Goal: Task Accomplishment & Management: Use online tool/utility

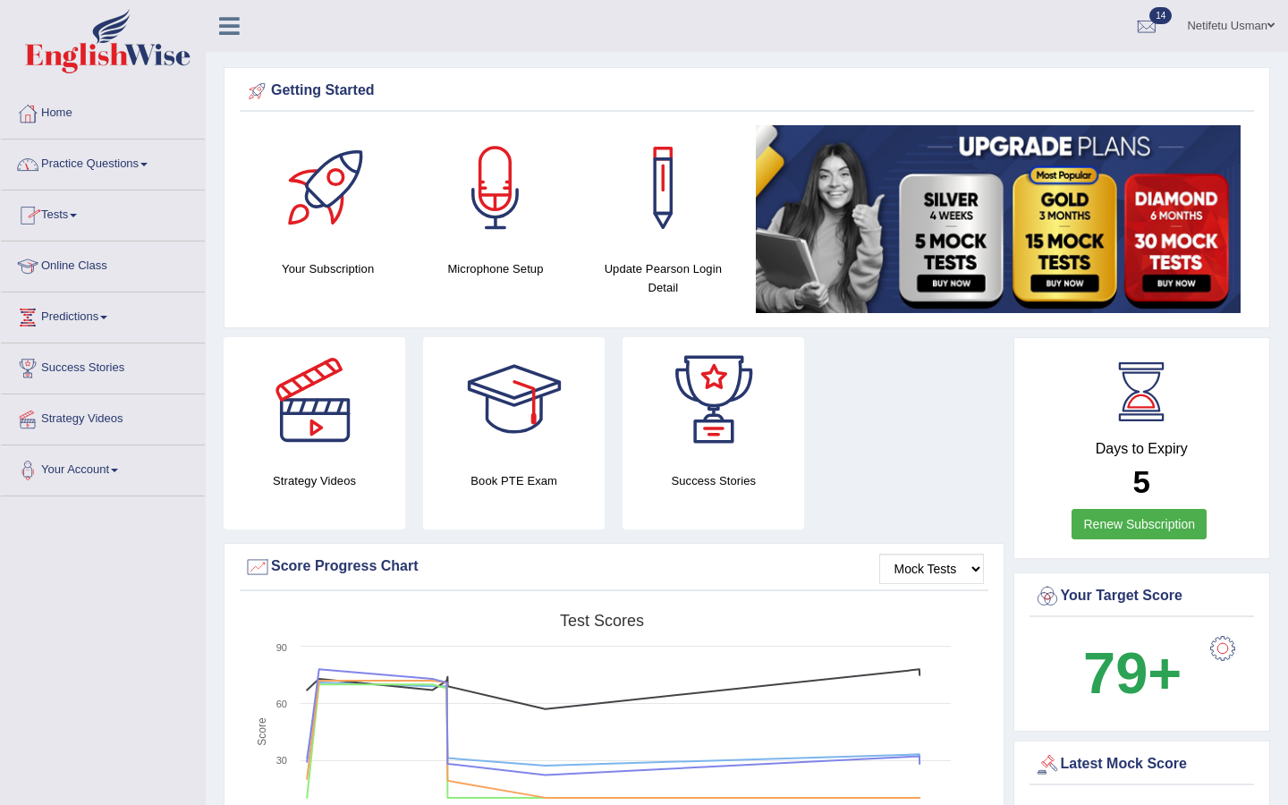
click at [77, 215] on span at bounding box center [73, 216] width 7 height 4
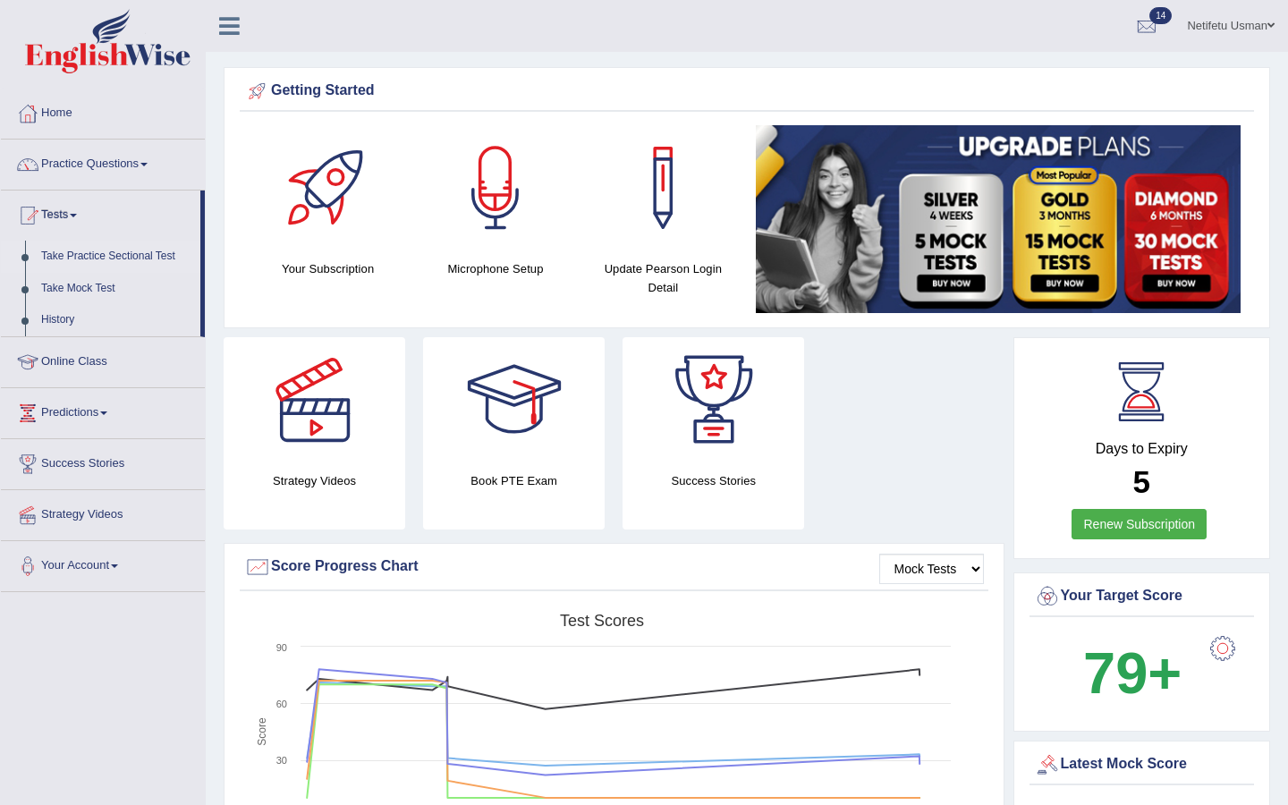
click at [93, 259] on link "Take Practice Sectional Test" at bounding box center [116, 257] width 167 height 32
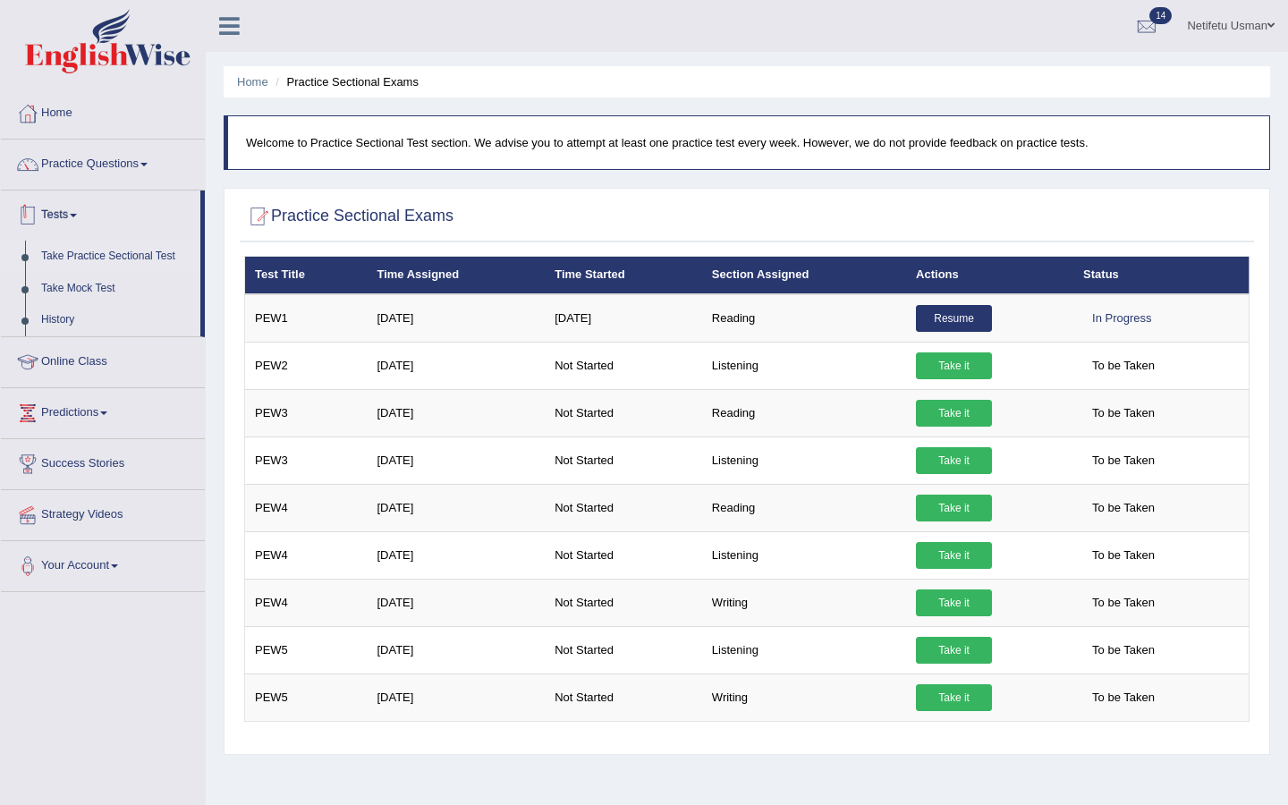
click at [74, 224] on link "Tests" at bounding box center [100, 212] width 199 height 45
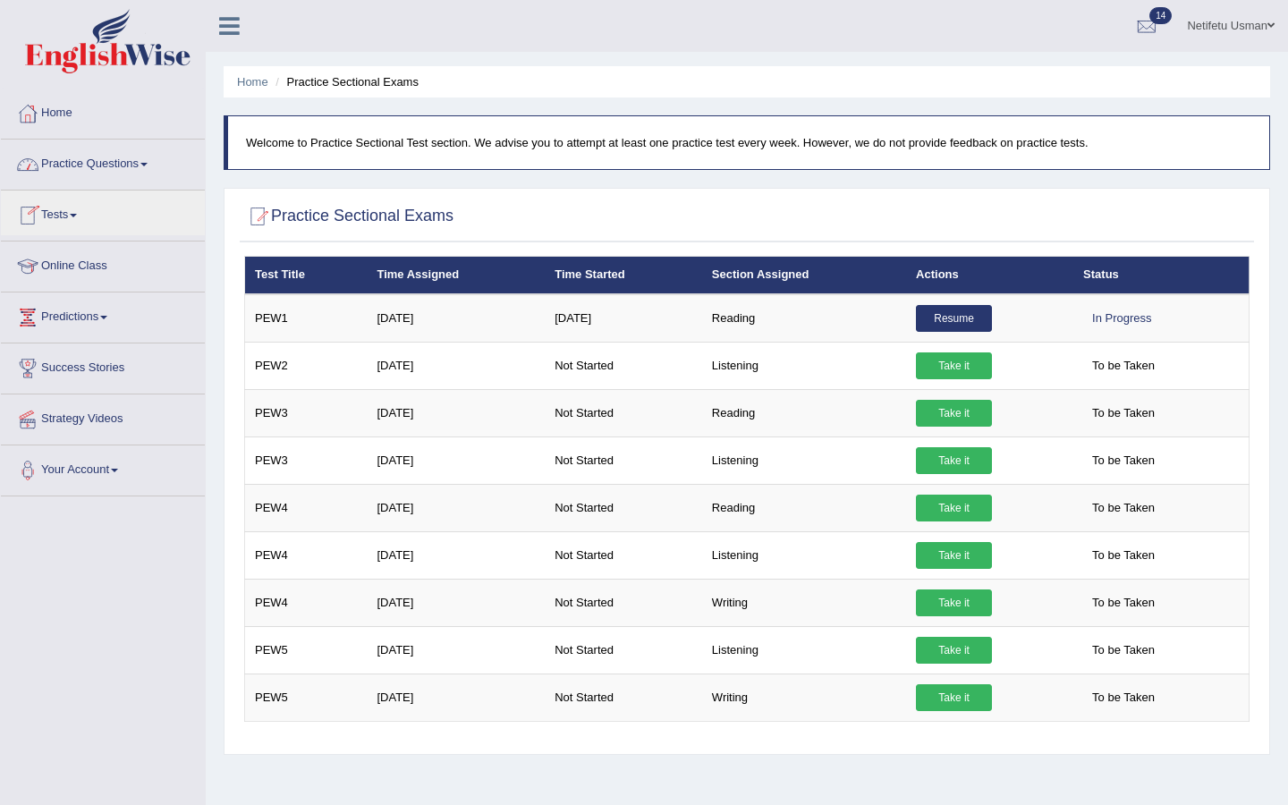
click at [94, 156] on link "Practice Questions" at bounding box center [103, 162] width 204 height 45
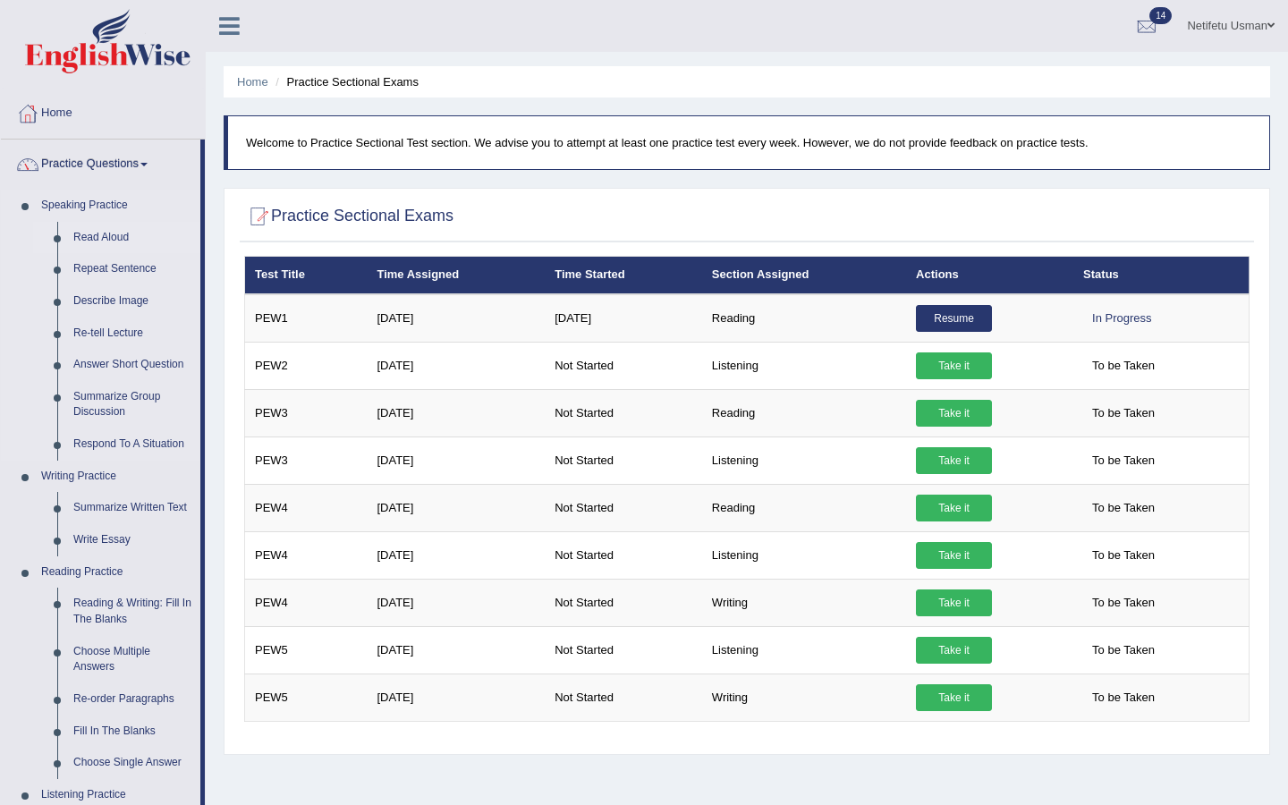
click at [90, 240] on link "Read Aloud" at bounding box center [132, 238] width 135 height 32
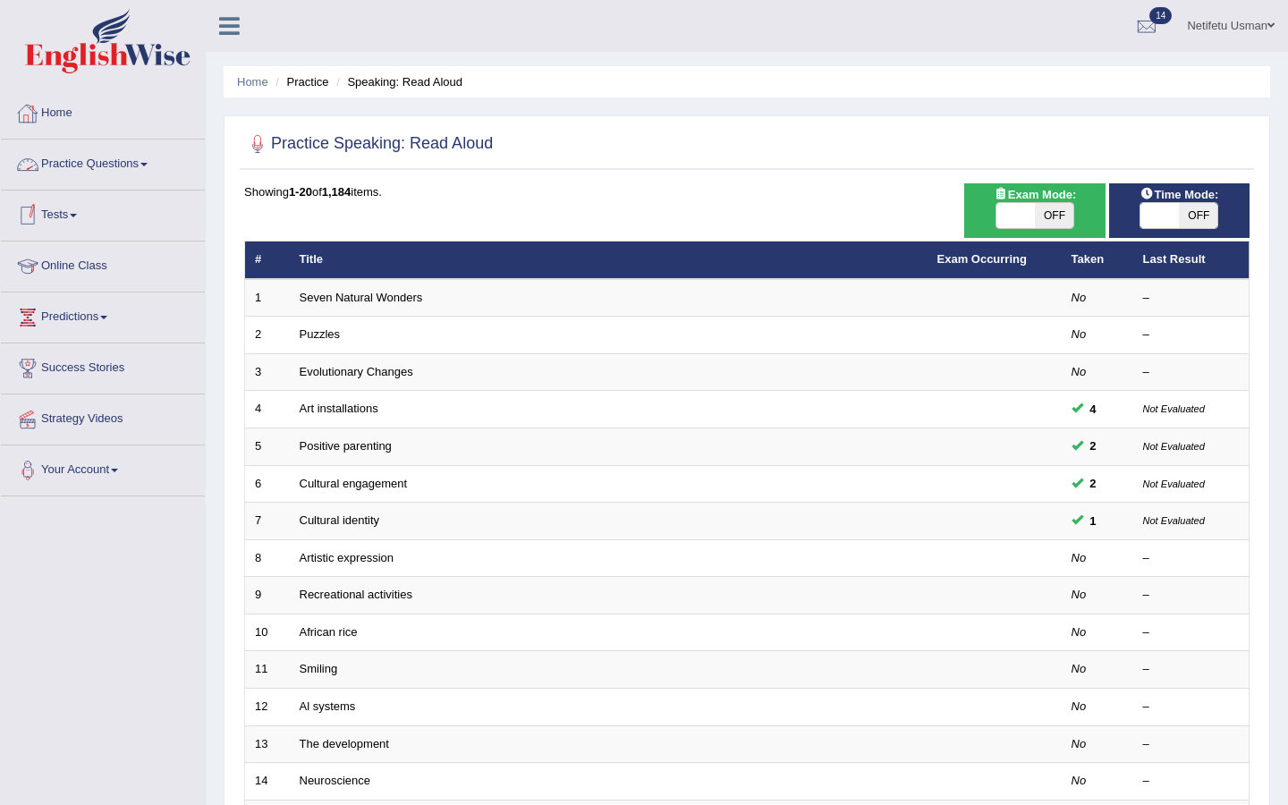
click at [1063, 209] on span "OFF" at bounding box center [1054, 215] width 38 height 25
checkbox input "true"
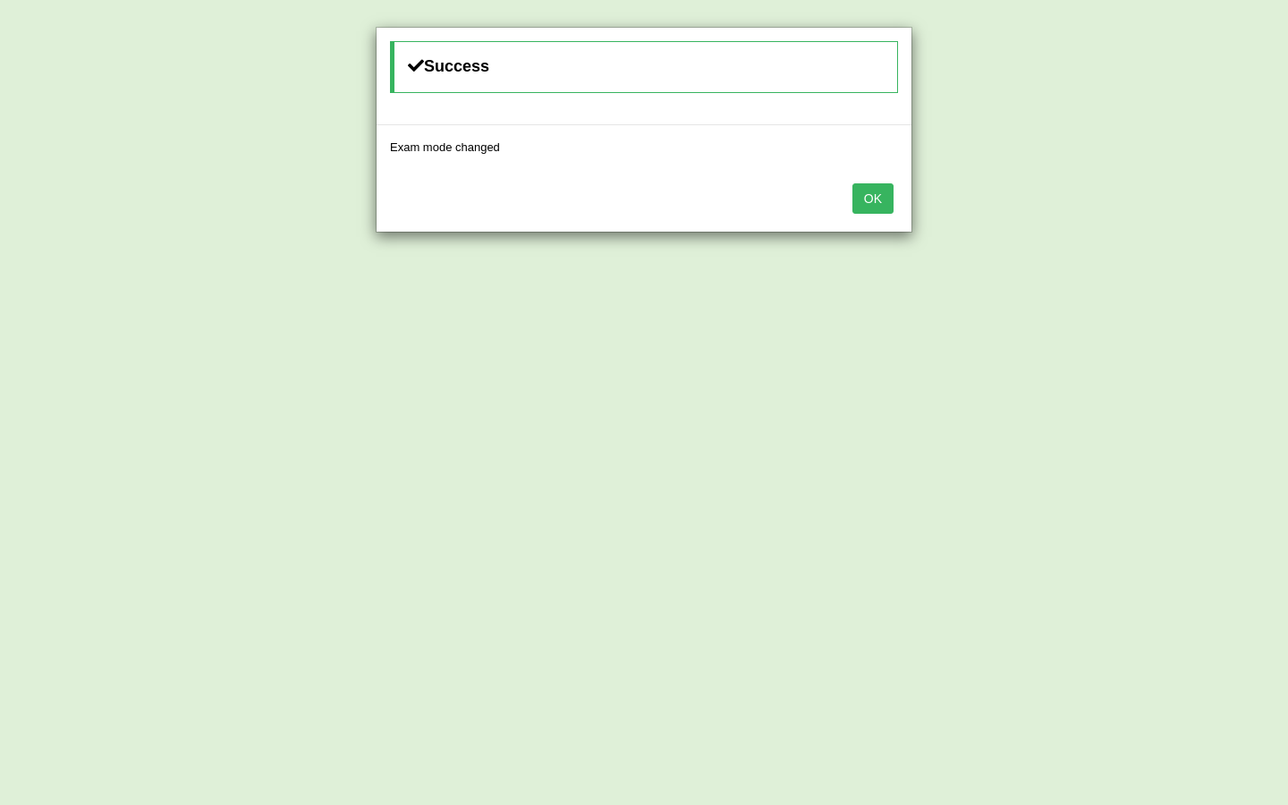
click at [1194, 212] on div "Success Exam mode changed OK" at bounding box center [644, 402] width 1288 height 805
click at [862, 197] on button "OK" at bounding box center [872, 198] width 41 height 30
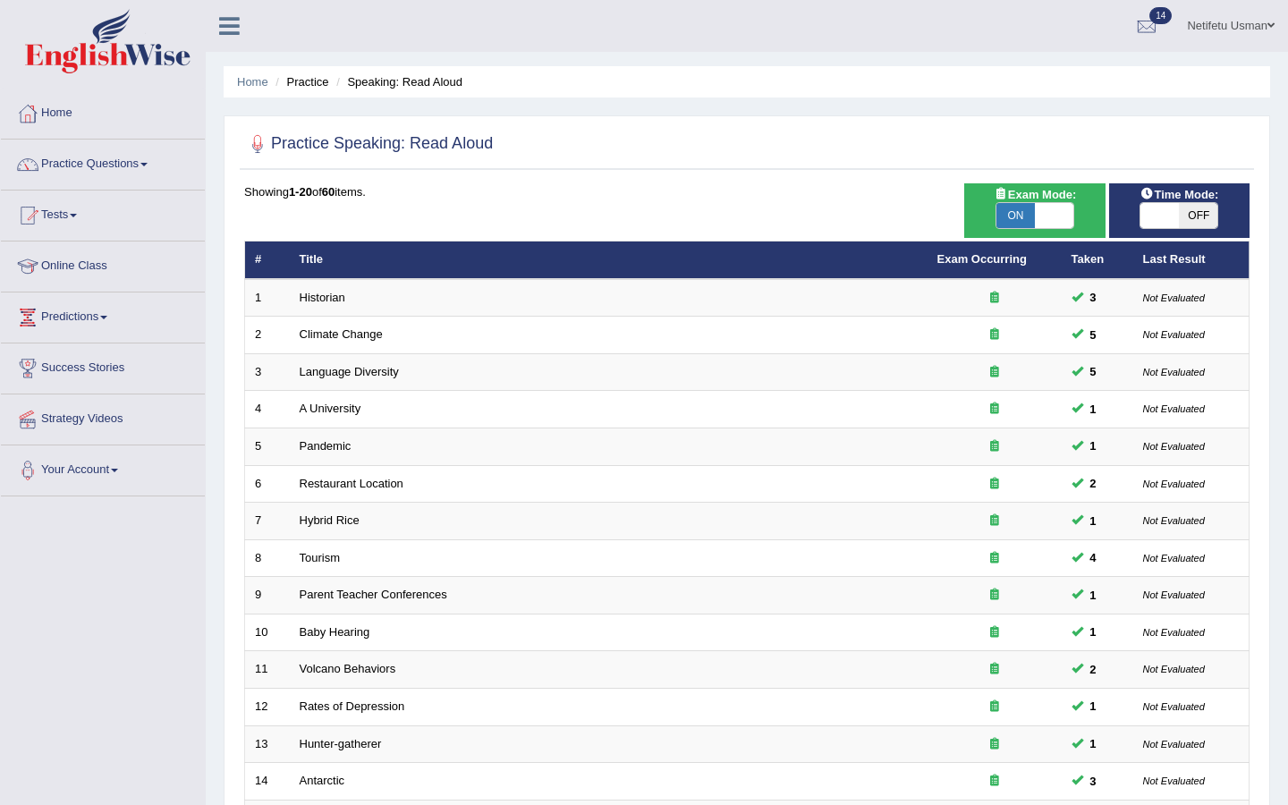
click at [1198, 215] on span "OFF" at bounding box center [1198, 215] width 38 height 25
checkbox input "true"
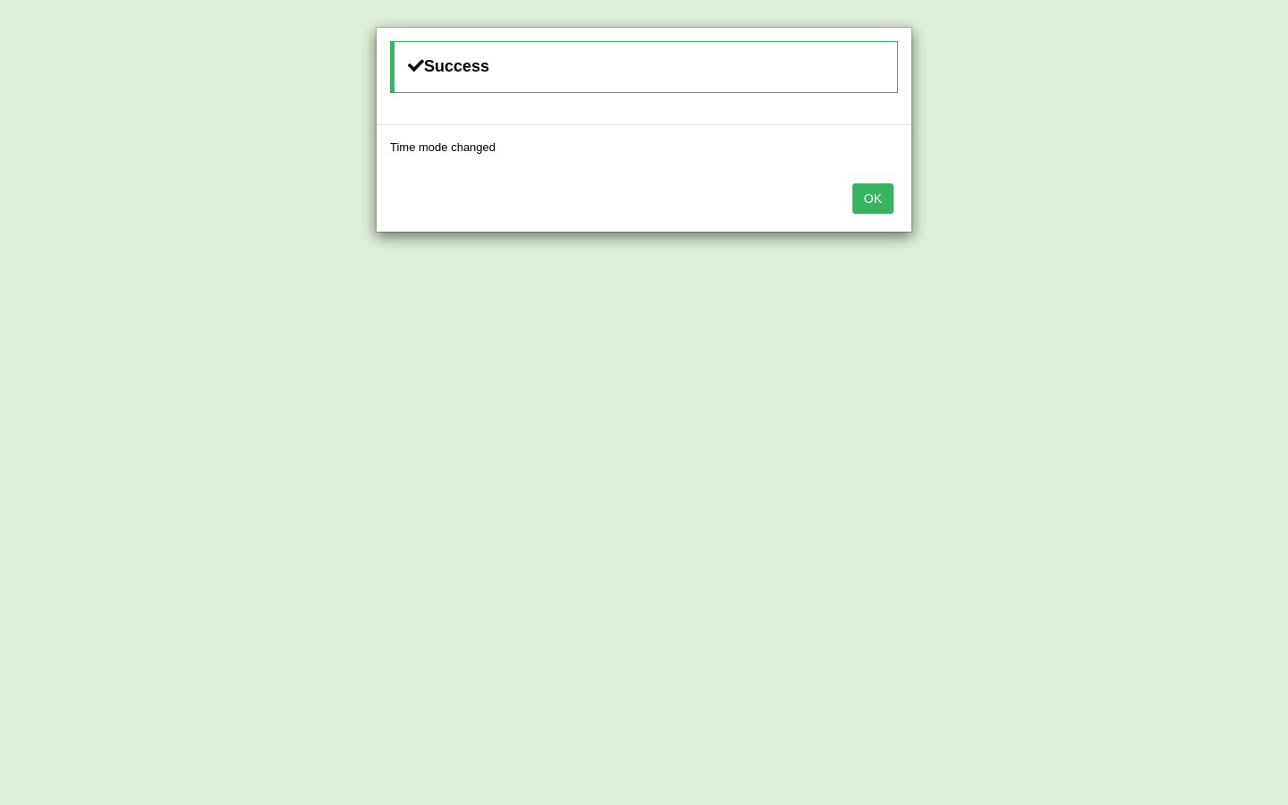
click at [881, 199] on button "OK" at bounding box center [872, 198] width 41 height 30
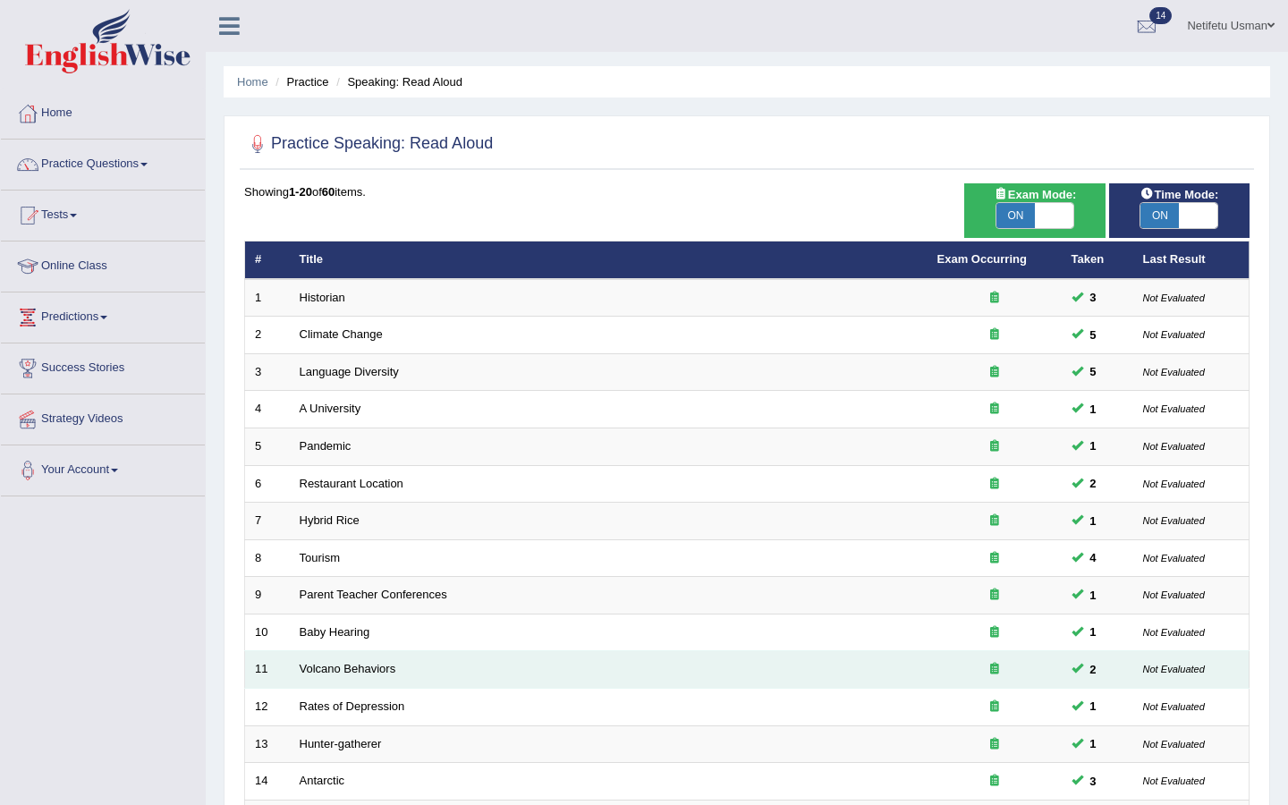
scroll to position [379, 0]
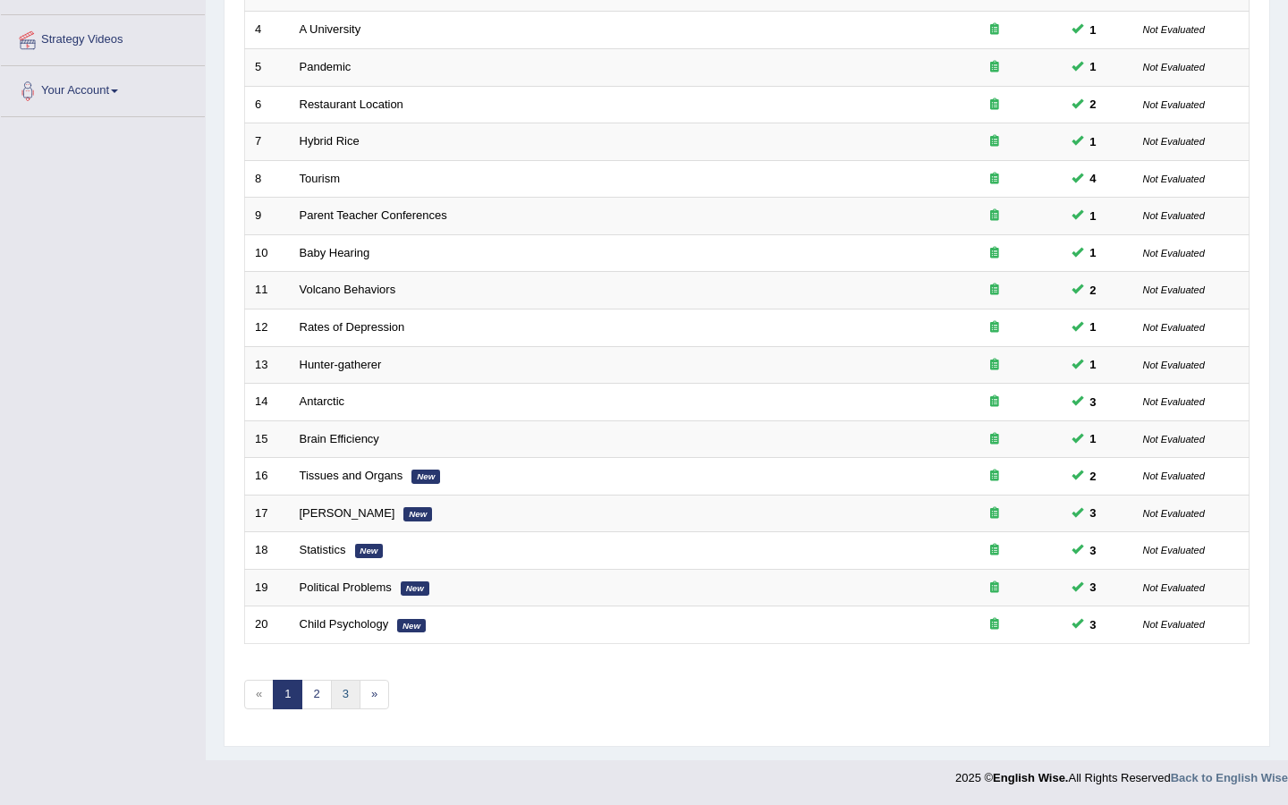
click at [340, 700] on link "3" at bounding box center [346, 695] width 30 height 30
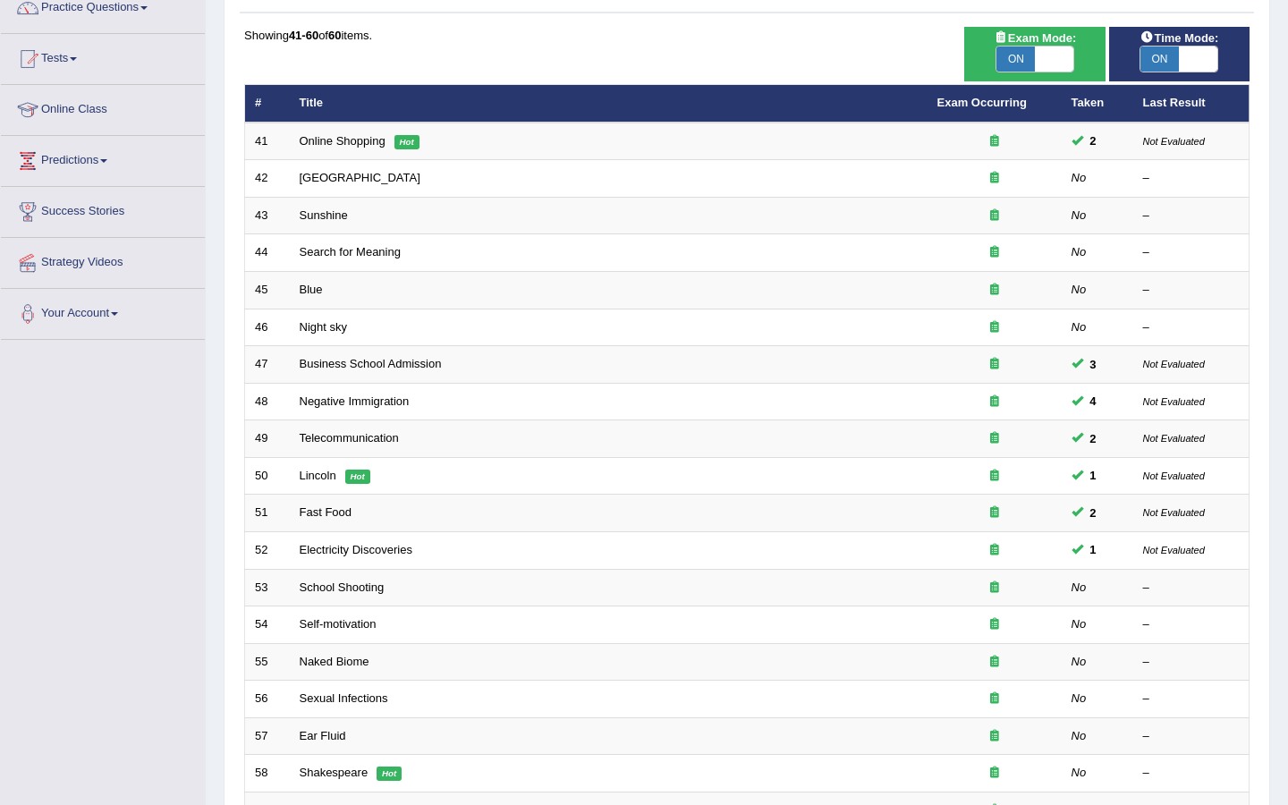
scroll to position [379, 0]
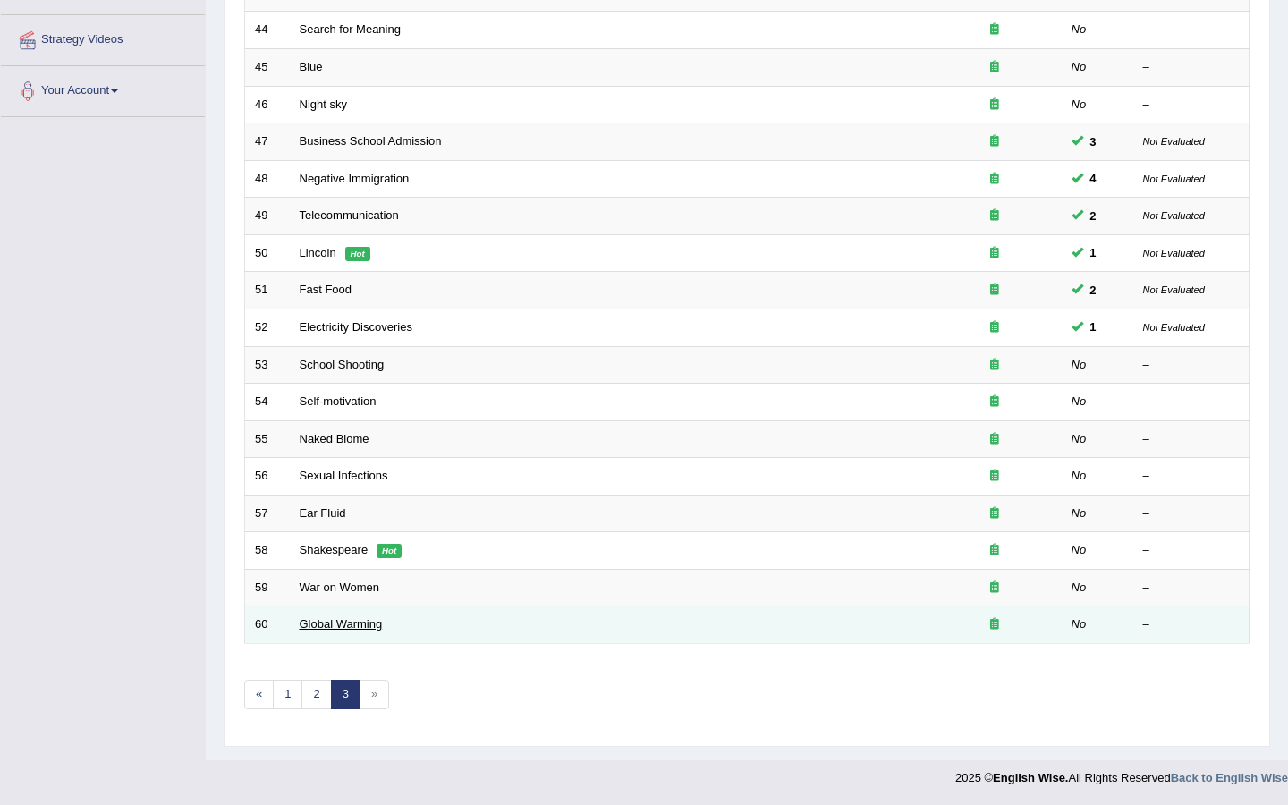
click at [323, 622] on link "Global Warming" at bounding box center [341, 623] width 83 height 13
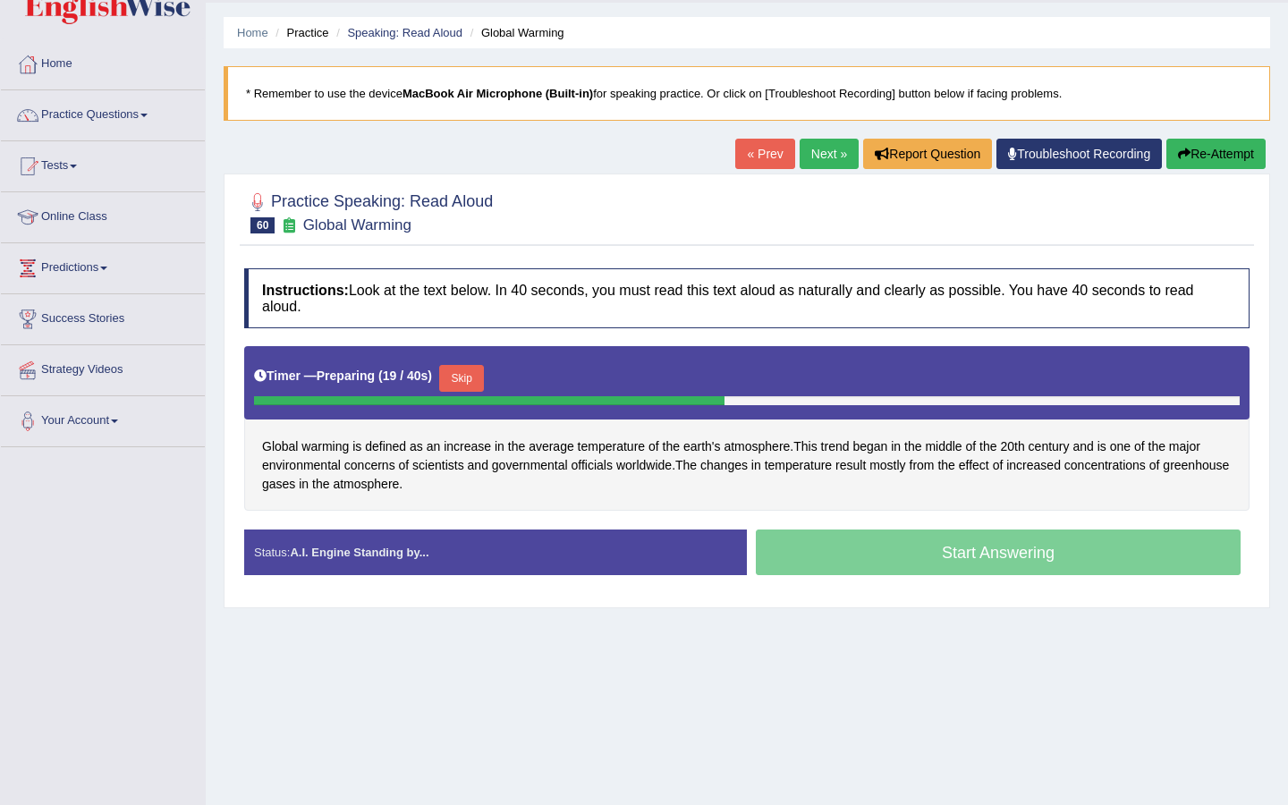
scroll to position [97, 0]
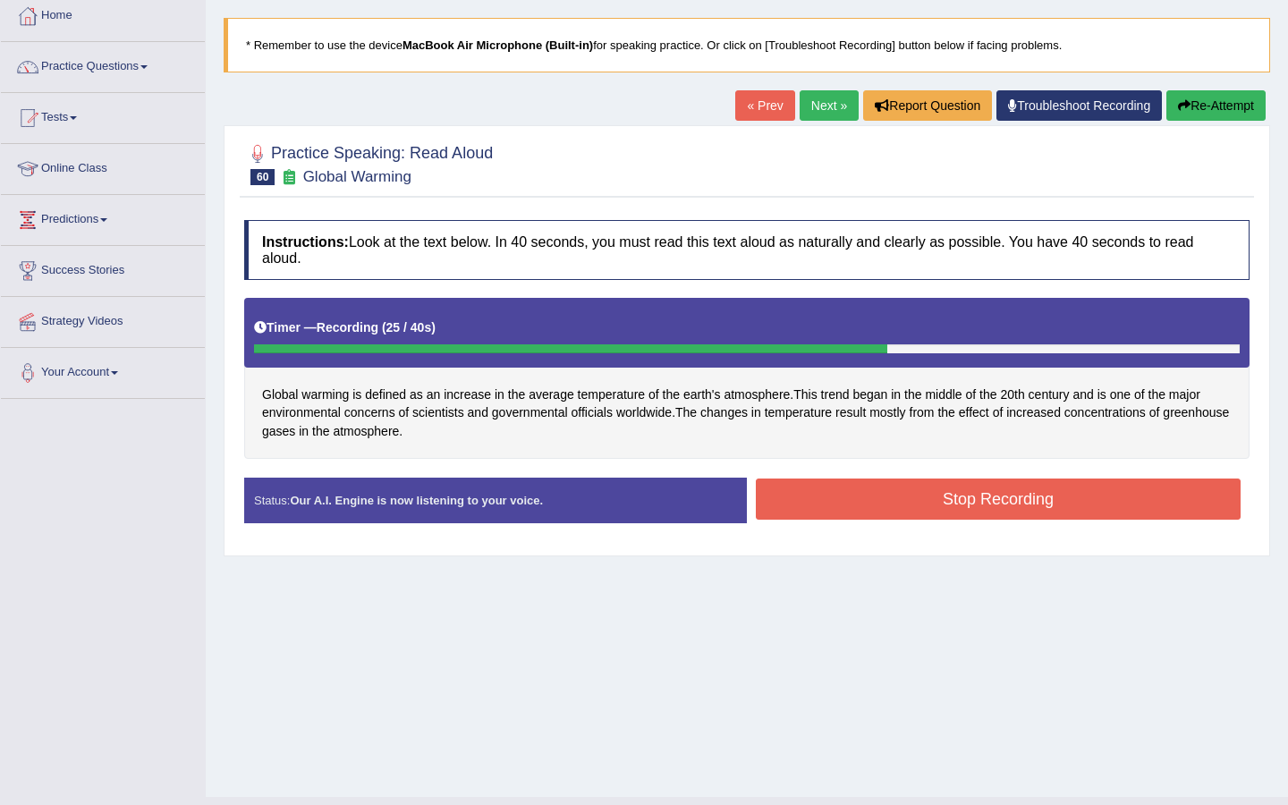
click at [883, 477] on div "Created with Highcharts 7.1.2 Great Too slow Too fast Time Speech pace meter: 0…" at bounding box center [1003, 477] width 512 height 1
click at [876, 496] on button "Stop Recording" at bounding box center [998, 498] width 485 height 41
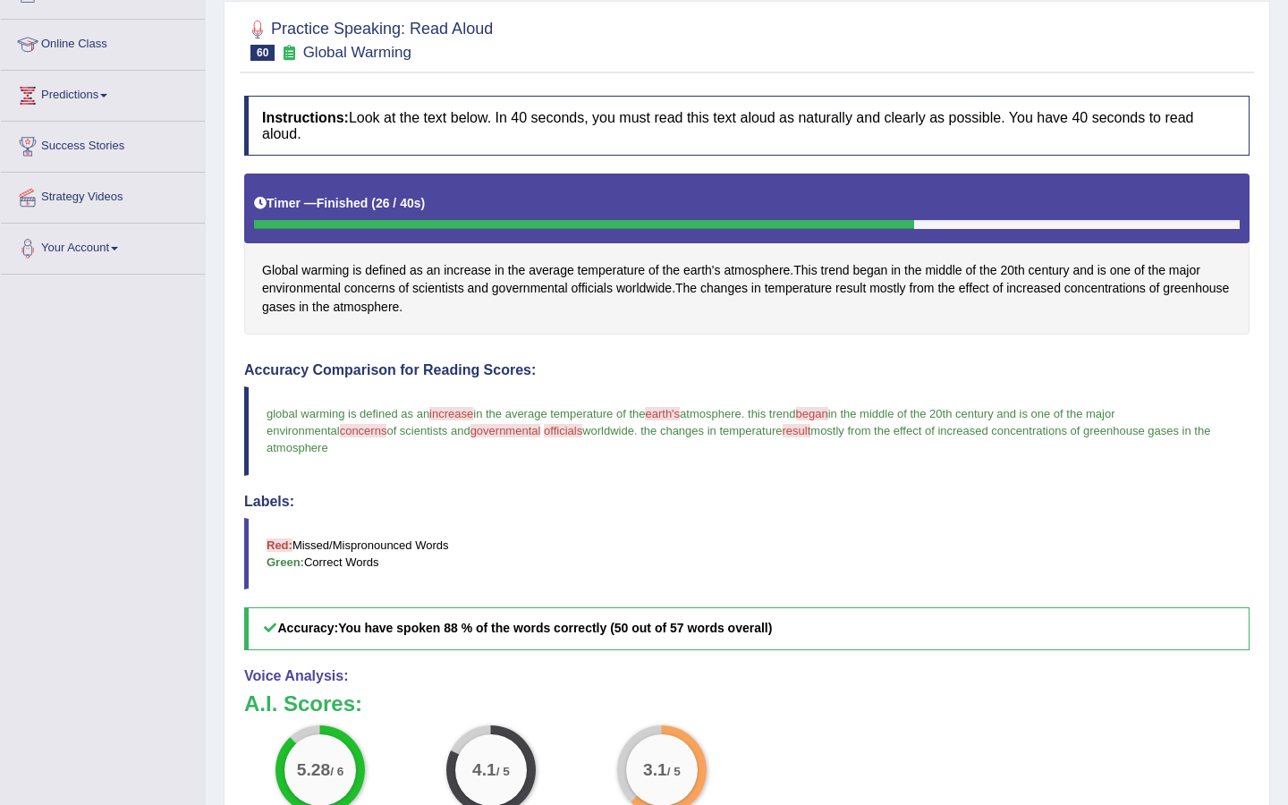
scroll to position [198, 0]
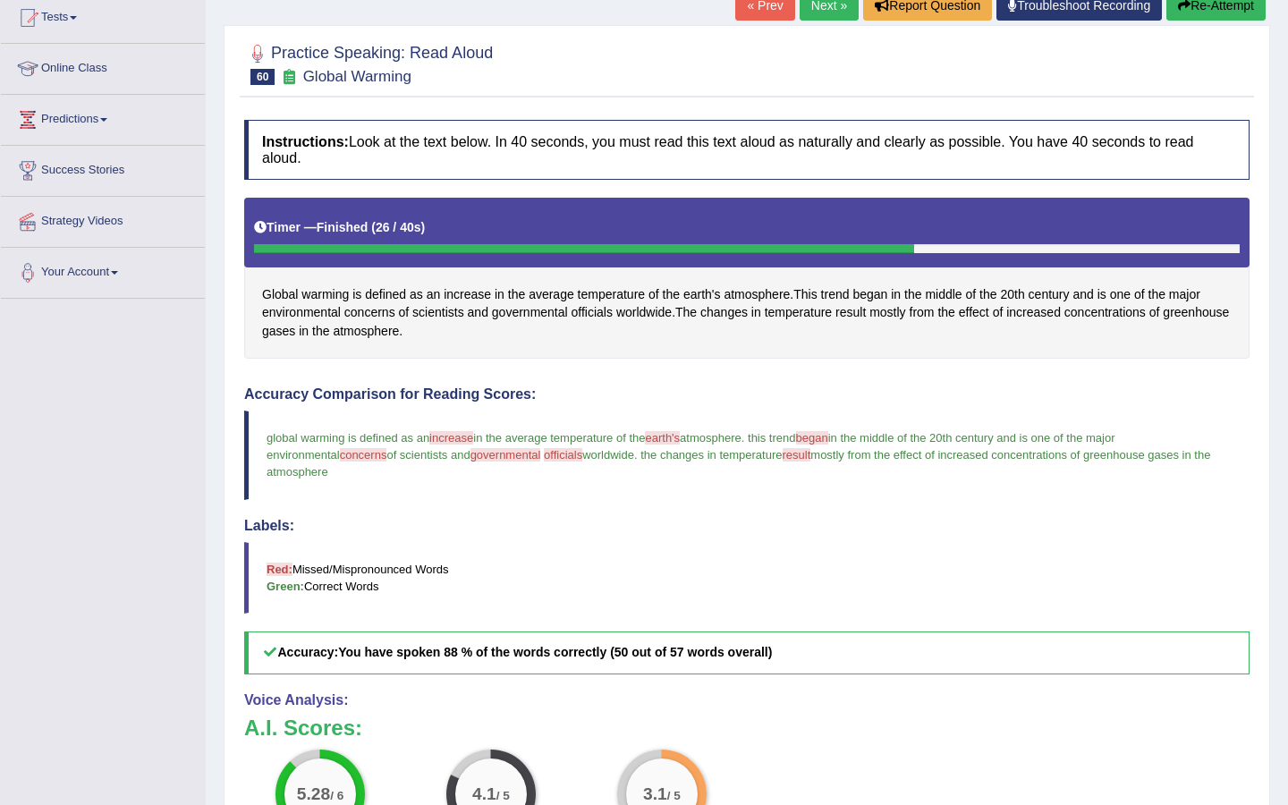
click at [1205, 9] on button "Re-Attempt" at bounding box center [1215, 5] width 99 height 30
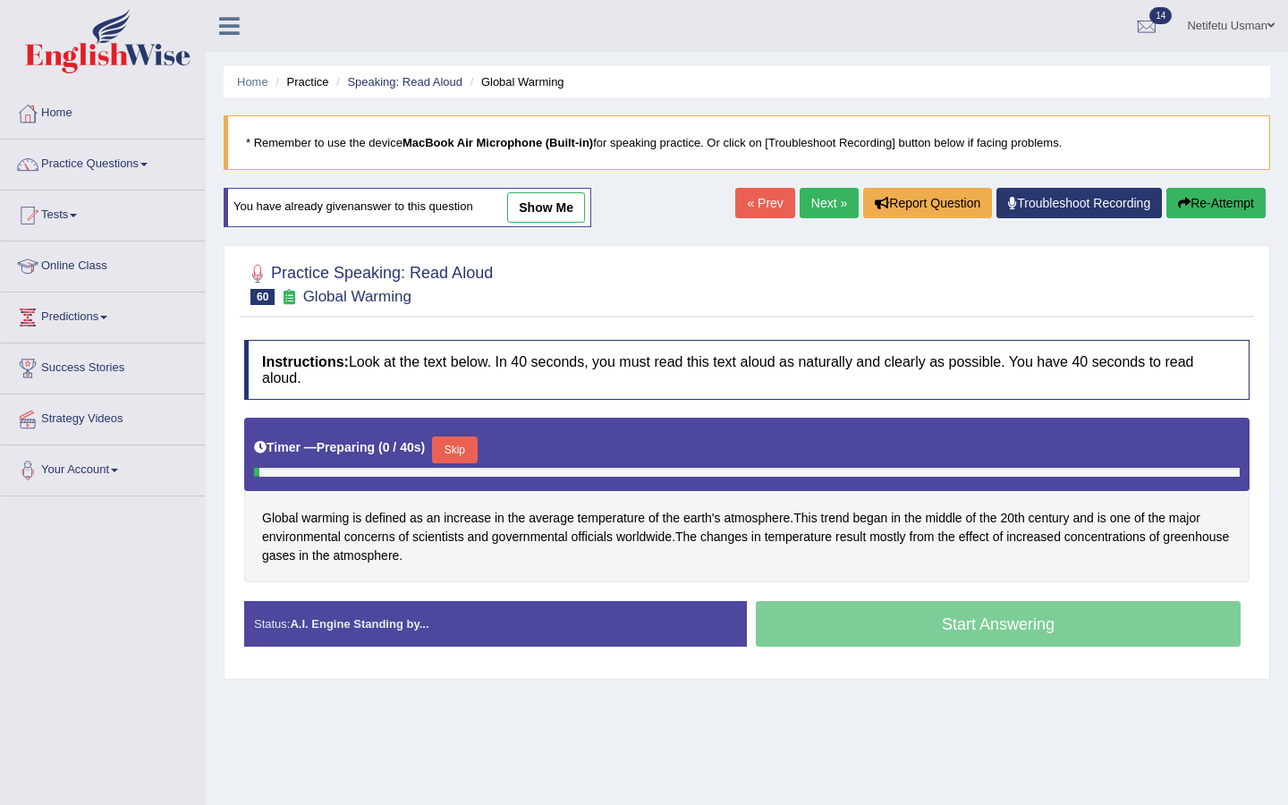
scroll to position [134, 0]
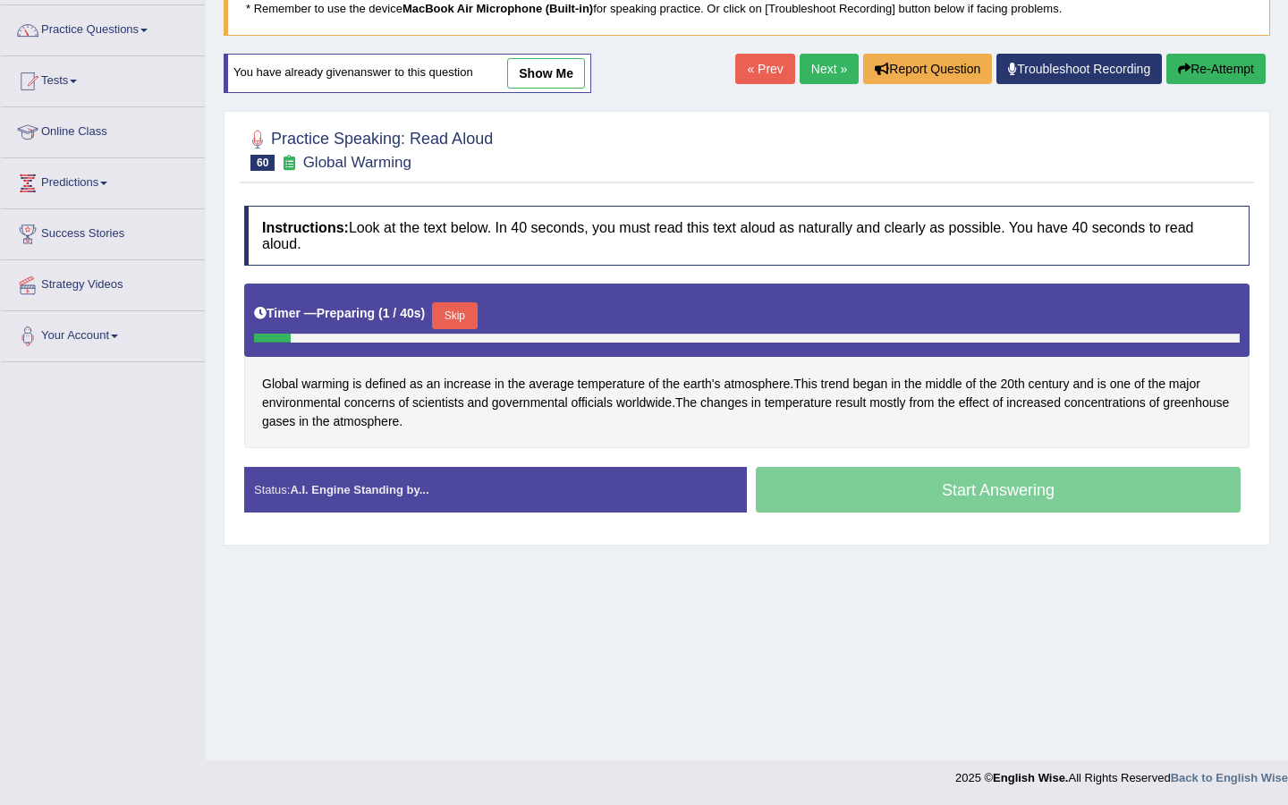
click at [473, 318] on button "Skip" at bounding box center [454, 315] width 45 height 27
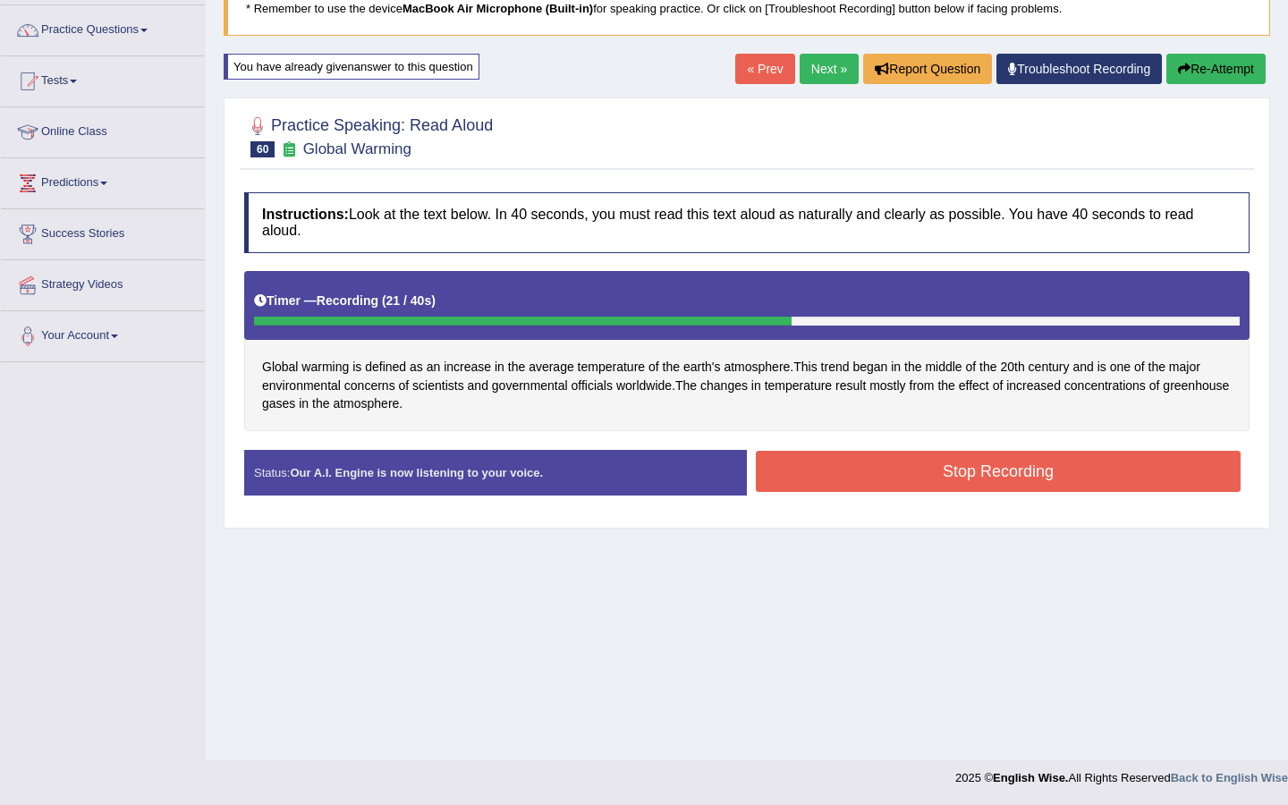
click at [885, 478] on button "Stop Recording" at bounding box center [998, 471] width 485 height 41
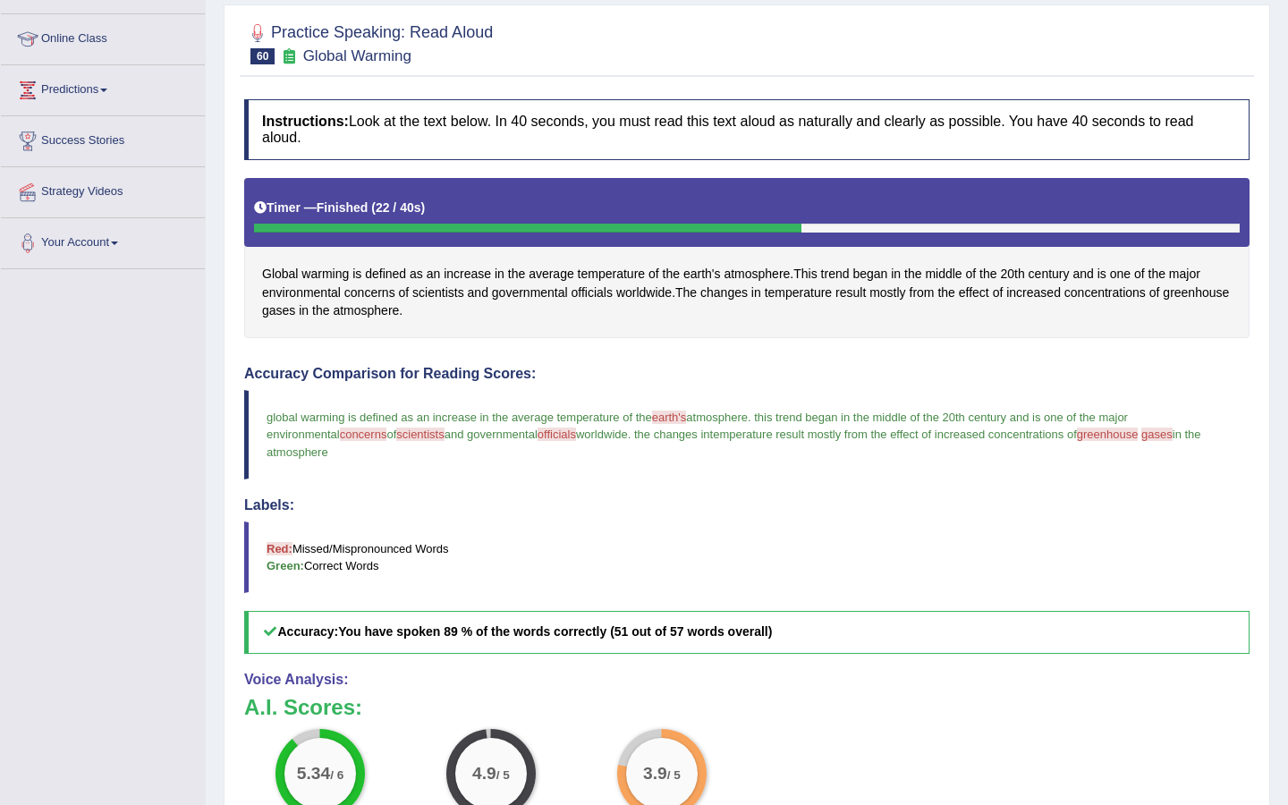
scroll to position [139, 0]
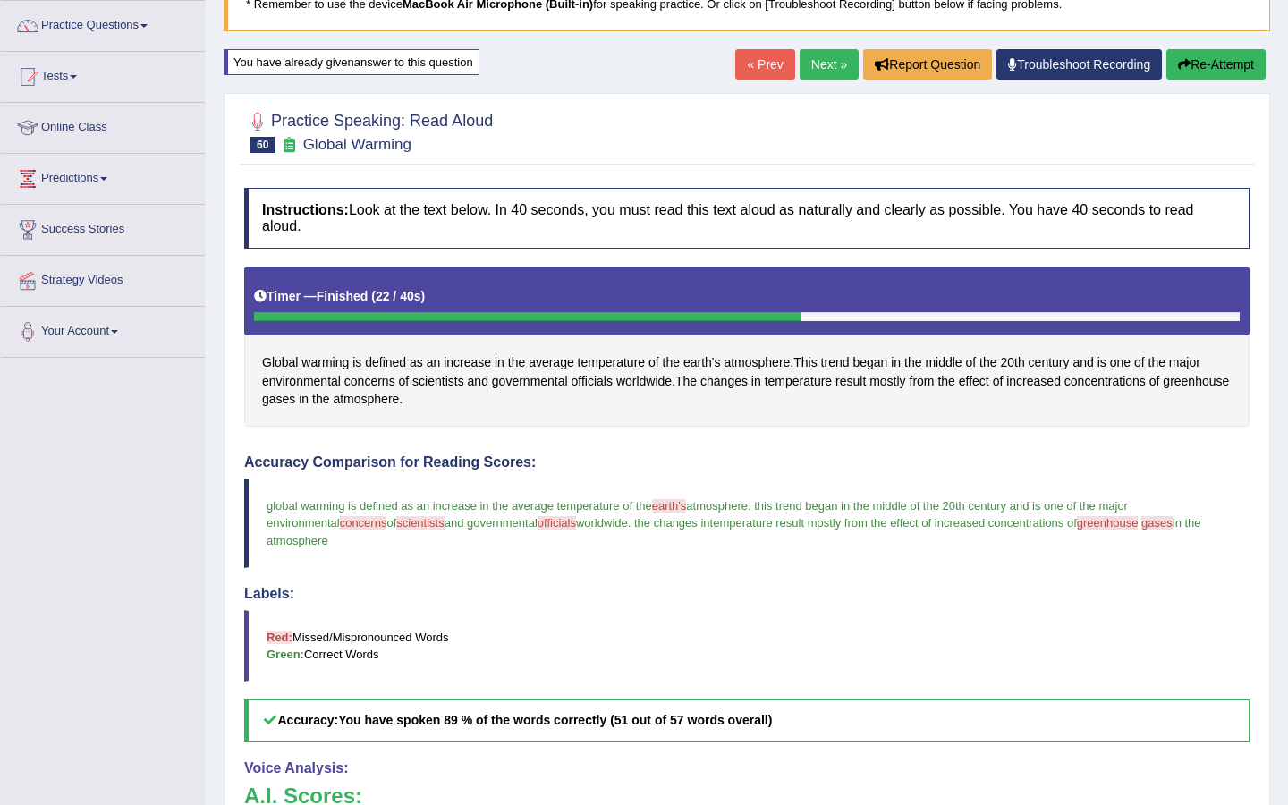
click at [1193, 56] on button "Re-Attempt" at bounding box center [1215, 64] width 99 height 30
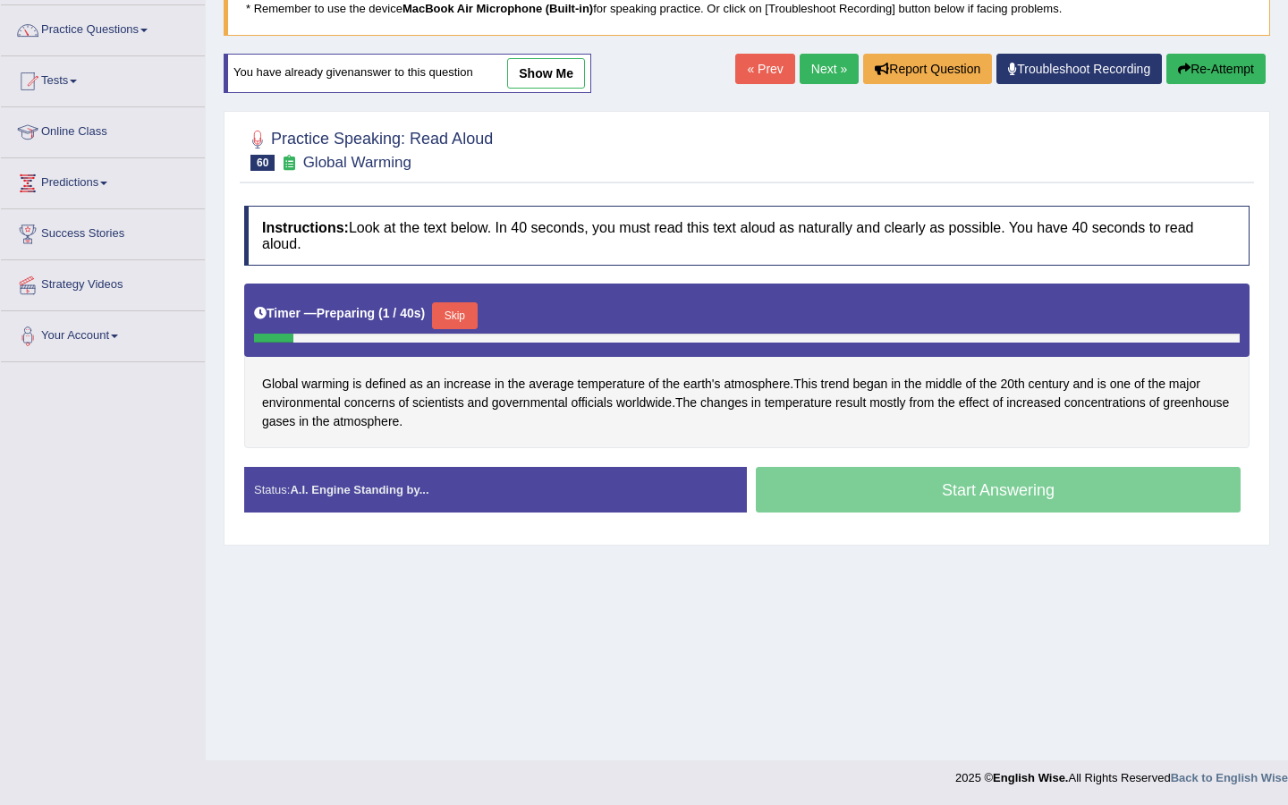
click at [470, 314] on button "Skip" at bounding box center [454, 315] width 45 height 27
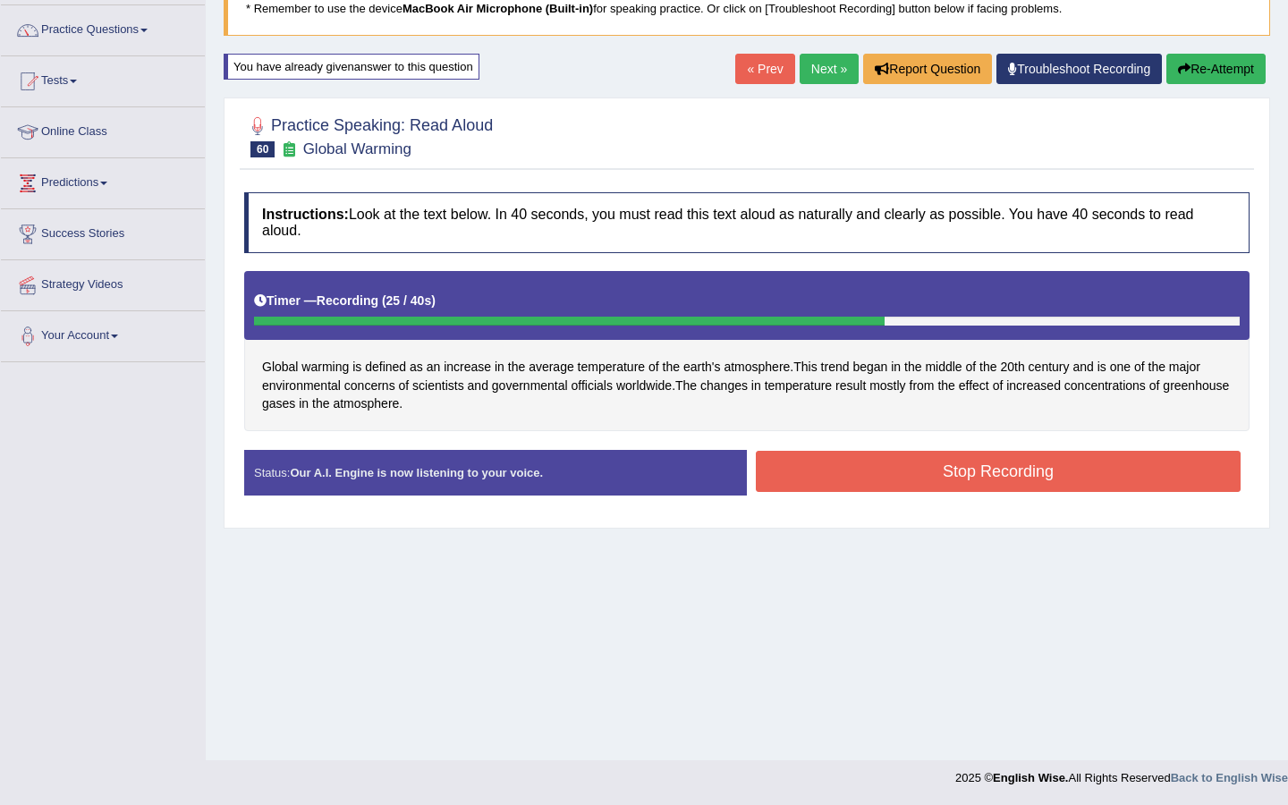
click at [790, 480] on button "Stop Recording" at bounding box center [998, 471] width 485 height 41
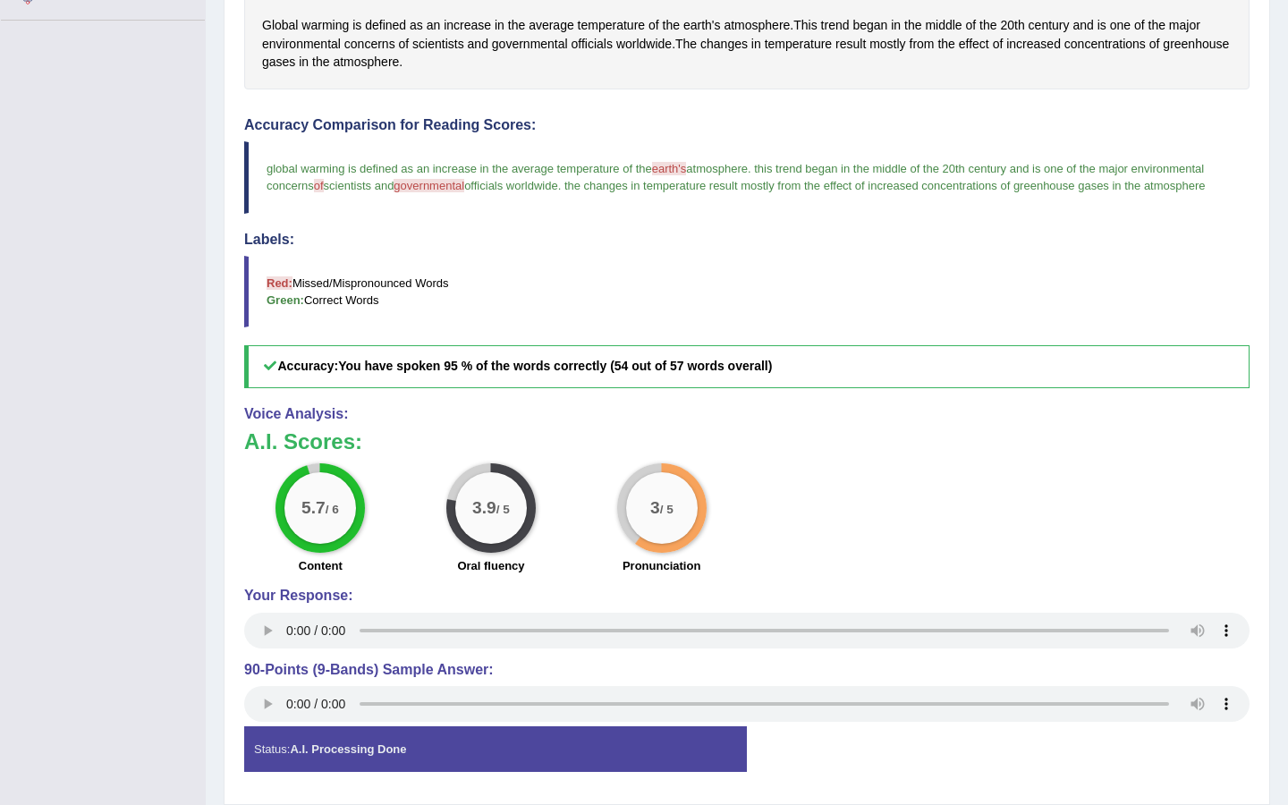
scroll to position [440, 0]
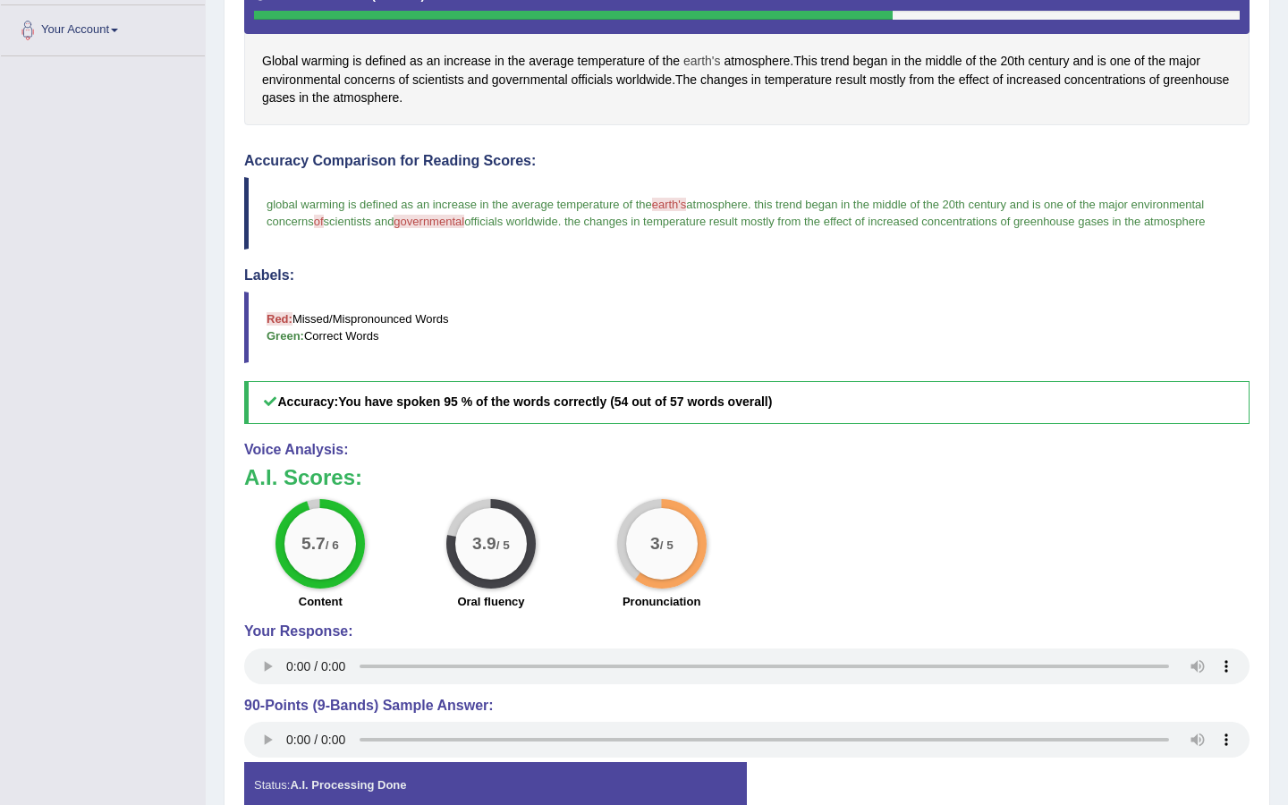
click at [692, 55] on span "earth's" at bounding box center [702, 61] width 38 height 19
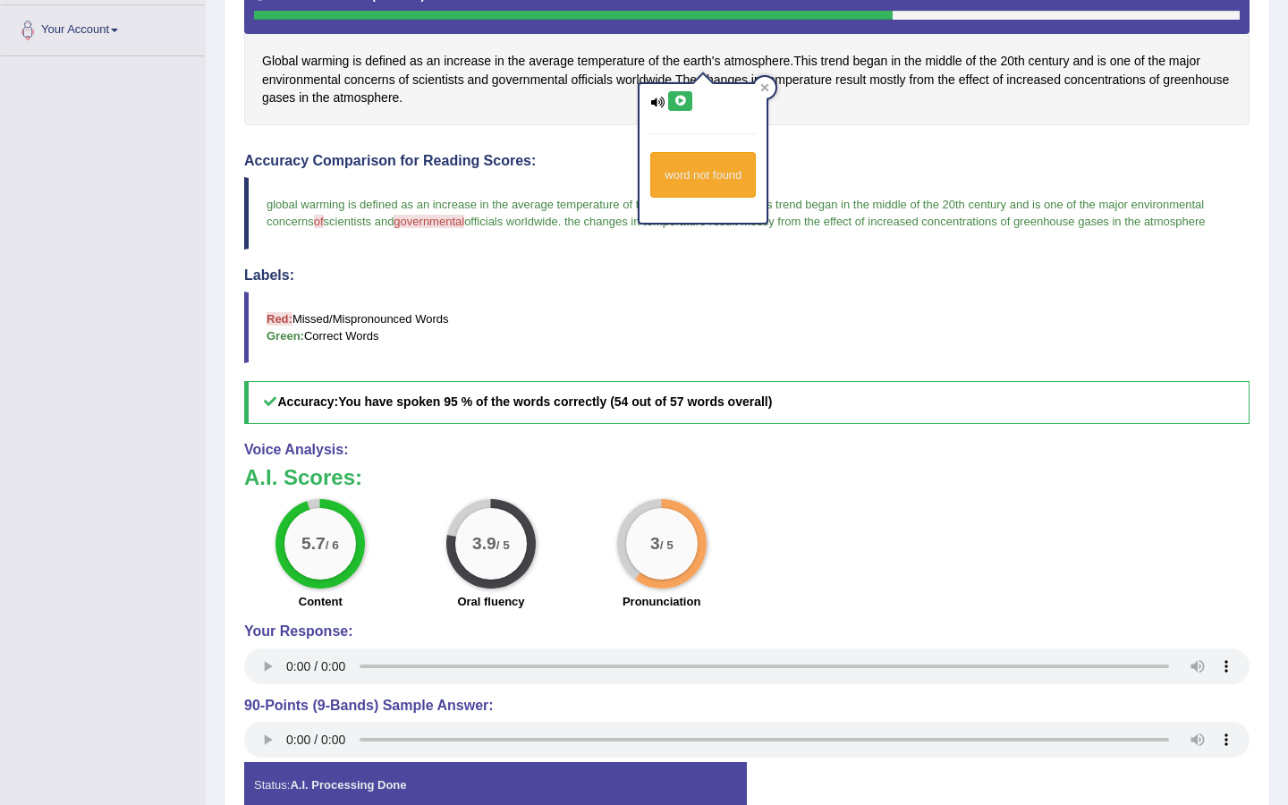
click at [677, 102] on icon at bounding box center [679, 101] width 13 height 11
click at [687, 101] on icon at bounding box center [679, 101] width 13 height 11
click at [656, 103] on icon at bounding box center [657, 103] width 14 height 12
click at [687, 101] on icon at bounding box center [679, 101] width 13 height 11
click at [685, 101] on icon at bounding box center [679, 101] width 13 height 11
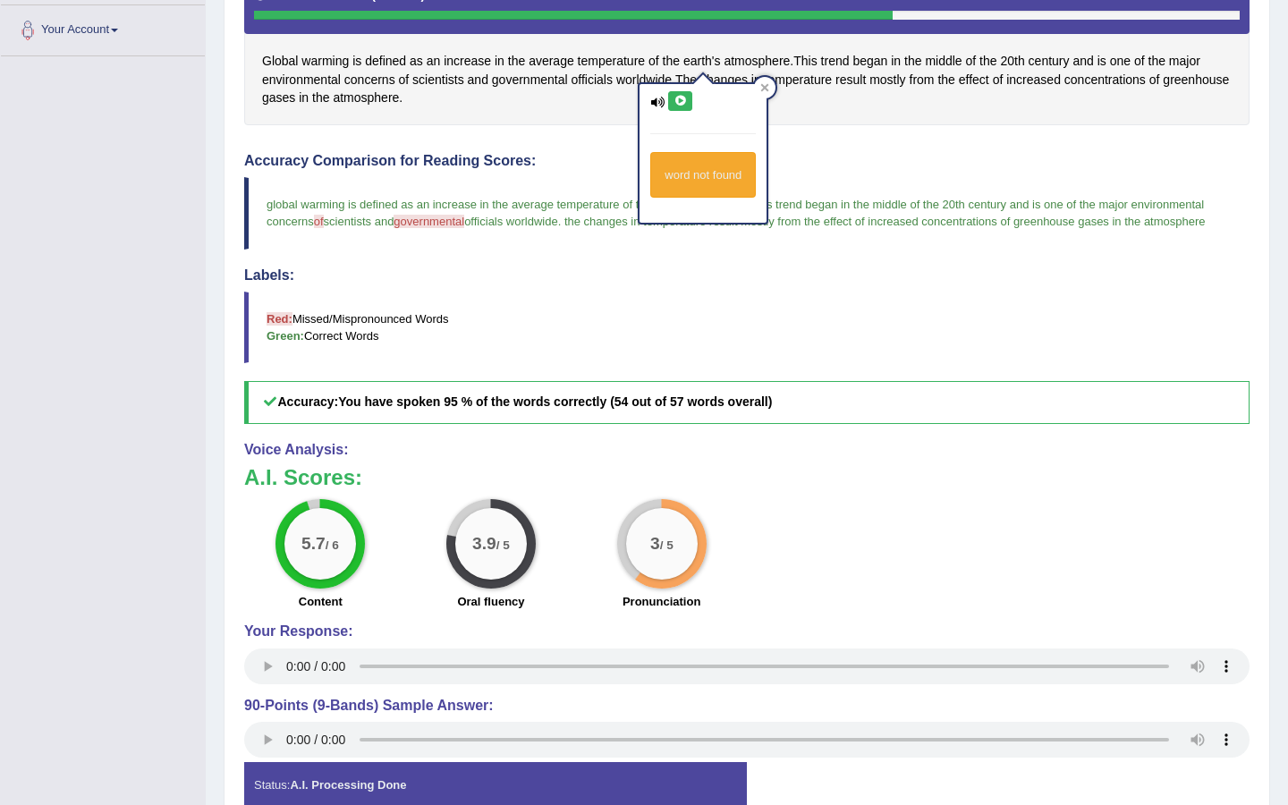
click at [656, 100] on icon at bounding box center [657, 103] width 14 height 12
click at [761, 82] on div at bounding box center [764, 87] width 21 height 21
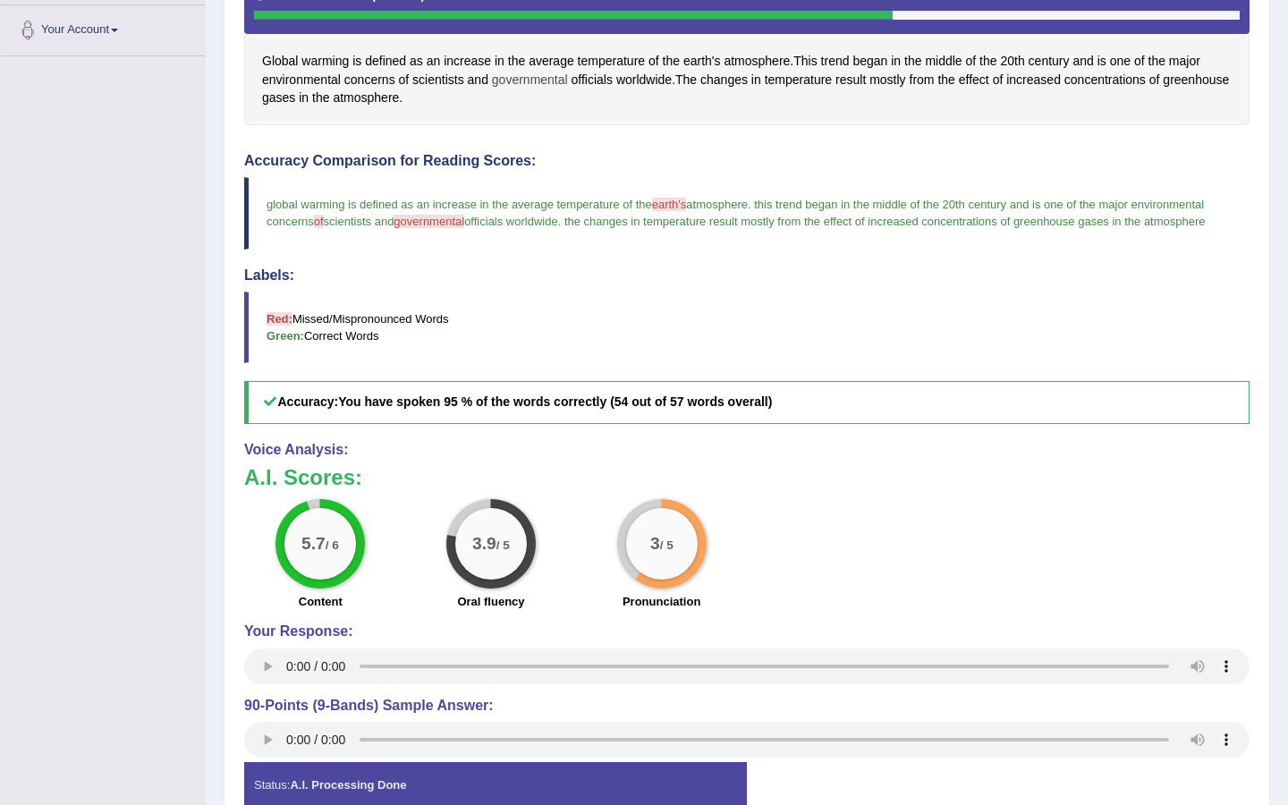
click at [548, 80] on span "governmental" at bounding box center [530, 80] width 76 height 19
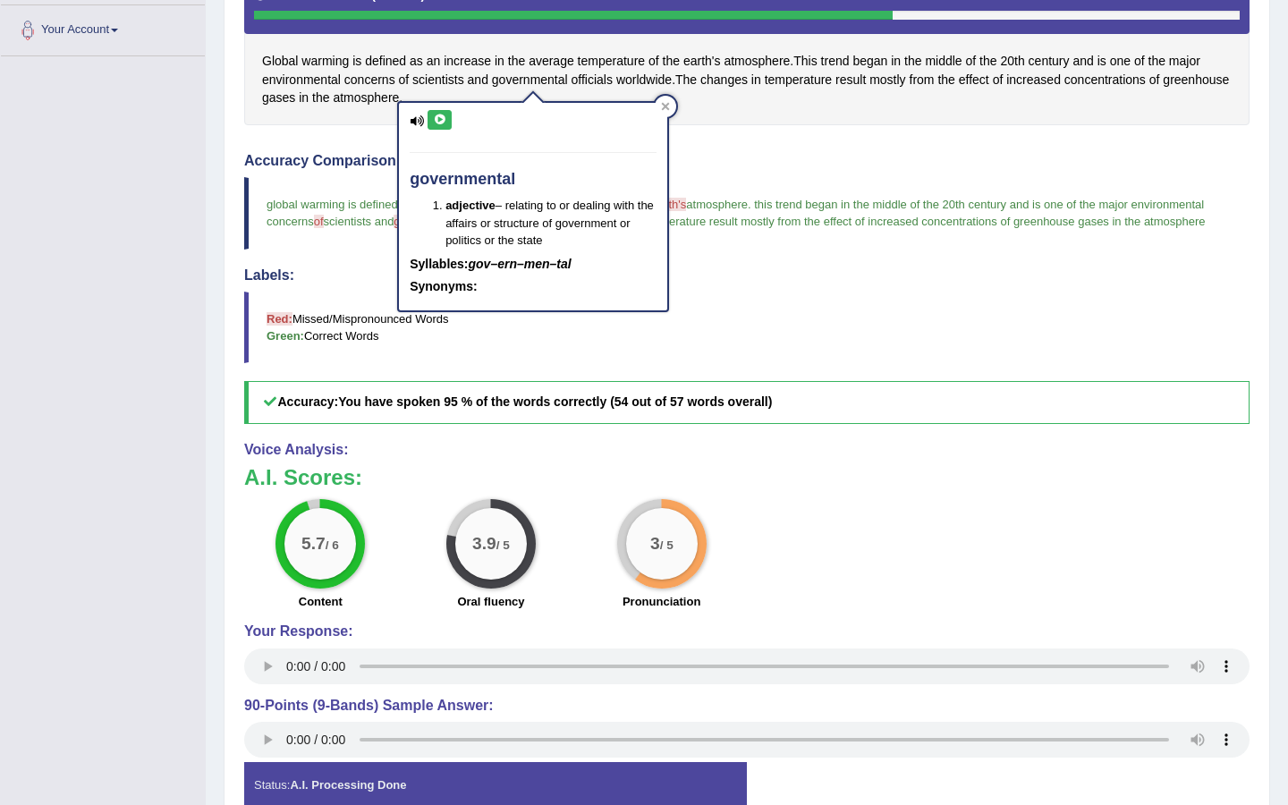
click at [444, 118] on icon at bounding box center [439, 119] width 13 height 11
click at [417, 118] on icon at bounding box center [417, 121] width 14 height 12
click at [439, 118] on icon at bounding box center [439, 119] width 13 height 11
click at [433, 123] on icon at bounding box center [439, 119] width 13 height 11
click at [661, 102] on icon at bounding box center [665, 106] width 9 height 9
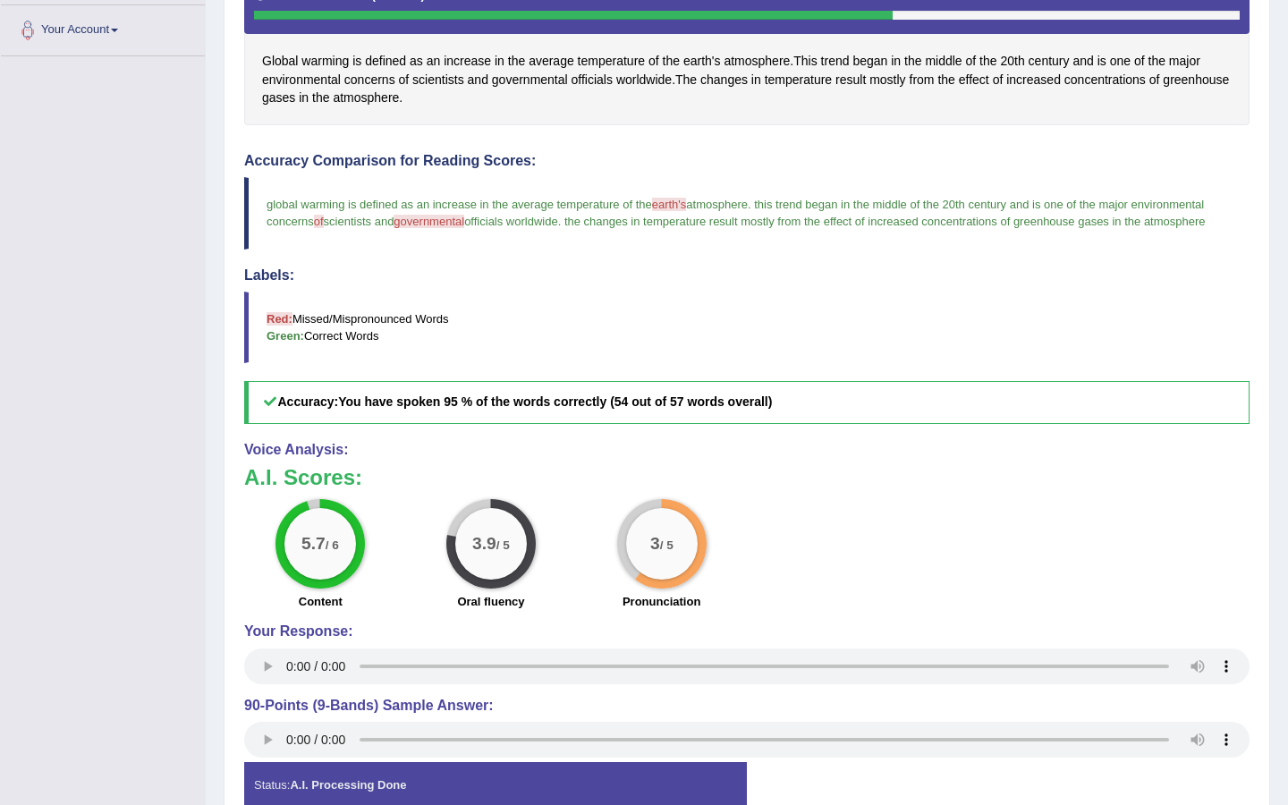
click at [324, 224] on span "of" at bounding box center [319, 221] width 10 height 13
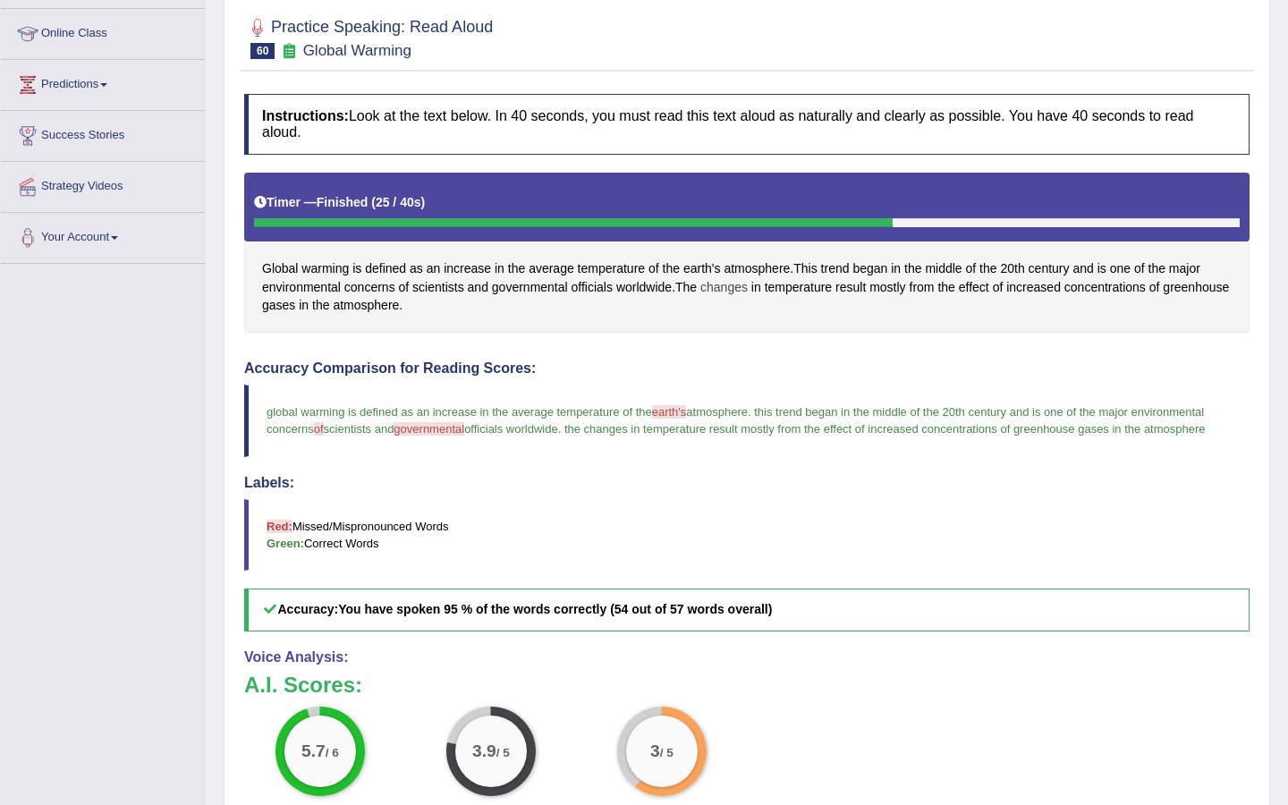
scroll to position [163, 0]
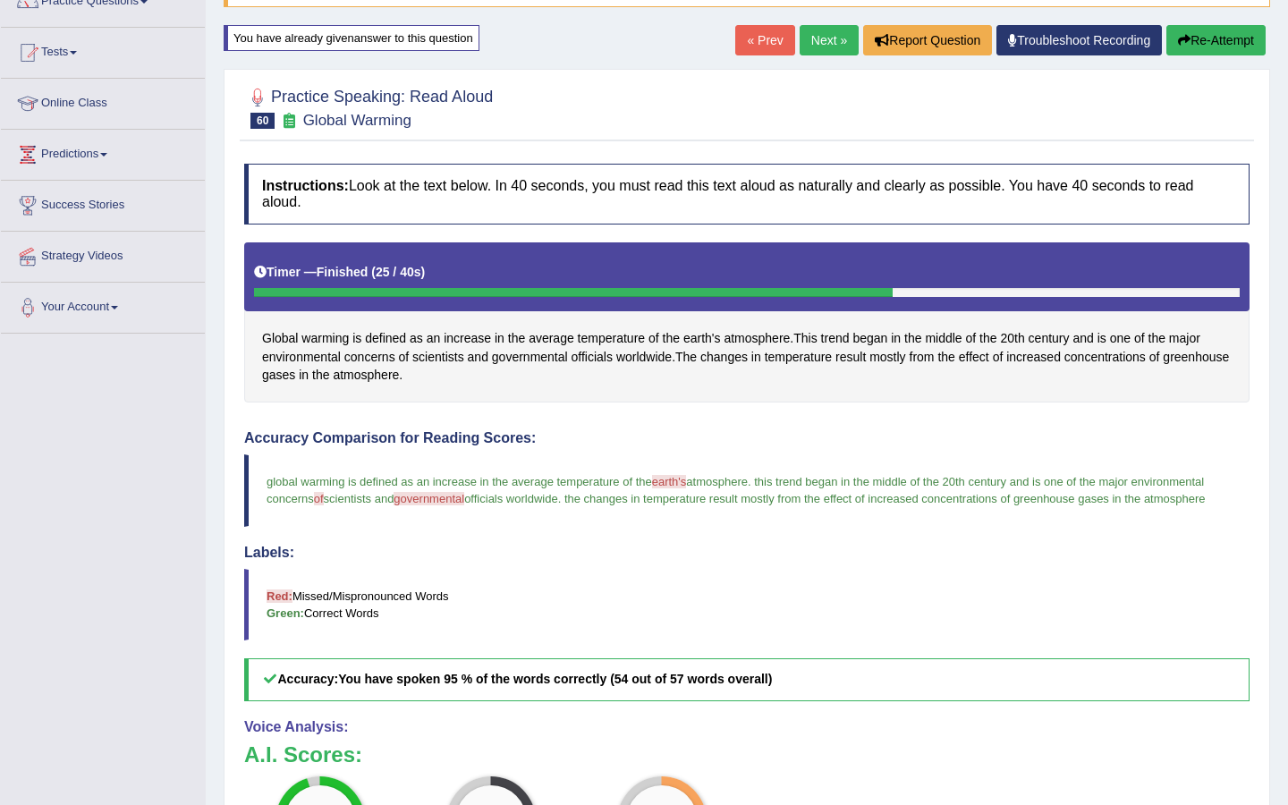
click at [1224, 37] on button "Re-Attempt" at bounding box center [1215, 40] width 99 height 30
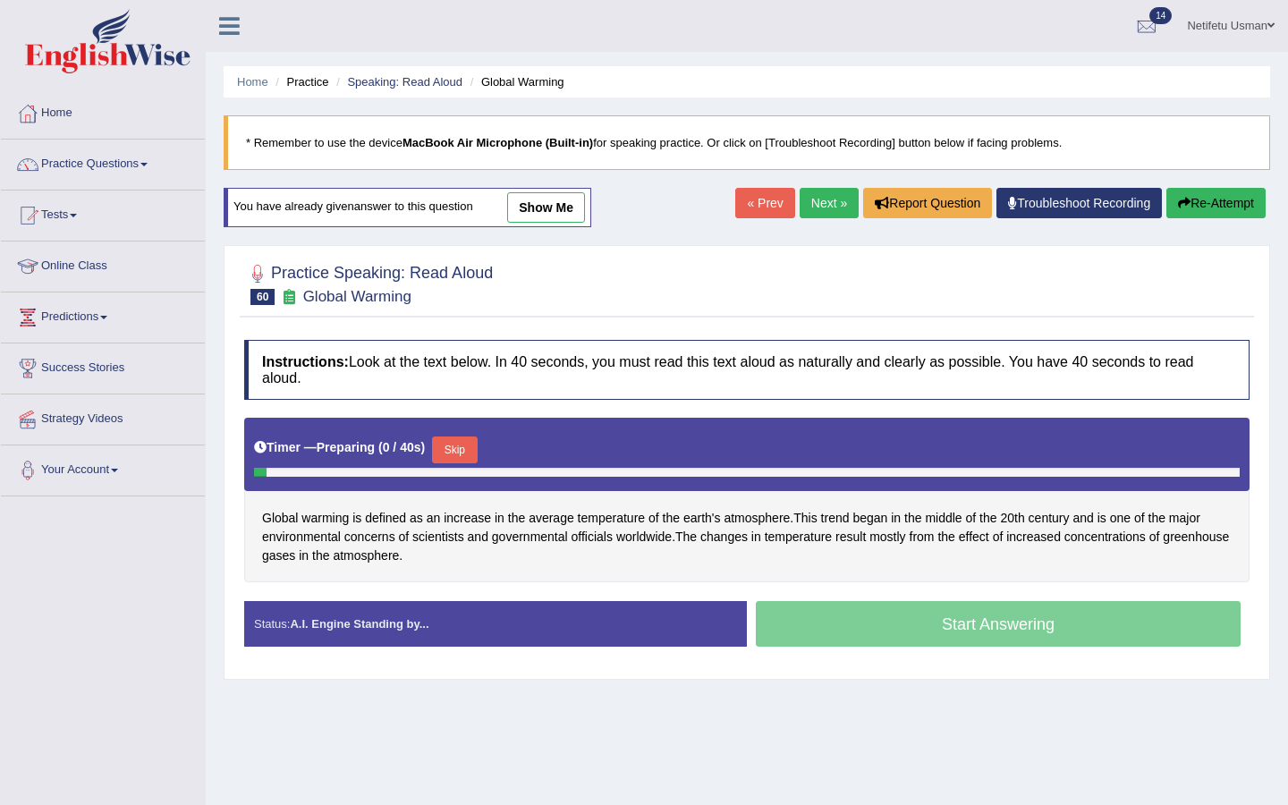
scroll to position [134, 0]
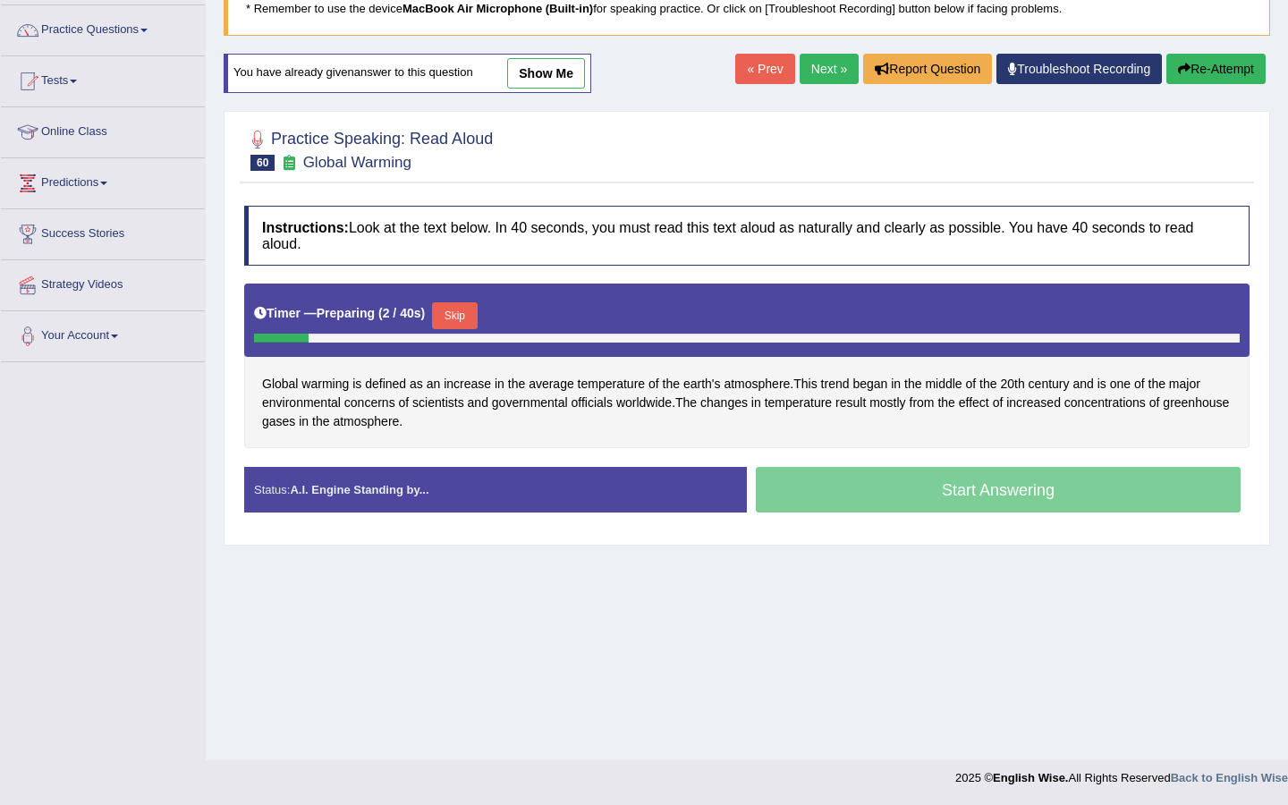
click at [464, 321] on button "Skip" at bounding box center [454, 315] width 45 height 27
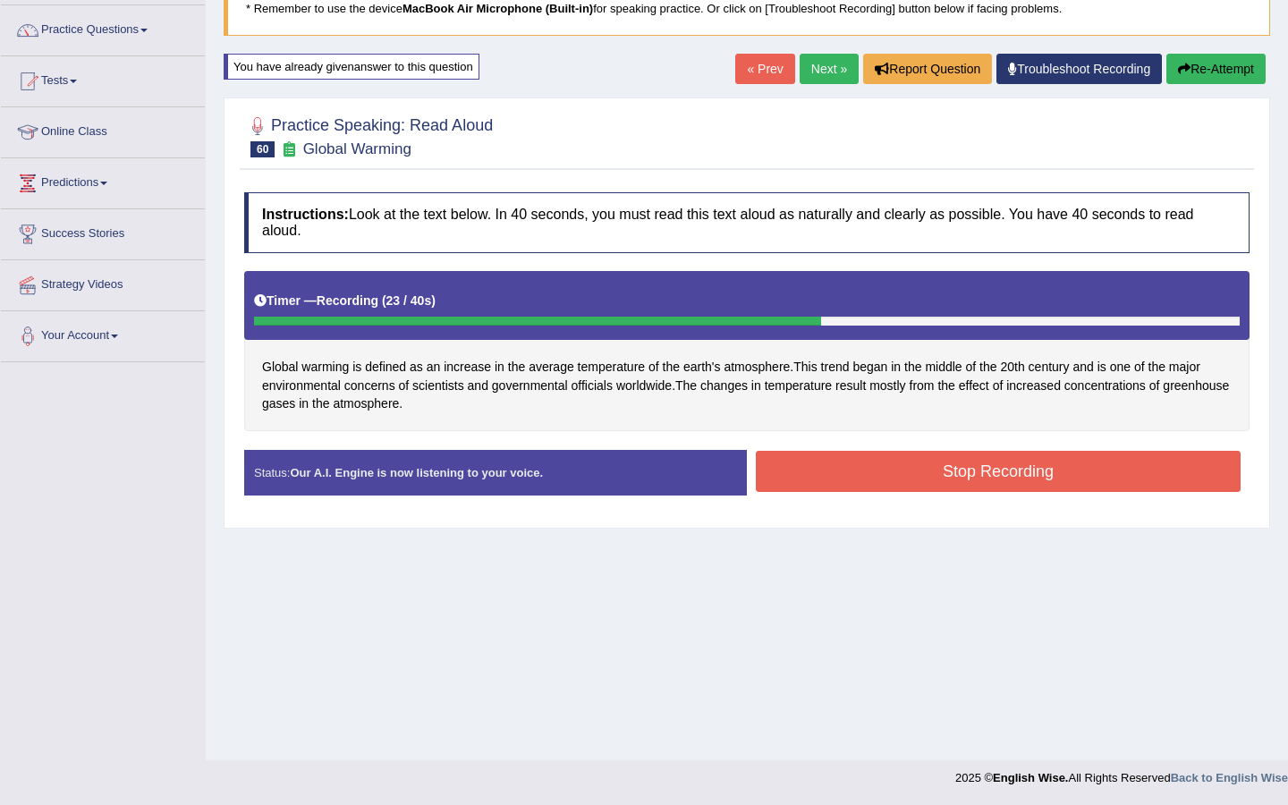
click at [960, 478] on button "Stop Recording" at bounding box center [998, 471] width 485 height 41
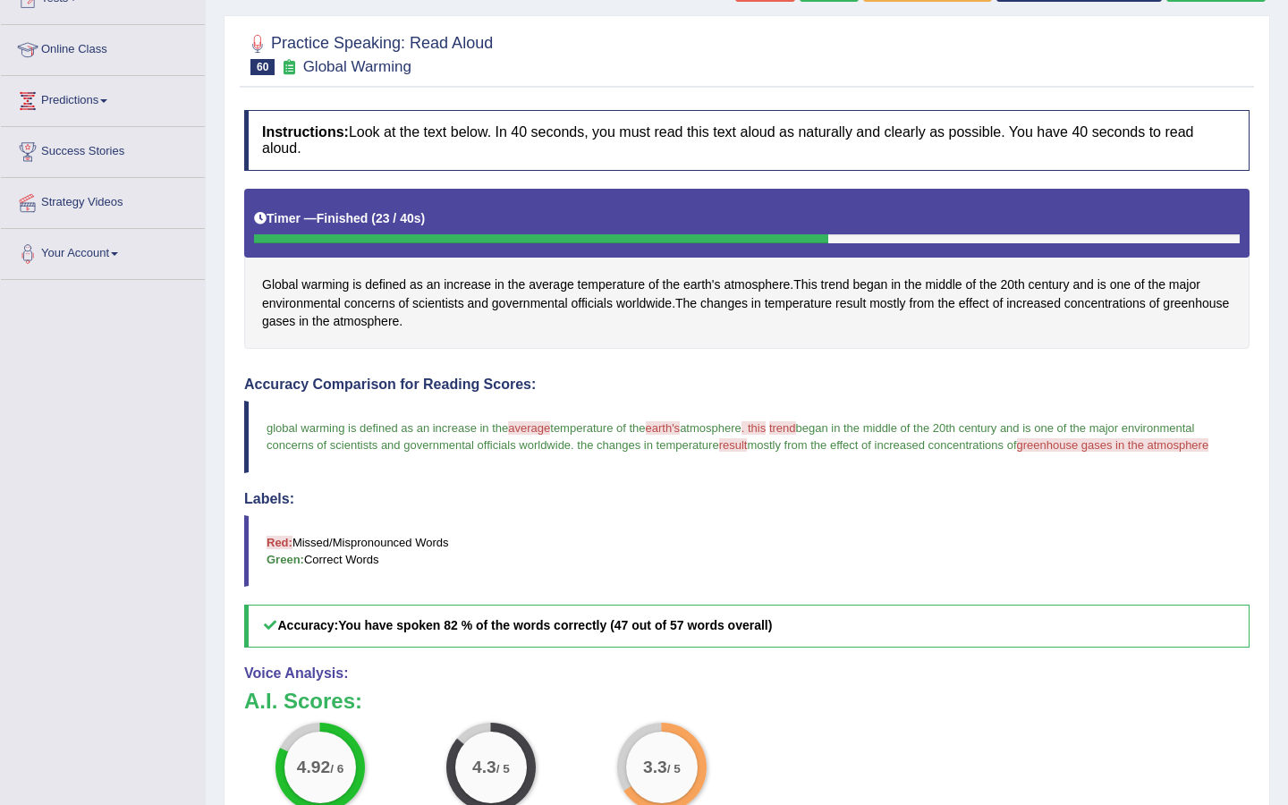
scroll to position [179, 0]
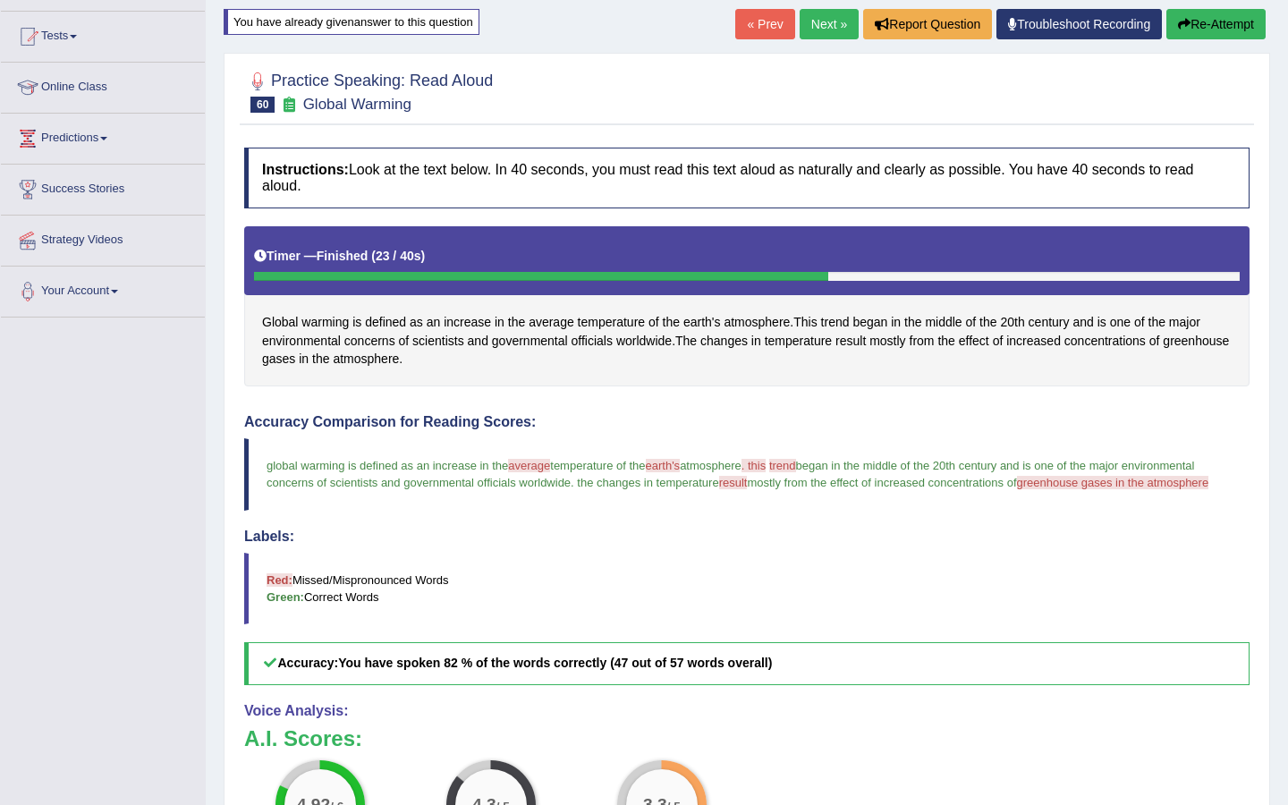
click at [1235, 16] on button "Re-Attempt" at bounding box center [1215, 24] width 99 height 30
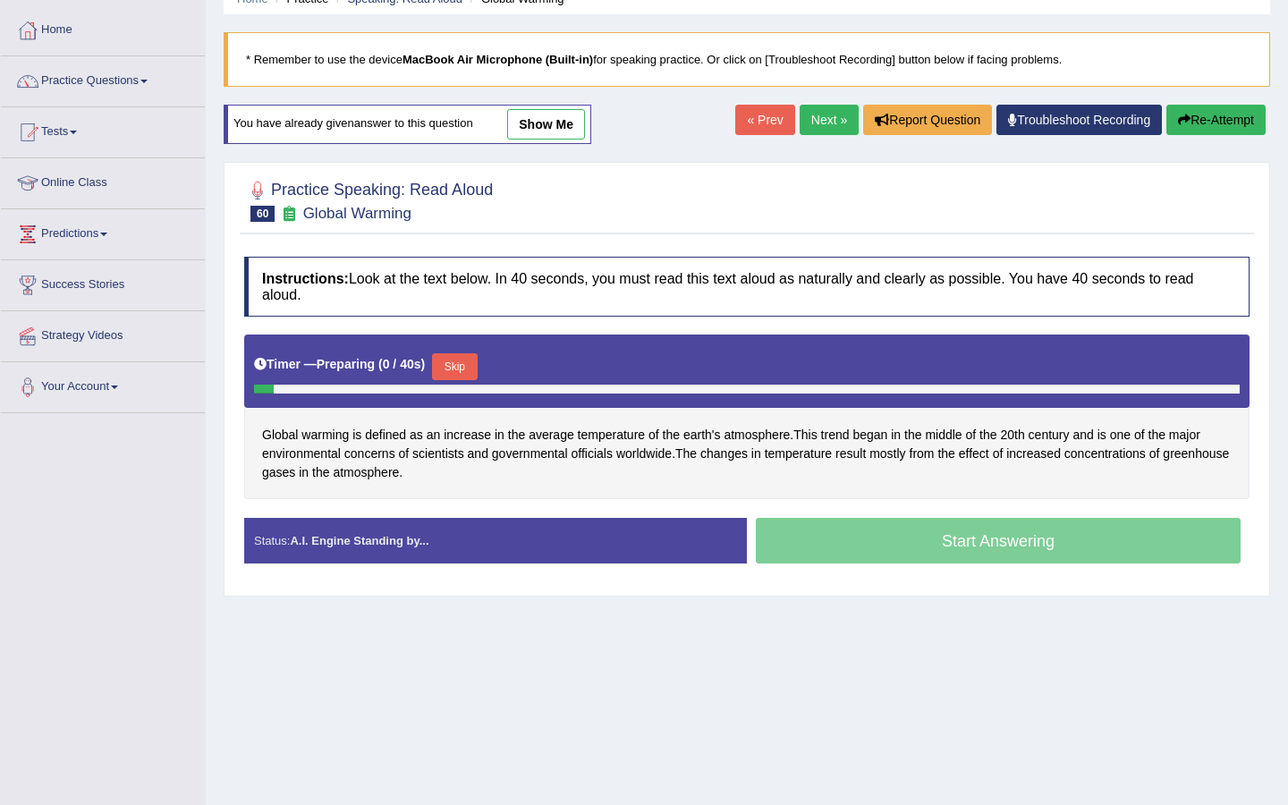
scroll to position [134, 0]
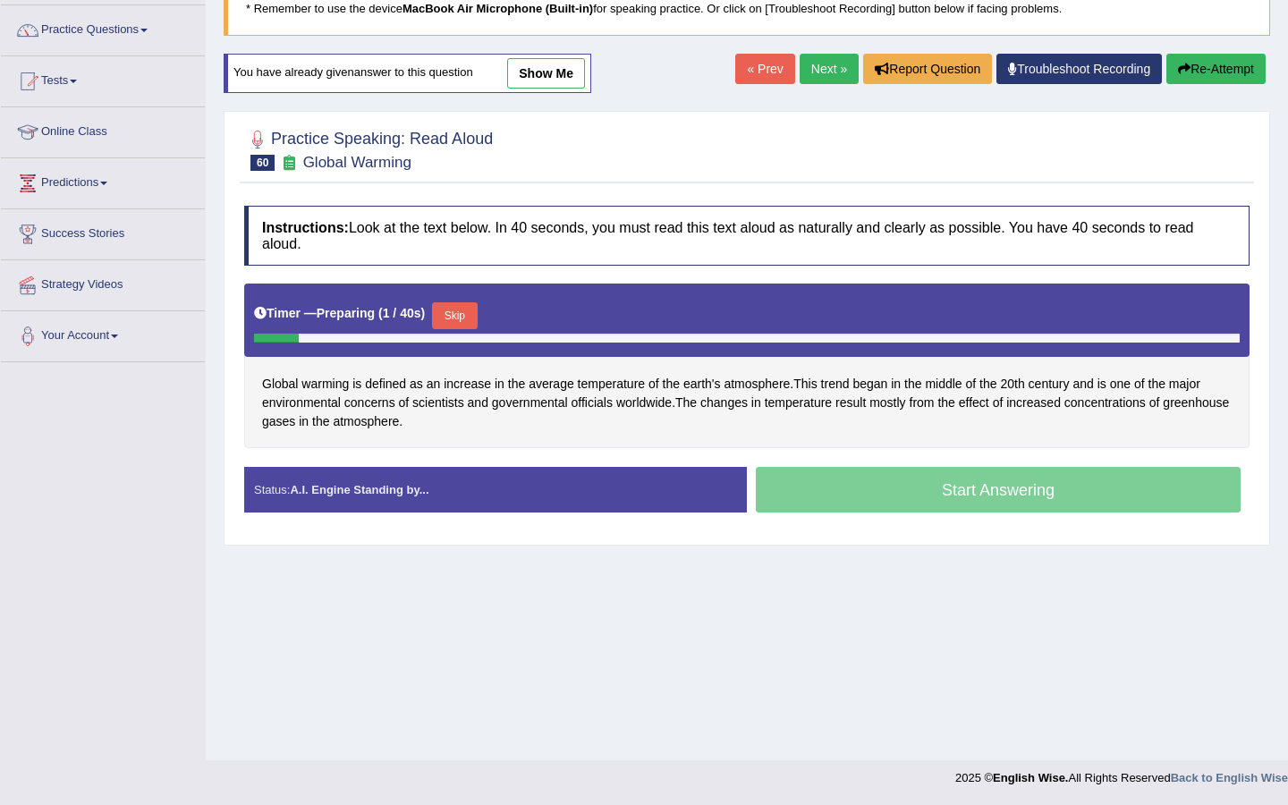
click at [464, 317] on button "Skip" at bounding box center [454, 315] width 45 height 27
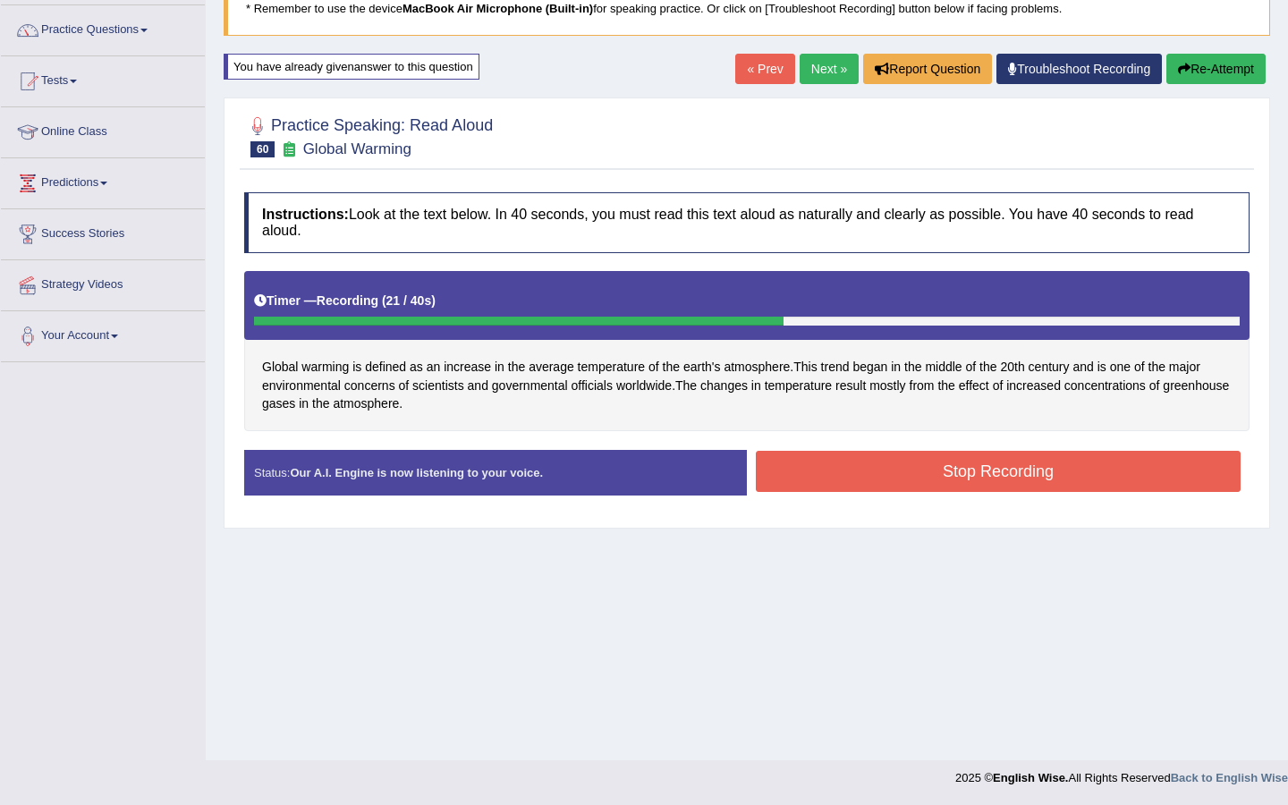
drag, startPoint x: 369, startPoint y: 387, endPoint x: 478, endPoint y: 410, distance: 111.6
click at [477, 410] on div "Global warming is defined as an increase in the average temperature of the eart…" at bounding box center [746, 351] width 1005 height 160
click at [963, 474] on button "Stop Recording" at bounding box center [998, 471] width 485 height 41
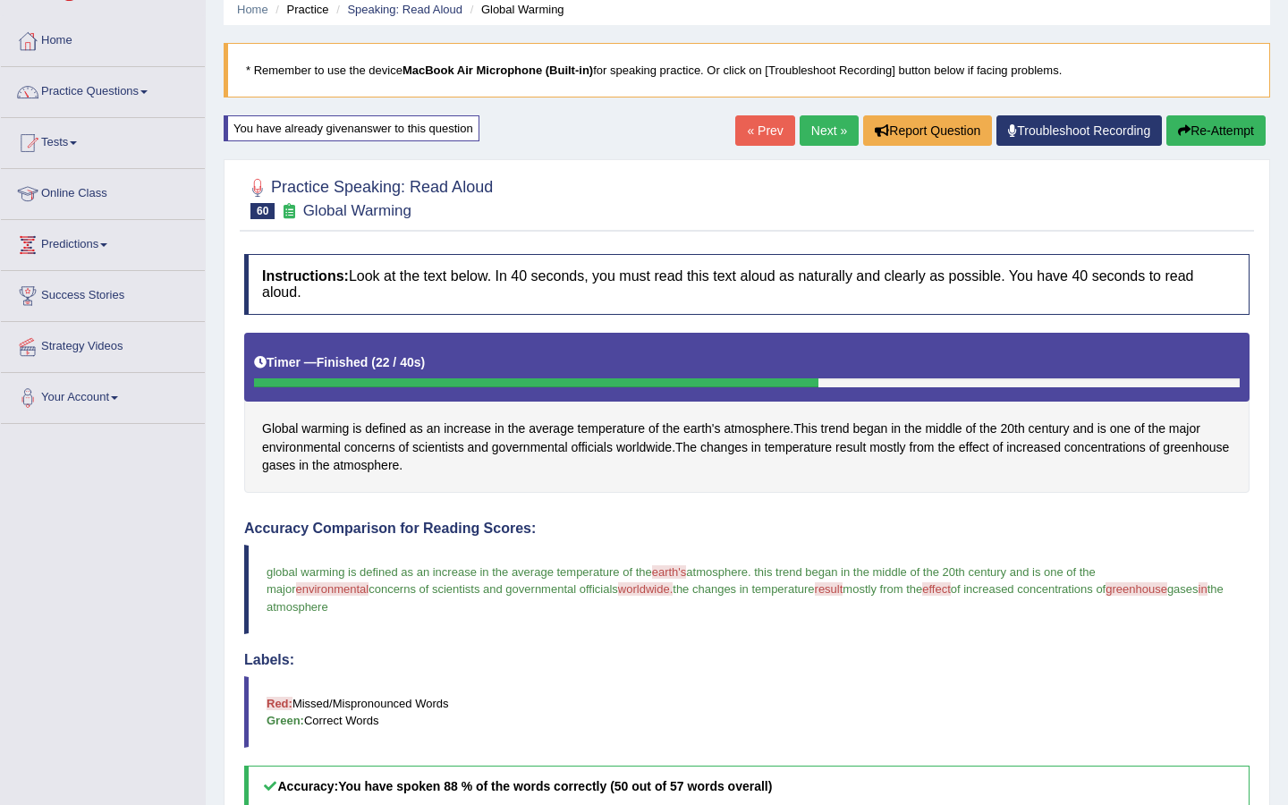
scroll to position [21, 0]
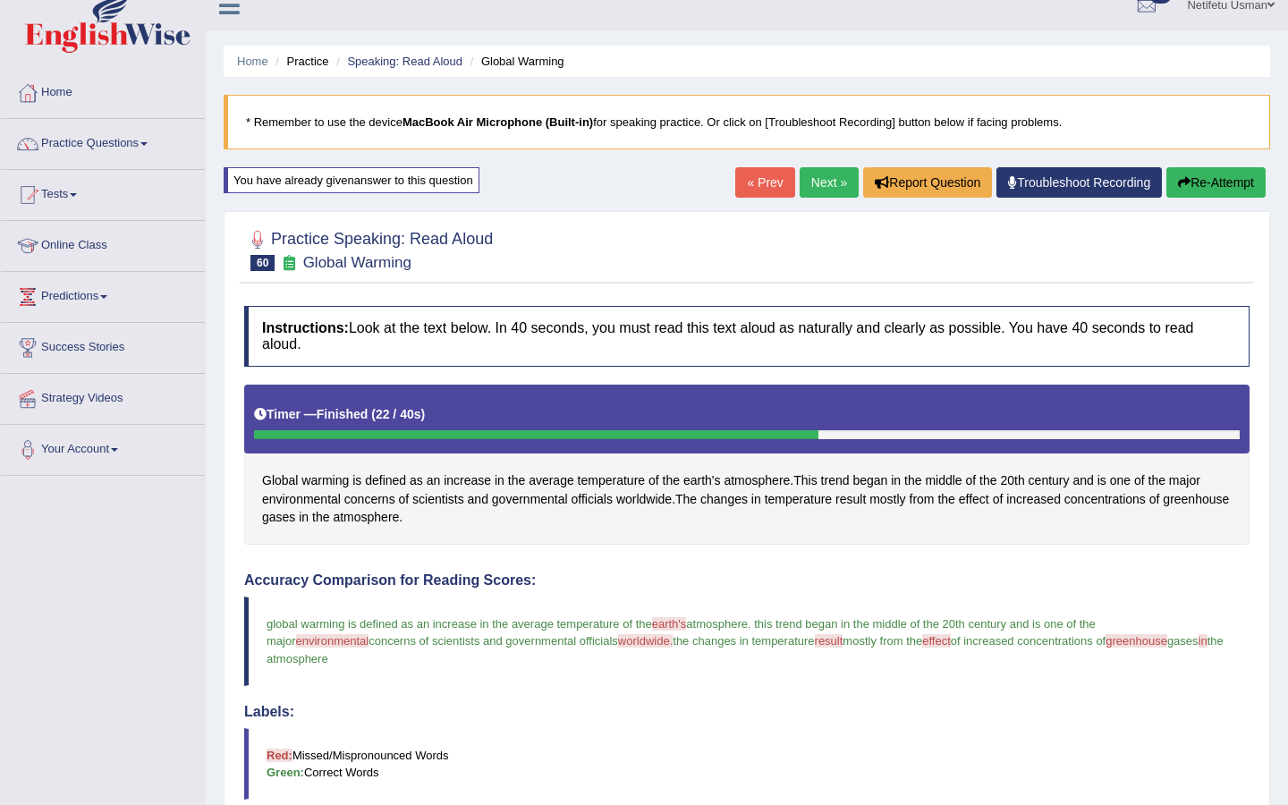
click at [824, 182] on link "Next »" at bounding box center [828, 182] width 59 height 30
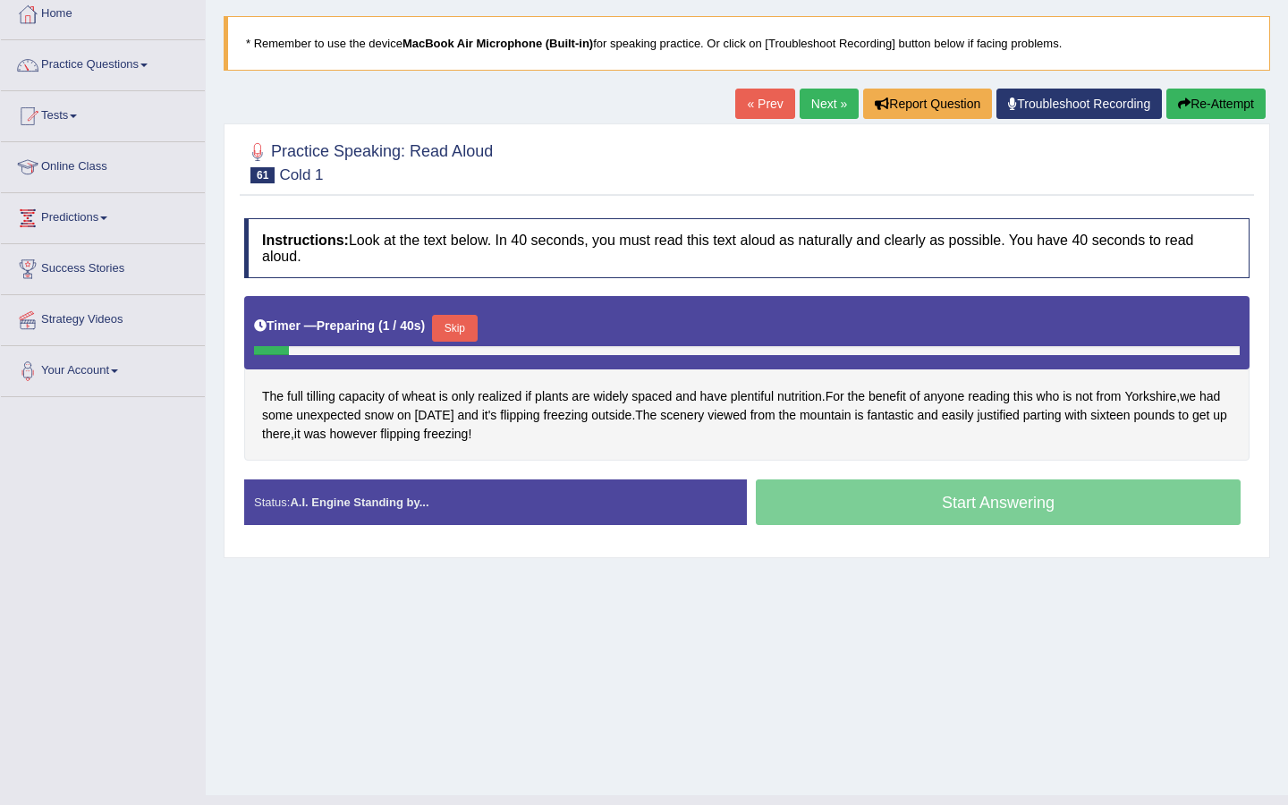
scroll to position [114, 0]
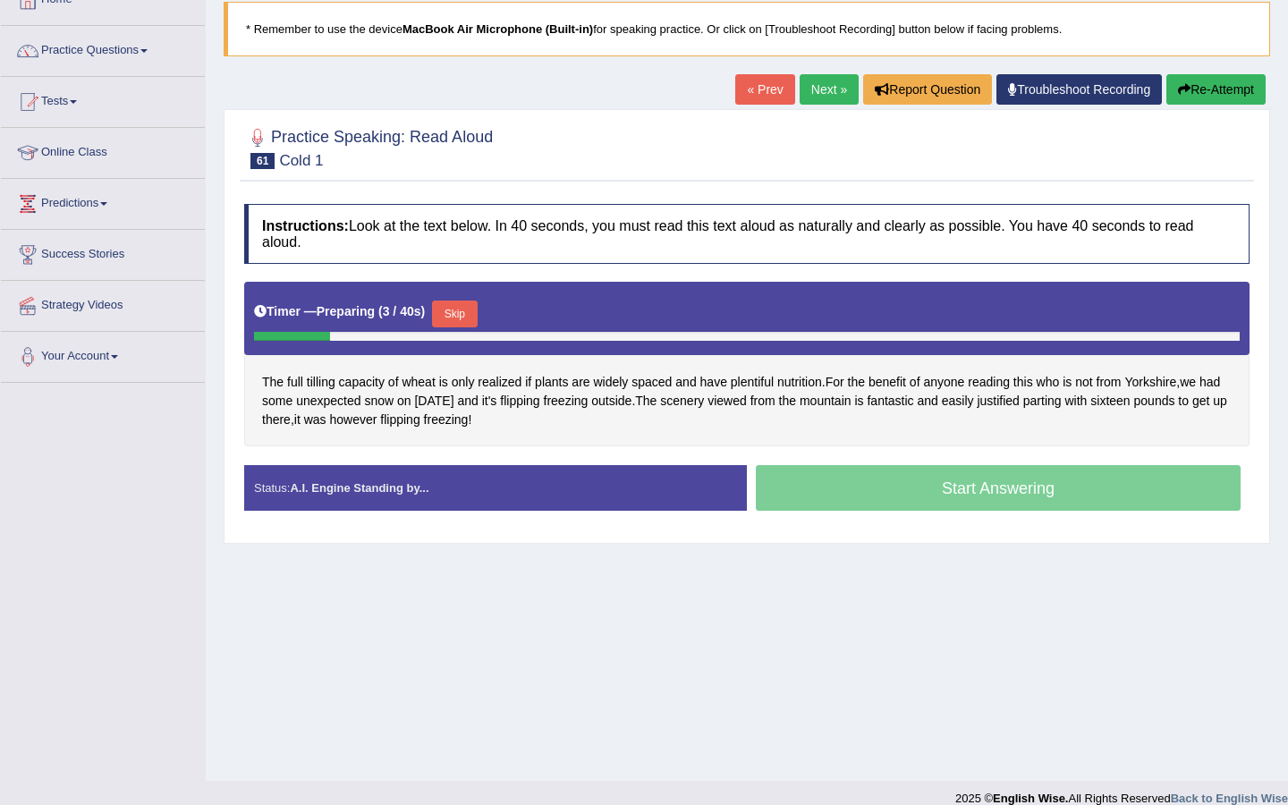
click at [456, 318] on button "Skip" at bounding box center [454, 313] width 45 height 27
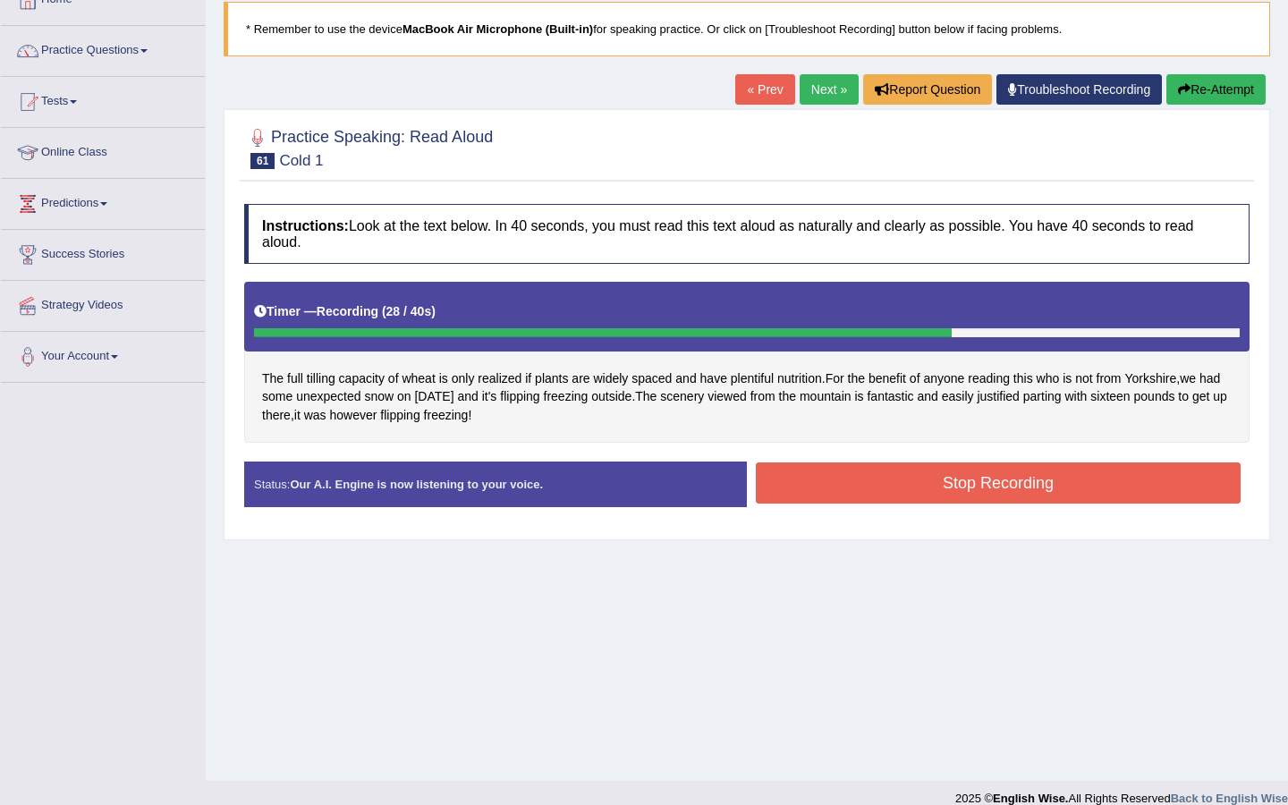
click at [862, 497] on button "Stop Recording" at bounding box center [998, 482] width 485 height 41
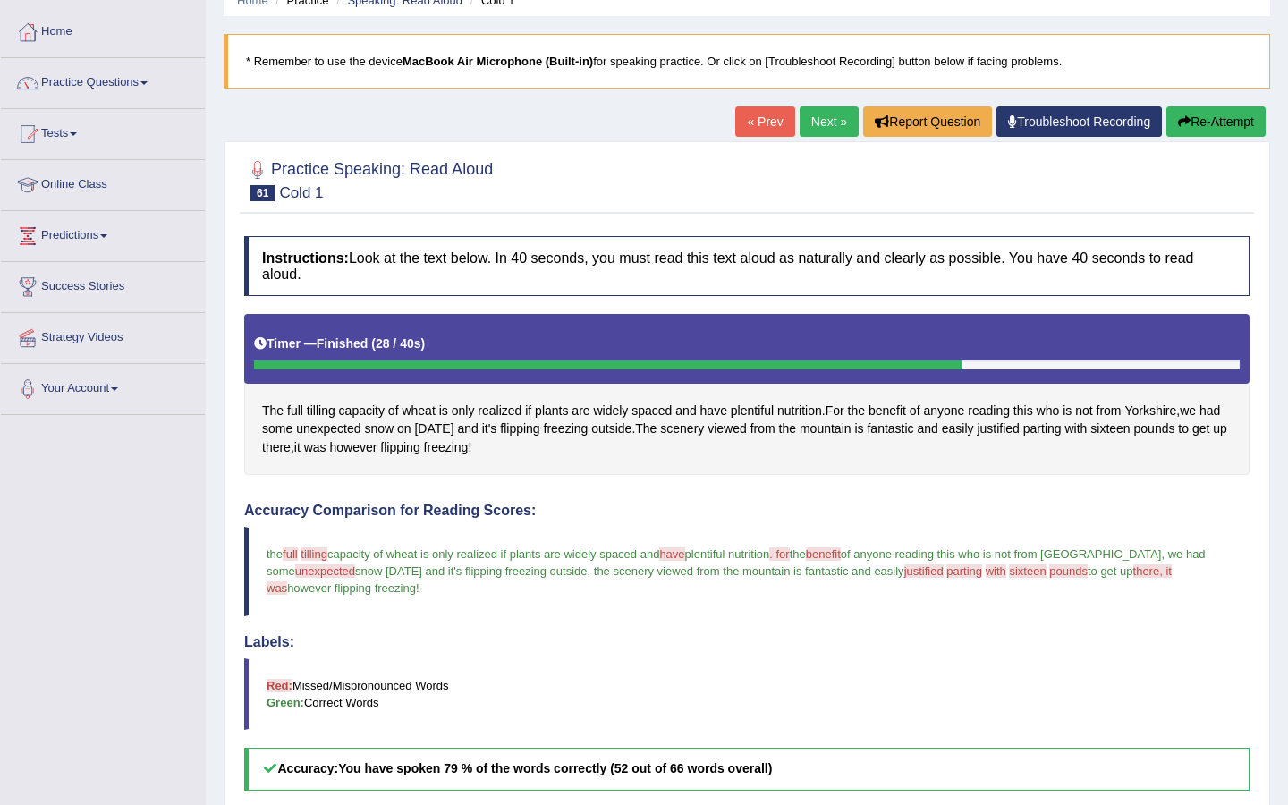
scroll to position [52, 0]
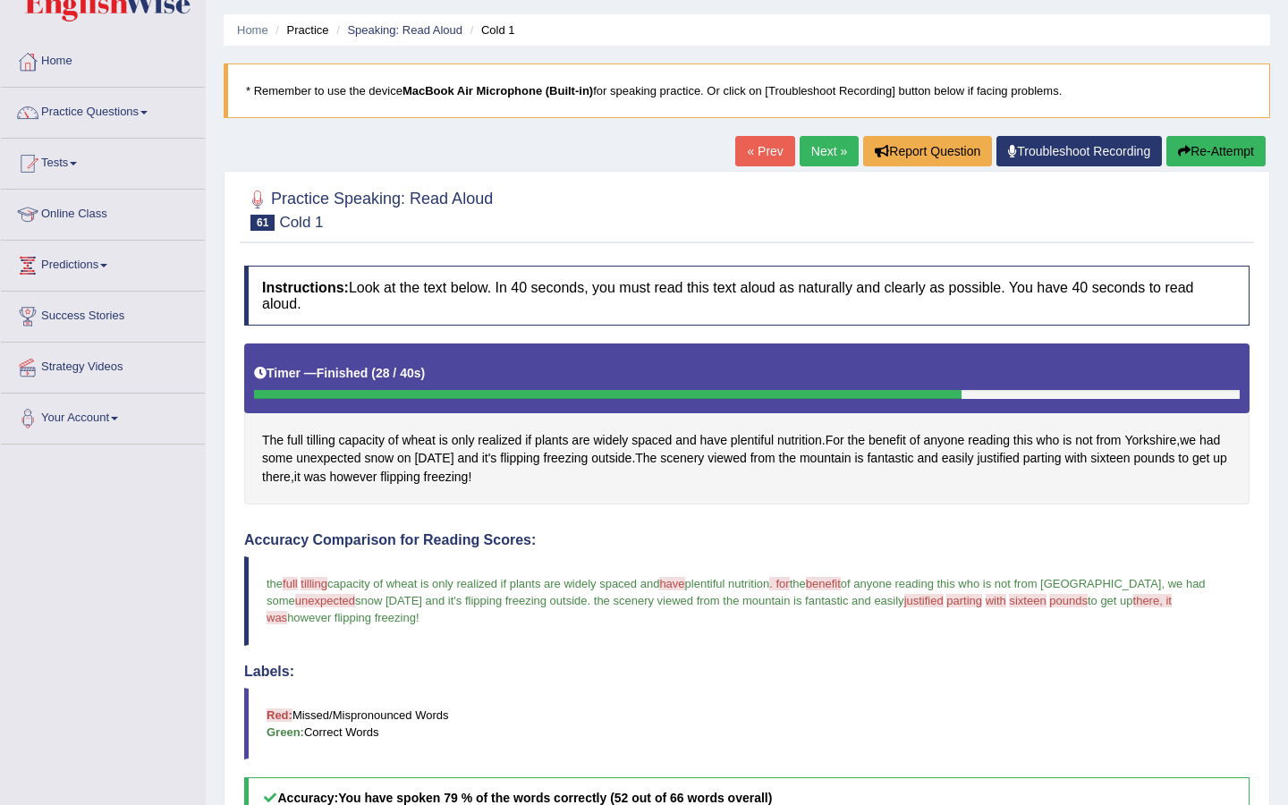
click at [1219, 139] on button "Re-Attempt" at bounding box center [1215, 151] width 99 height 30
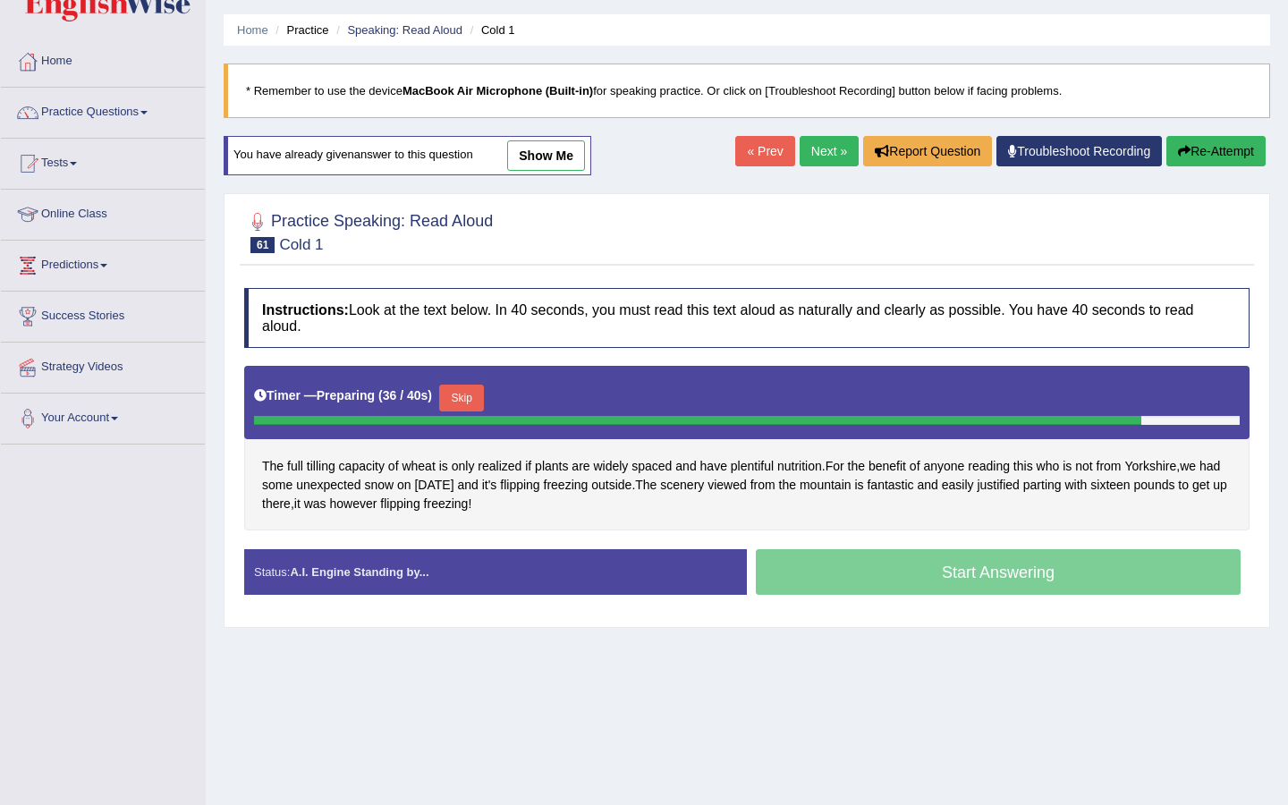
click at [462, 402] on button "Skip" at bounding box center [461, 398] width 45 height 27
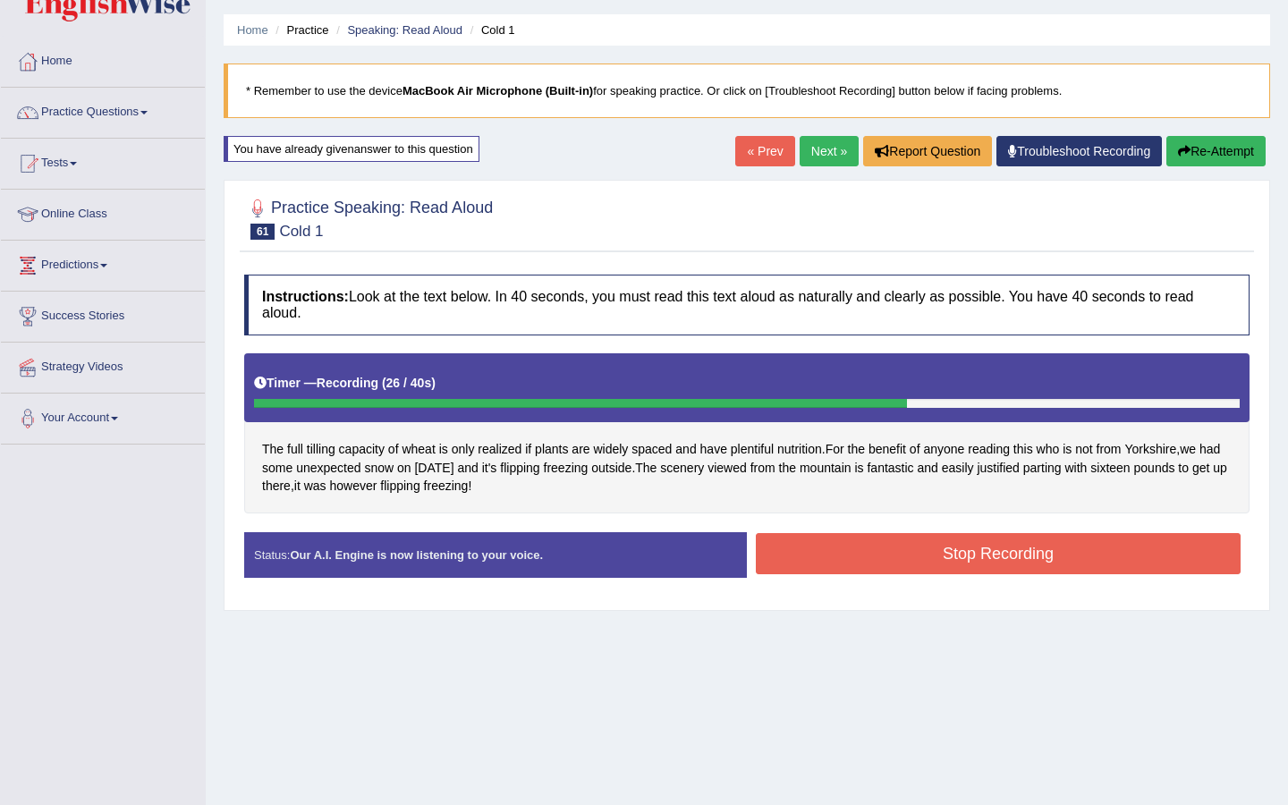
click at [940, 573] on button "Stop Recording" at bounding box center [998, 553] width 485 height 41
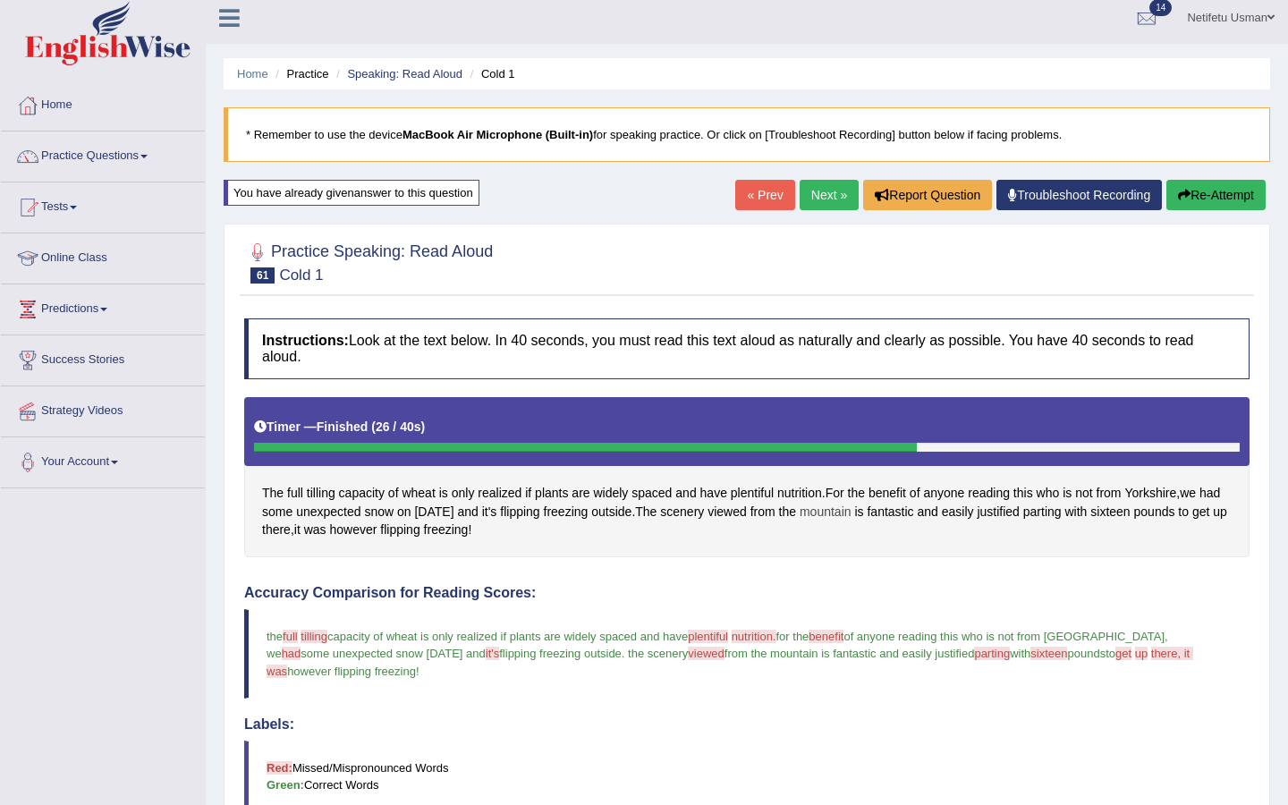
scroll to position [12, 0]
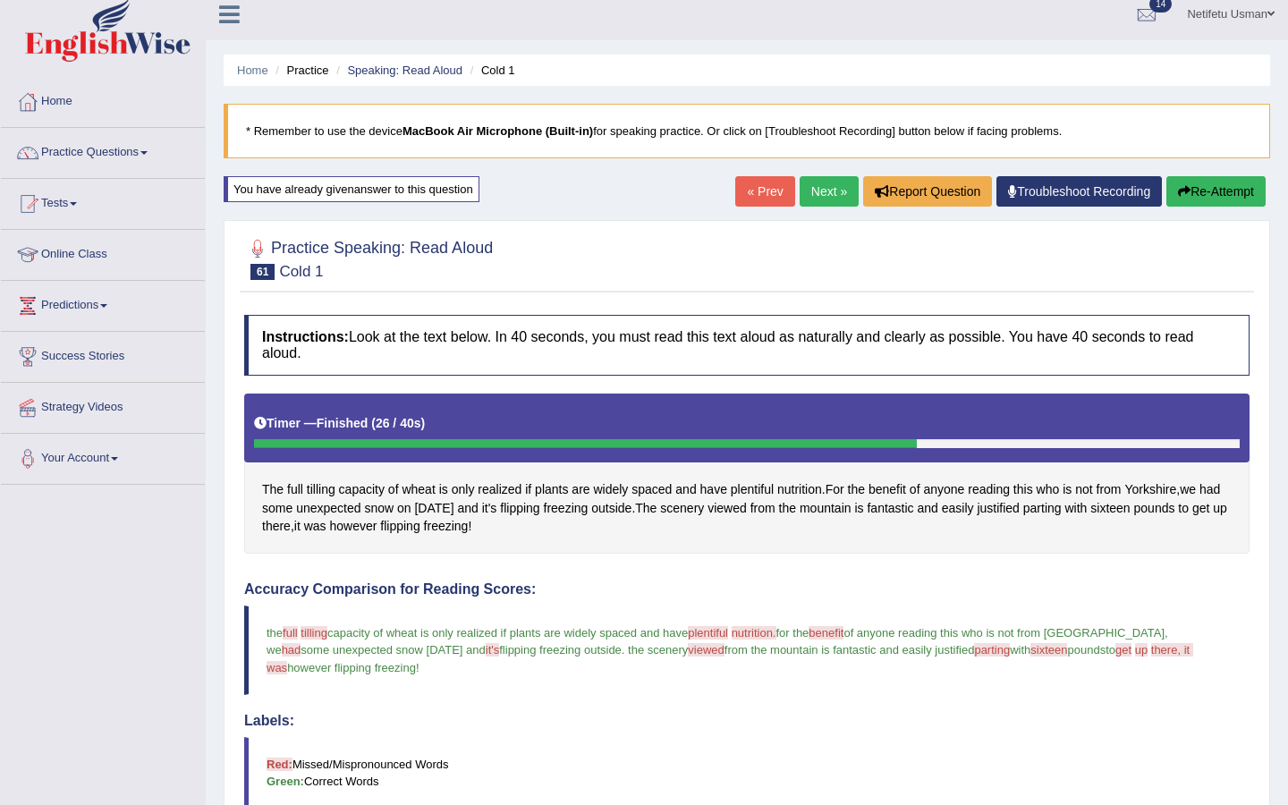
click at [1207, 198] on button "Re-Attempt" at bounding box center [1215, 191] width 99 height 30
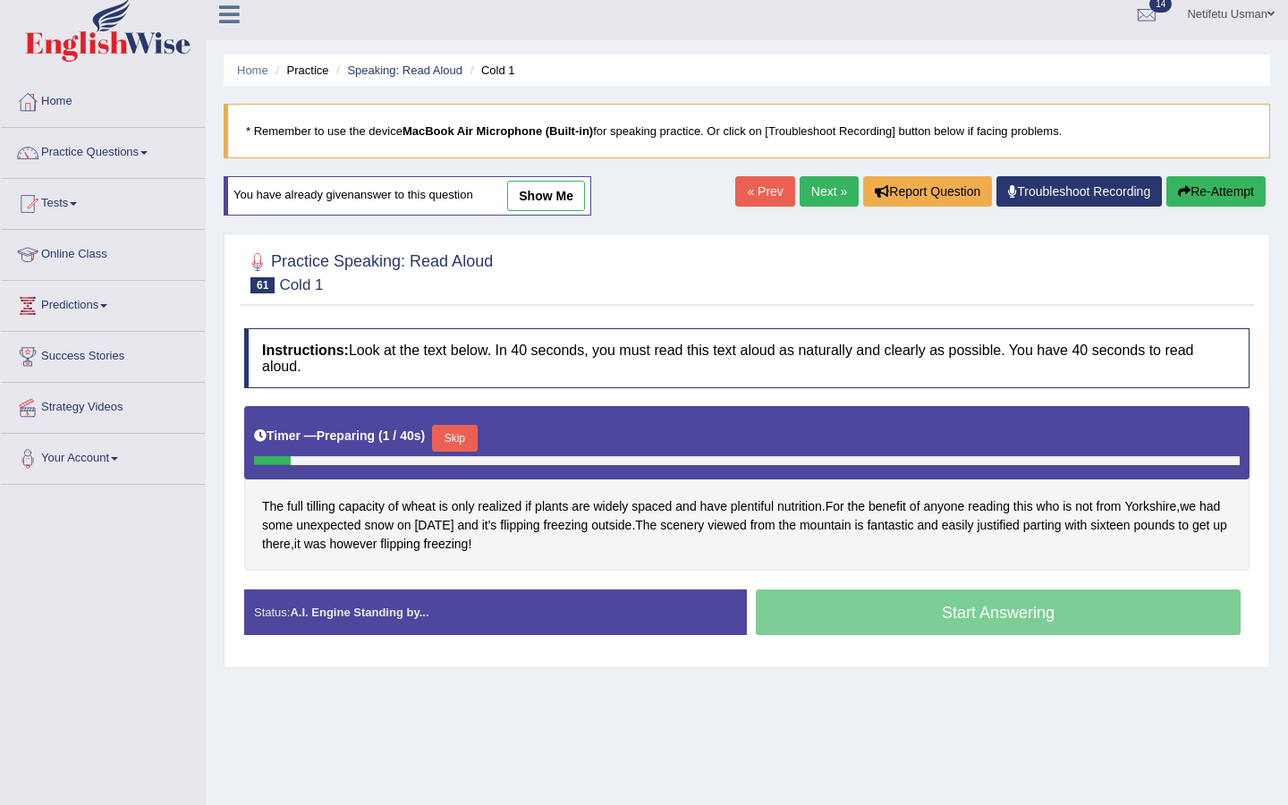
click at [468, 433] on button "Skip" at bounding box center [454, 438] width 45 height 27
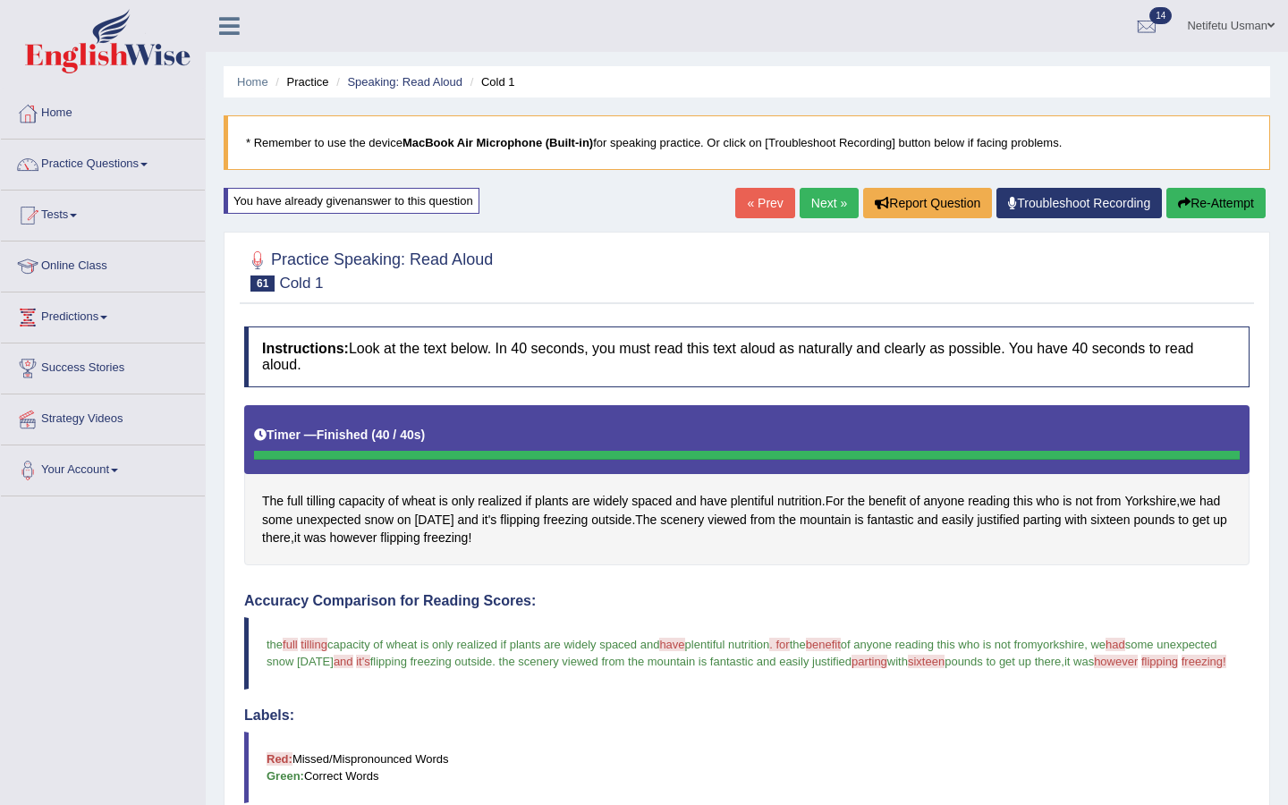
click at [1222, 200] on button "Re-Attempt" at bounding box center [1215, 203] width 99 height 30
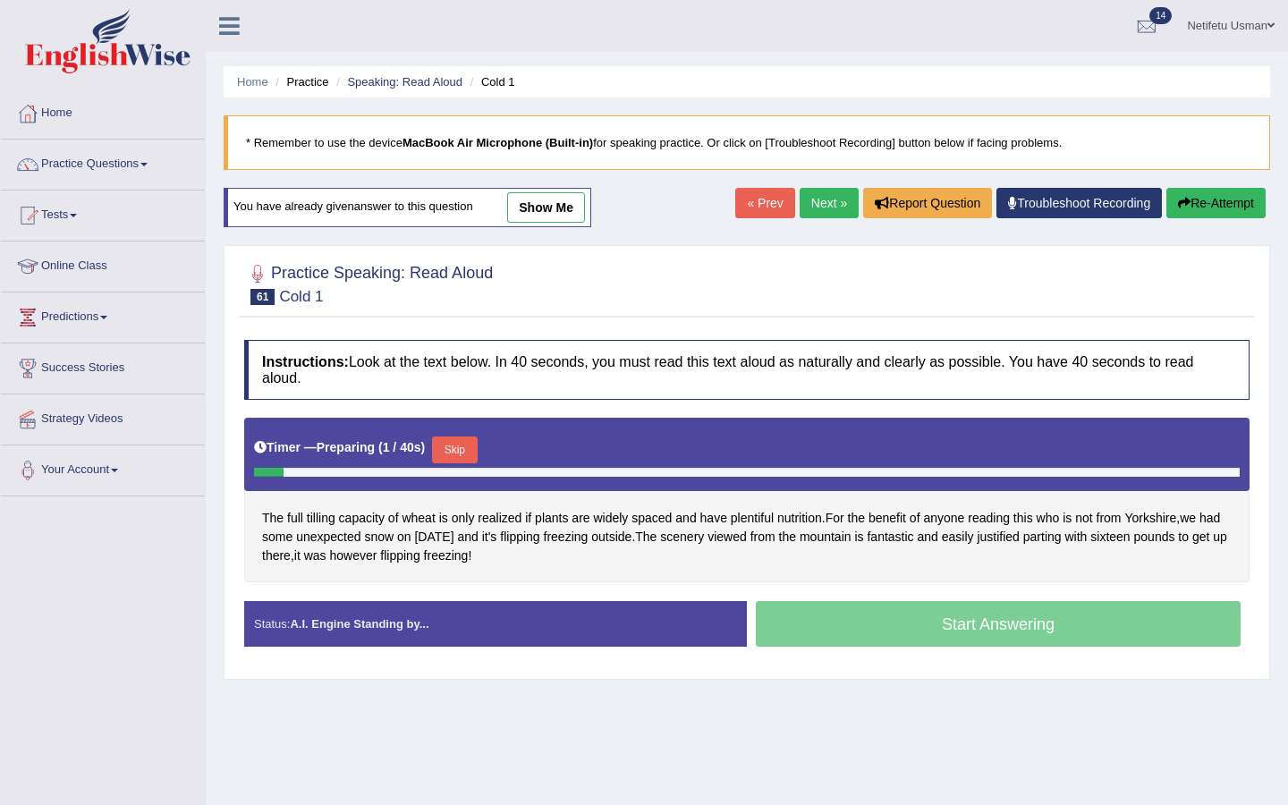
click at [461, 451] on button "Skip" at bounding box center [454, 449] width 45 height 27
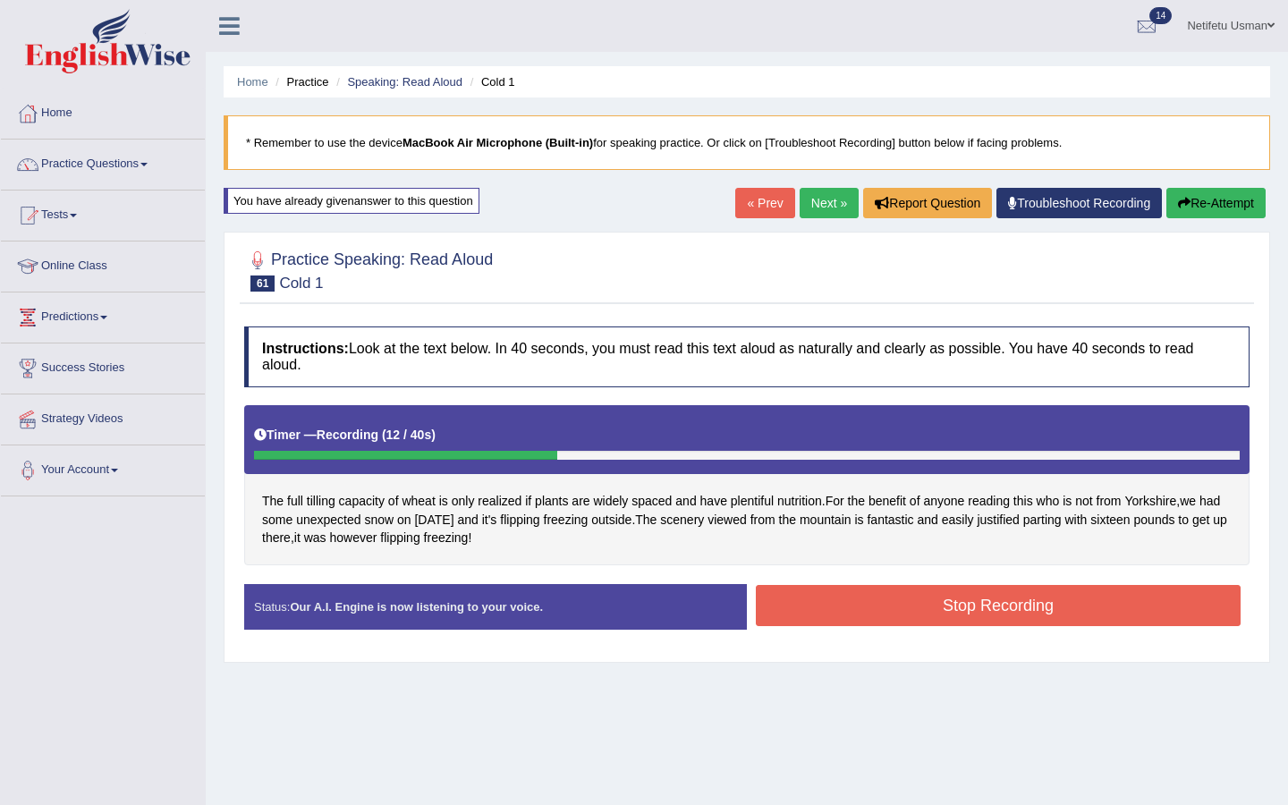
click at [835, 603] on button "Stop Recording" at bounding box center [998, 605] width 485 height 41
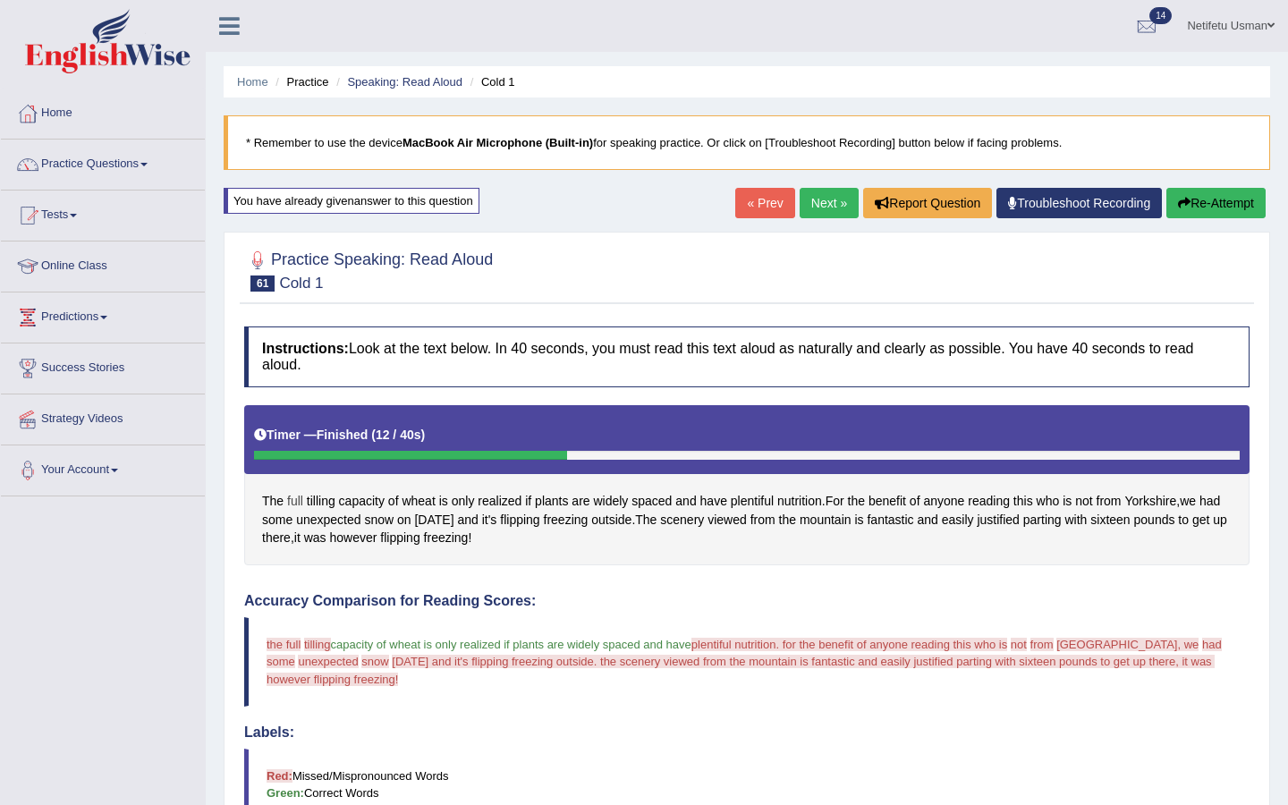
click at [294, 502] on span "full" at bounding box center [295, 501] width 16 height 19
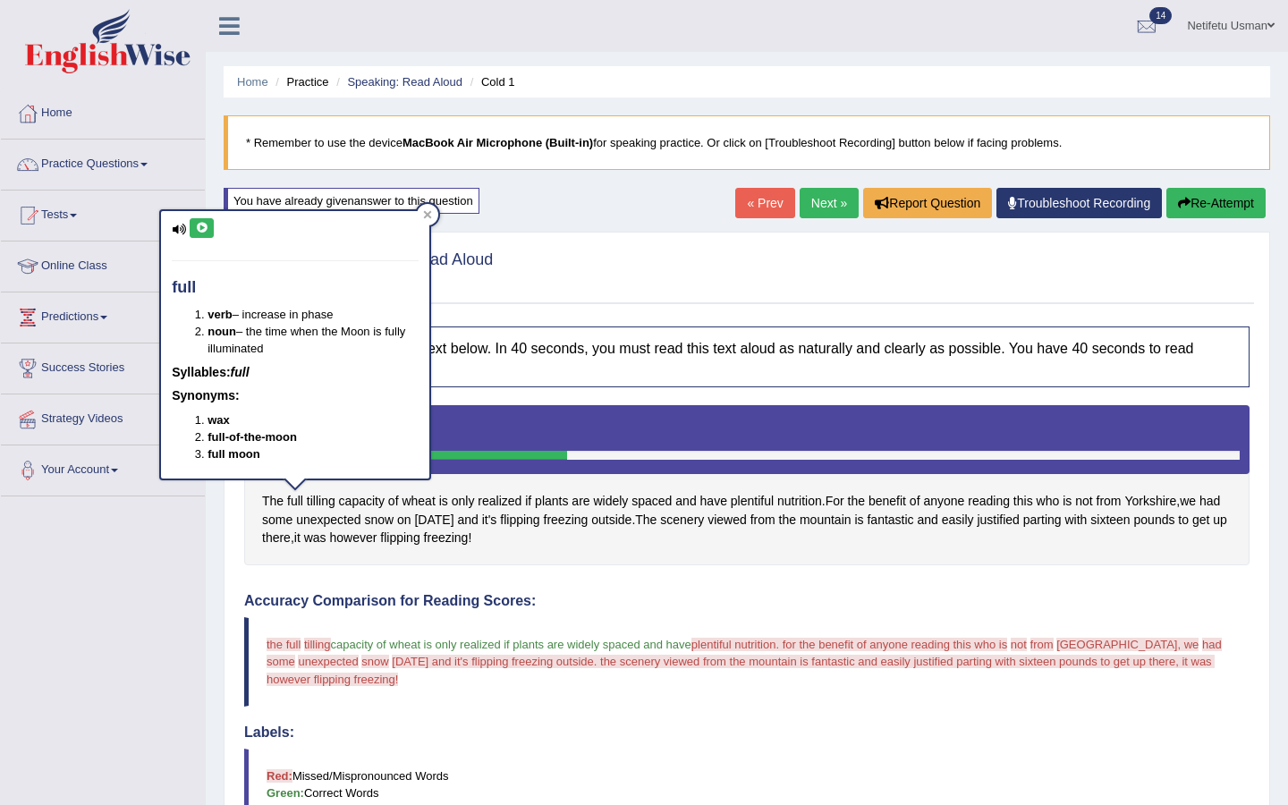
click at [207, 236] on button at bounding box center [202, 228] width 24 height 20
click at [427, 213] on icon at bounding box center [427, 214] width 9 height 9
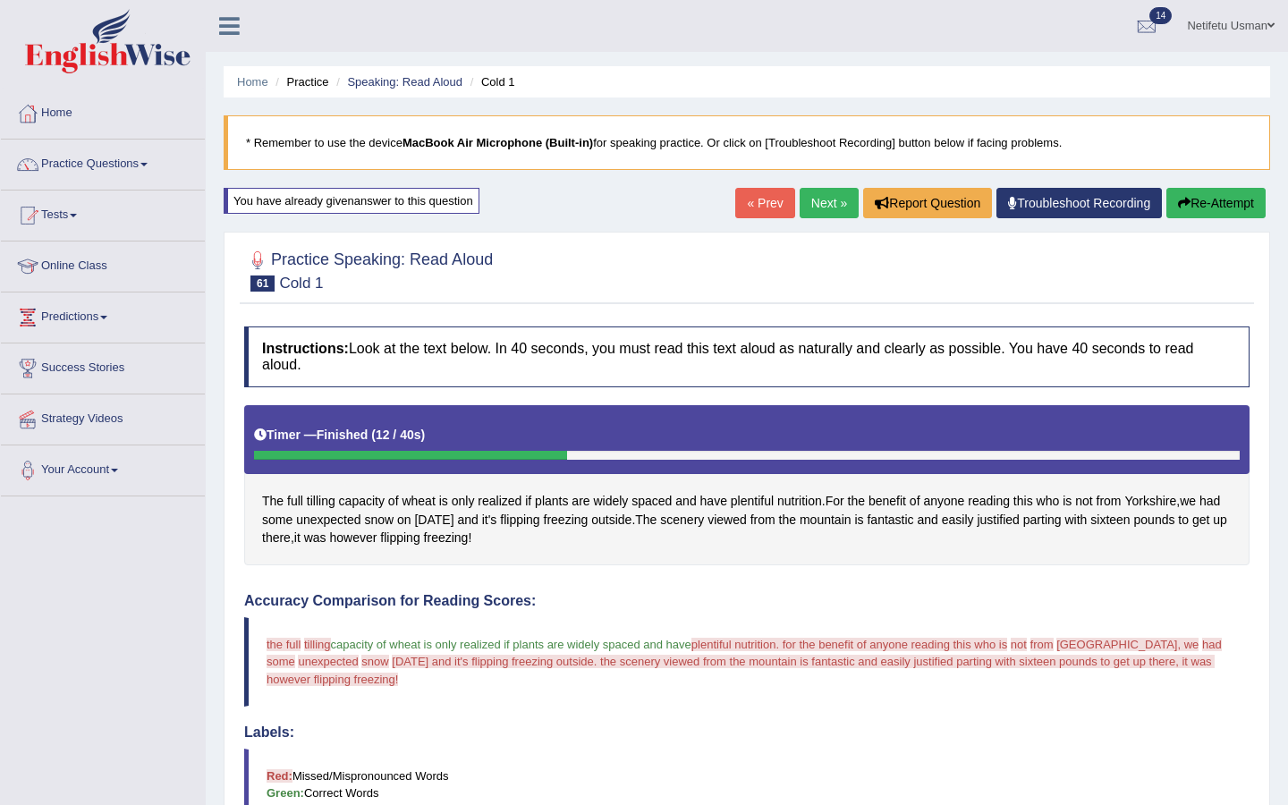
click at [316, 647] on span "tilling" at bounding box center [317, 644] width 27 height 13
click at [324, 499] on span "tilling" at bounding box center [321, 501] width 29 height 19
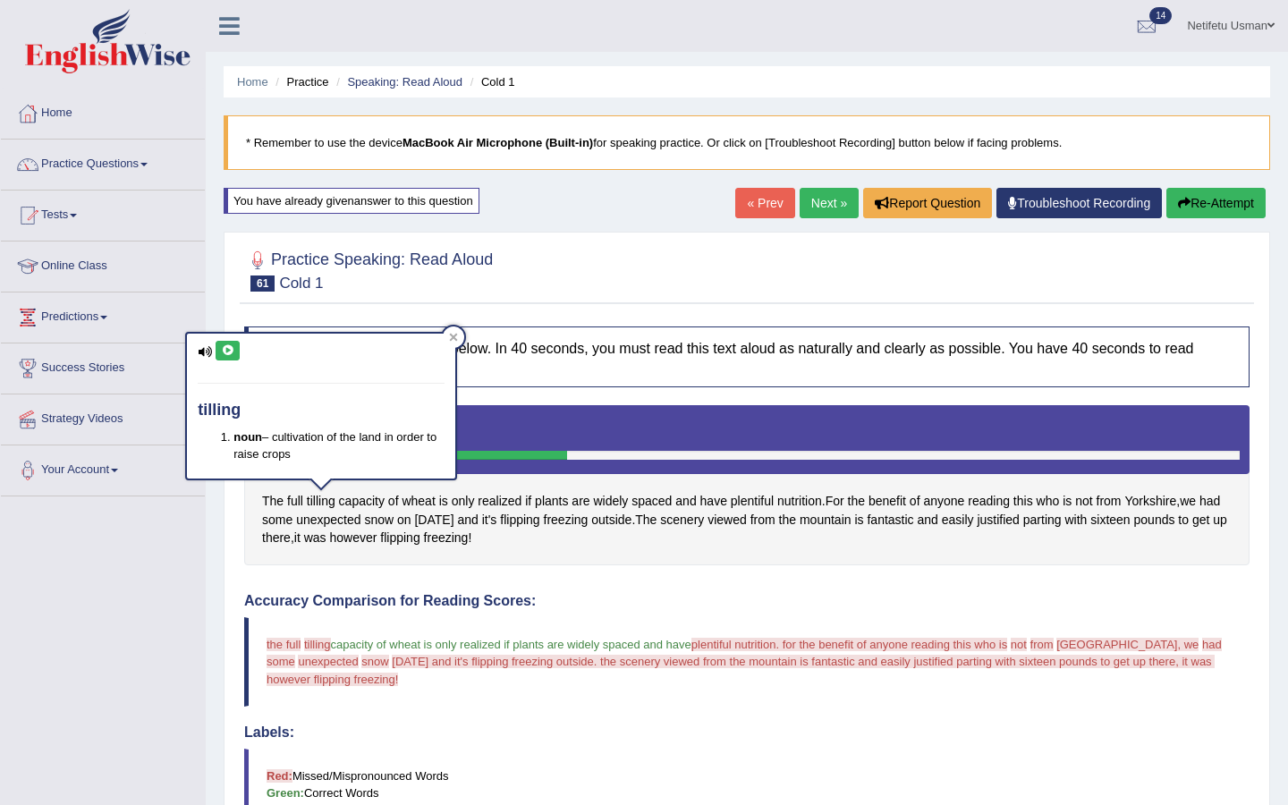
click at [225, 350] on icon at bounding box center [227, 350] width 13 height 11
click at [453, 336] on icon at bounding box center [454, 338] width 8 height 8
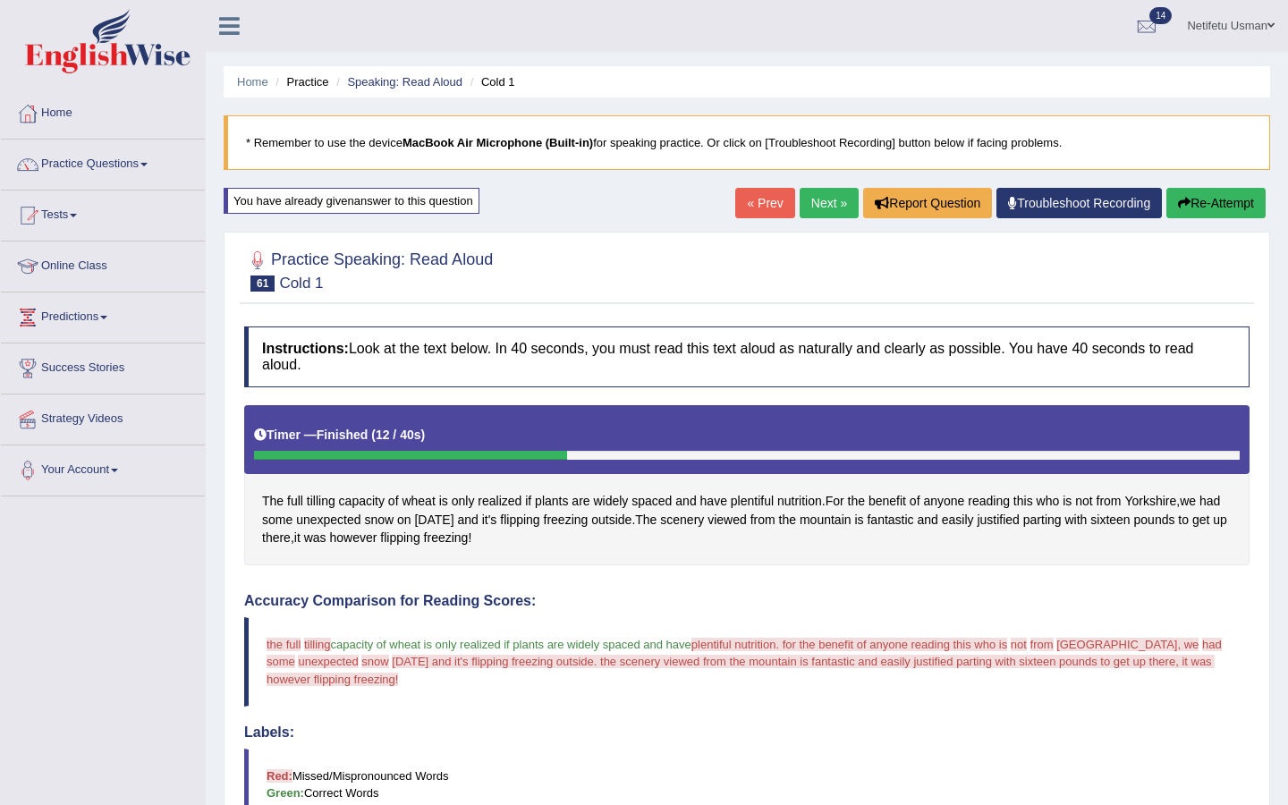
click at [1185, 205] on button "Re-Attempt" at bounding box center [1215, 203] width 99 height 30
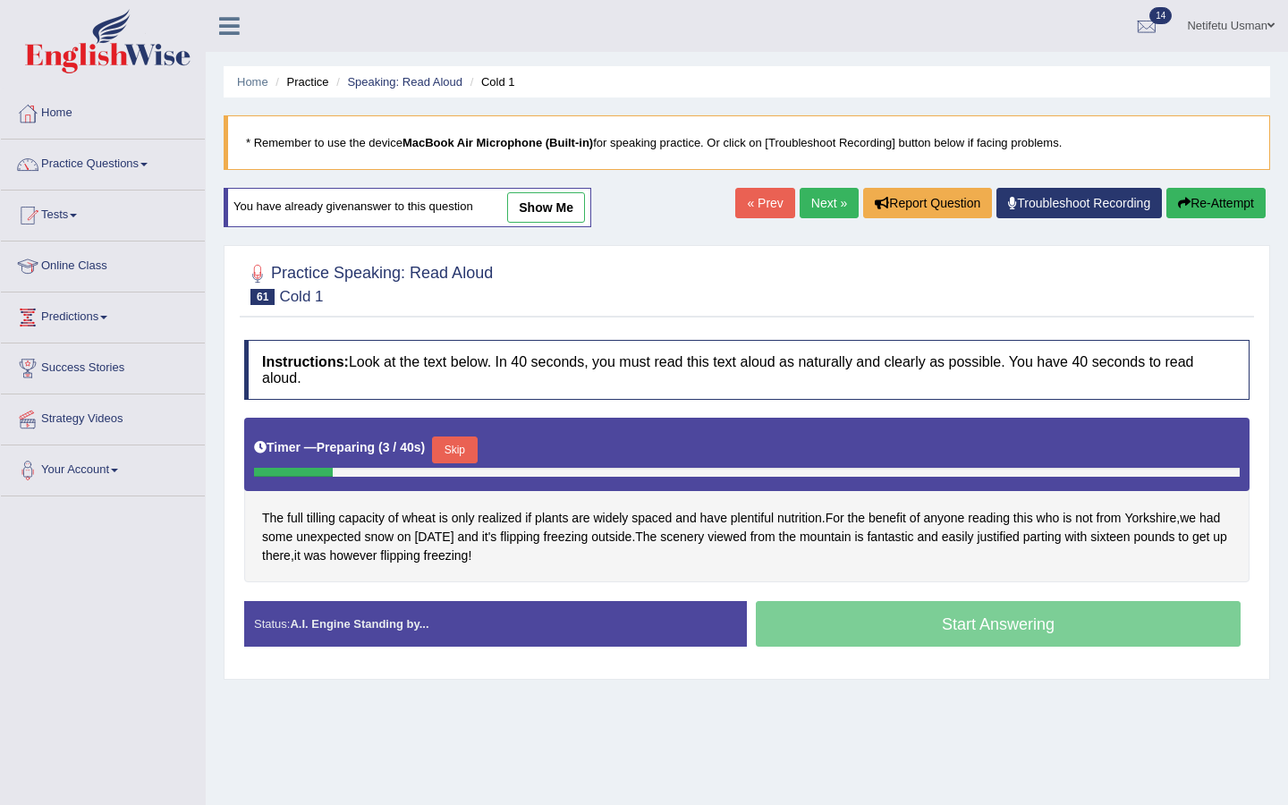
click at [458, 447] on button "Skip" at bounding box center [454, 449] width 45 height 27
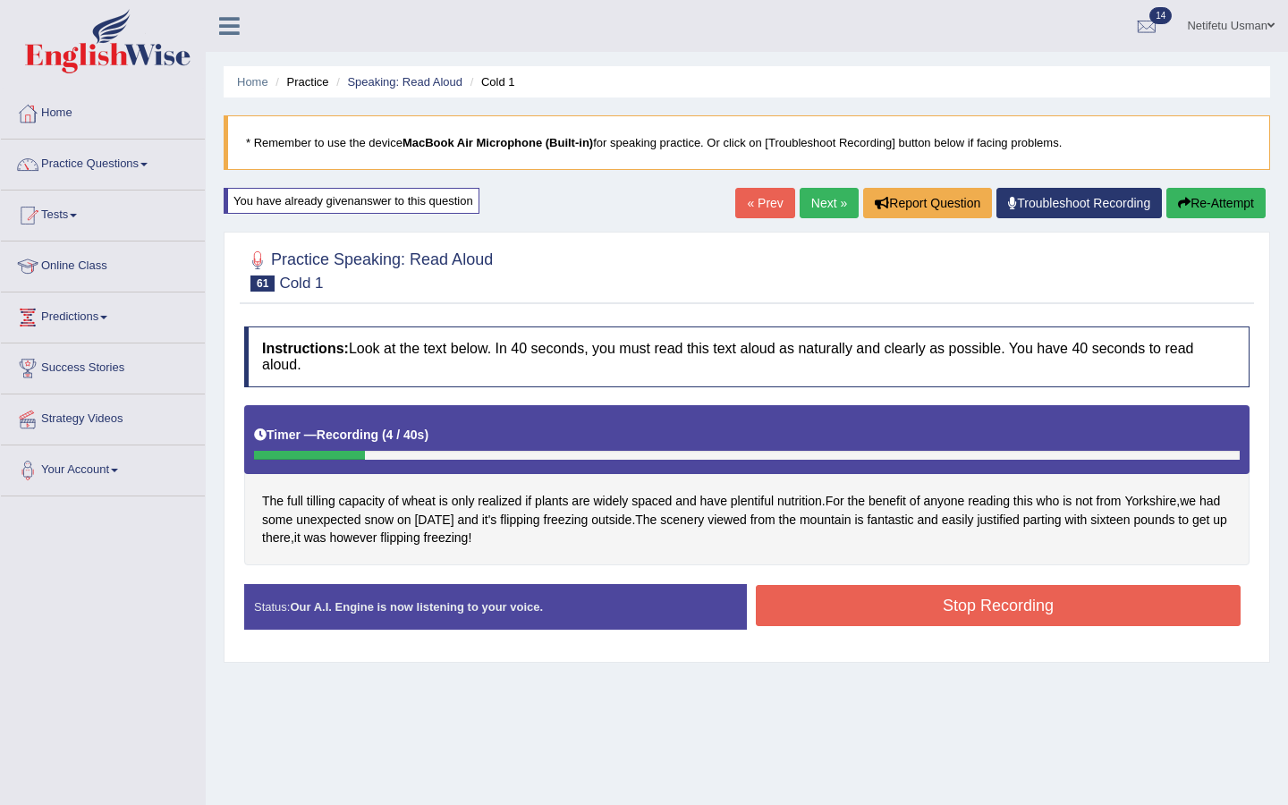
click at [1197, 199] on button "Re-Attempt" at bounding box center [1215, 203] width 99 height 30
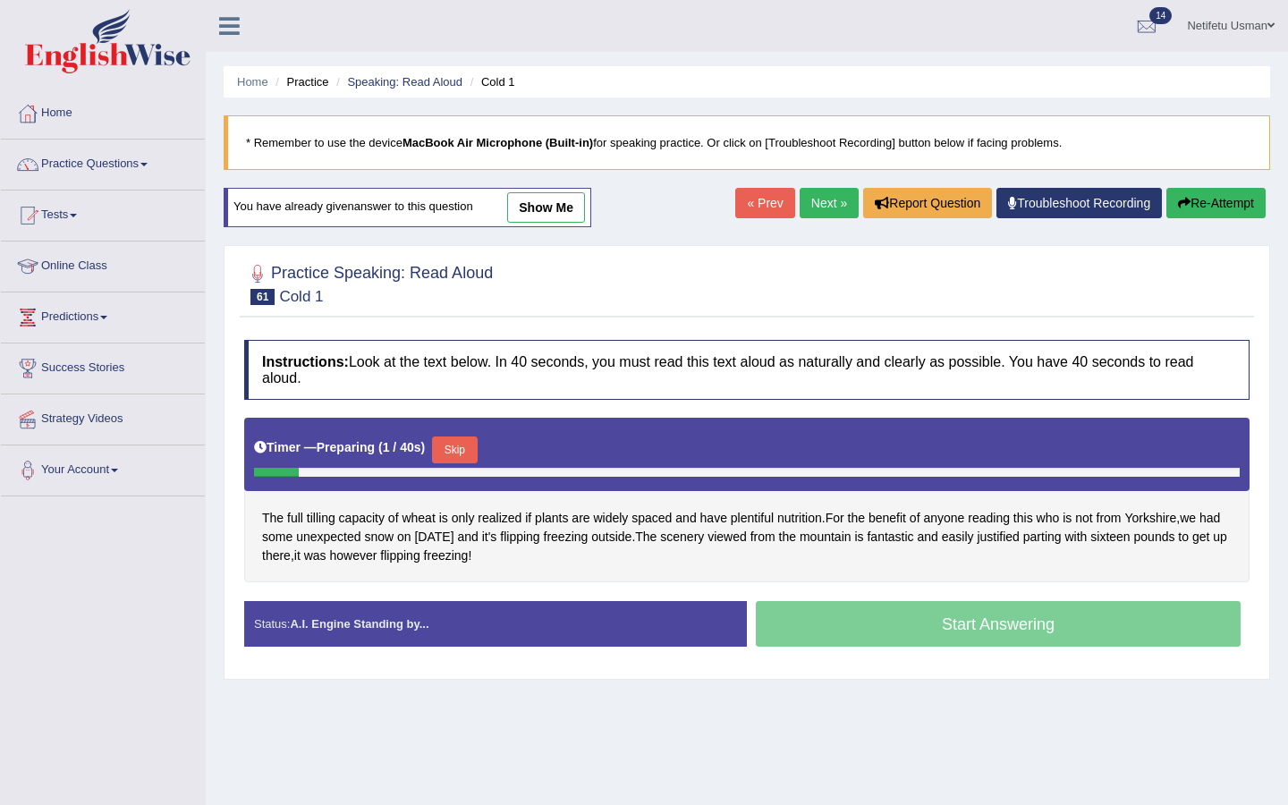
click at [461, 453] on button "Skip" at bounding box center [454, 449] width 45 height 27
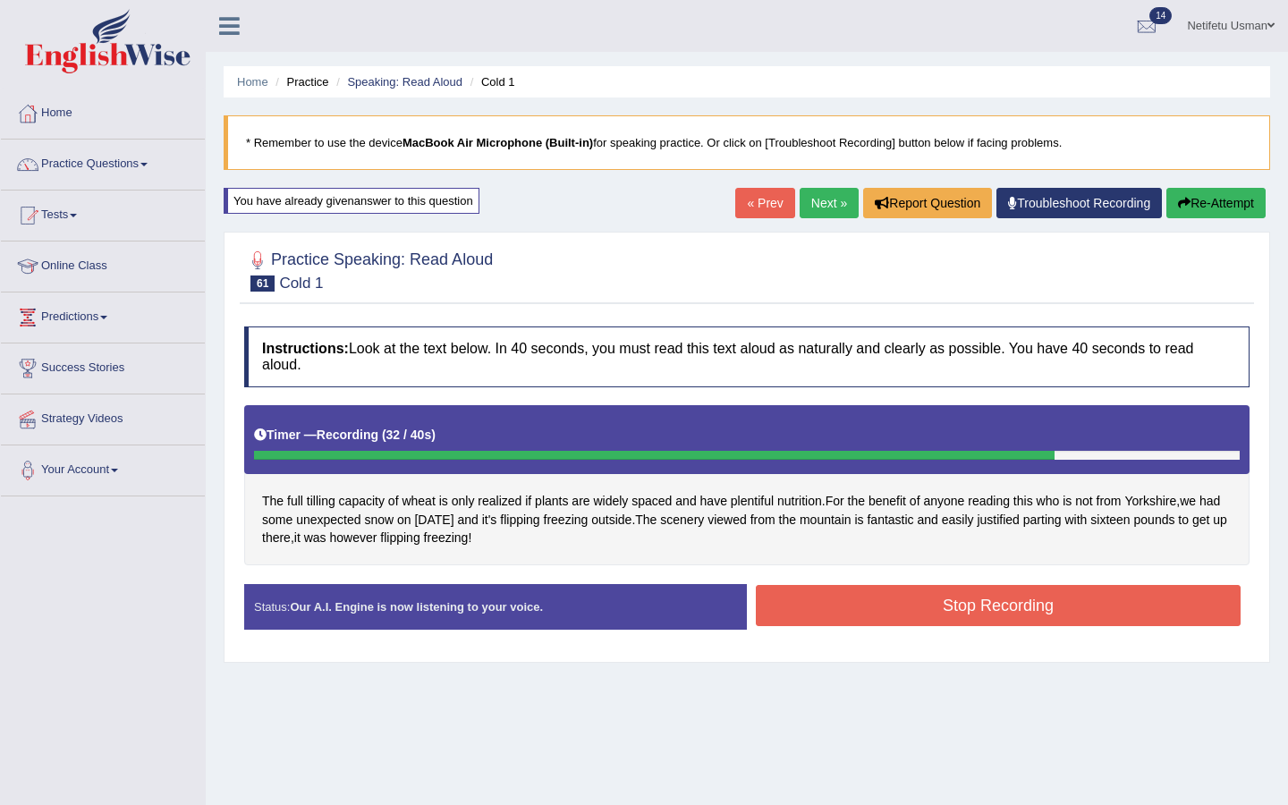
click at [1022, 602] on button "Stop Recording" at bounding box center [998, 605] width 485 height 41
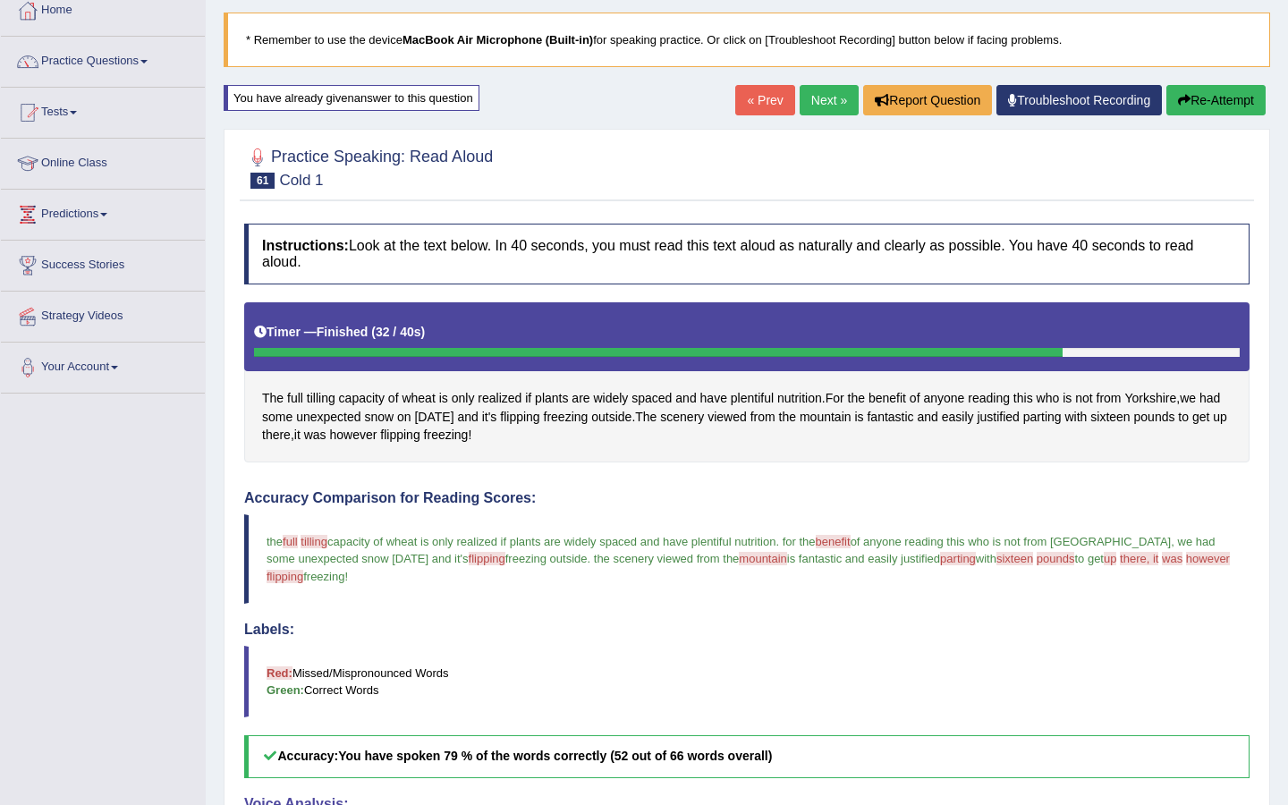
scroll to position [97, 0]
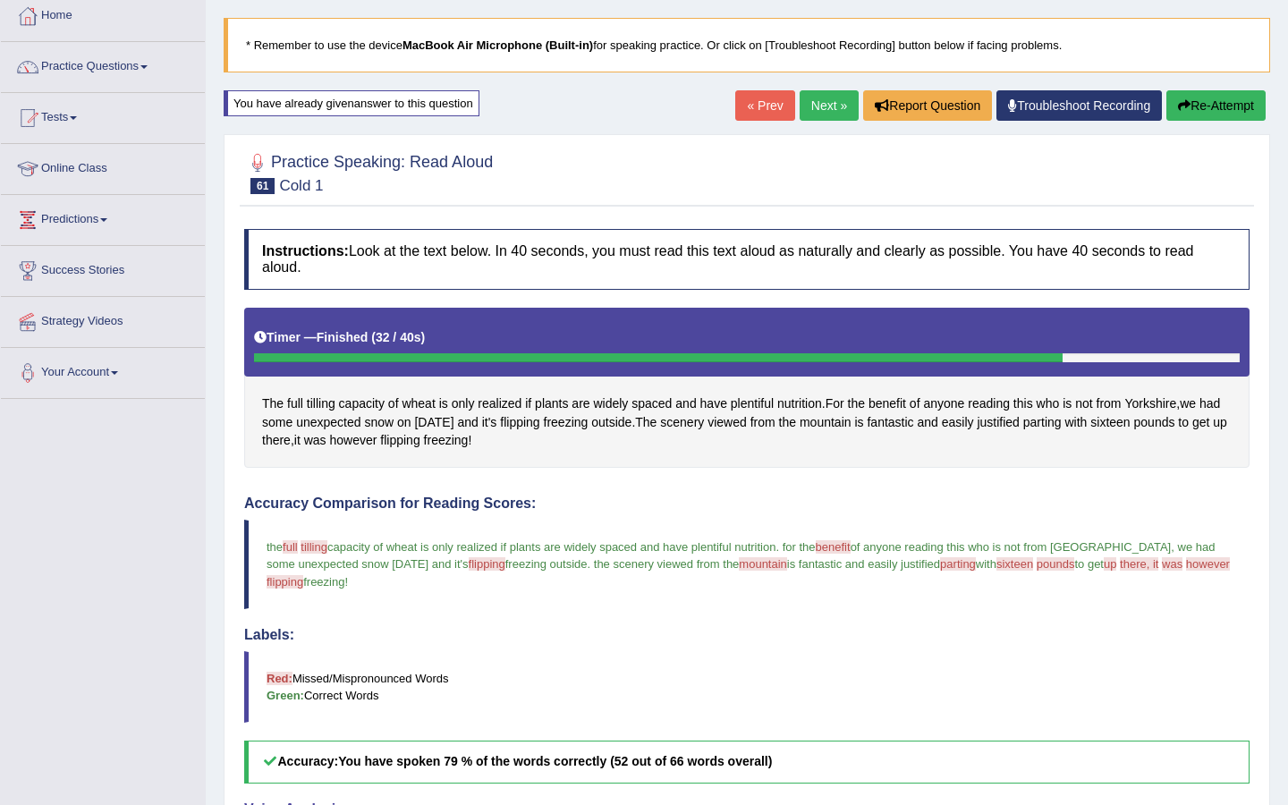
click at [1202, 103] on button "Re-Attempt" at bounding box center [1215, 105] width 99 height 30
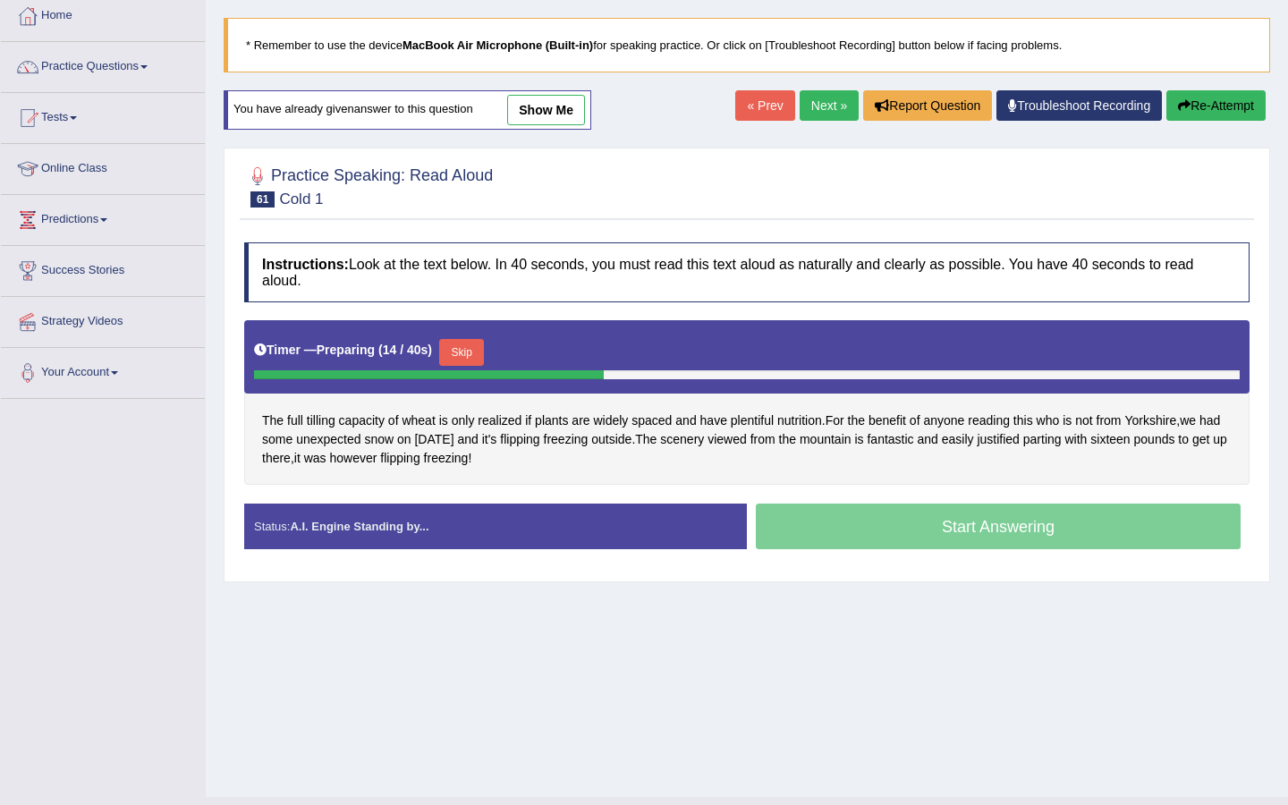
click at [1202, 106] on button "Re-Attempt" at bounding box center [1215, 105] width 99 height 30
click at [461, 348] on button "Skip" at bounding box center [454, 352] width 45 height 27
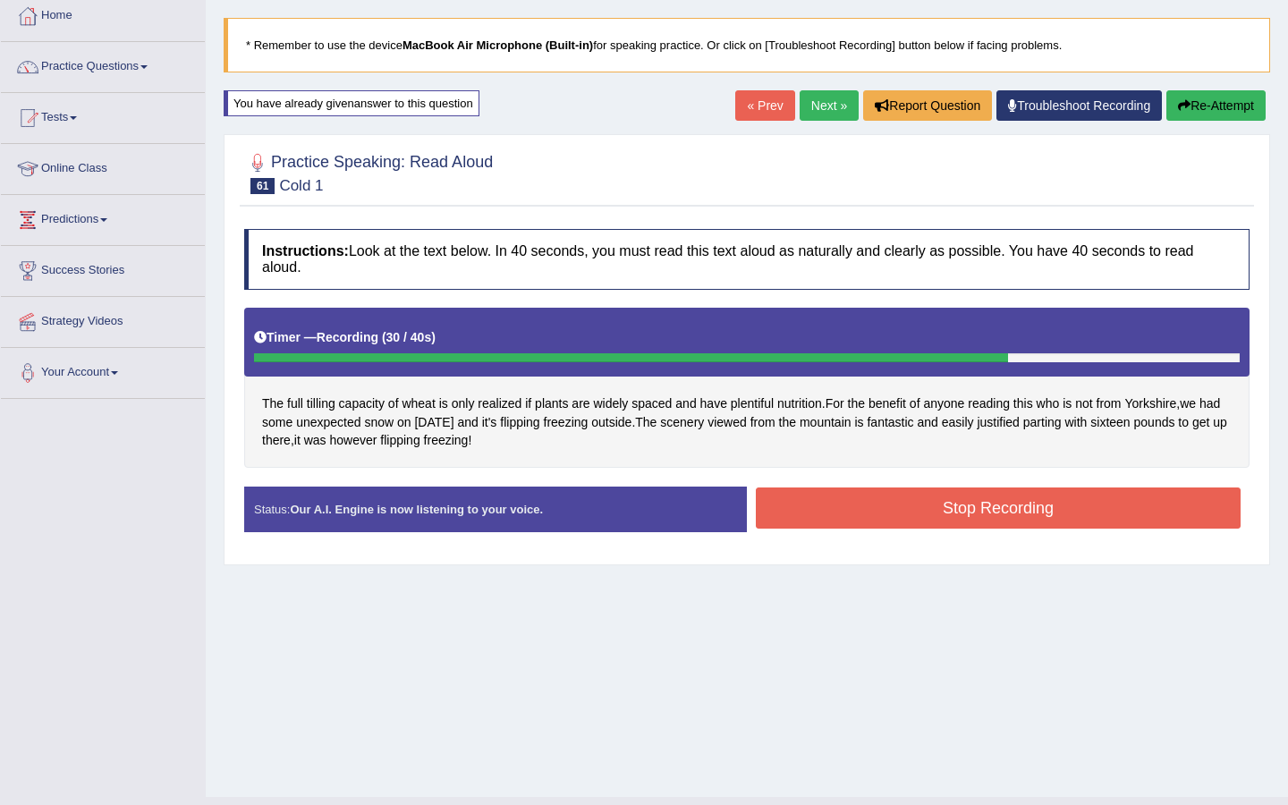
click at [915, 510] on button "Stop Recording" at bounding box center [998, 507] width 485 height 41
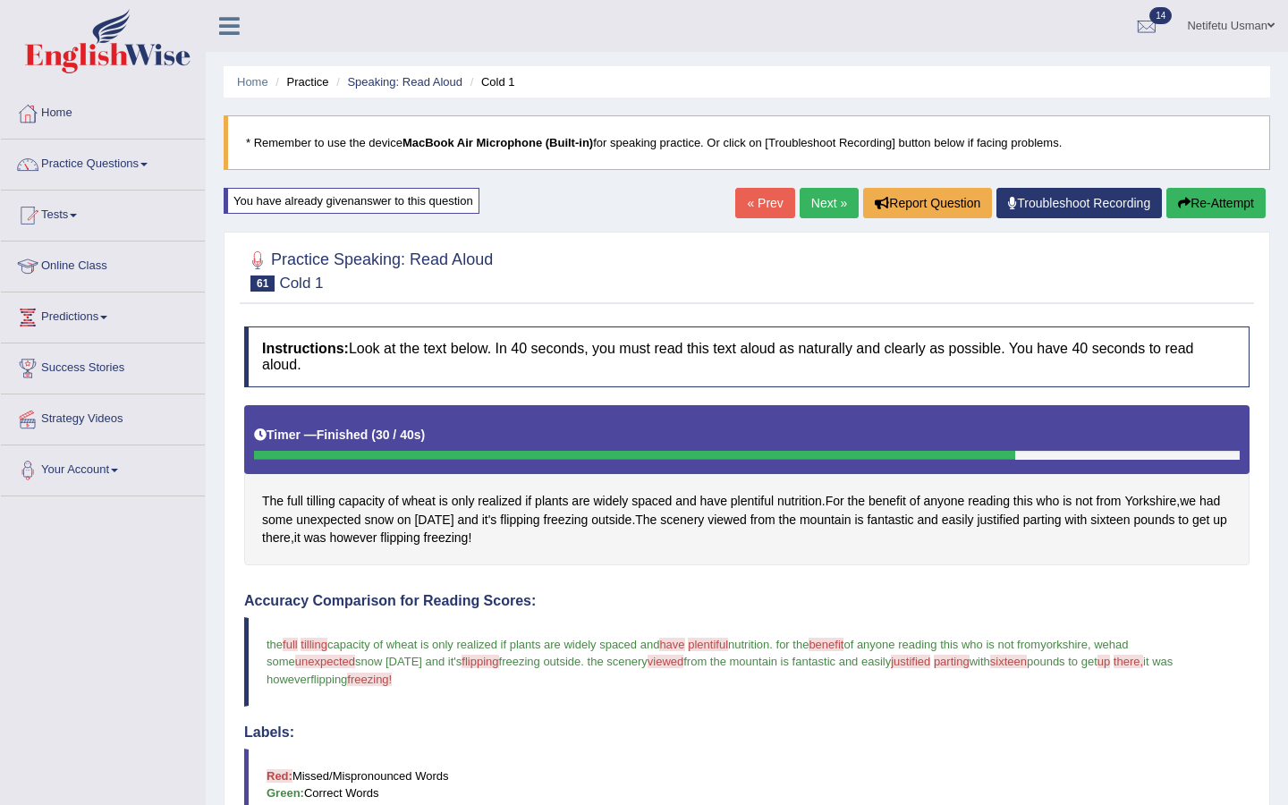
click at [815, 211] on link "Next »" at bounding box center [828, 203] width 59 height 30
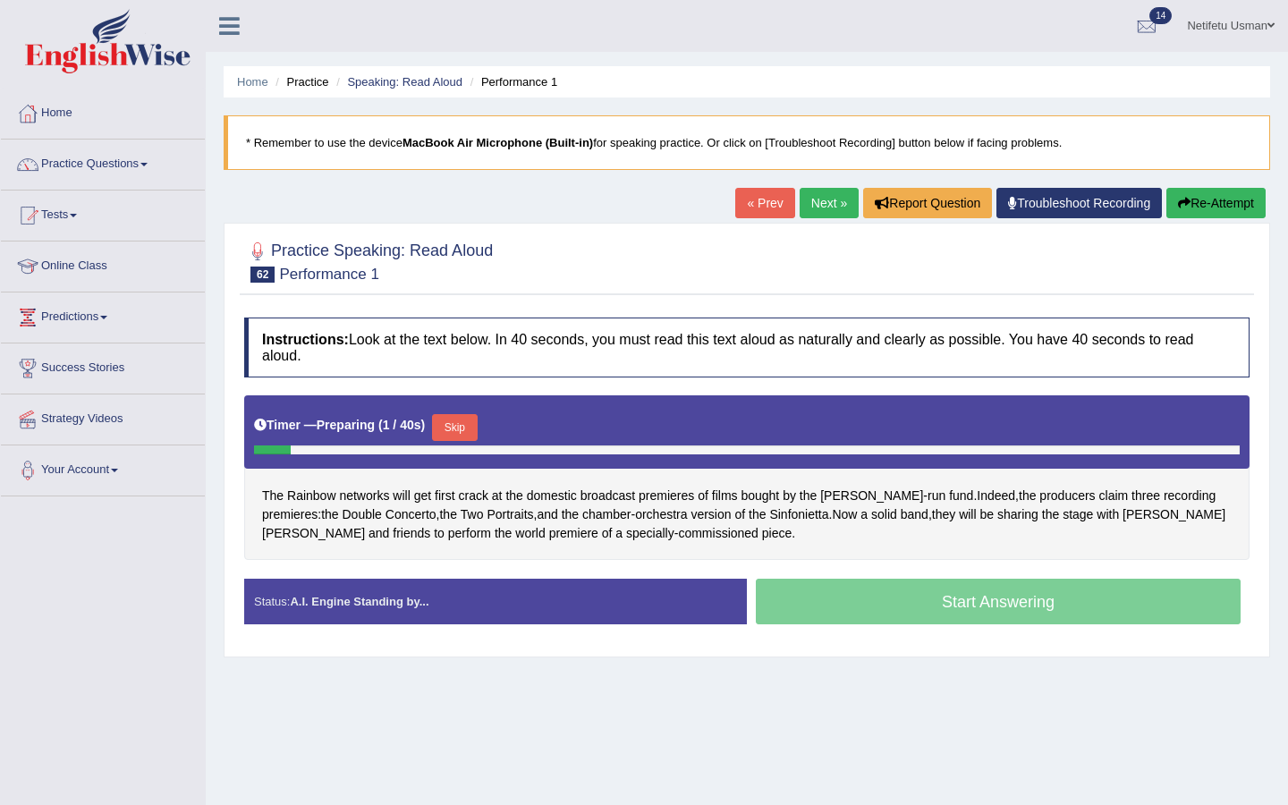
click at [459, 431] on button "Skip" at bounding box center [454, 427] width 45 height 27
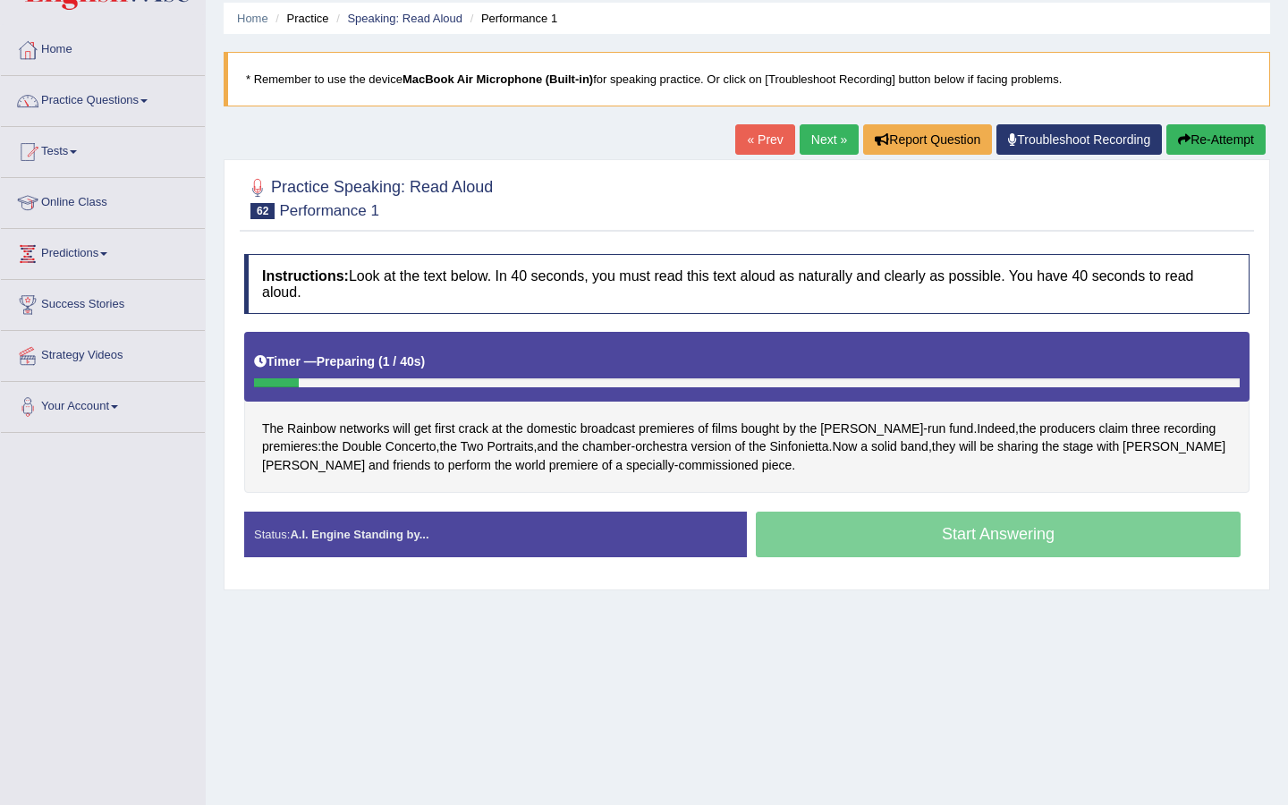
scroll to position [95, 0]
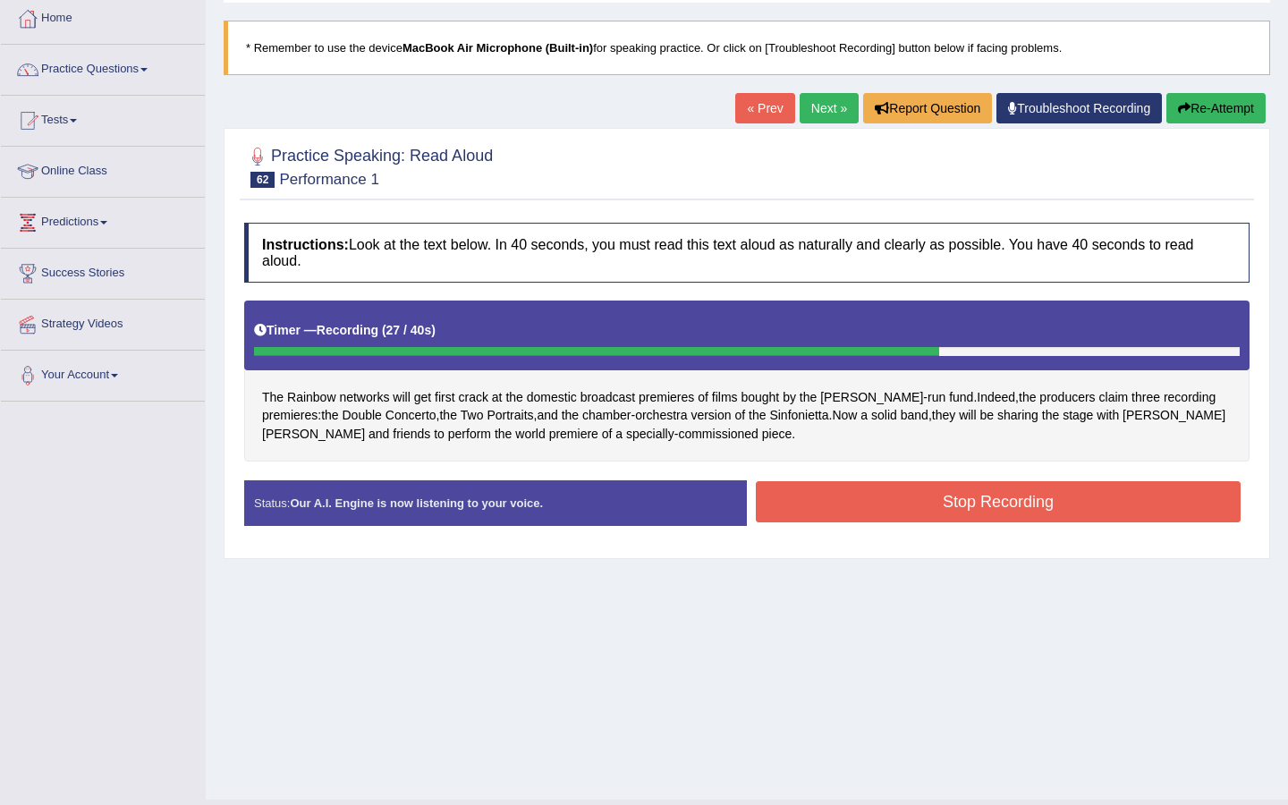
click at [920, 505] on button "Stop Recording" at bounding box center [998, 501] width 485 height 41
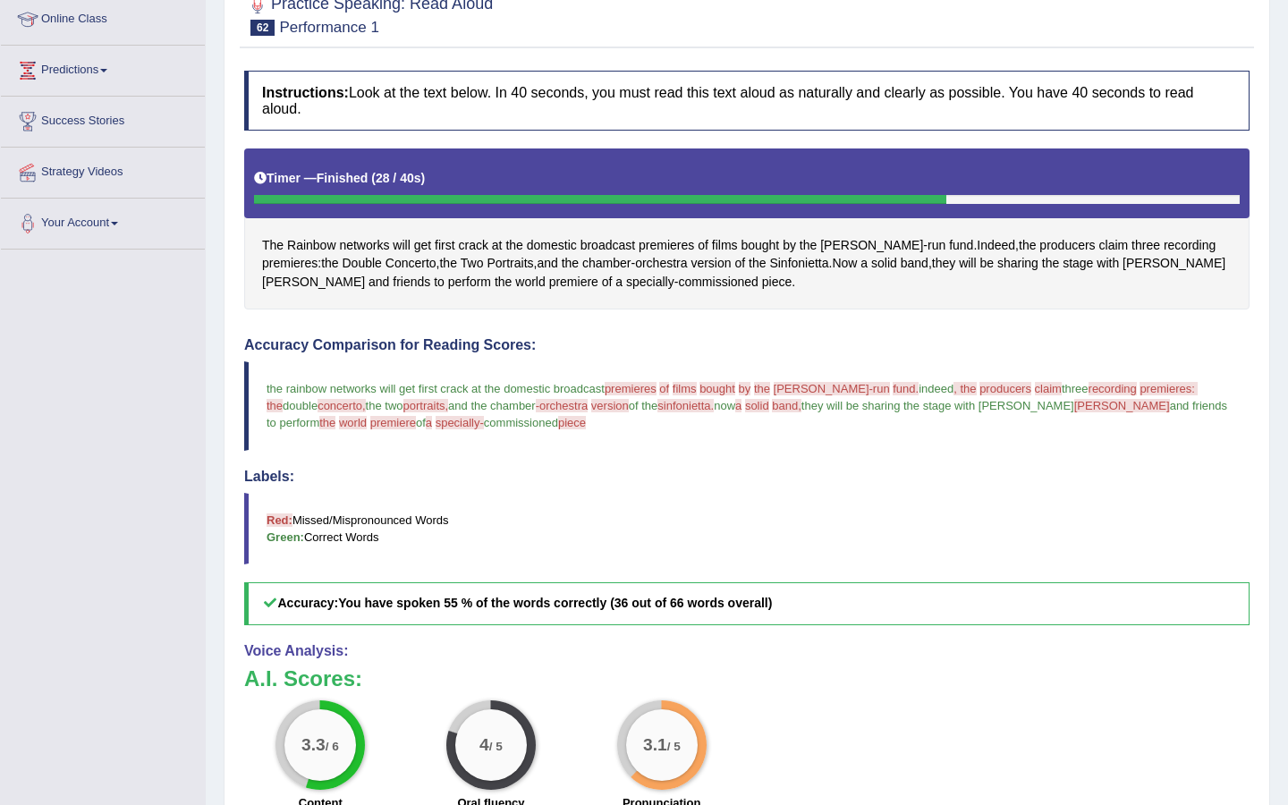
scroll to position [0, 0]
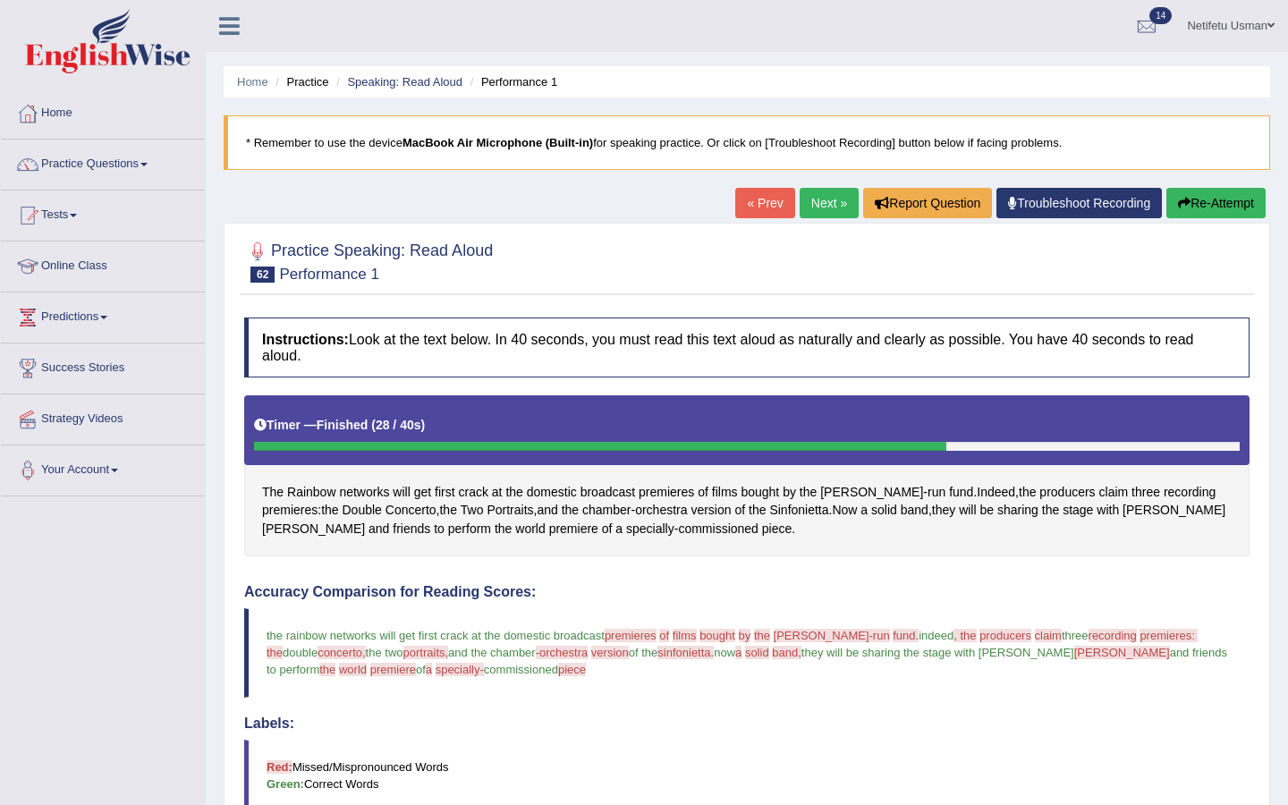
click at [820, 202] on link "Next »" at bounding box center [828, 203] width 59 height 30
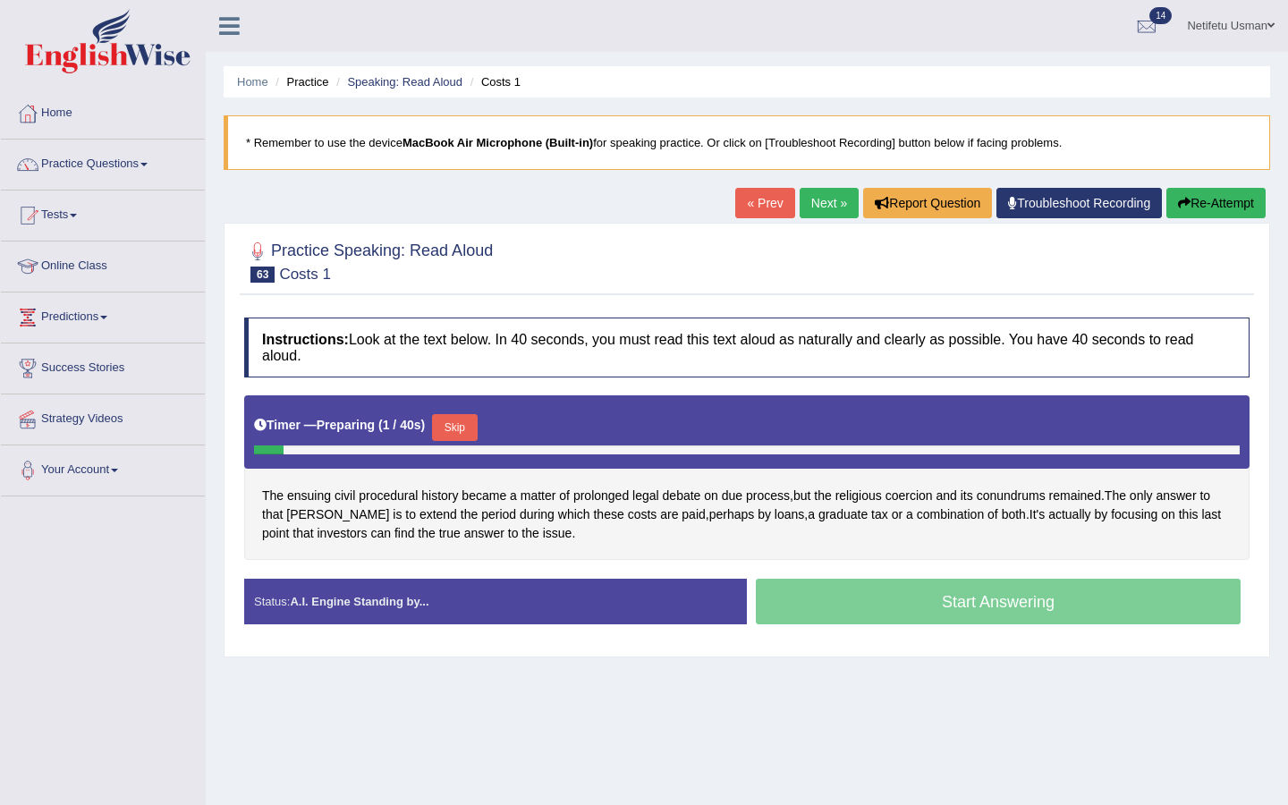
click at [456, 440] on button "Skip" at bounding box center [454, 427] width 45 height 27
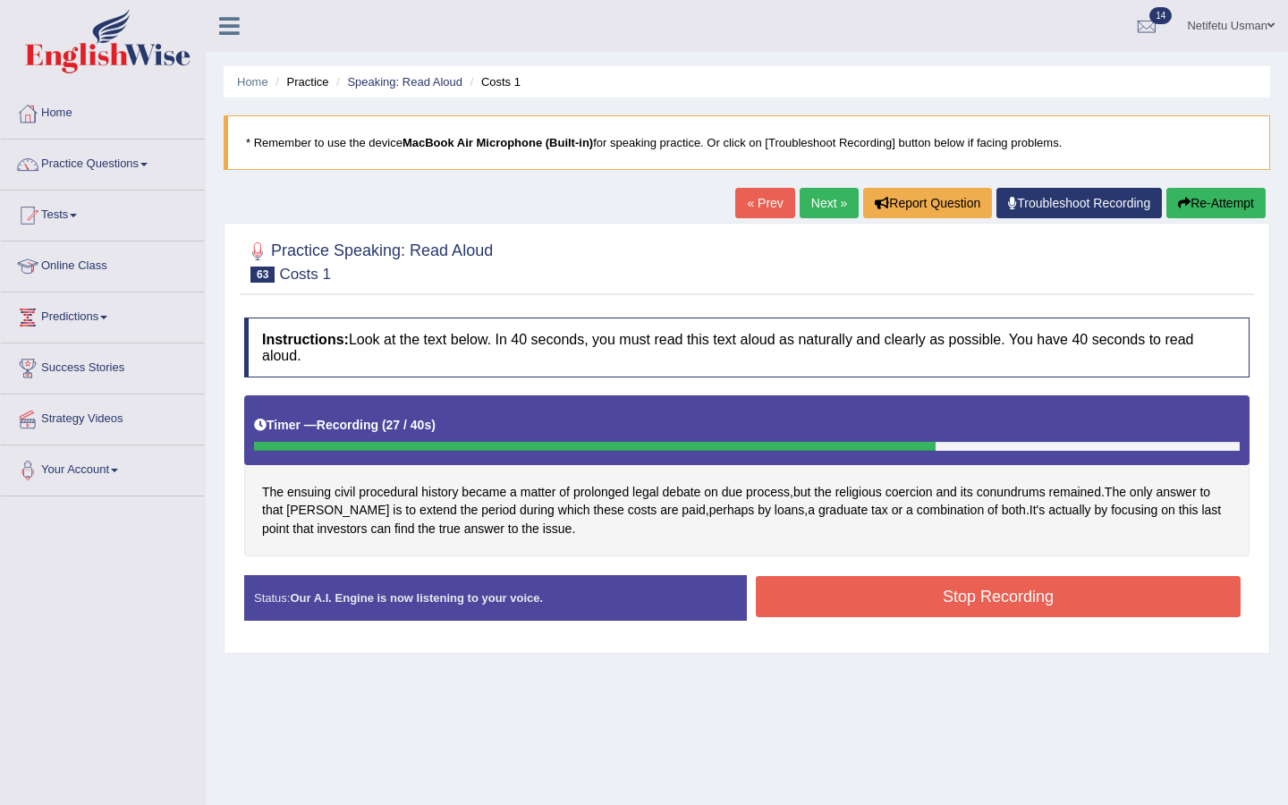
click at [822, 601] on button "Stop Recording" at bounding box center [998, 596] width 485 height 41
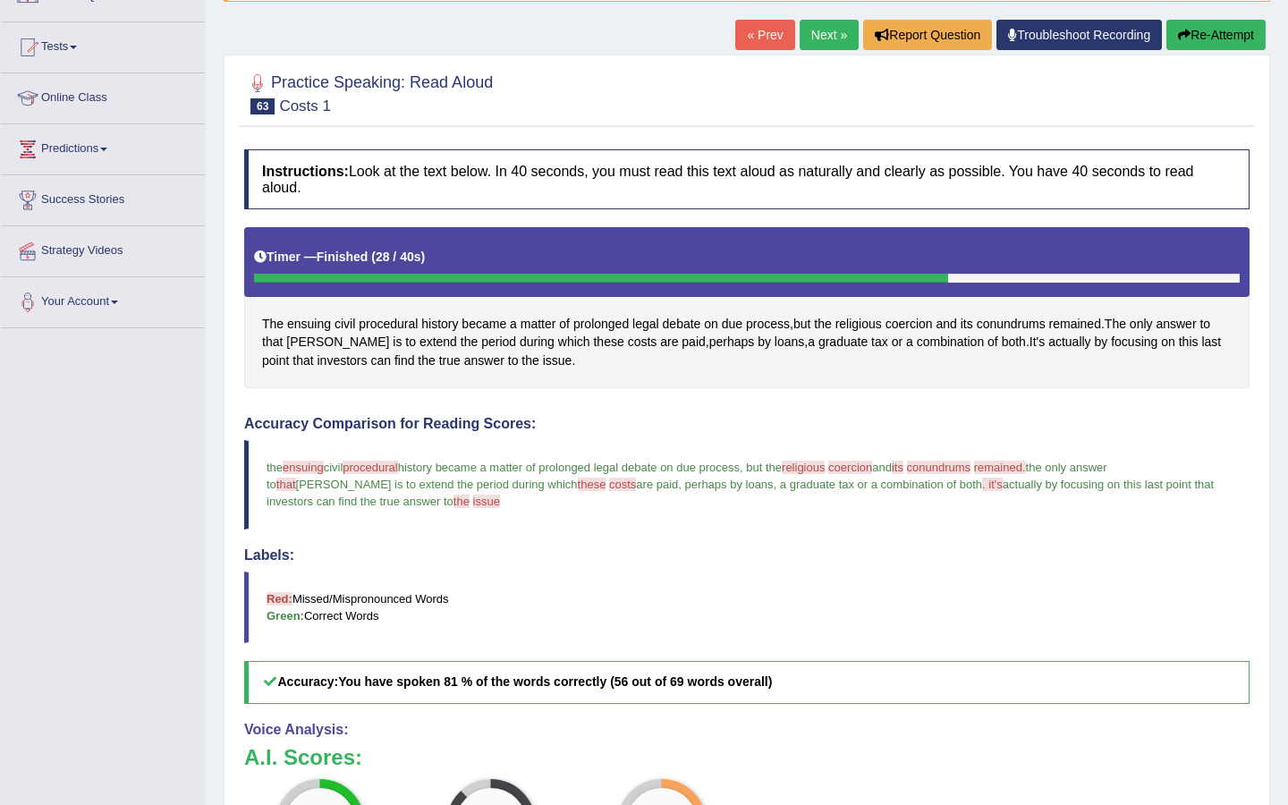
scroll to position [159, 0]
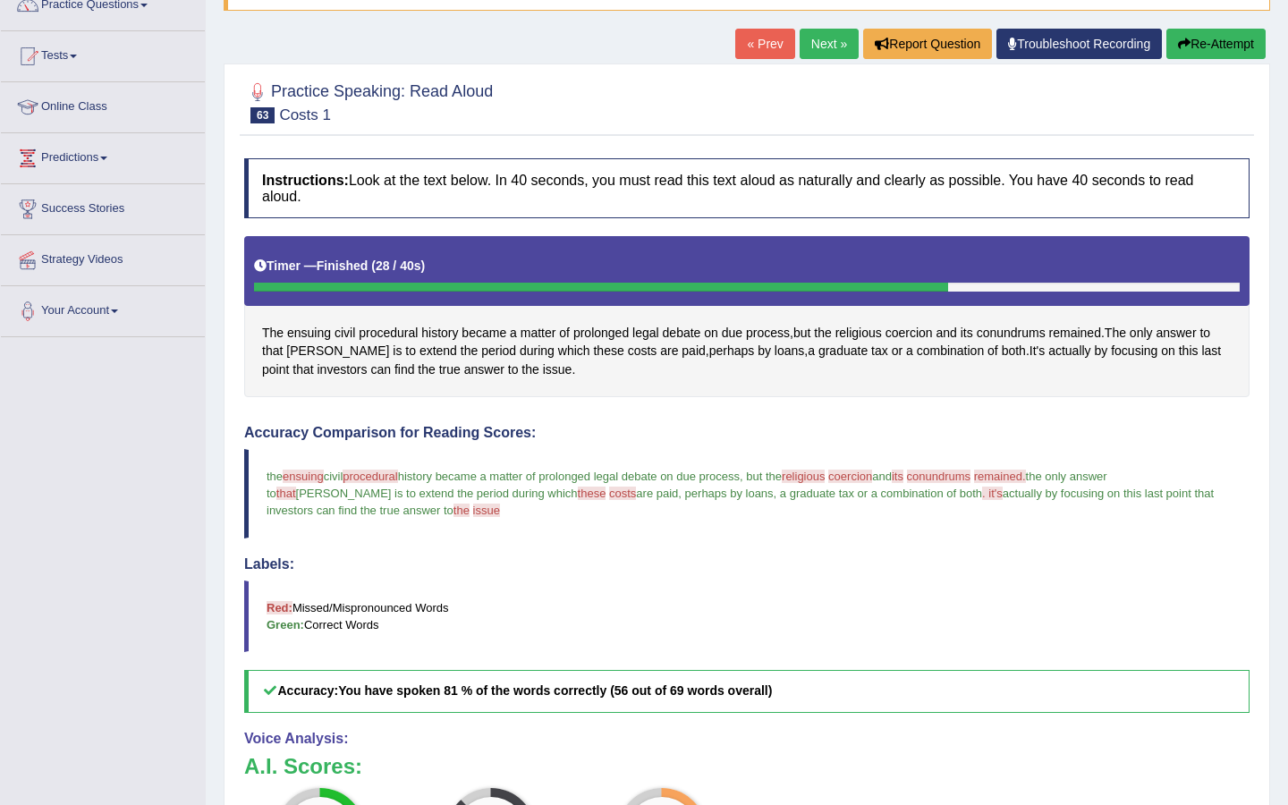
click at [809, 44] on link "Next »" at bounding box center [828, 44] width 59 height 30
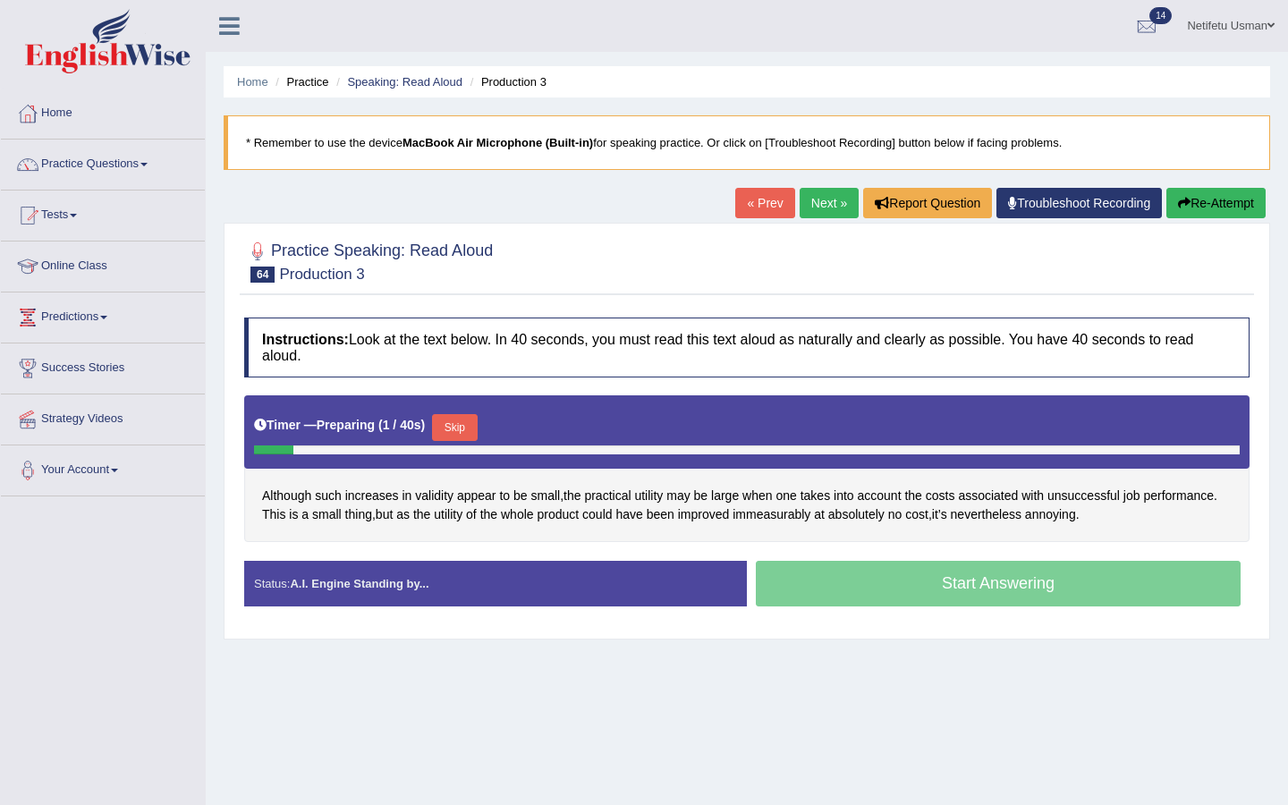
click at [466, 420] on button "Skip" at bounding box center [454, 427] width 45 height 27
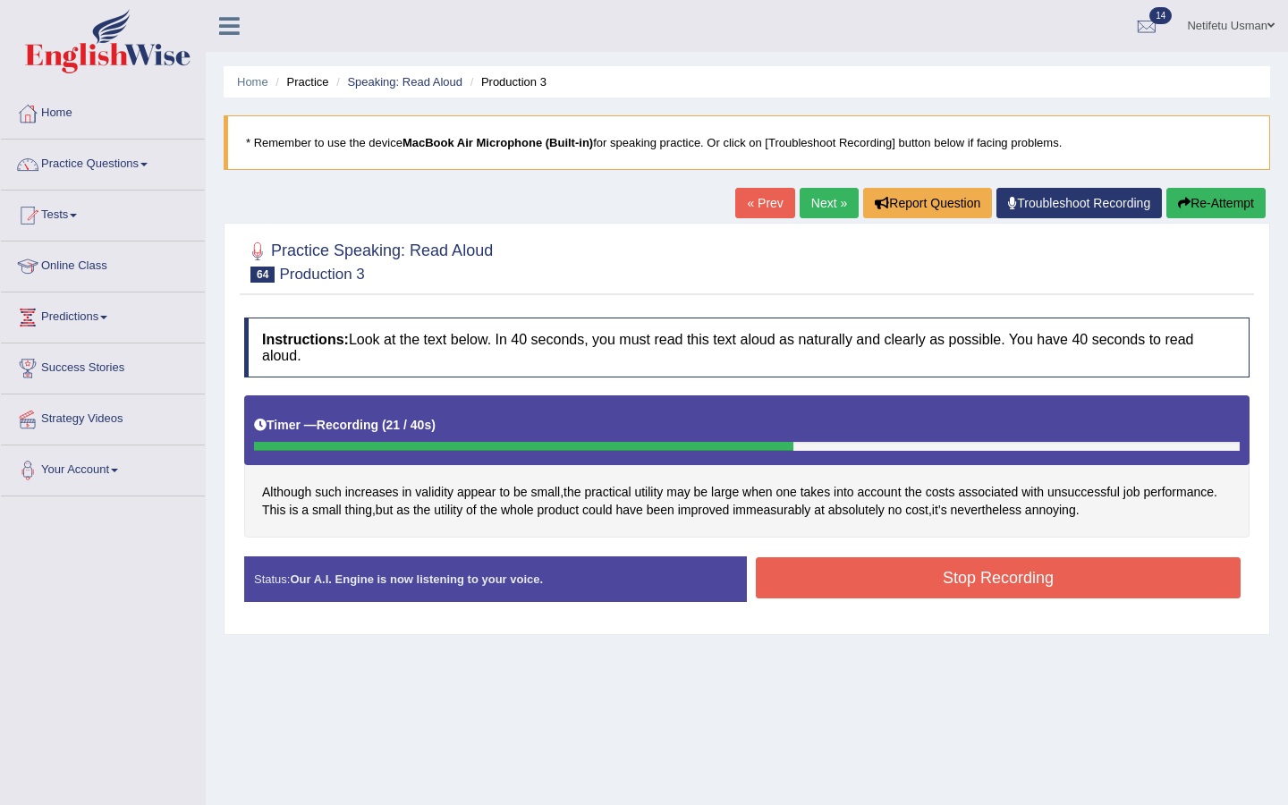
click at [918, 582] on button "Stop Recording" at bounding box center [998, 577] width 485 height 41
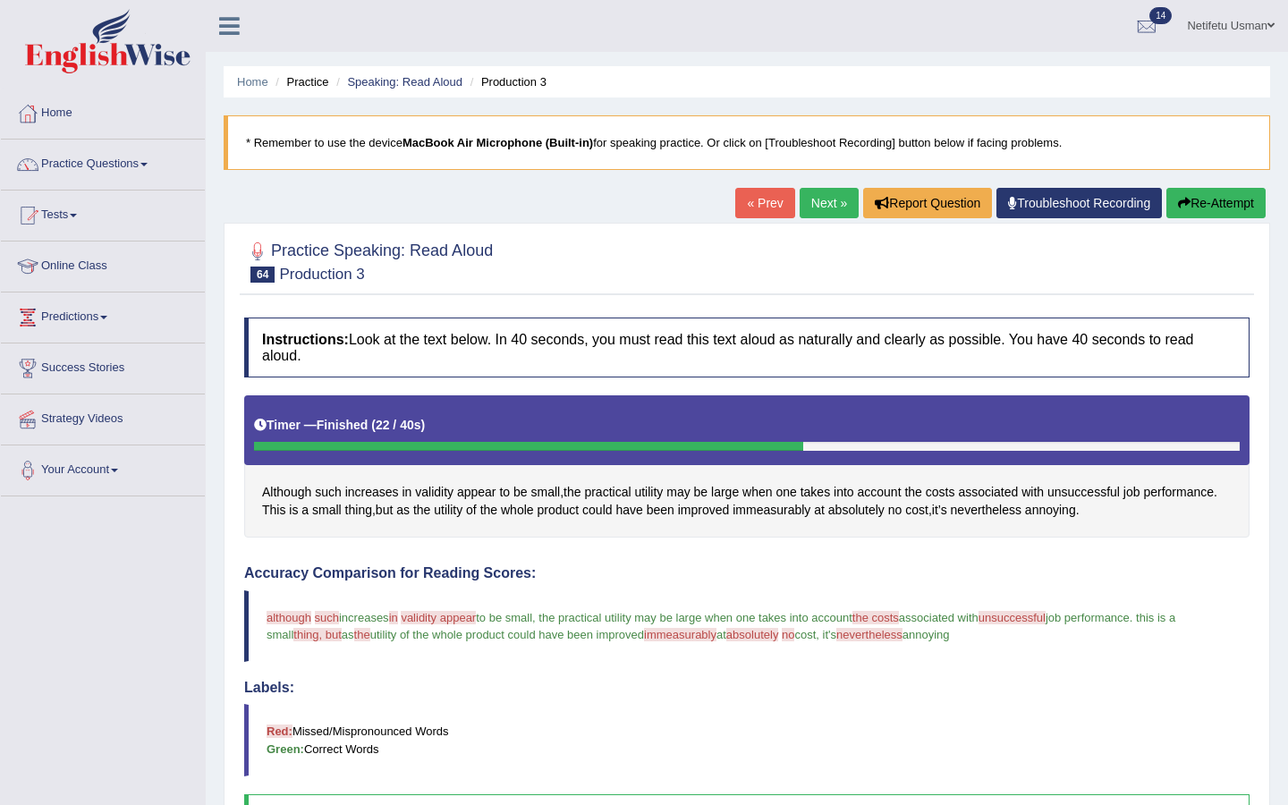
click at [808, 208] on link "Next »" at bounding box center [828, 203] width 59 height 30
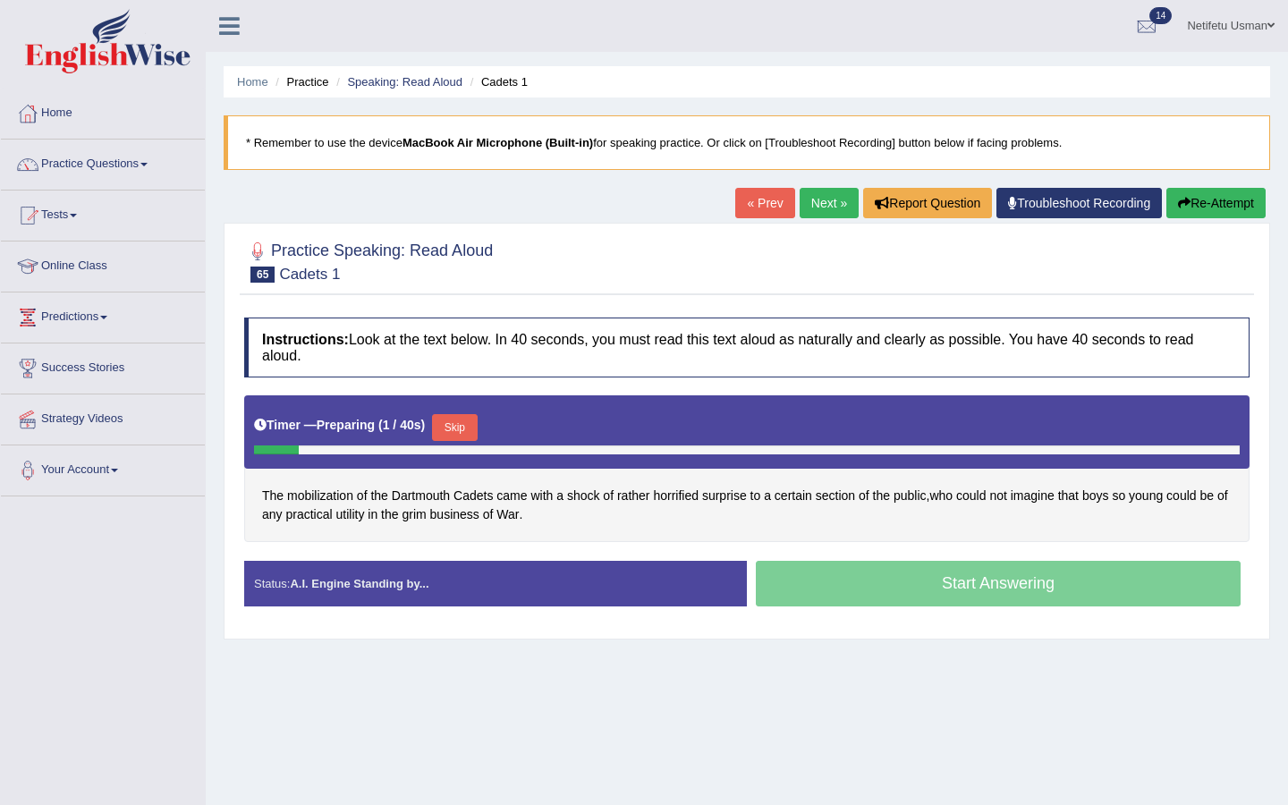
click at [444, 429] on button "Skip" at bounding box center [454, 427] width 45 height 27
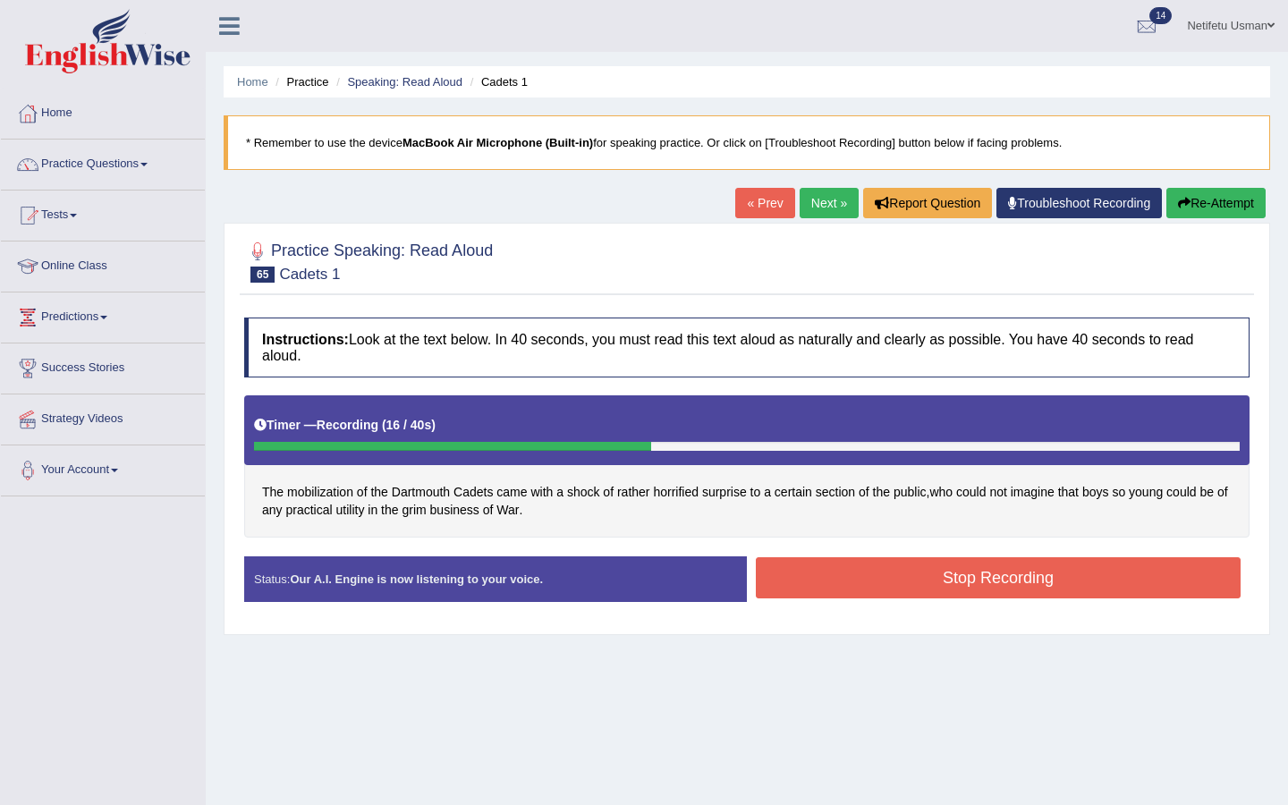
click at [814, 587] on button "Stop Recording" at bounding box center [998, 577] width 485 height 41
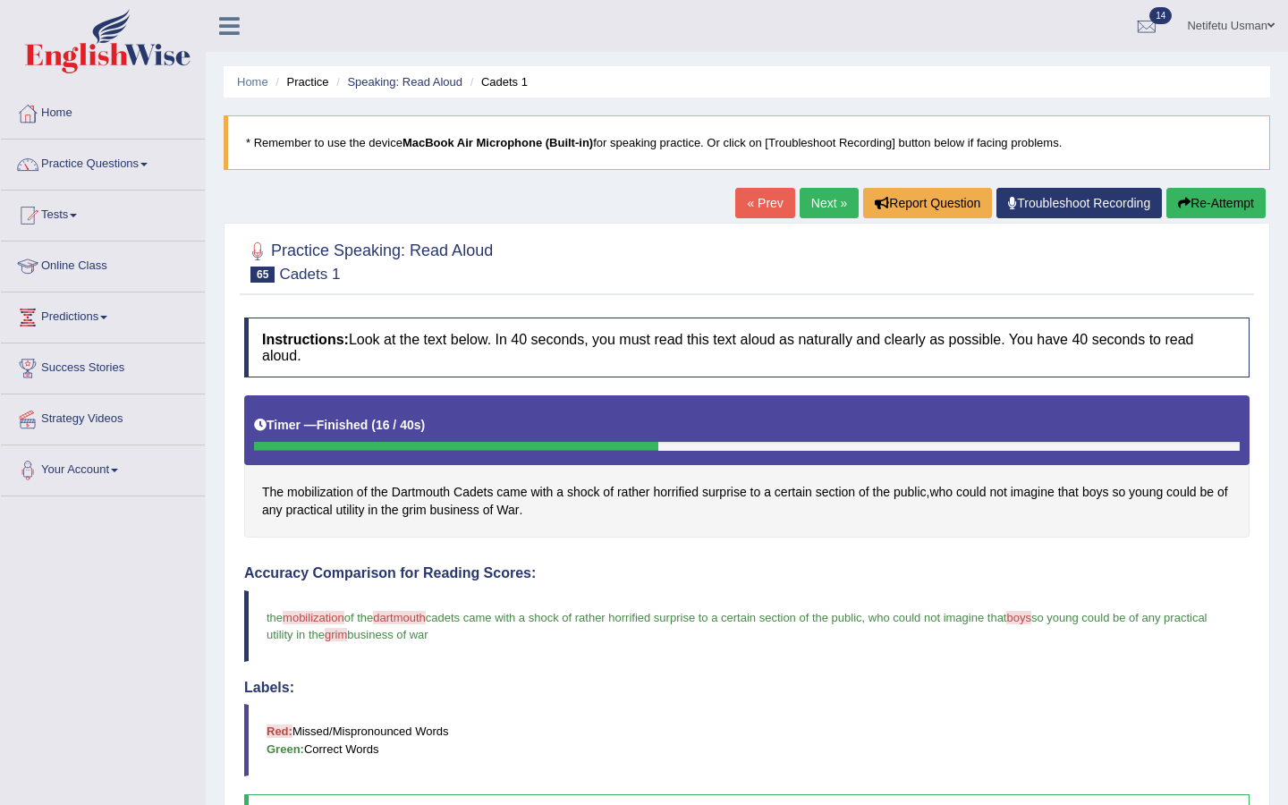
click at [814, 204] on link "Next »" at bounding box center [828, 203] width 59 height 30
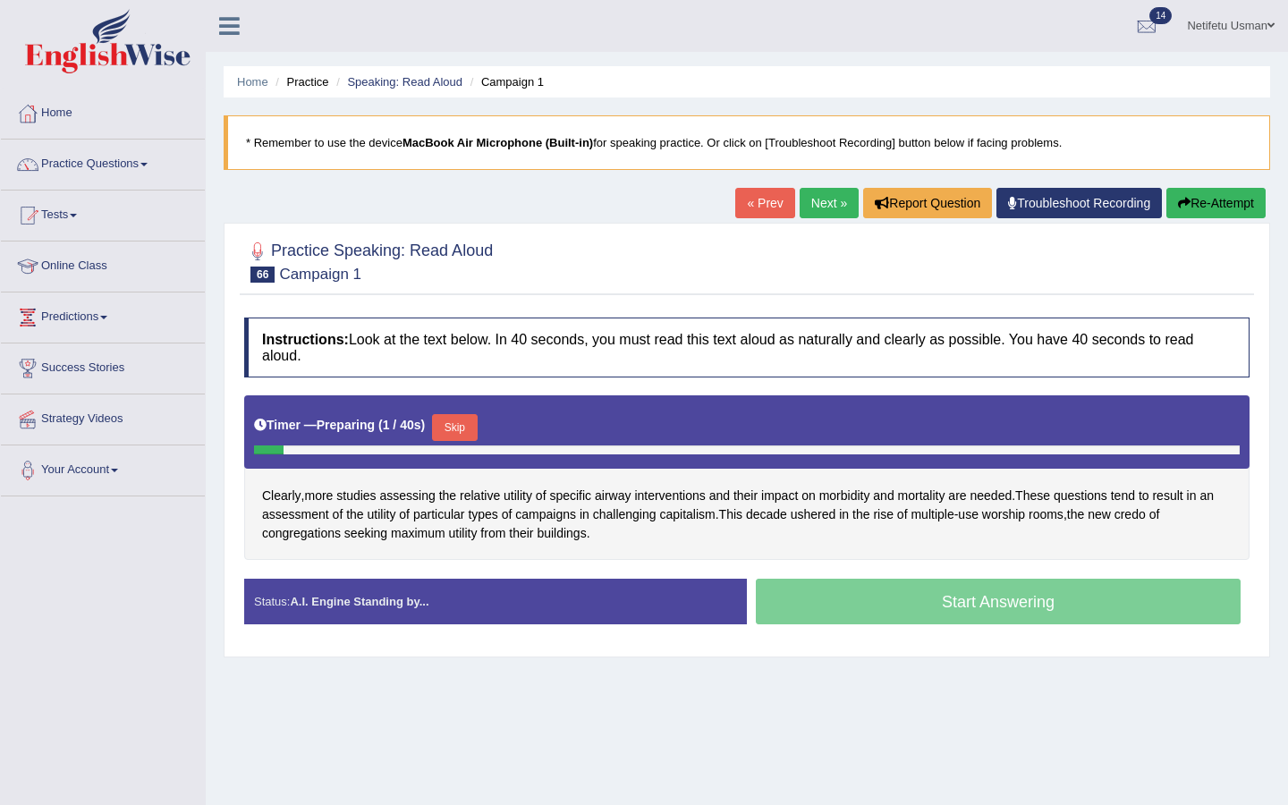
click at [470, 423] on button "Skip" at bounding box center [454, 427] width 45 height 27
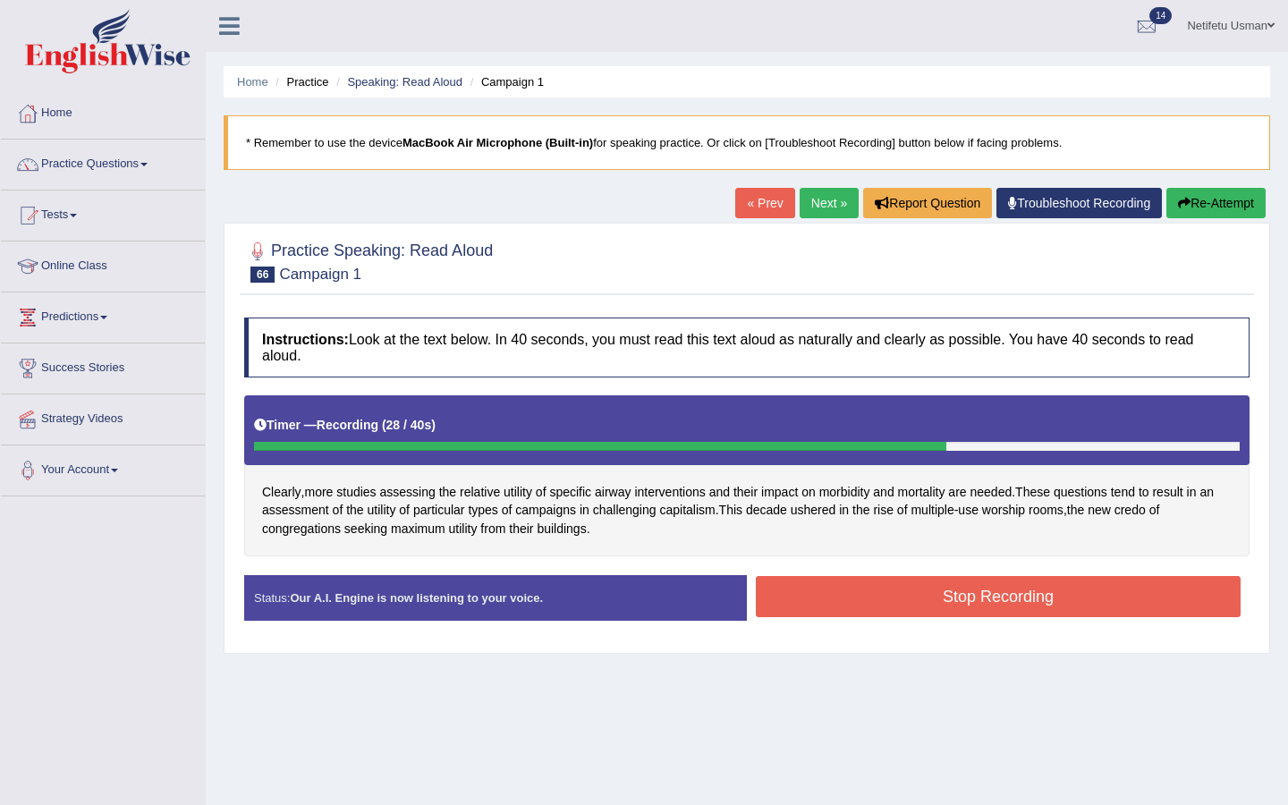
click at [854, 592] on button "Stop Recording" at bounding box center [998, 596] width 485 height 41
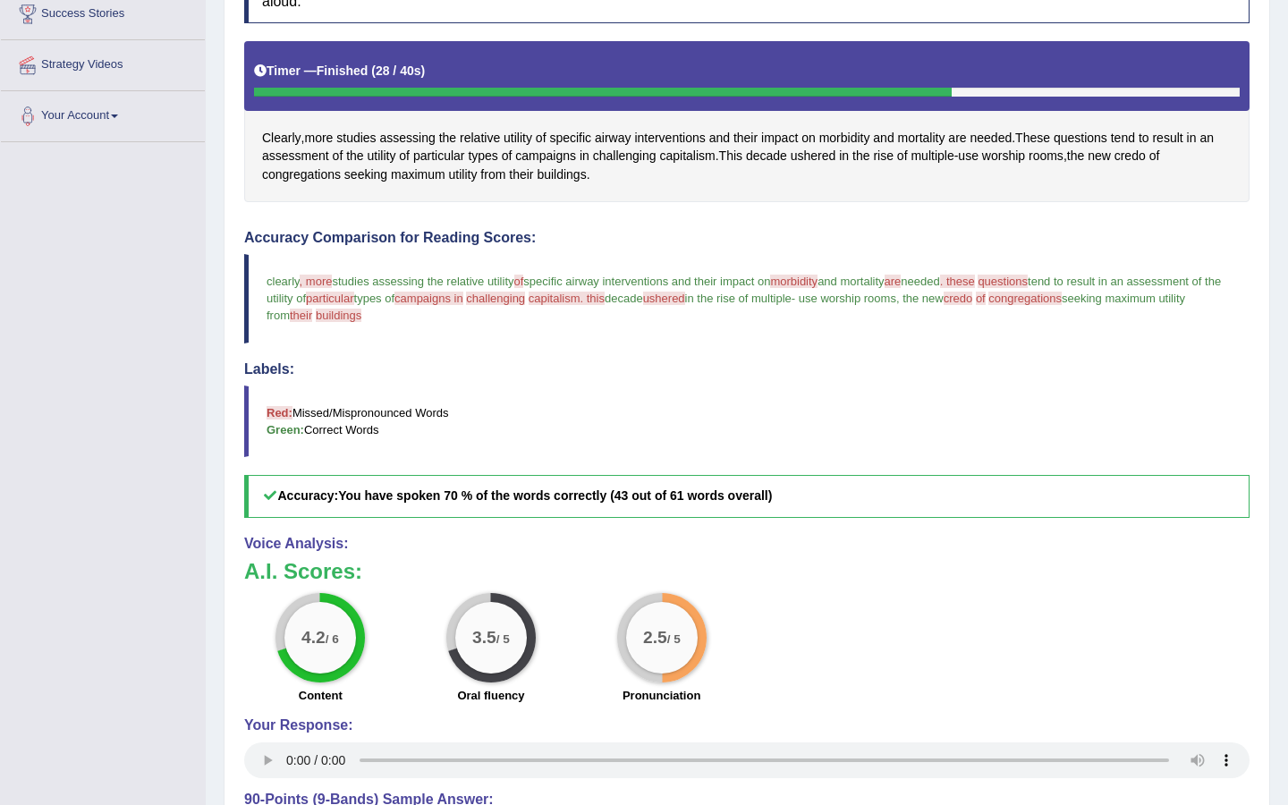
scroll to position [123, 0]
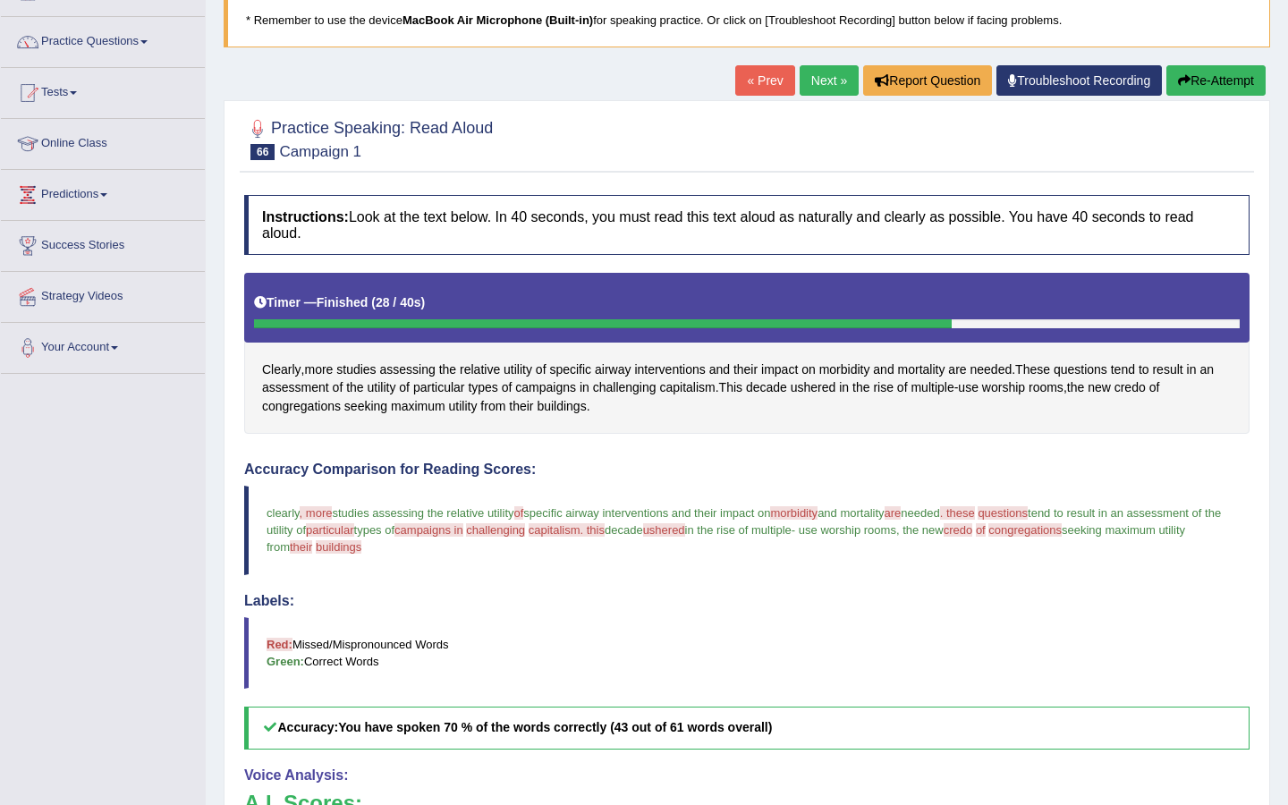
click at [810, 76] on link "Next »" at bounding box center [828, 80] width 59 height 30
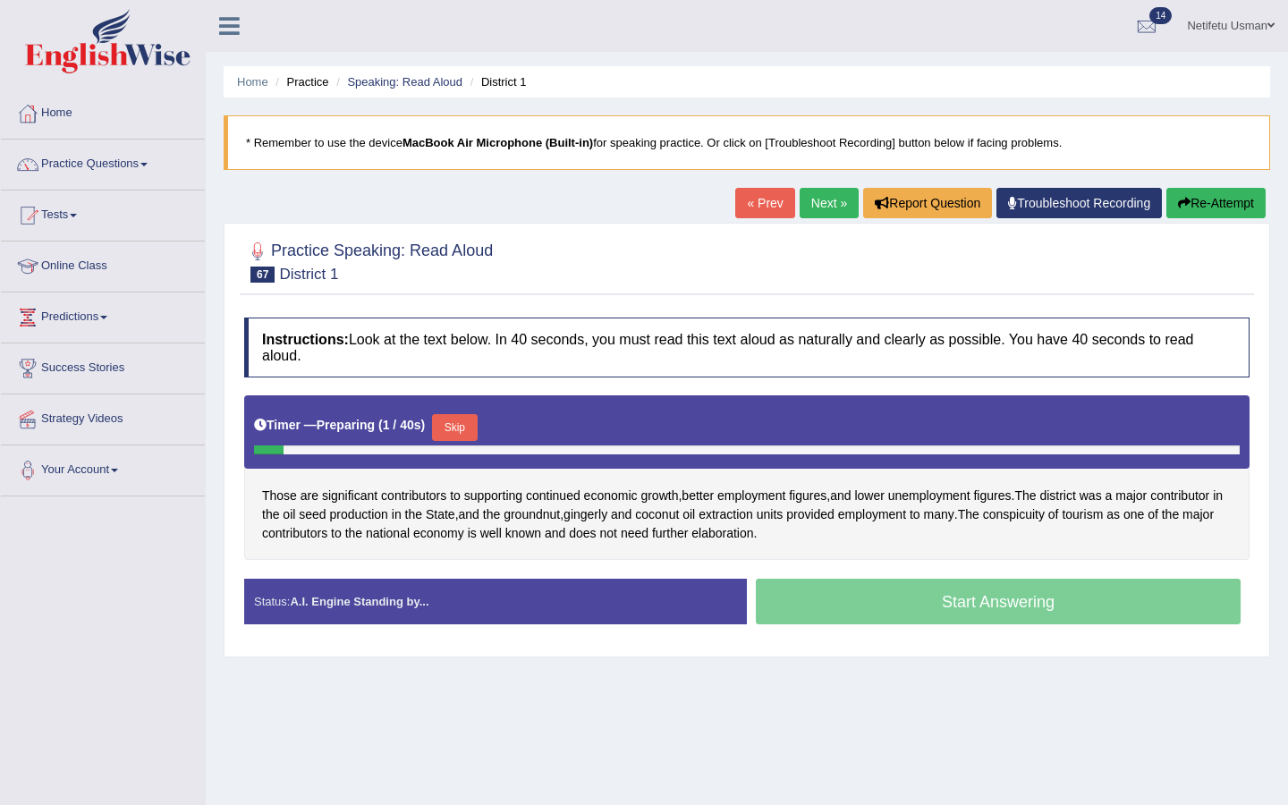
click at [460, 425] on button "Skip" at bounding box center [454, 427] width 45 height 27
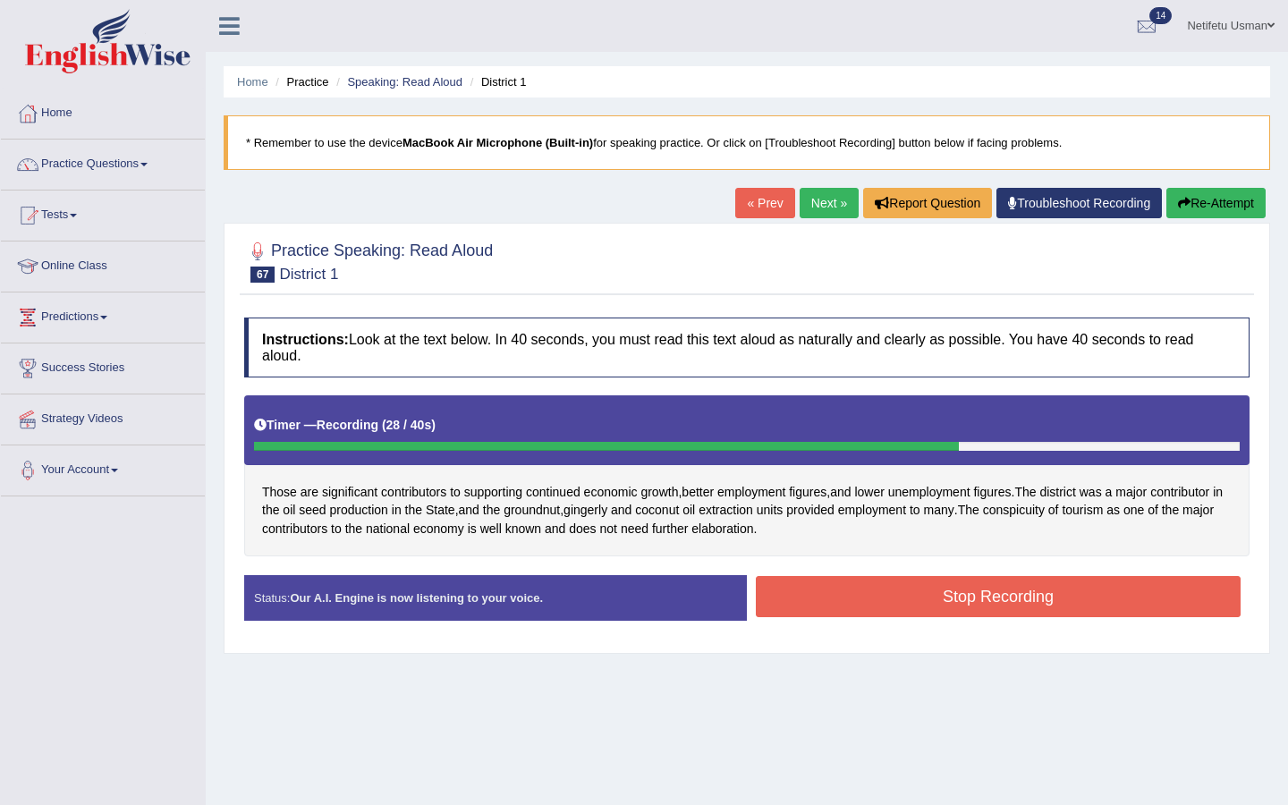
click at [959, 599] on button "Stop Recording" at bounding box center [998, 596] width 485 height 41
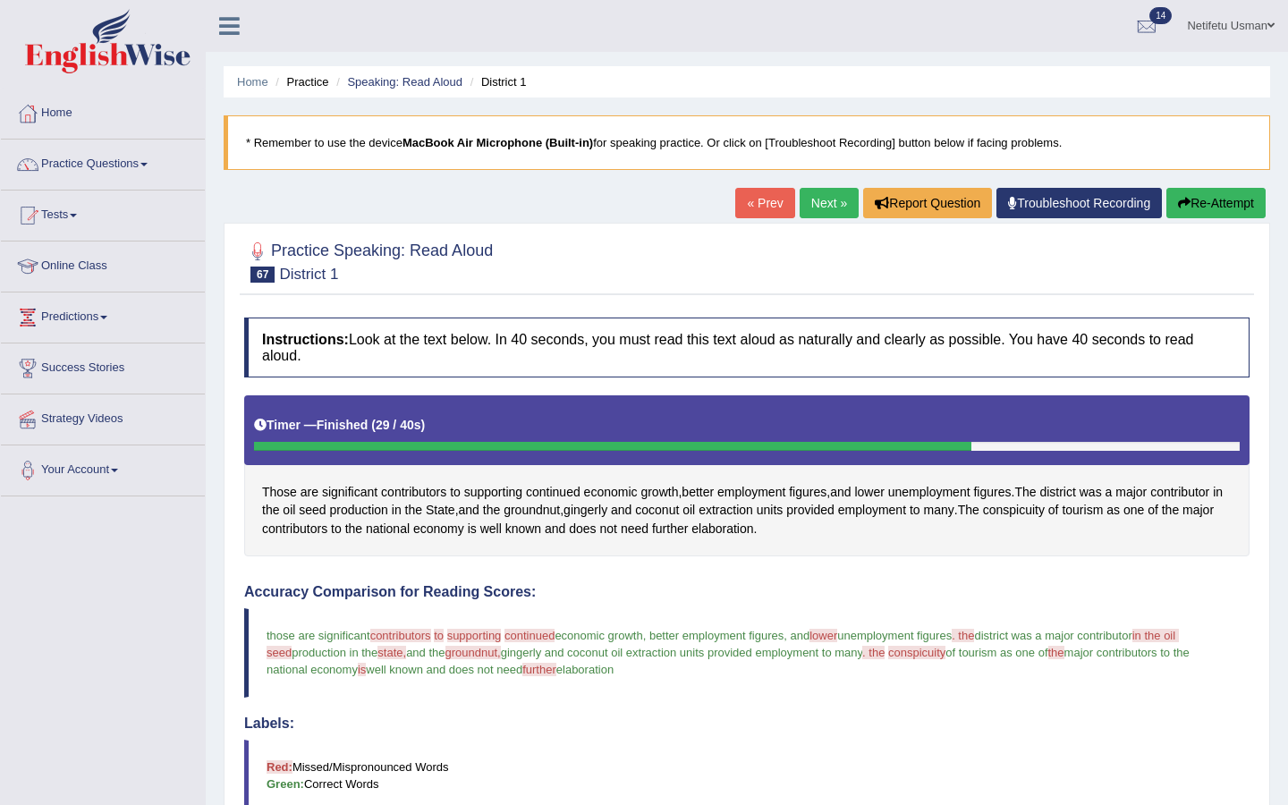
click at [809, 208] on link "Next »" at bounding box center [828, 203] width 59 height 30
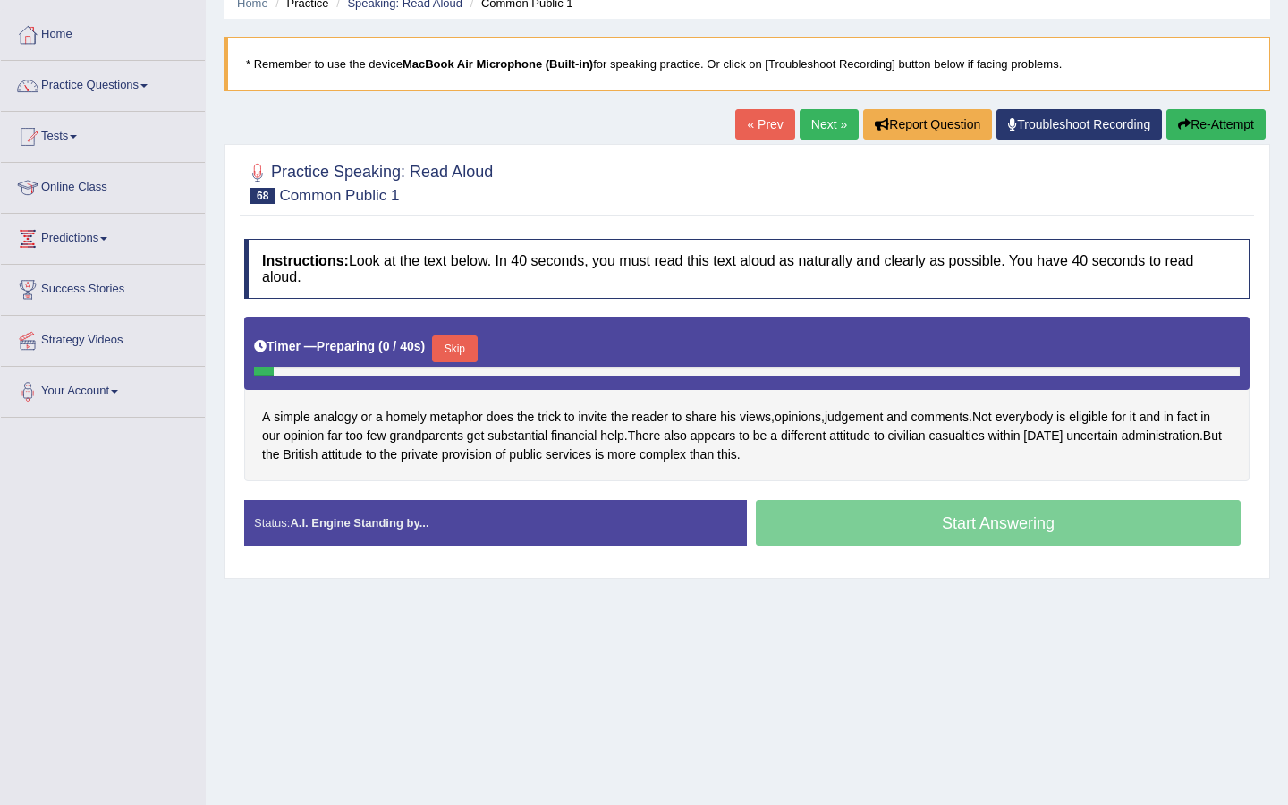
scroll to position [81, 0]
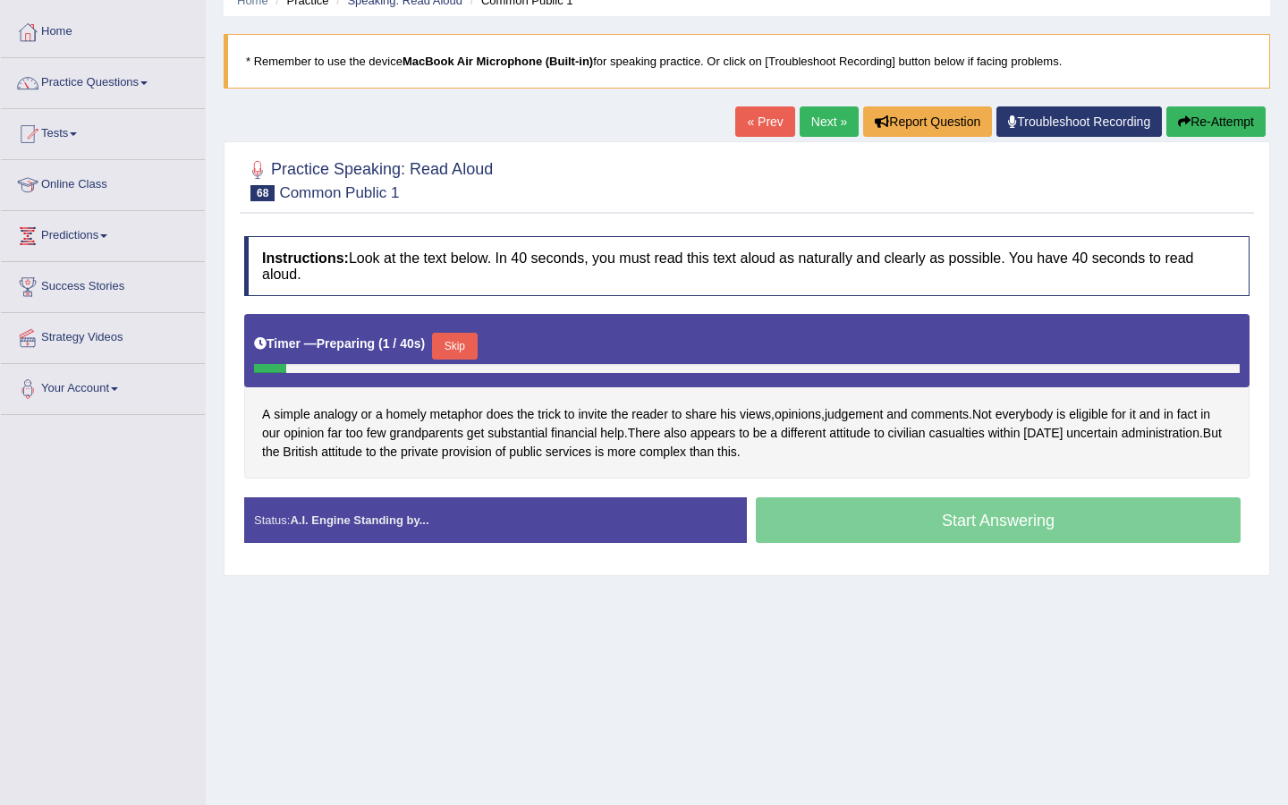
click at [464, 339] on button "Skip" at bounding box center [454, 346] width 45 height 27
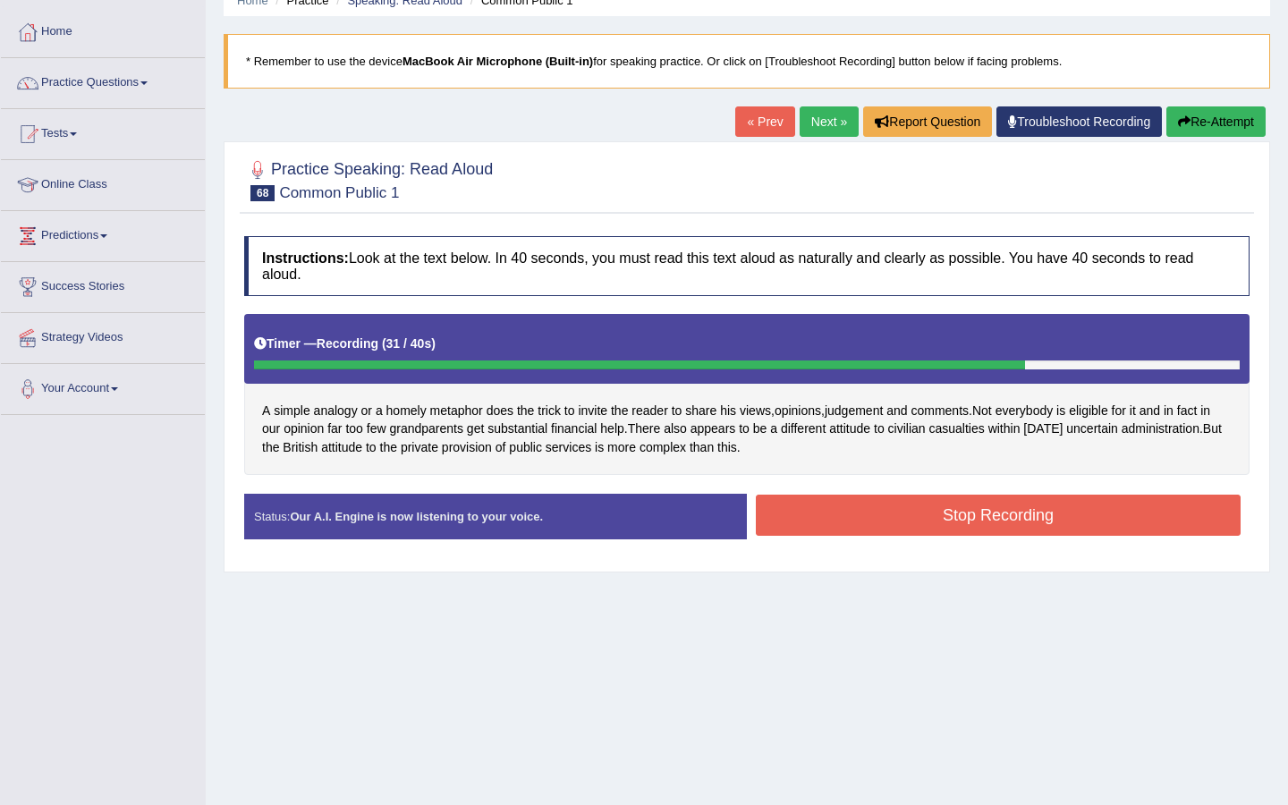
click at [890, 516] on button "Stop Recording" at bounding box center [998, 515] width 485 height 41
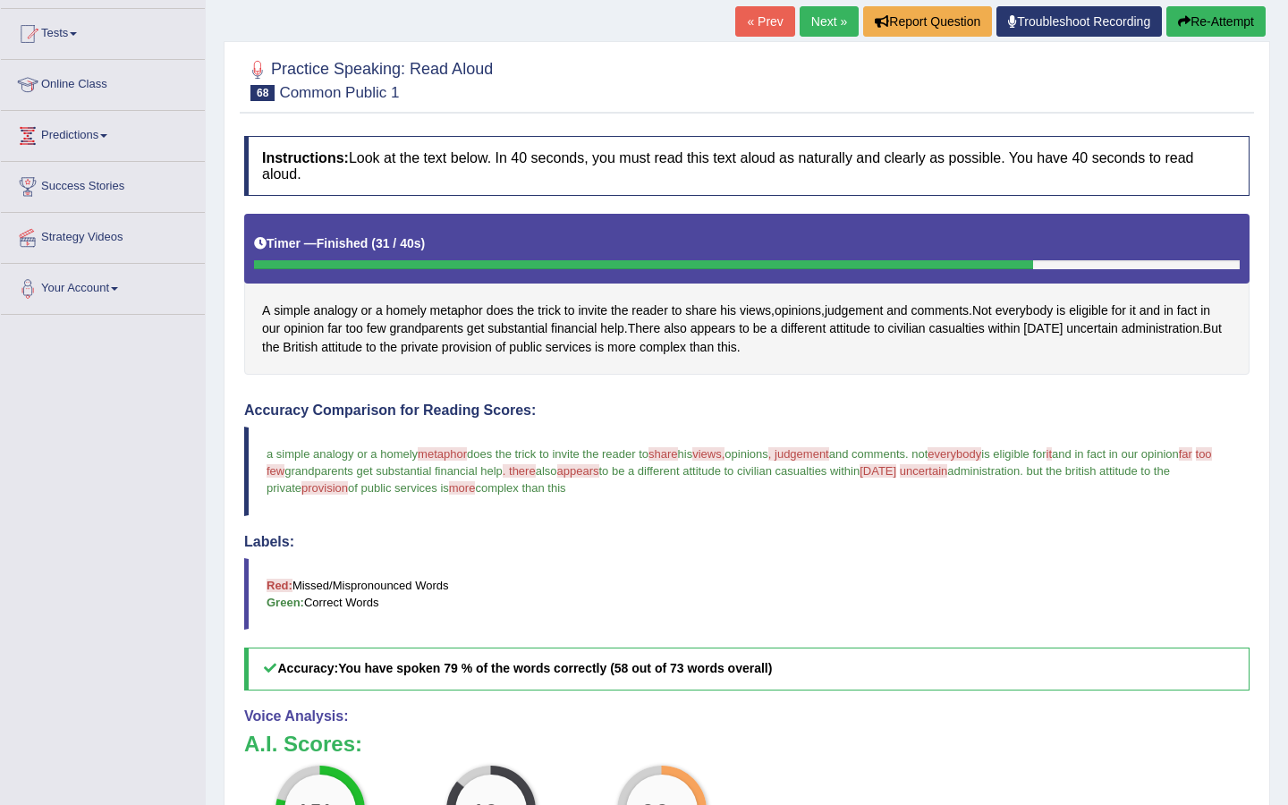
scroll to position [0, 0]
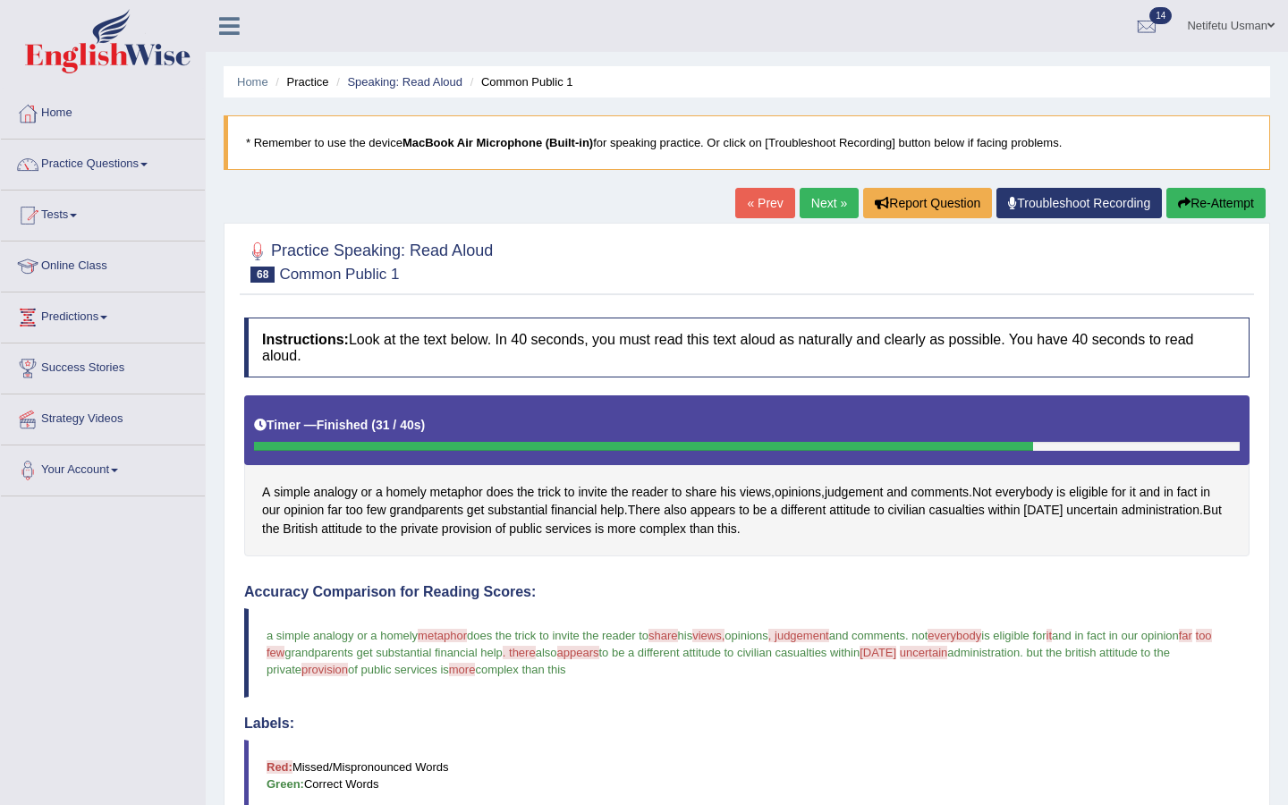
click at [813, 209] on link "Next »" at bounding box center [828, 203] width 59 height 30
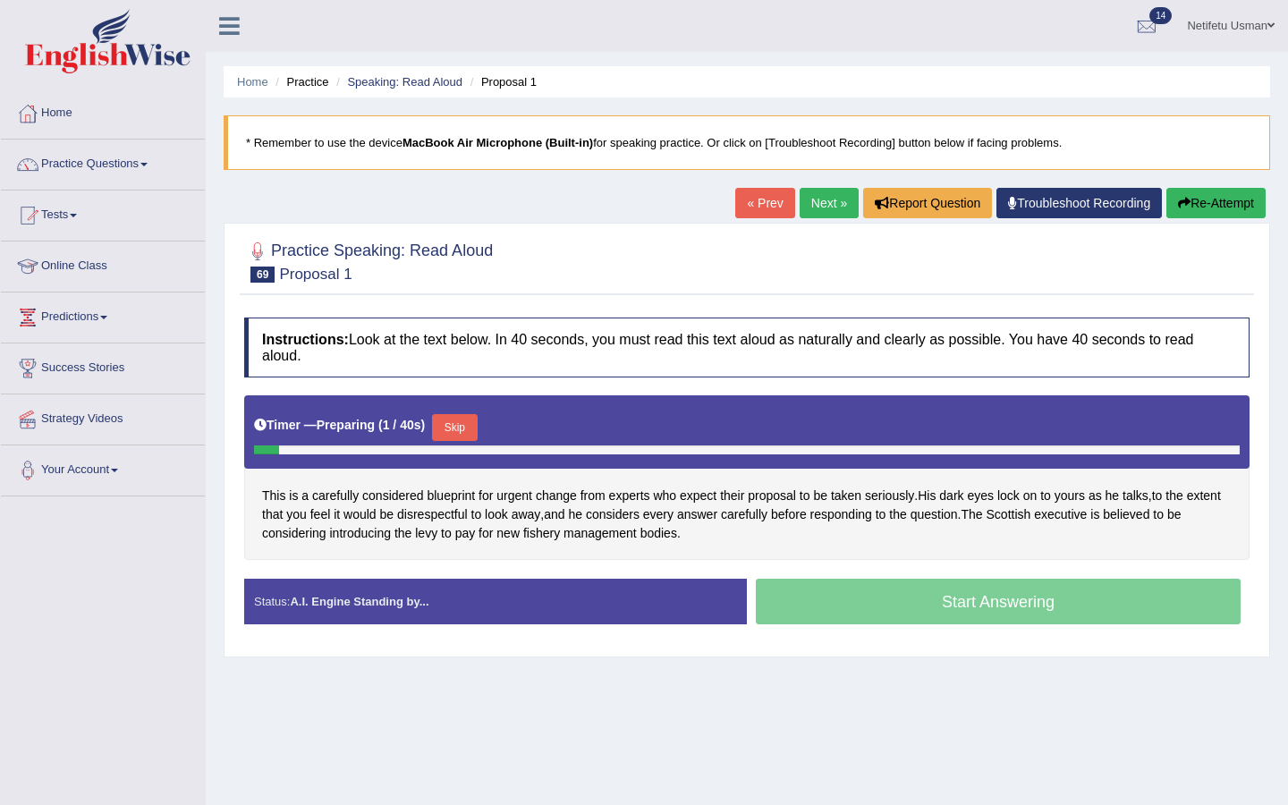
click at [456, 416] on button "Skip" at bounding box center [454, 427] width 45 height 27
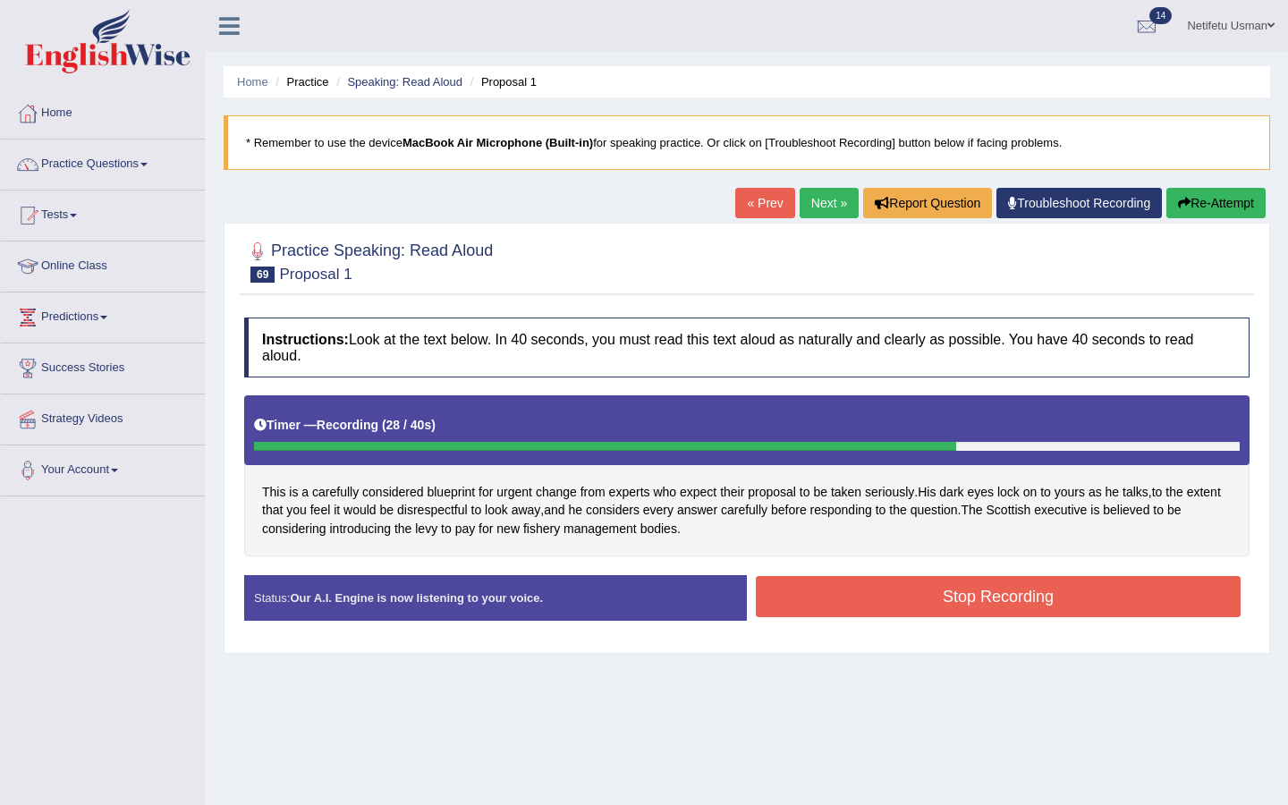
click at [905, 598] on button "Stop Recording" at bounding box center [998, 596] width 485 height 41
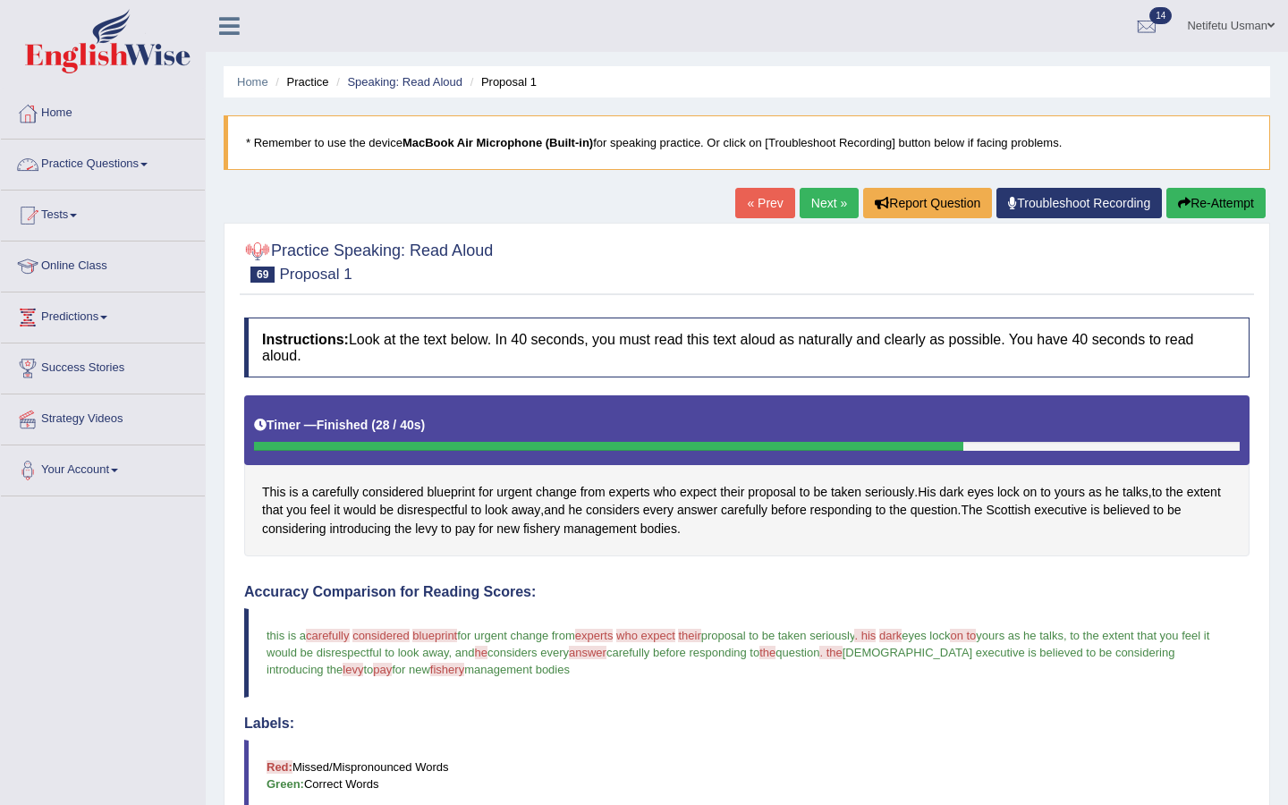
click at [148, 164] on span at bounding box center [143, 165] width 7 height 4
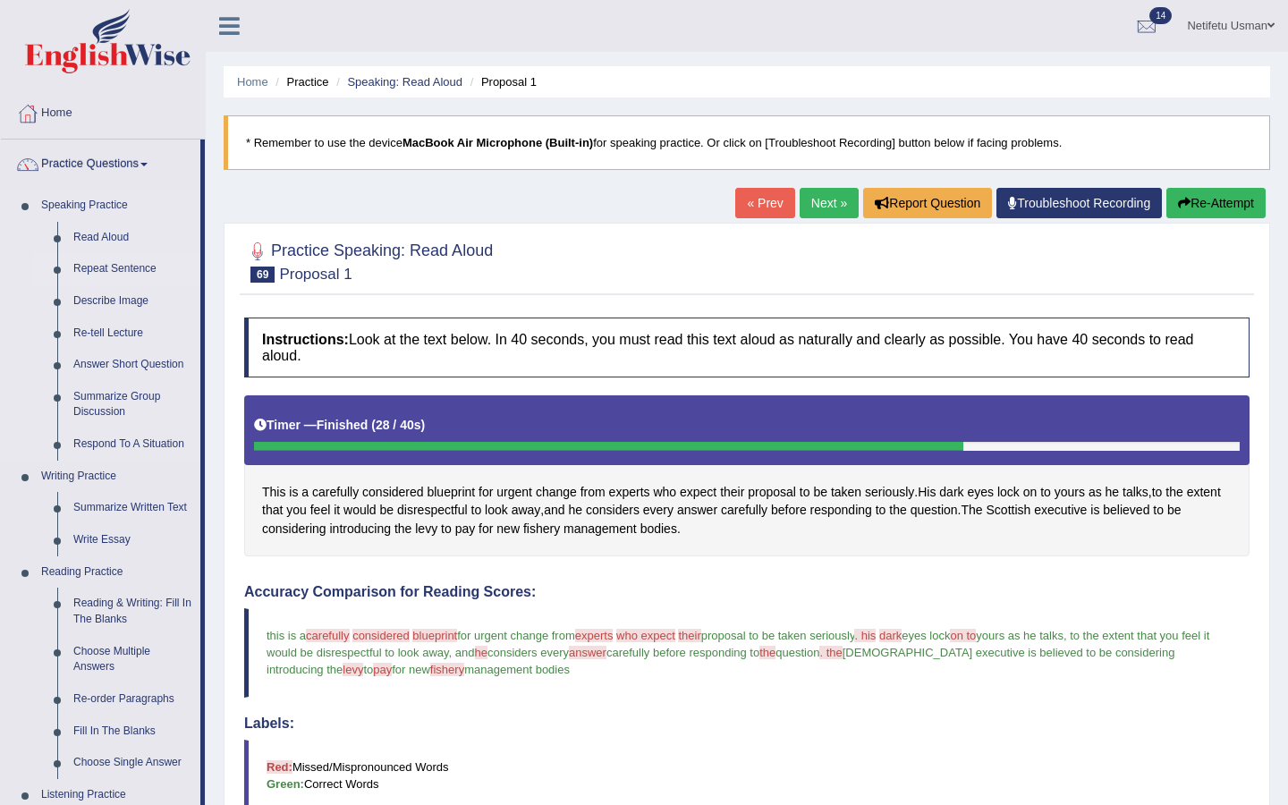
click at [96, 266] on link "Repeat Sentence" at bounding box center [132, 269] width 135 height 32
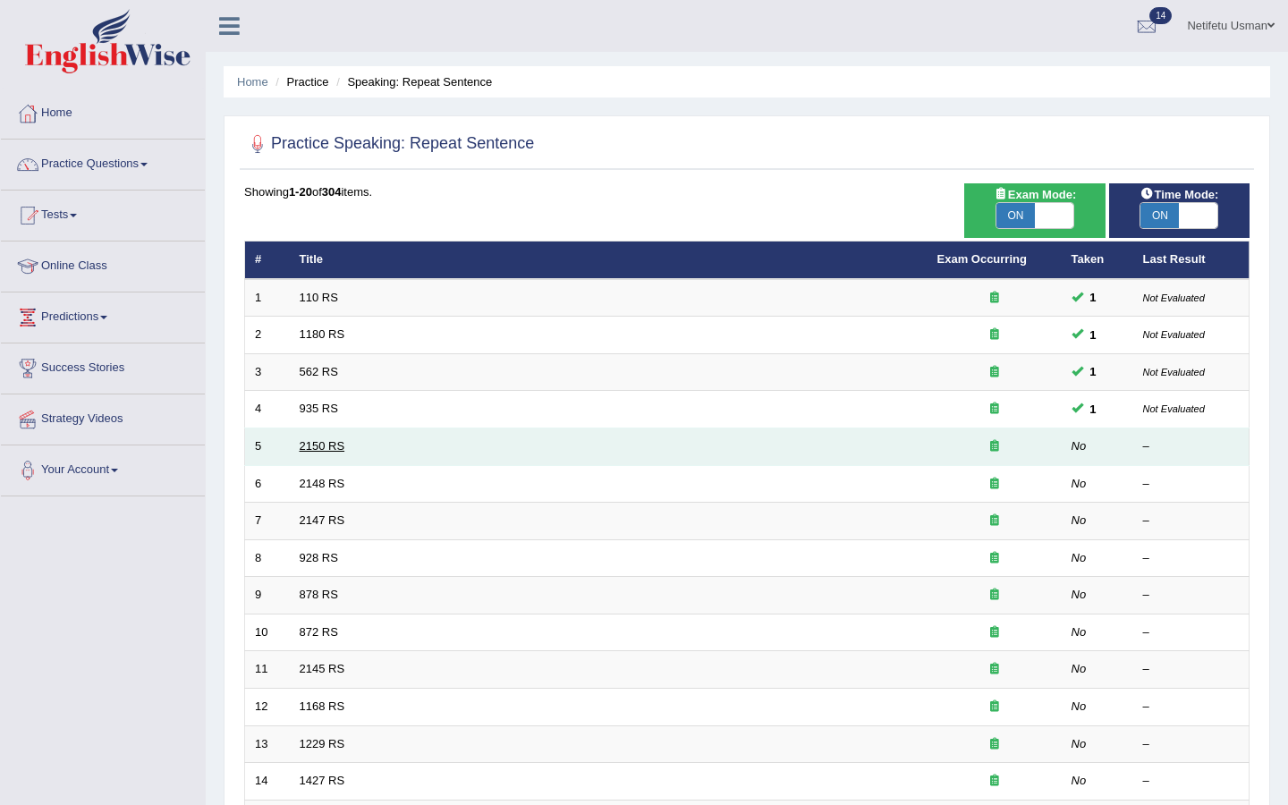
click at [317, 447] on link "2150 RS" at bounding box center [323, 445] width 46 height 13
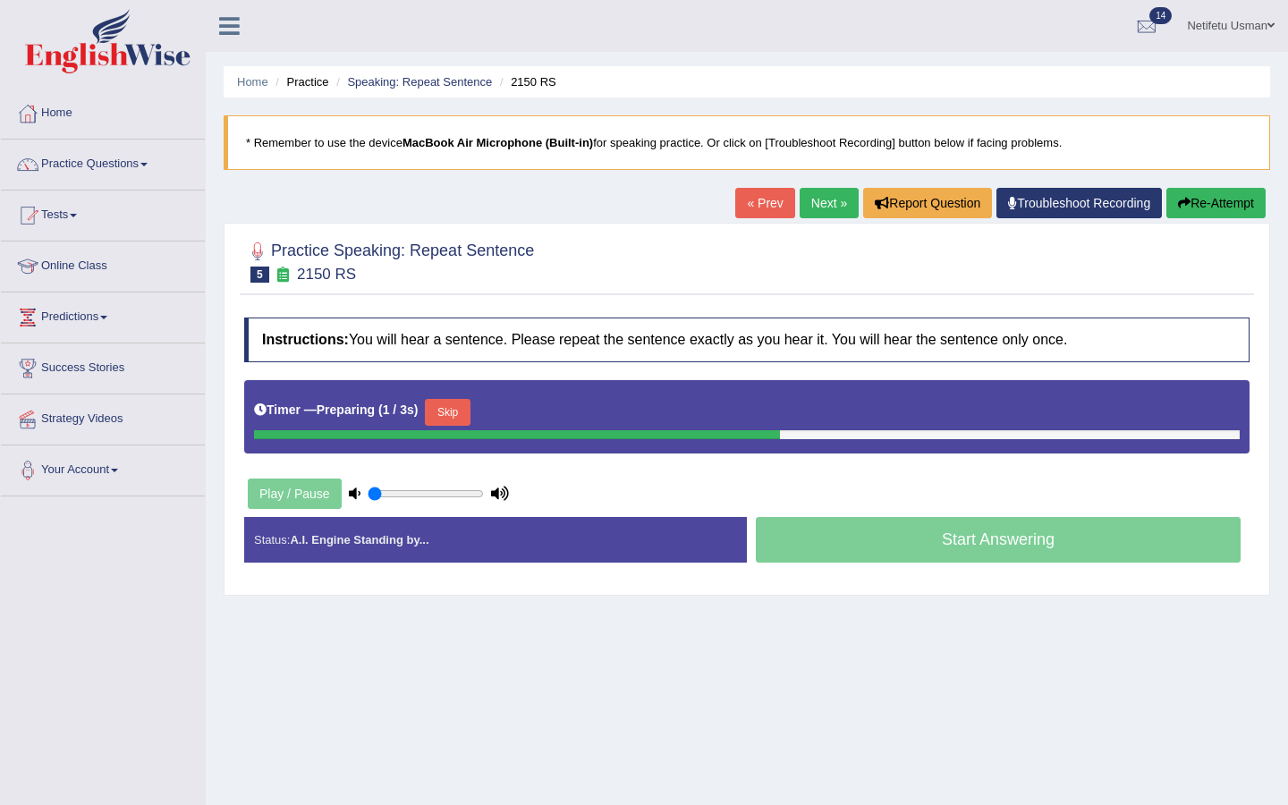
click at [457, 406] on button "Skip" at bounding box center [447, 412] width 45 height 27
click at [533, 416] on button "Skip" at bounding box center [525, 412] width 45 height 27
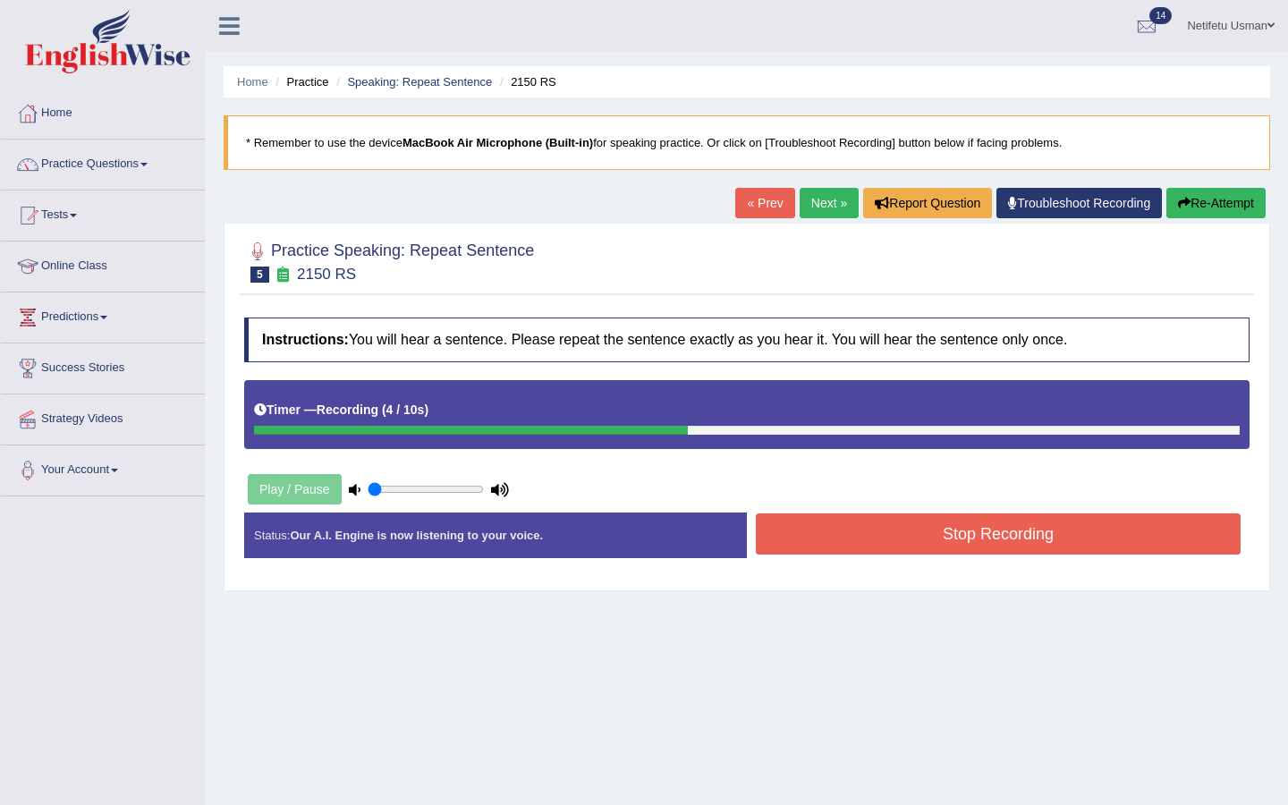
click at [845, 531] on button "Stop Recording" at bounding box center [998, 533] width 485 height 41
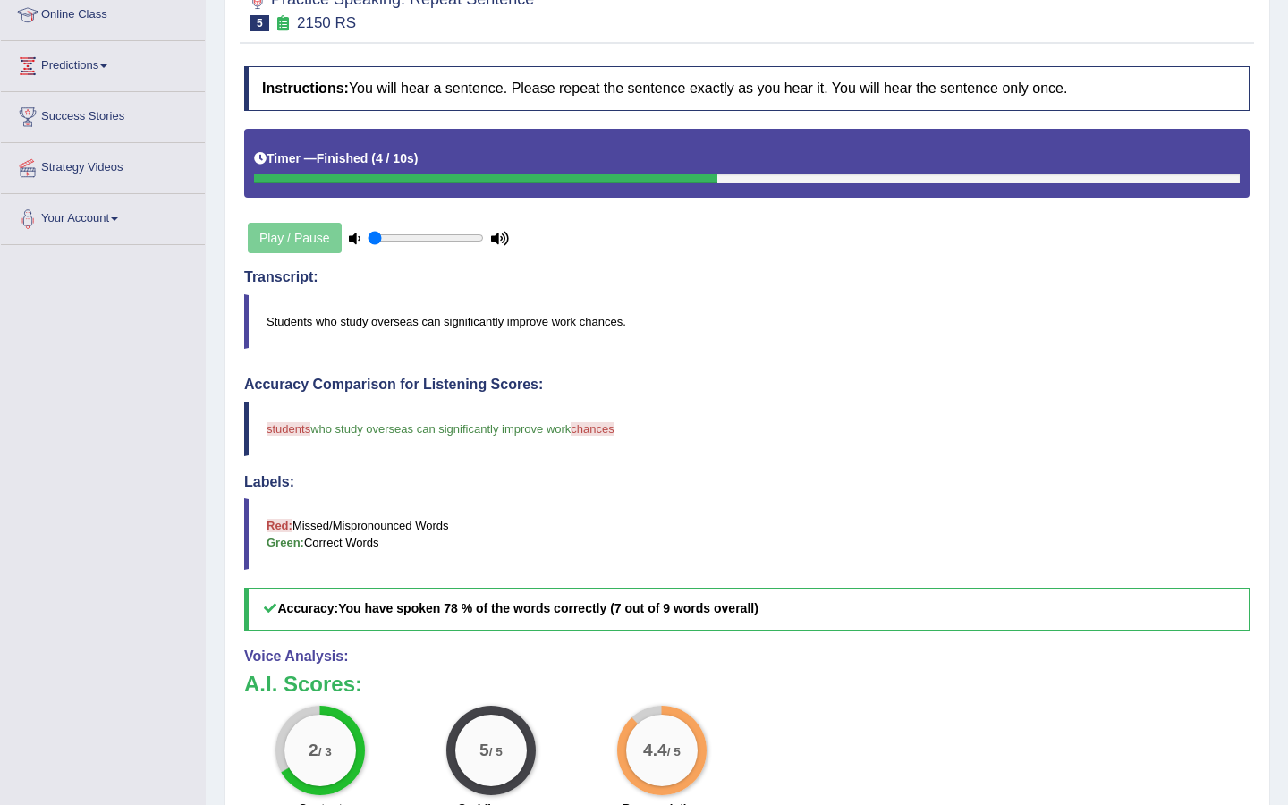
scroll to position [232, 0]
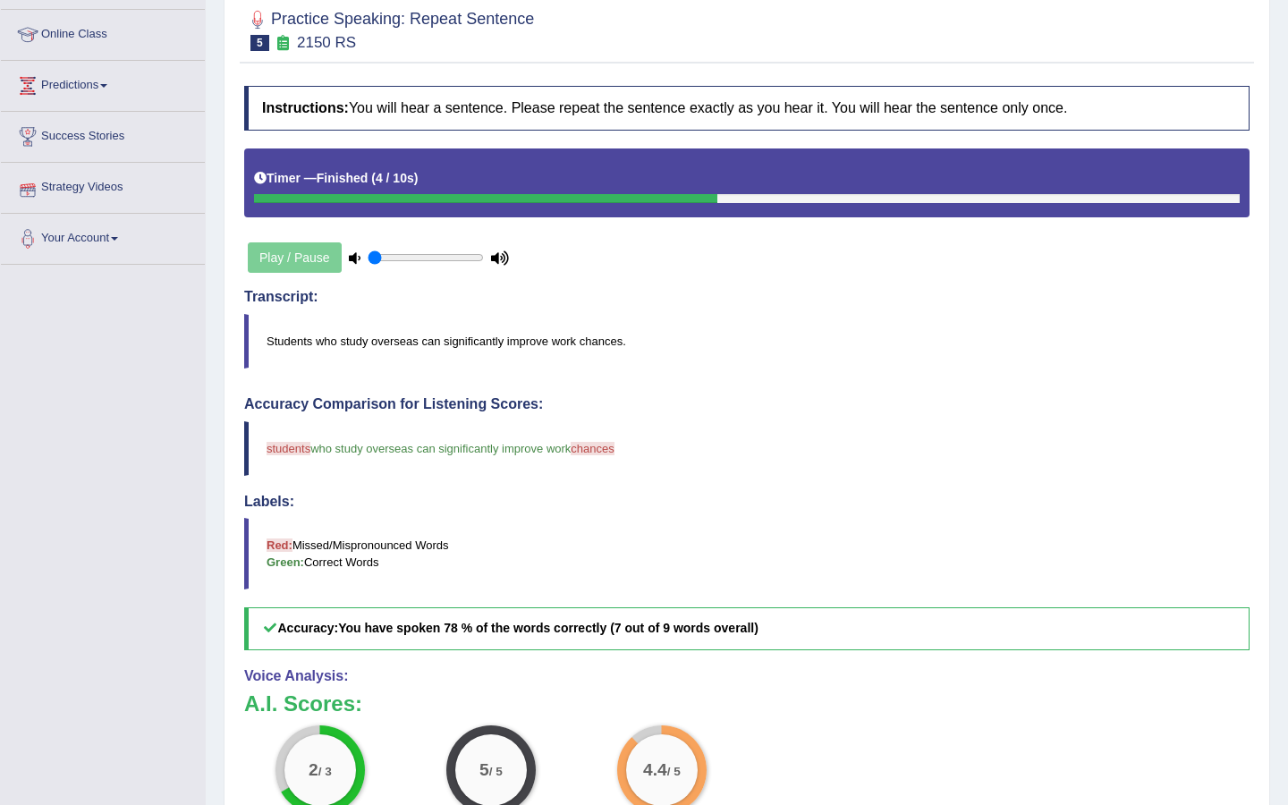
click at [311, 262] on div "Play / Pause" at bounding box center [378, 257] width 268 height 45
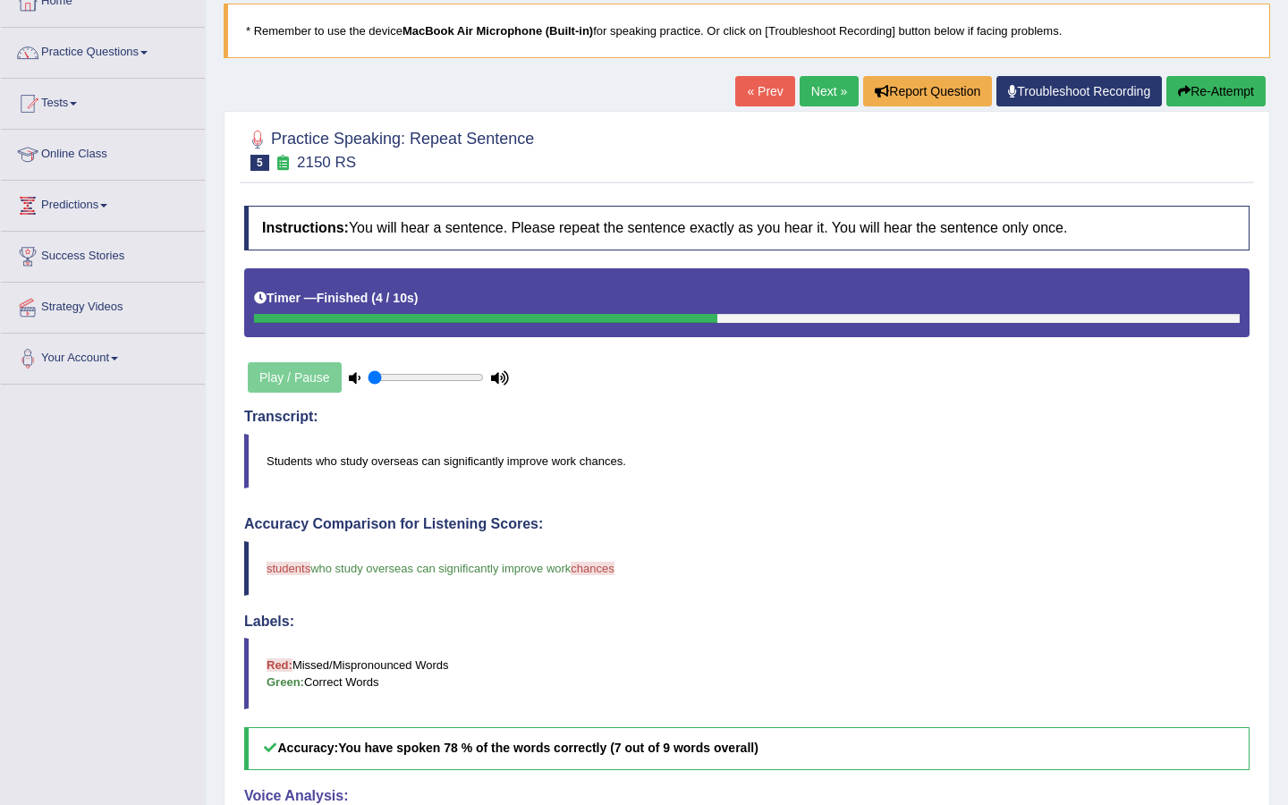
scroll to position [0, 0]
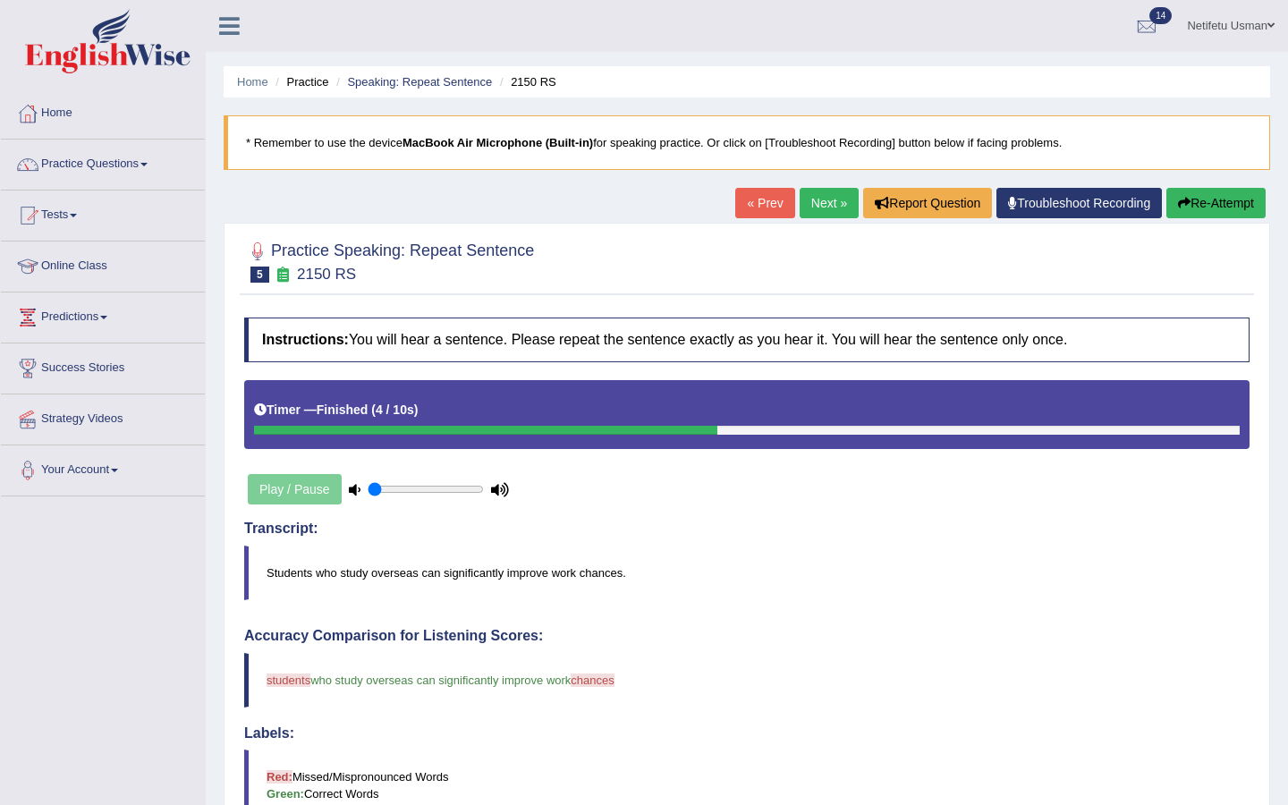
click at [1213, 212] on button "Re-Attempt" at bounding box center [1215, 203] width 99 height 30
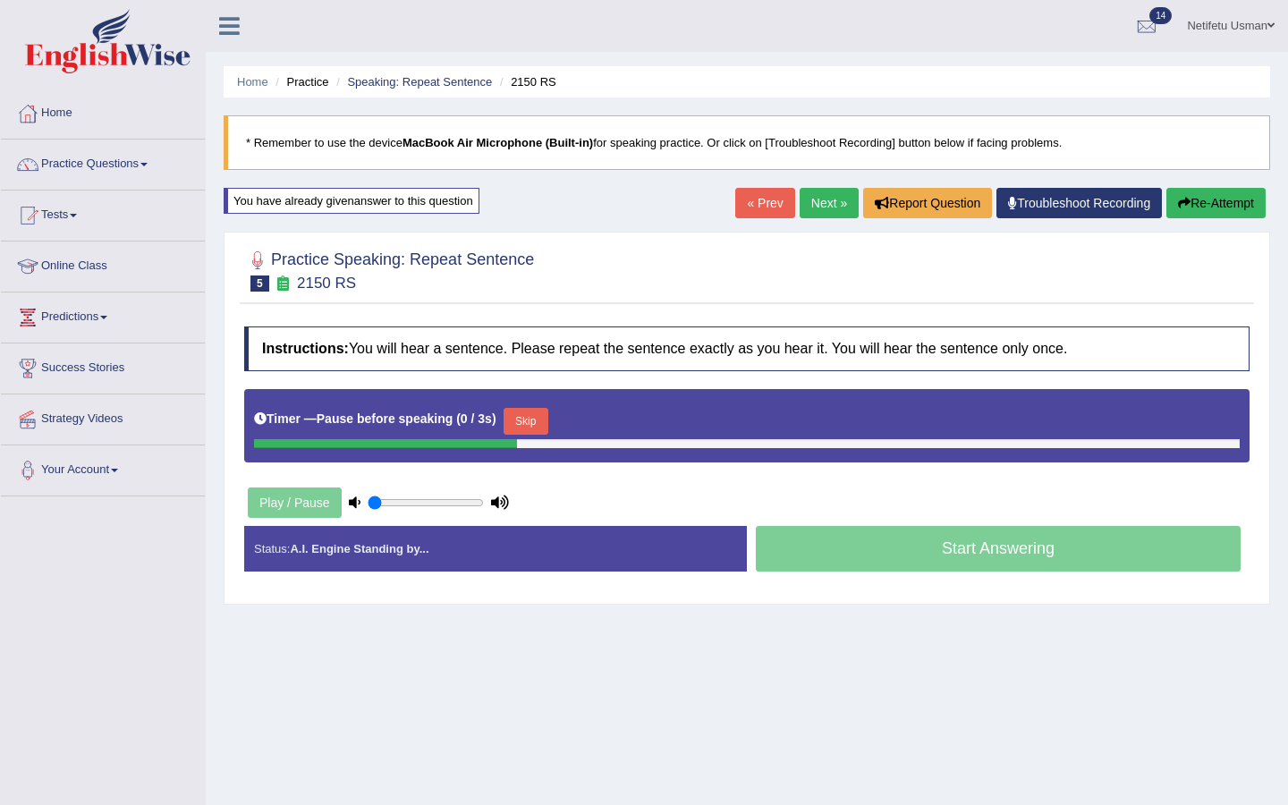
click at [522, 419] on button "Skip" at bounding box center [525, 421] width 45 height 27
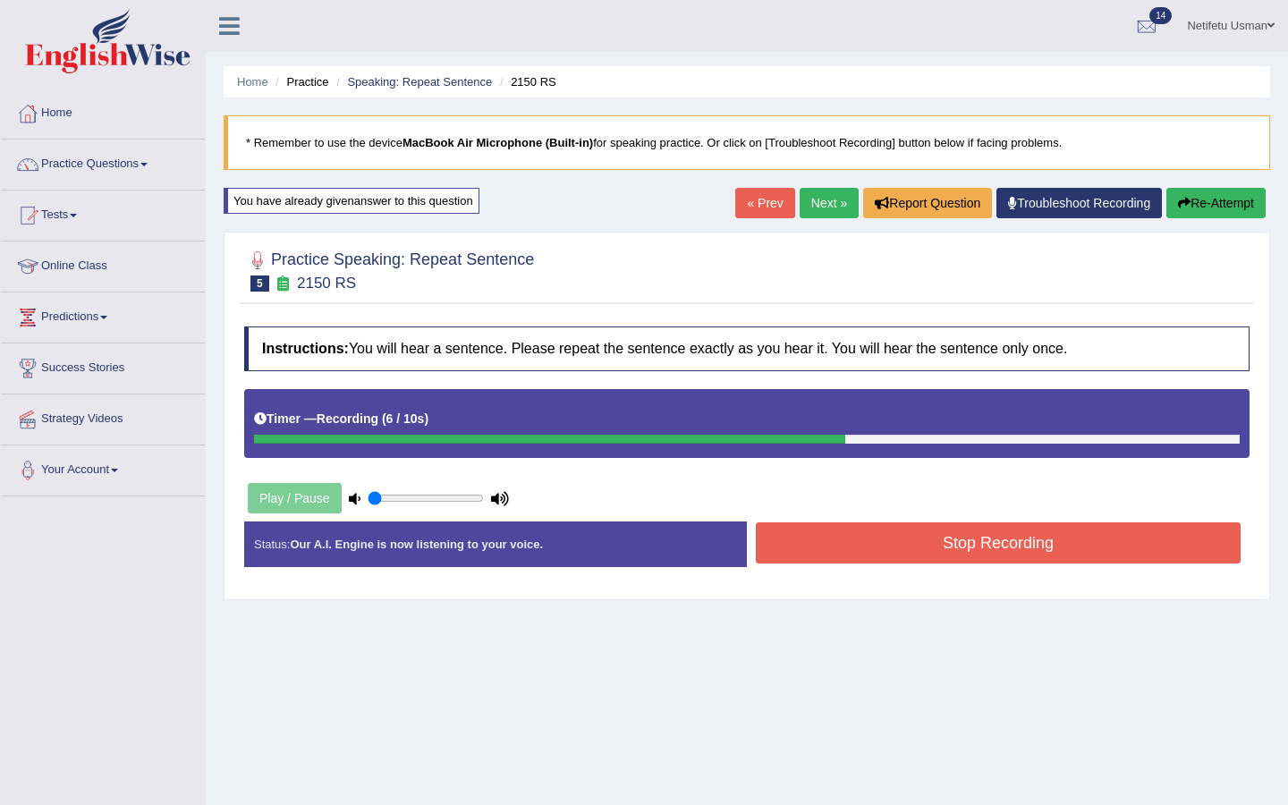
click at [1014, 536] on button "Stop Recording" at bounding box center [998, 542] width 485 height 41
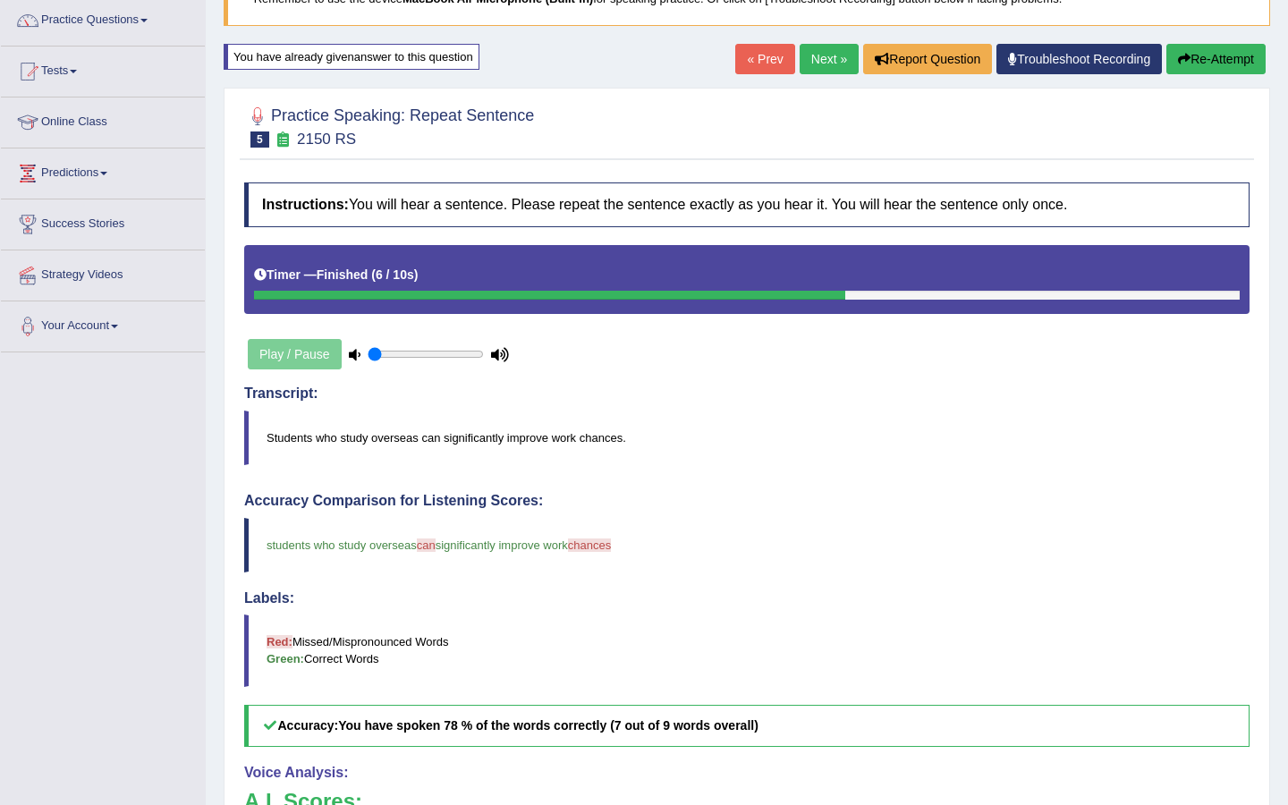
scroll to position [46, 0]
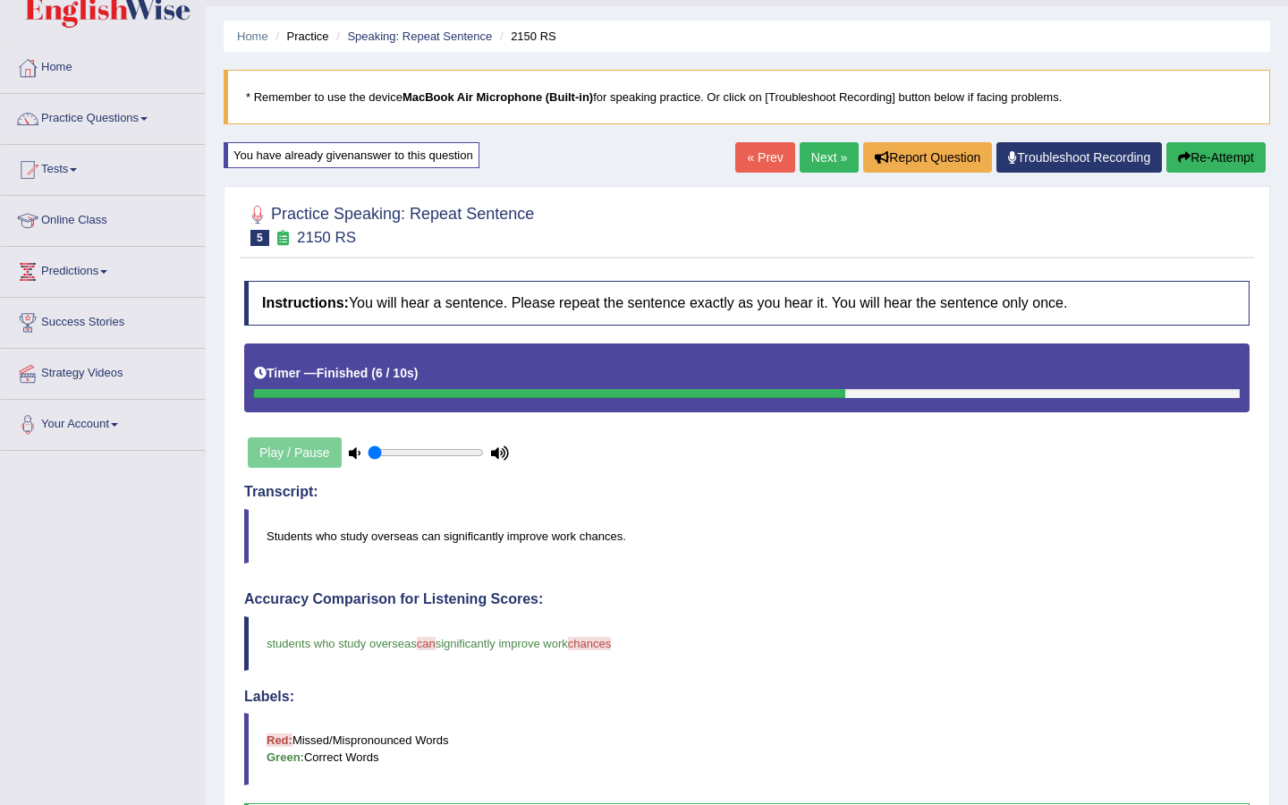
click at [805, 158] on link "Next »" at bounding box center [828, 157] width 59 height 30
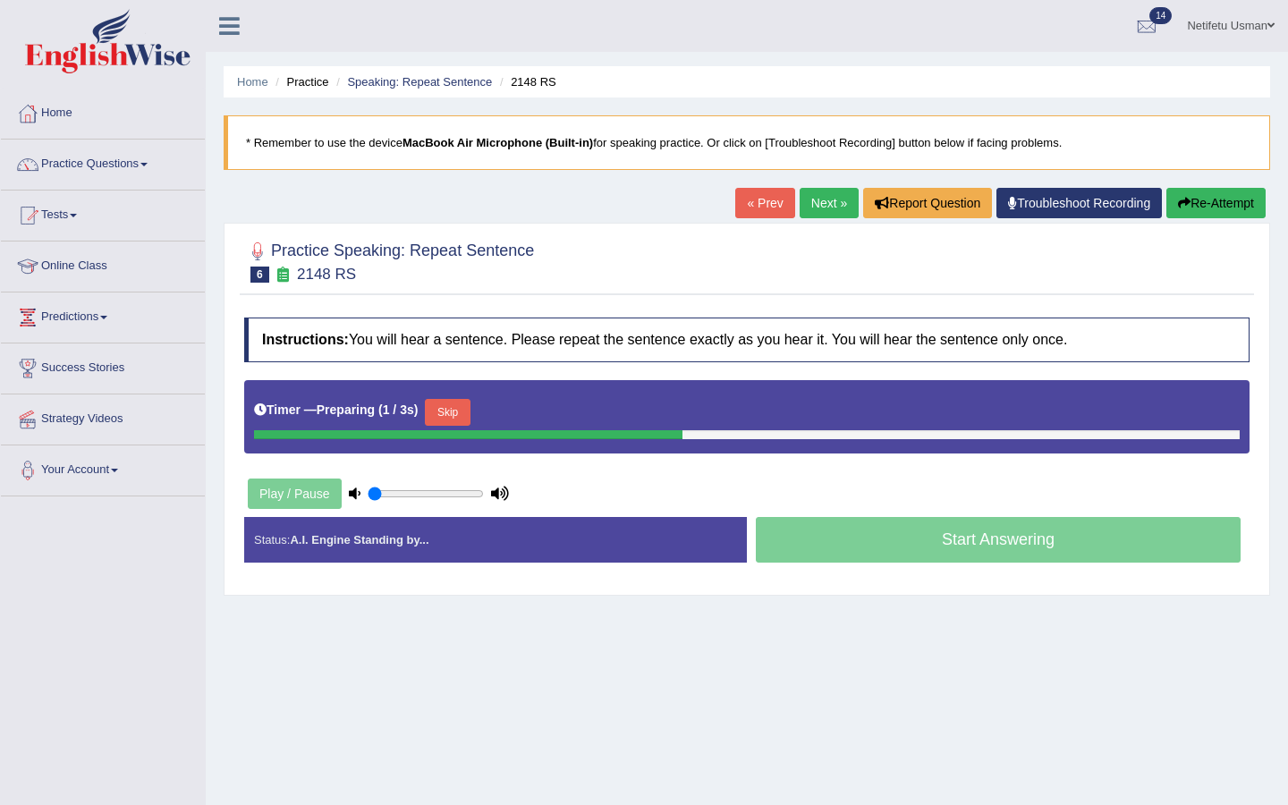
click at [447, 410] on button "Skip" at bounding box center [447, 412] width 45 height 27
drag, startPoint x: 461, startPoint y: 406, endPoint x: 484, endPoint y: 406, distance: 22.4
click at [461, 406] on h5 "Timer — Pause before speaking ( 1 / 3s )" at bounding box center [375, 409] width 242 height 13
click at [518, 411] on button "Skip" at bounding box center [525, 412] width 45 height 27
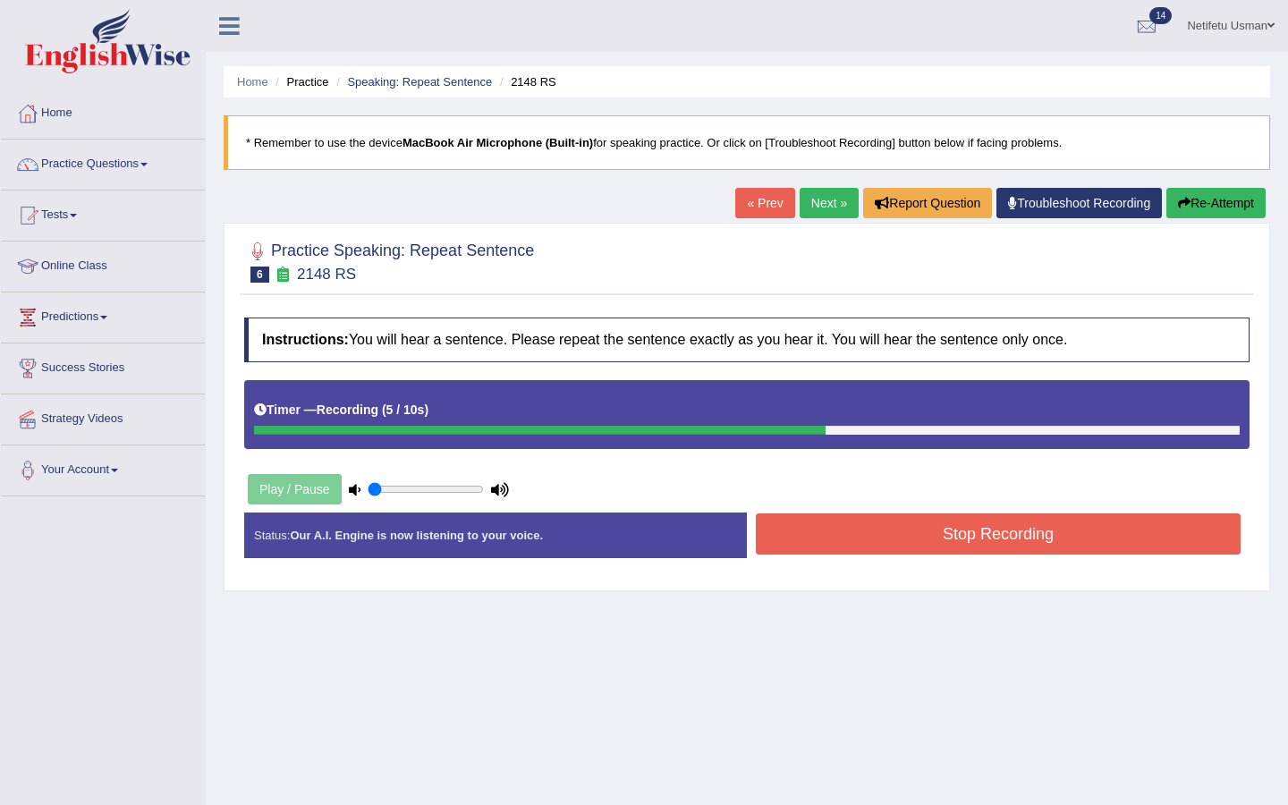
click at [851, 543] on button "Stop Recording" at bounding box center [998, 533] width 485 height 41
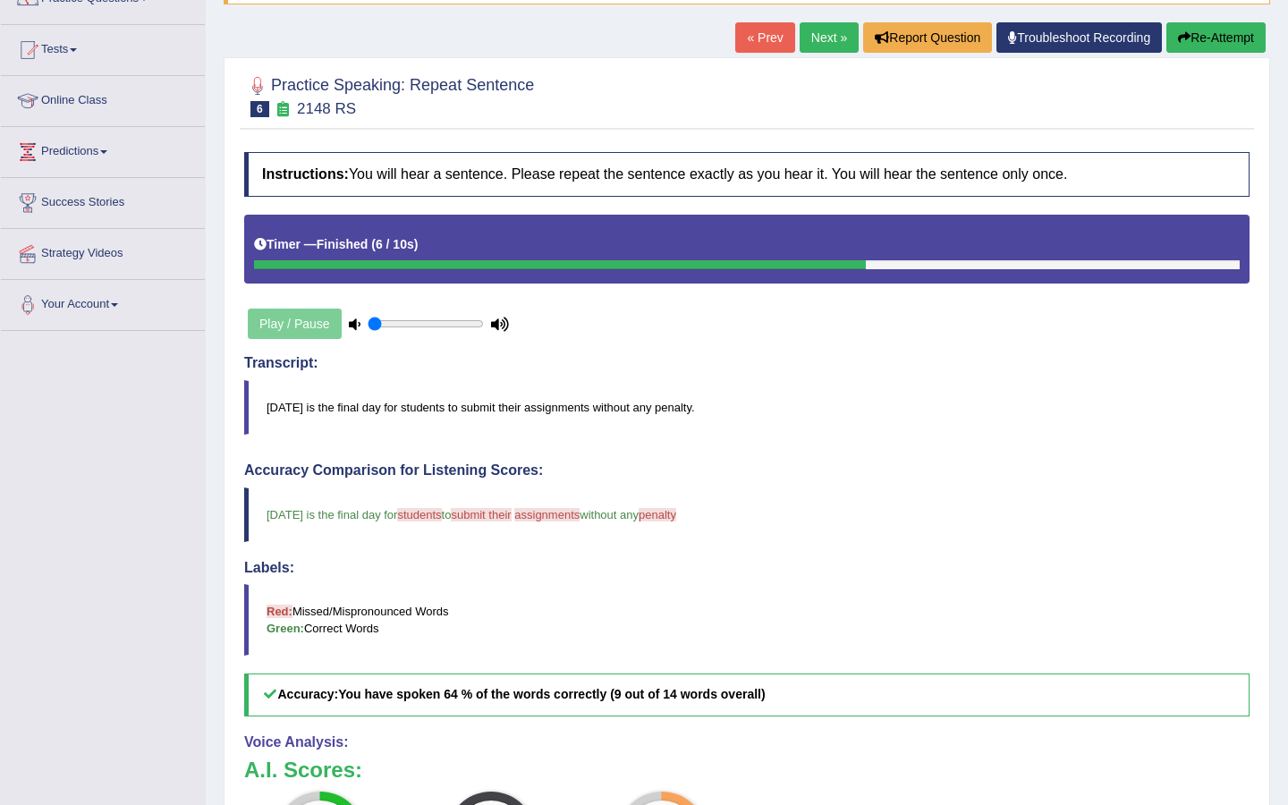
scroll to position [161, 0]
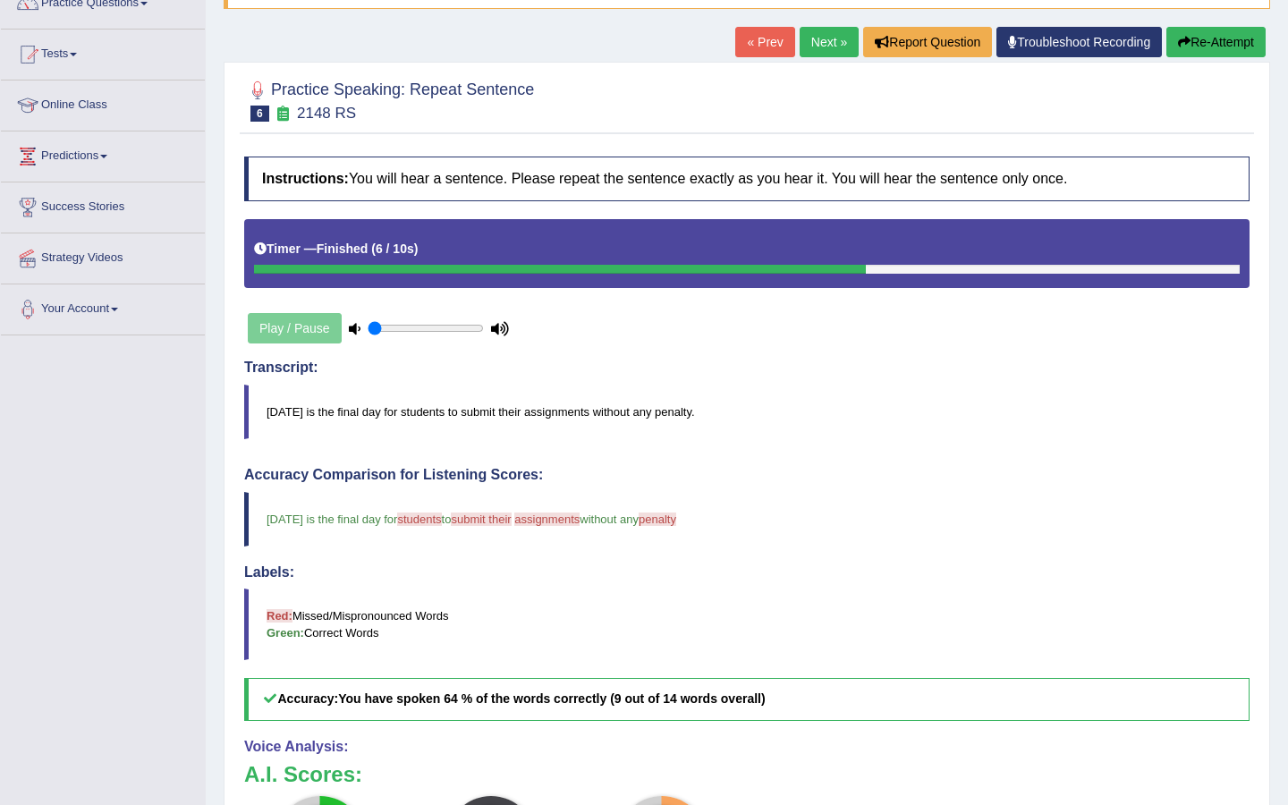
click at [808, 39] on link "Next »" at bounding box center [828, 42] width 59 height 30
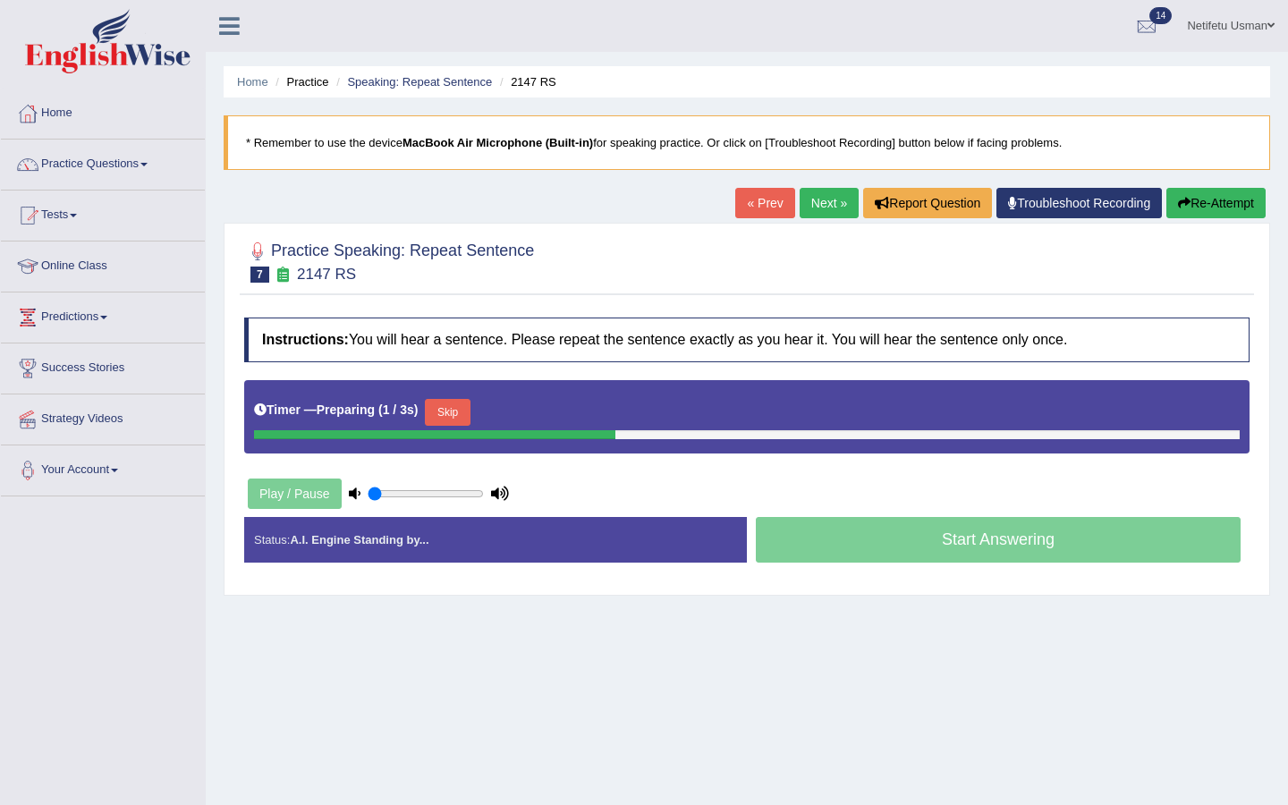
click at [447, 416] on button "Skip" at bounding box center [447, 412] width 45 height 27
click at [525, 418] on button "Skip" at bounding box center [525, 412] width 45 height 27
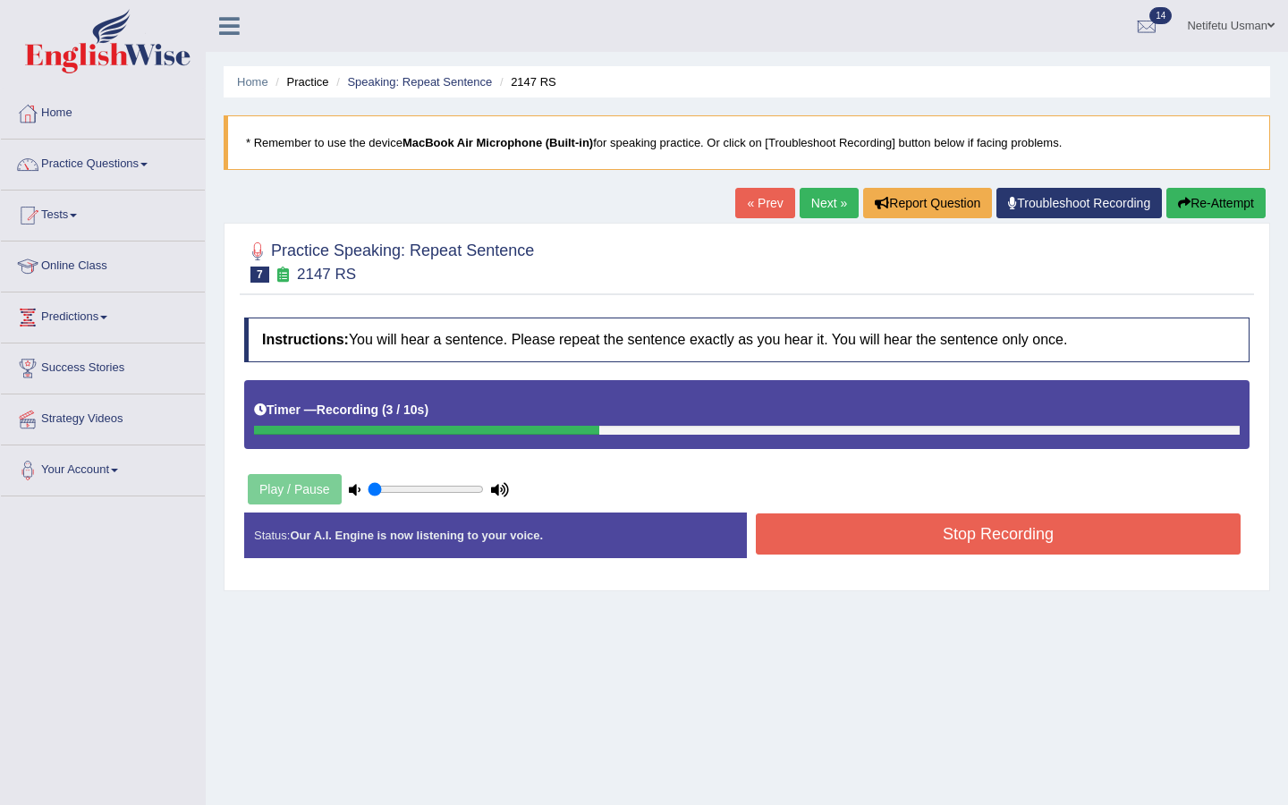
click at [914, 523] on button "Stop Recording" at bounding box center [998, 533] width 485 height 41
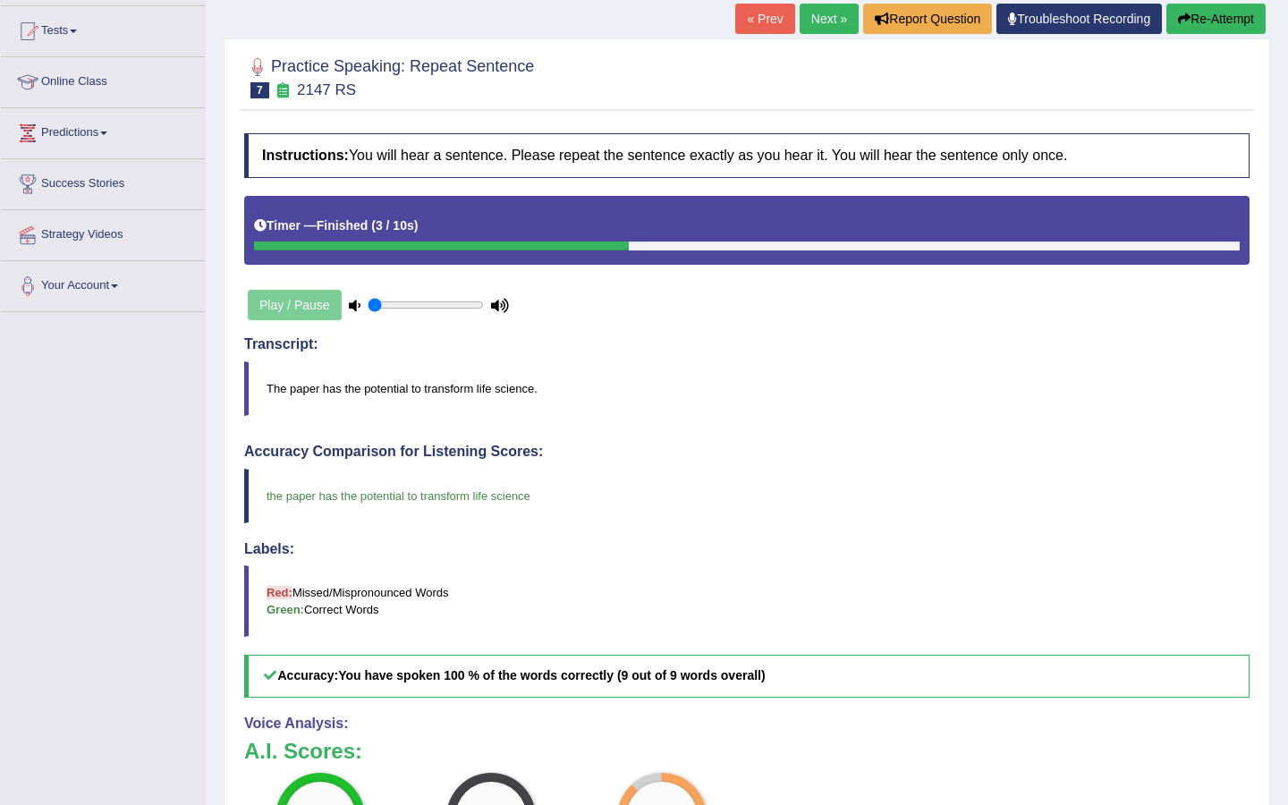
scroll to position [124, 0]
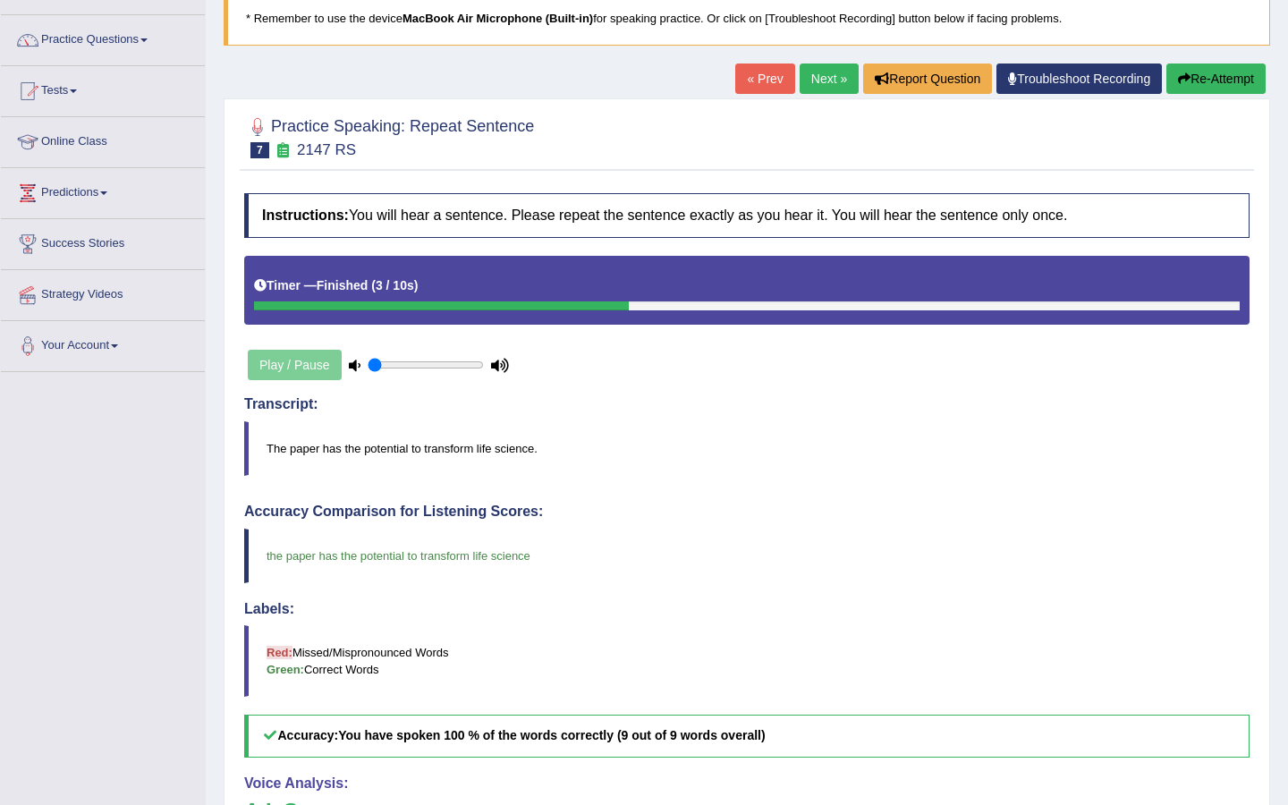
click at [811, 77] on link "Next »" at bounding box center [828, 78] width 59 height 30
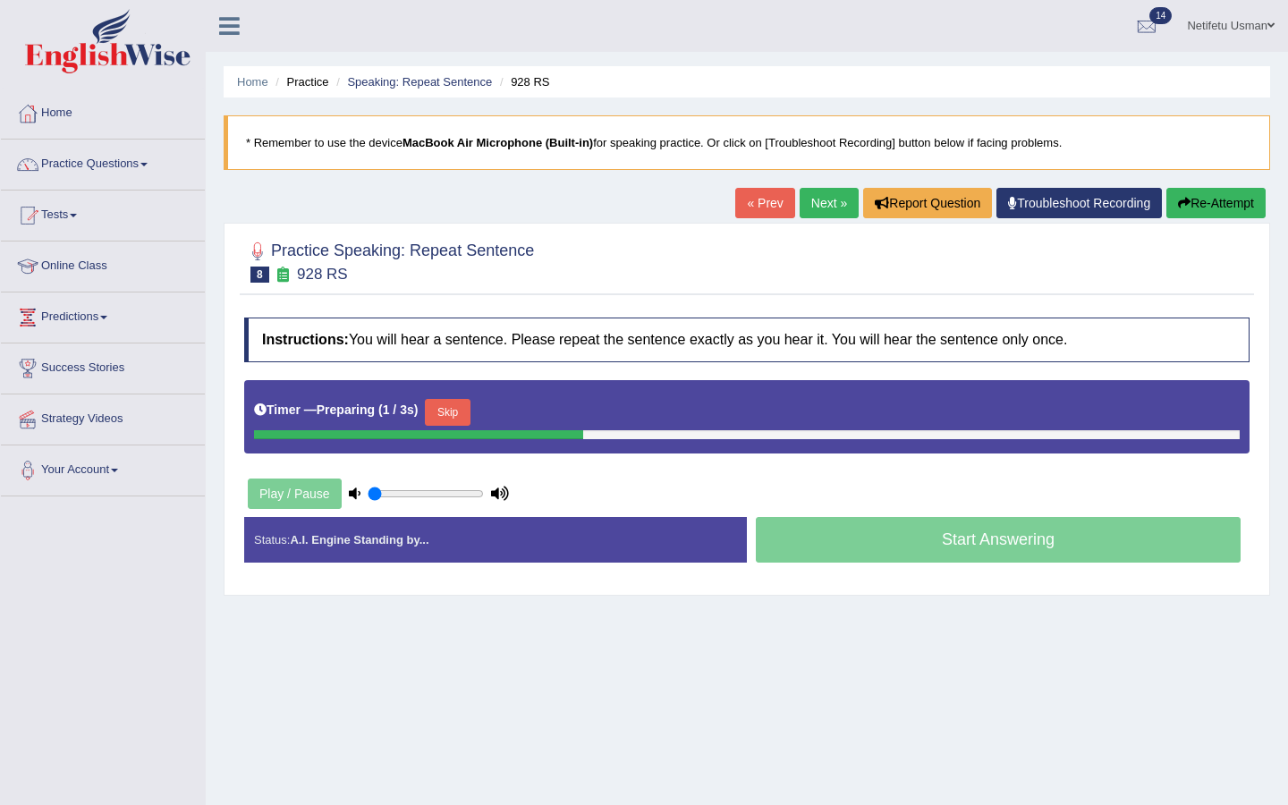
click at [453, 410] on button "Skip" at bounding box center [447, 412] width 45 height 27
click at [536, 419] on button "Skip" at bounding box center [525, 412] width 45 height 27
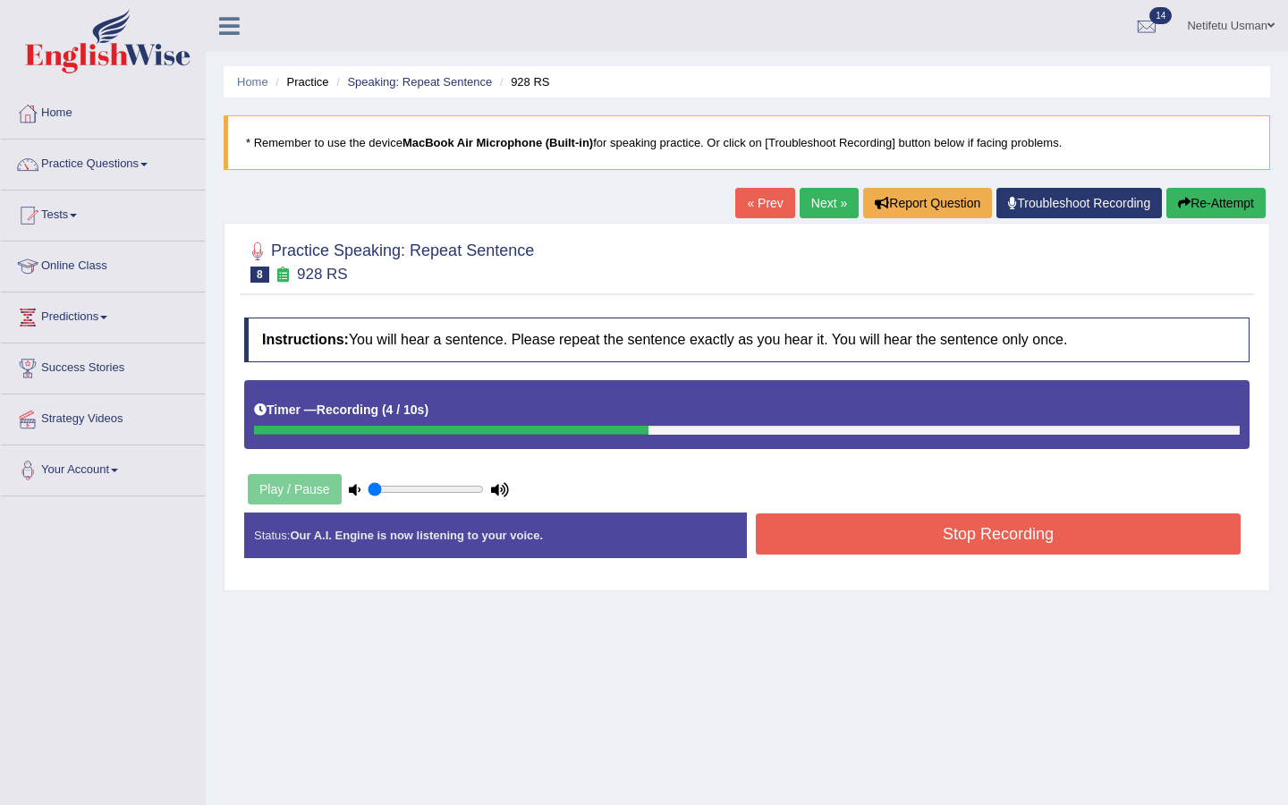
click at [945, 520] on button "Stop Recording" at bounding box center [998, 533] width 485 height 41
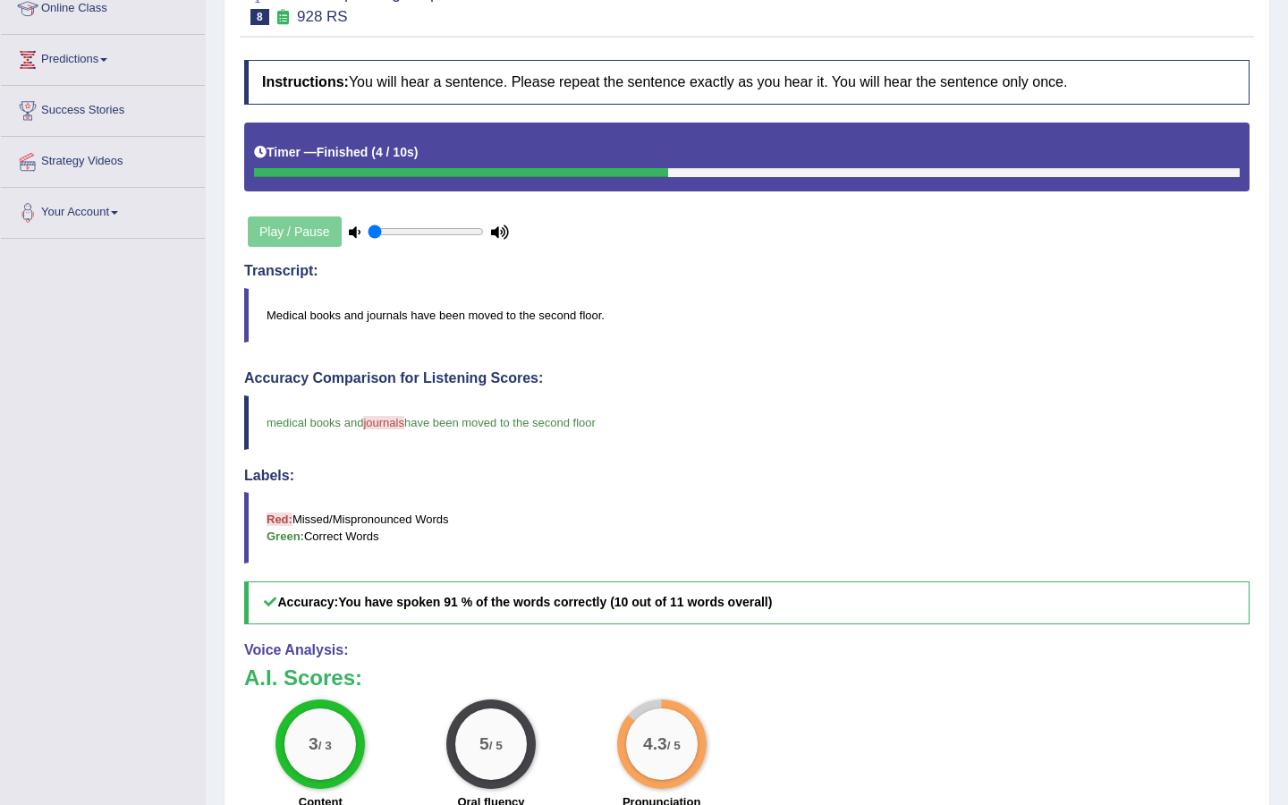
scroll to position [243, 0]
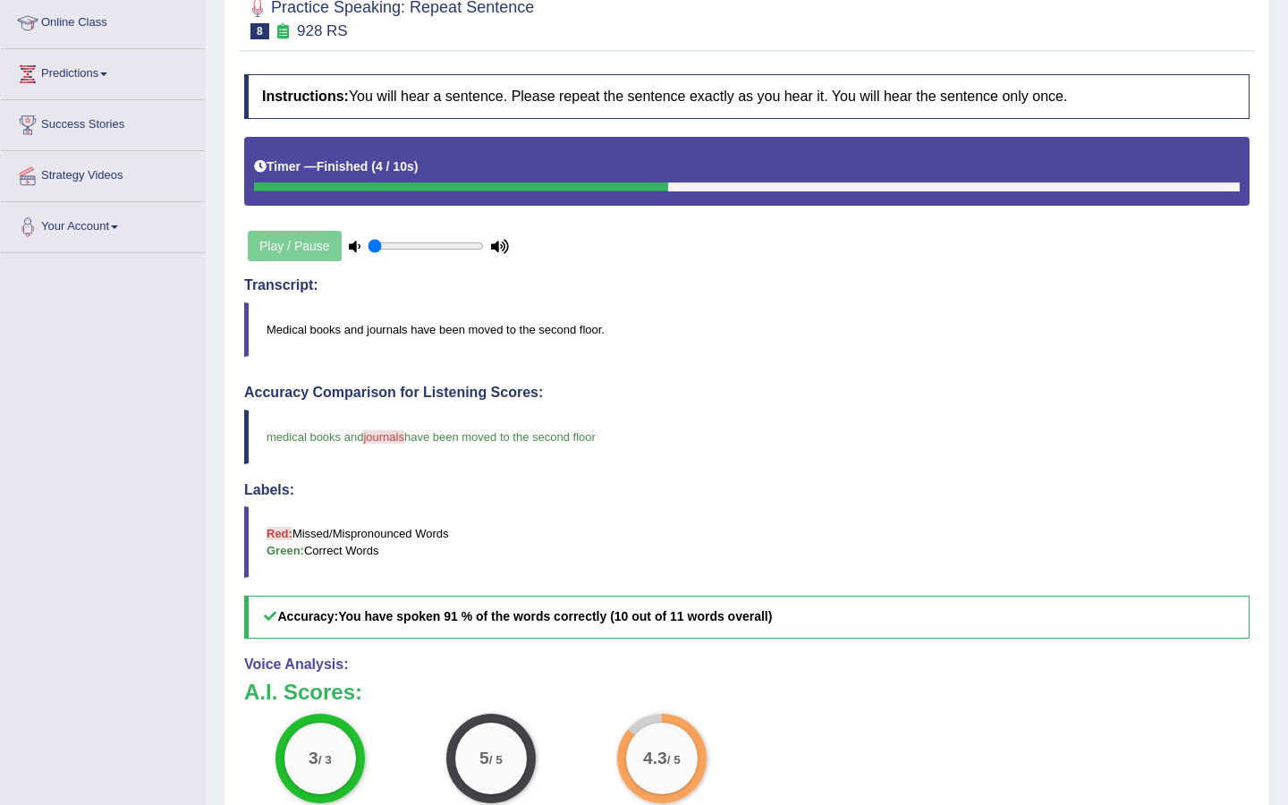
click at [391, 327] on blockquote "Medical books and journals have been moved to the second floor." at bounding box center [746, 329] width 1005 height 55
drag, startPoint x: 386, startPoint y: 333, endPoint x: 386, endPoint y: 394, distance: 61.7
click at [386, 334] on blockquote "Medical books and journals have been moved to the second floor." at bounding box center [746, 329] width 1005 height 55
click at [383, 433] on span "journals" at bounding box center [383, 436] width 41 height 13
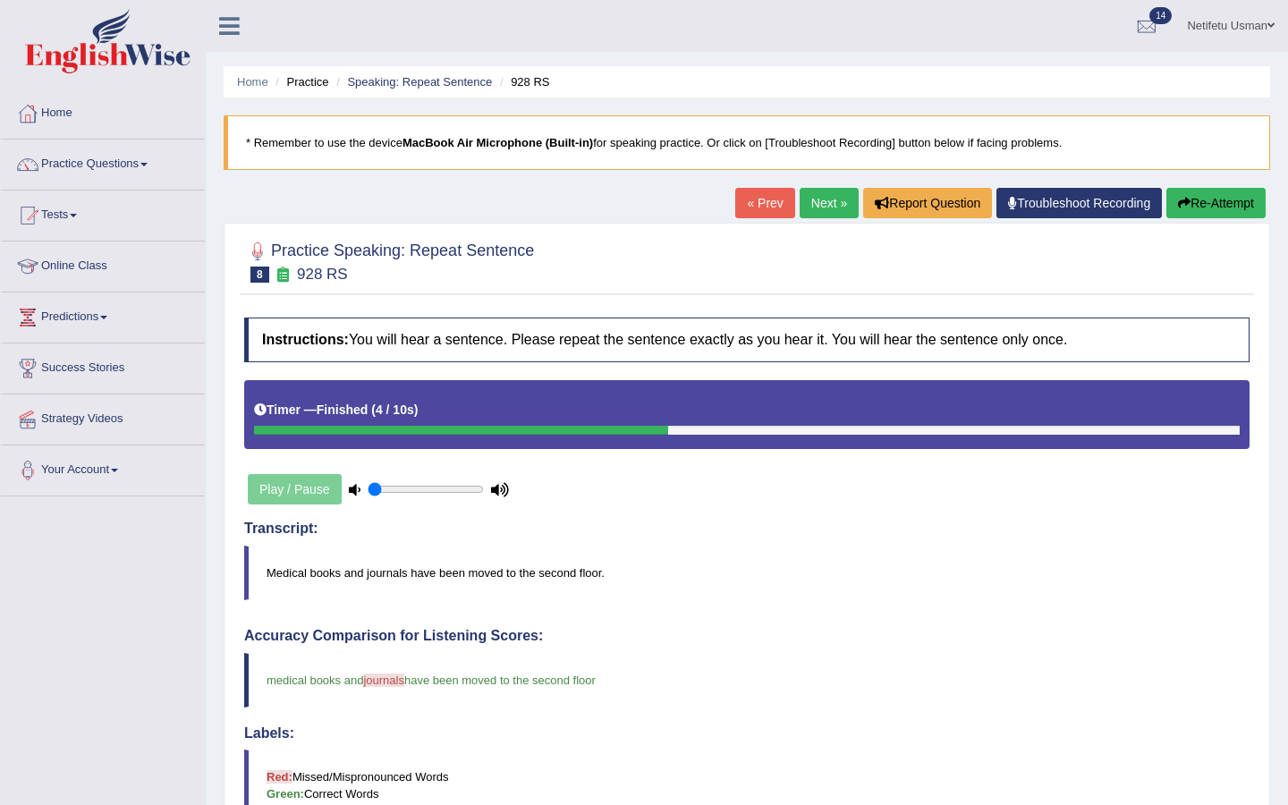
click at [820, 199] on link "Next »" at bounding box center [828, 203] width 59 height 30
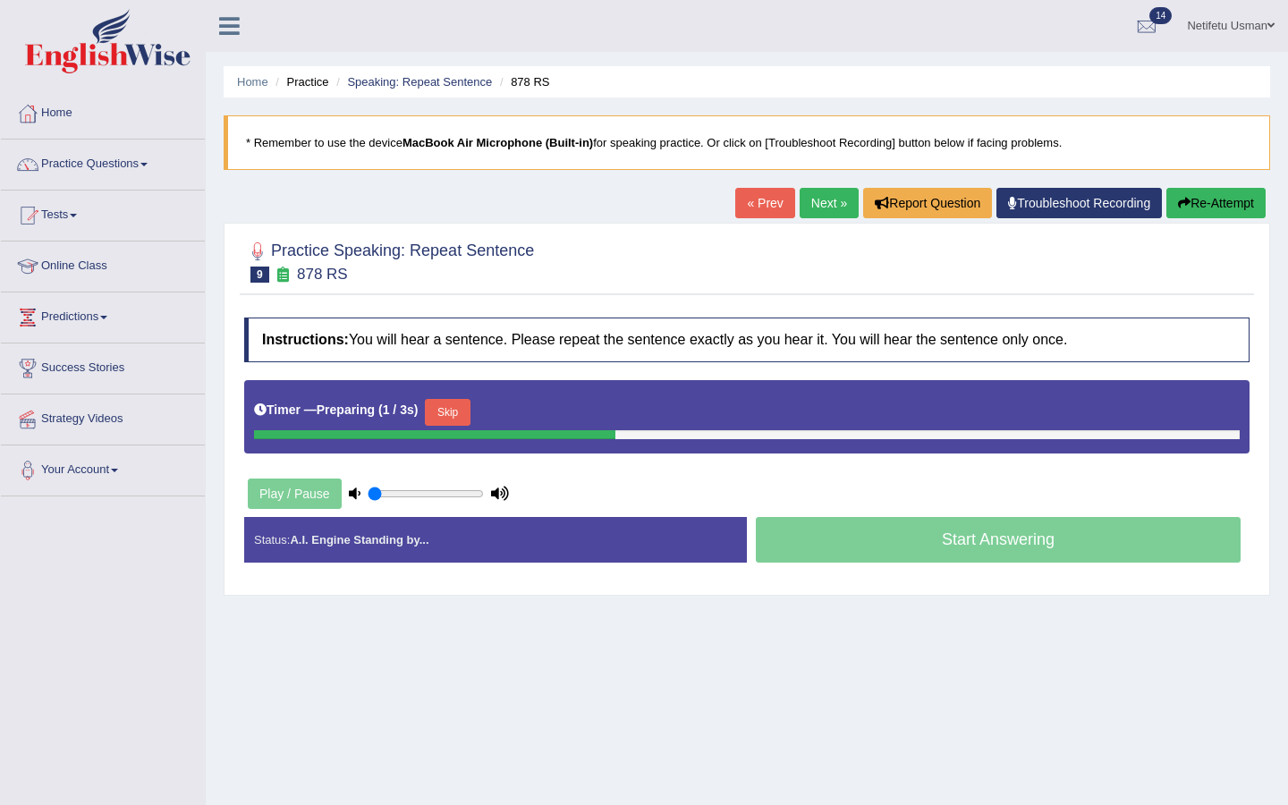
click at [462, 416] on button "Skip" at bounding box center [447, 412] width 45 height 27
click at [526, 416] on button "Skip" at bounding box center [525, 412] width 45 height 27
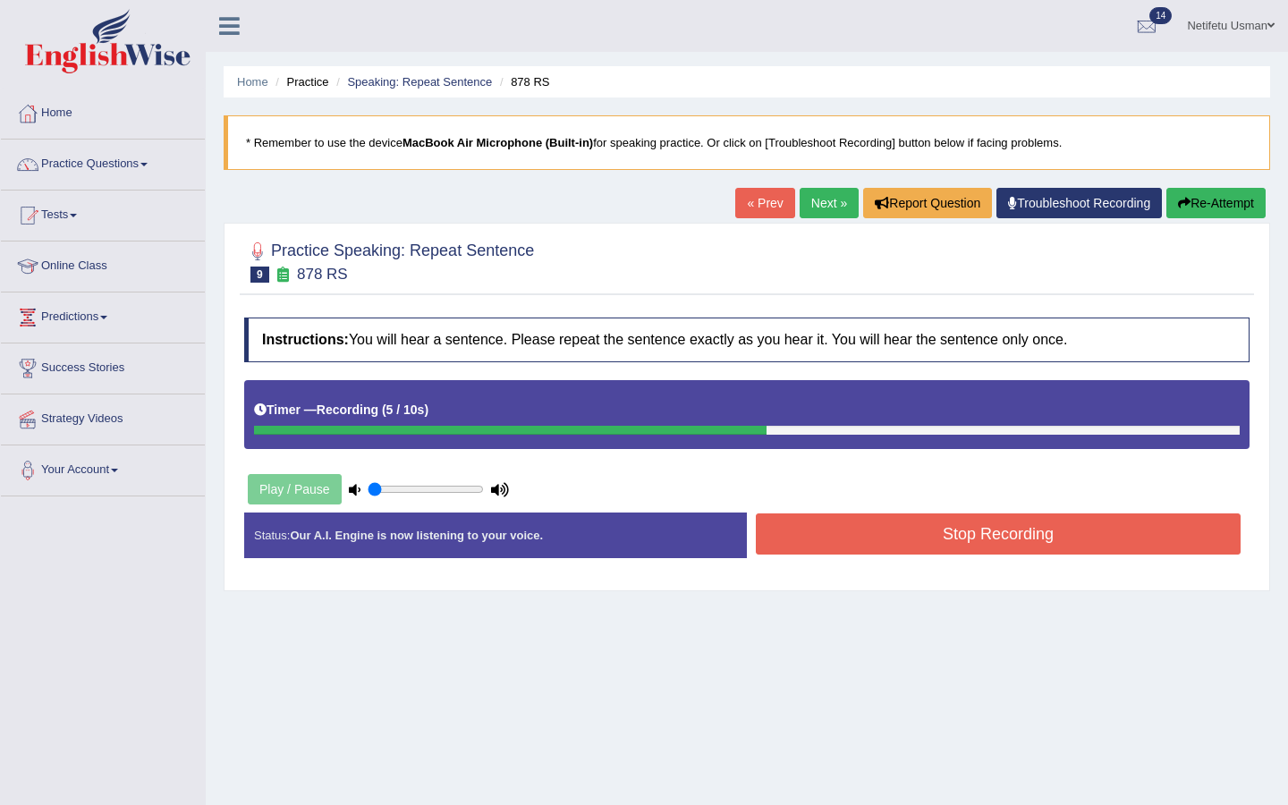
click at [792, 517] on button "Stop Recording" at bounding box center [998, 533] width 485 height 41
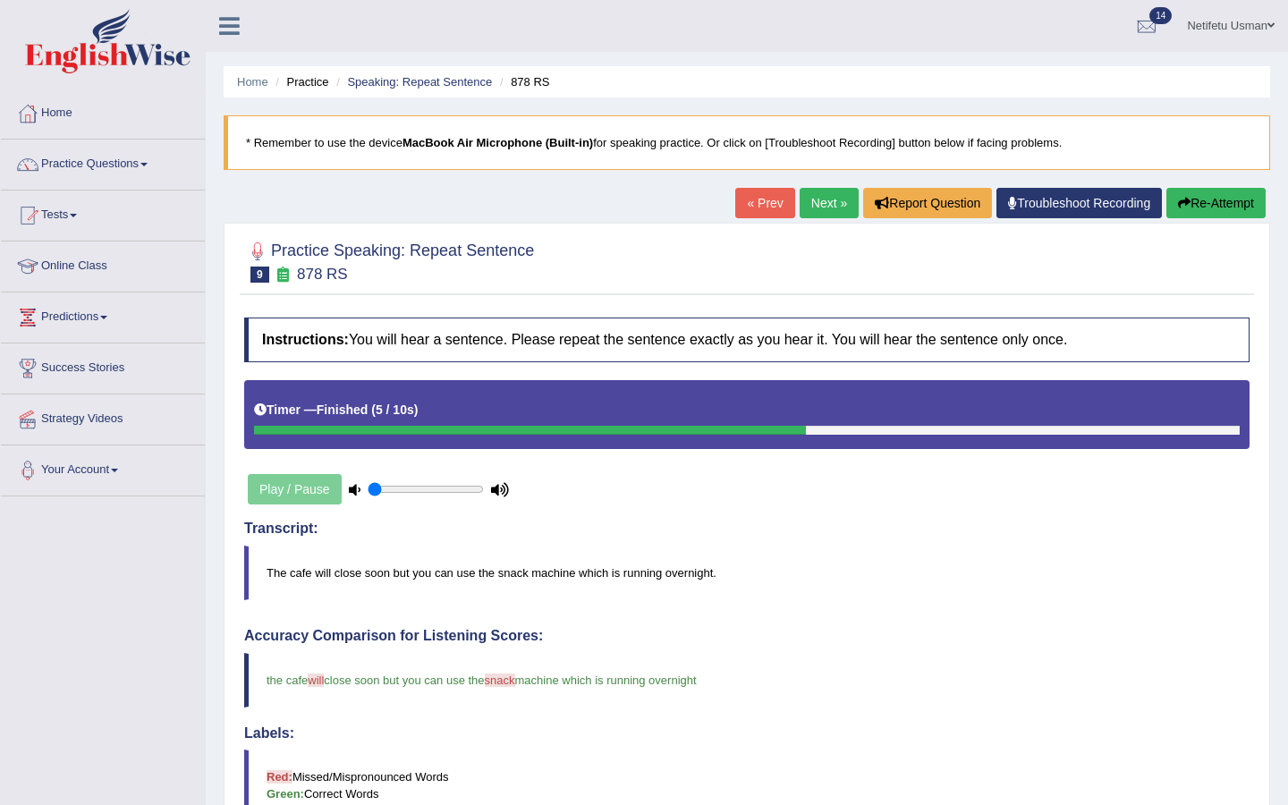
click at [816, 205] on link "Next »" at bounding box center [828, 203] width 59 height 30
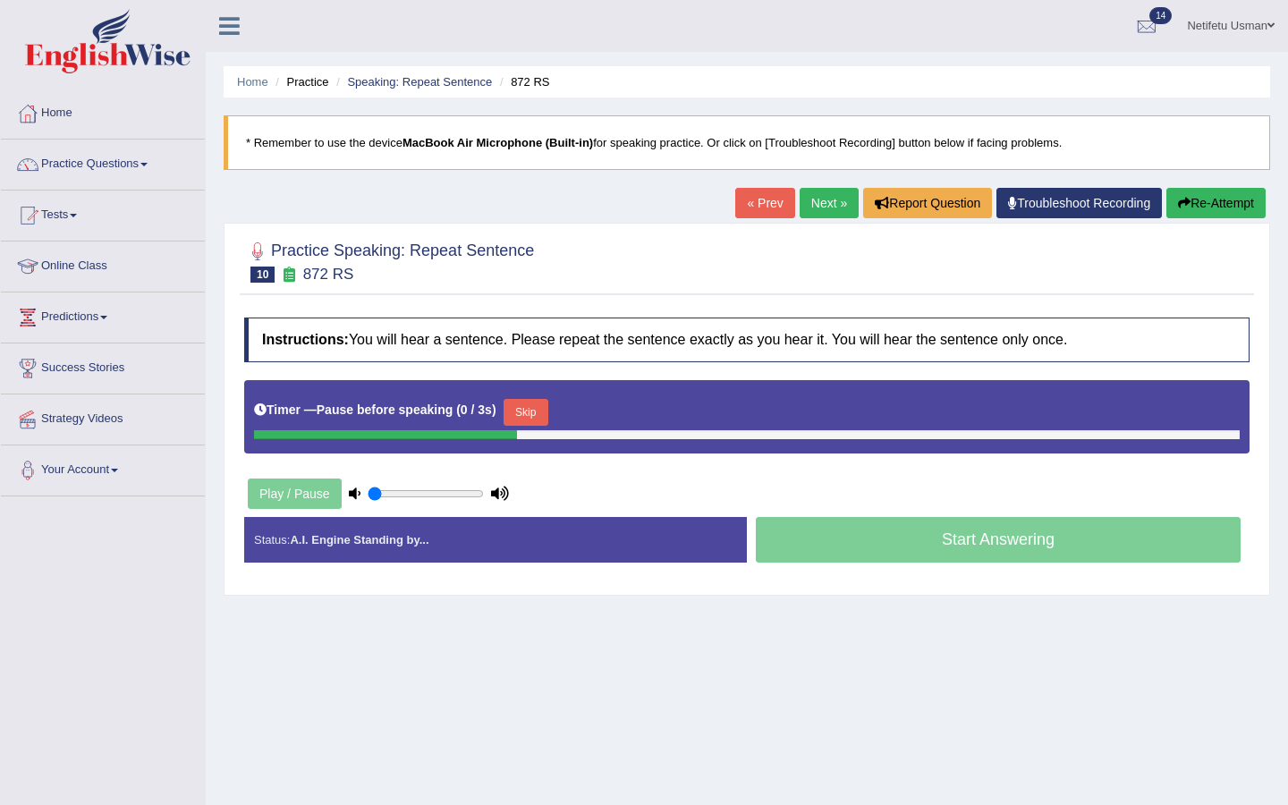
click at [527, 409] on button "Skip" at bounding box center [525, 412] width 45 height 27
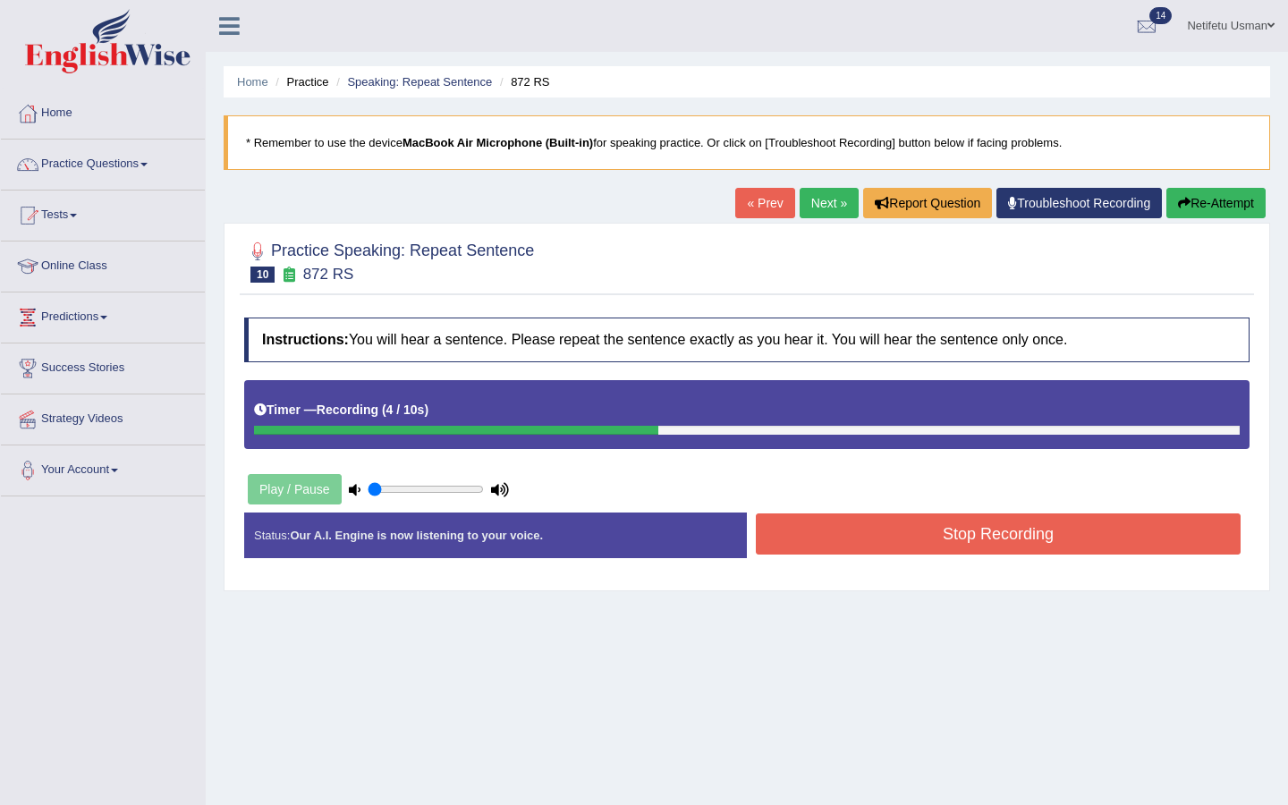
click at [857, 547] on button "Stop Recording" at bounding box center [998, 533] width 485 height 41
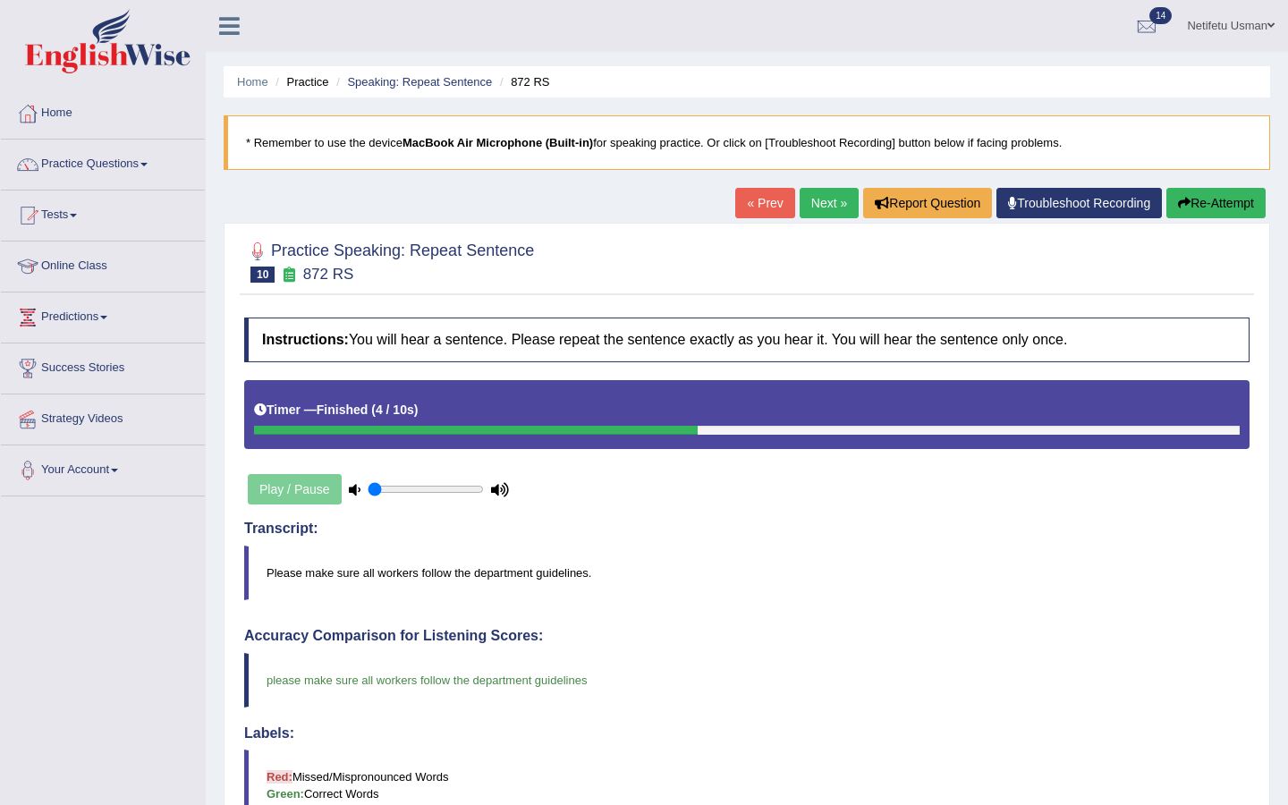
click at [1213, 196] on button "Re-Attempt" at bounding box center [1215, 203] width 99 height 30
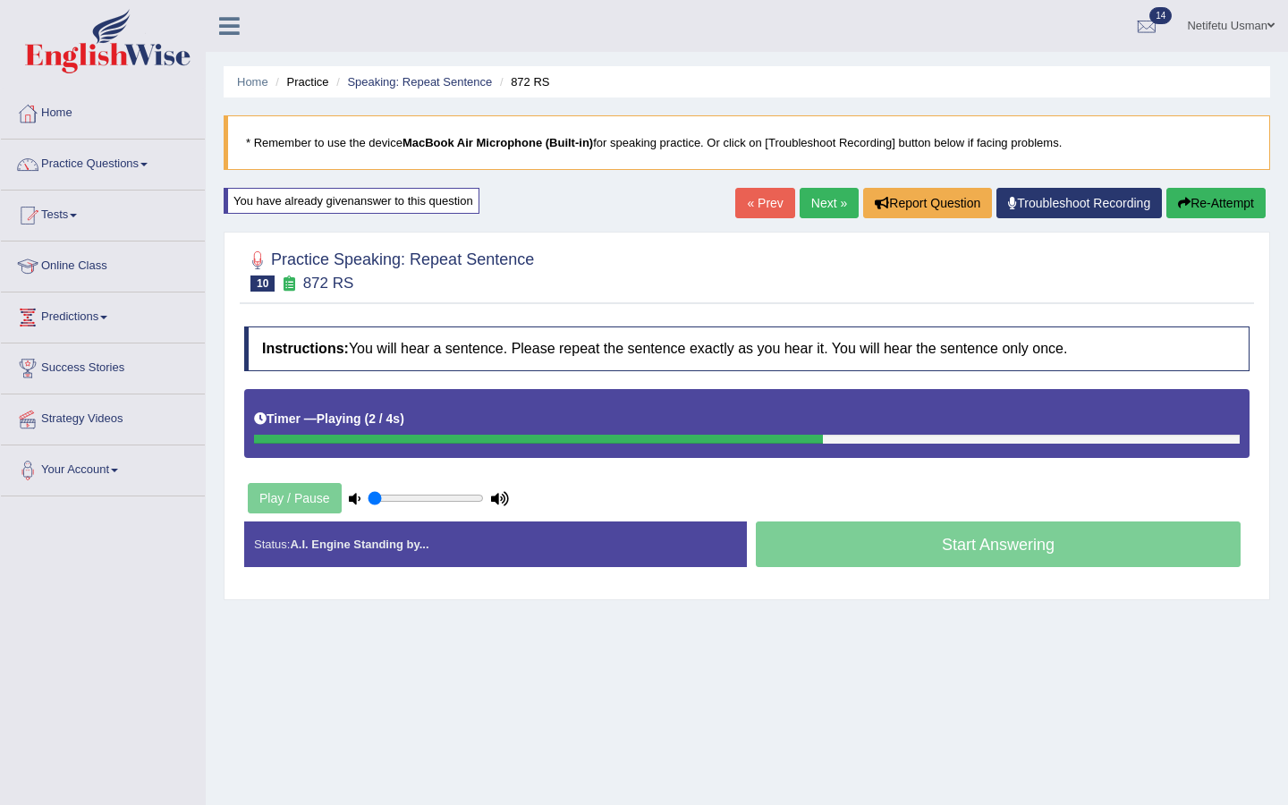
click at [814, 199] on link "Next »" at bounding box center [828, 203] width 59 height 30
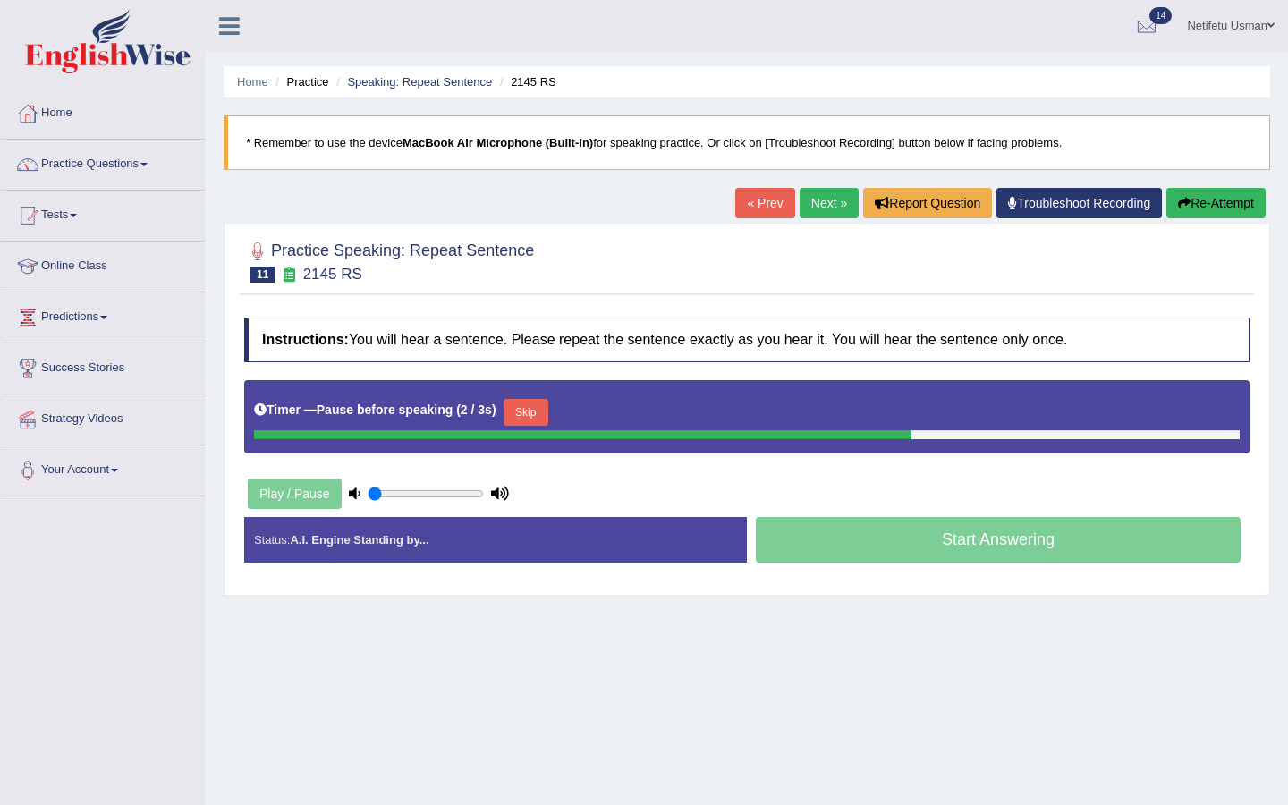
click at [521, 415] on button "Skip" at bounding box center [525, 412] width 45 height 27
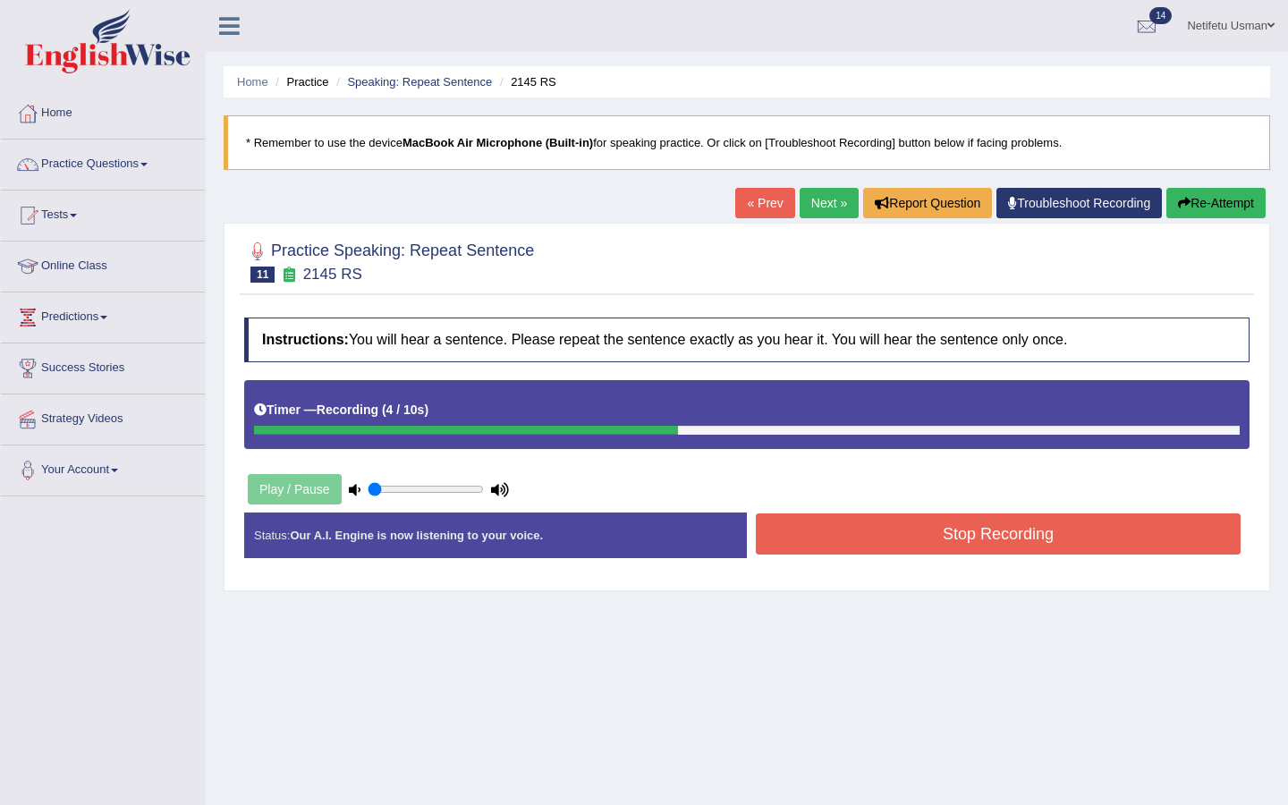
click at [864, 555] on div "Stop Recording" at bounding box center [998, 536] width 503 height 46
click at [859, 546] on button "Stop Recording" at bounding box center [998, 533] width 485 height 41
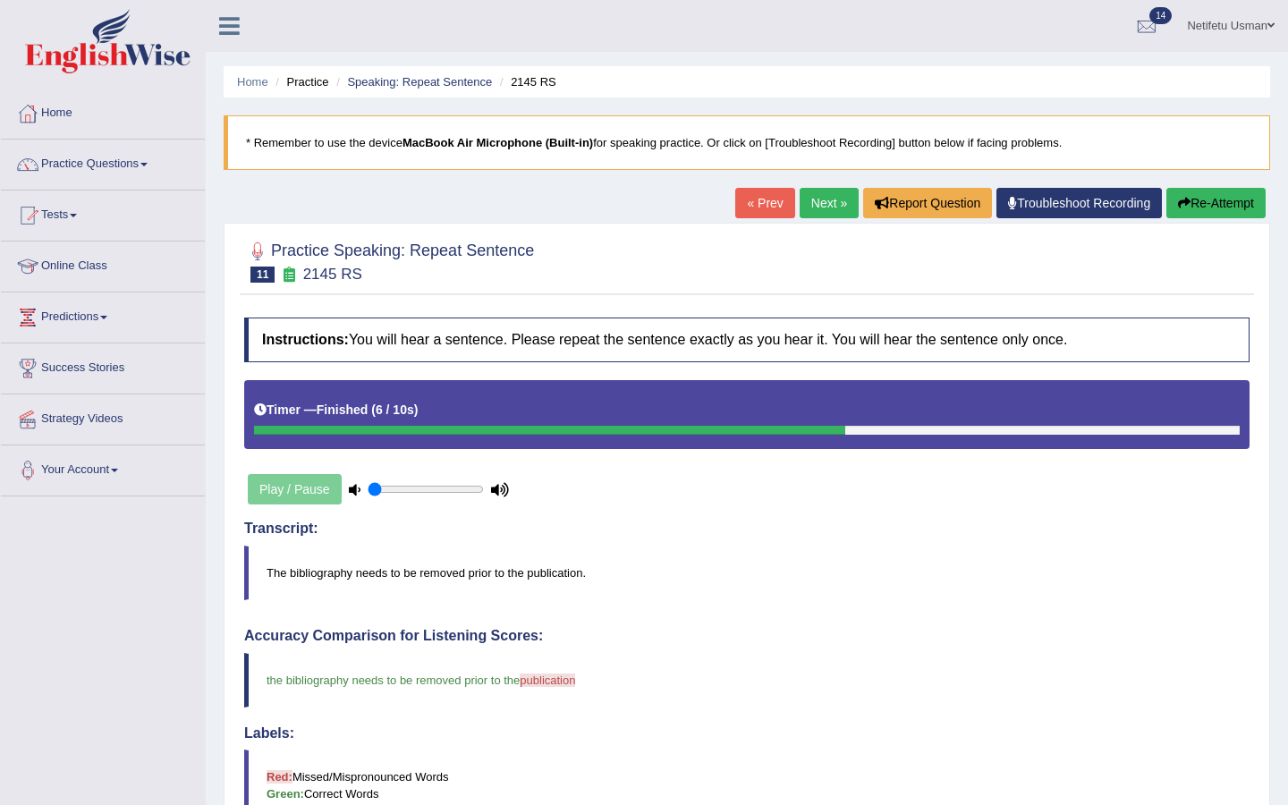
click at [815, 206] on link "Next »" at bounding box center [828, 203] width 59 height 30
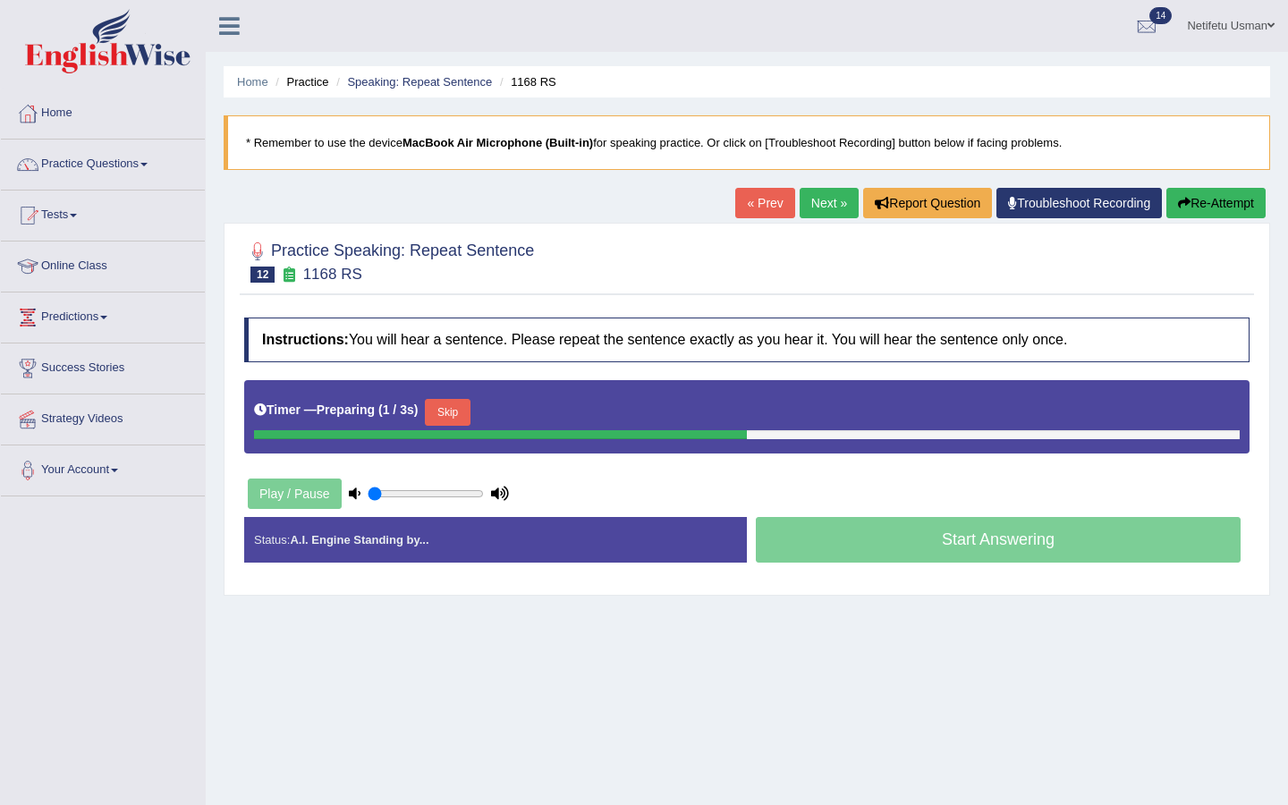
click at [455, 416] on button "Skip" at bounding box center [447, 412] width 45 height 27
click at [528, 411] on button "Skip" at bounding box center [525, 412] width 45 height 27
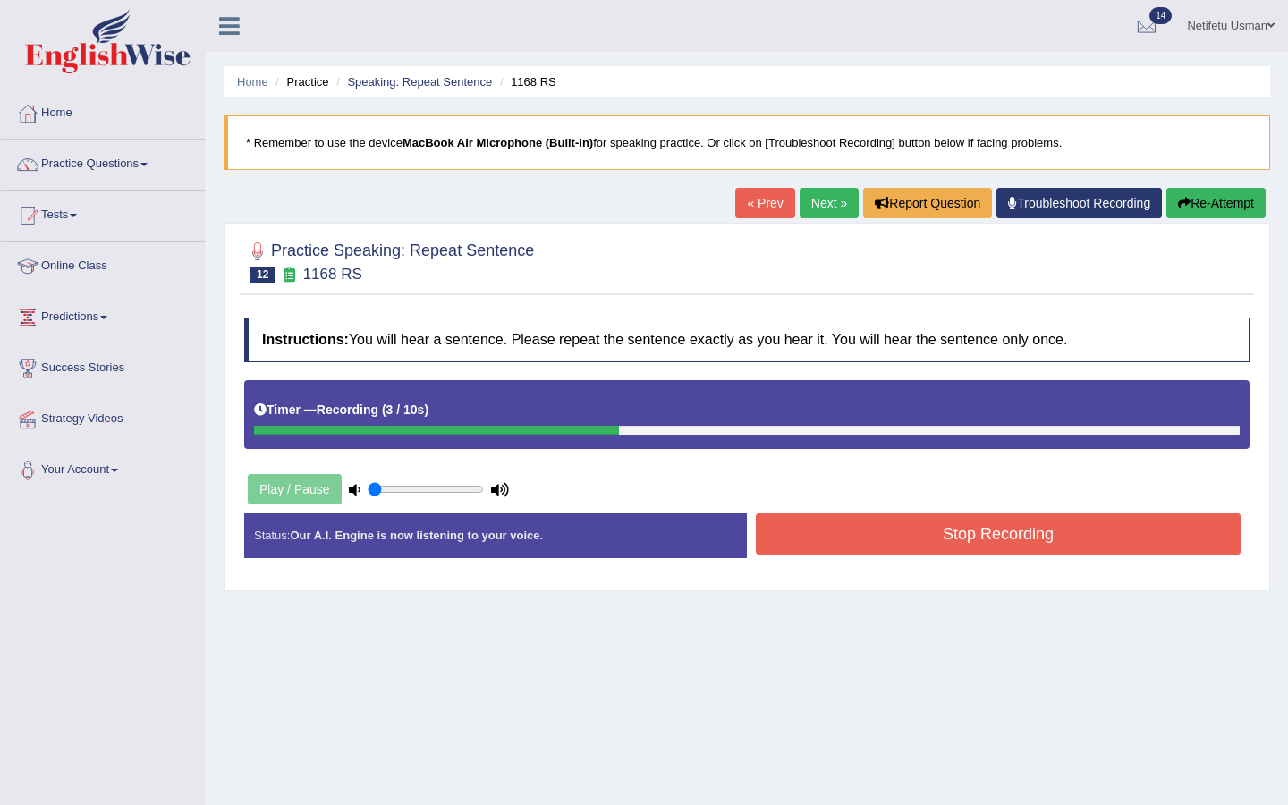
click at [838, 524] on button "Stop Recording" at bounding box center [998, 533] width 485 height 41
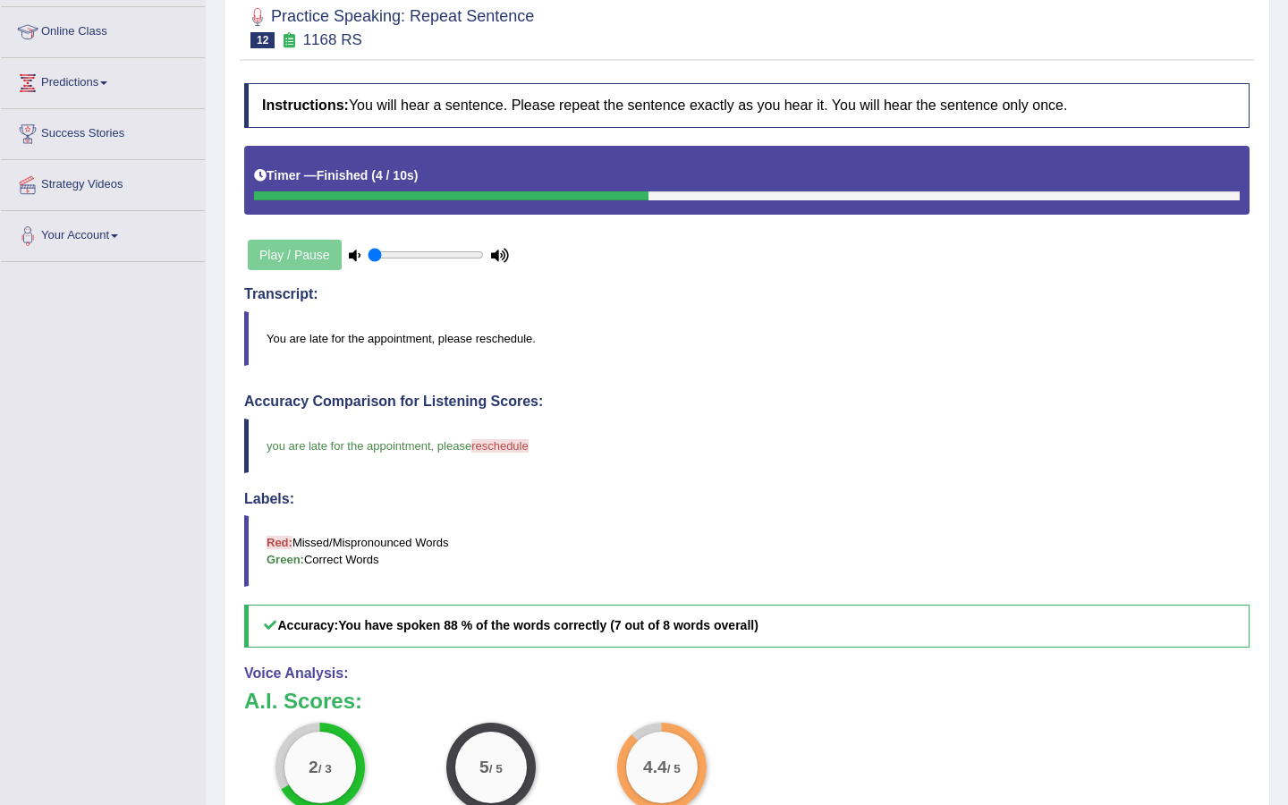
scroll to position [56, 0]
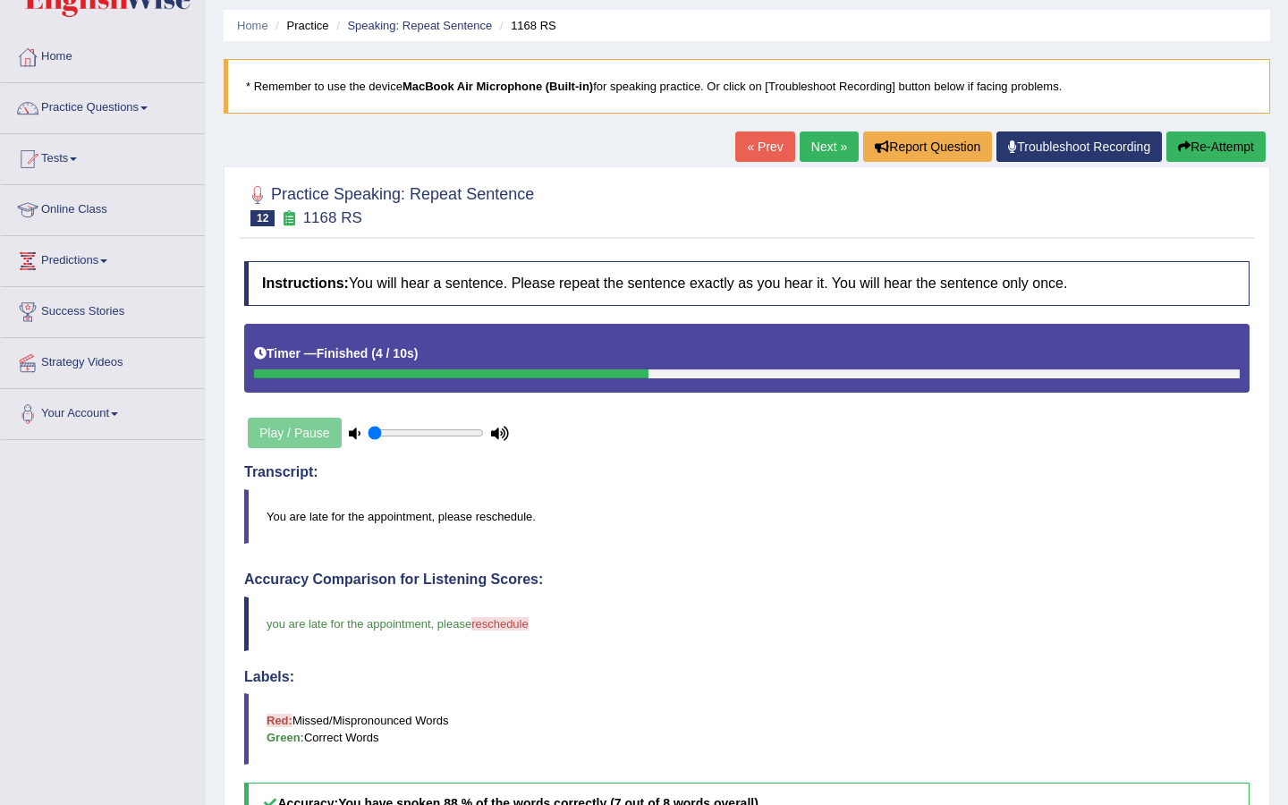
click at [812, 144] on link "Next »" at bounding box center [828, 146] width 59 height 30
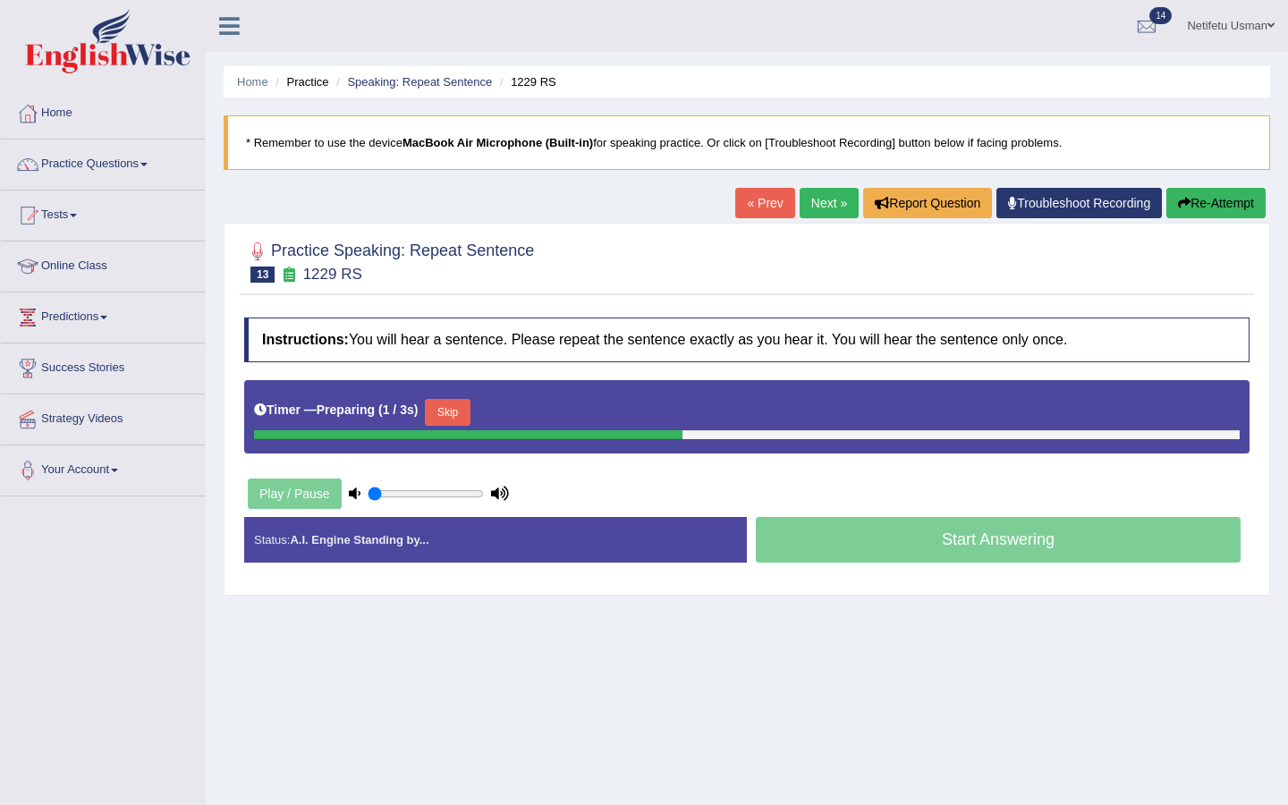
click at [449, 417] on button "Skip" at bounding box center [447, 412] width 45 height 27
click at [529, 414] on button "Skip" at bounding box center [525, 412] width 45 height 27
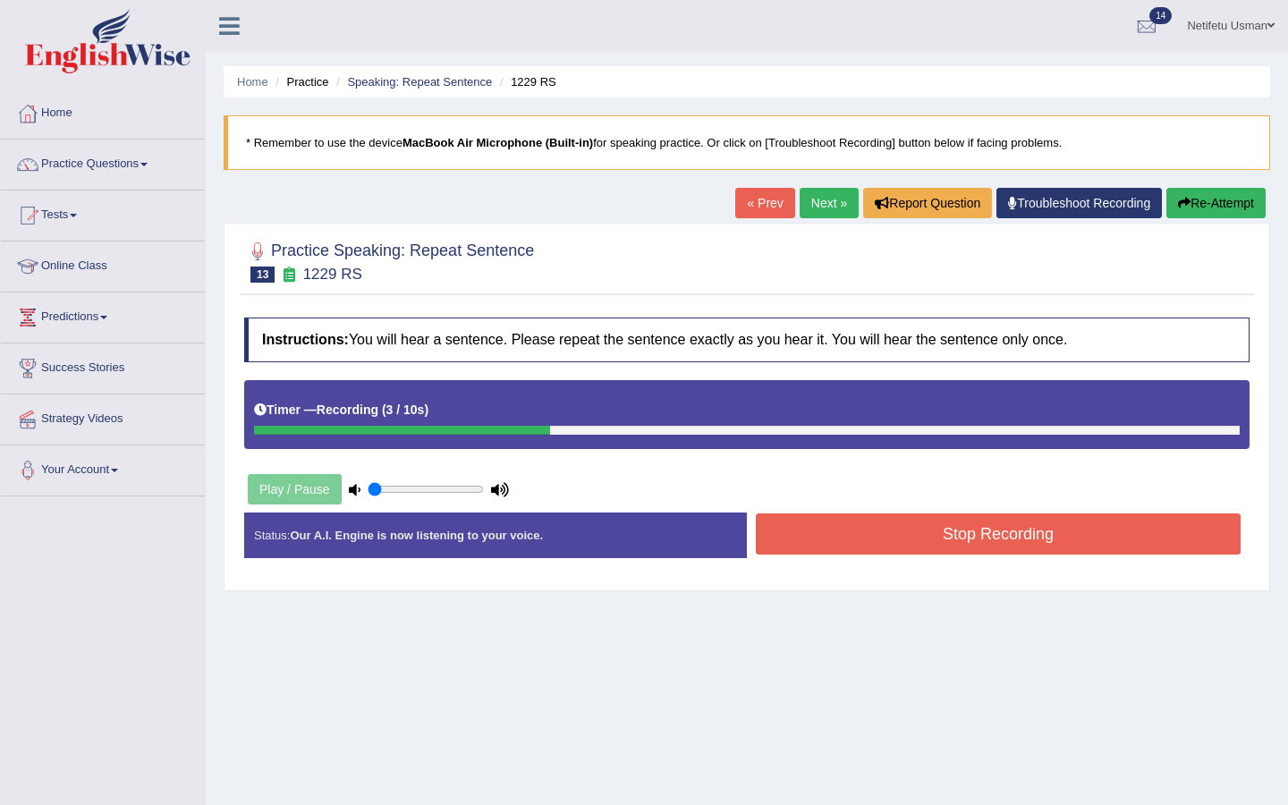
click at [859, 534] on button "Stop Recording" at bounding box center [998, 533] width 485 height 41
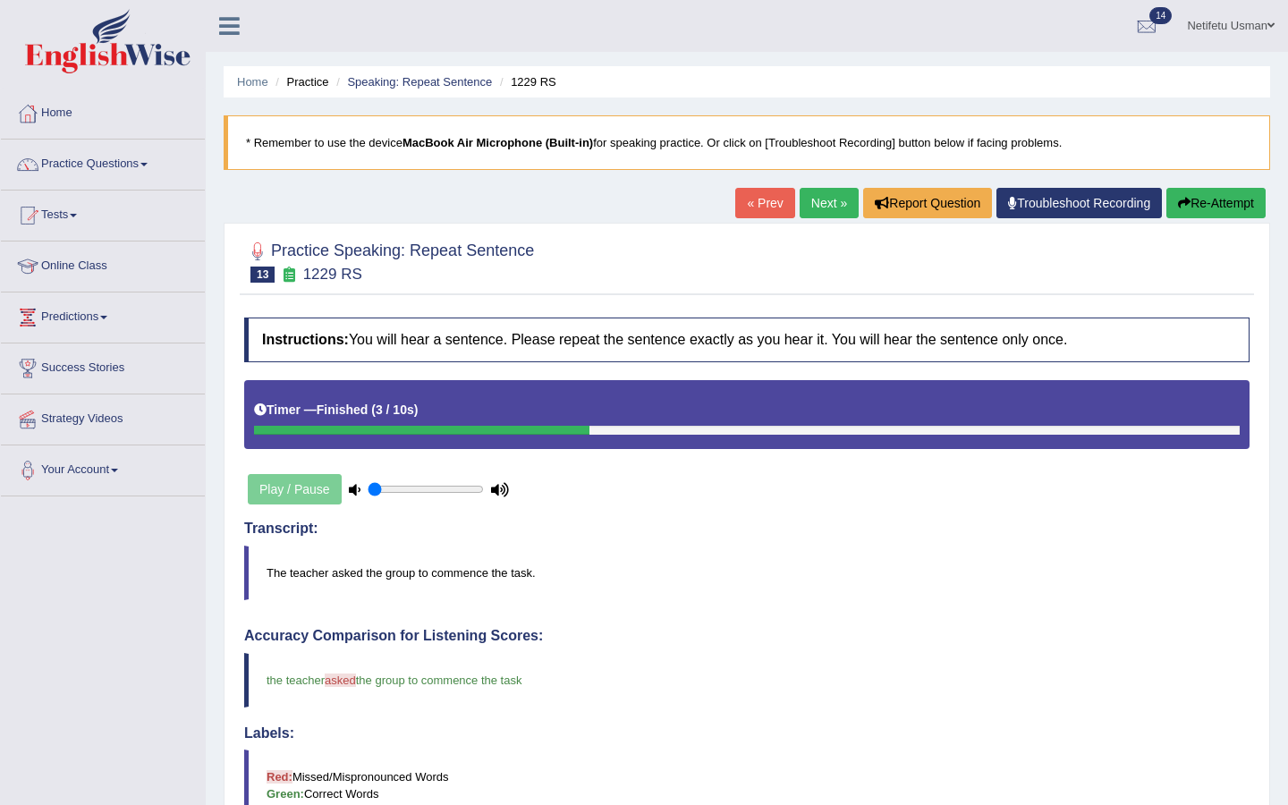
click at [822, 202] on link "Next »" at bounding box center [828, 203] width 59 height 30
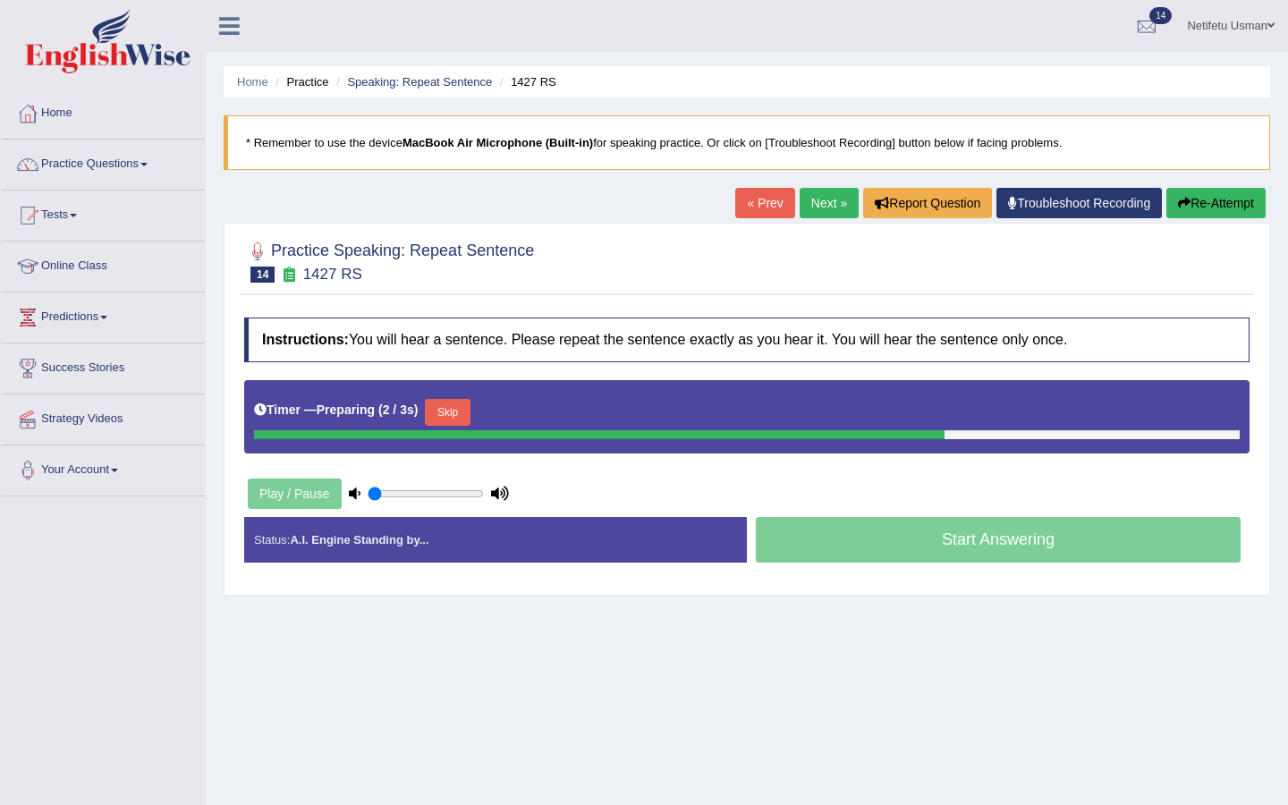
click at [461, 413] on button "Skip" at bounding box center [447, 412] width 45 height 27
click at [520, 415] on button "Skip" at bounding box center [525, 412] width 45 height 27
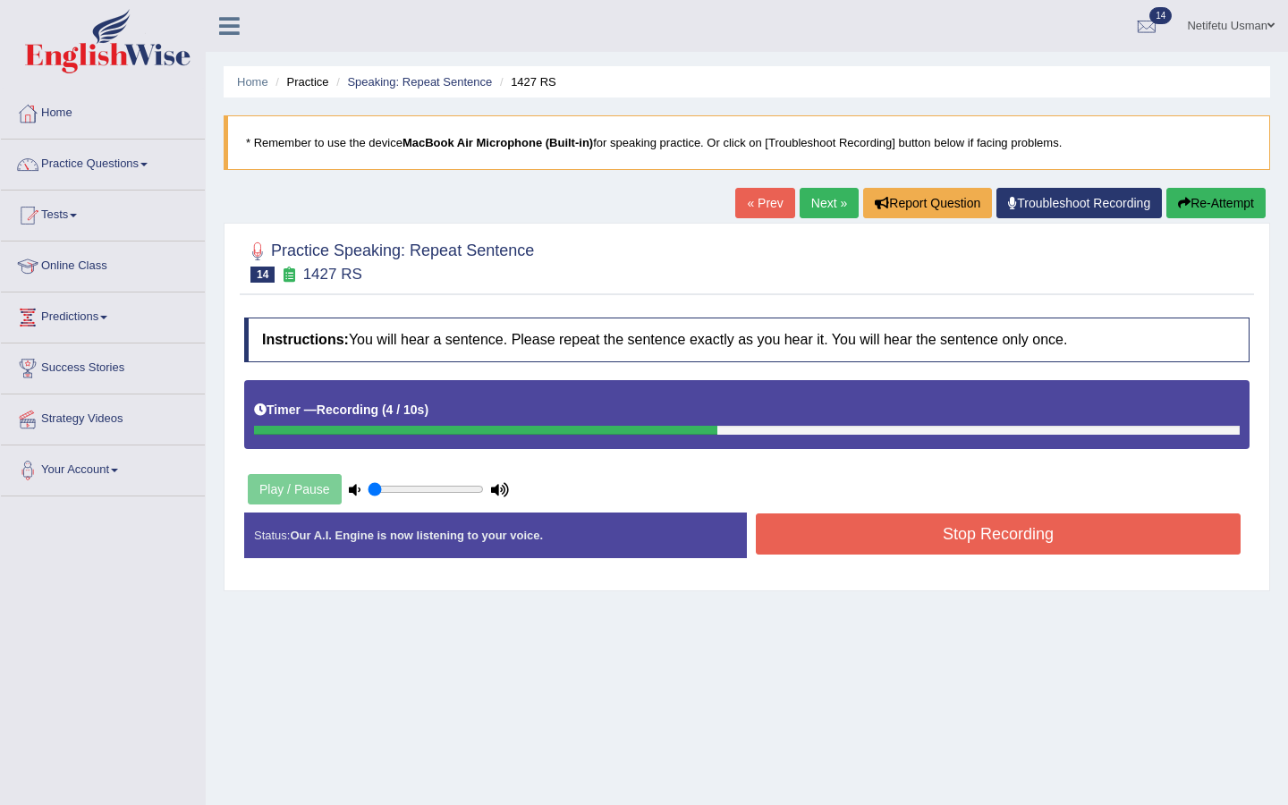
click at [818, 522] on button "Stop Recording" at bounding box center [998, 533] width 485 height 41
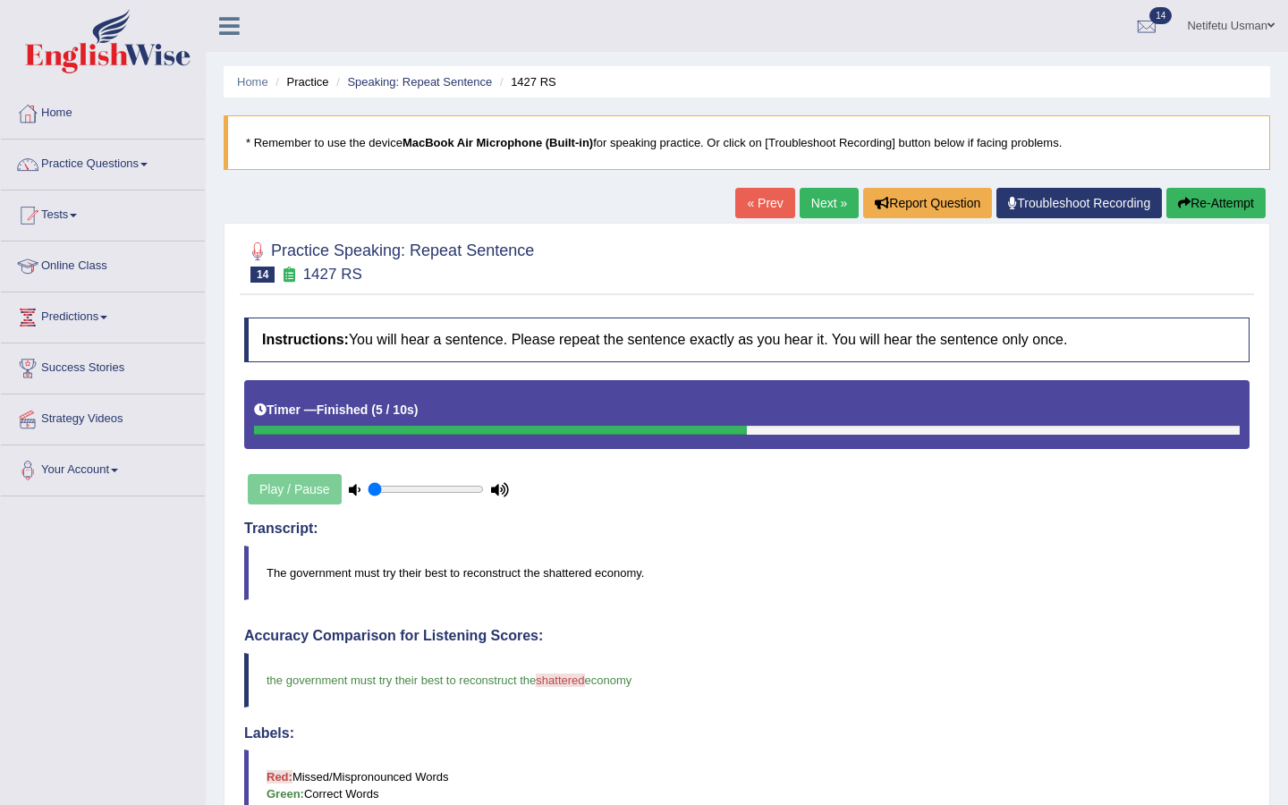
click at [805, 201] on link "Next »" at bounding box center [828, 203] width 59 height 30
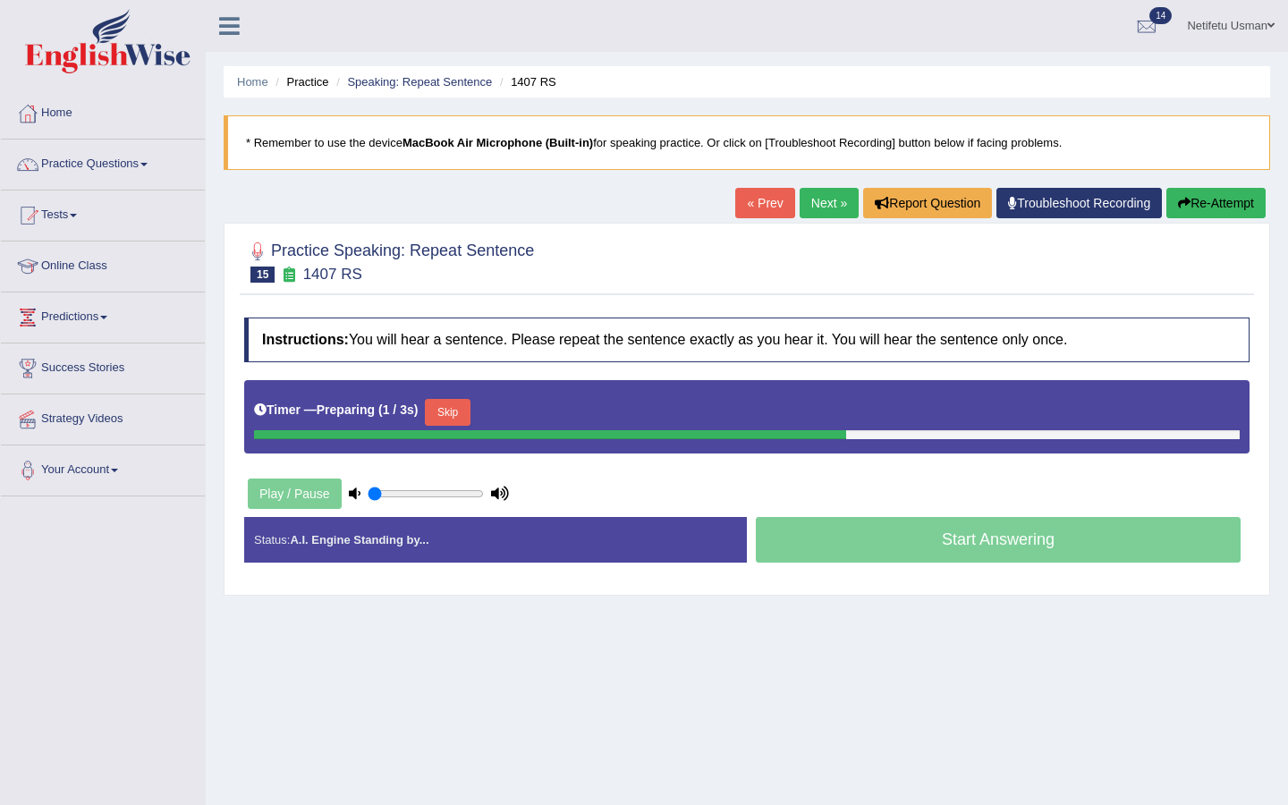
click at [446, 405] on button "Skip" at bounding box center [447, 412] width 45 height 27
click at [528, 422] on button "Skip" at bounding box center [525, 412] width 45 height 27
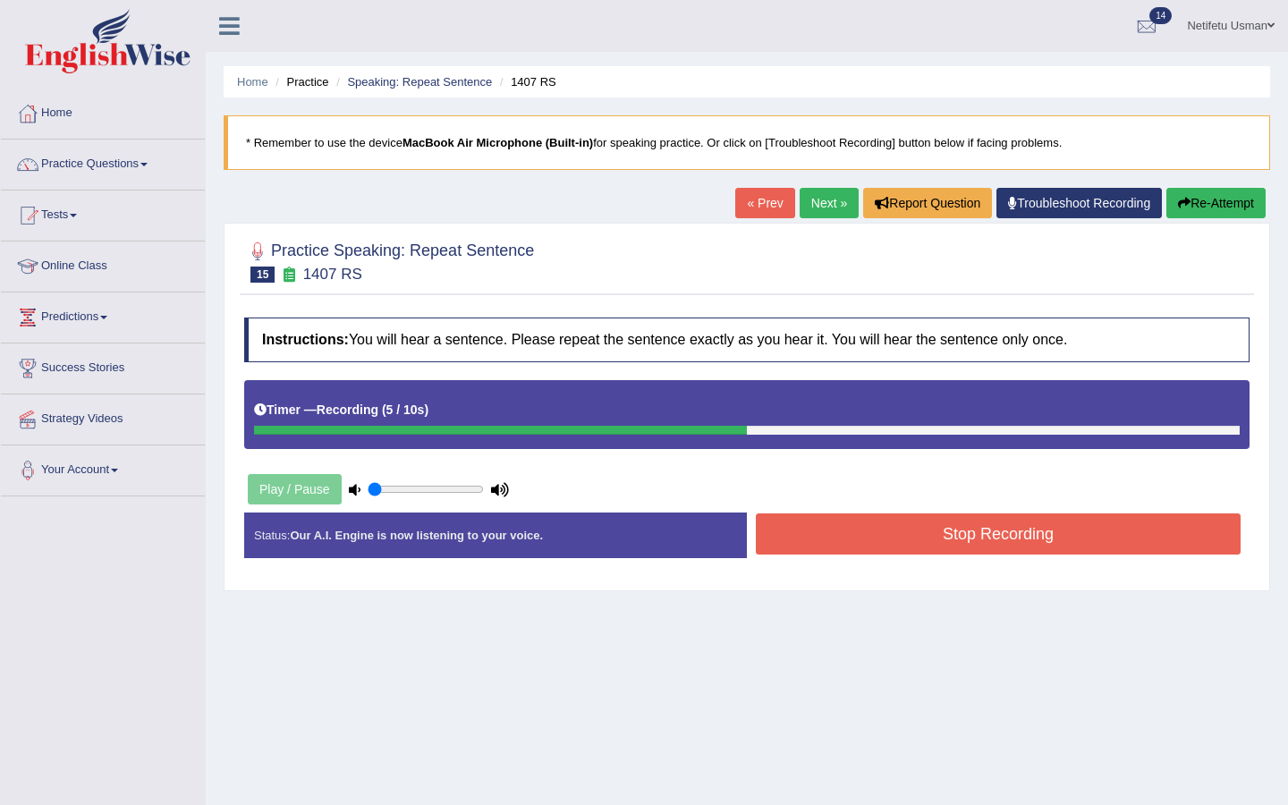
click at [1008, 529] on button "Stop Recording" at bounding box center [998, 533] width 485 height 41
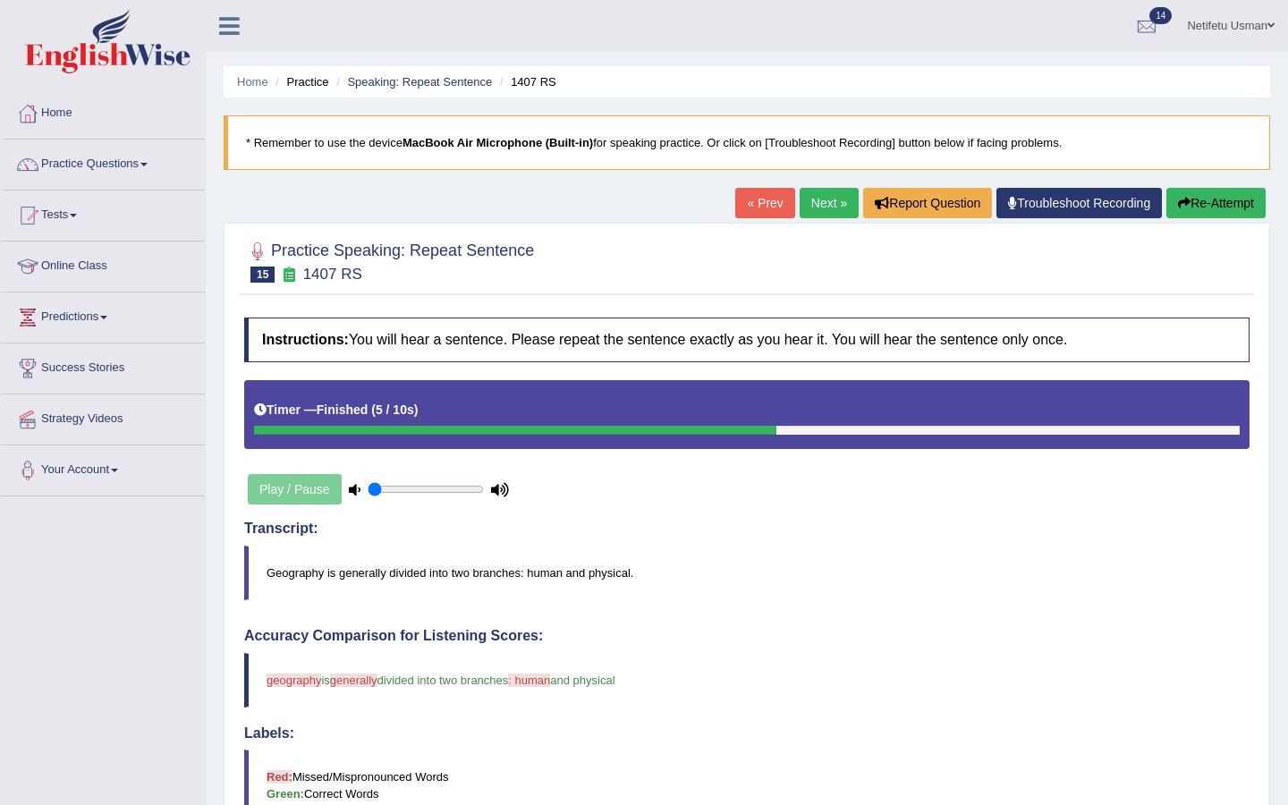
click at [1214, 202] on button "Re-Attempt" at bounding box center [1215, 203] width 99 height 30
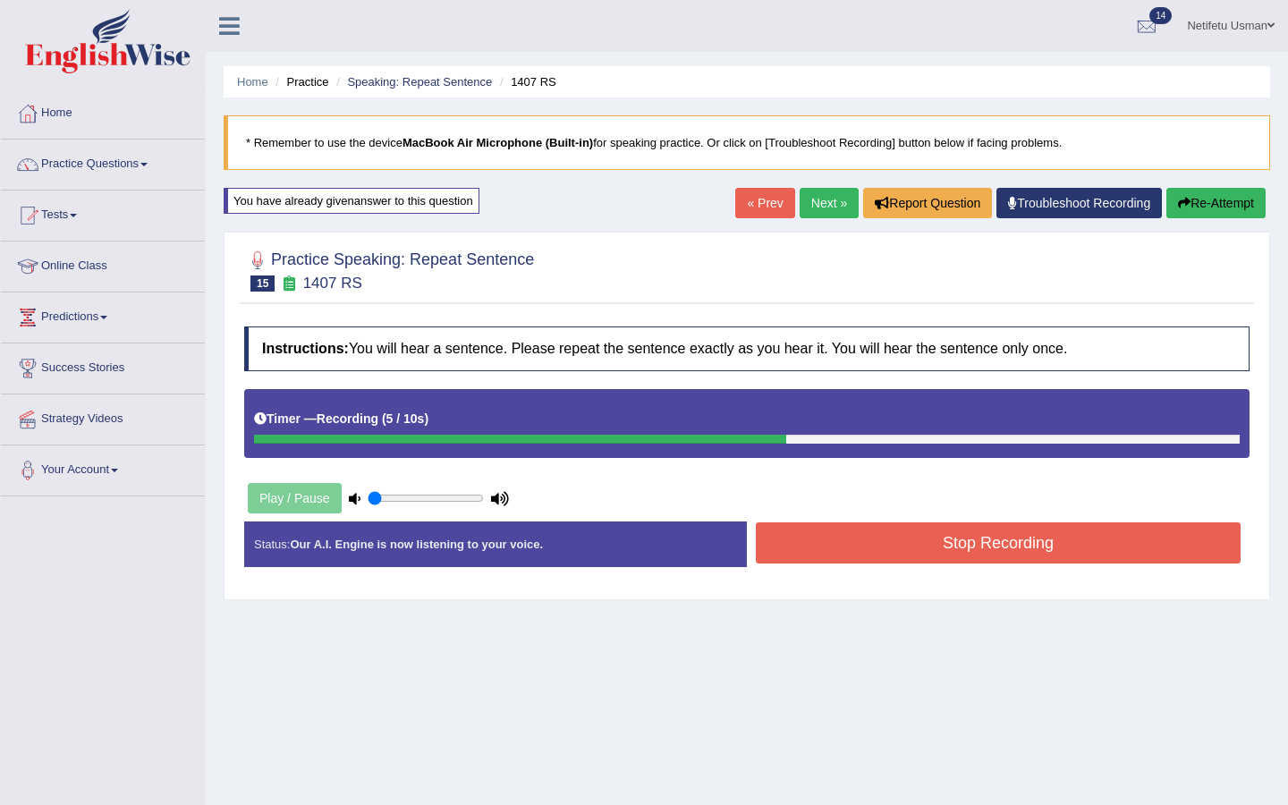
click at [769, 543] on button "Stop Recording" at bounding box center [998, 542] width 485 height 41
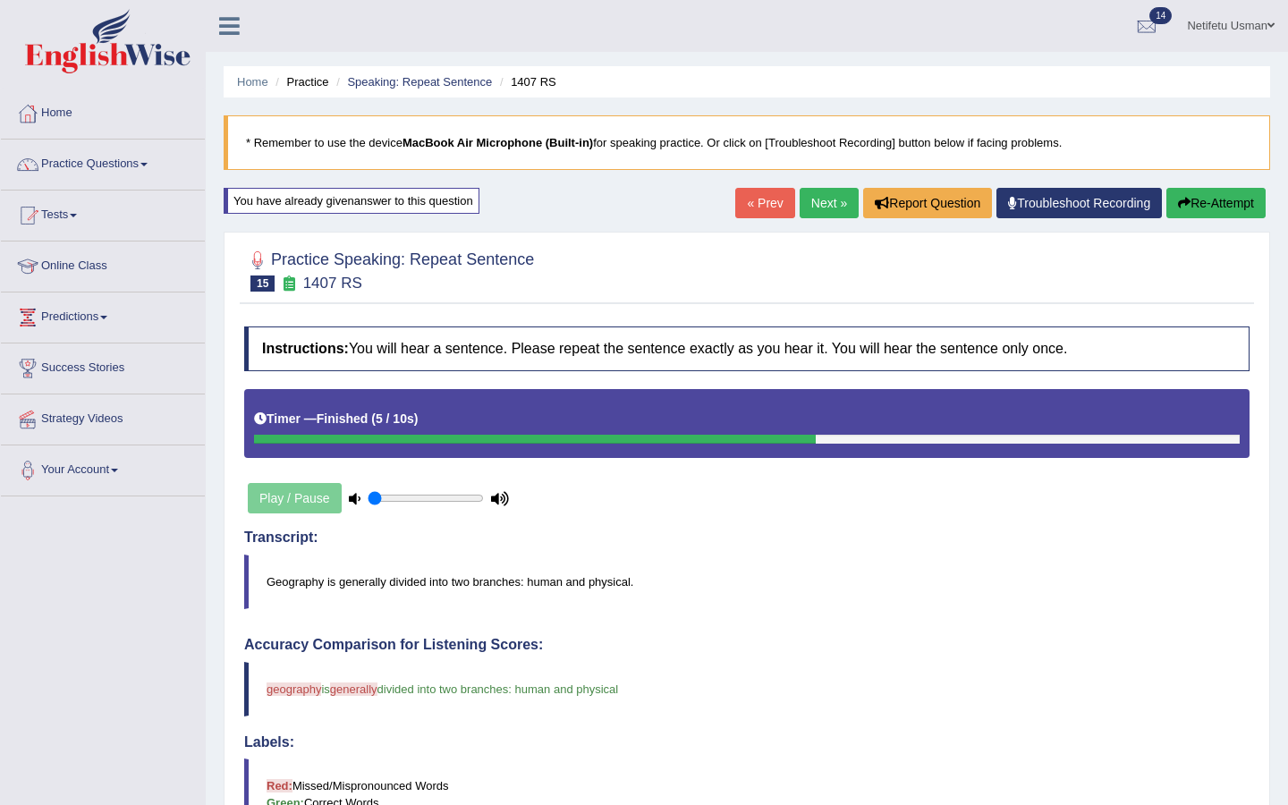
click at [828, 208] on link "Next »" at bounding box center [828, 203] width 59 height 30
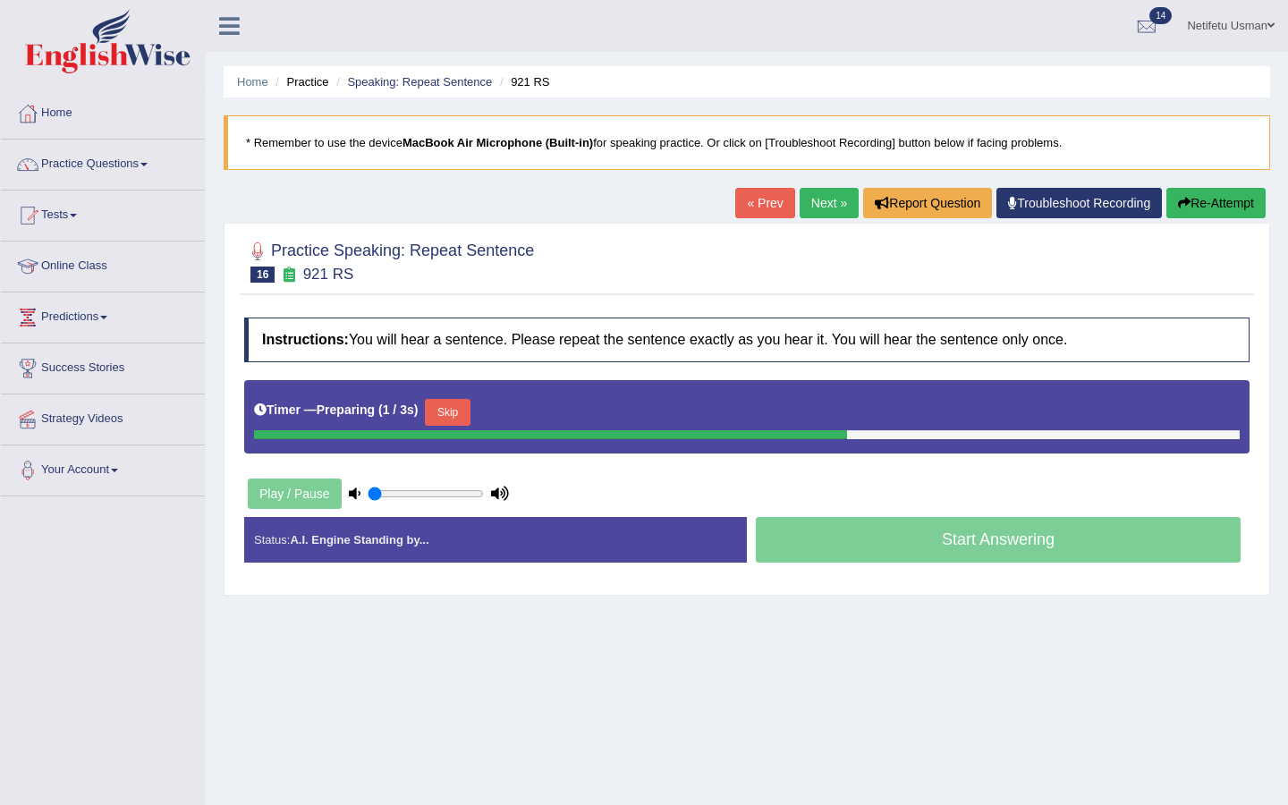
click at [457, 418] on button "Skip" at bounding box center [447, 412] width 45 height 27
click at [541, 415] on button "Skip" at bounding box center [525, 412] width 45 height 27
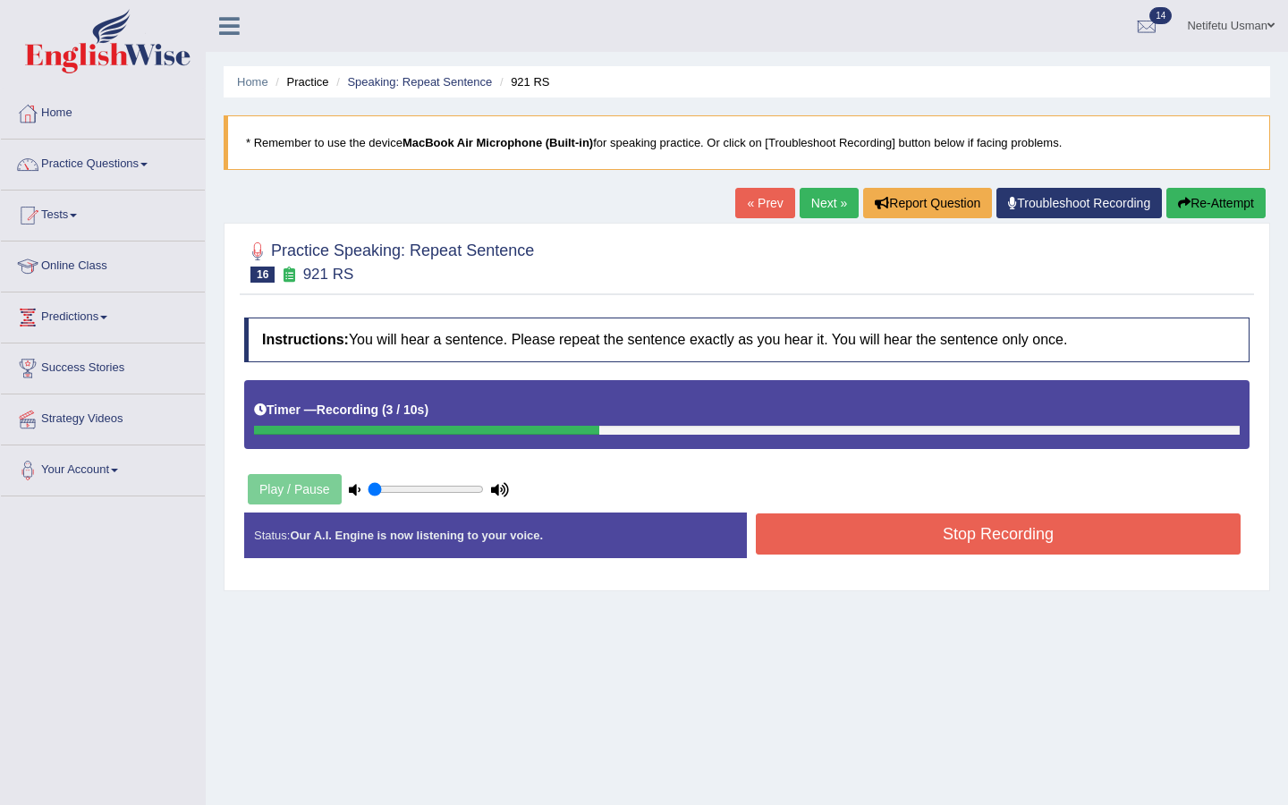
click at [820, 558] on div "Stop Recording" at bounding box center [998, 536] width 503 height 46
click at [811, 541] on button "Stop Recording" at bounding box center [998, 533] width 485 height 41
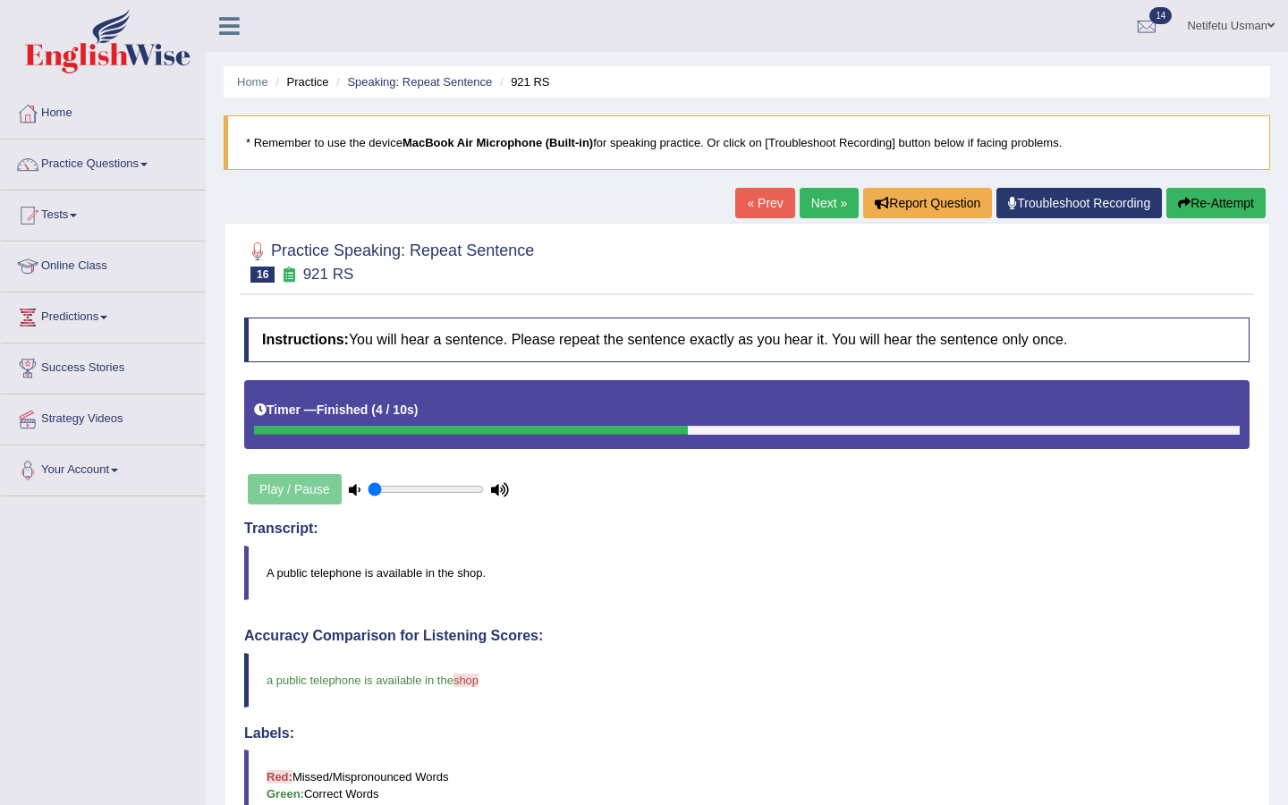
click at [813, 198] on link "Next »" at bounding box center [828, 203] width 59 height 30
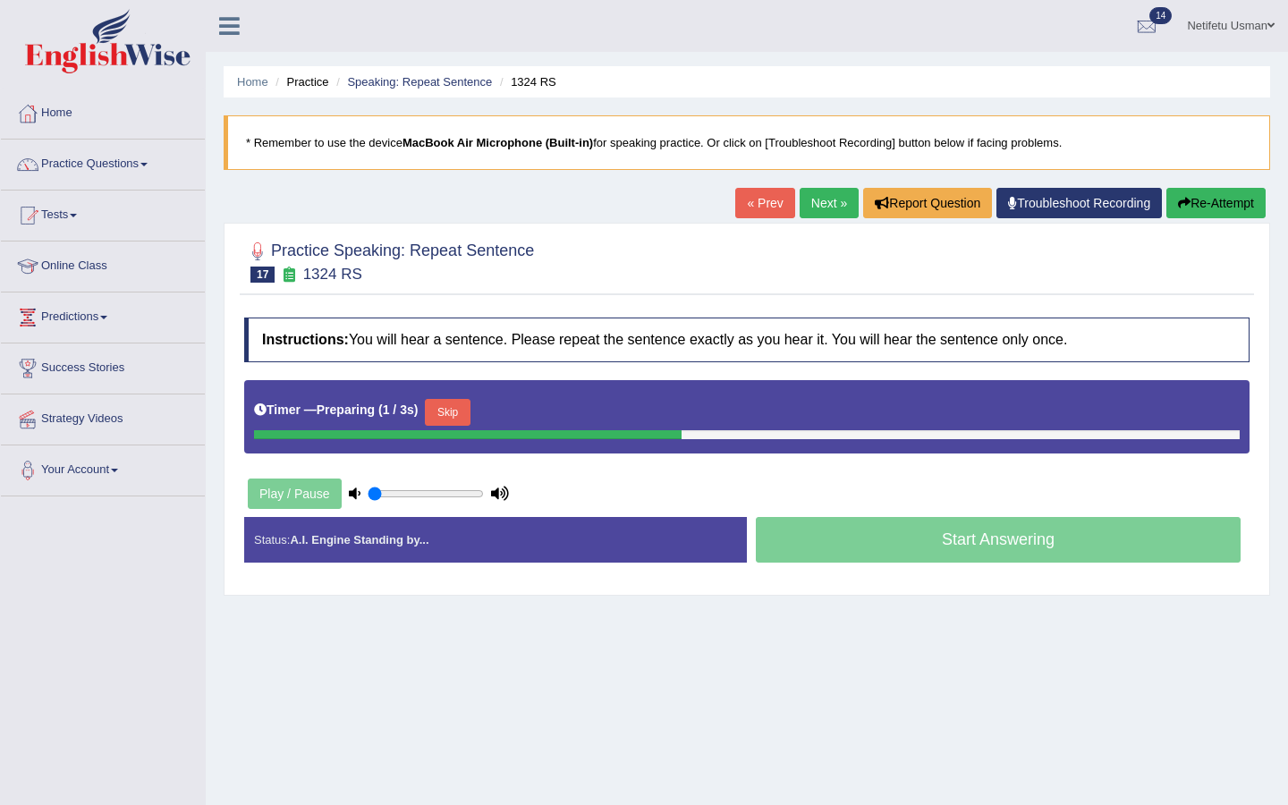
click at [455, 412] on button "Skip" at bounding box center [447, 412] width 45 height 27
click at [536, 412] on button "Skip" at bounding box center [525, 412] width 45 height 27
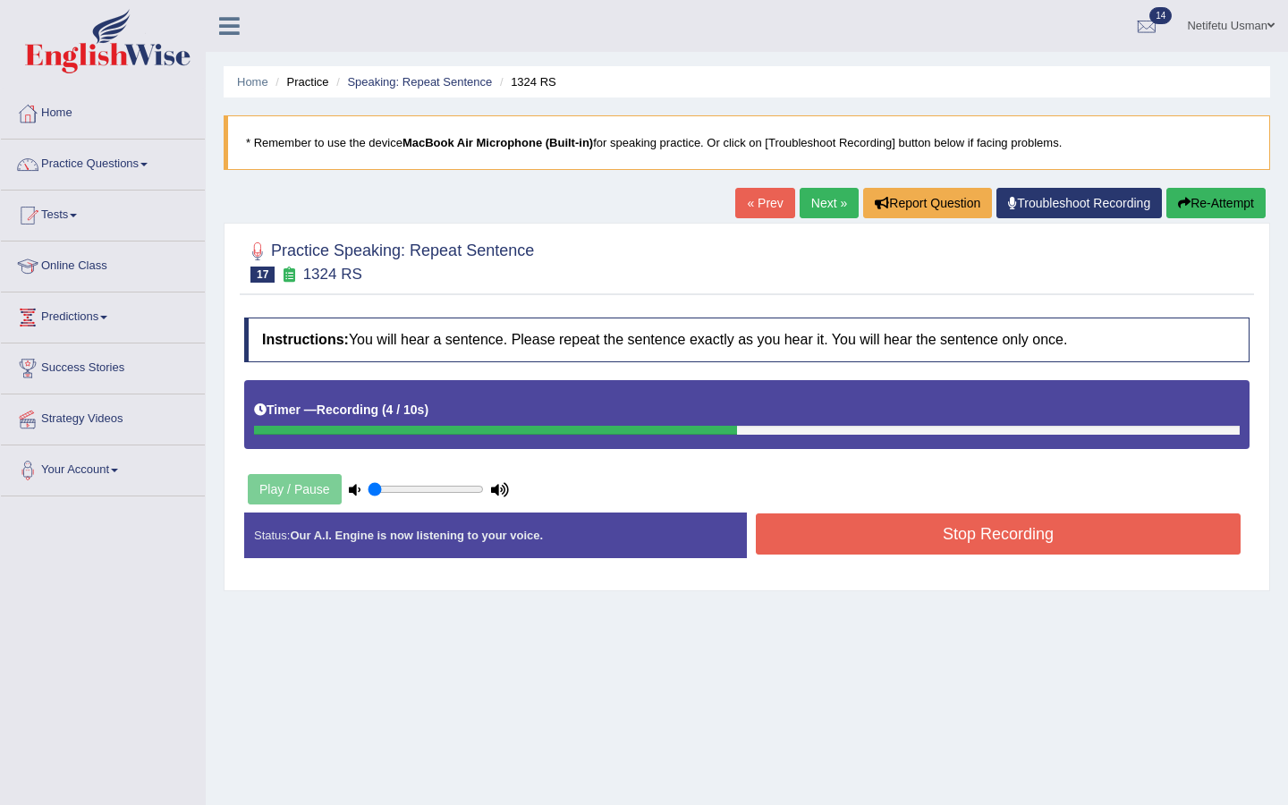
click at [790, 558] on div "Stop Recording" at bounding box center [998, 536] width 503 height 46
click at [787, 544] on button "Stop Recording" at bounding box center [998, 533] width 485 height 41
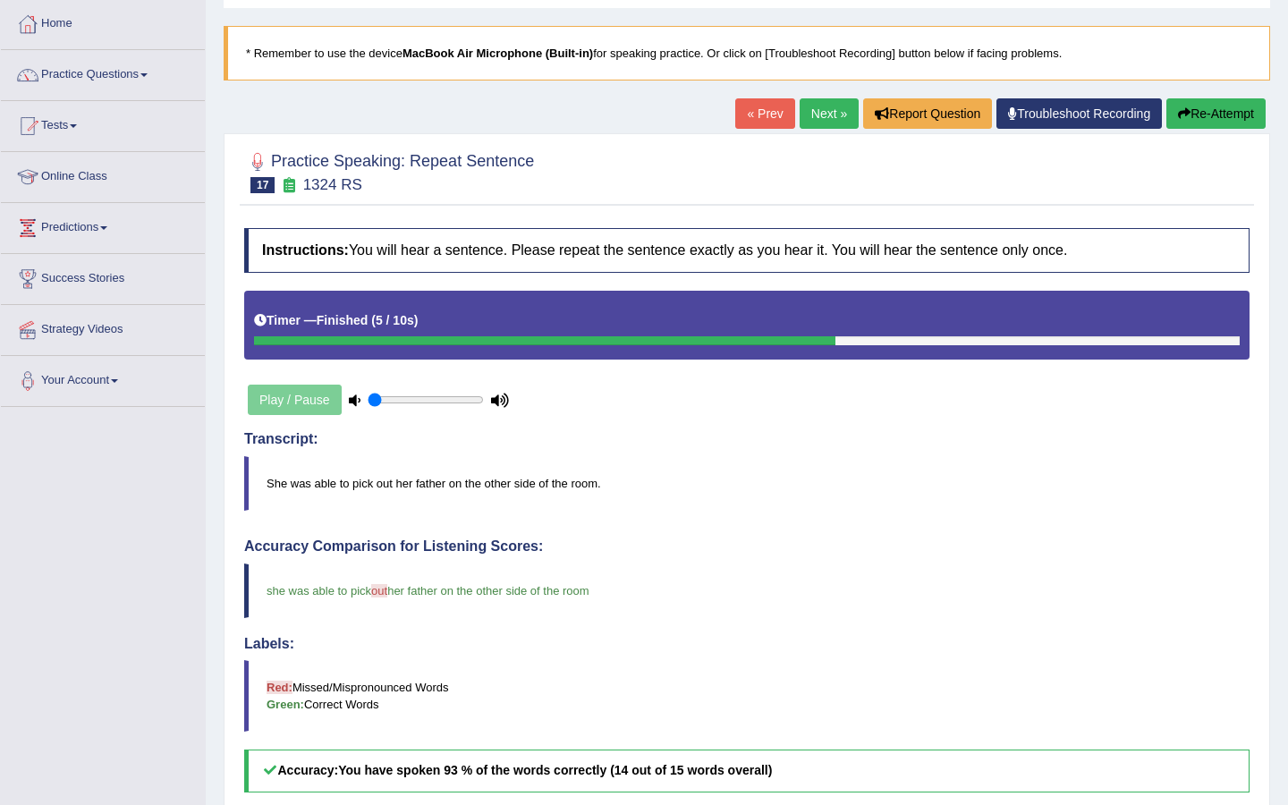
scroll to position [10, 0]
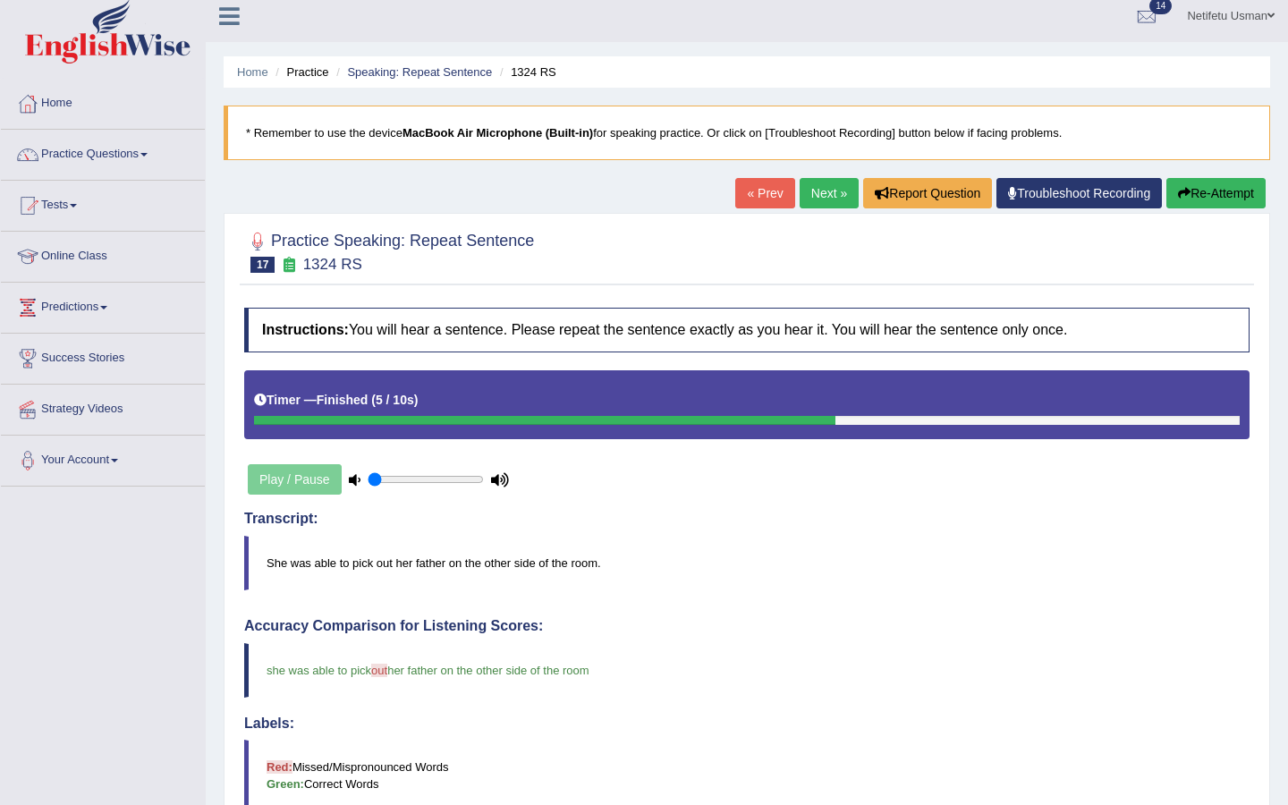
click at [817, 199] on link "Next »" at bounding box center [828, 193] width 59 height 30
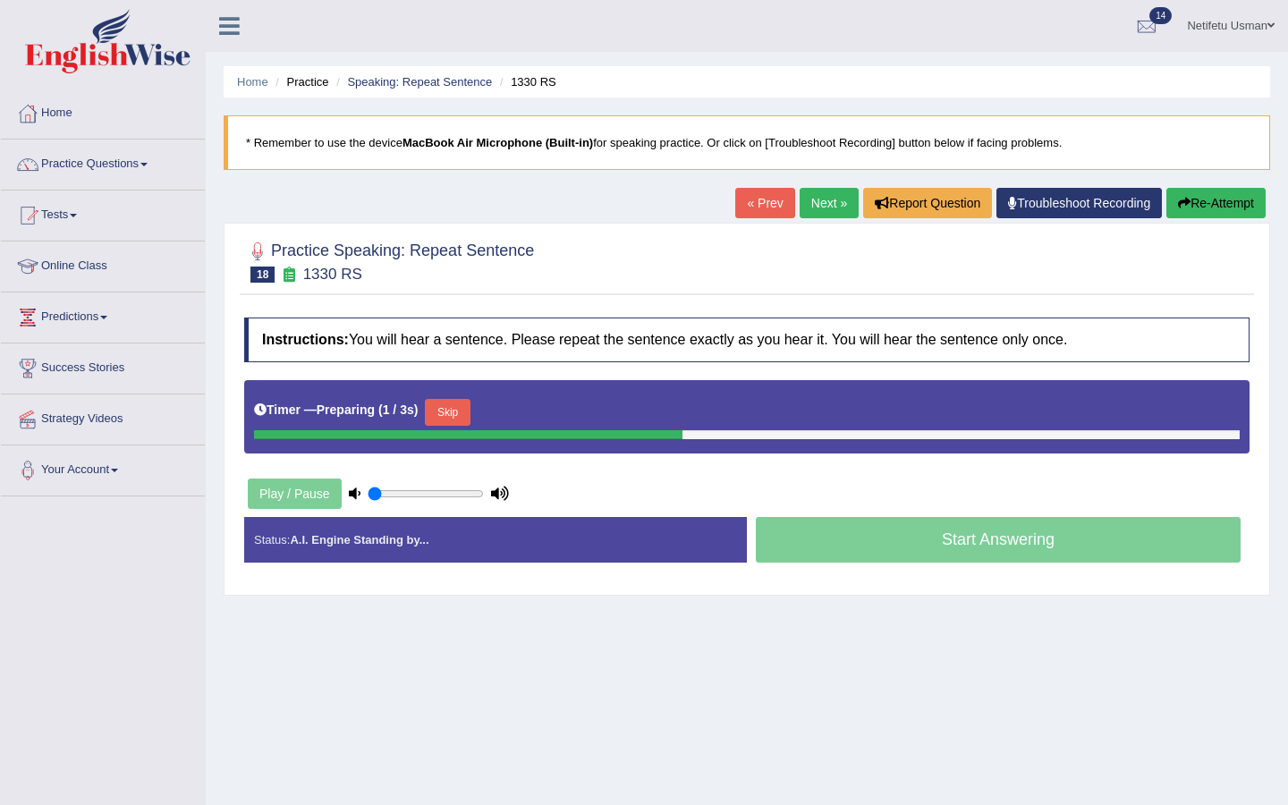
click at [465, 414] on button "Skip" at bounding box center [447, 412] width 45 height 27
click at [546, 412] on button "Skip" at bounding box center [525, 412] width 45 height 27
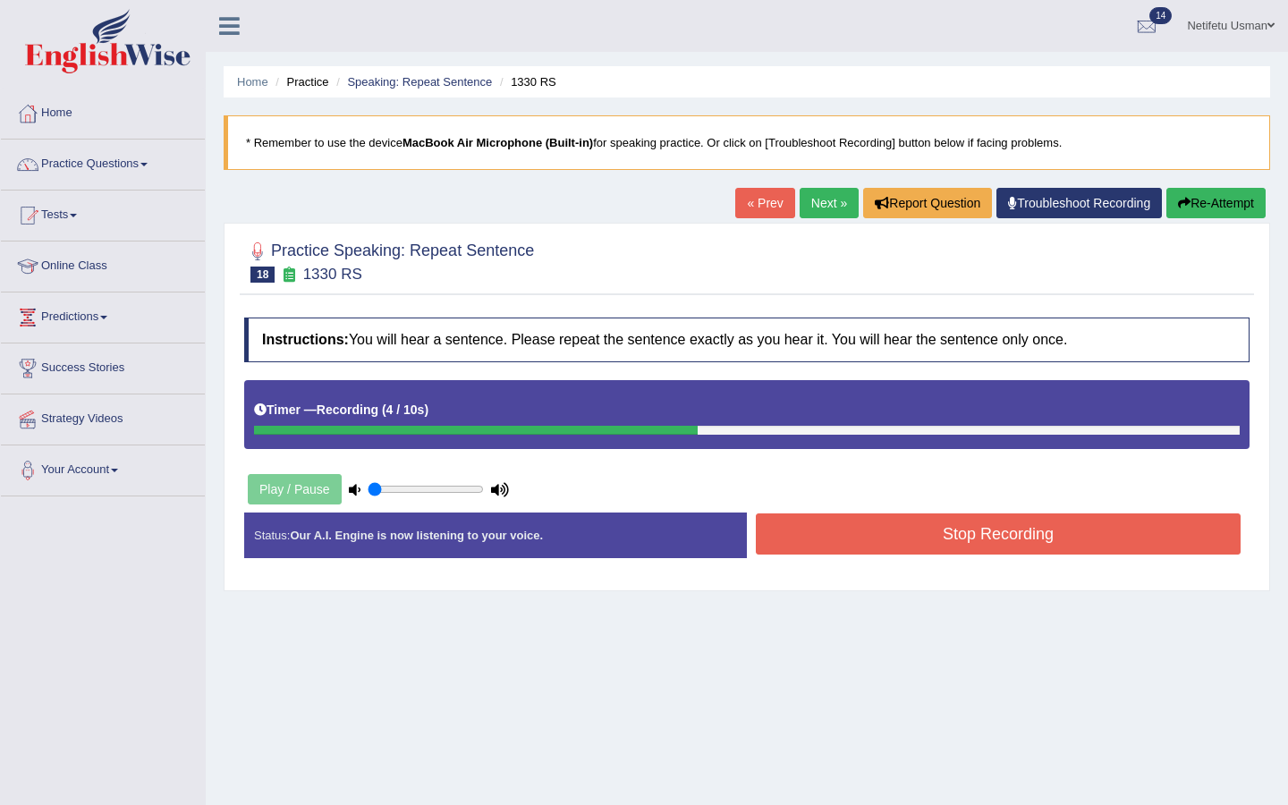
click at [787, 520] on button "Stop Recording" at bounding box center [998, 533] width 485 height 41
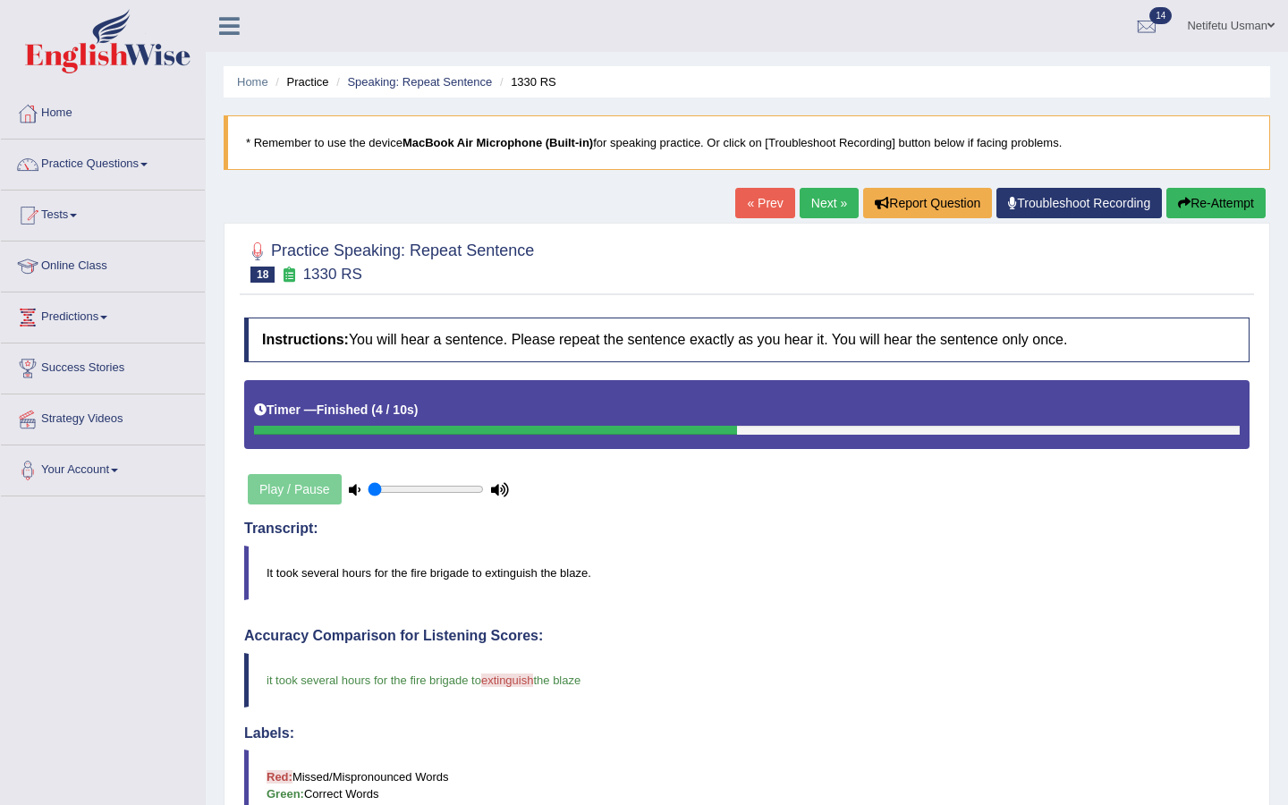
click at [818, 199] on link "Next »" at bounding box center [828, 203] width 59 height 30
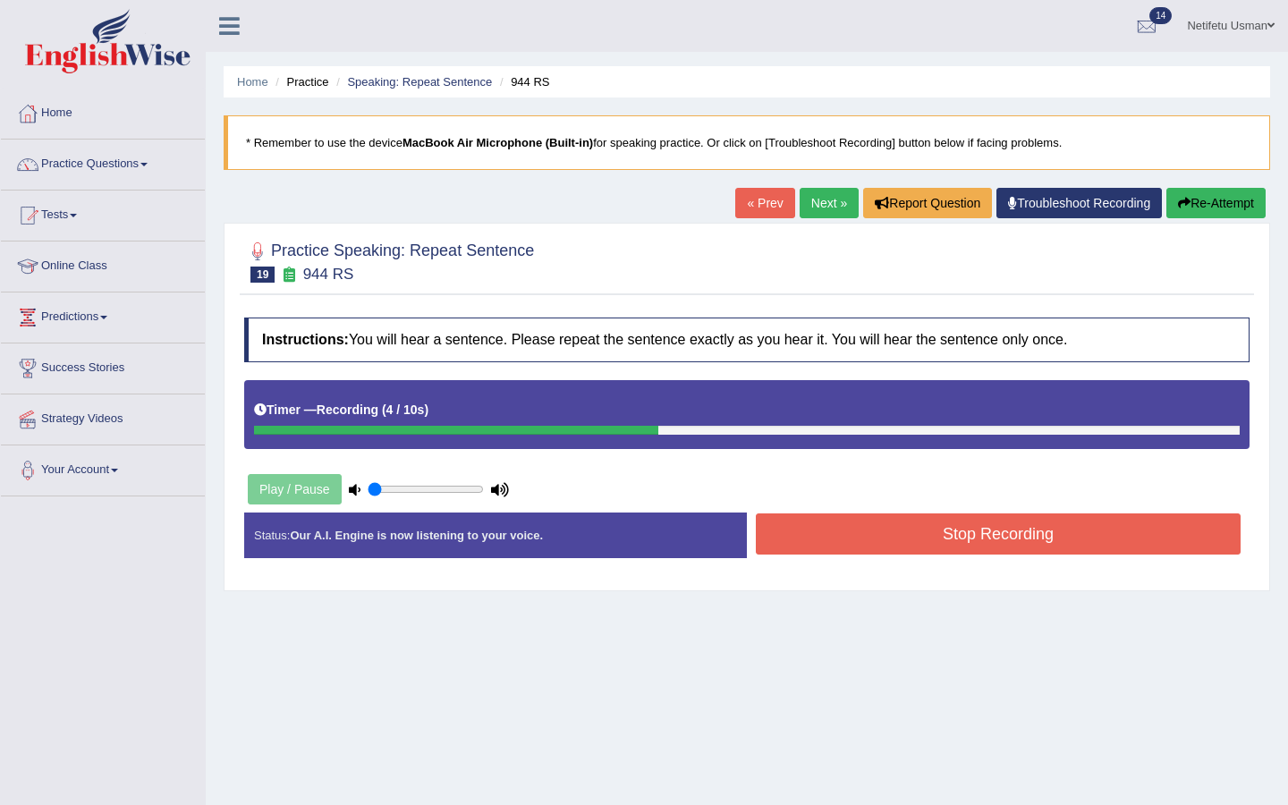
click at [862, 540] on button "Stop Recording" at bounding box center [998, 533] width 485 height 41
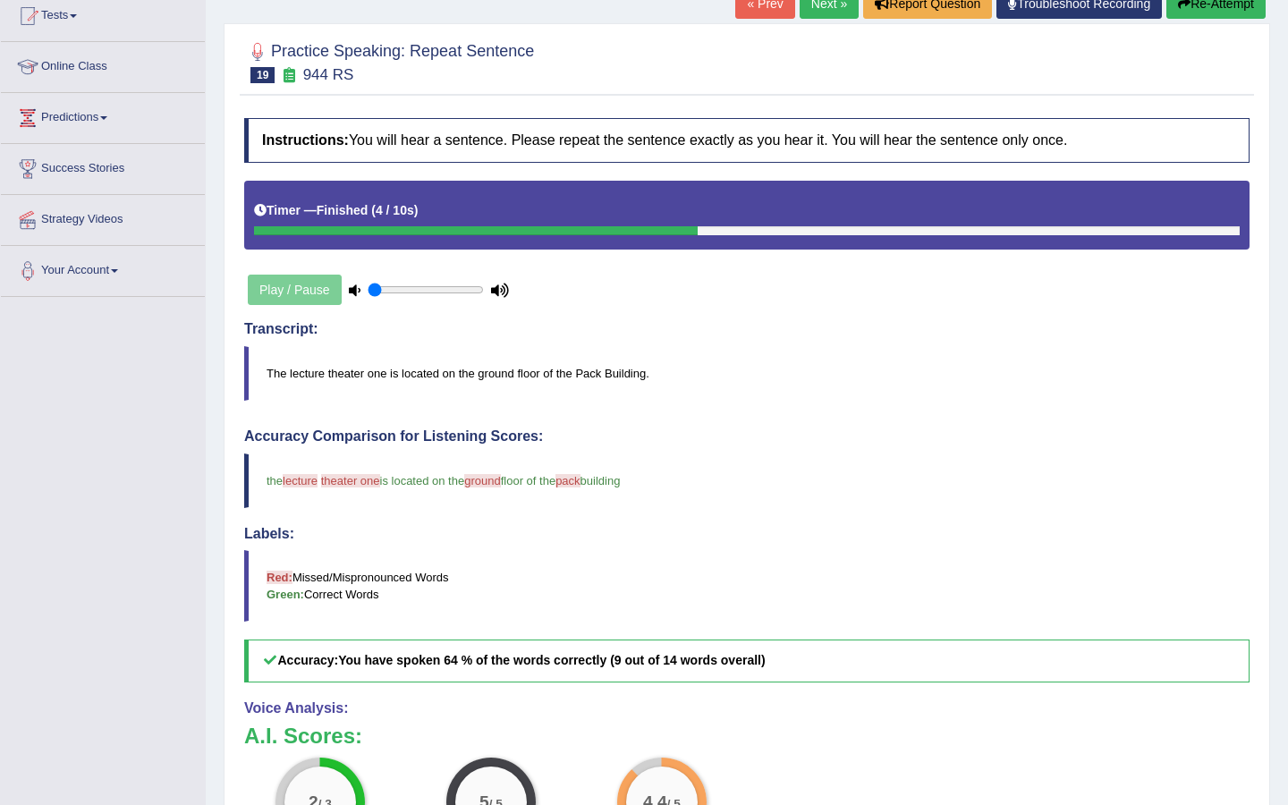
scroll to position [69, 0]
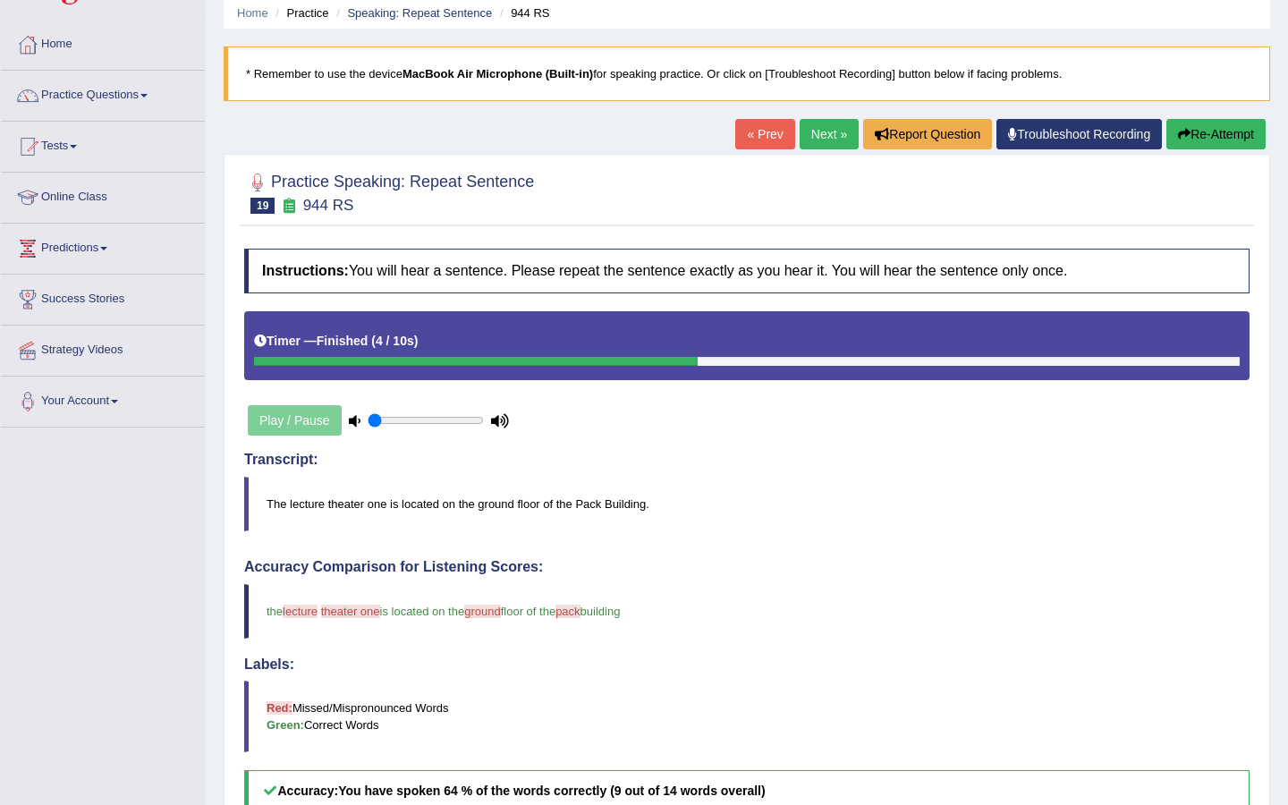
click at [827, 137] on link "Next »" at bounding box center [828, 134] width 59 height 30
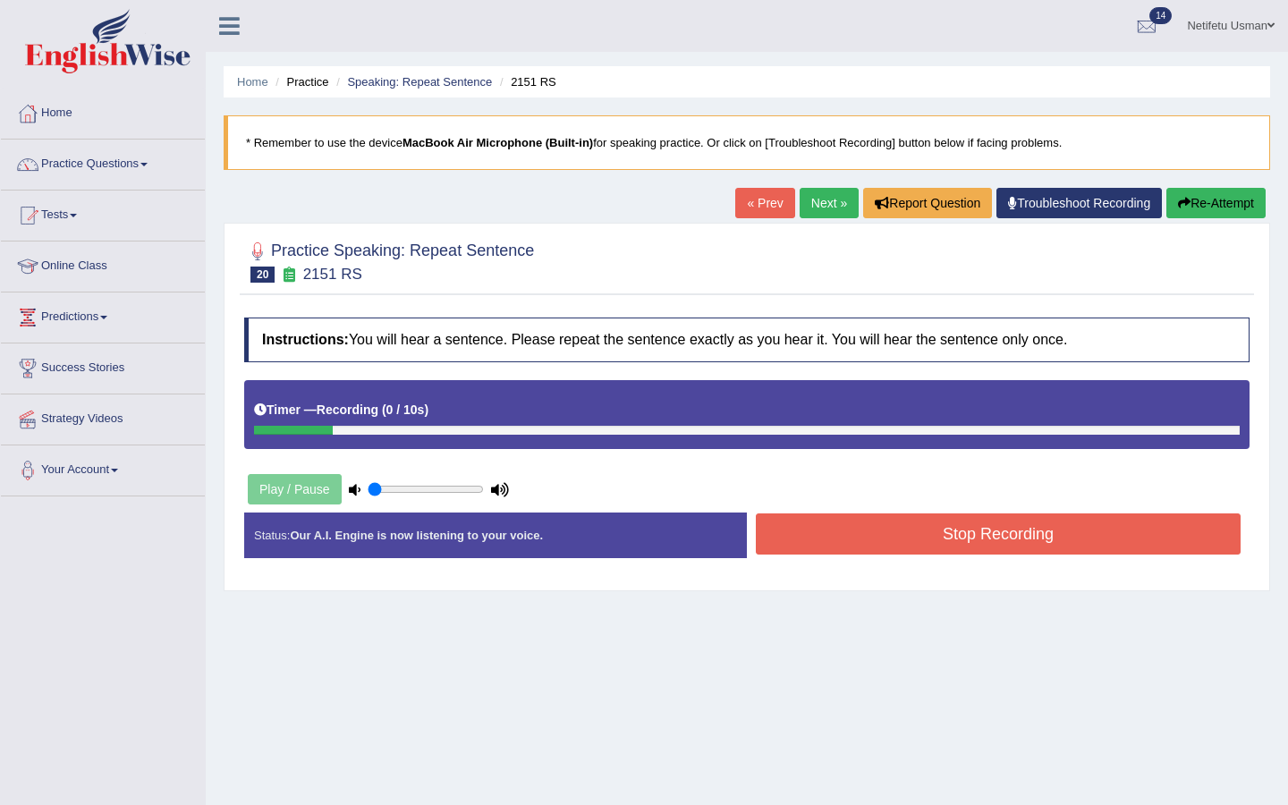
click at [992, 543] on button "Stop Recording" at bounding box center [998, 533] width 485 height 41
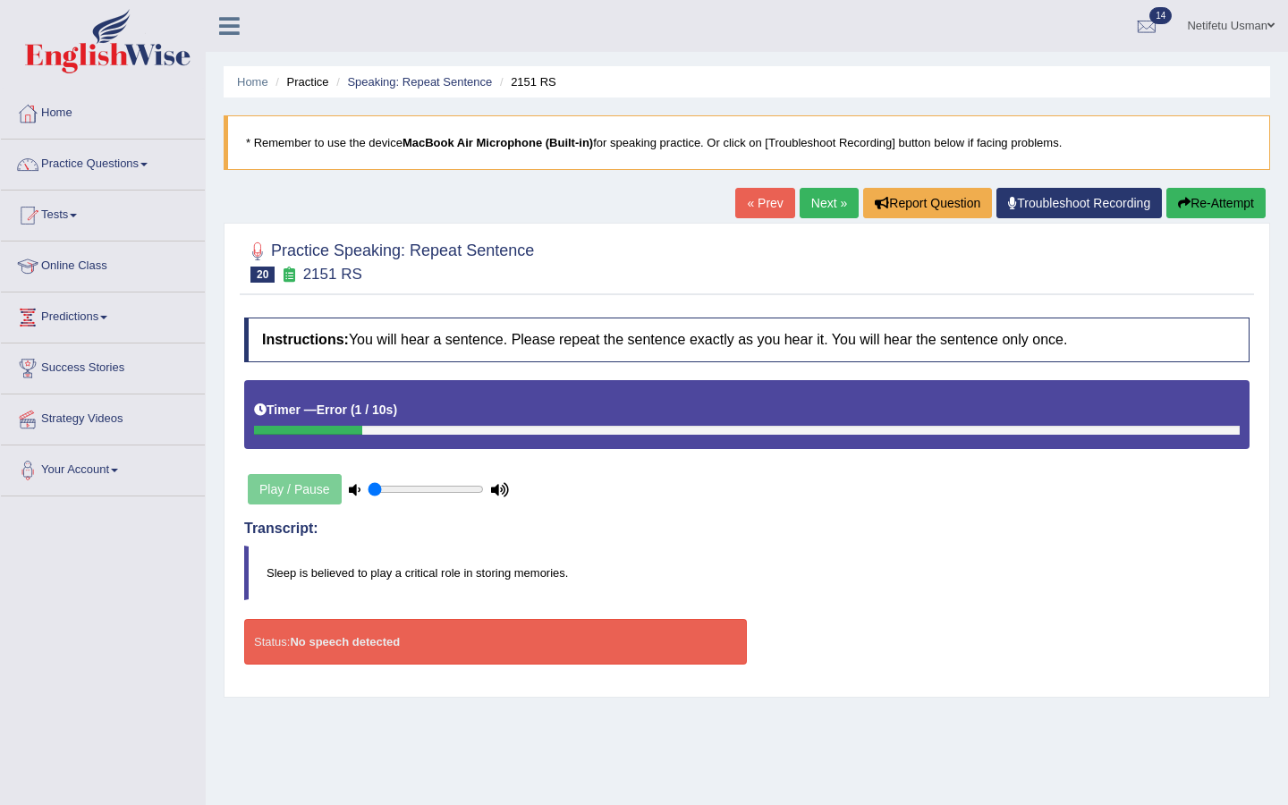
click at [1201, 210] on button "Re-Attempt" at bounding box center [1215, 203] width 99 height 30
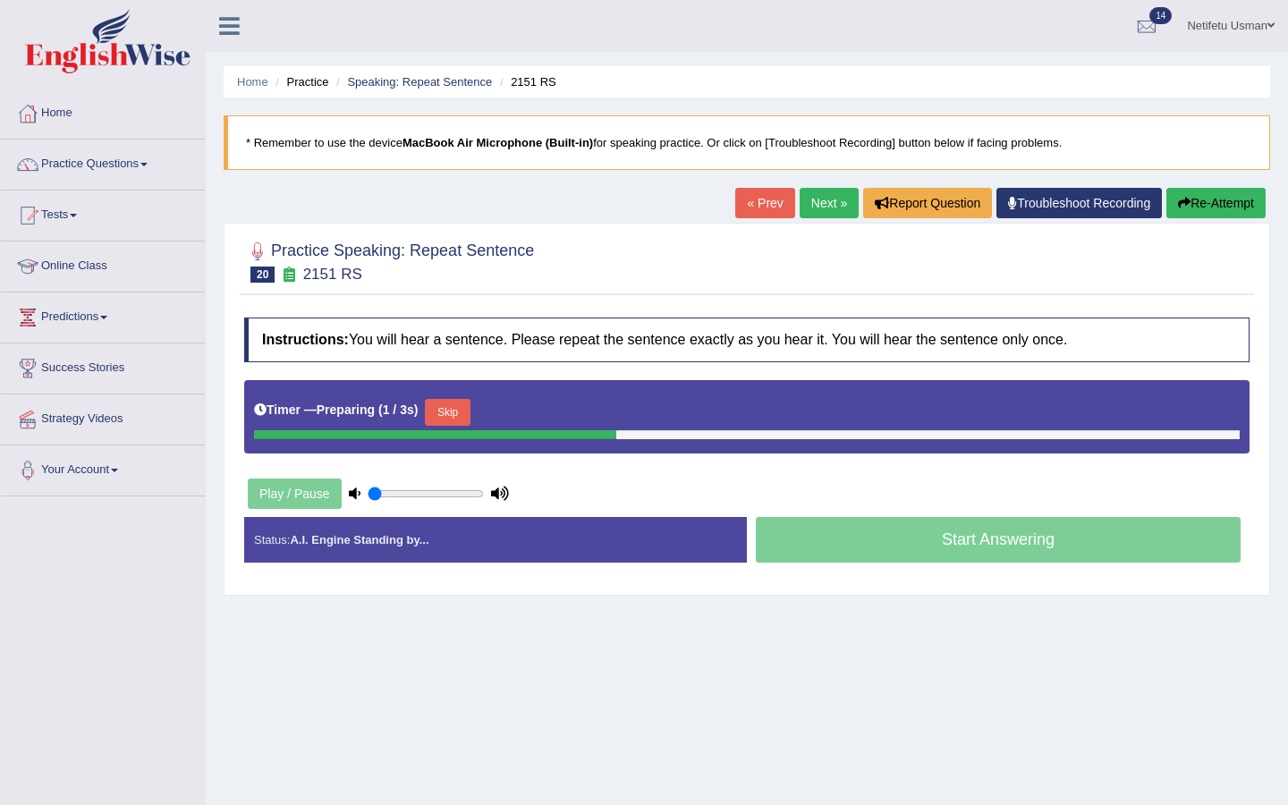
click at [464, 417] on button "Skip" at bounding box center [447, 412] width 45 height 27
click at [541, 410] on button "Skip" at bounding box center [525, 412] width 45 height 27
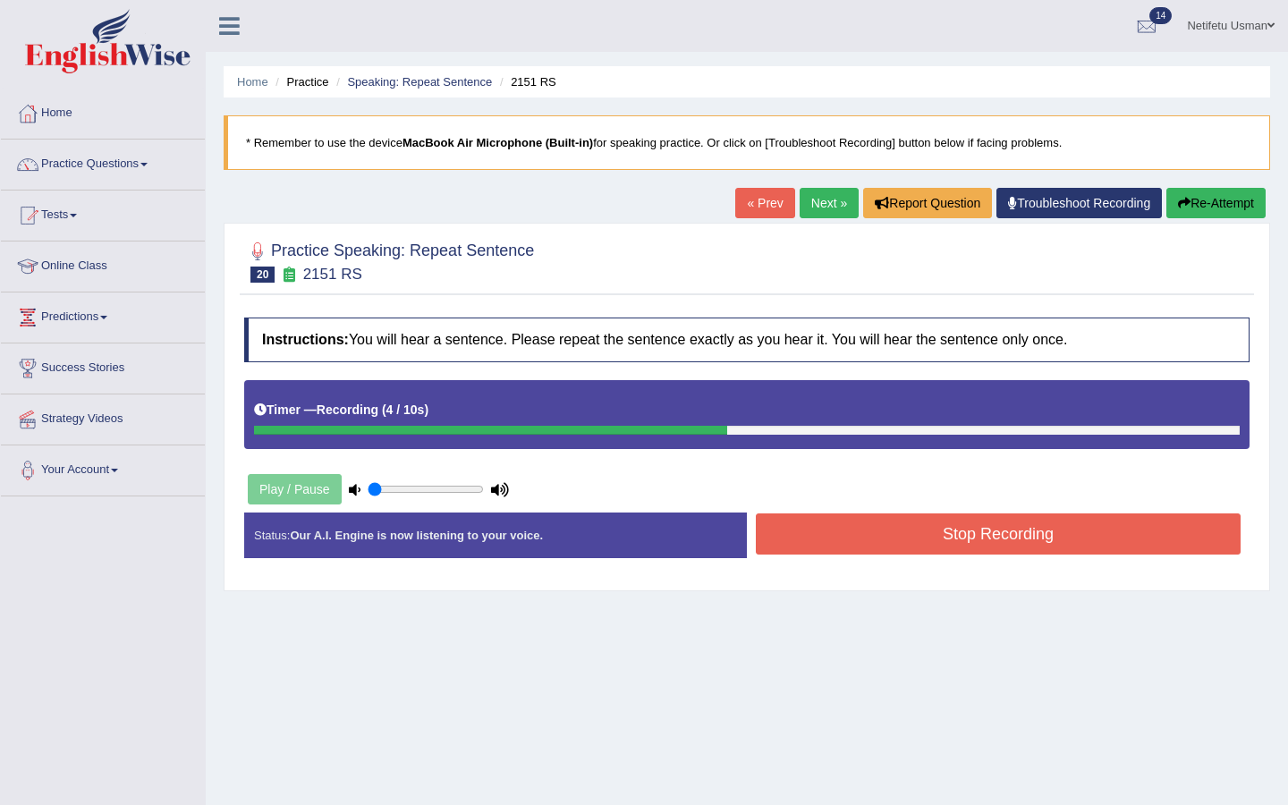
drag, startPoint x: 541, startPoint y: 410, endPoint x: 816, endPoint y: 521, distance: 296.1
click at [816, 521] on div "Instructions: You will hear a sentence. Please repeat the sentence exactly as y…" at bounding box center [747, 445] width 1014 height 273
click at [816, 521] on button "Stop Recording" at bounding box center [998, 533] width 485 height 41
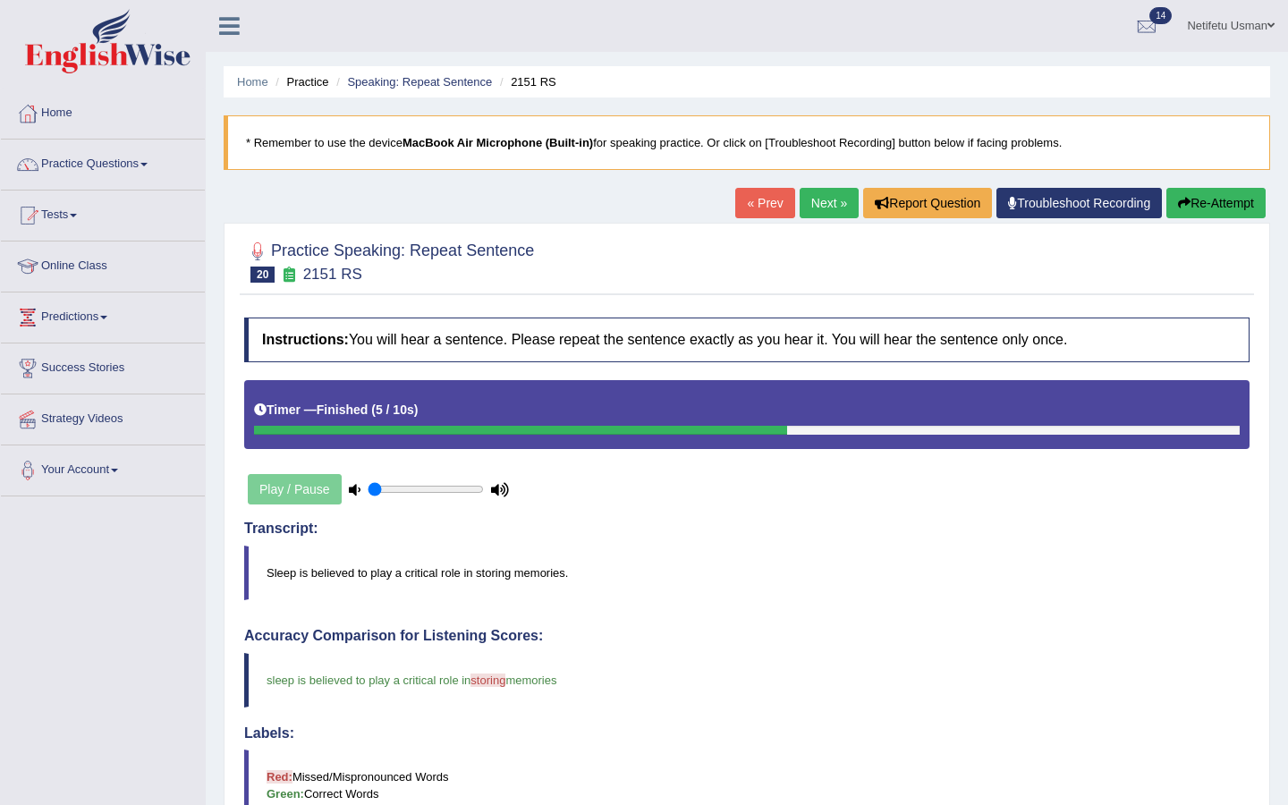
click at [824, 206] on link "Next »" at bounding box center [828, 203] width 59 height 30
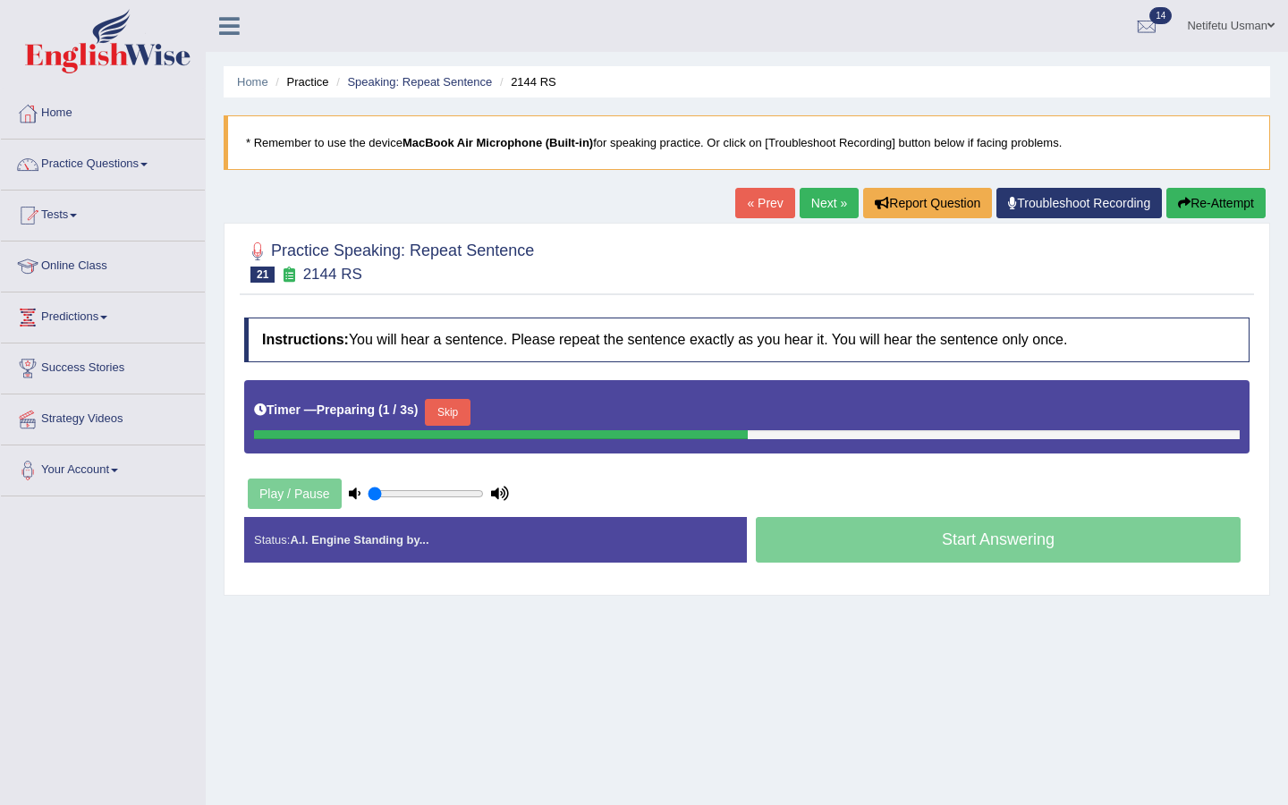
click at [448, 412] on button "Skip" at bounding box center [447, 412] width 45 height 27
click at [532, 417] on button "Skip" at bounding box center [525, 412] width 45 height 27
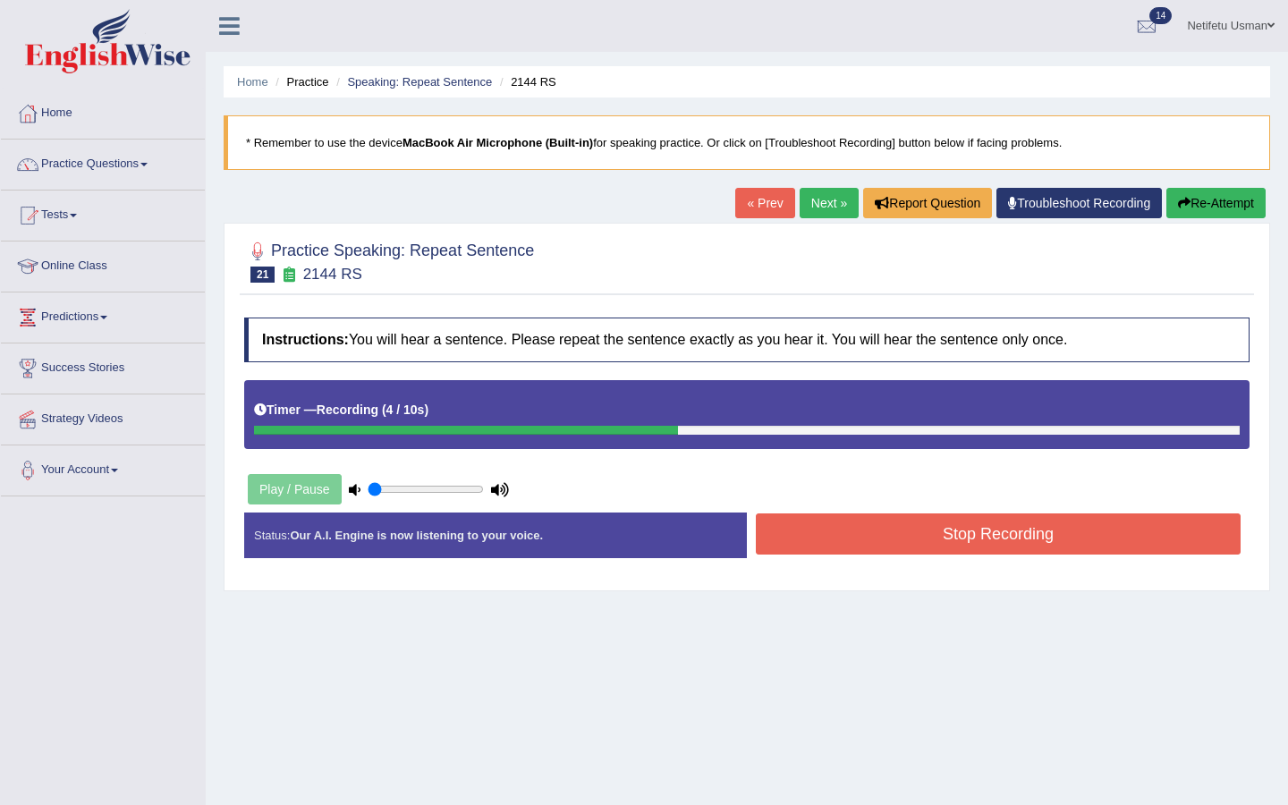
click at [851, 522] on button "Stop Recording" at bounding box center [998, 533] width 485 height 41
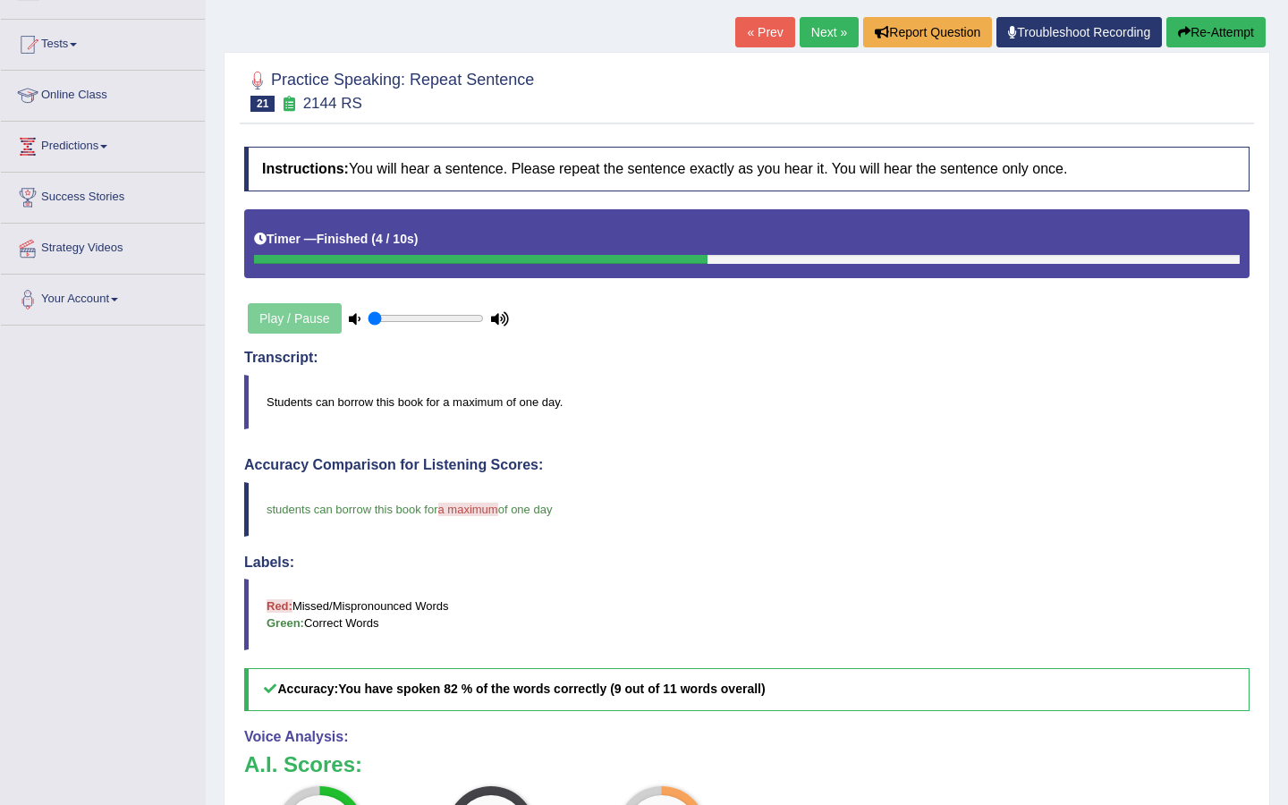
scroll to position [163, 0]
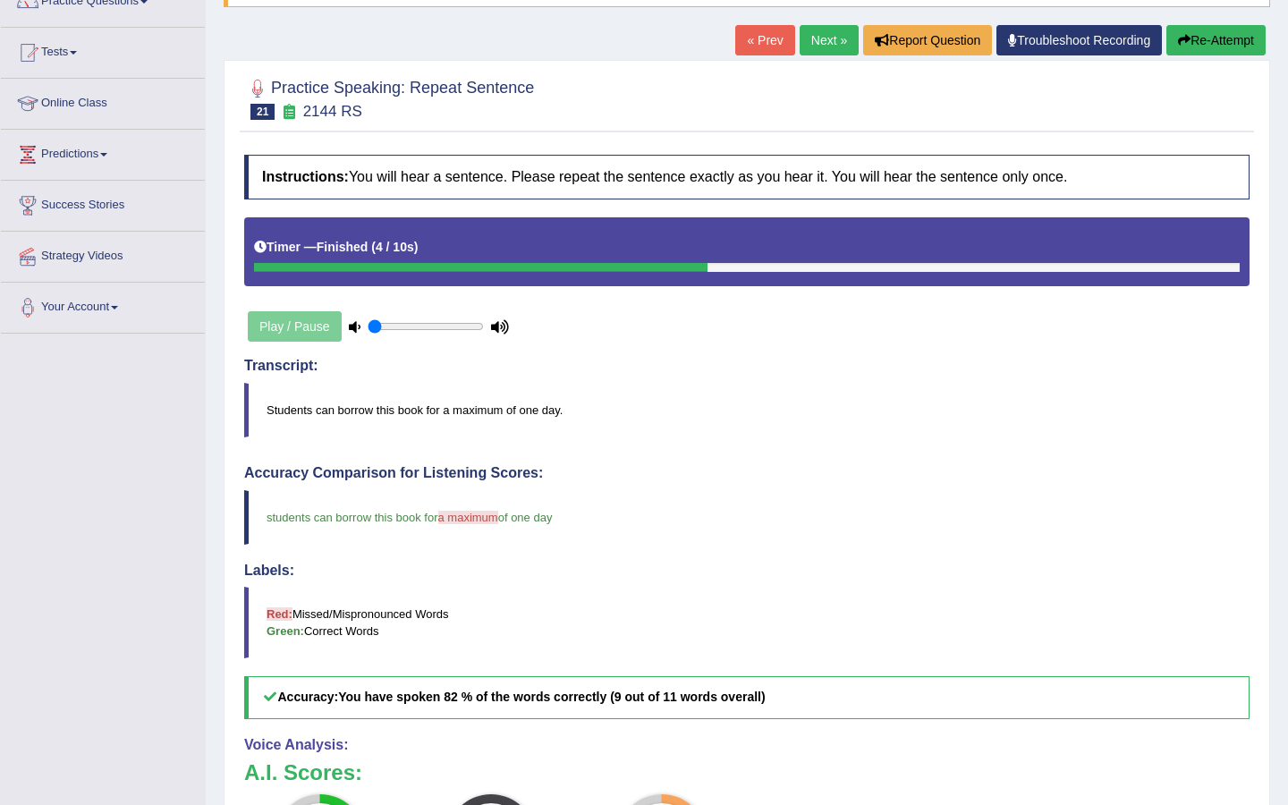
click at [818, 38] on link "Next »" at bounding box center [828, 40] width 59 height 30
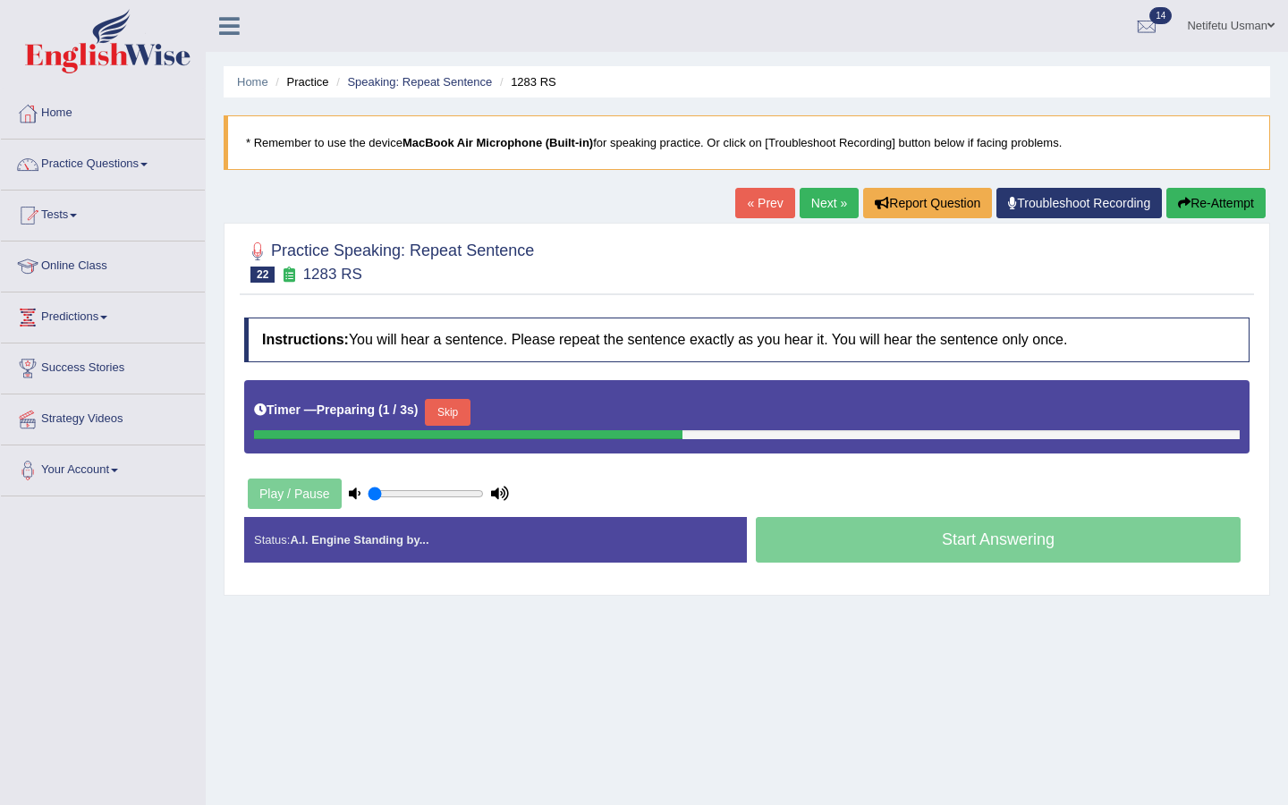
click at [450, 407] on button "Skip" at bounding box center [447, 412] width 45 height 27
click at [548, 402] on button "Skip" at bounding box center [525, 412] width 45 height 27
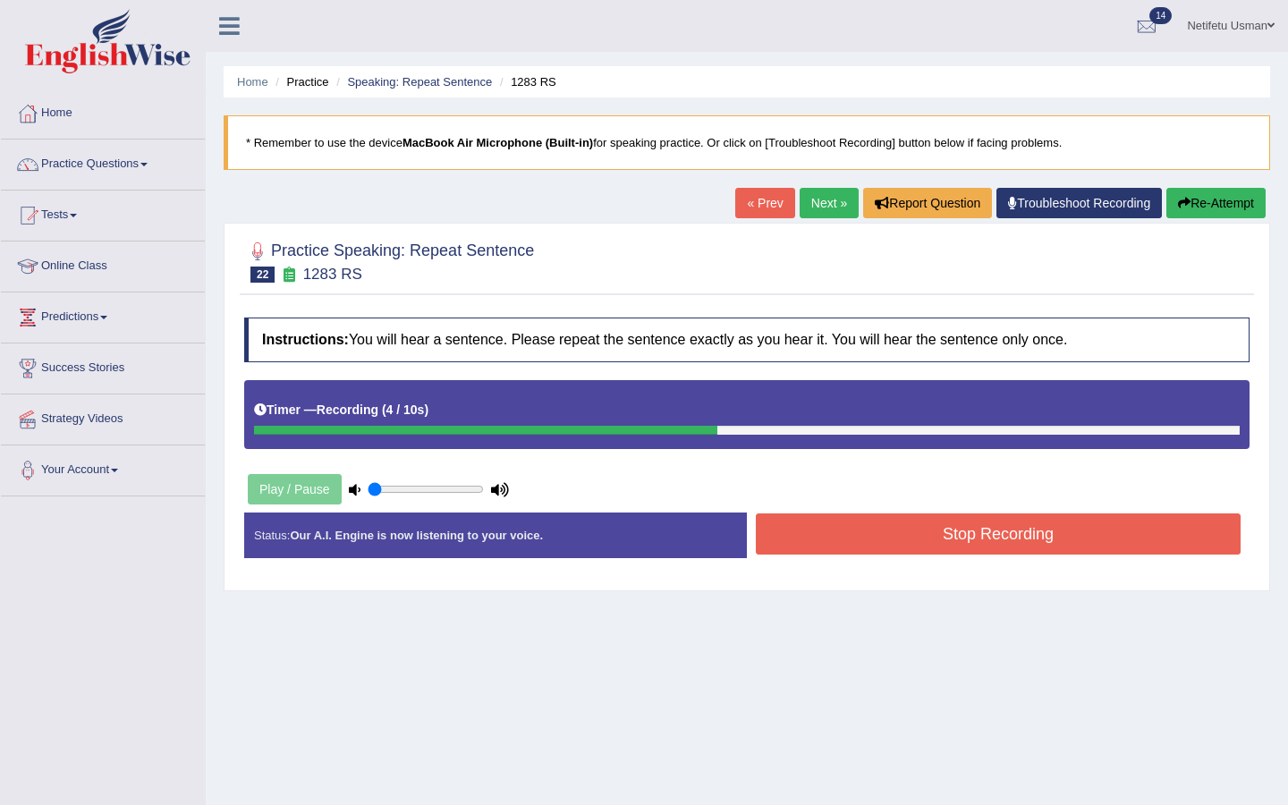
click at [817, 531] on button "Stop Recording" at bounding box center [998, 533] width 485 height 41
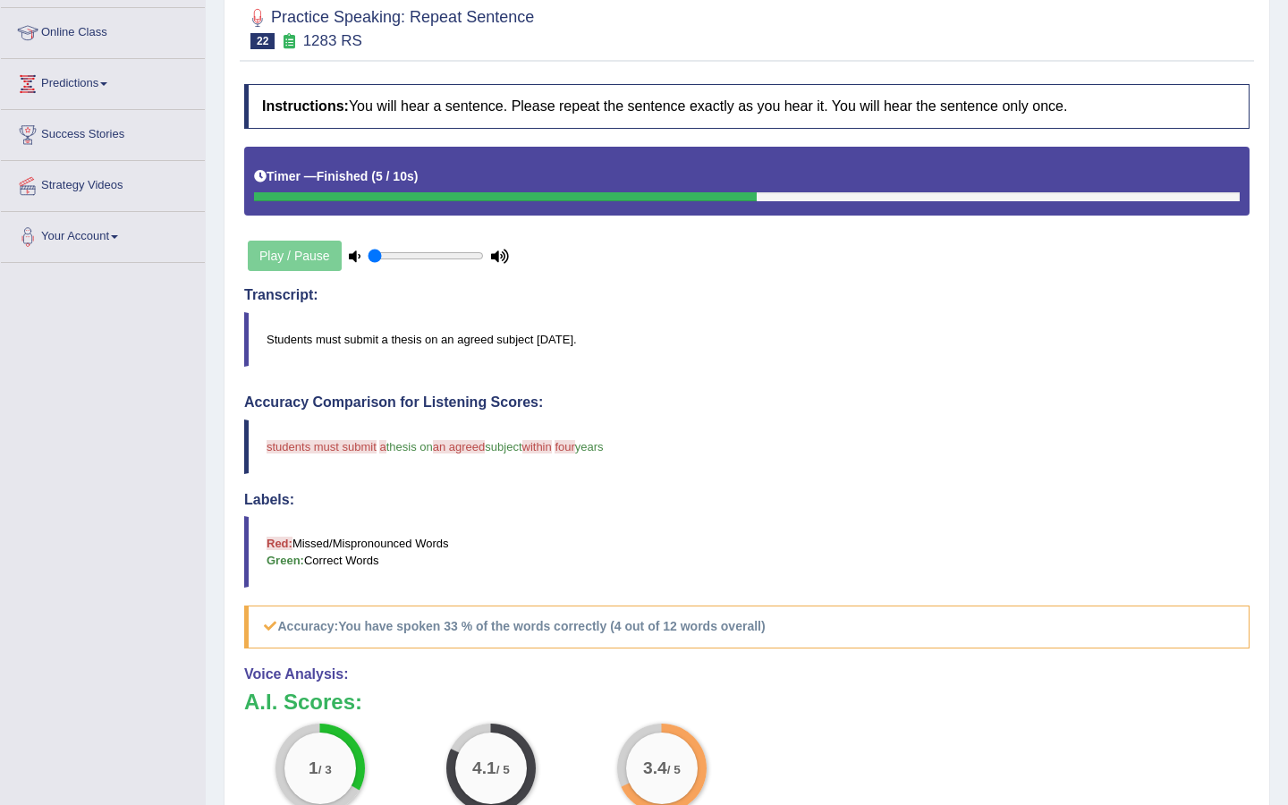
scroll to position [179, 0]
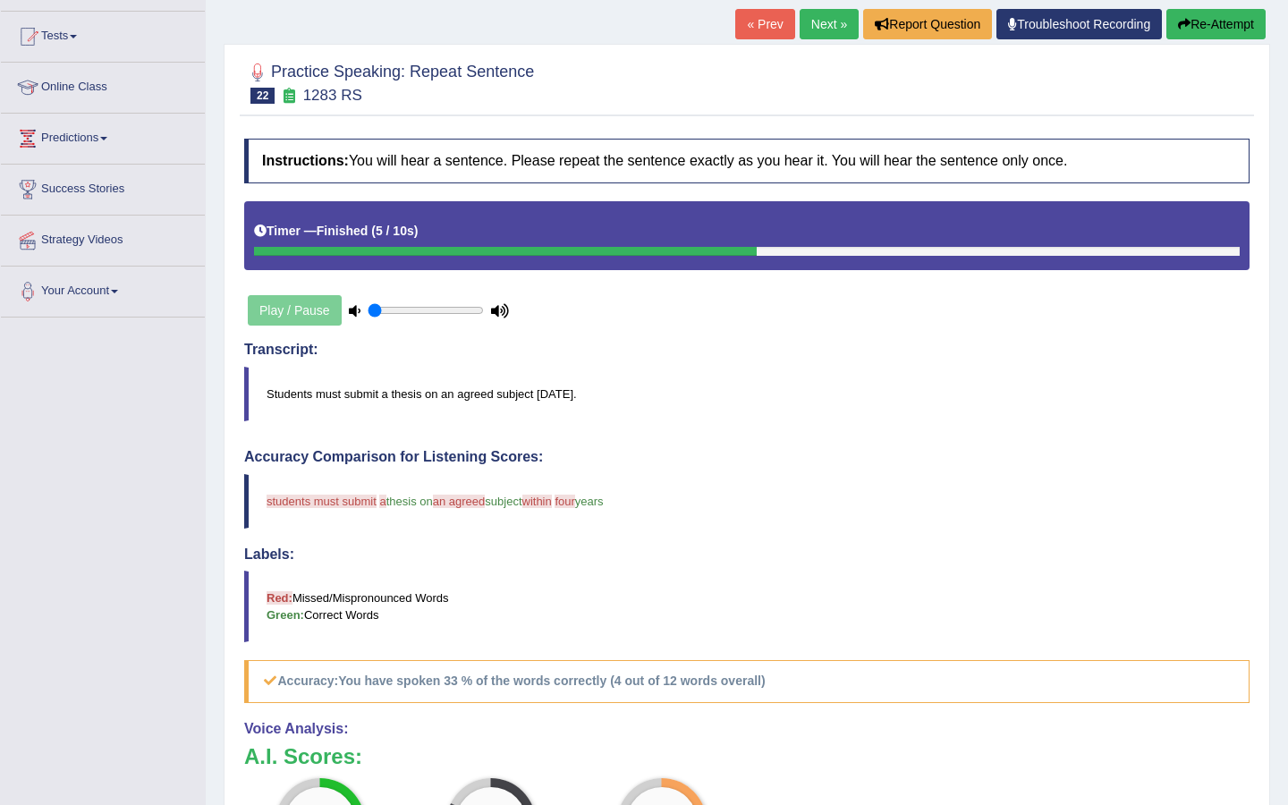
click at [812, 31] on link "Next »" at bounding box center [828, 24] width 59 height 30
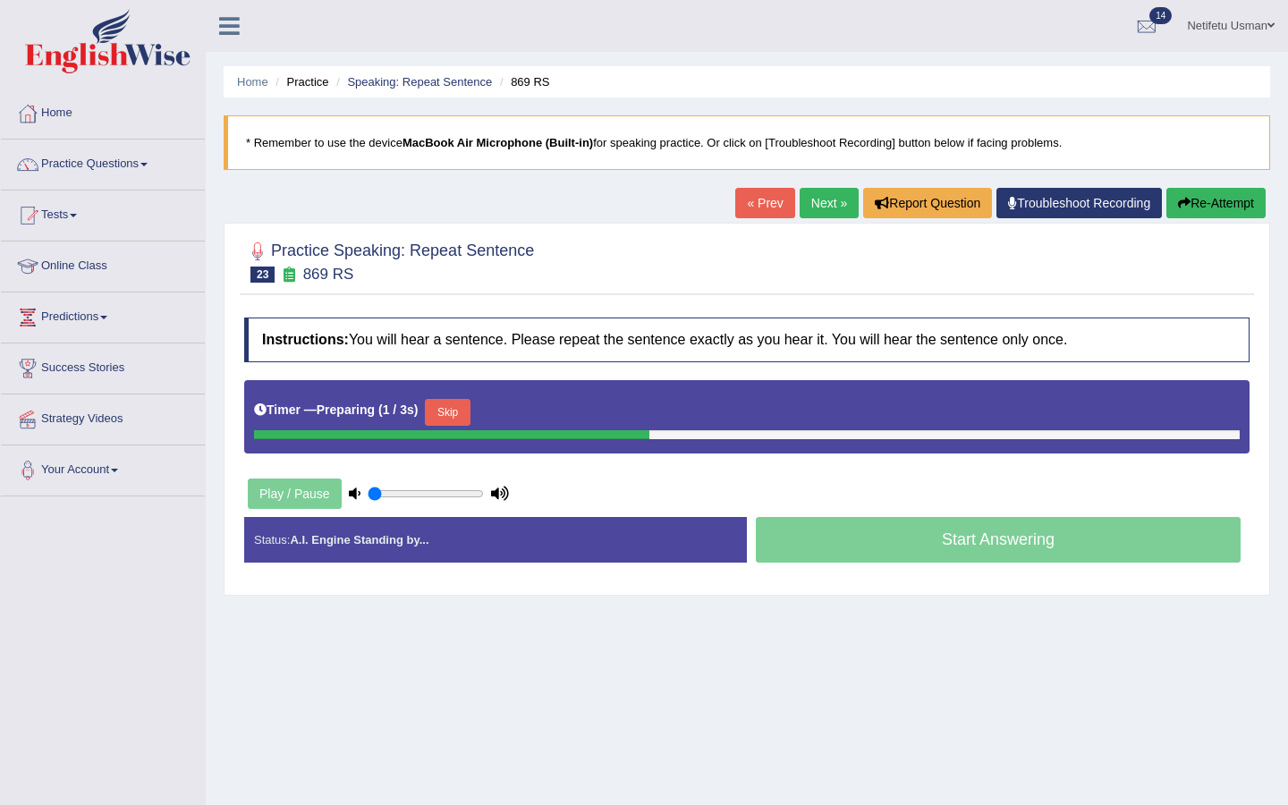
click at [457, 414] on button "Skip" at bounding box center [447, 412] width 45 height 27
click at [524, 403] on button "Skip" at bounding box center [525, 412] width 45 height 27
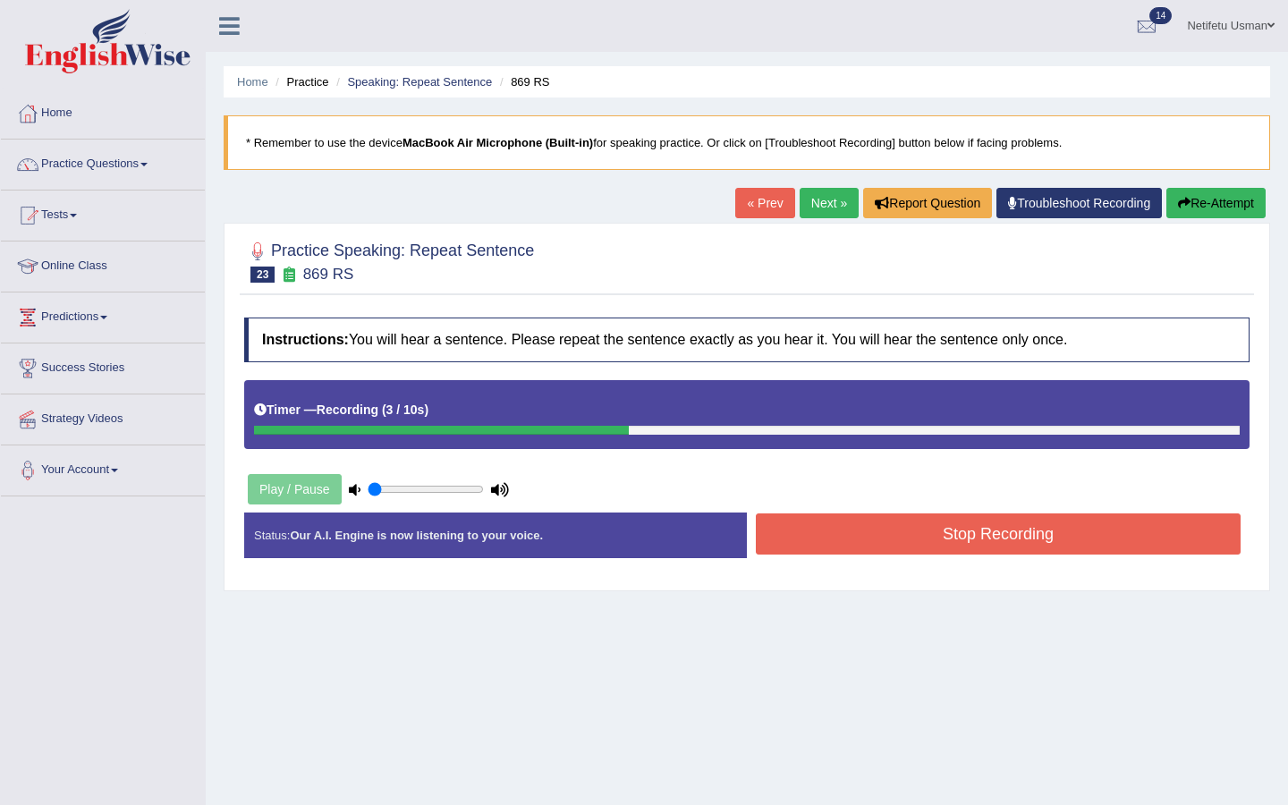
click at [874, 519] on button "Stop Recording" at bounding box center [998, 533] width 485 height 41
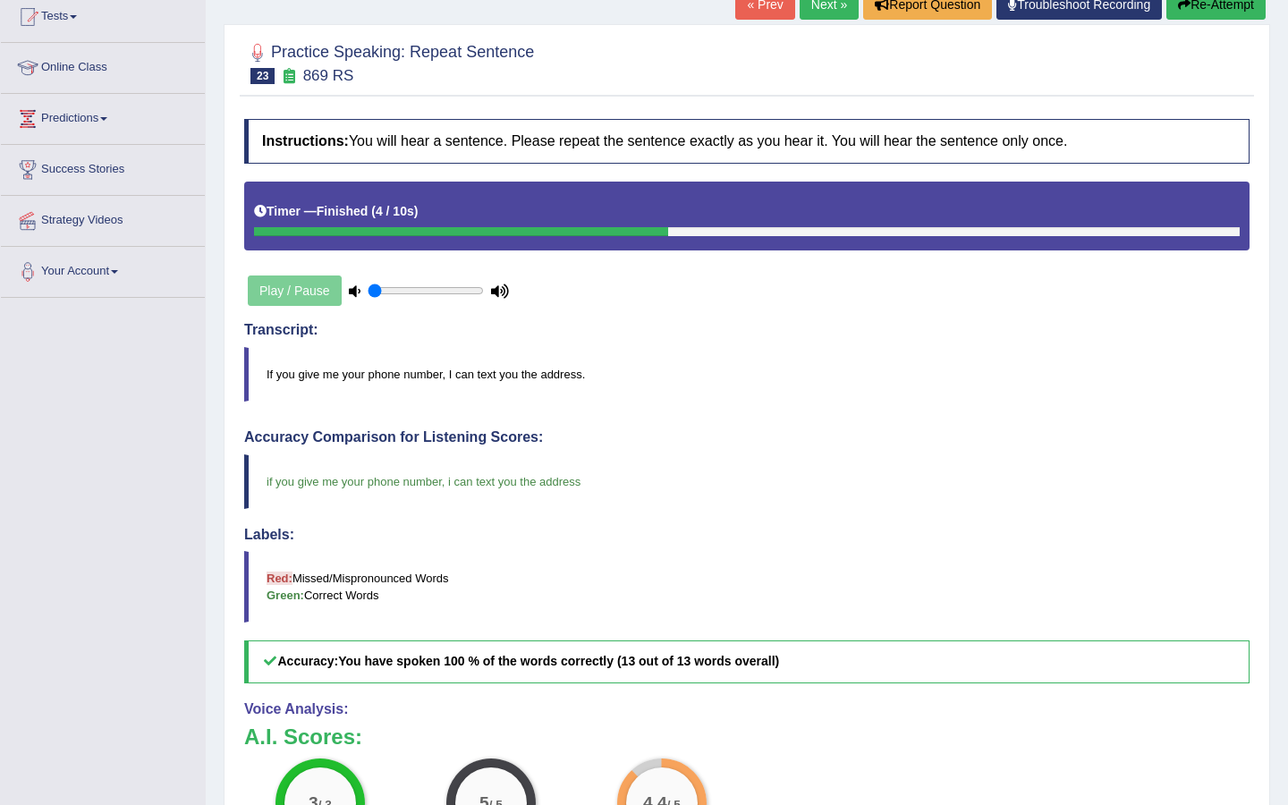
scroll to position [131, 0]
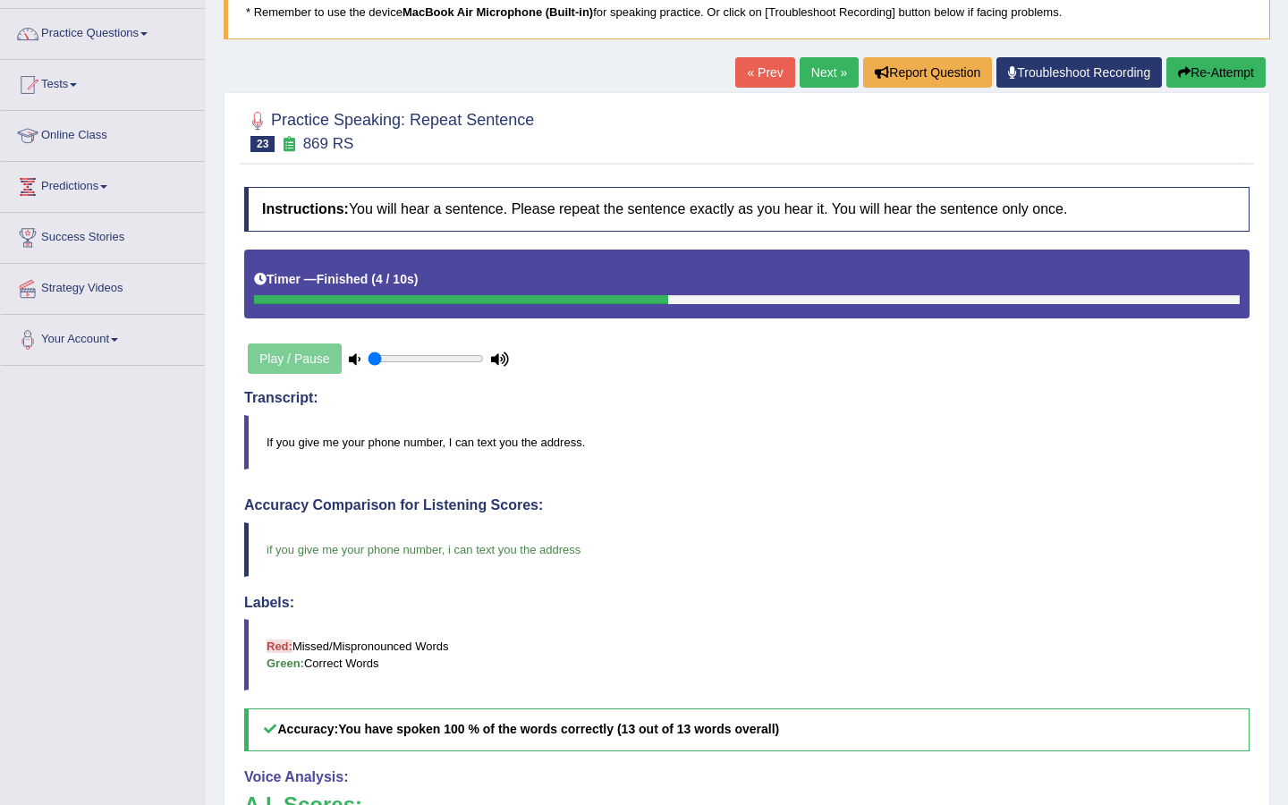
click at [805, 75] on link "Next »" at bounding box center [828, 72] width 59 height 30
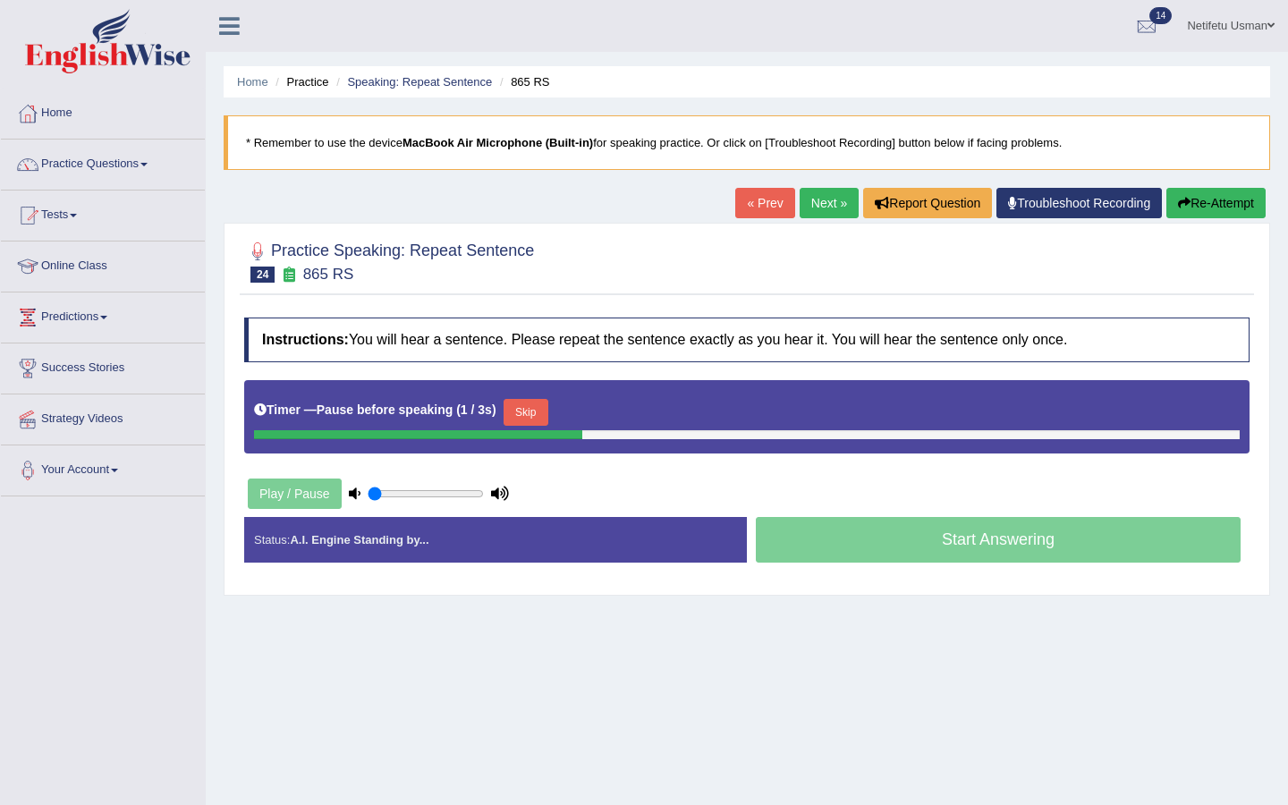
click at [541, 416] on button "Skip" at bounding box center [525, 412] width 45 height 27
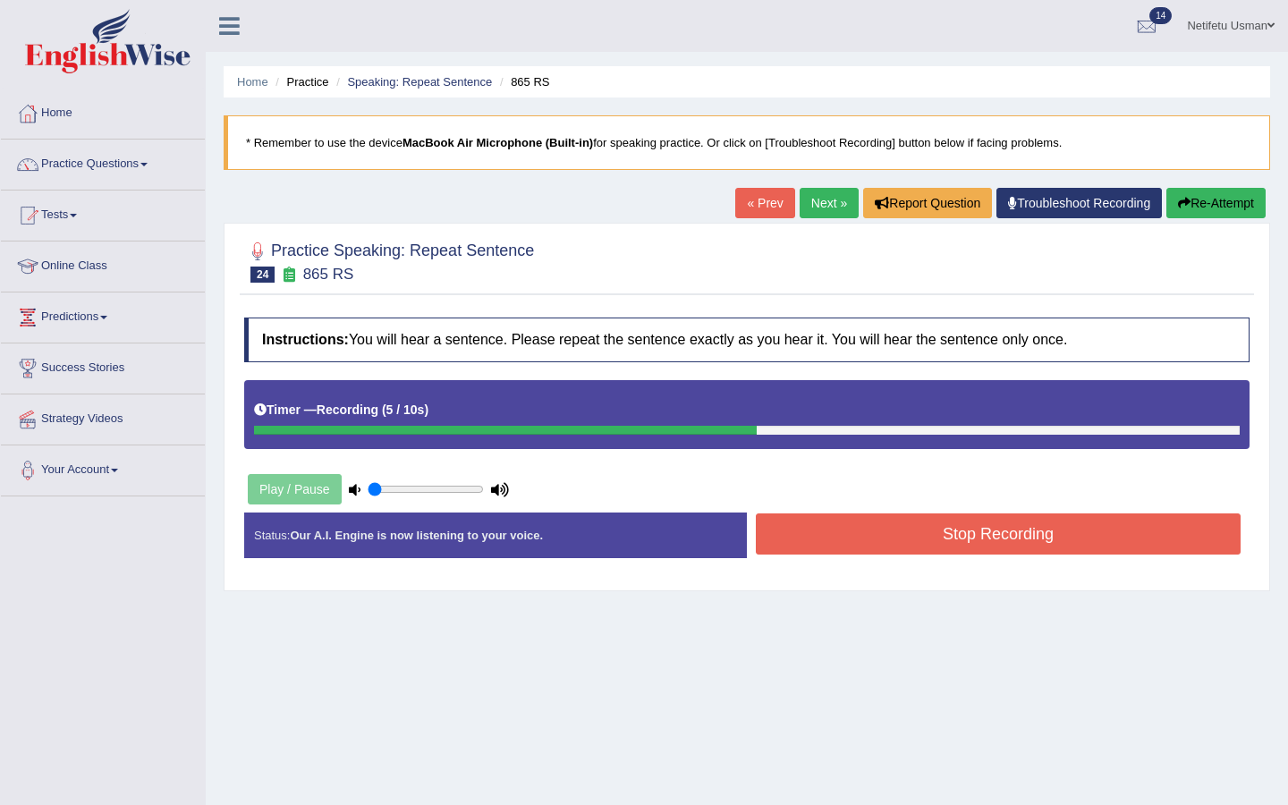
click at [876, 537] on button "Stop Recording" at bounding box center [998, 533] width 485 height 41
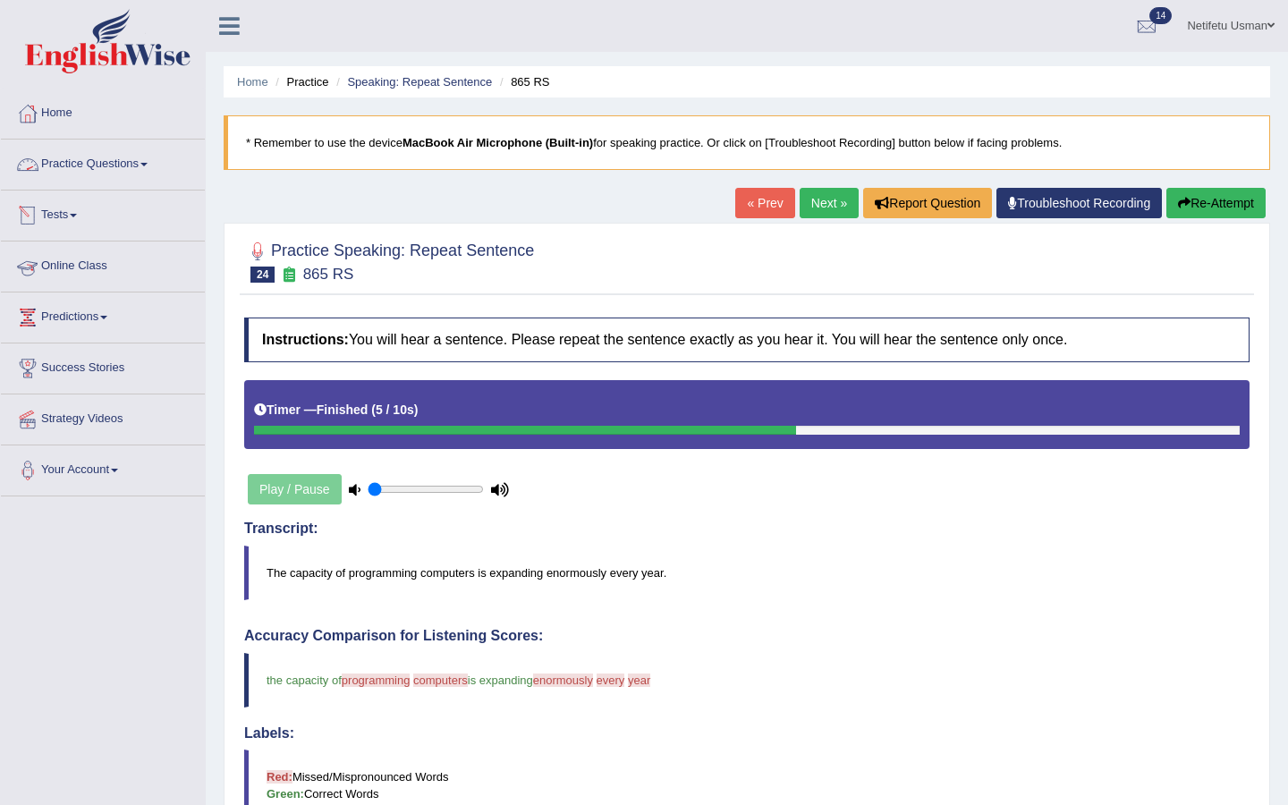
click at [105, 158] on link "Practice Questions" at bounding box center [103, 162] width 204 height 45
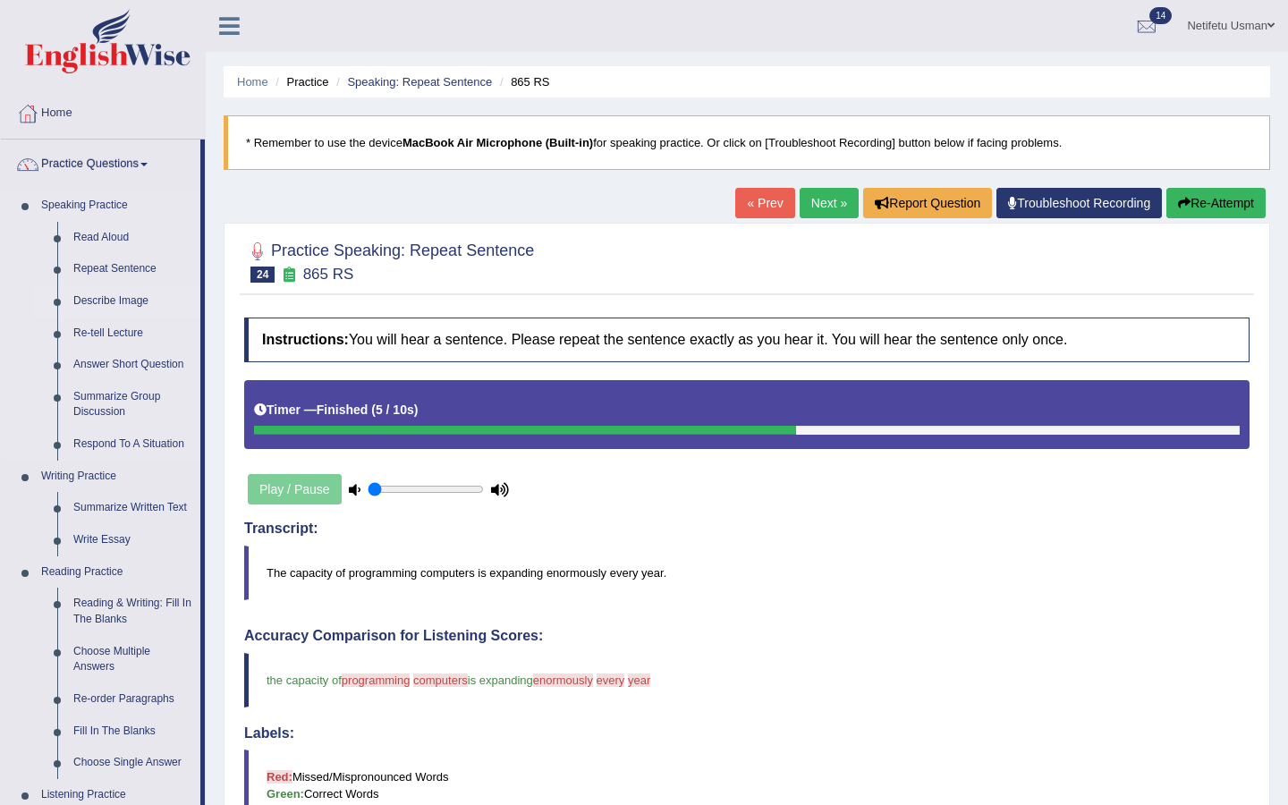
click at [89, 302] on link "Describe Image" at bounding box center [132, 301] width 135 height 32
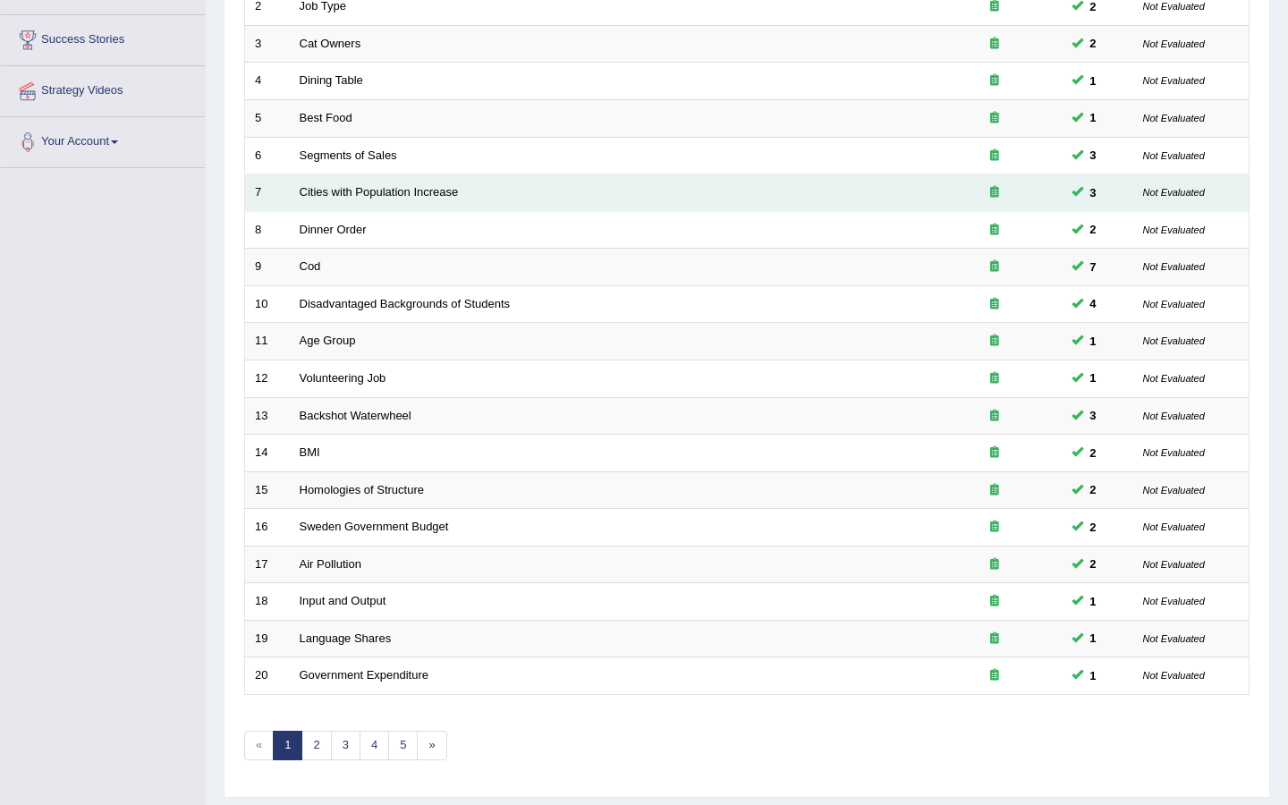
scroll to position [379, 0]
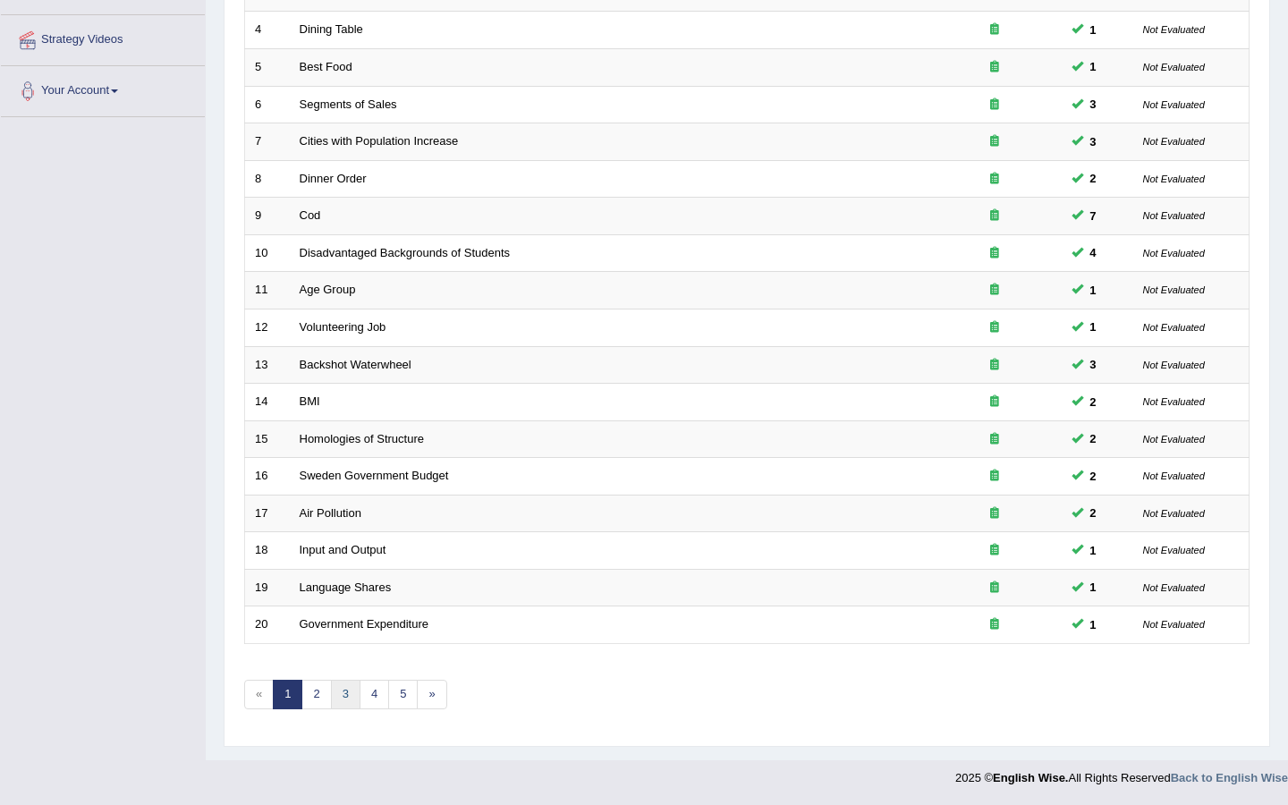
click at [350, 700] on link "3" at bounding box center [346, 695] width 30 height 30
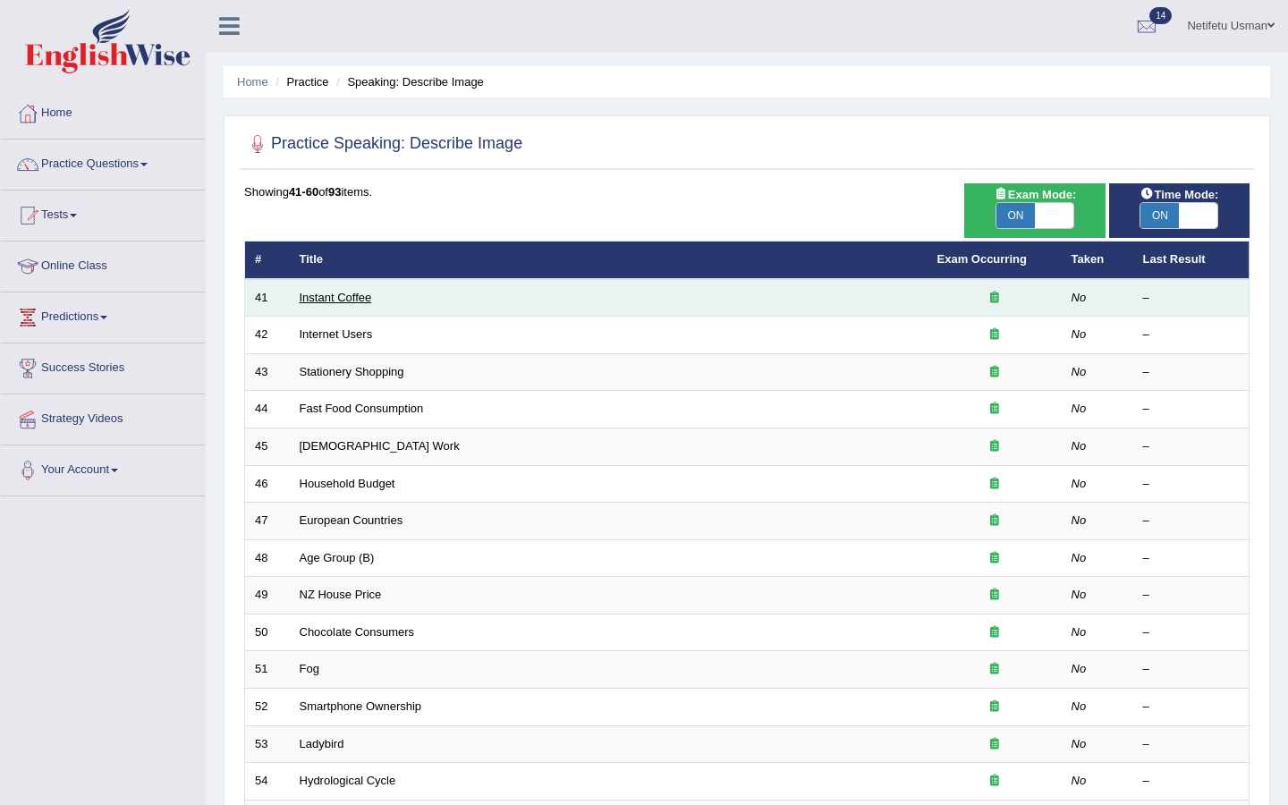
click at [340, 304] on link "Instant Coffee" at bounding box center [336, 297] width 72 height 13
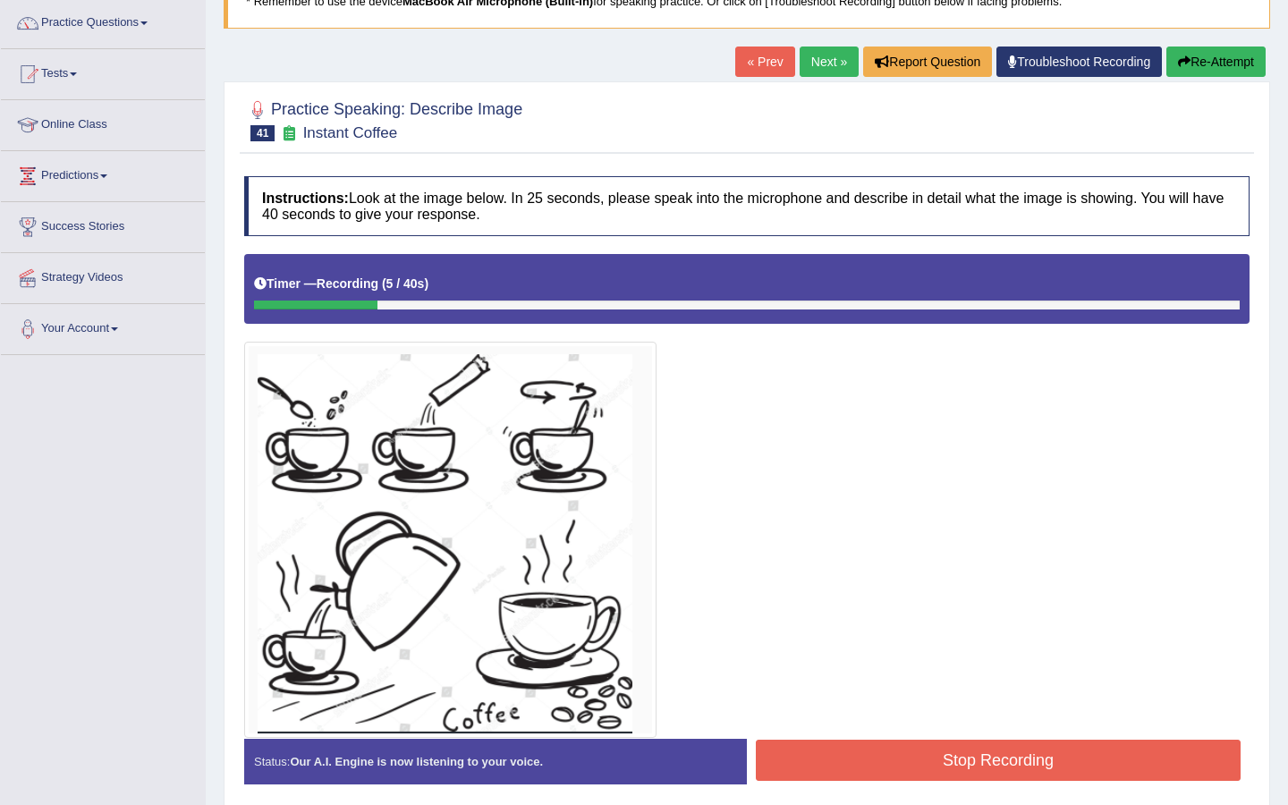
scroll to position [142, 0]
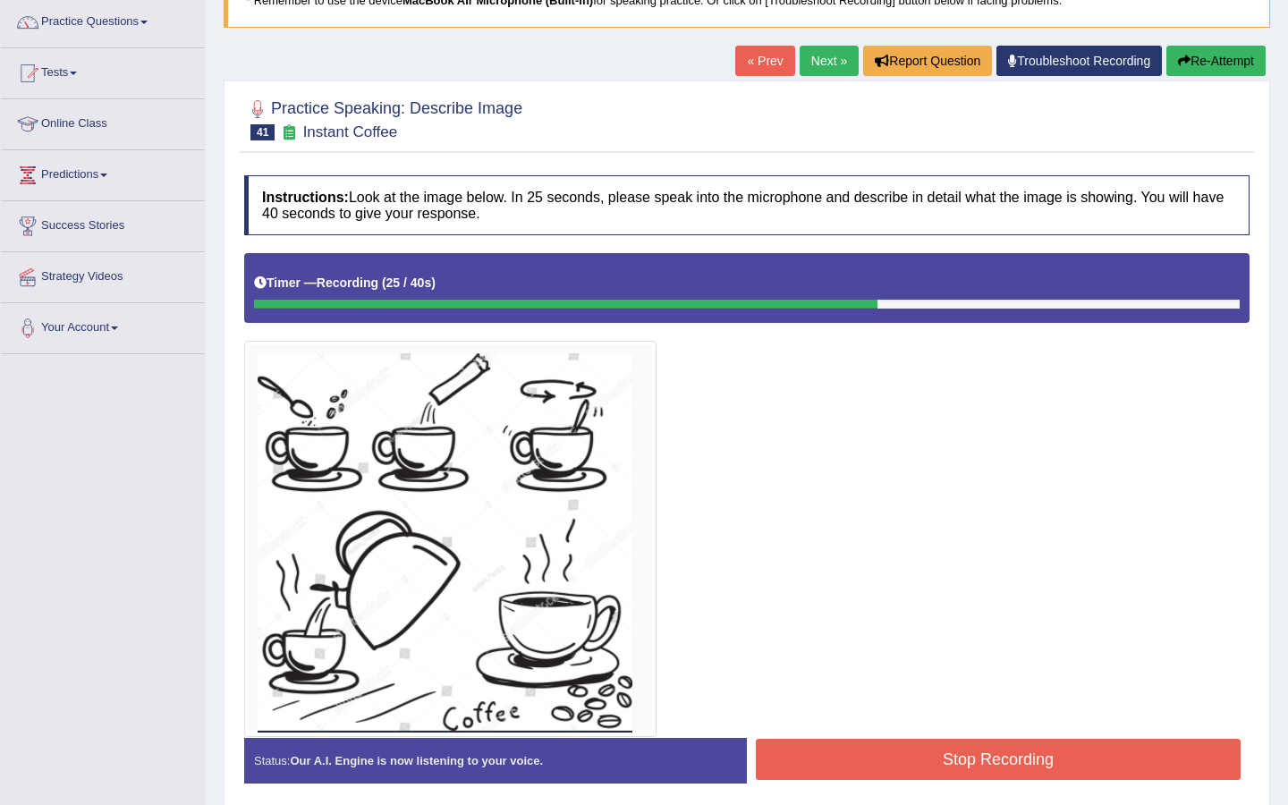
click at [793, 747] on button "Stop Recording" at bounding box center [998, 759] width 485 height 41
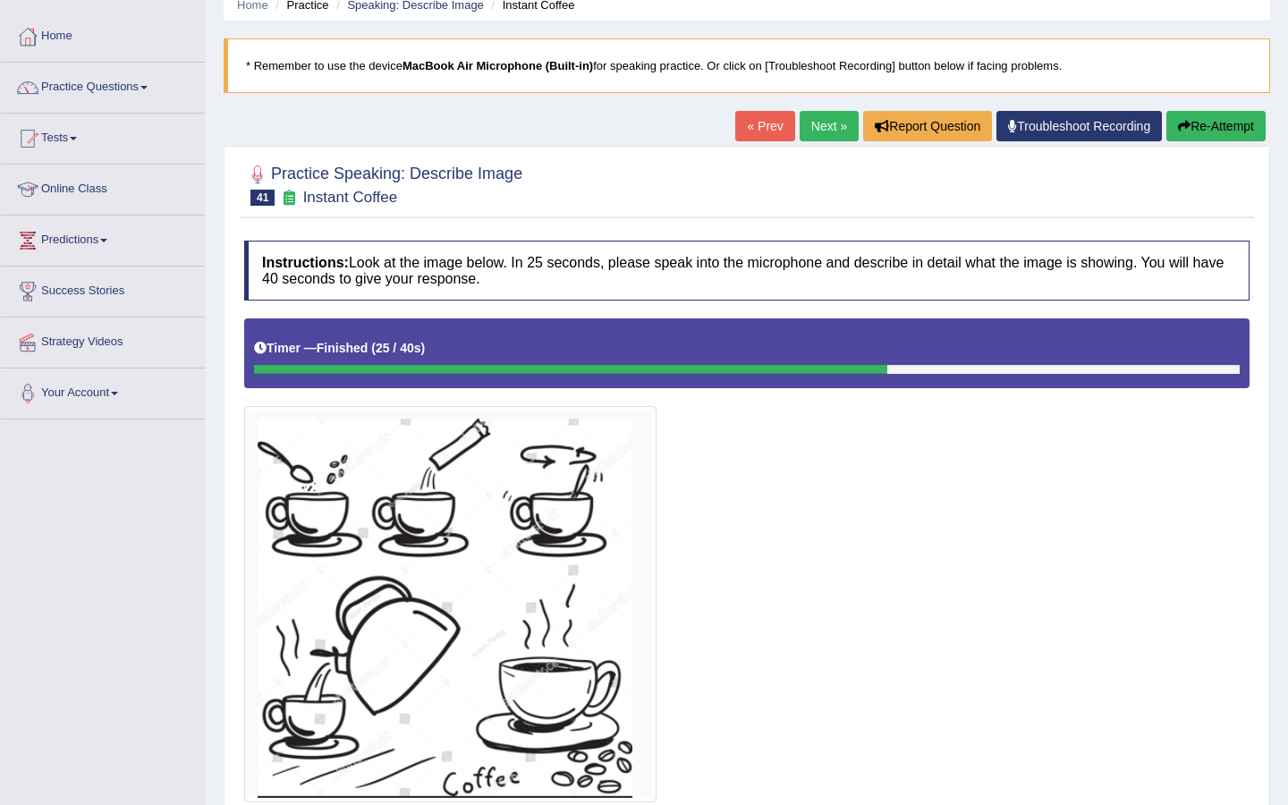
scroll to position [84, 0]
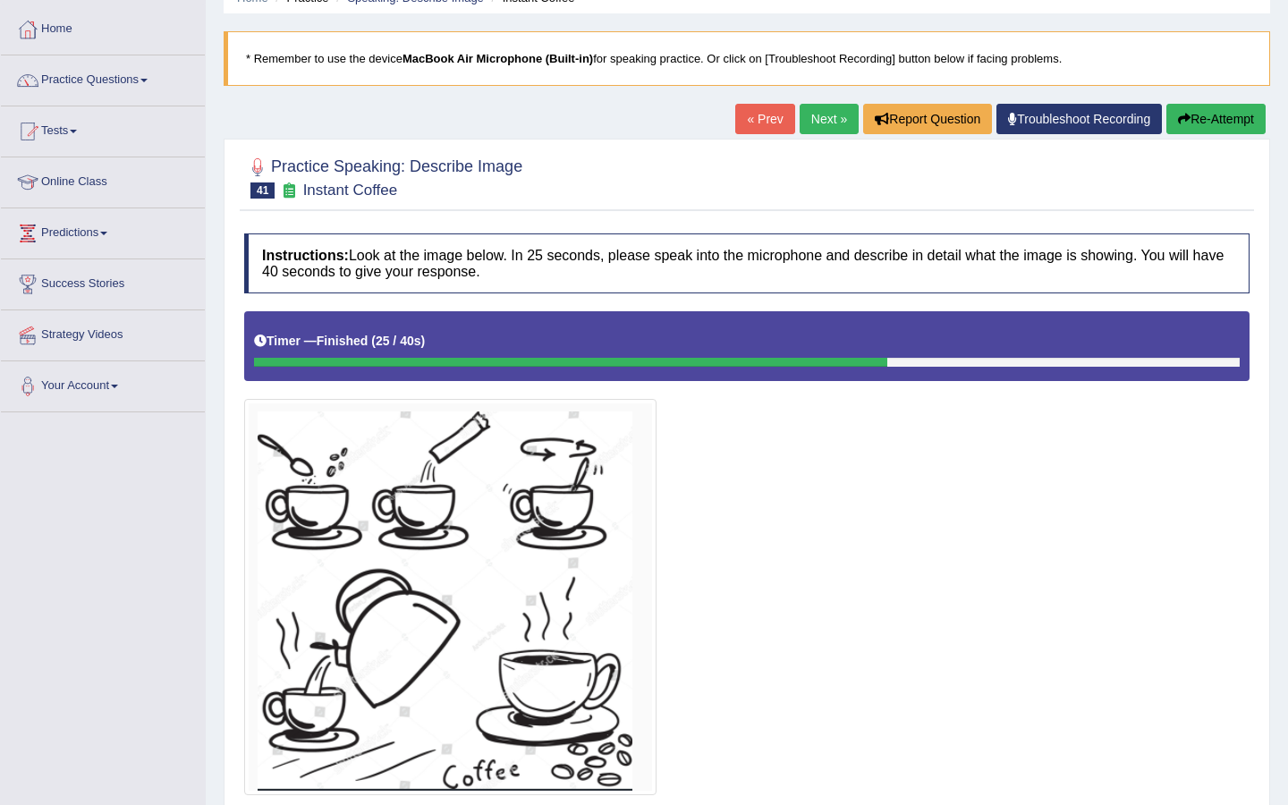
click at [1236, 111] on button "Re-Attempt" at bounding box center [1215, 119] width 99 height 30
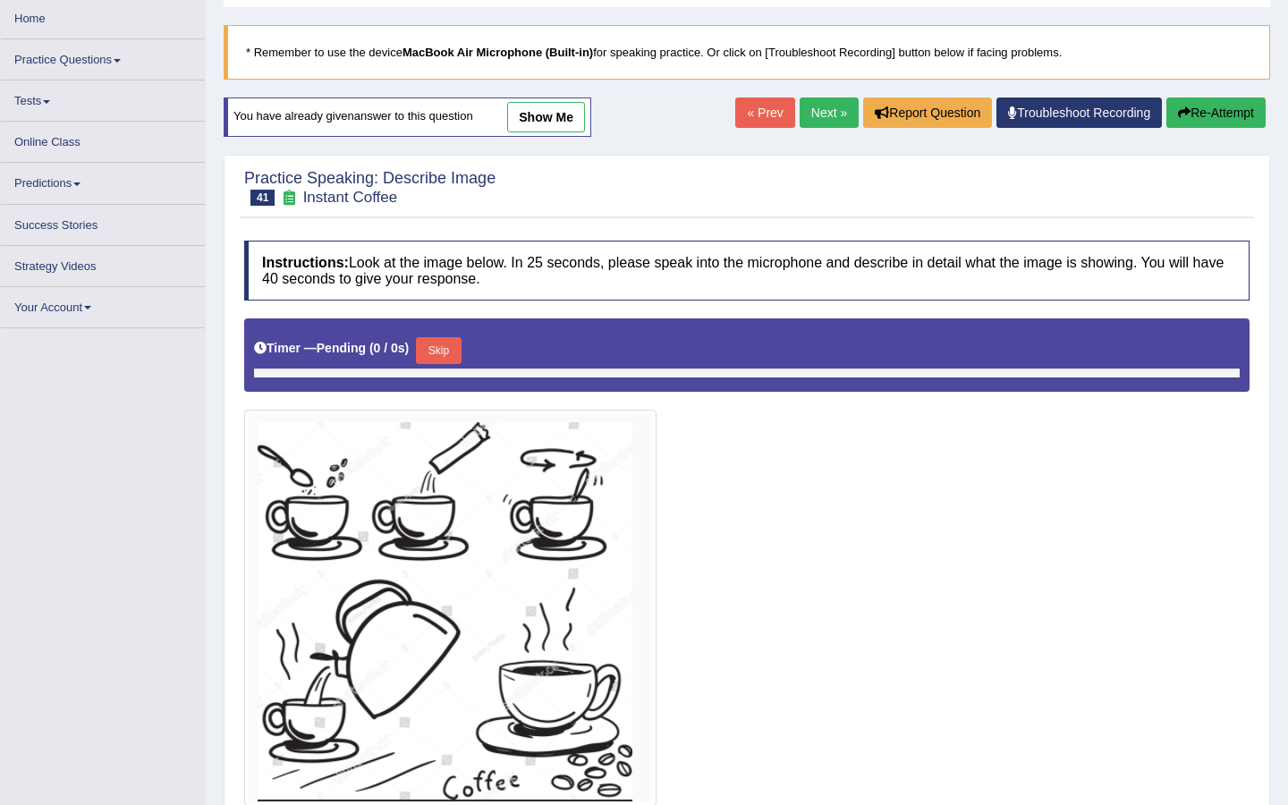
scroll to position [90, 0]
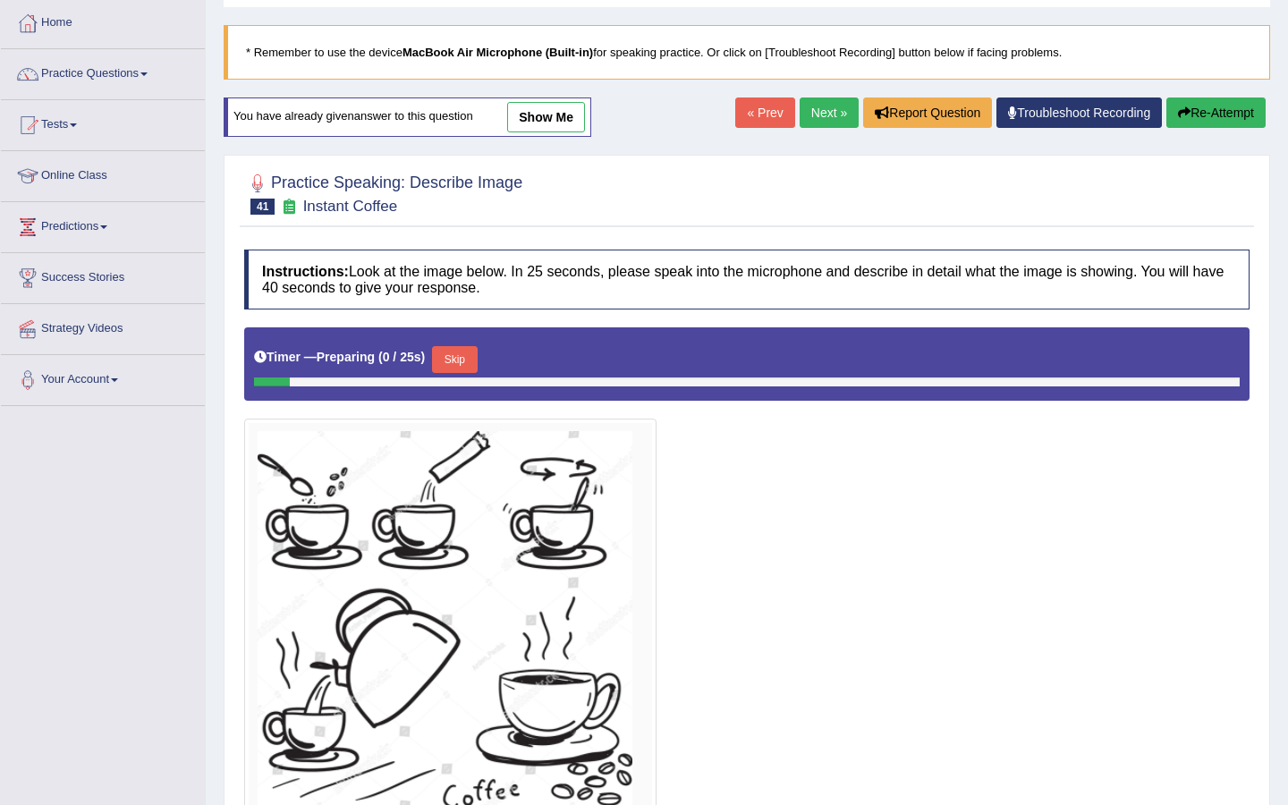
click at [468, 358] on button "Skip" at bounding box center [454, 359] width 45 height 27
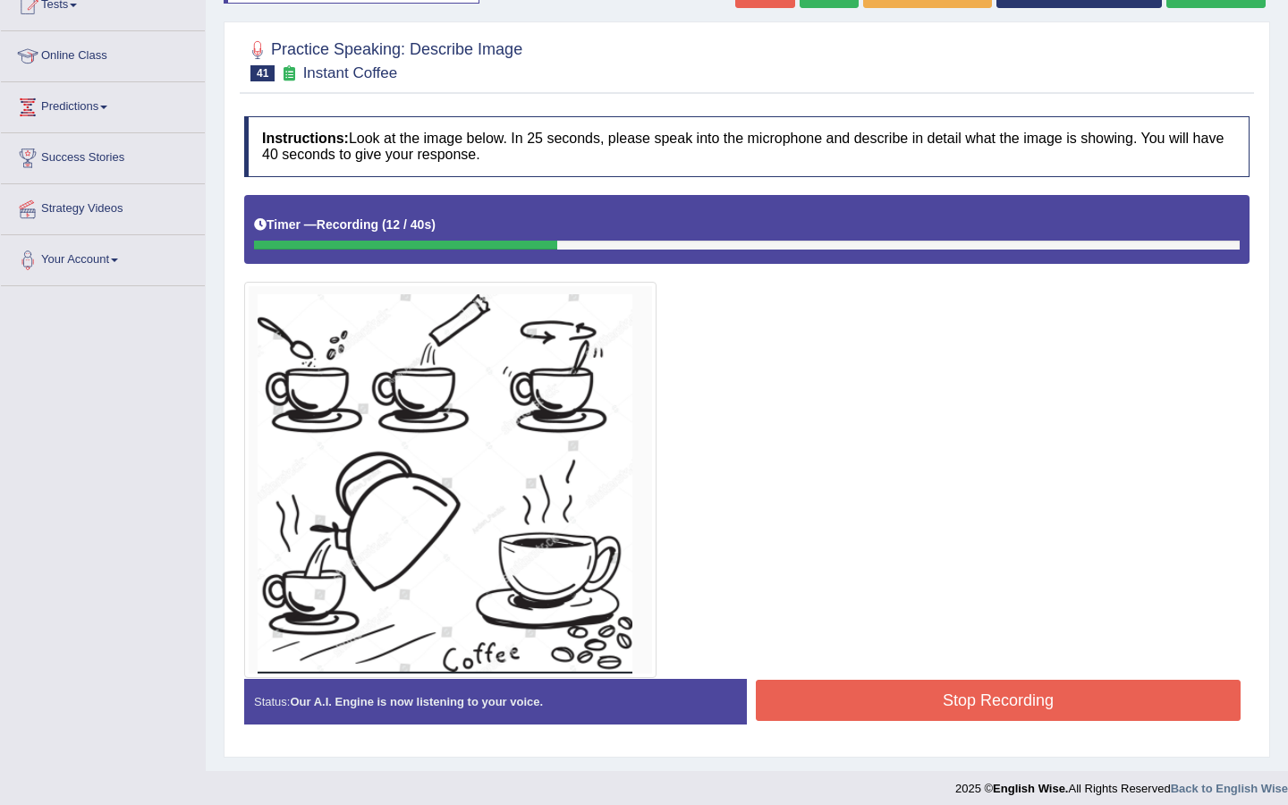
scroll to position [221, 0]
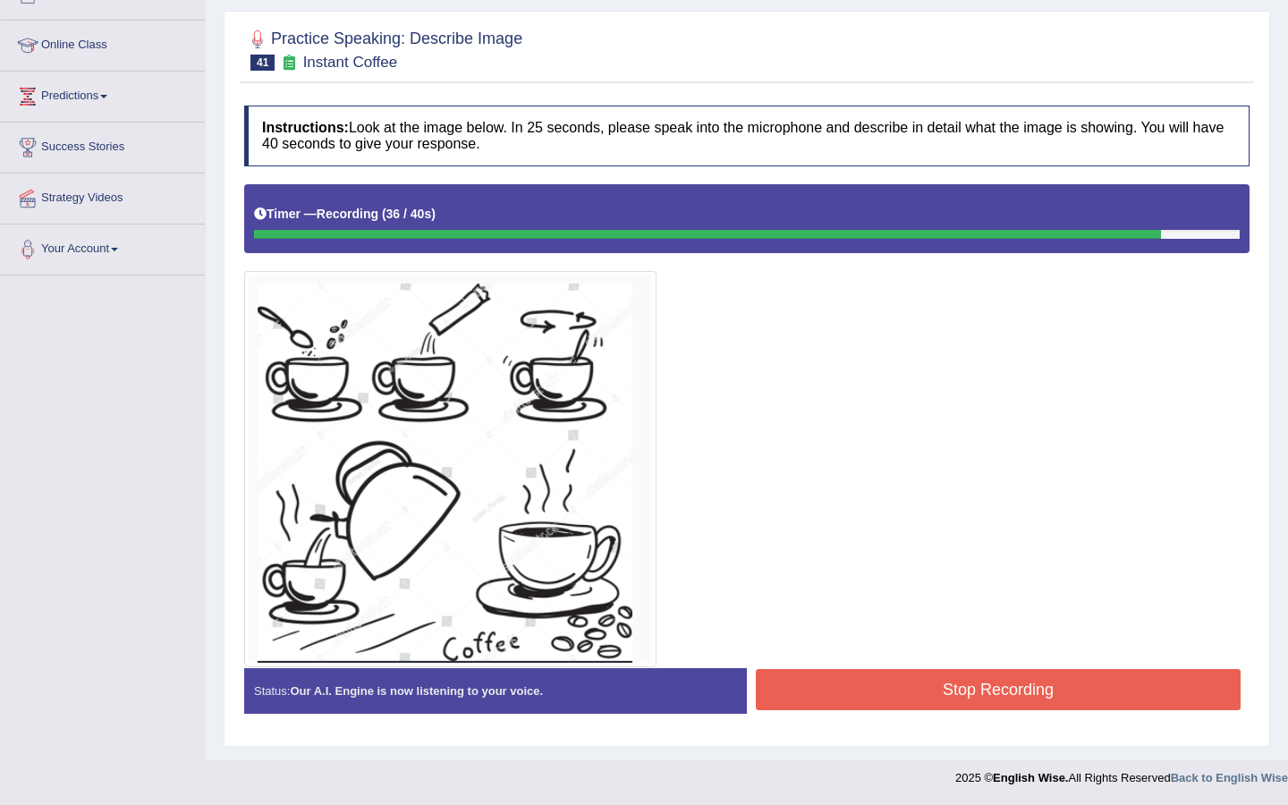
click at [978, 690] on button "Stop Recording" at bounding box center [998, 689] width 485 height 41
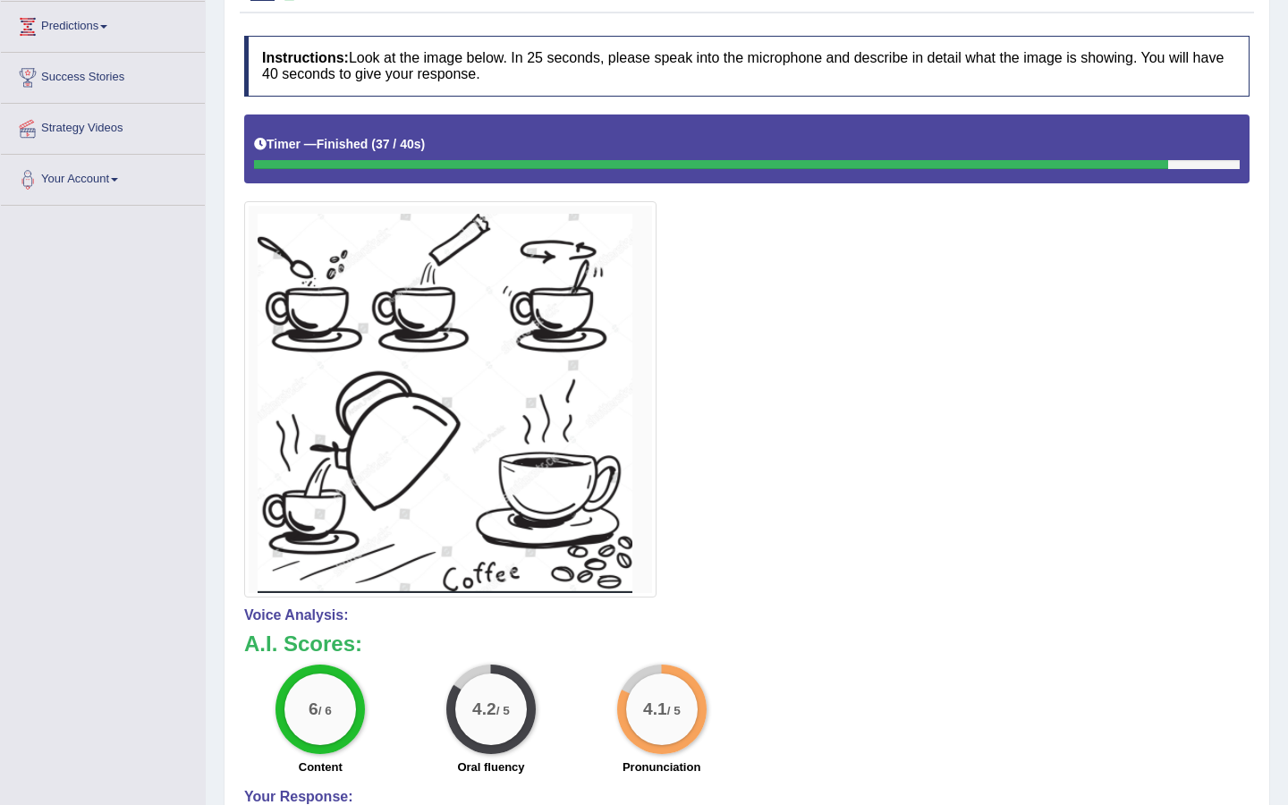
scroll to position [0, 0]
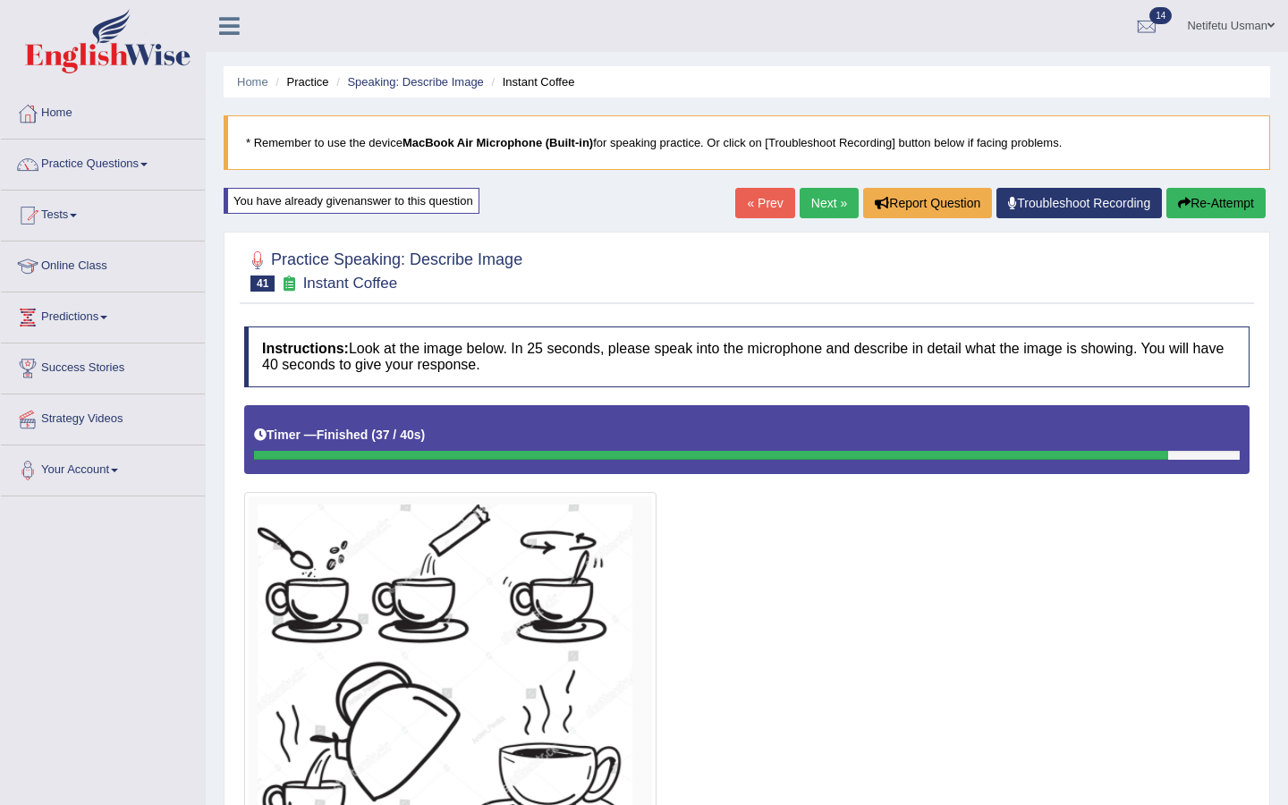
click at [810, 207] on link "Next »" at bounding box center [828, 203] width 59 height 30
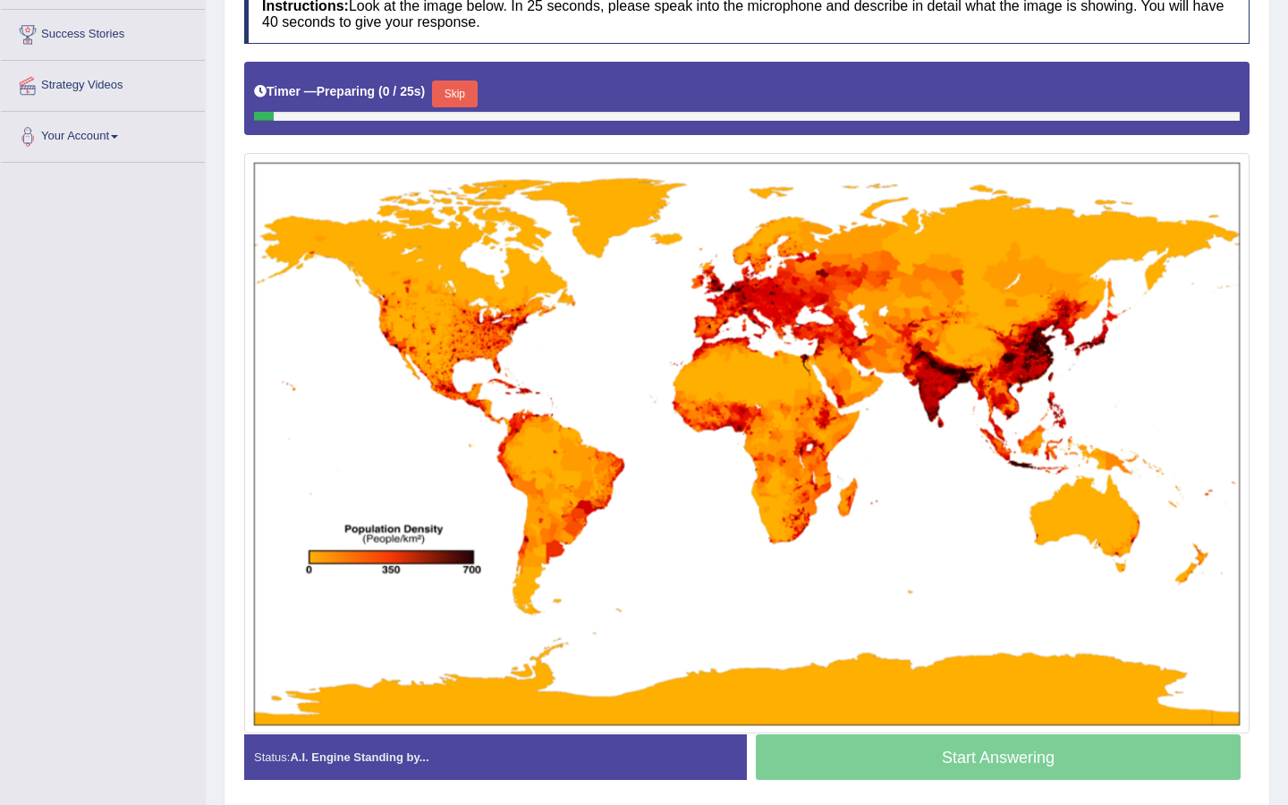
scroll to position [366, 0]
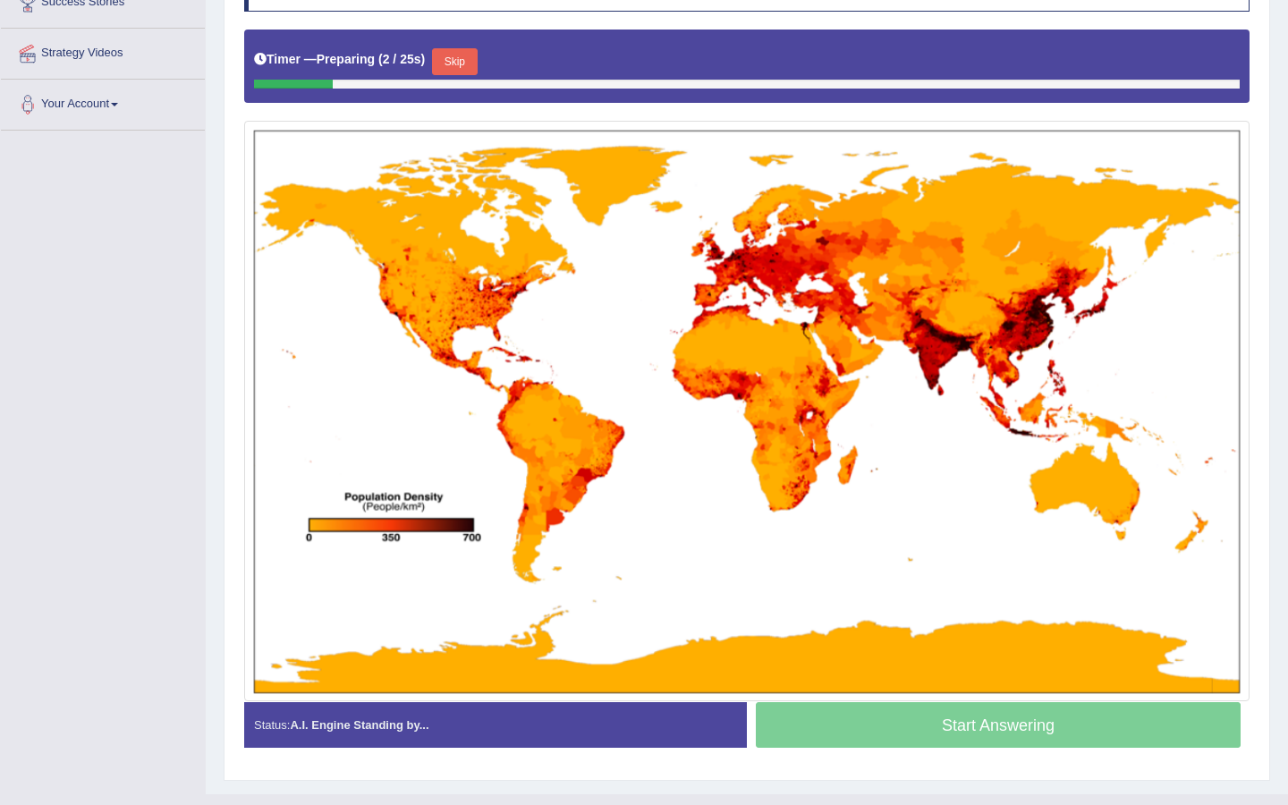
click at [461, 56] on button "Skip" at bounding box center [454, 61] width 45 height 27
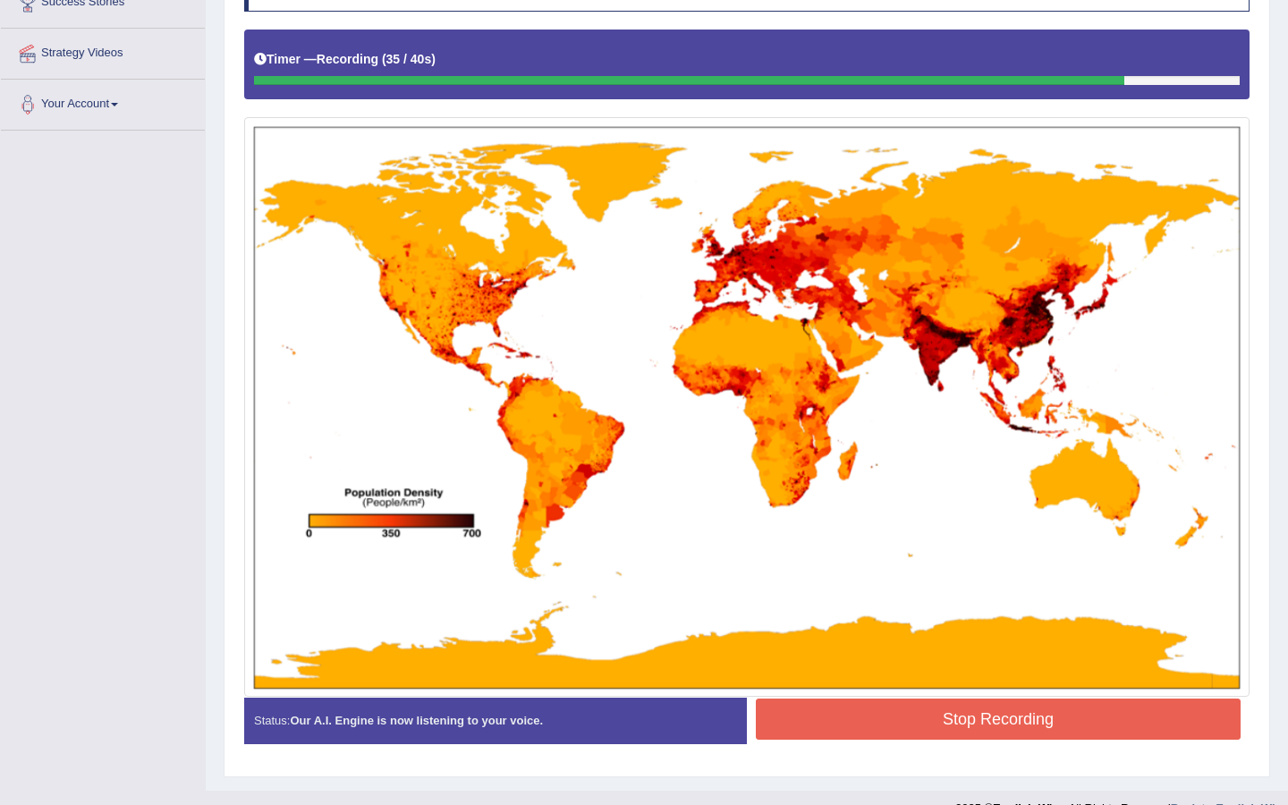
click at [894, 723] on button "Stop Recording" at bounding box center [998, 718] width 485 height 41
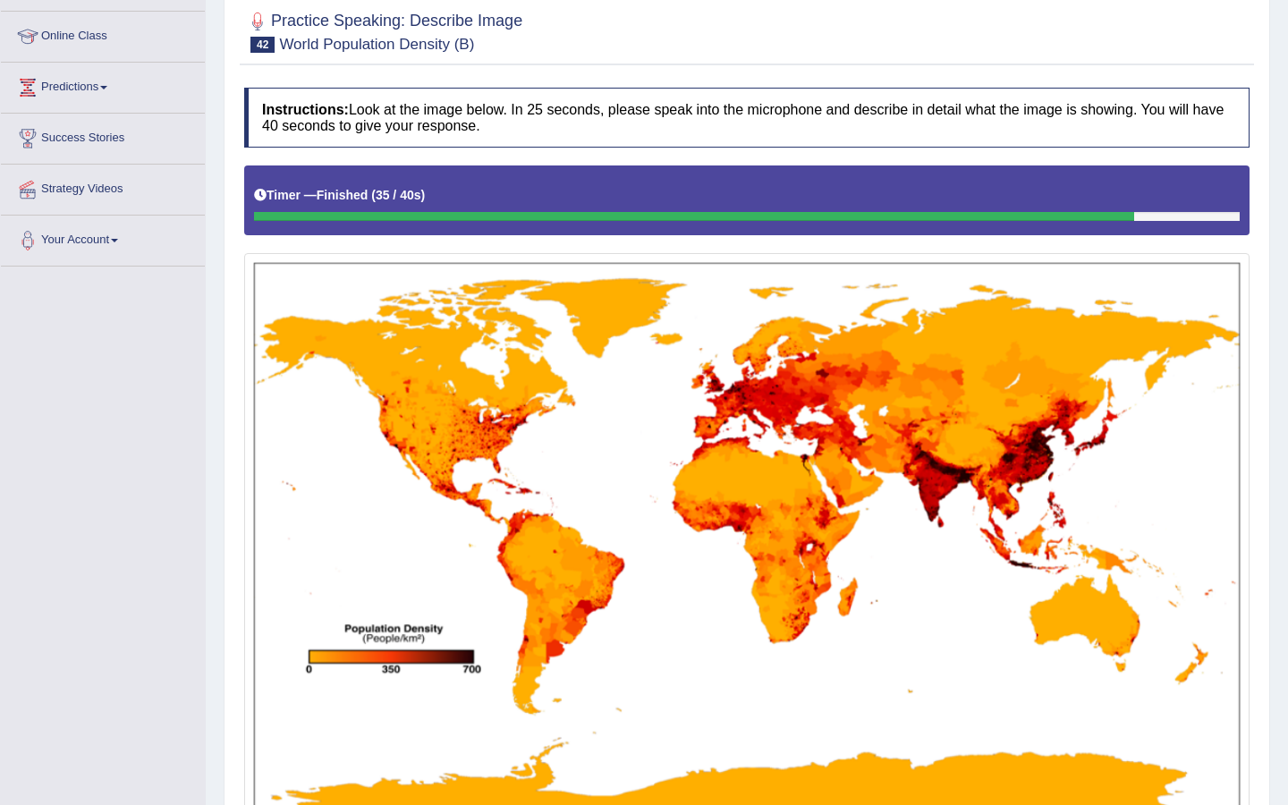
scroll to position [88, 0]
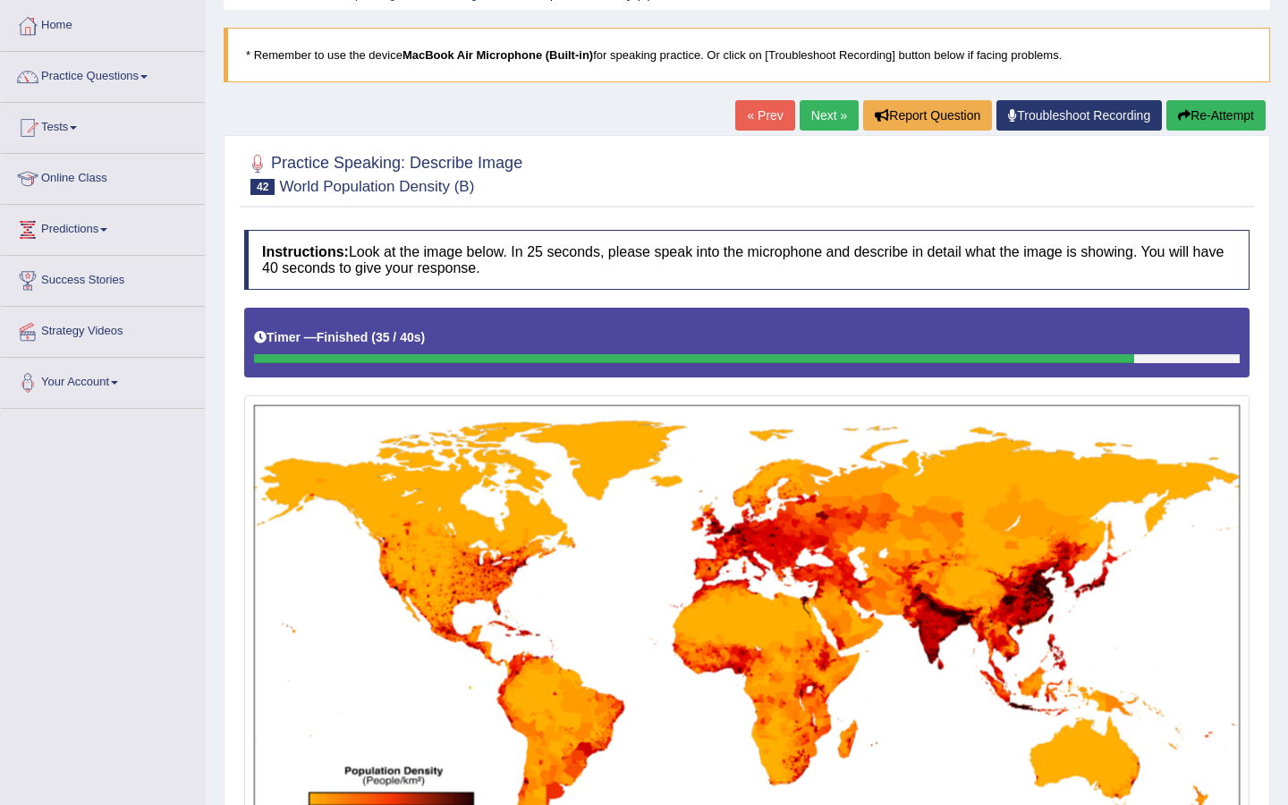
click at [823, 114] on link "Next »" at bounding box center [828, 115] width 59 height 30
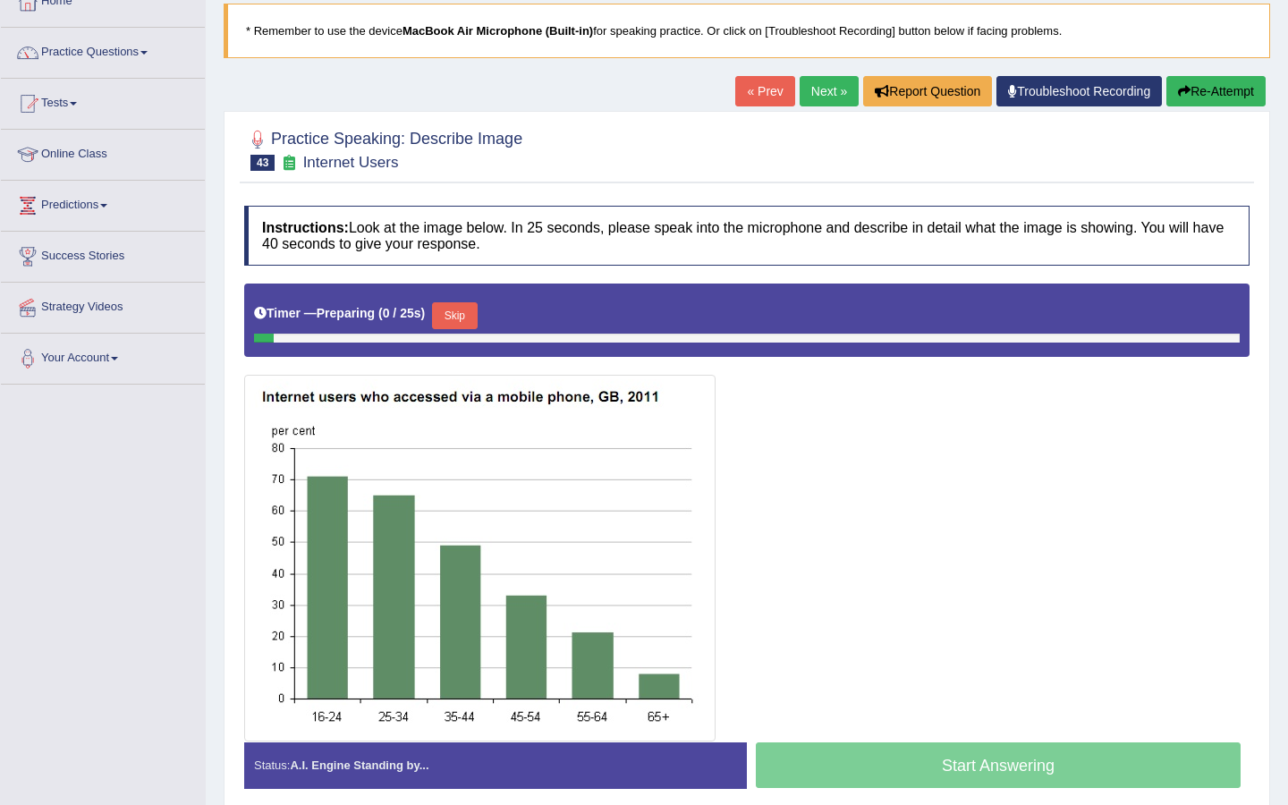
scroll to position [187, 0]
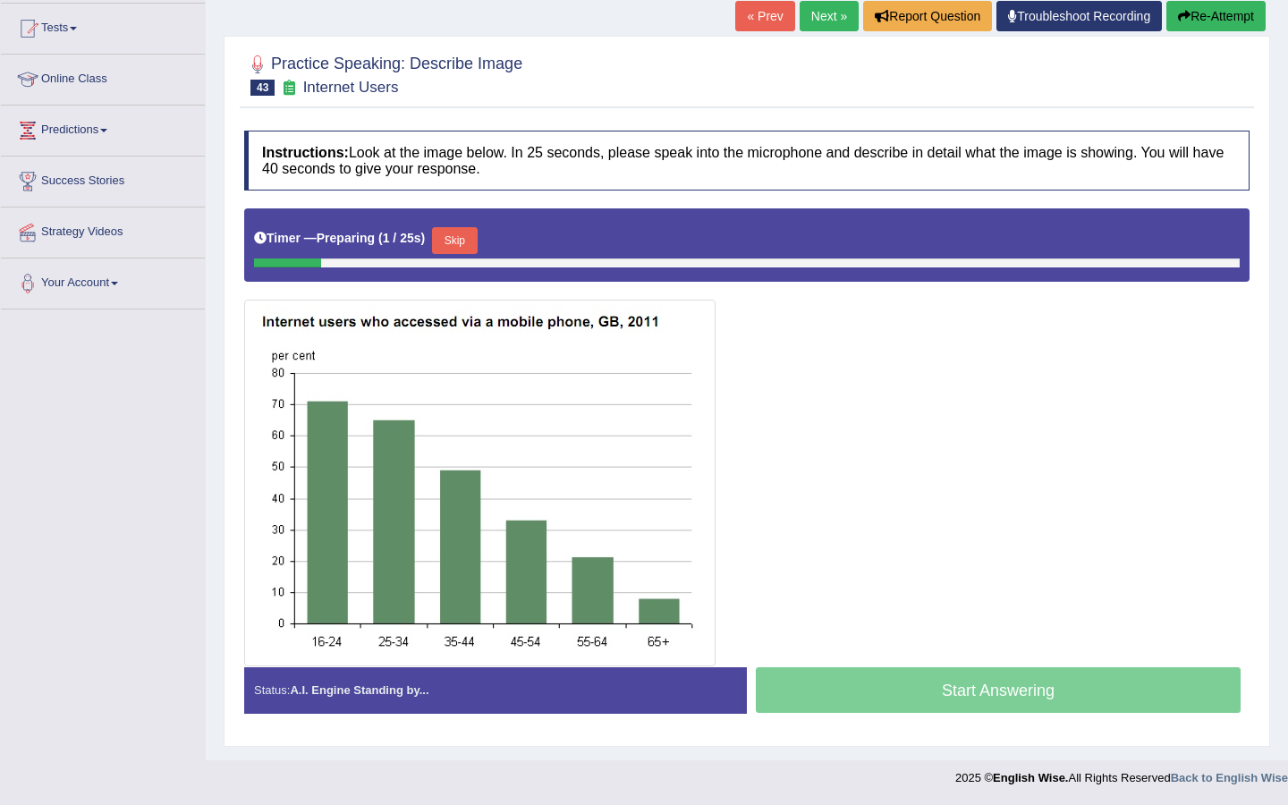
click at [465, 236] on button "Skip" at bounding box center [454, 240] width 45 height 27
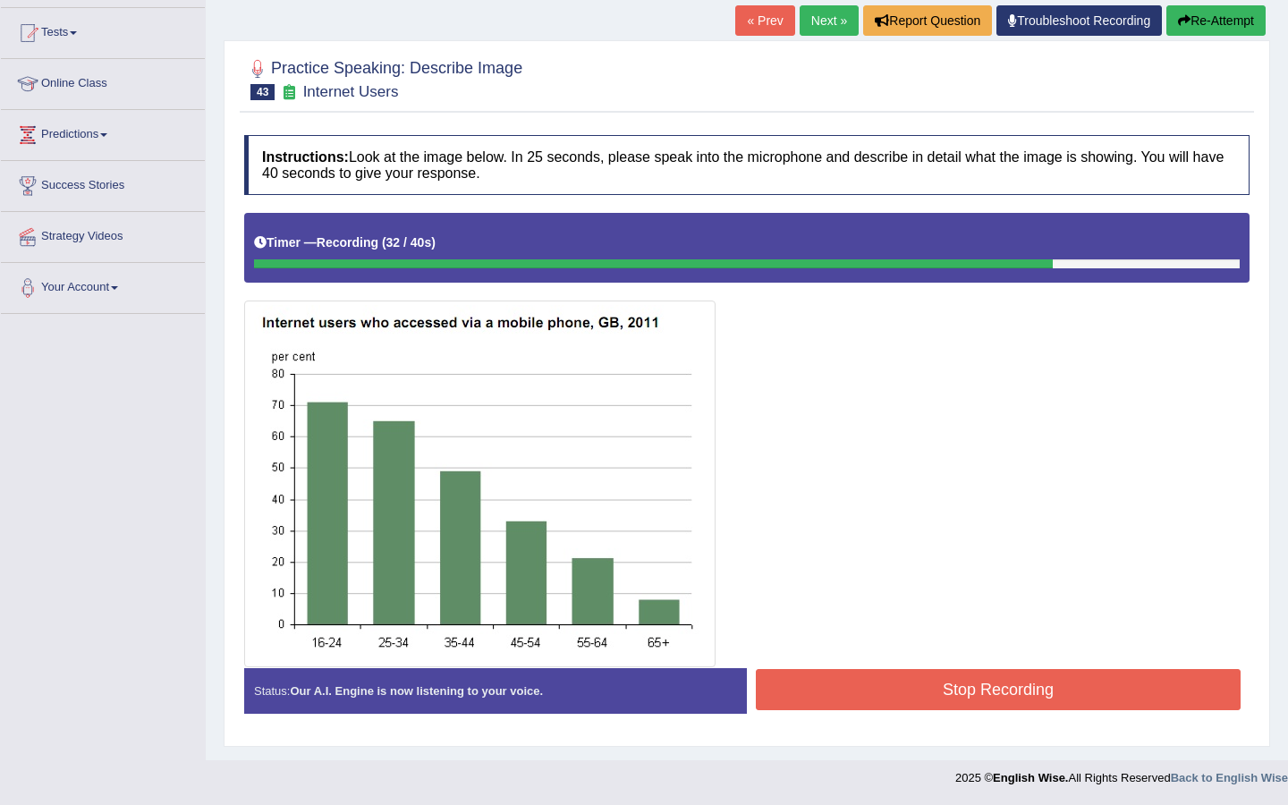
click at [846, 697] on button "Stop Recording" at bounding box center [998, 689] width 485 height 41
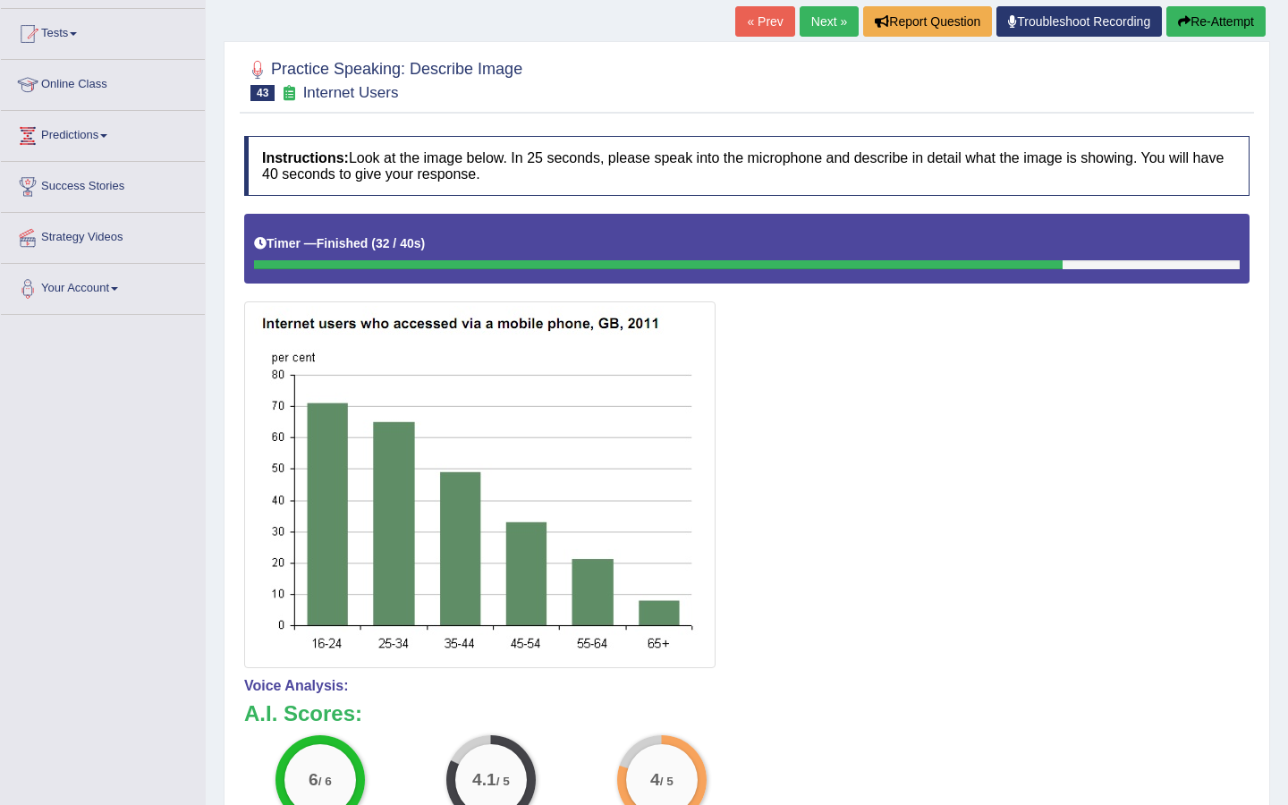
scroll to position [0, 0]
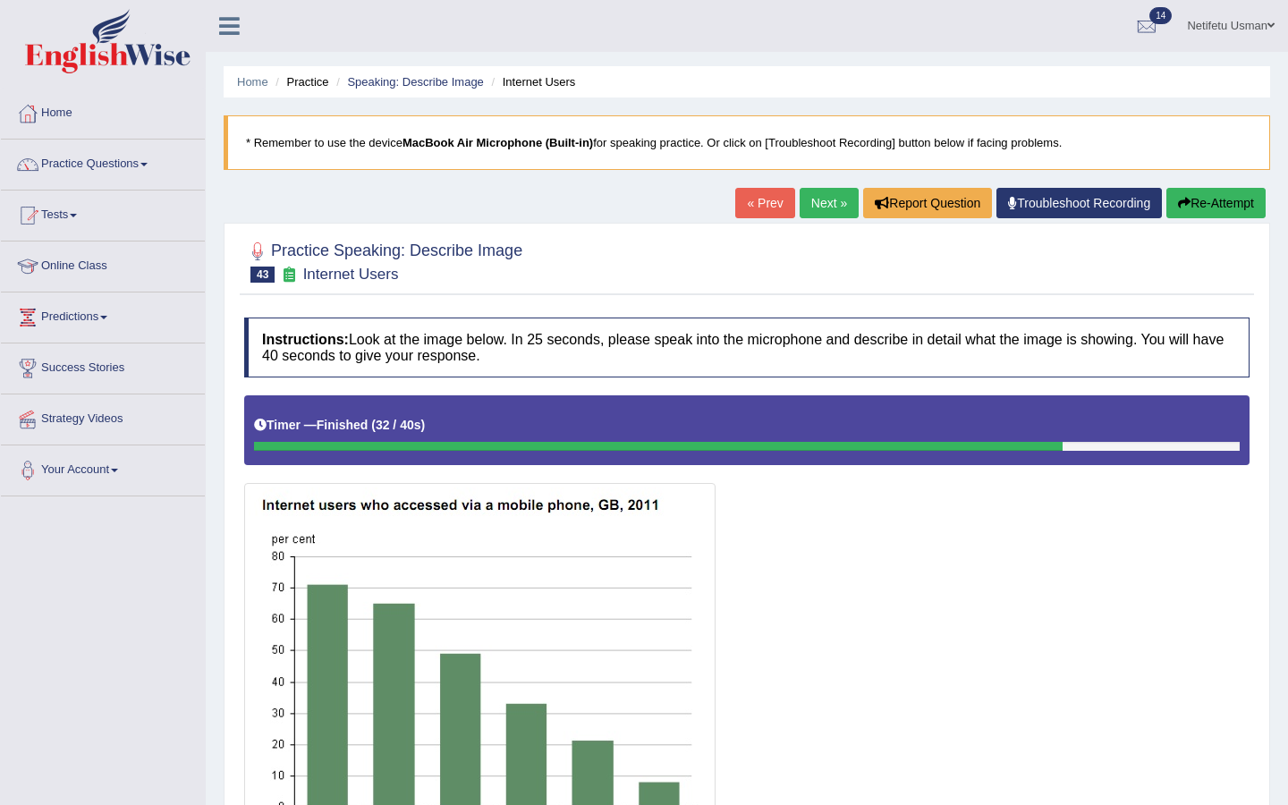
click at [816, 196] on link "Next »" at bounding box center [828, 203] width 59 height 30
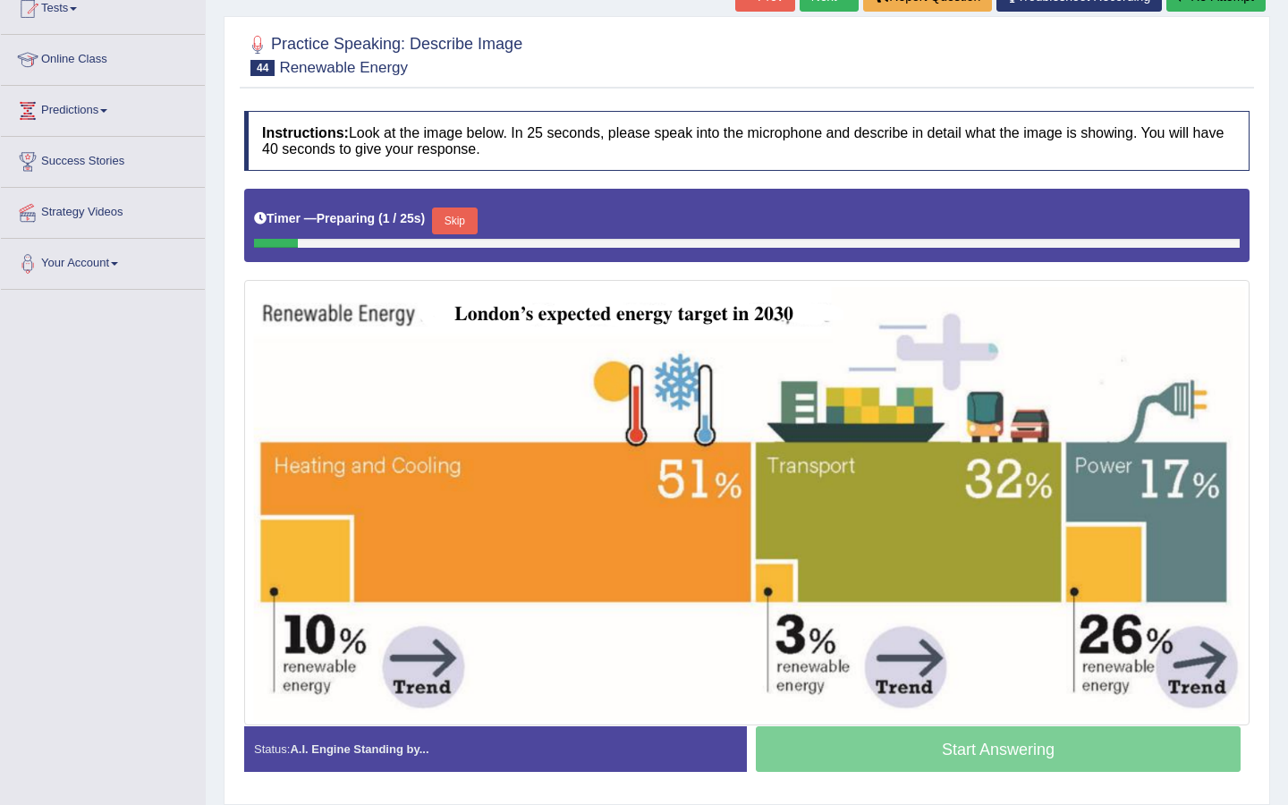
scroll to position [219, 0]
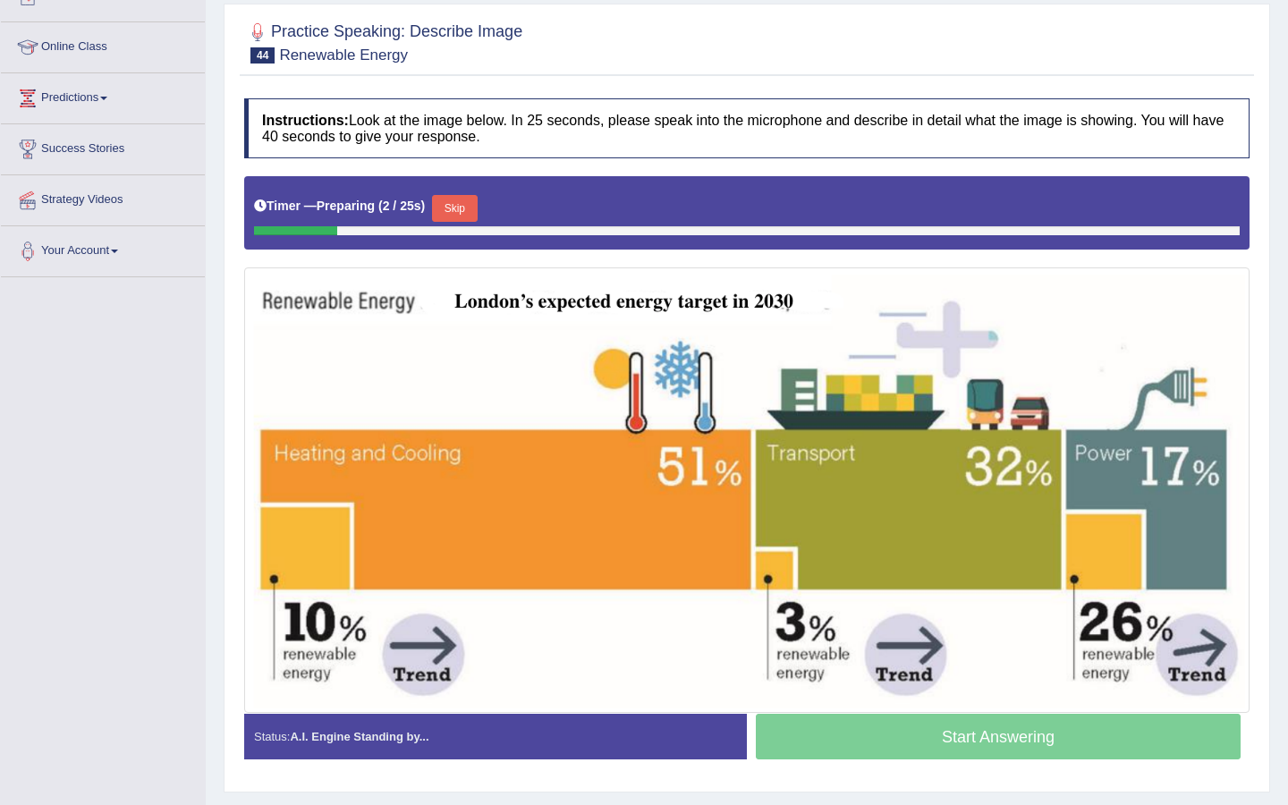
click at [463, 203] on button "Skip" at bounding box center [454, 208] width 45 height 27
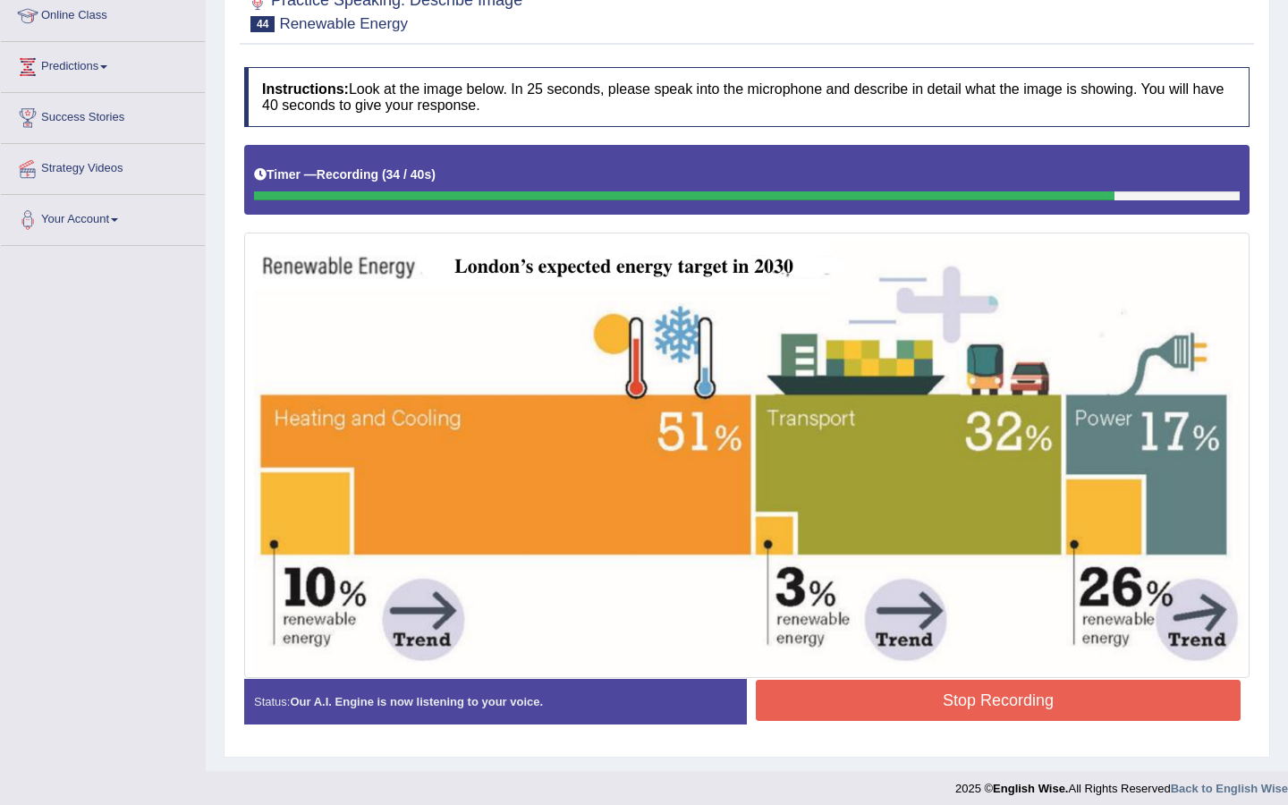
scroll to position [252, 0]
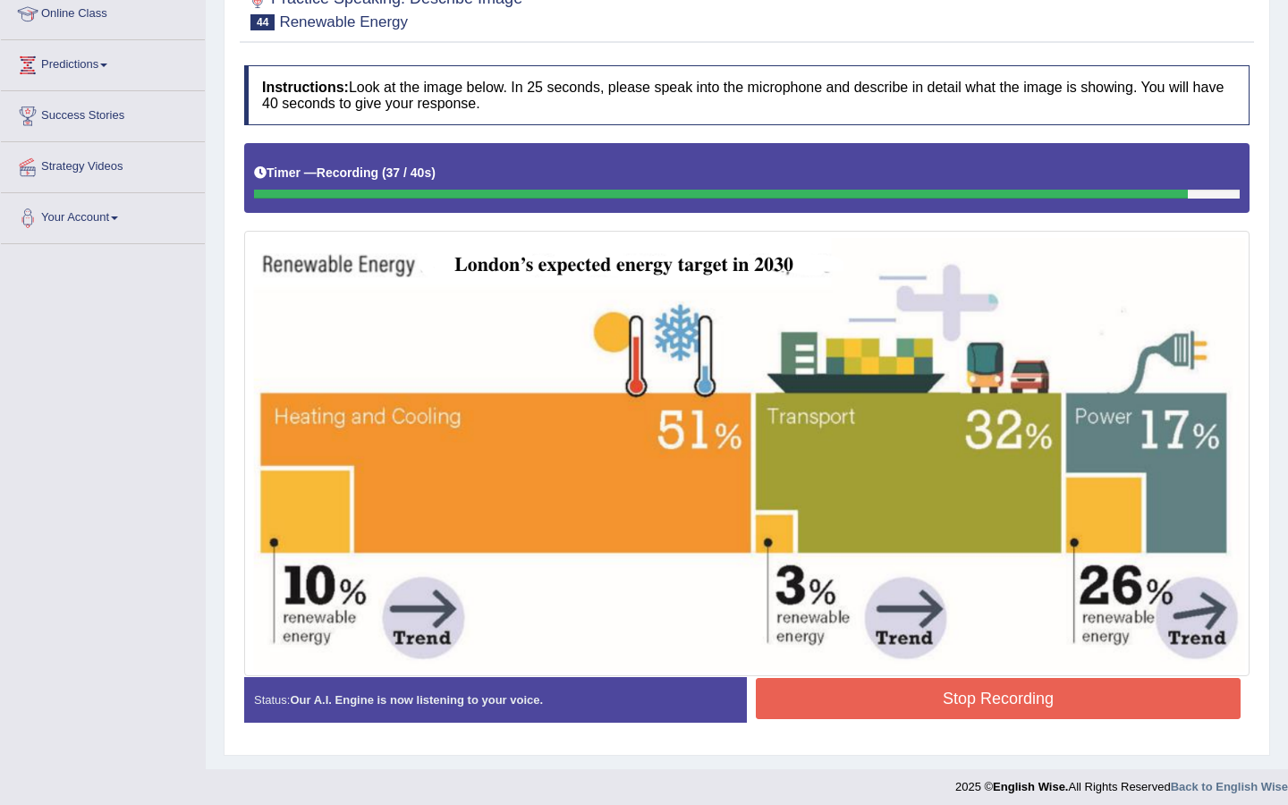
click at [850, 694] on button "Stop Recording" at bounding box center [998, 698] width 485 height 41
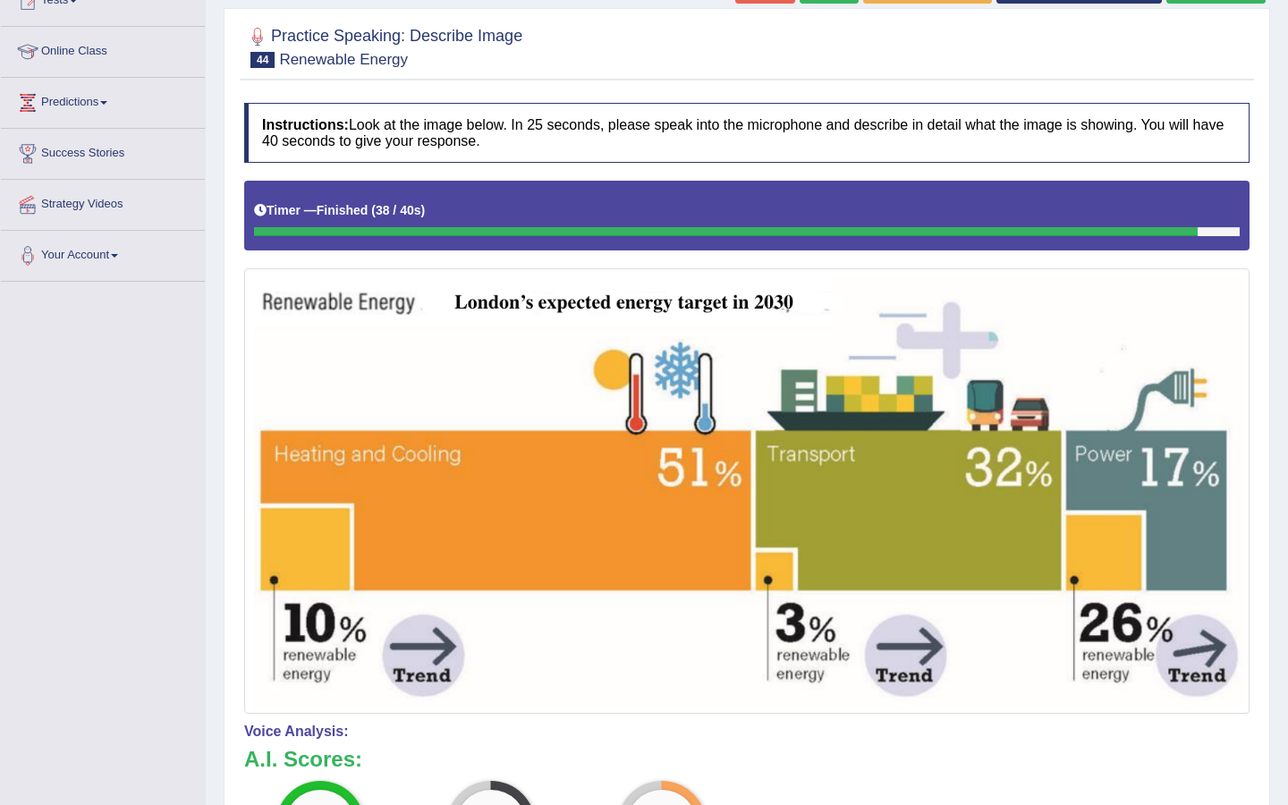
scroll to position [0, 0]
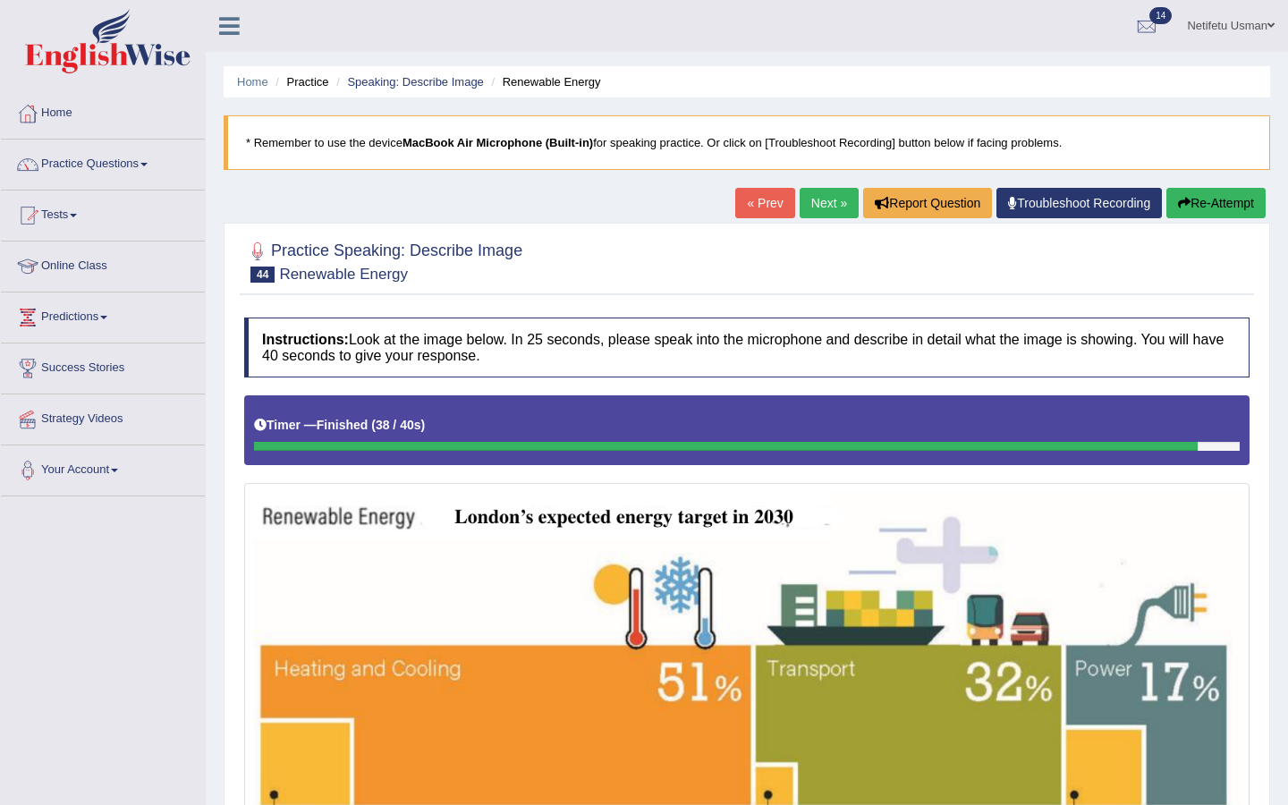
click at [813, 203] on link "Next »" at bounding box center [828, 203] width 59 height 30
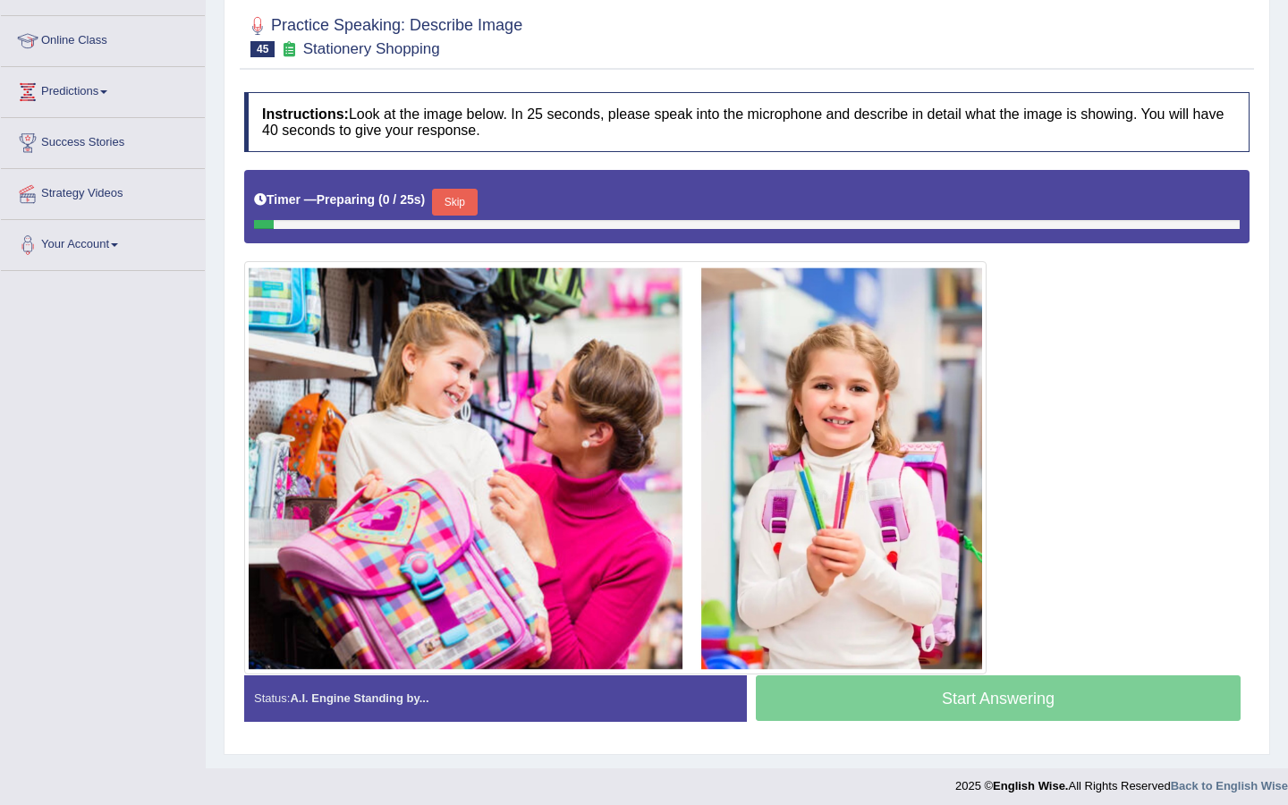
scroll to position [233, 0]
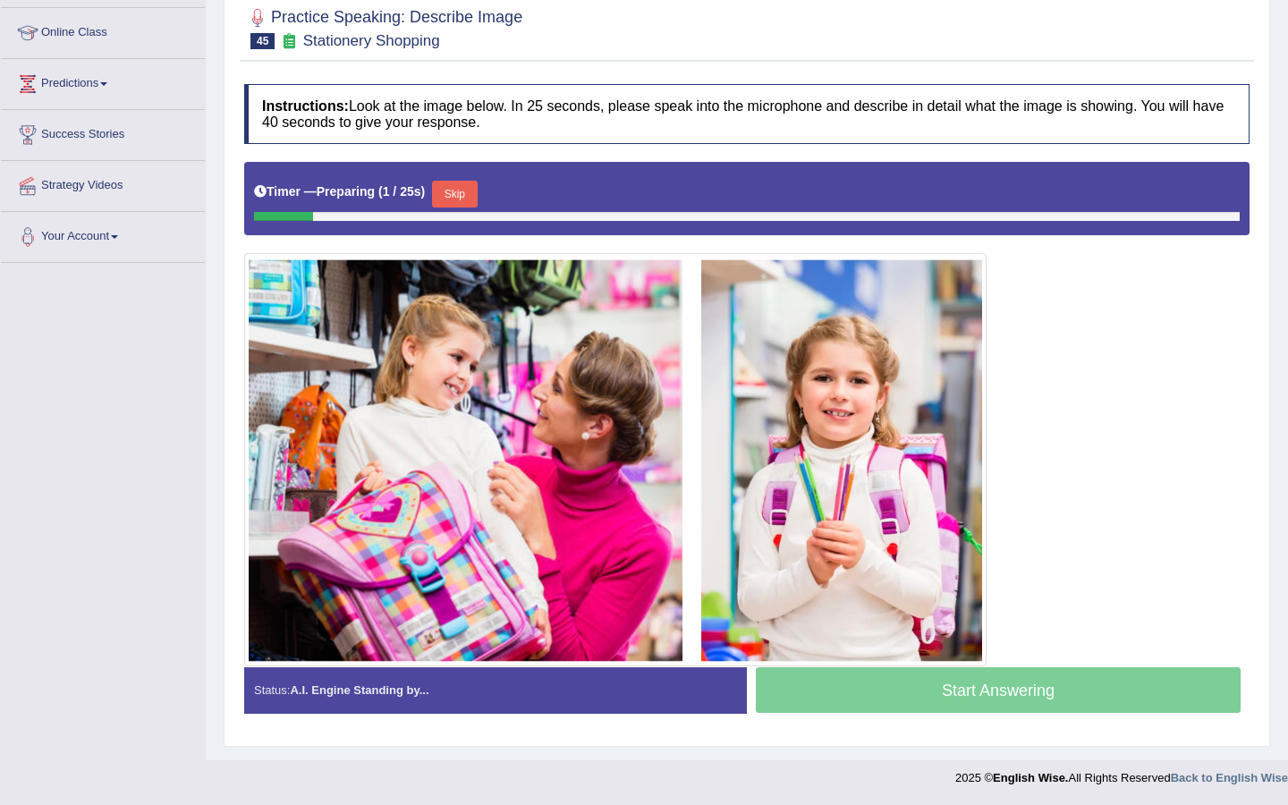
click at [459, 194] on button "Skip" at bounding box center [454, 194] width 45 height 27
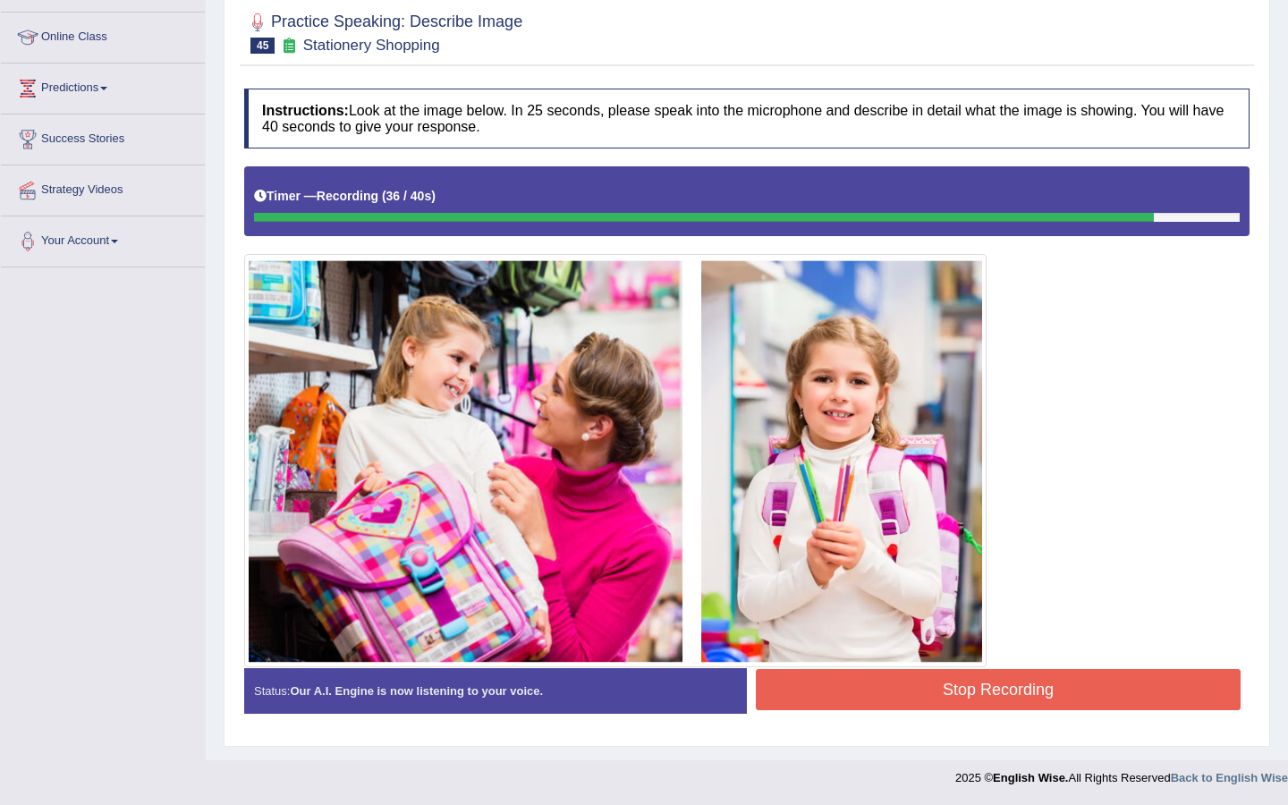
click at [798, 705] on button "Stop Recording" at bounding box center [998, 689] width 485 height 41
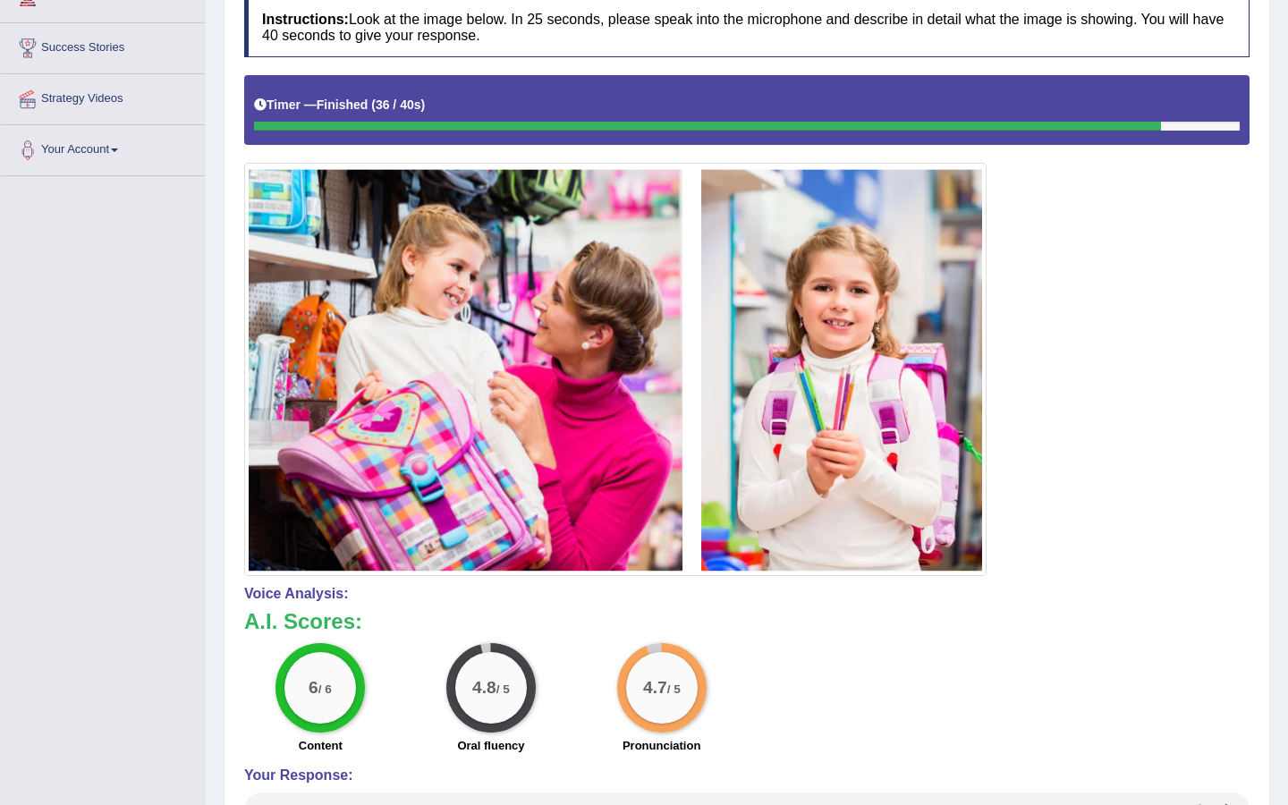
scroll to position [0, 0]
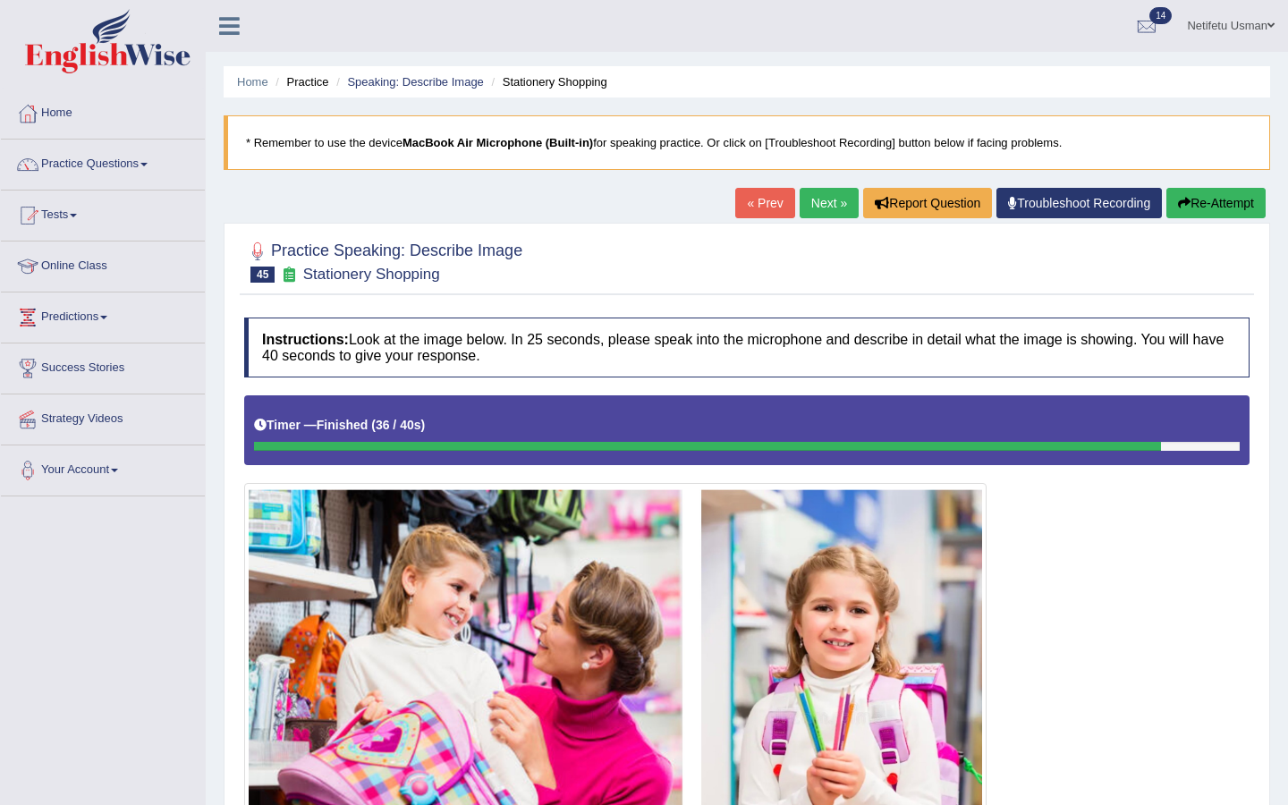
click at [1239, 198] on button "Re-Attempt" at bounding box center [1215, 203] width 99 height 30
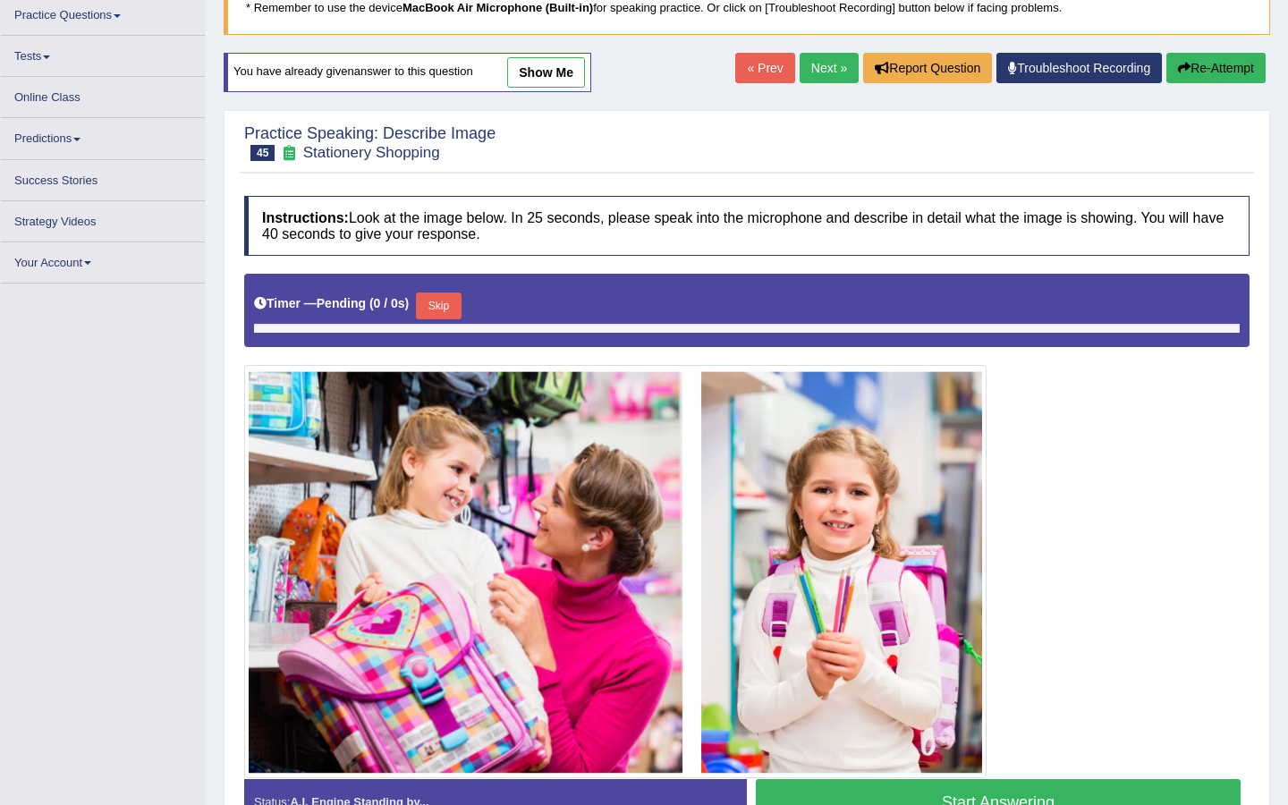
scroll to position [148, 0]
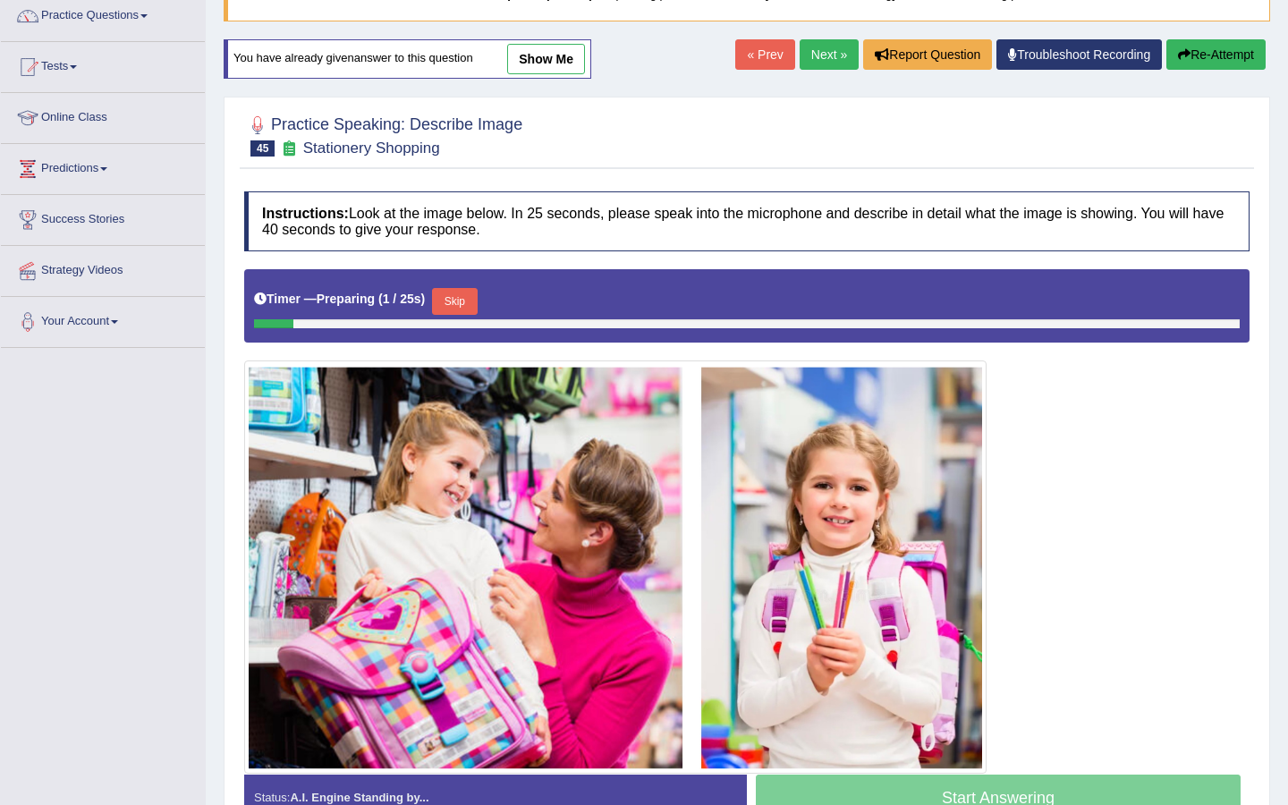
click at [460, 299] on button "Skip" at bounding box center [454, 301] width 45 height 27
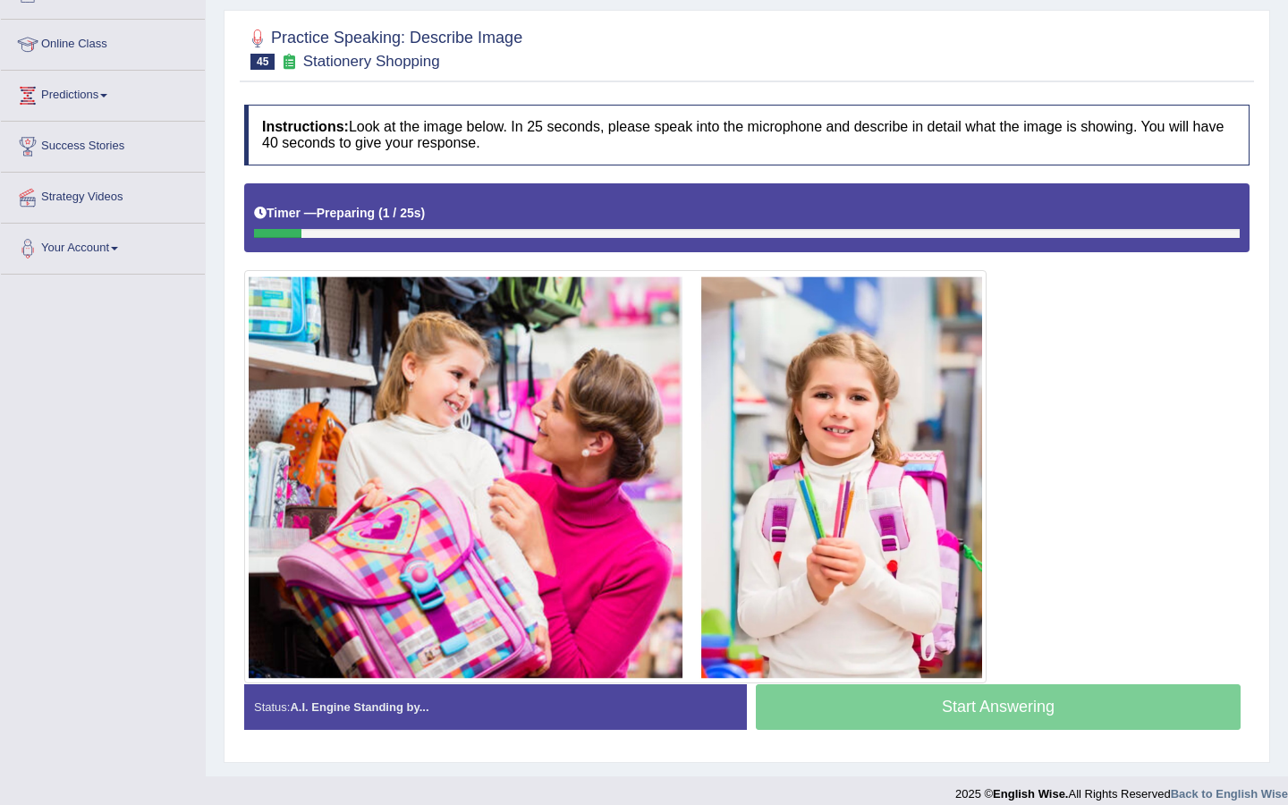
scroll to position [238, 0]
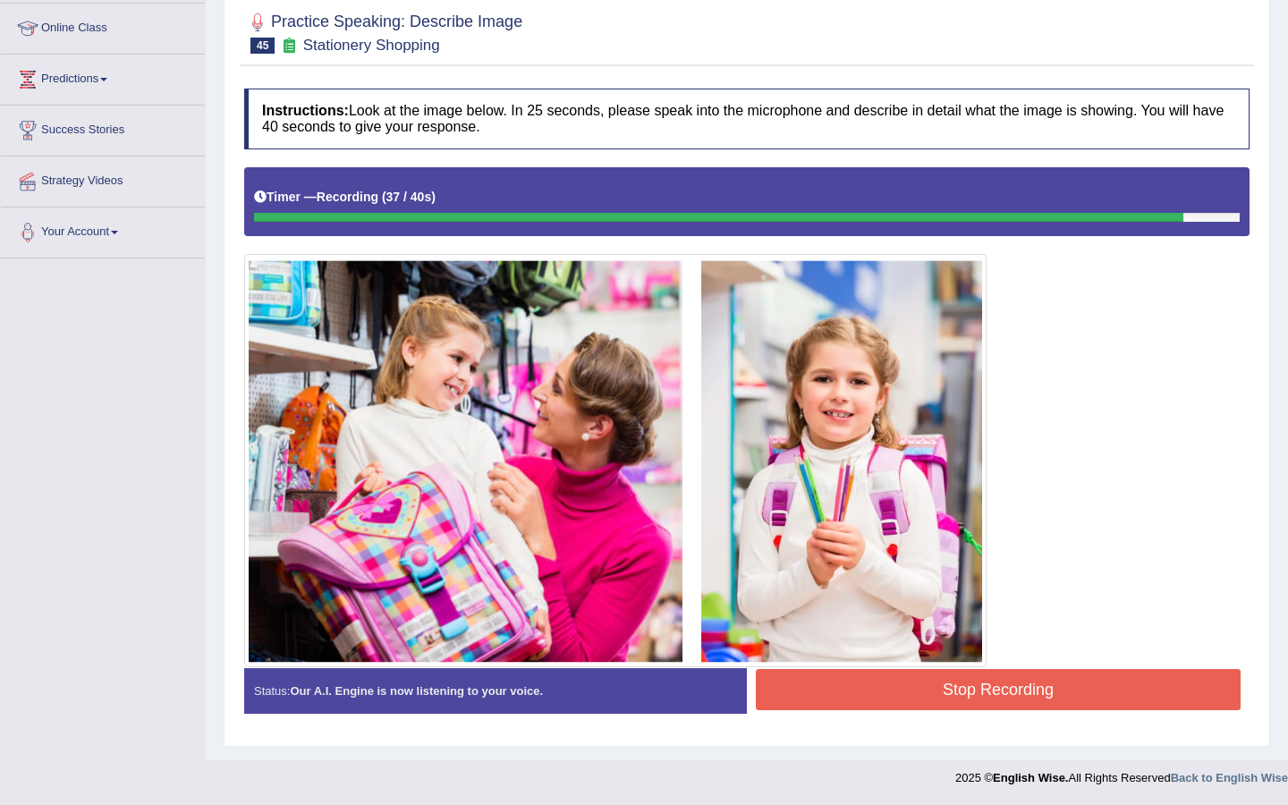
click at [779, 688] on button "Stop Recording" at bounding box center [998, 689] width 485 height 41
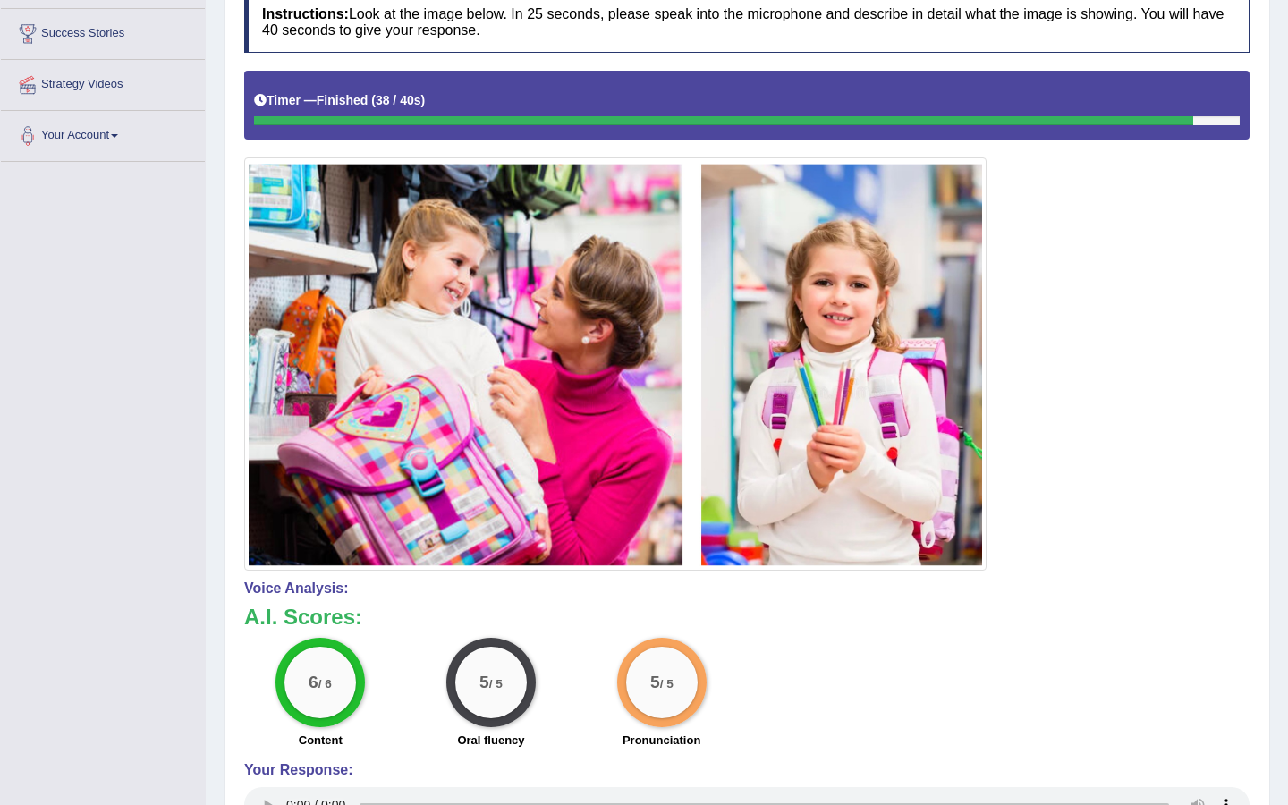
scroll to position [0, 0]
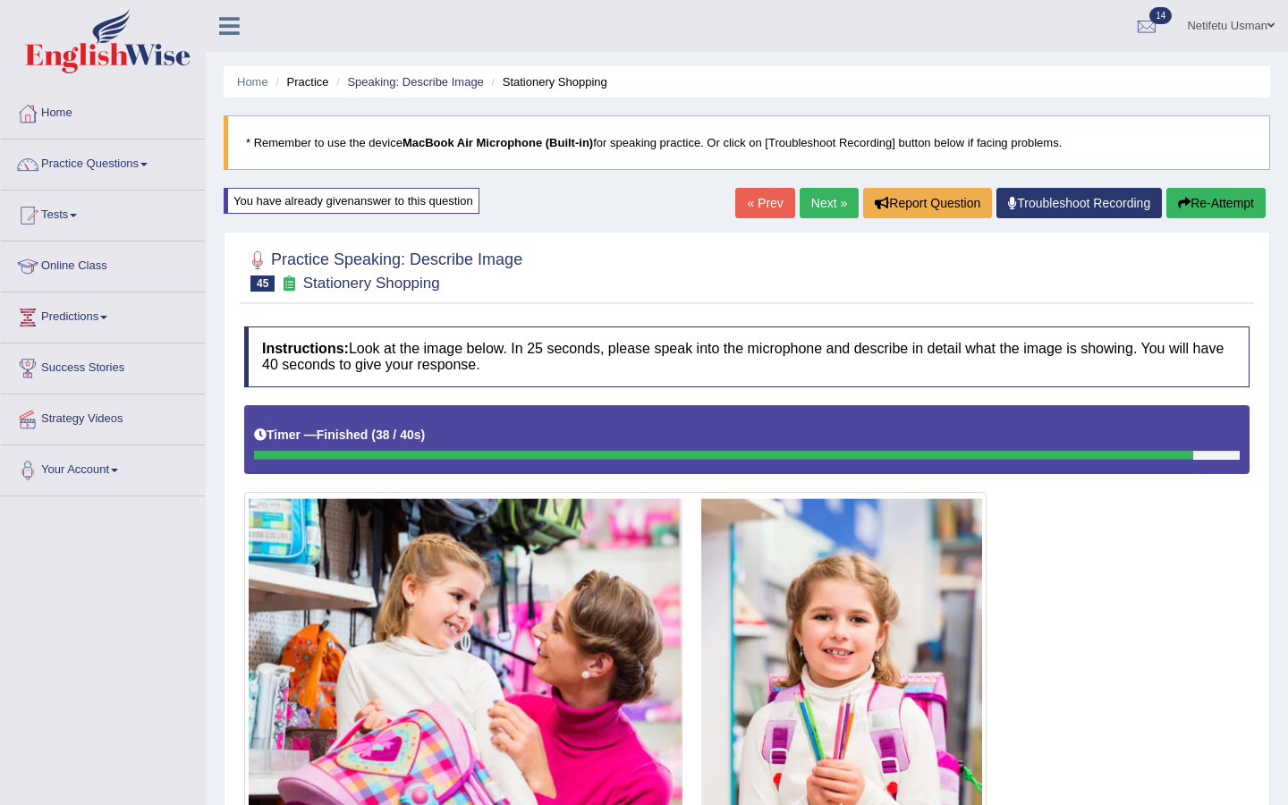
click at [815, 203] on link "Next »" at bounding box center [828, 203] width 59 height 30
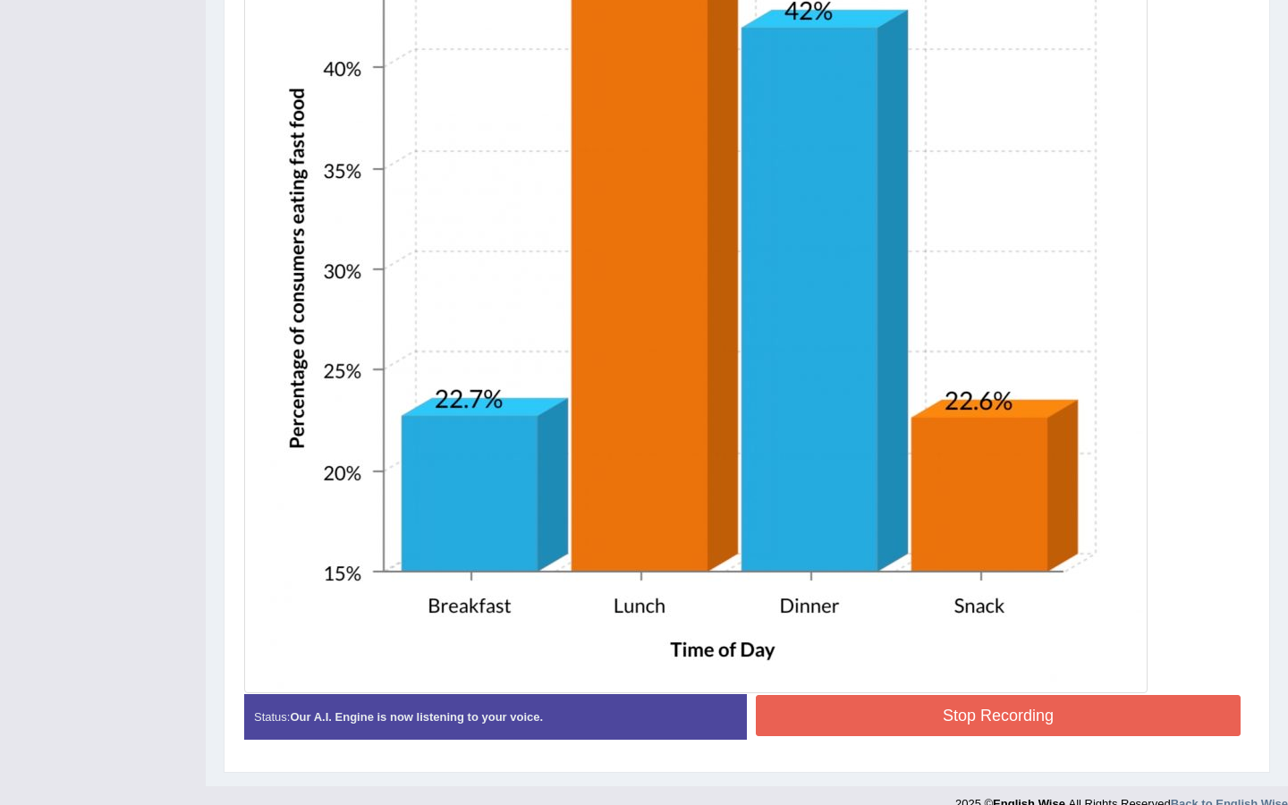
scroll to position [719, 0]
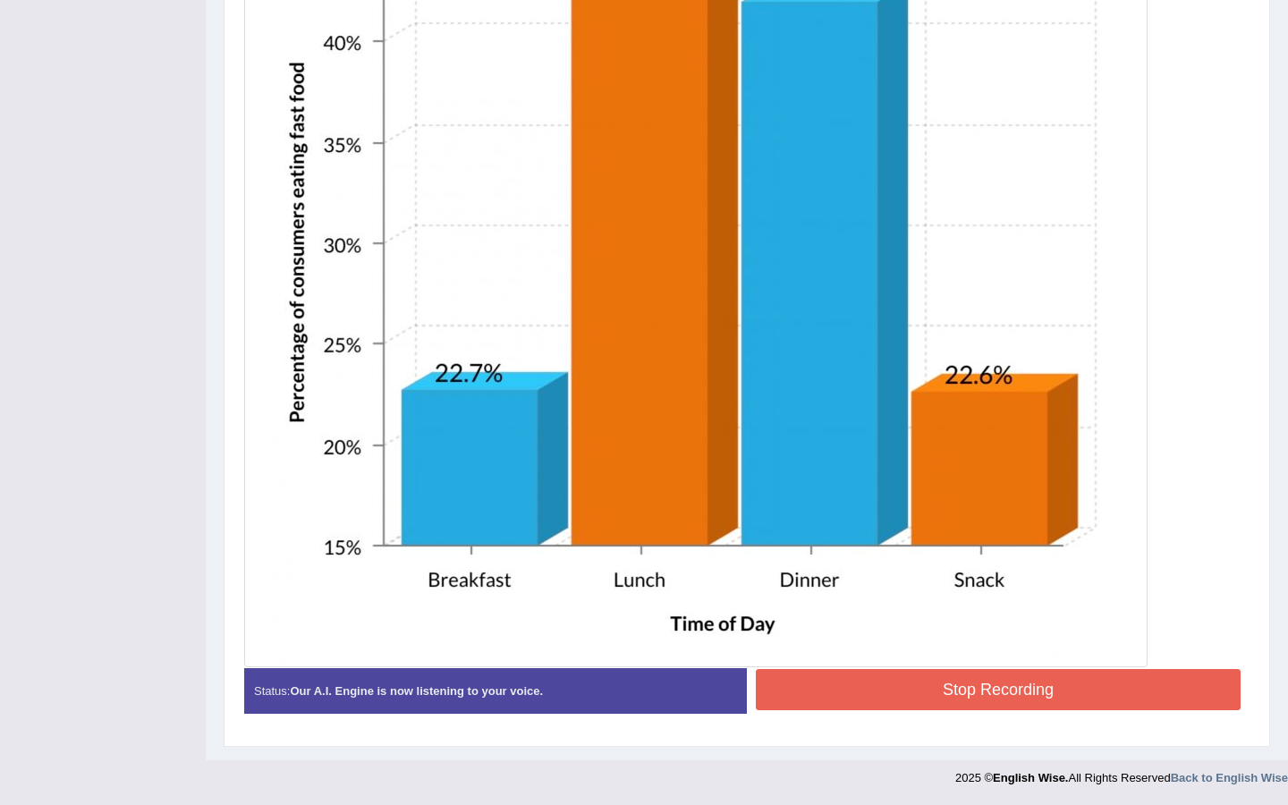
click at [894, 677] on button "Stop Recording" at bounding box center [998, 689] width 485 height 41
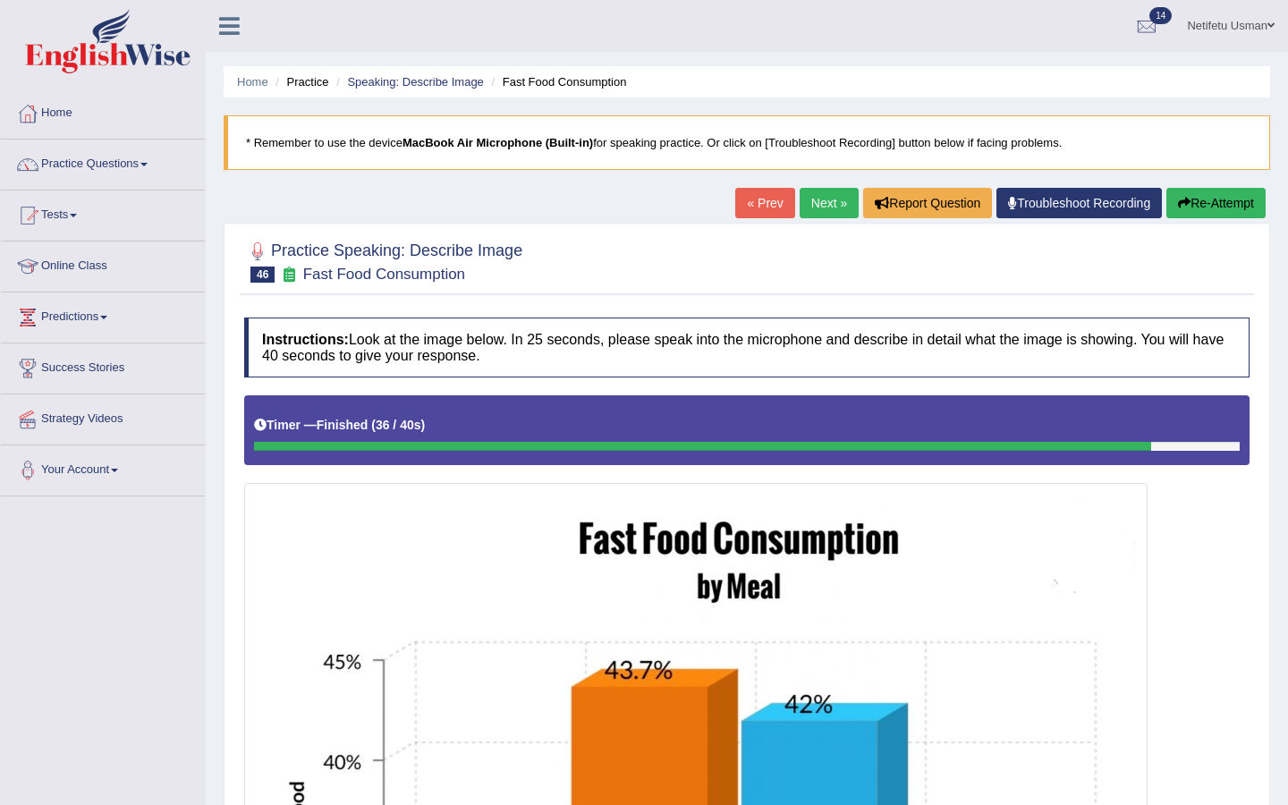
scroll to position [1, 0]
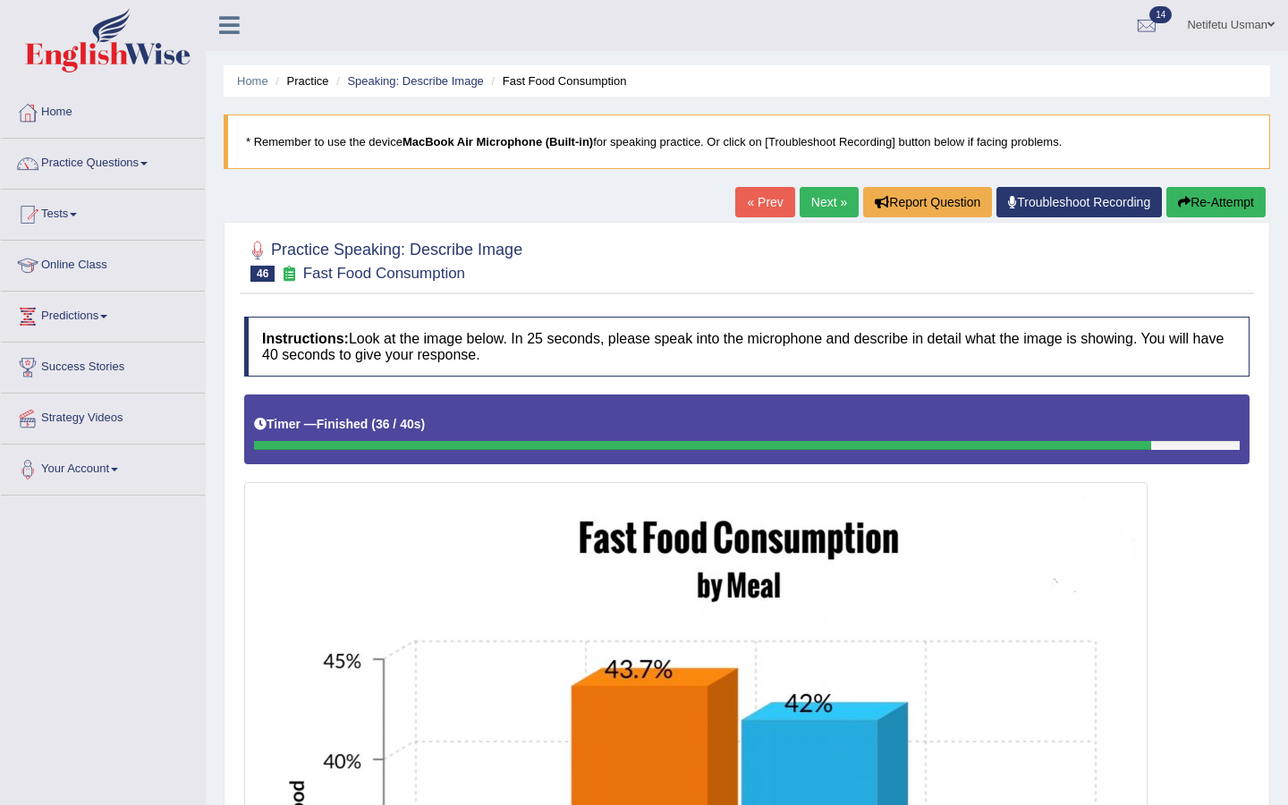
click at [1218, 207] on button "Re-Attempt" at bounding box center [1215, 202] width 99 height 30
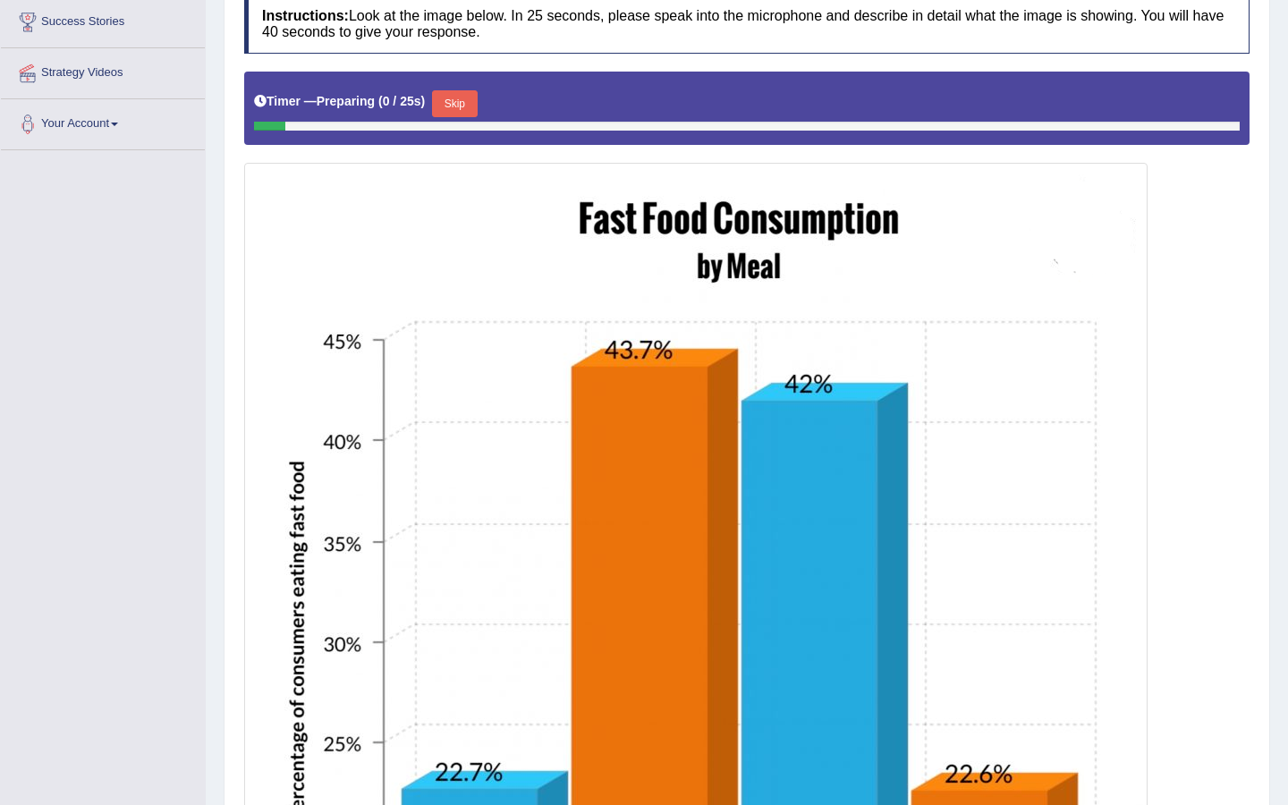
scroll to position [368, 0]
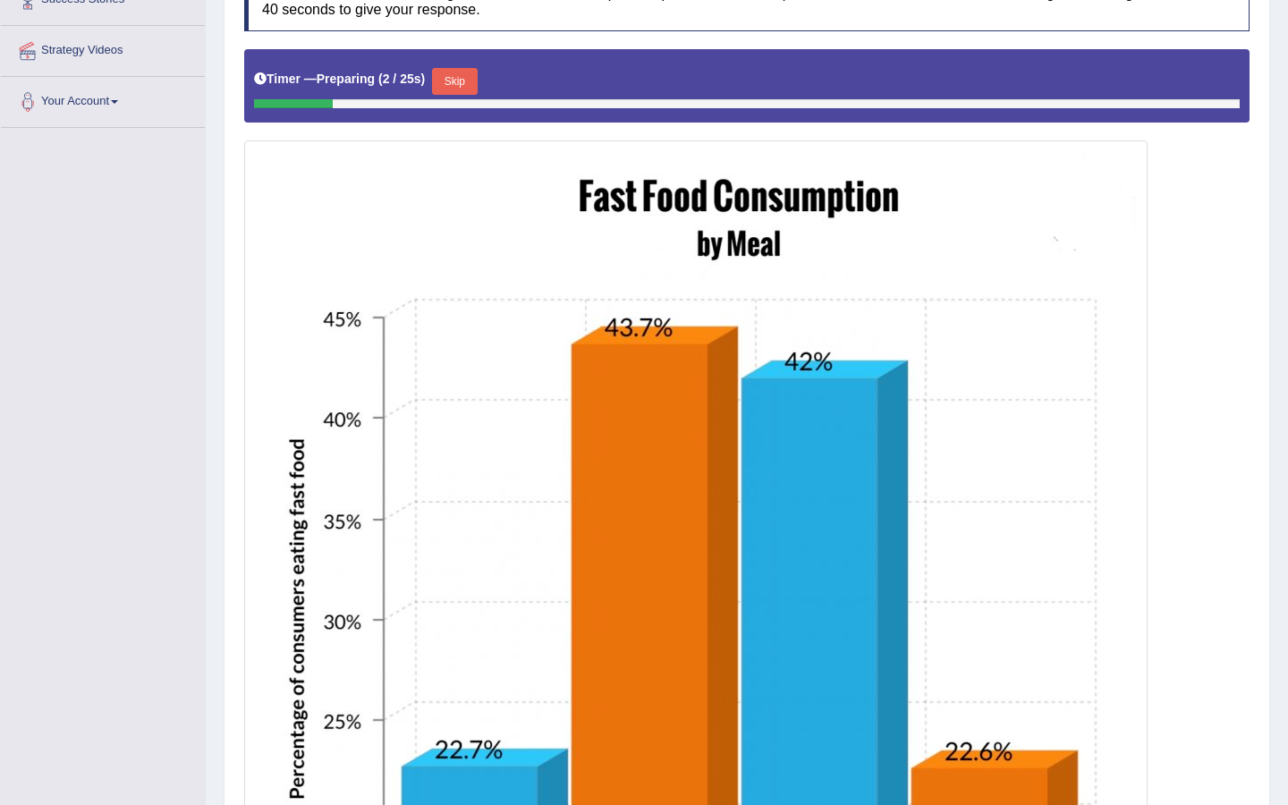
click at [469, 79] on button "Skip" at bounding box center [454, 81] width 45 height 27
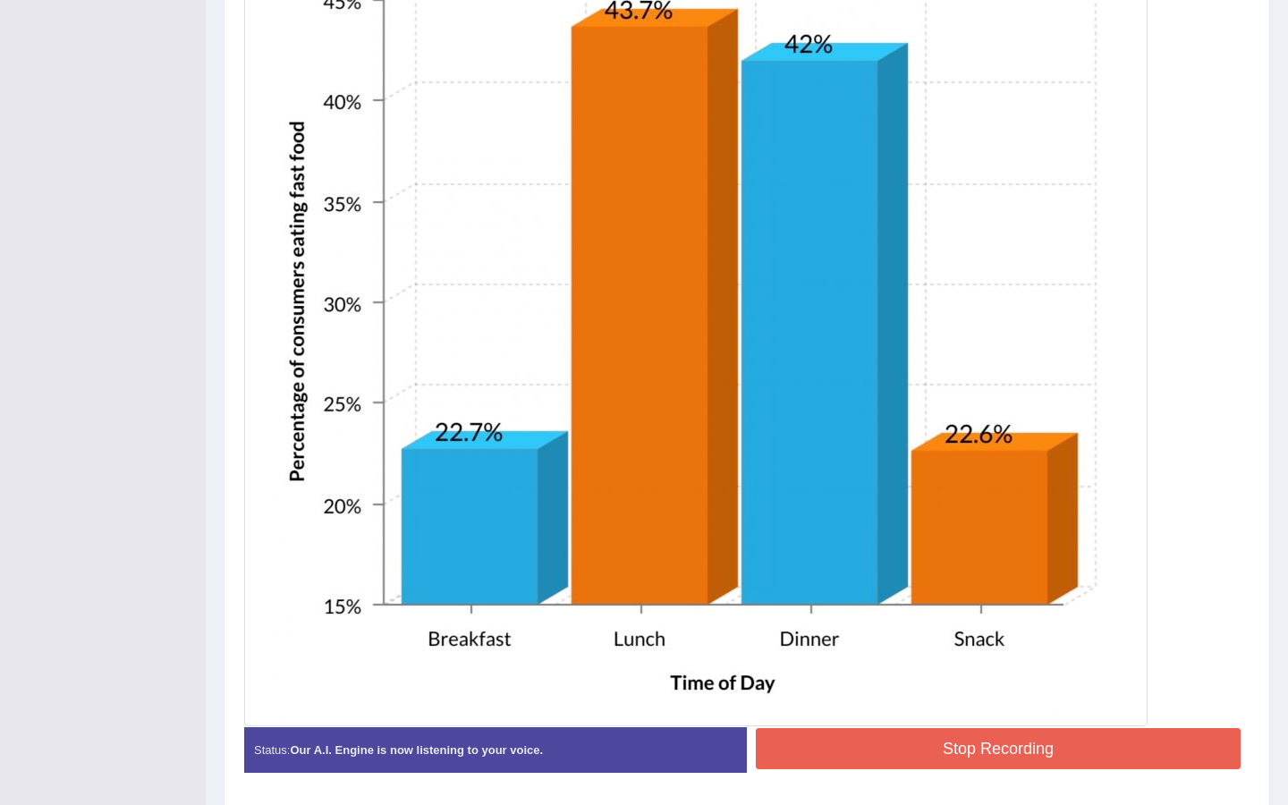
scroll to position [728, 0]
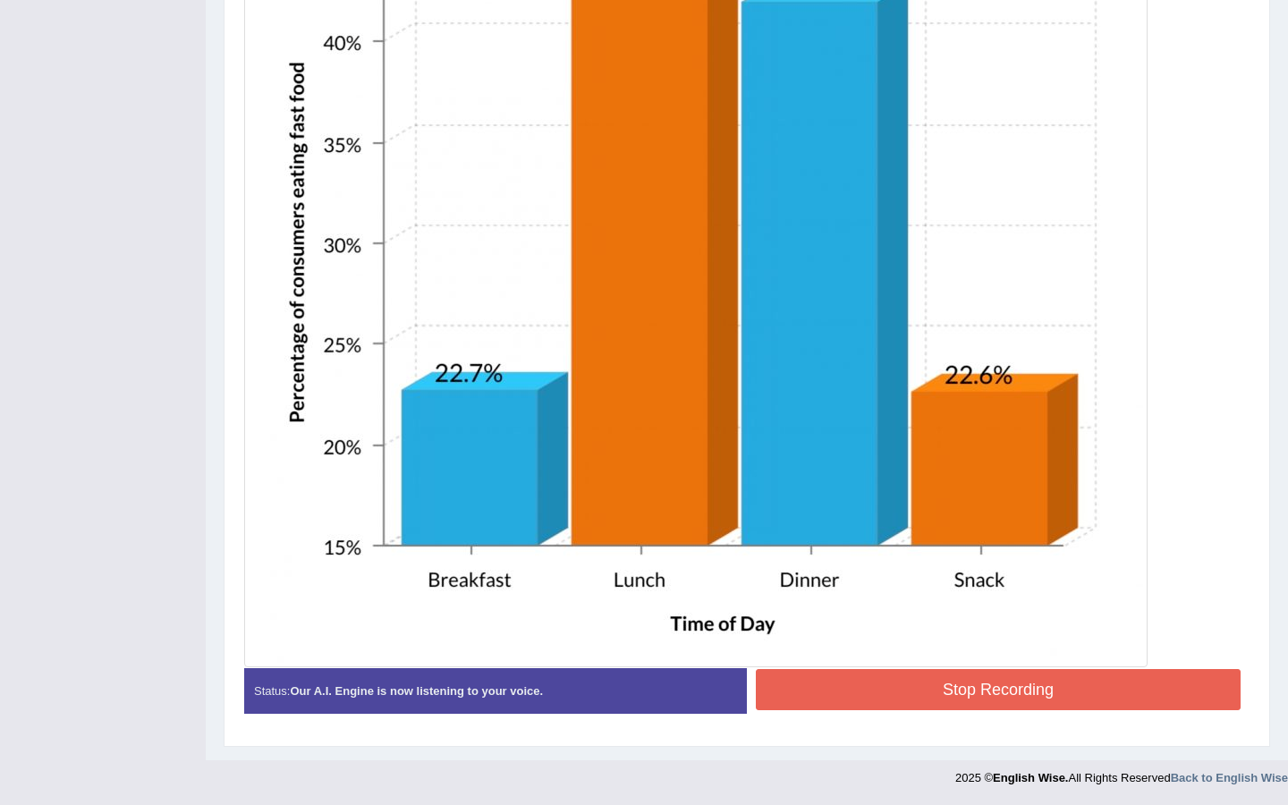
click at [818, 683] on button "Stop Recording" at bounding box center [998, 689] width 485 height 41
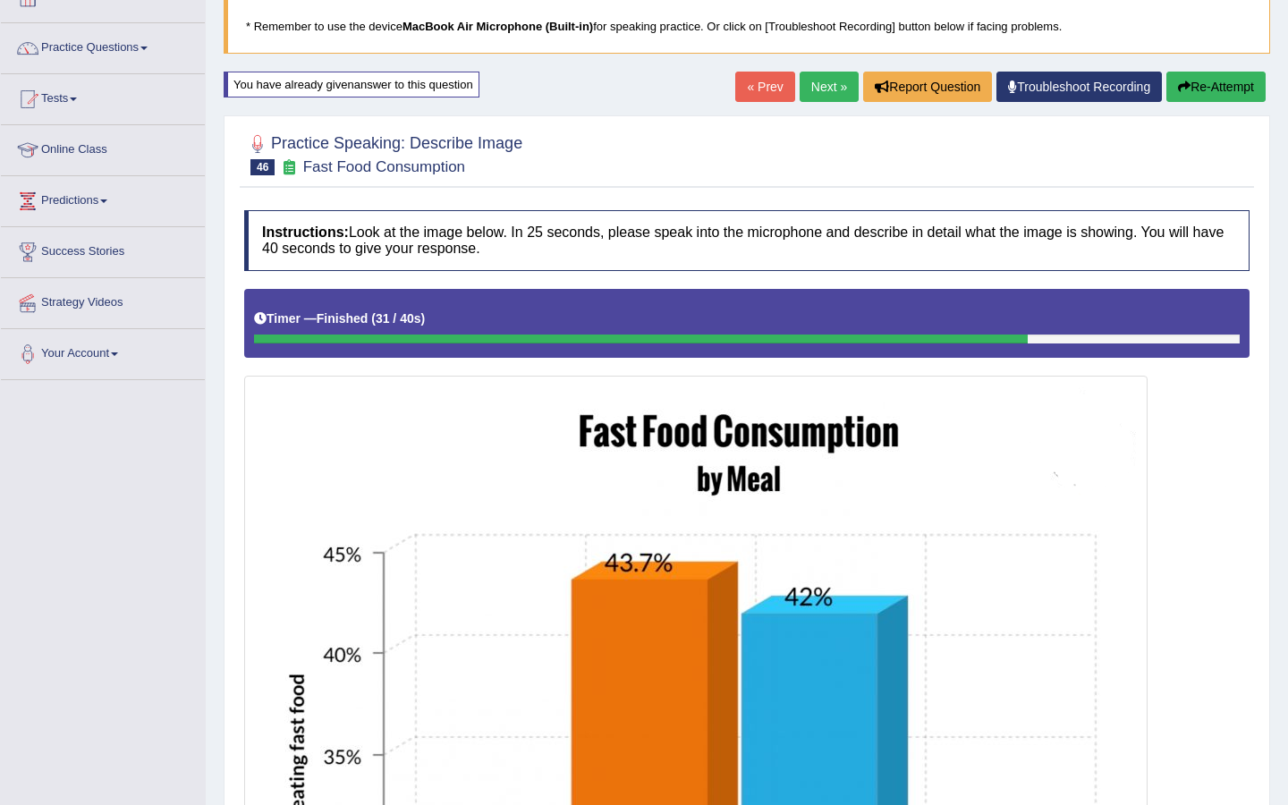
scroll to position [0, 0]
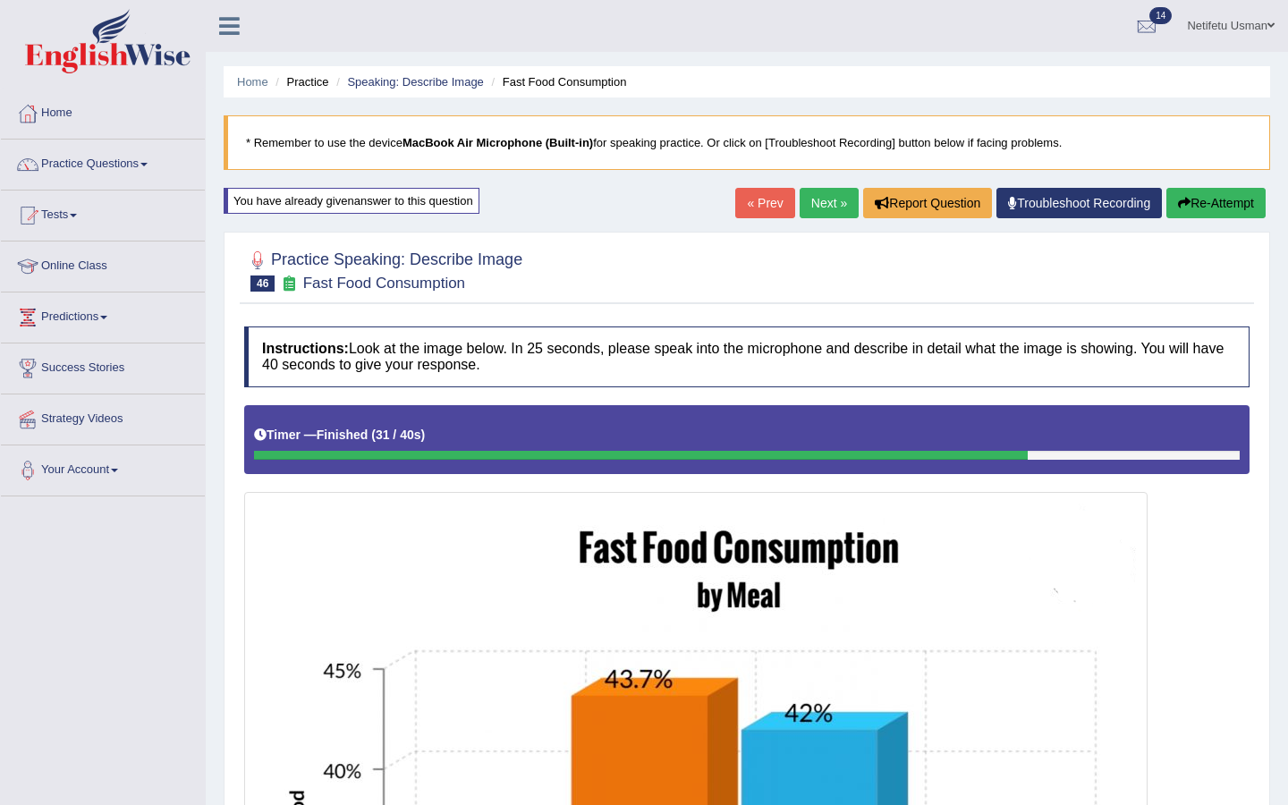
click at [816, 203] on link "Next »" at bounding box center [828, 203] width 59 height 30
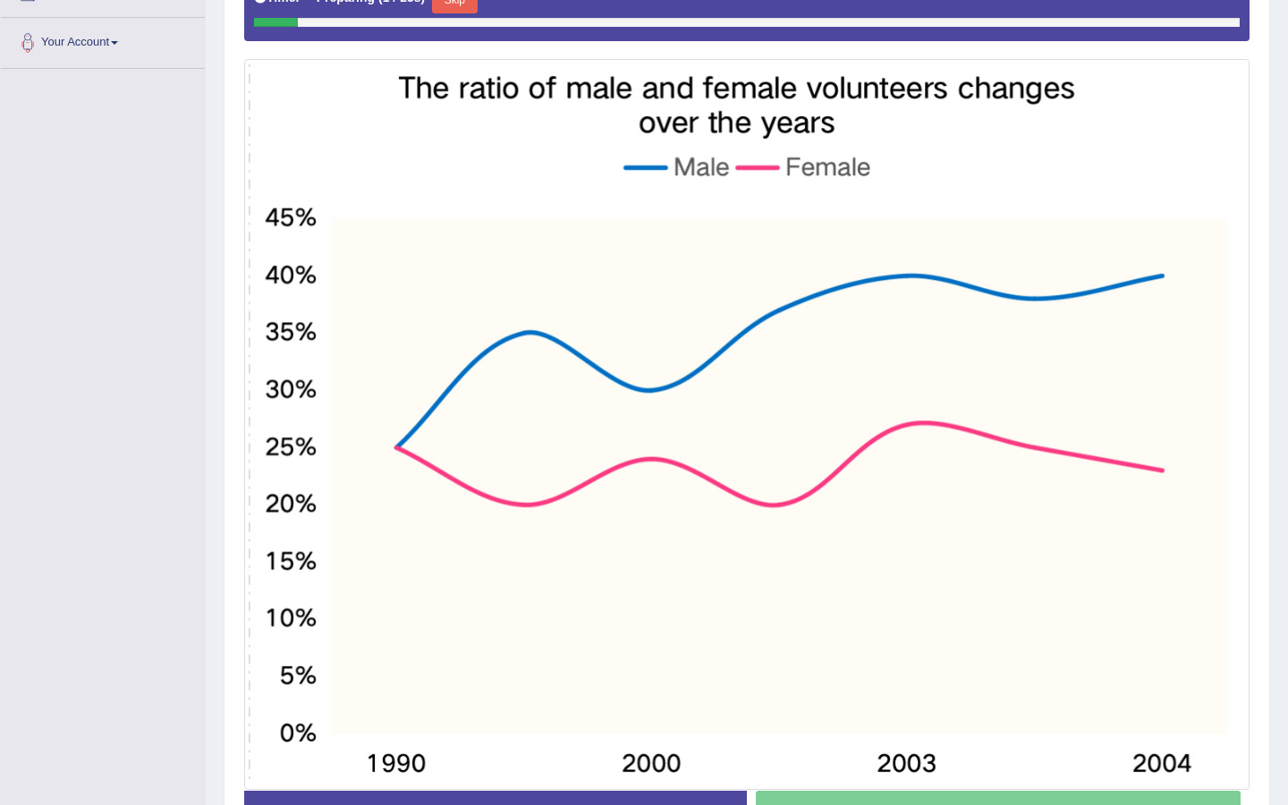
scroll to position [372, 0]
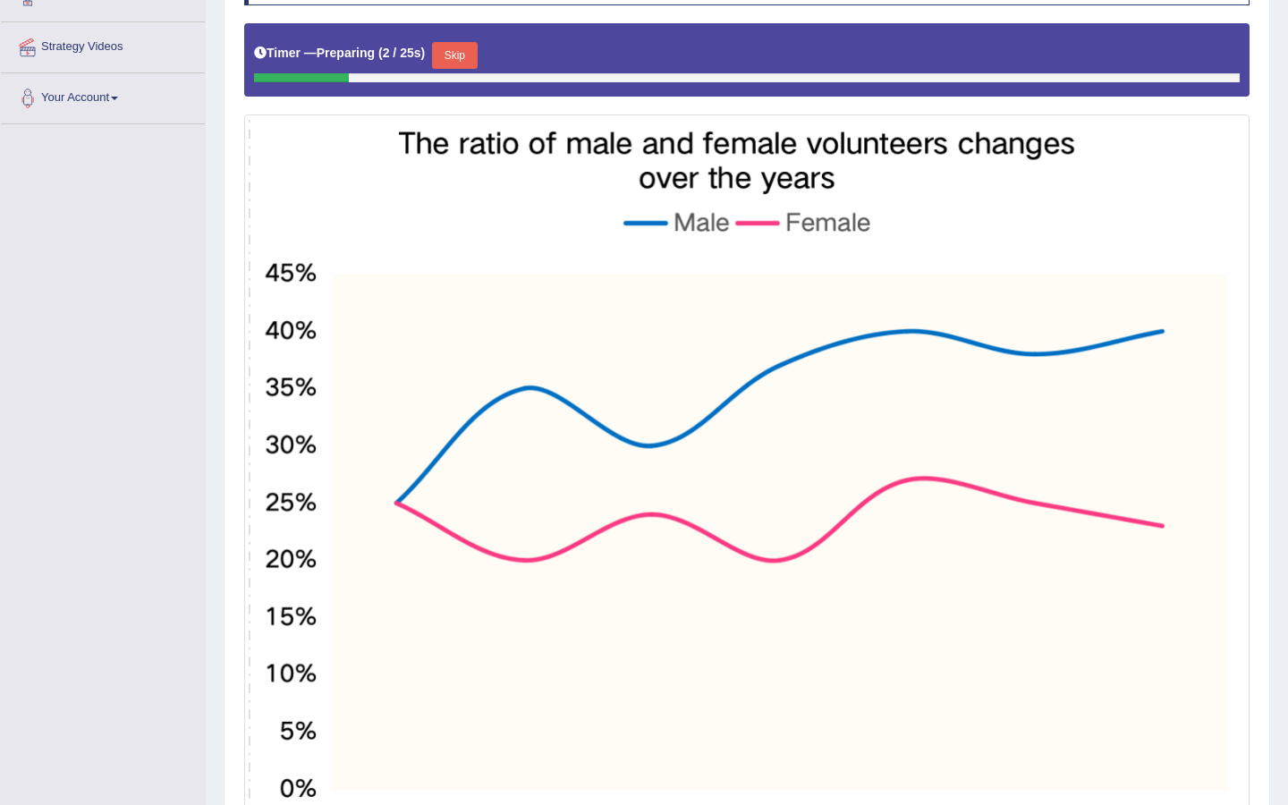
click at [459, 56] on button "Skip" at bounding box center [454, 55] width 45 height 27
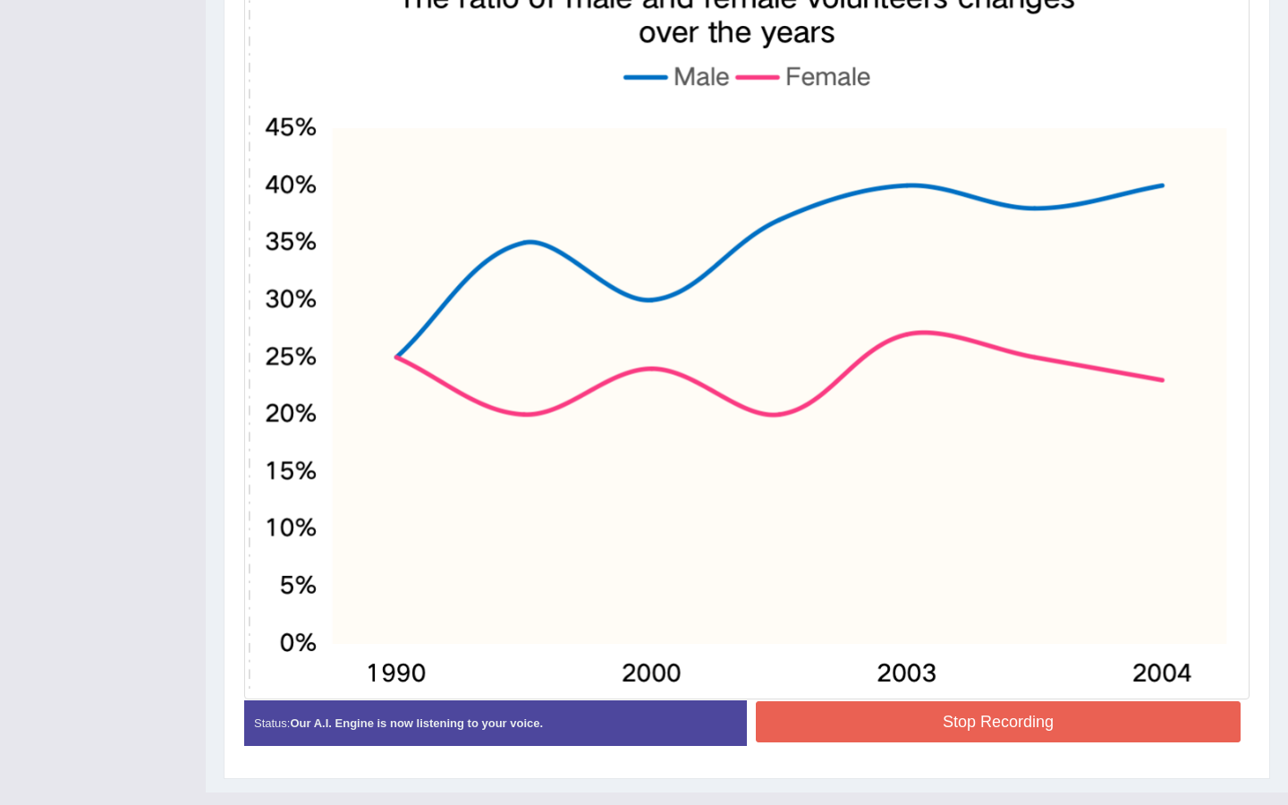
scroll to position [546, 0]
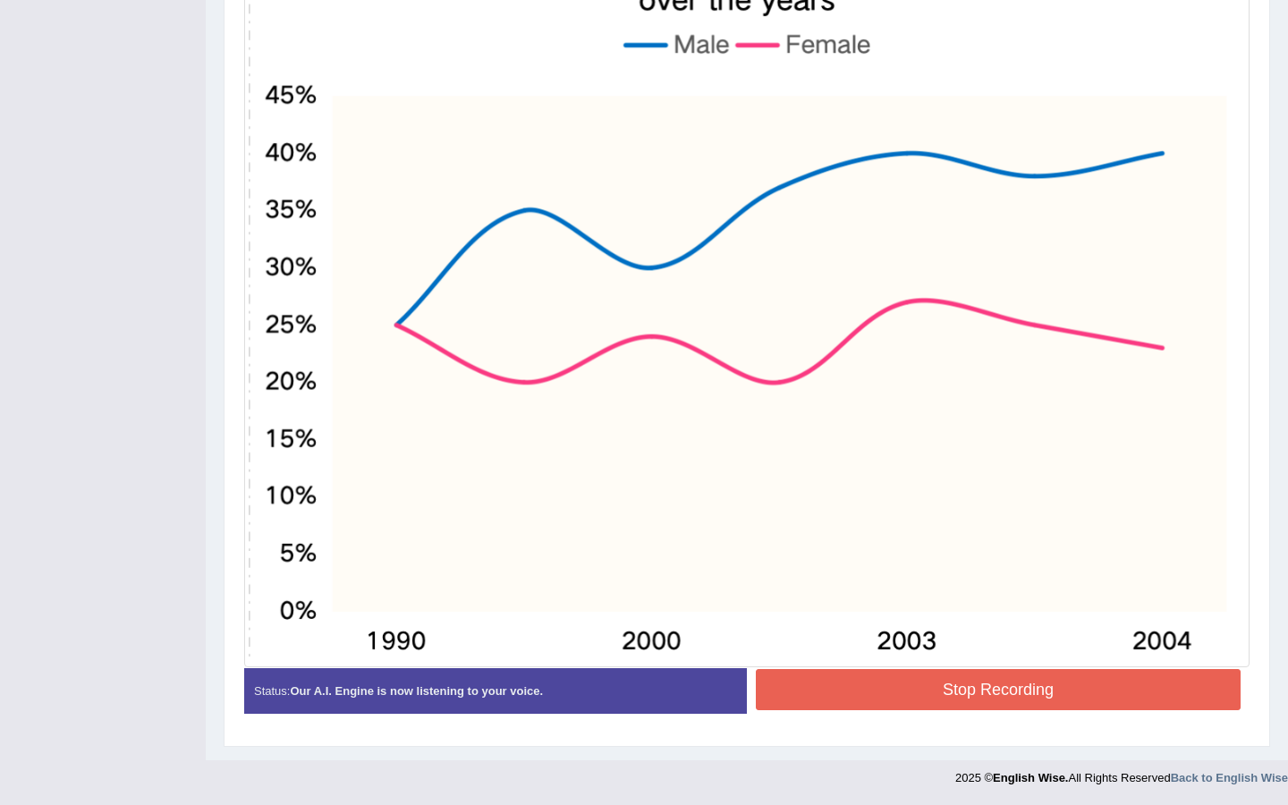
click at [961, 697] on button "Stop Recording" at bounding box center [998, 689] width 485 height 41
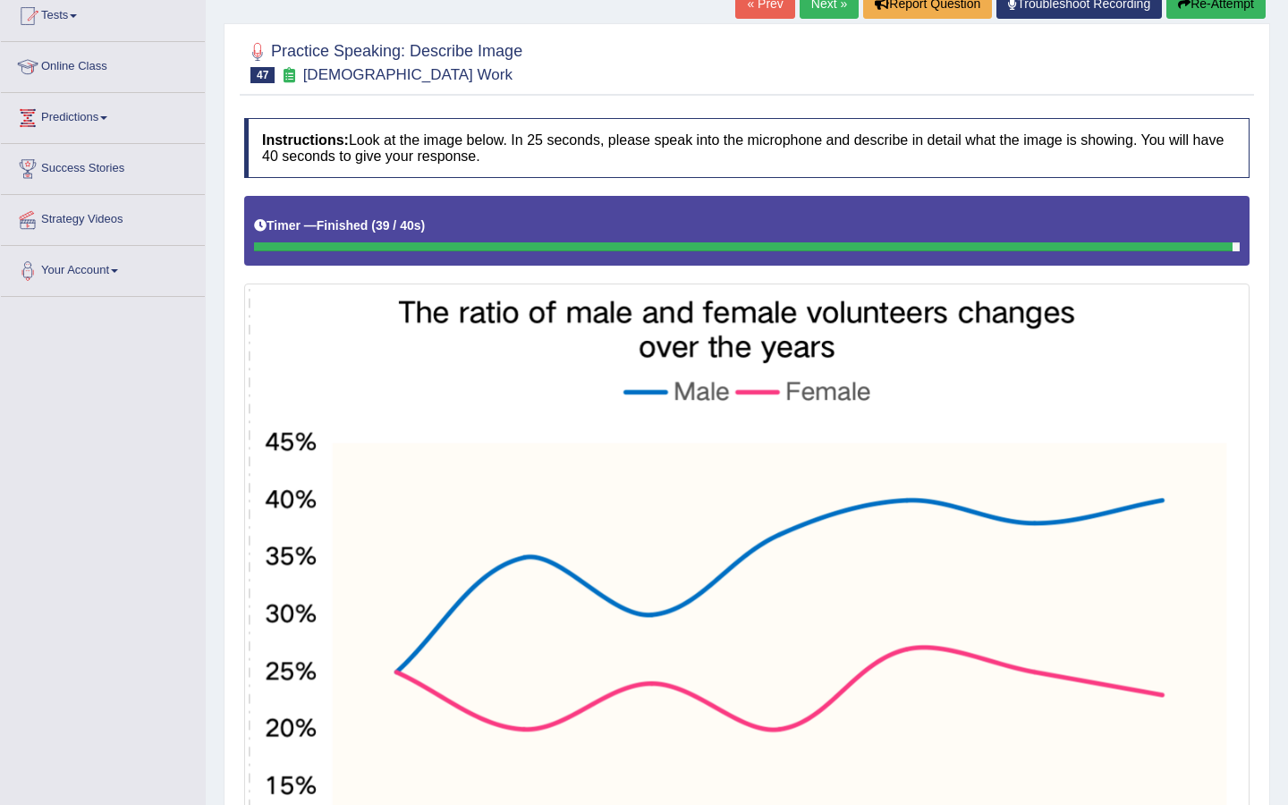
scroll to position [10, 0]
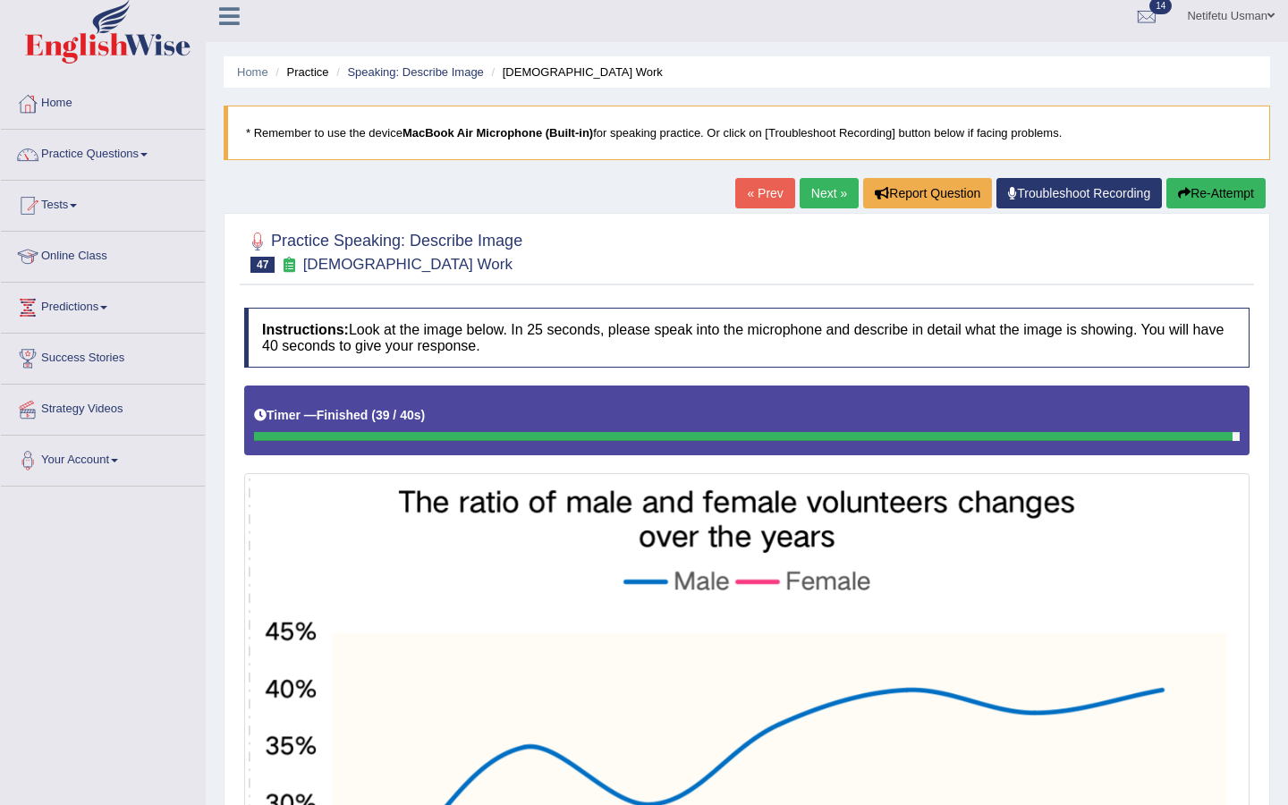
click at [1231, 195] on button "Re-Attempt" at bounding box center [1215, 193] width 99 height 30
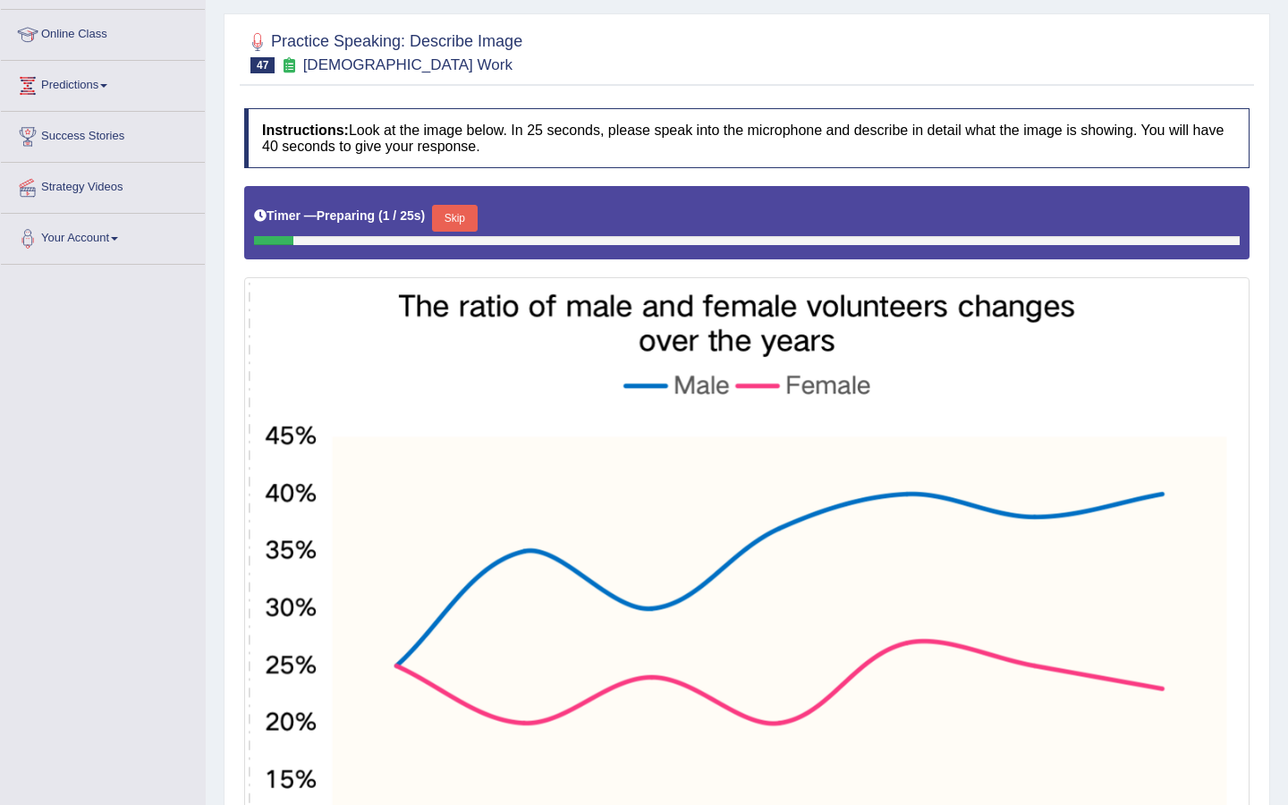
scroll to position [251, 0]
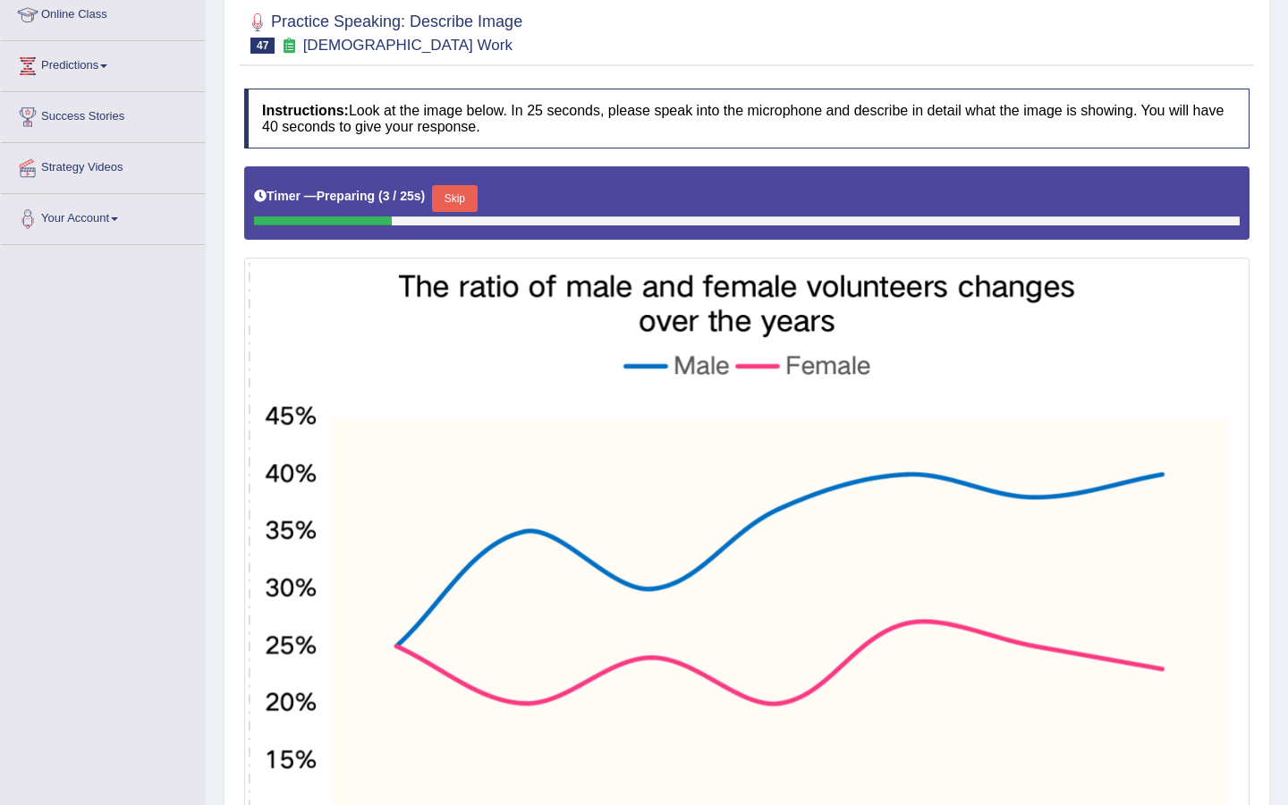
click at [463, 207] on button "Skip" at bounding box center [454, 198] width 45 height 27
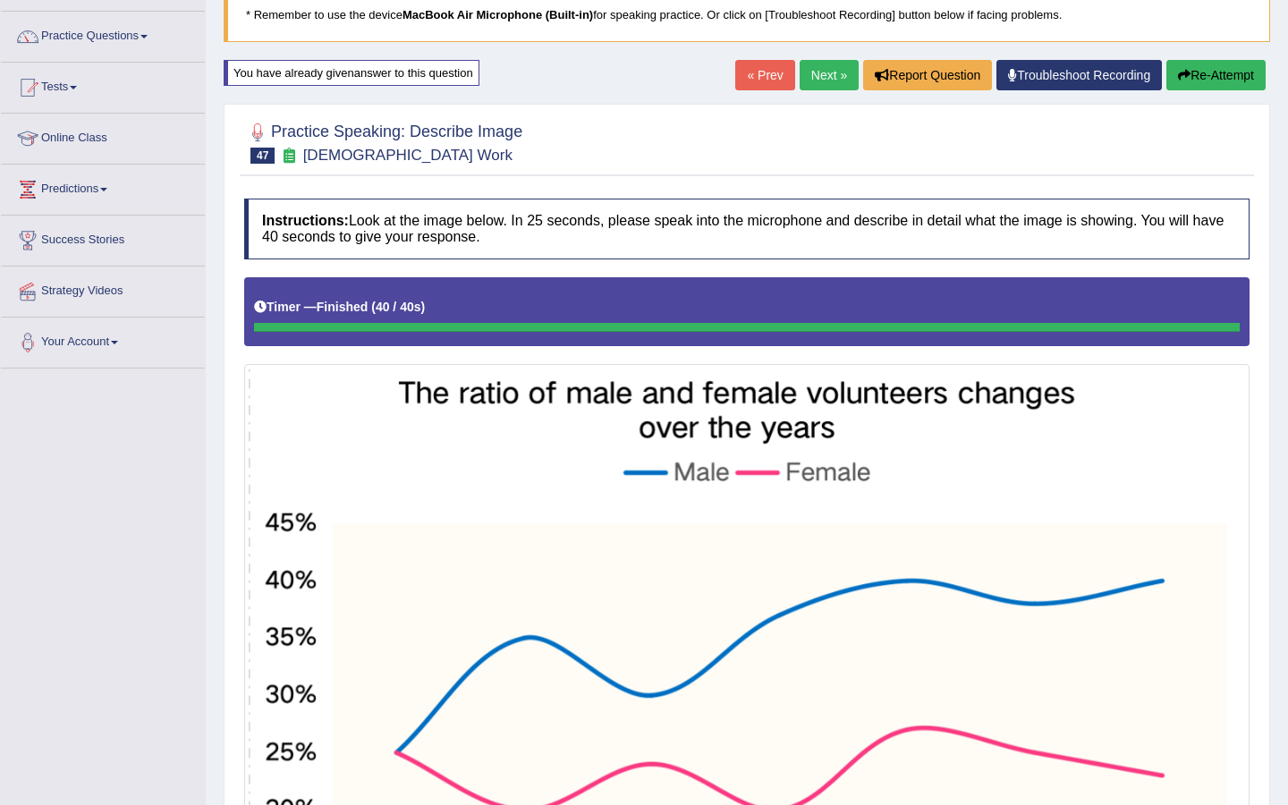
scroll to position [0, 0]
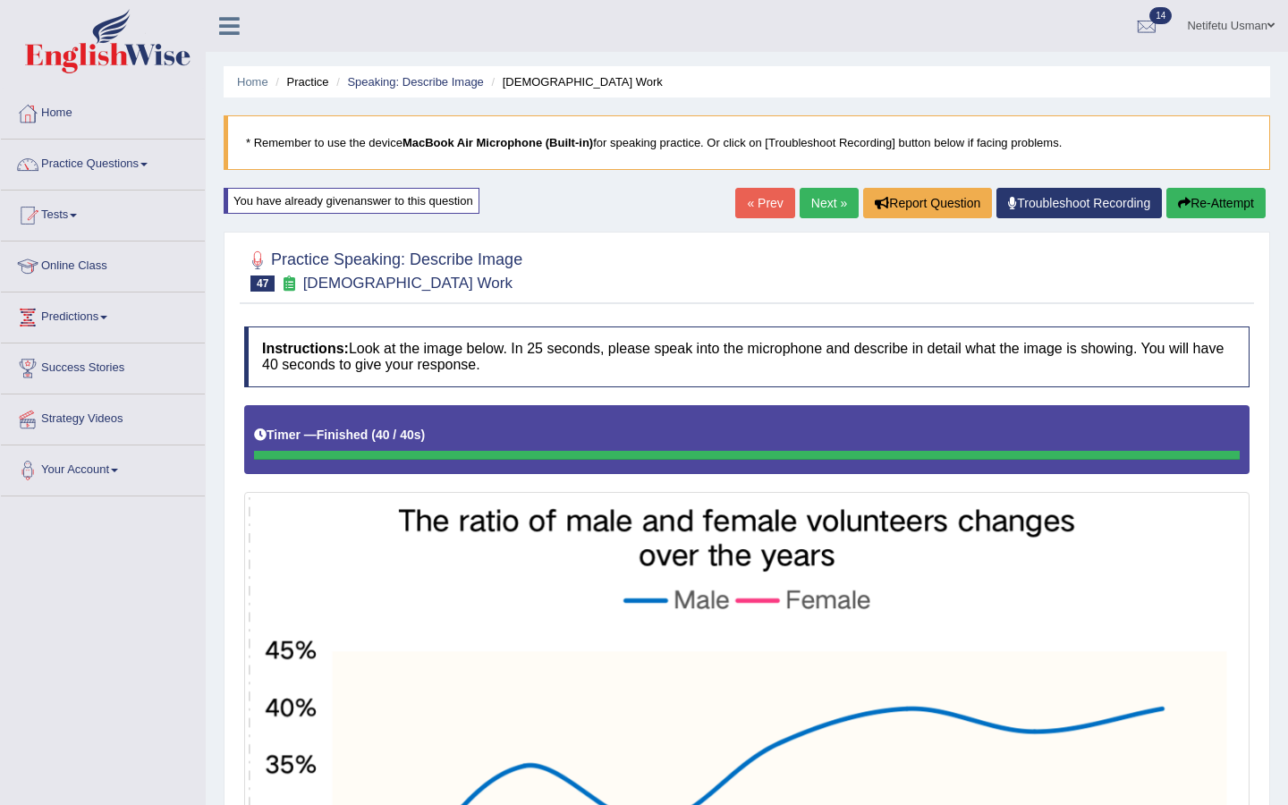
click at [820, 212] on link "Next »" at bounding box center [828, 203] width 59 height 30
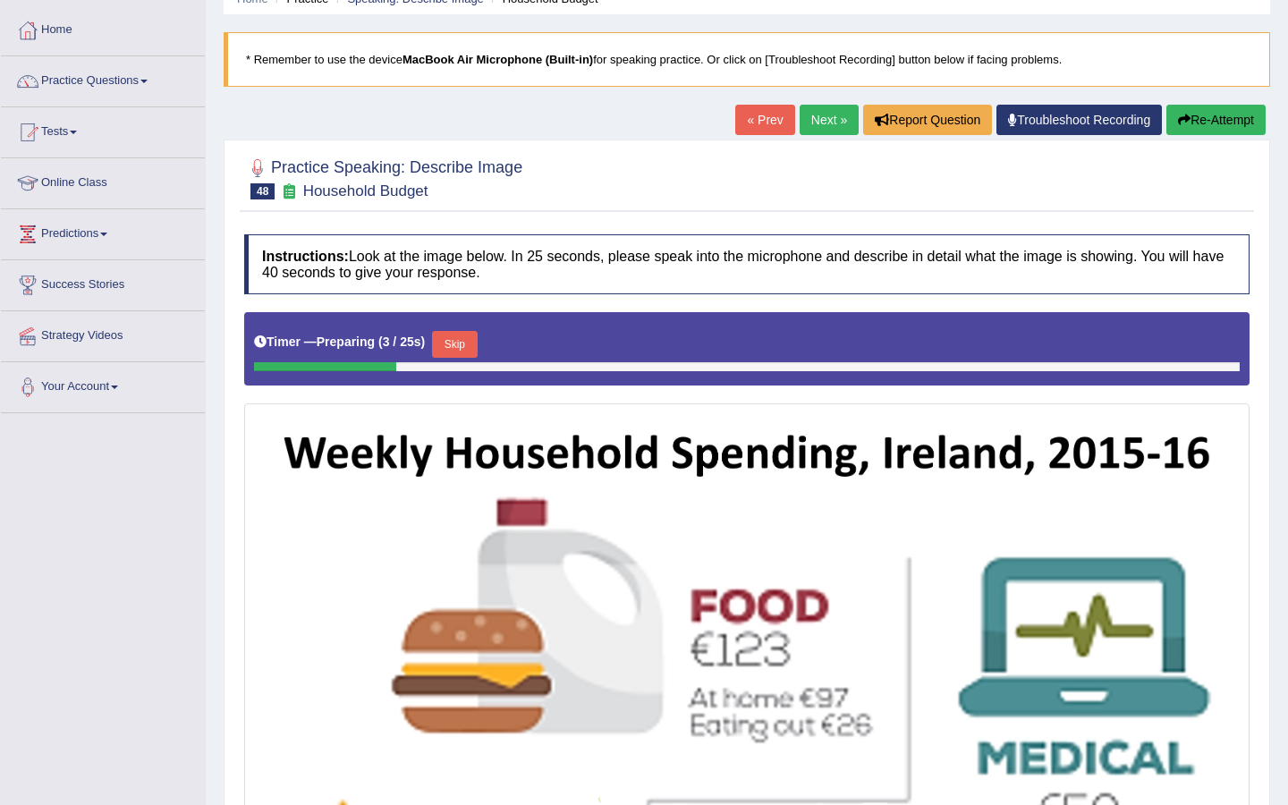
scroll to position [95, 0]
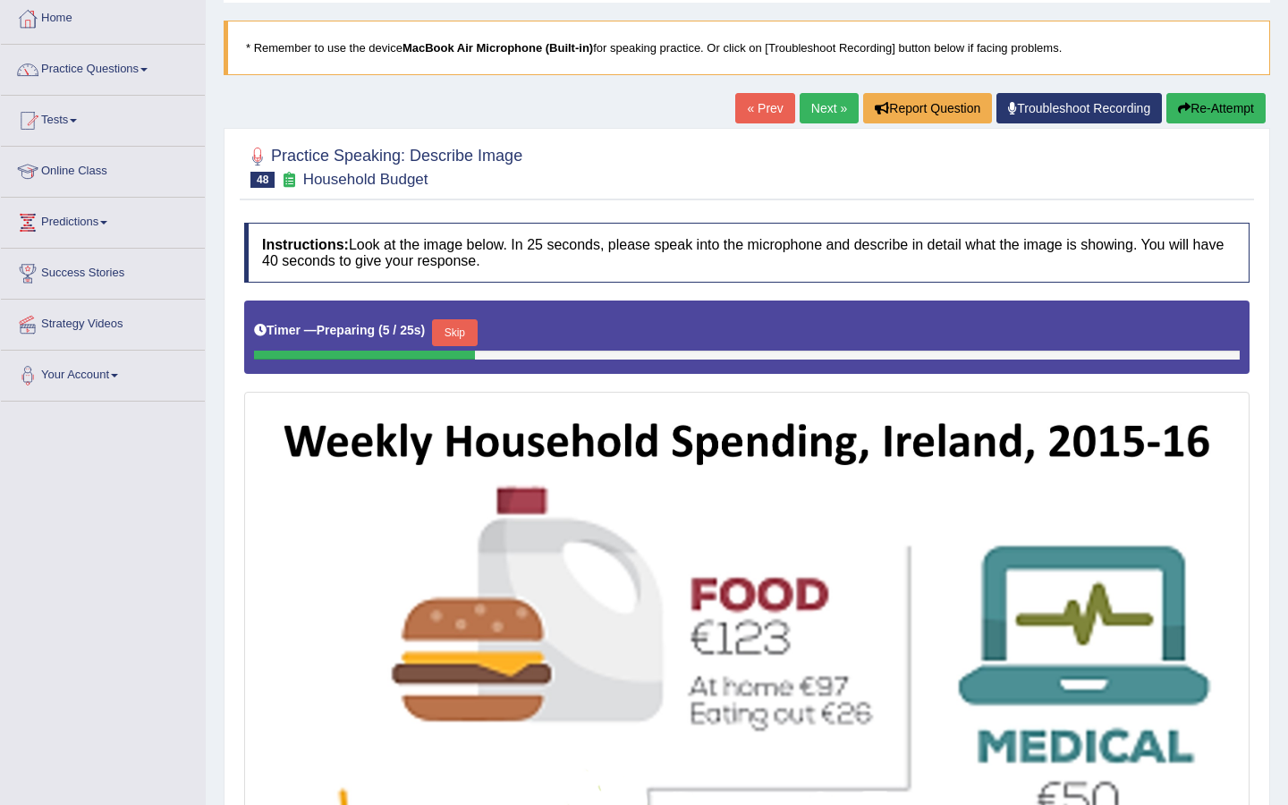
click at [466, 328] on button "Skip" at bounding box center [454, 332] width 45 height 27
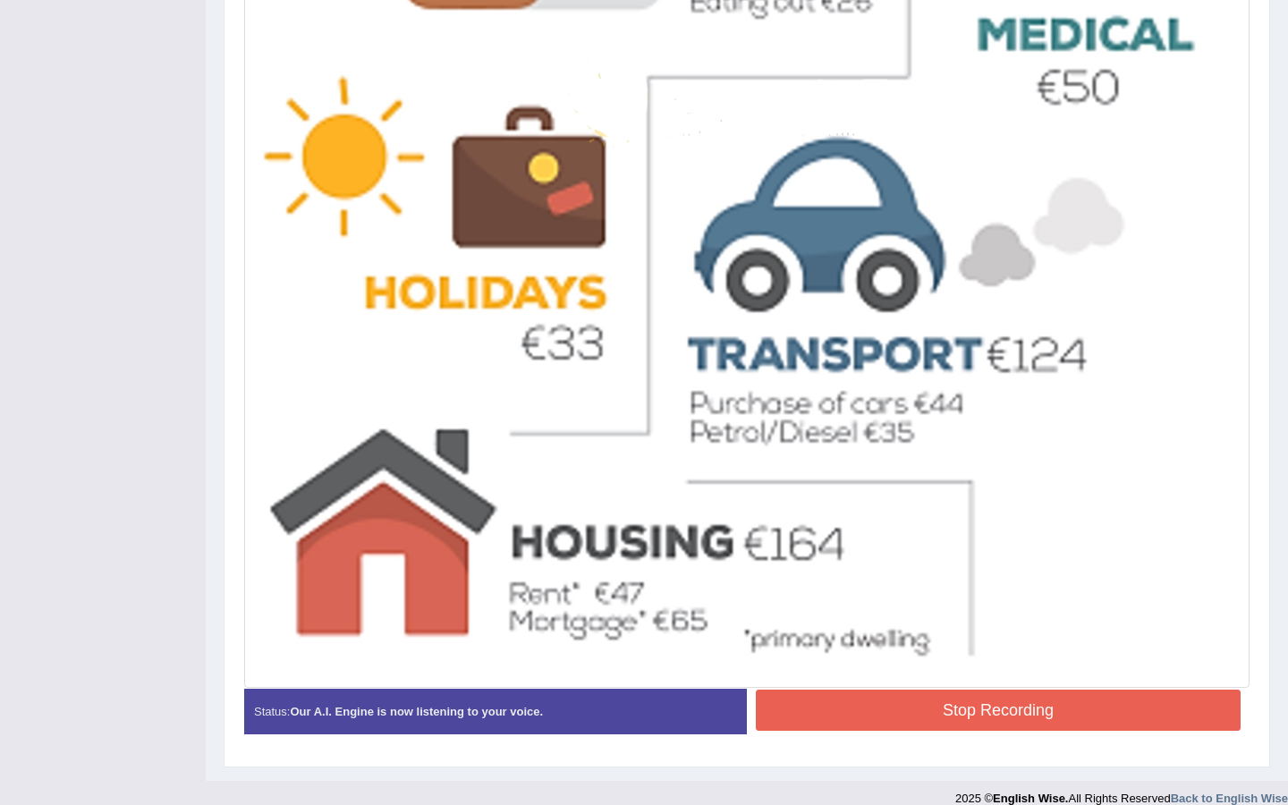
scroll to position [816, 0]
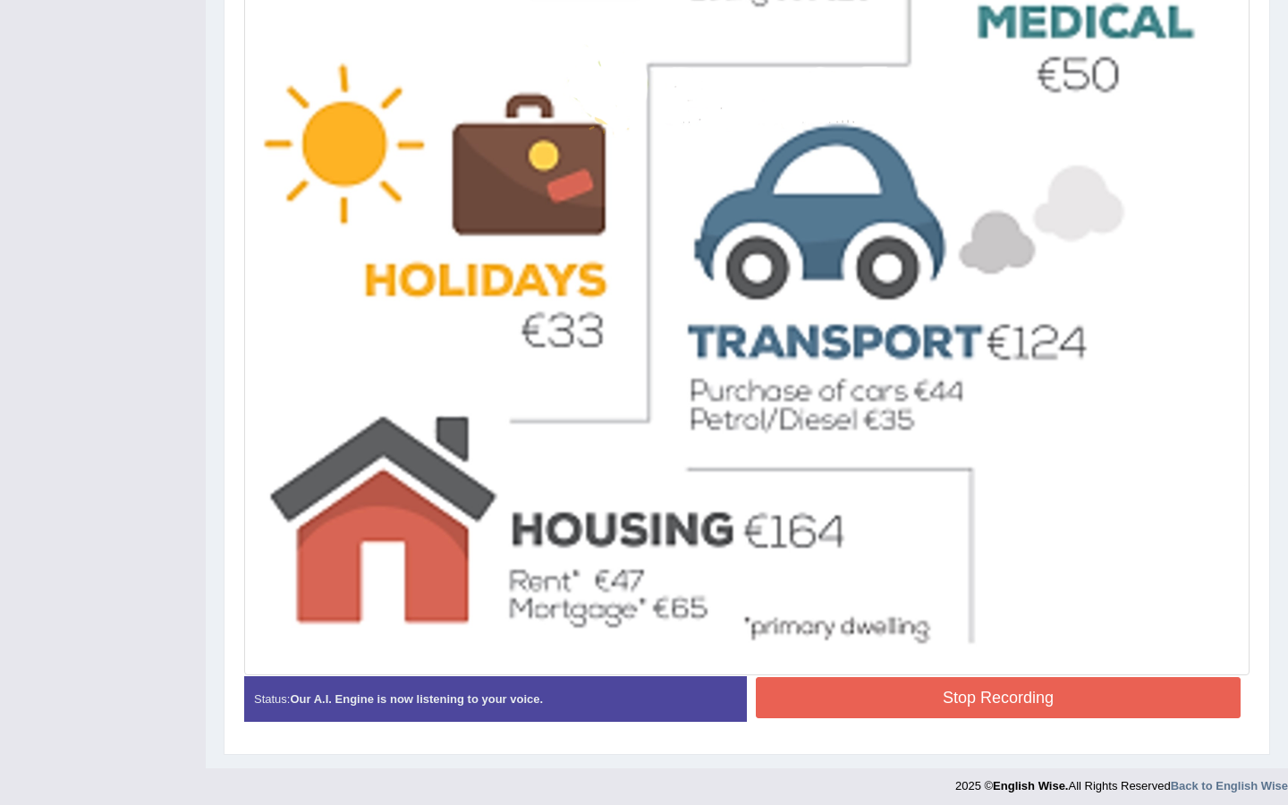
click at [849, 705] on button "Stop Recording" at bounding box center [998, 697] width 485 height 41
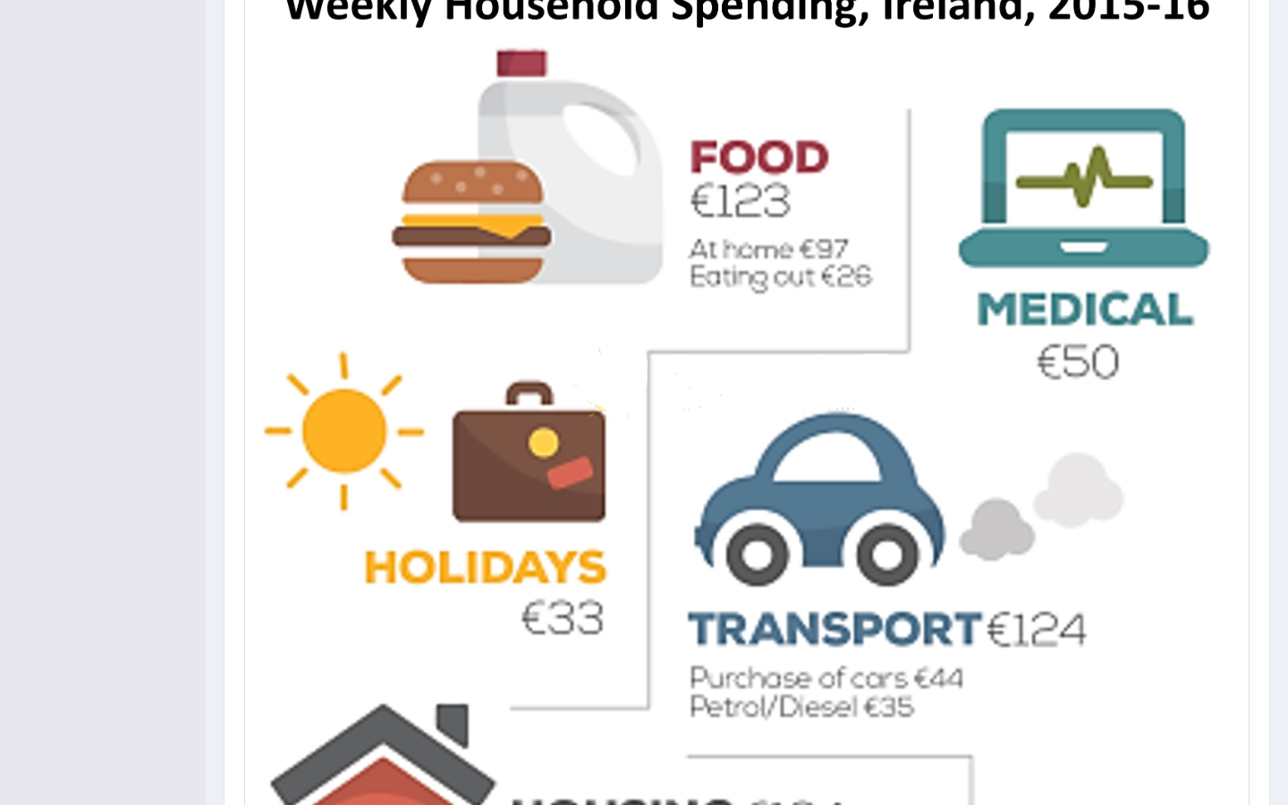
scroll to position [123, 0]
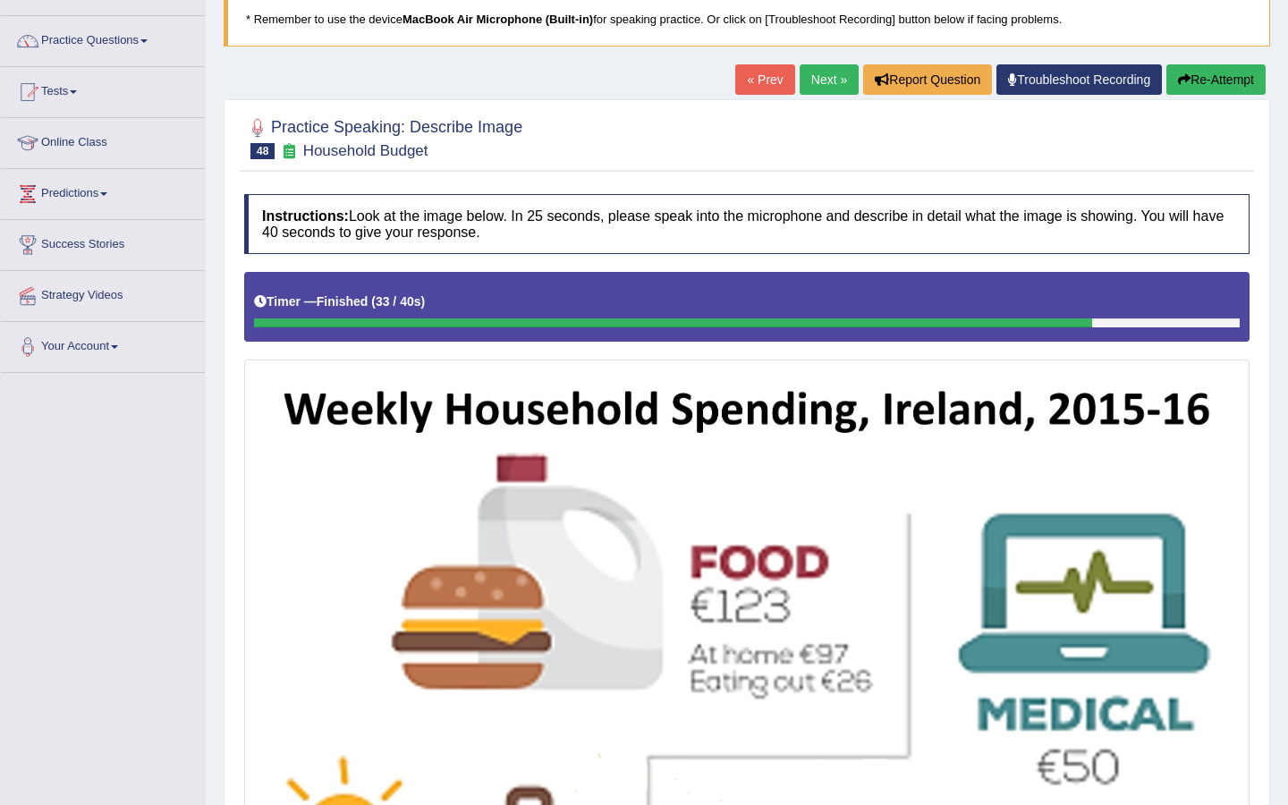
click at [811, 75] on link "Next »" at bounding box center [828, 79] width 59 height 30
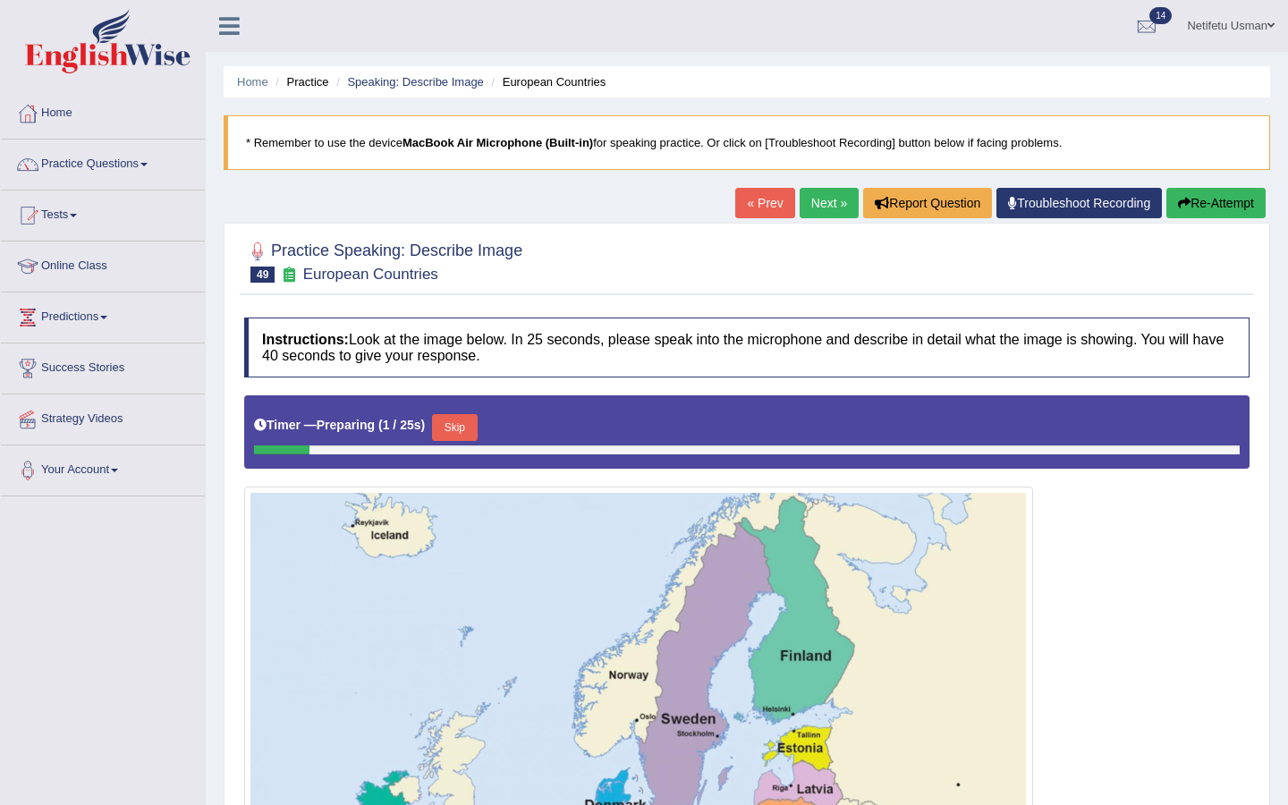
click at [466, 431] on button "Skip" at bounding box center [454, 427] width 45 height 27
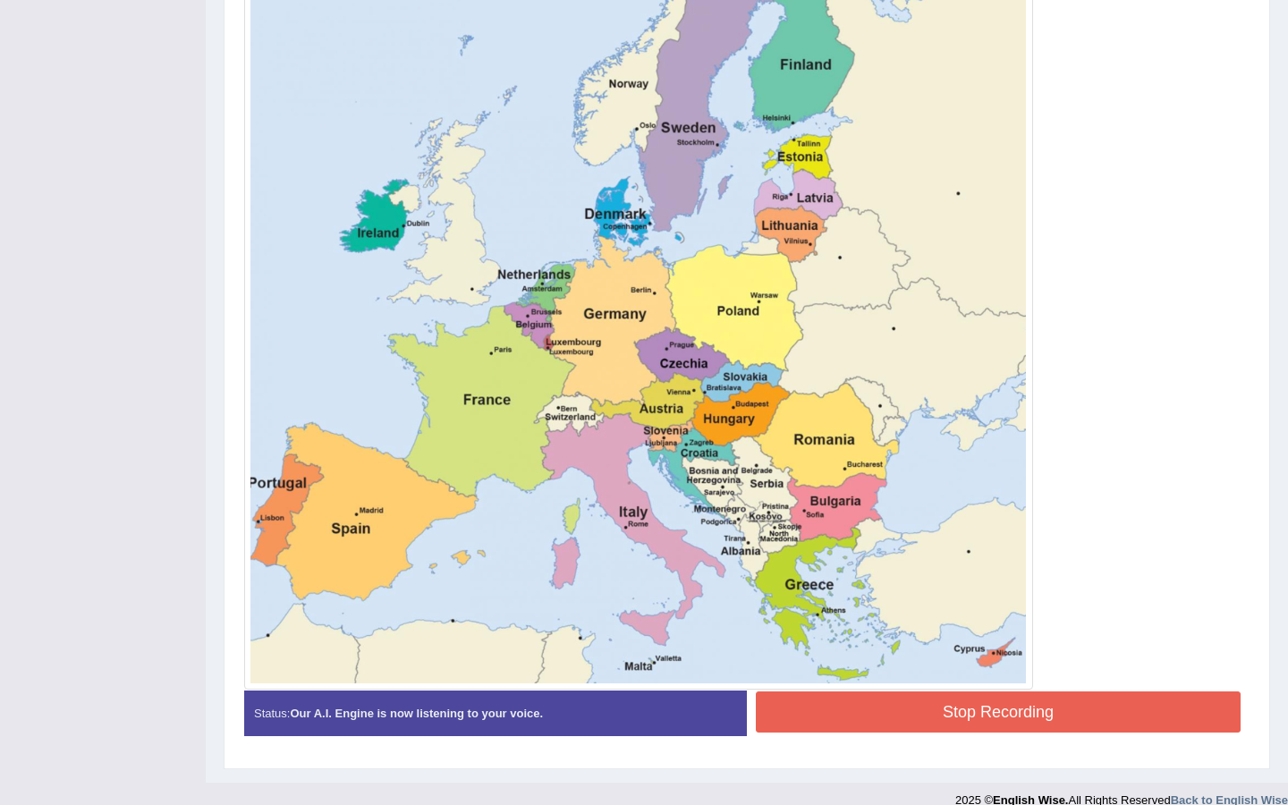
scroll to position [610, 0]
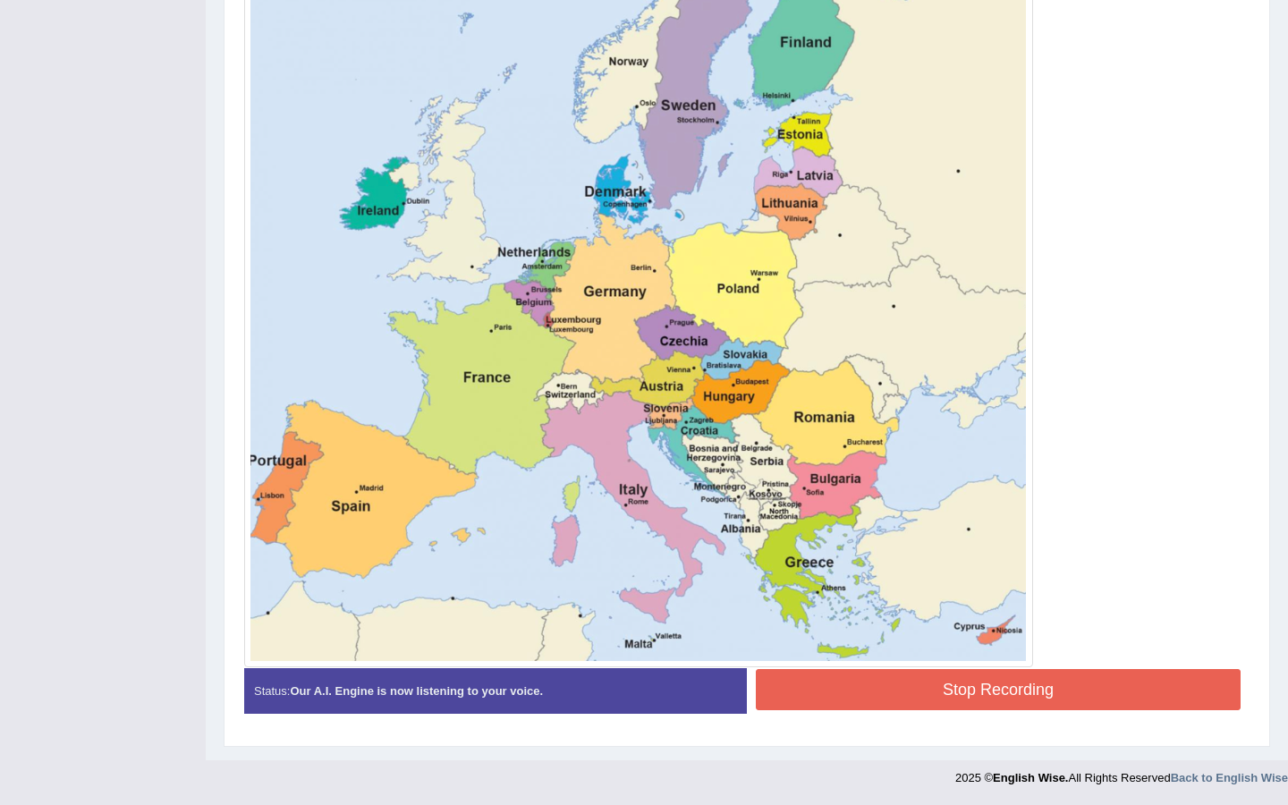
click at [886, 686] on button "Stop Recording" at bounding box center [998, 689] width 485 height 41
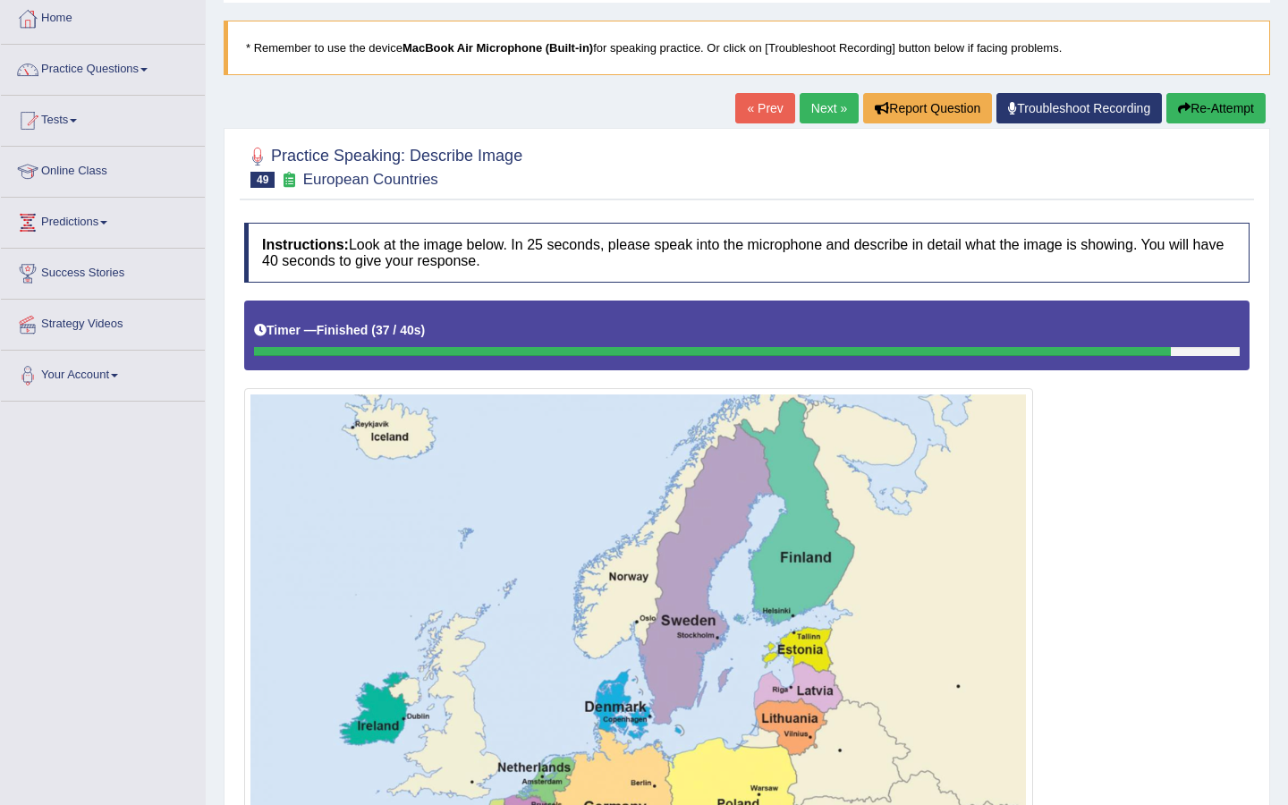
scroll to position [0, 0]
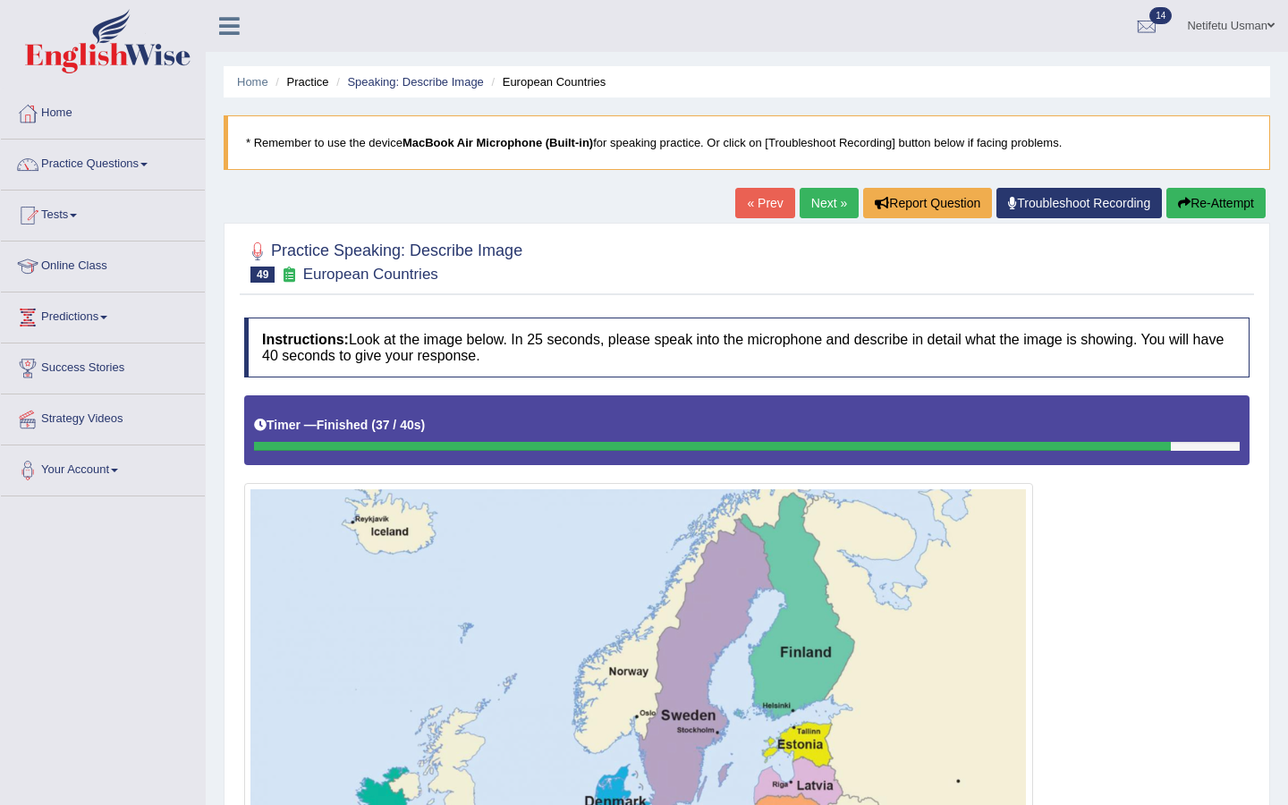
click at [805, 199] on link "Next »" at bounding box center [828, 203] width 59 height 30
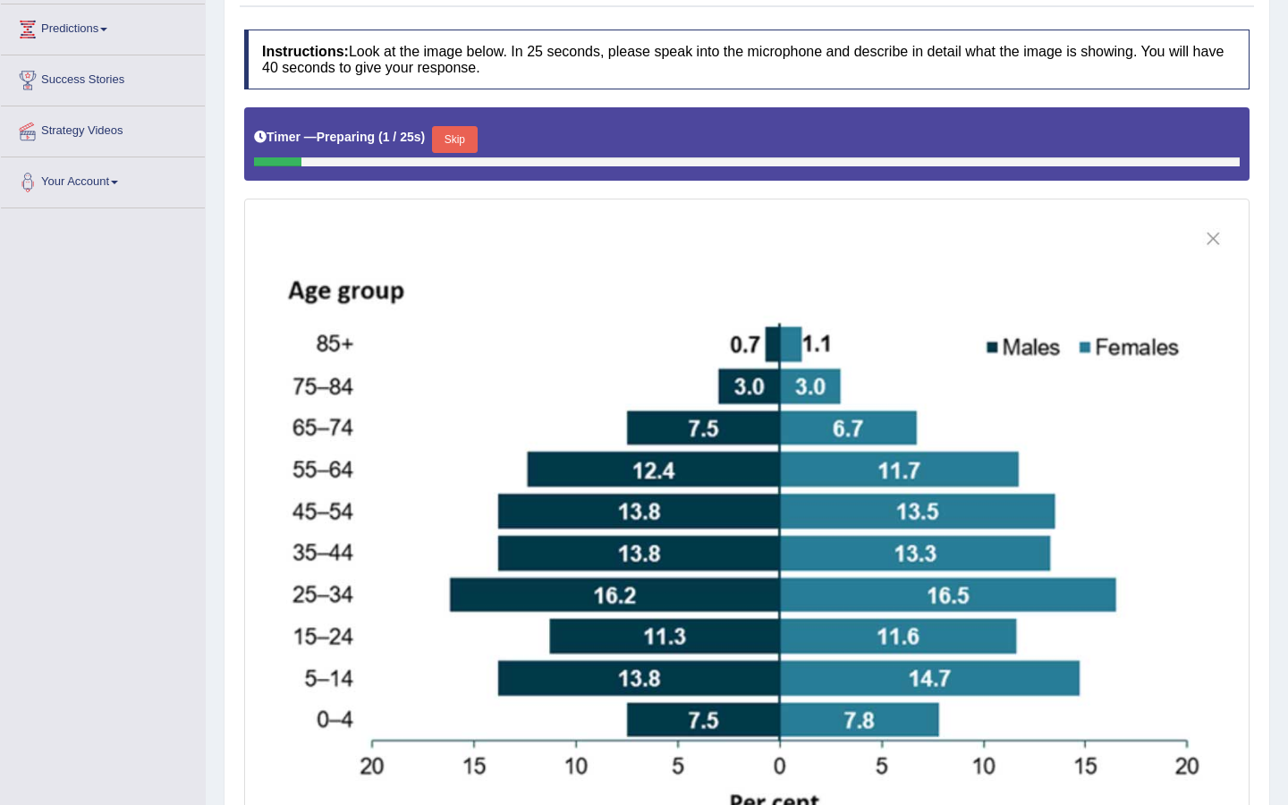
scroll to position [294, 0]
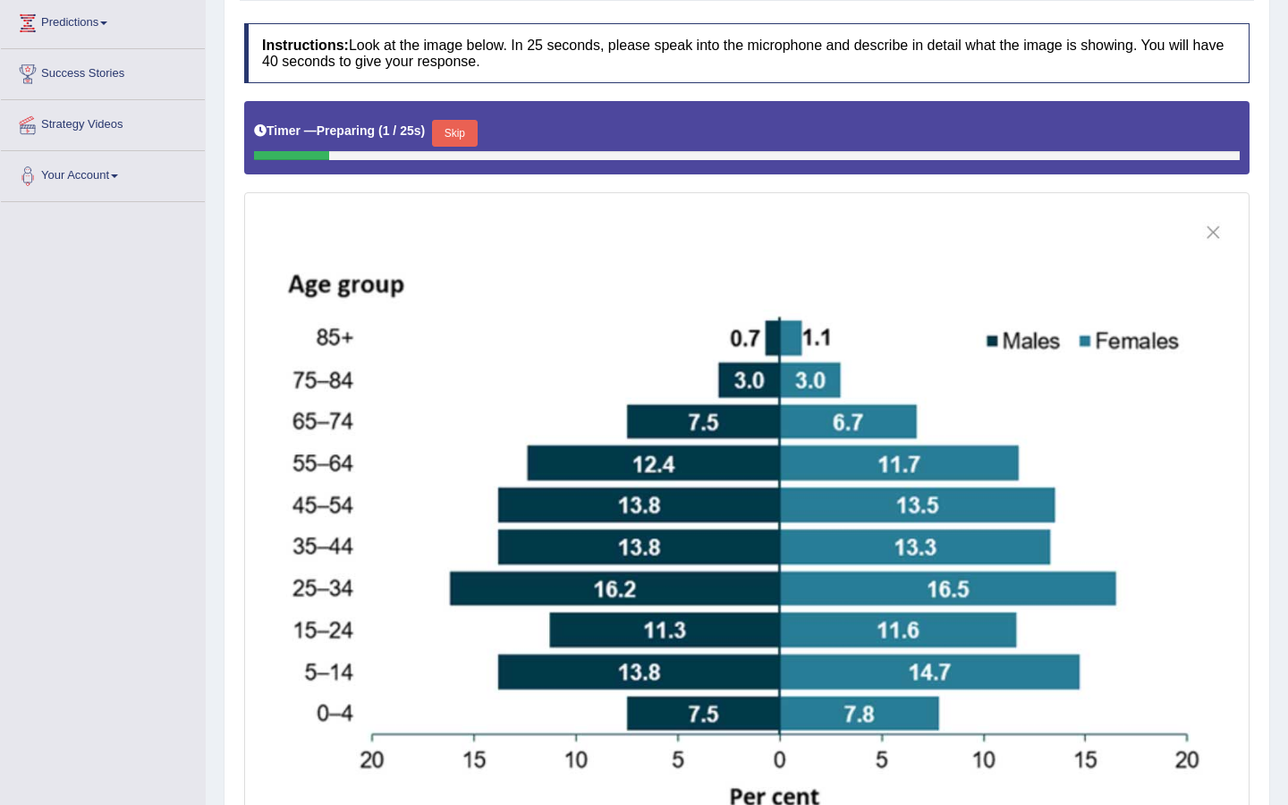
click at [453, 137] on button "Skip" at bounding box center [454, 133] width 45 height 27
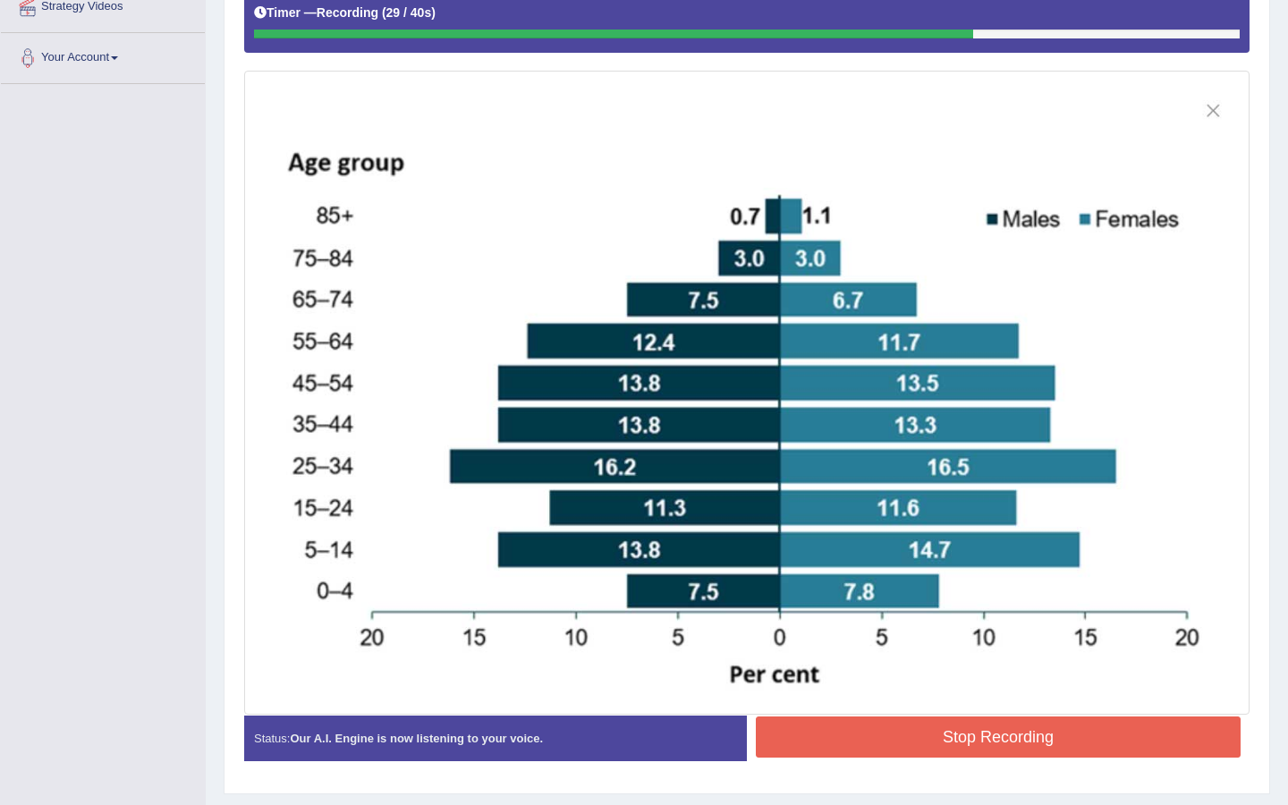
scroll to position [461, 0]
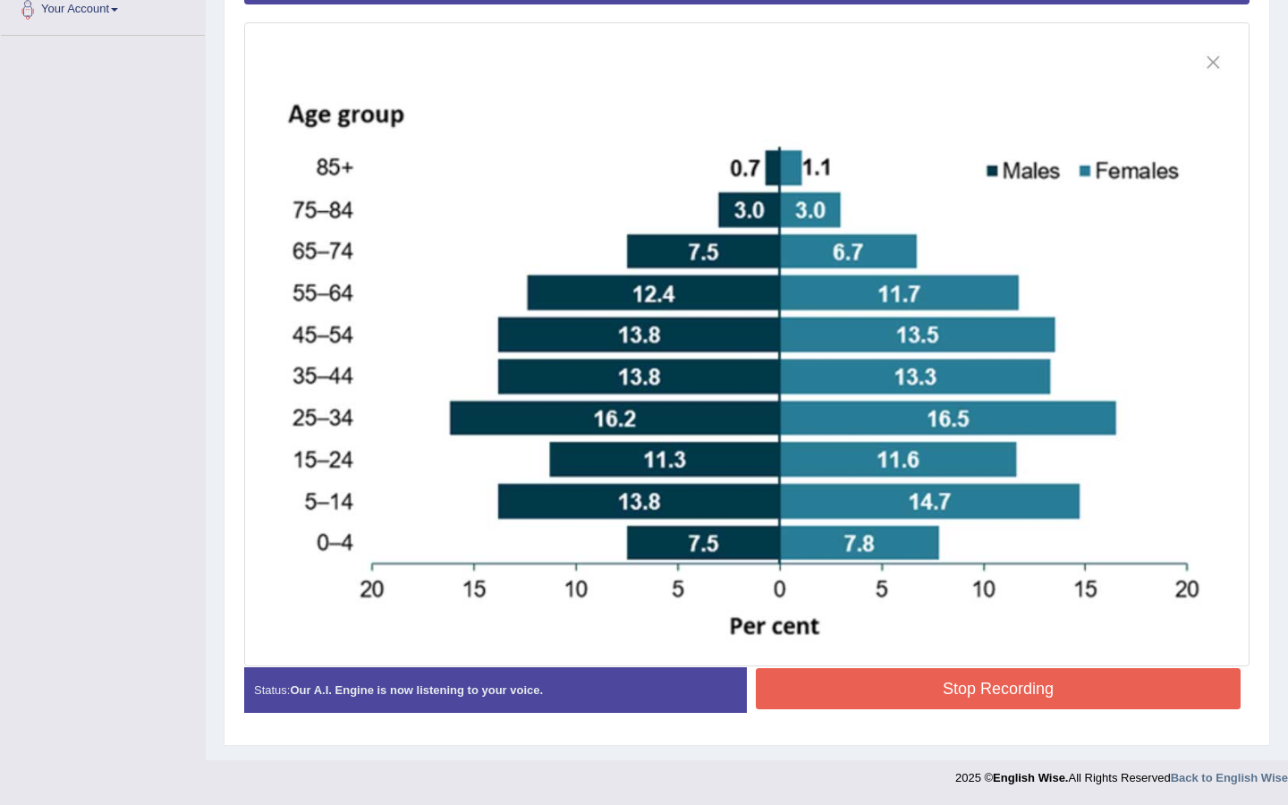
click at [802, 704] on button "Stop Recording" at bounding box center [998, 688] width 485 height 41
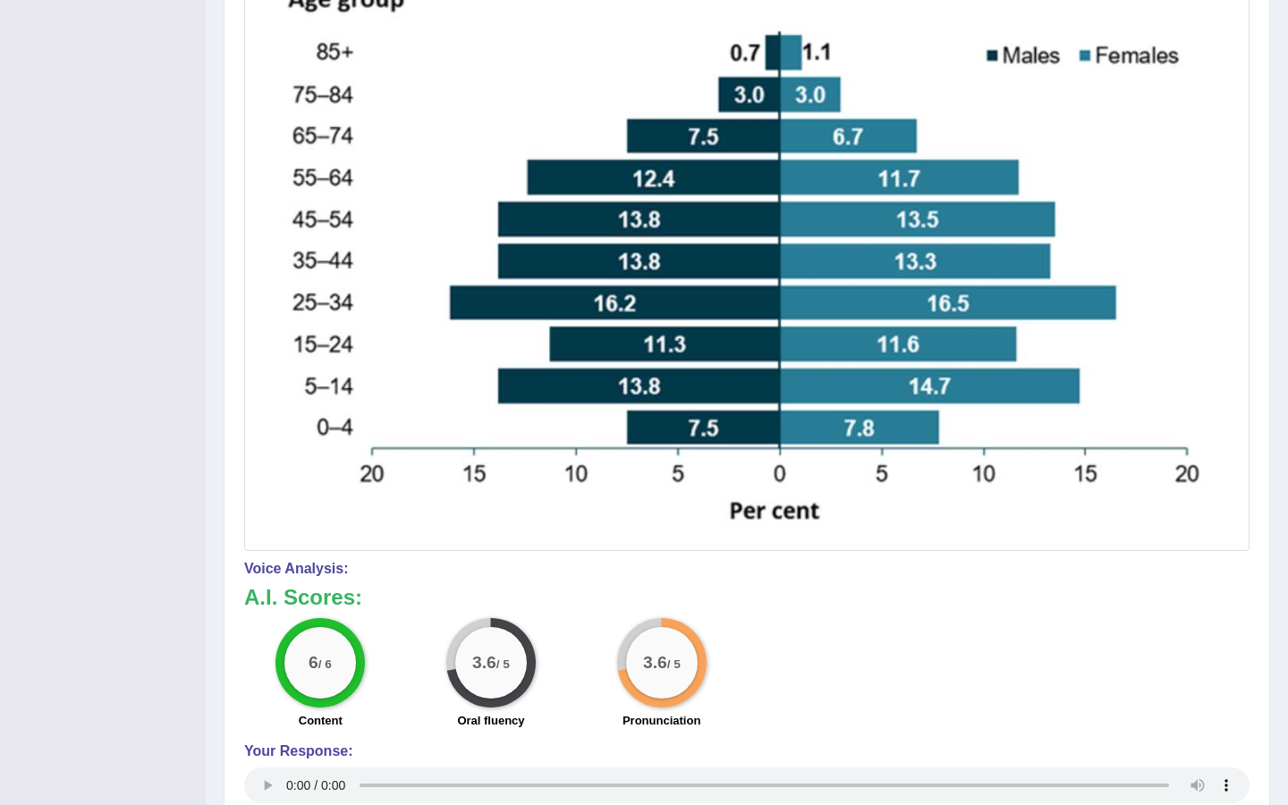
scroll to position [458, 0]
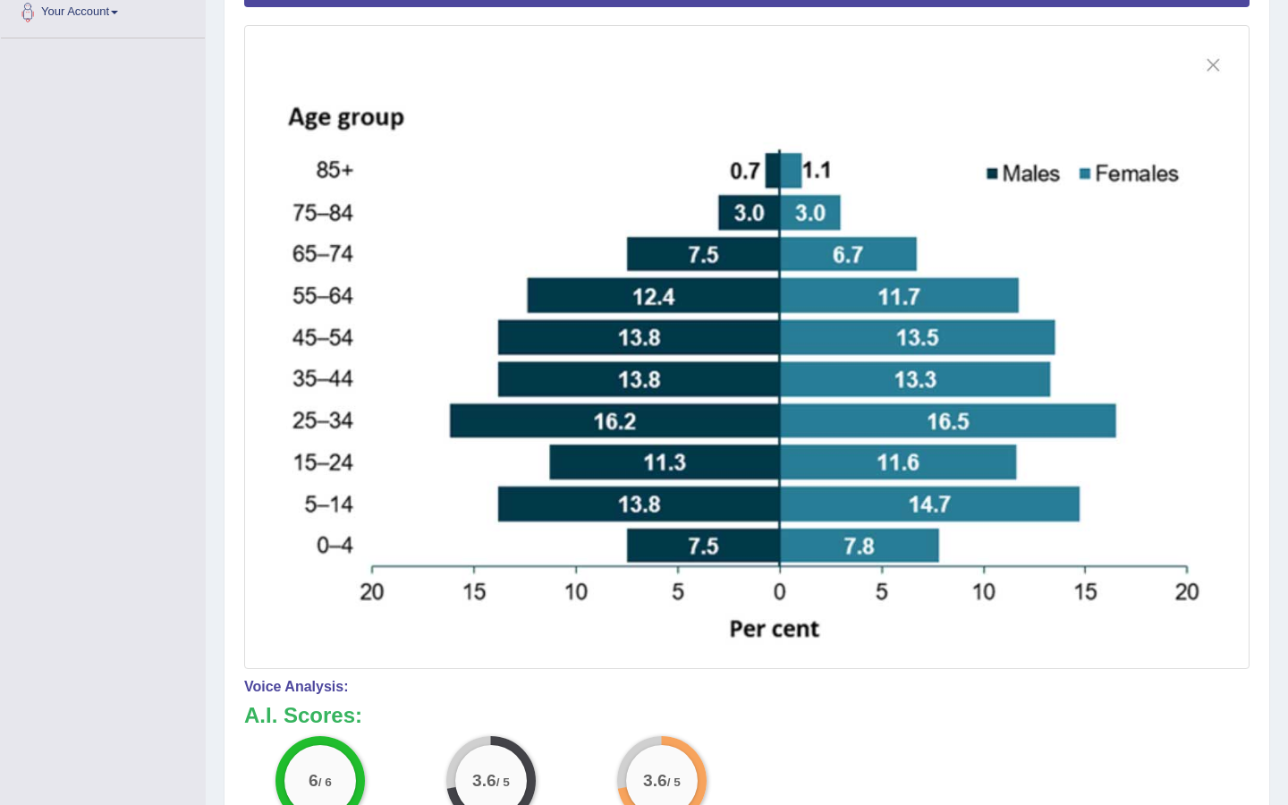
click at [1197, 61] on img at bounding box center [747, 348] width 996 height 636
click at [1215, 61] on img at bounding box center [747, 348] width 996 height 636
click at [1205, 66] on img at bounding box center [747, 348] width 996 height 636
click at [1216, 64] on img at bounding box center [747, 348] width 996 height 636
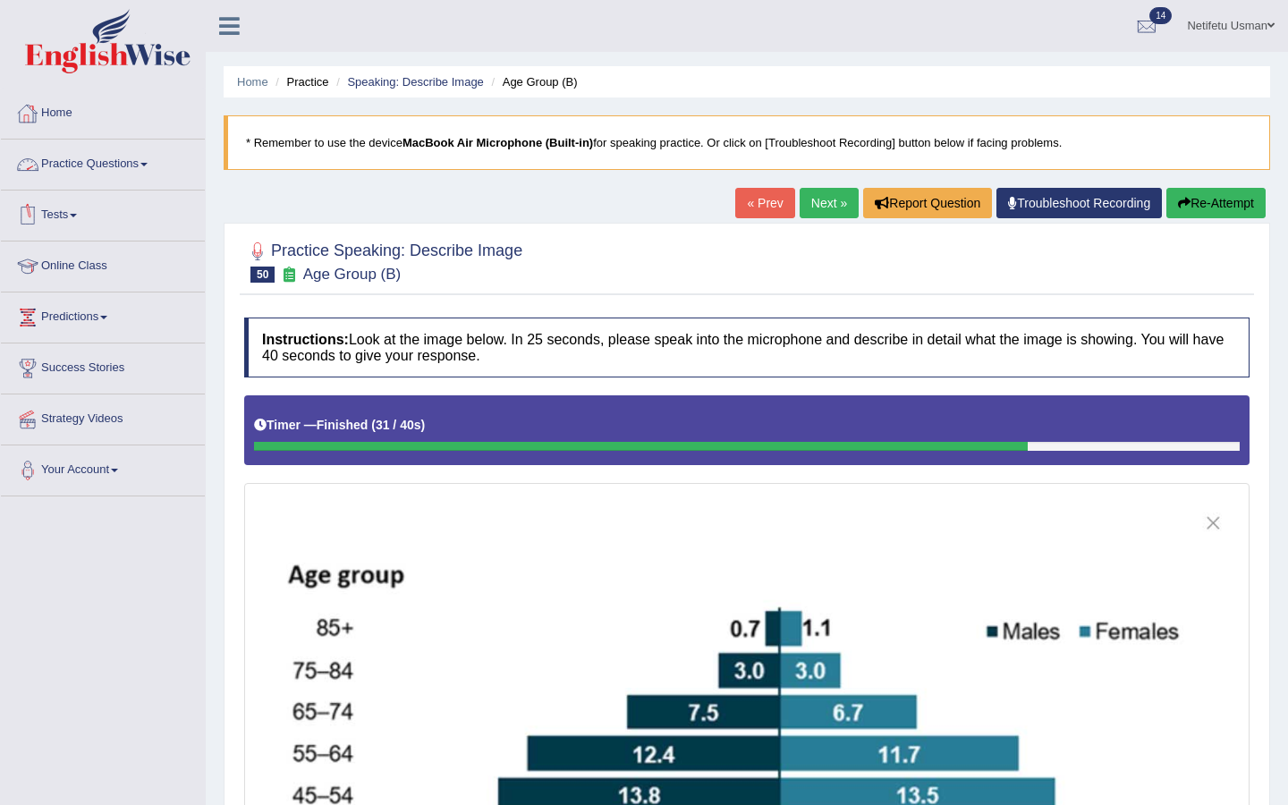
click at [155, 167] on link "Practice Questions" at bounding box center [103, 162] width 204 height 45
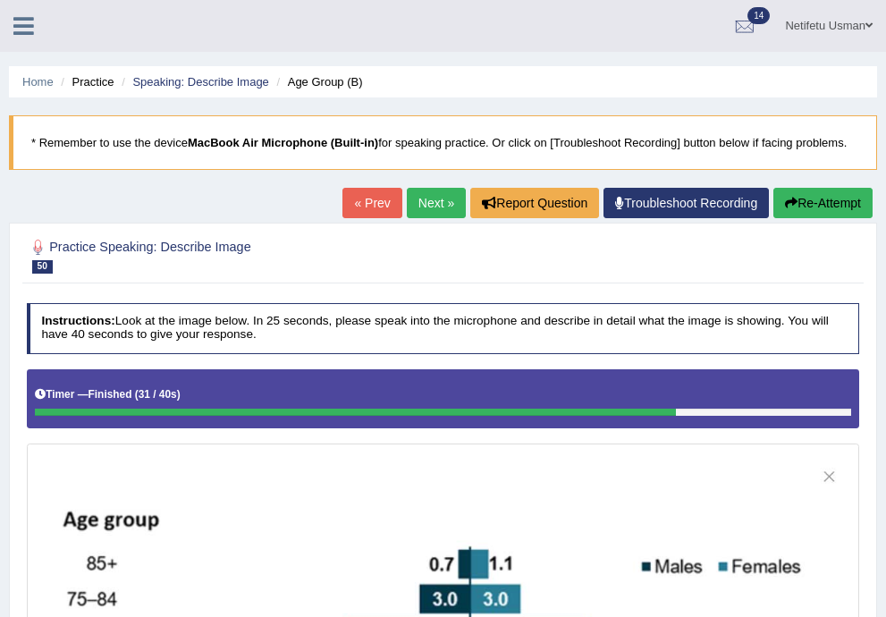
click at [30, 38] on div "Netifetu Usman Toggle navigation Username: Netifetu Access Type: Online Subscri…" at bounding box center [443, 26] width 886 height 52
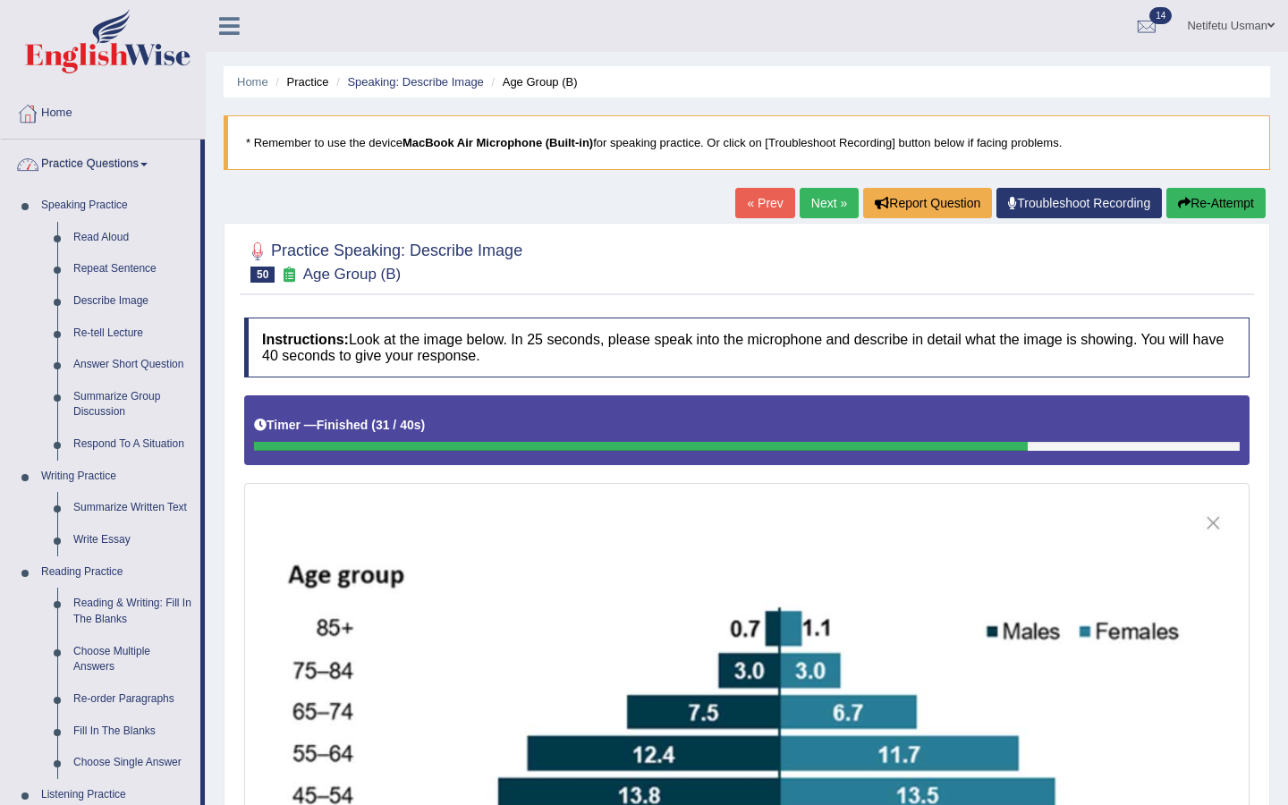
click at [59, 112] on link "Home" at bounding box center [103, 111] width 204 height 45
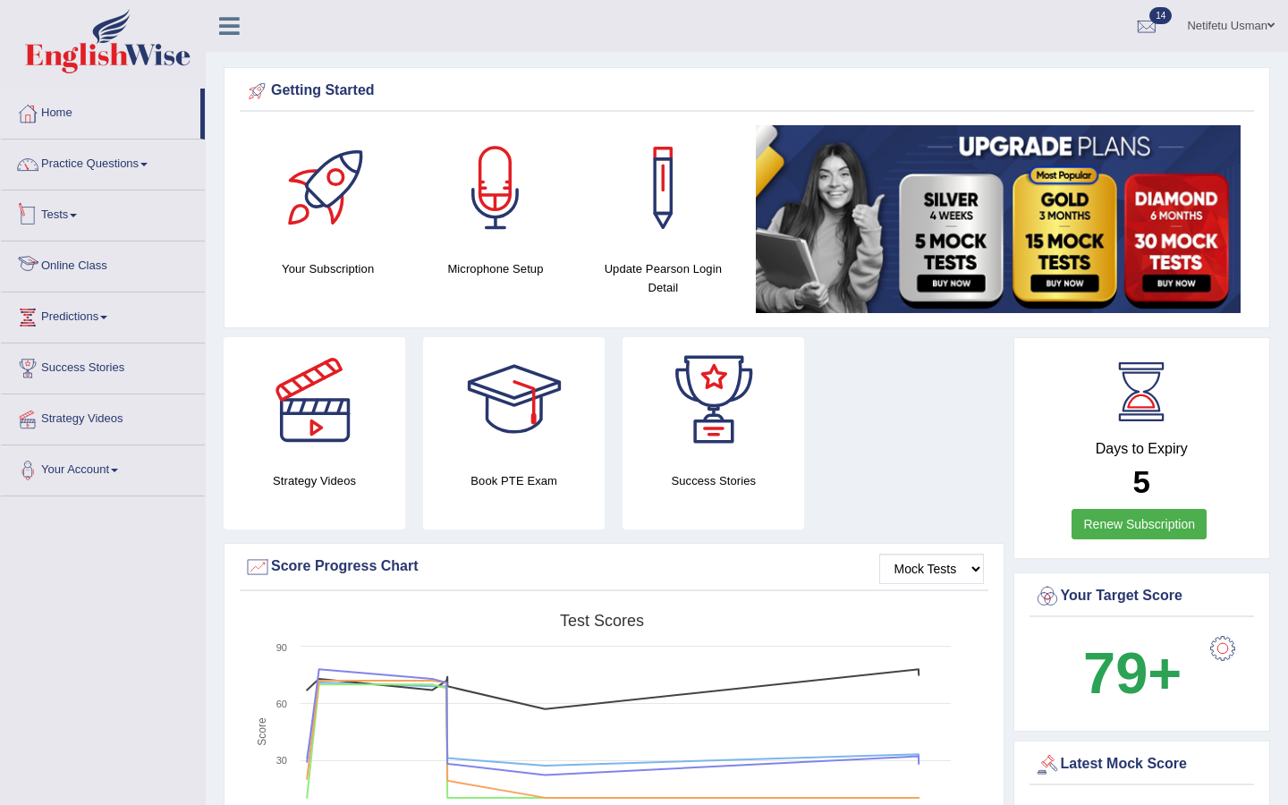
click at [76, 219] on link "Tests" at bounding box center [103, 212] width 204 height 45
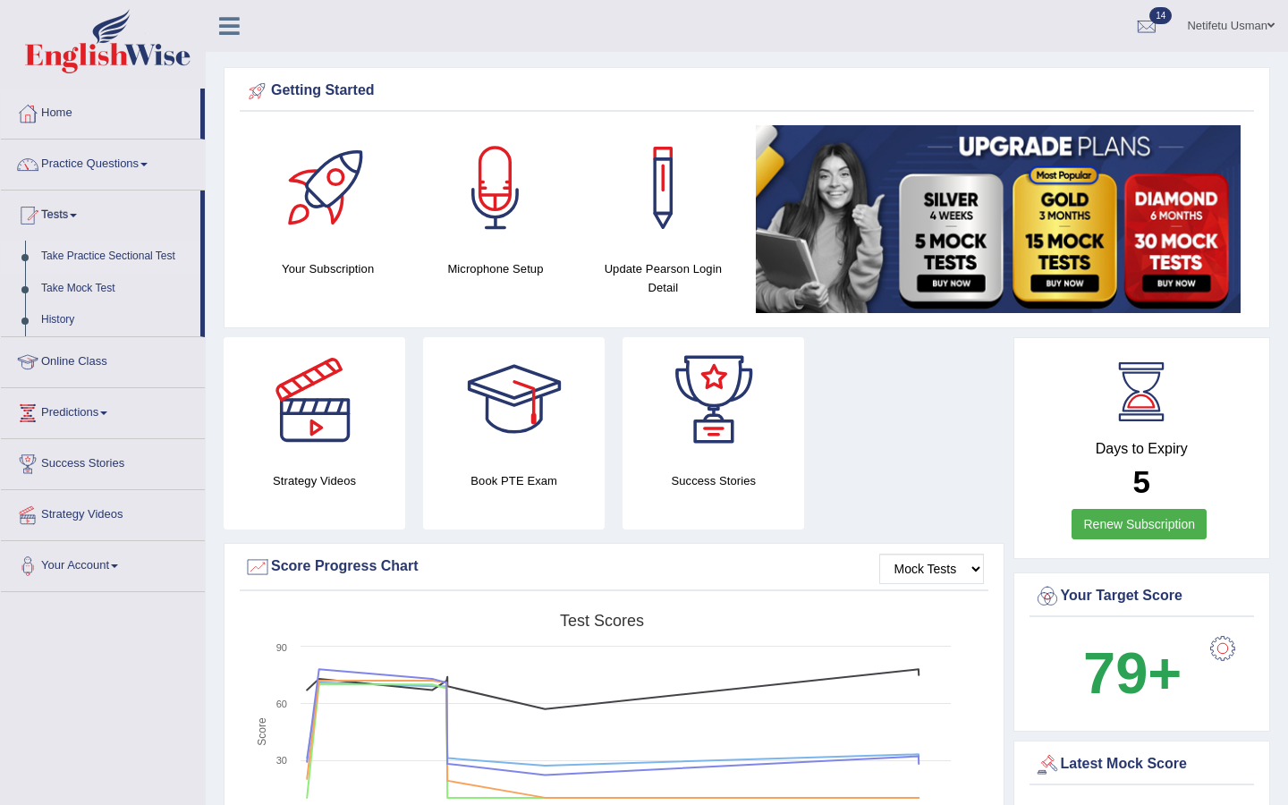
click at [80, 254] on link "Take Practice Sectional Test" at bounding box center [116, 257] width 167 height 32
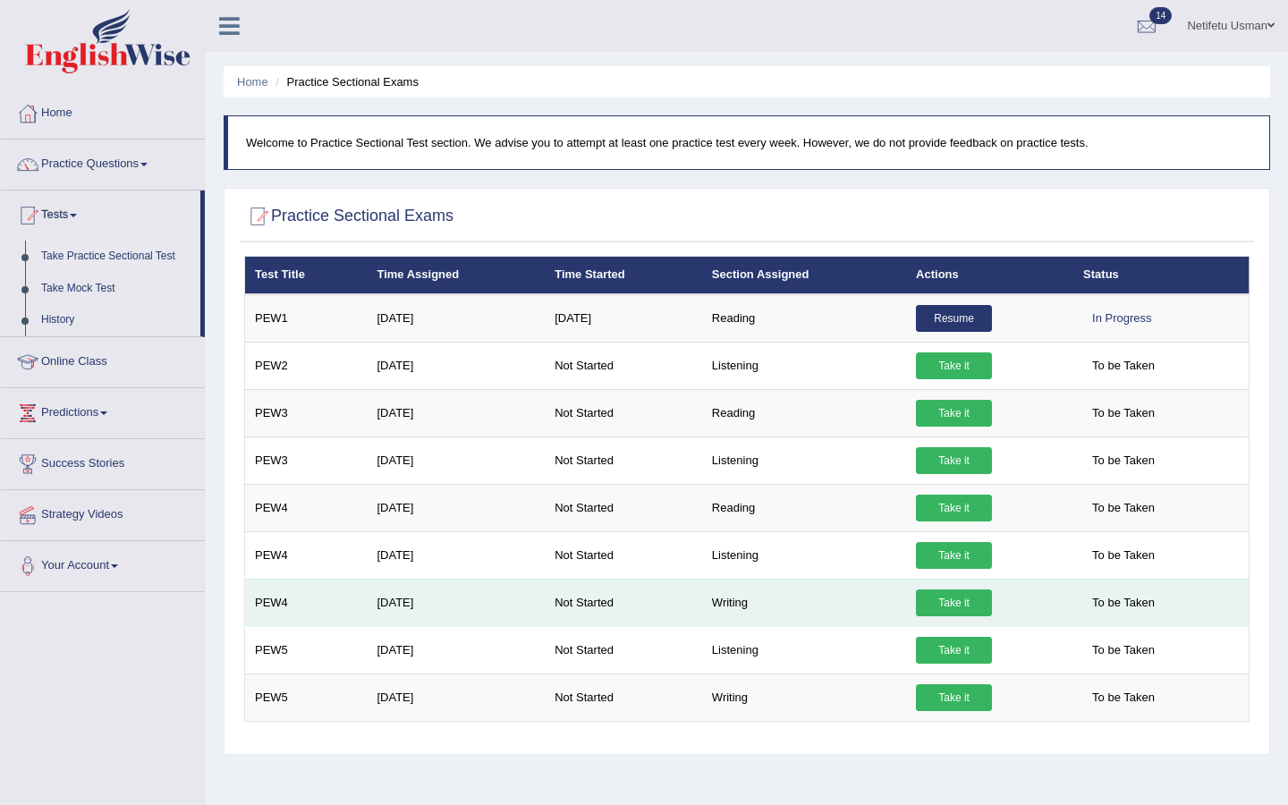
click at [955, 605] on link "Take it" at bounding box center [954, 602] width 76 height 27
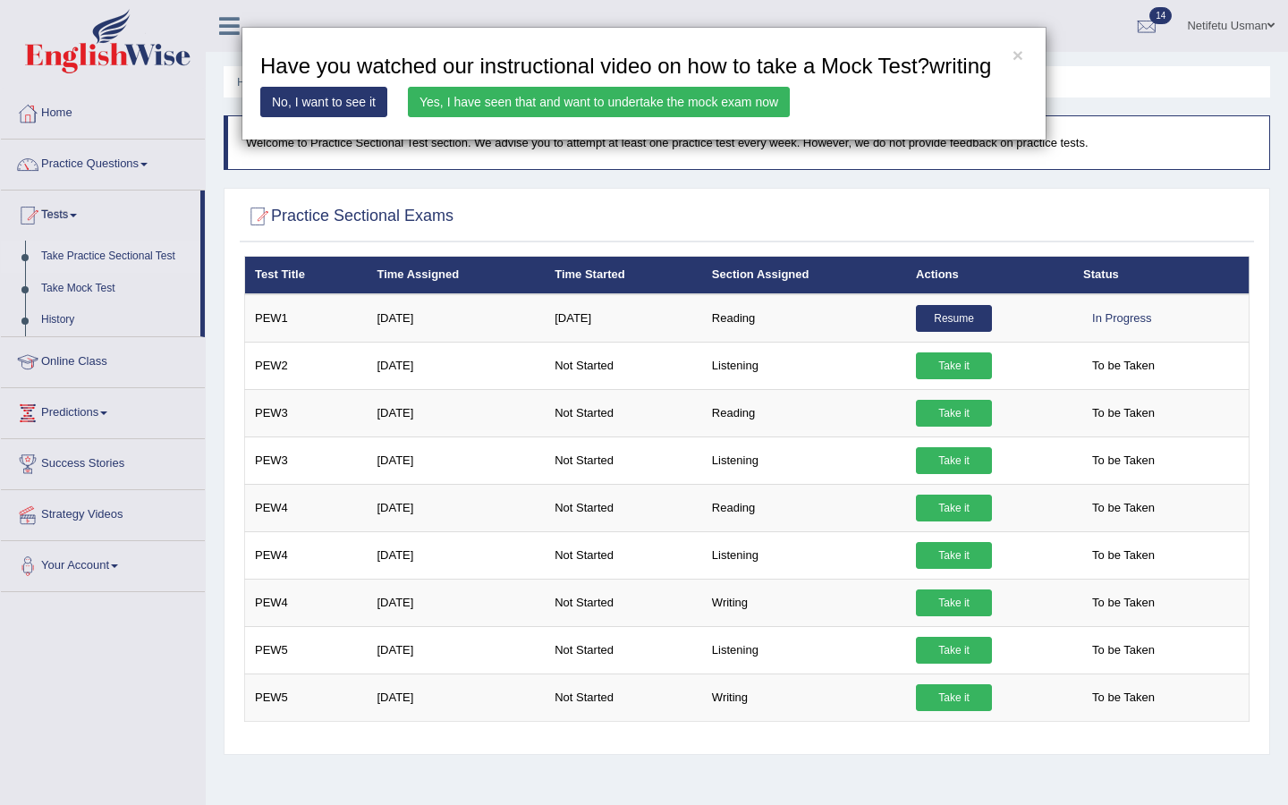
click at [147, 140] on div "× Have you watched our instructional video on how to take a Mock Test?writing N…" at bounding box center [644, 84] width 1288 height 114
click at [51, 114] on div "× Have you watched our instructional video on how to take a Mock Test?writing N…" at bounding box center [644, 84] width 1288 height 114
click at [444, 117] on link "Yes, I have seen that and want to undertake the mock exam now" at bounding box center [599, 102] width 382 height 30
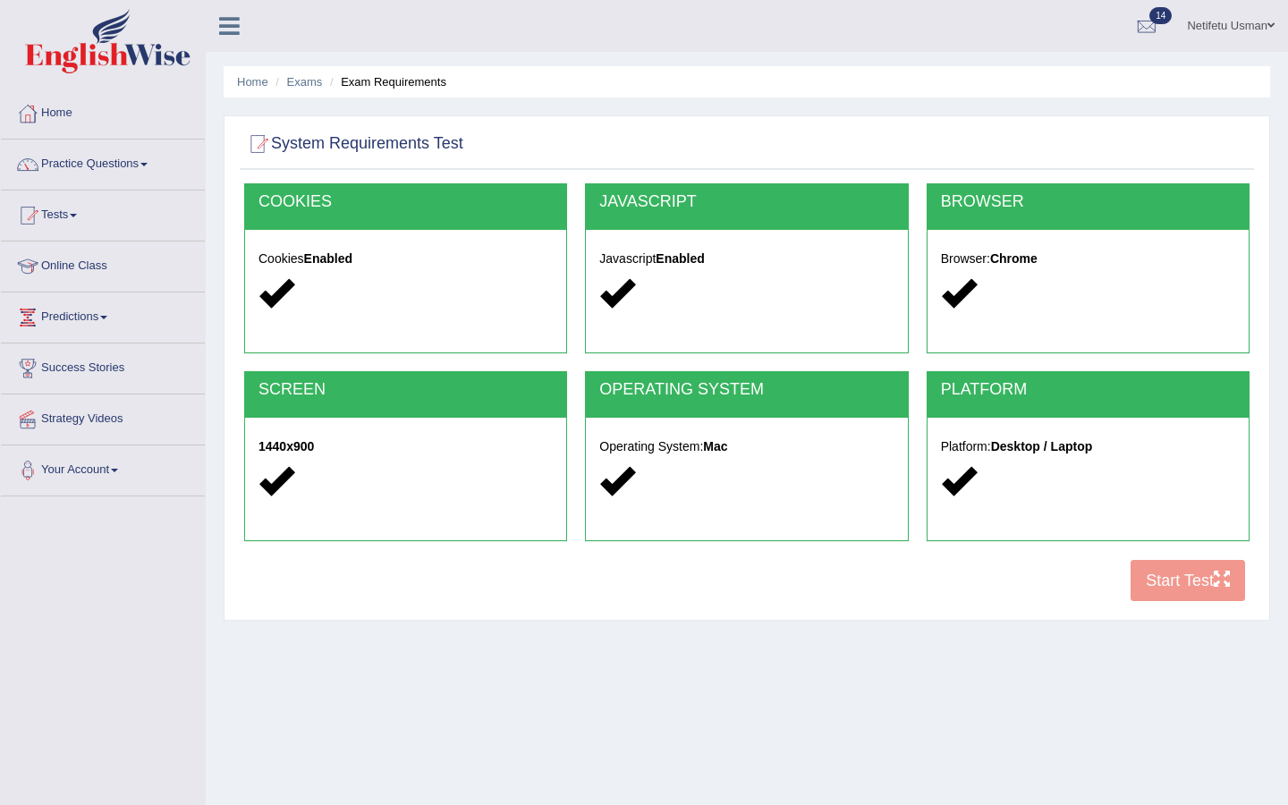
click at [71, 114] on link "Home" at bounding box center [103, 111] width 204 height 45
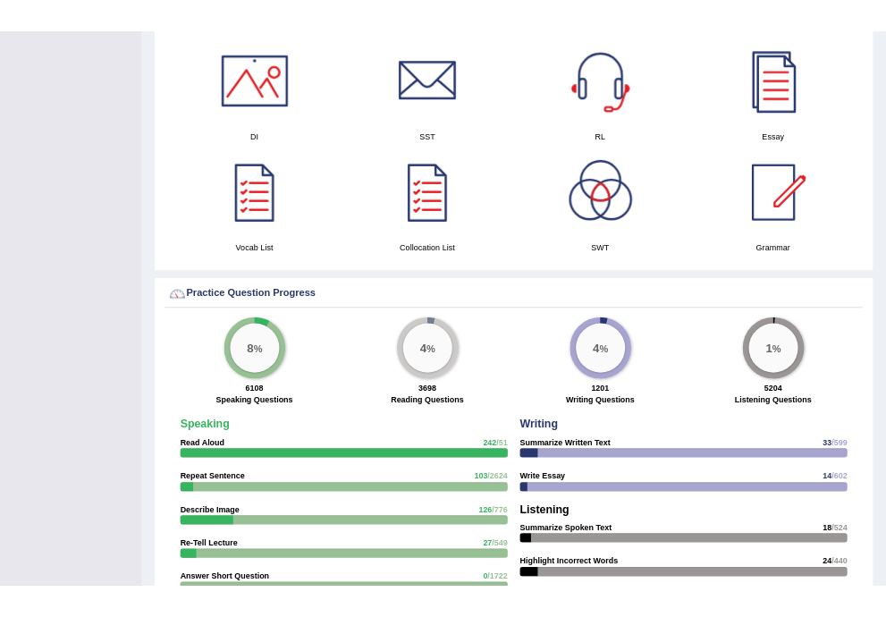
scroll to position [866, 0]
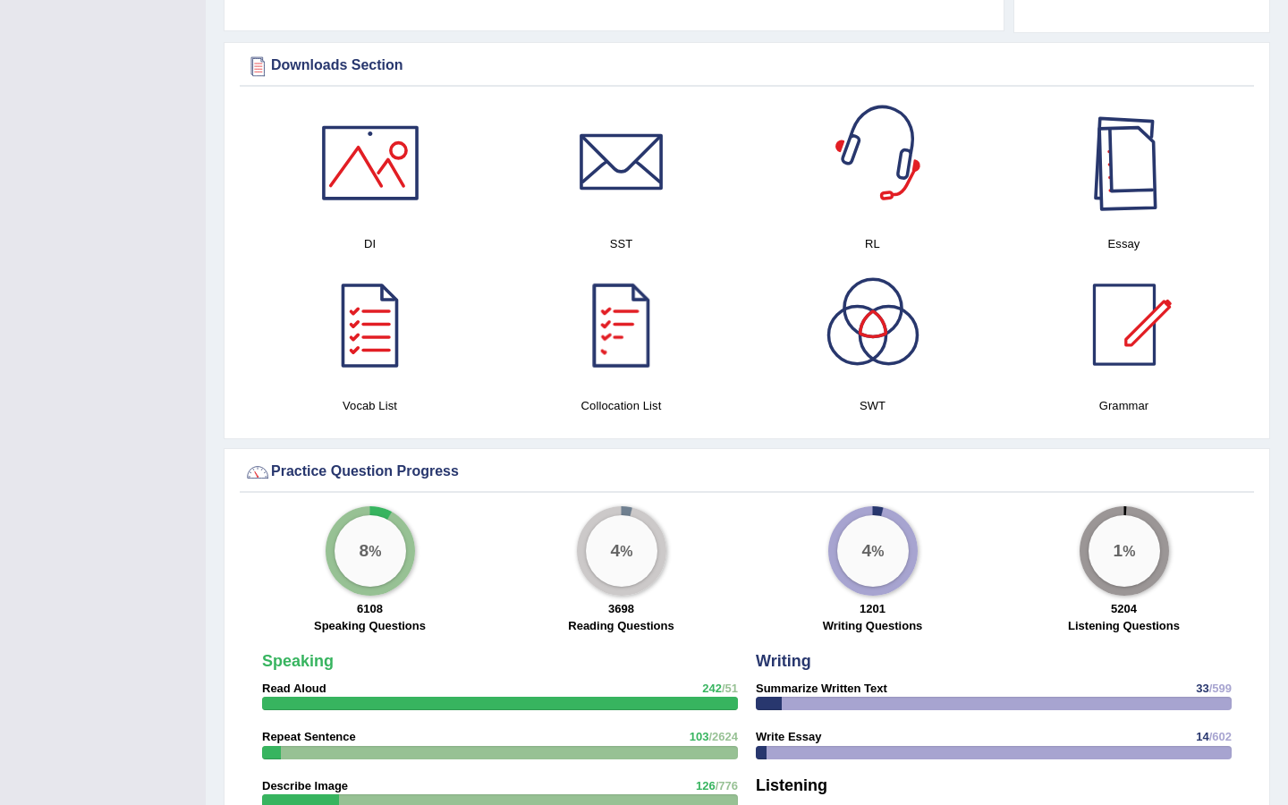
click at [1115, 189] on div at bounding box center [1124, 162] width 125 height 125
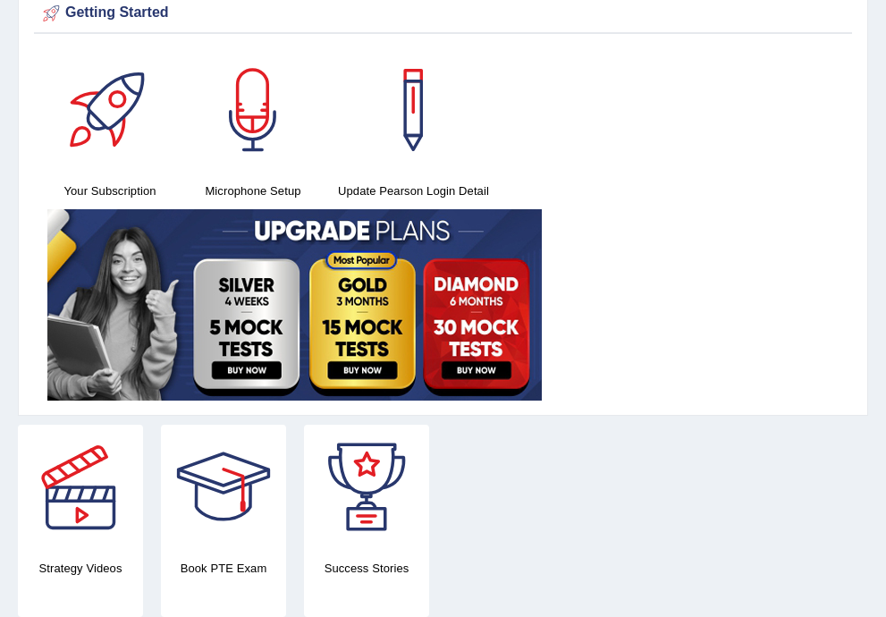
scroll to position [0, 0]
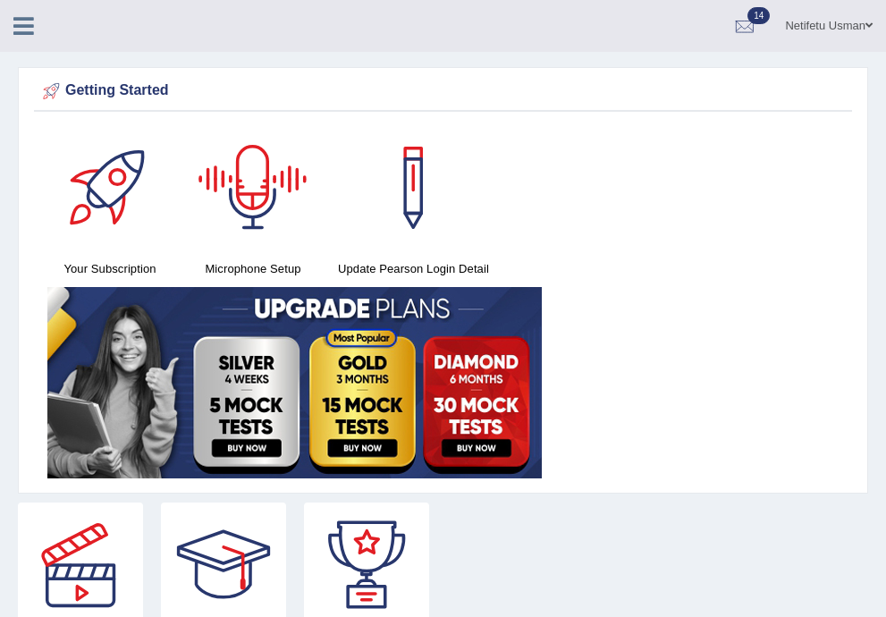
click at [27, 25] on icon at bounding box center [23, 25] width 21 height 23
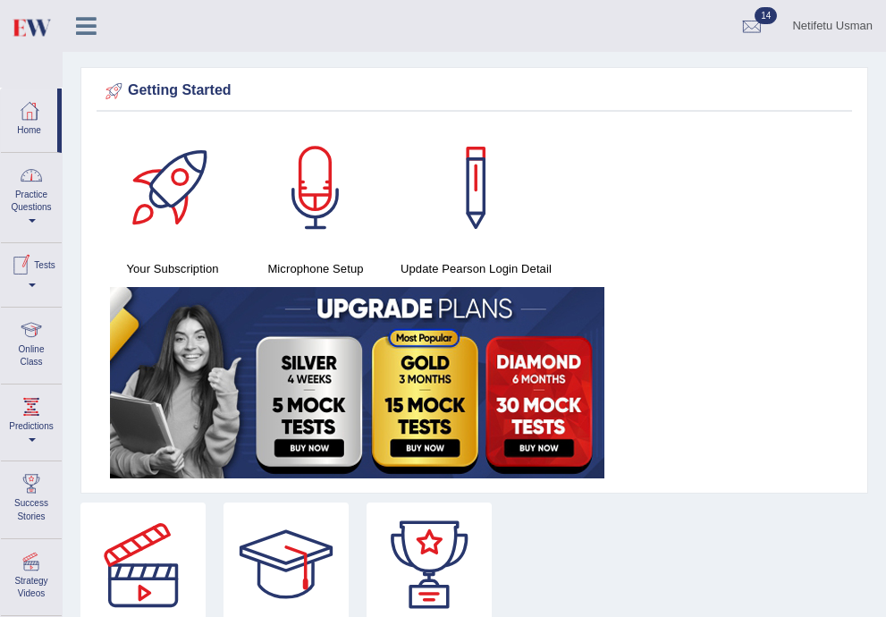
click at [34, 278] on div at bounding box center [20, 265] width 27 height 27
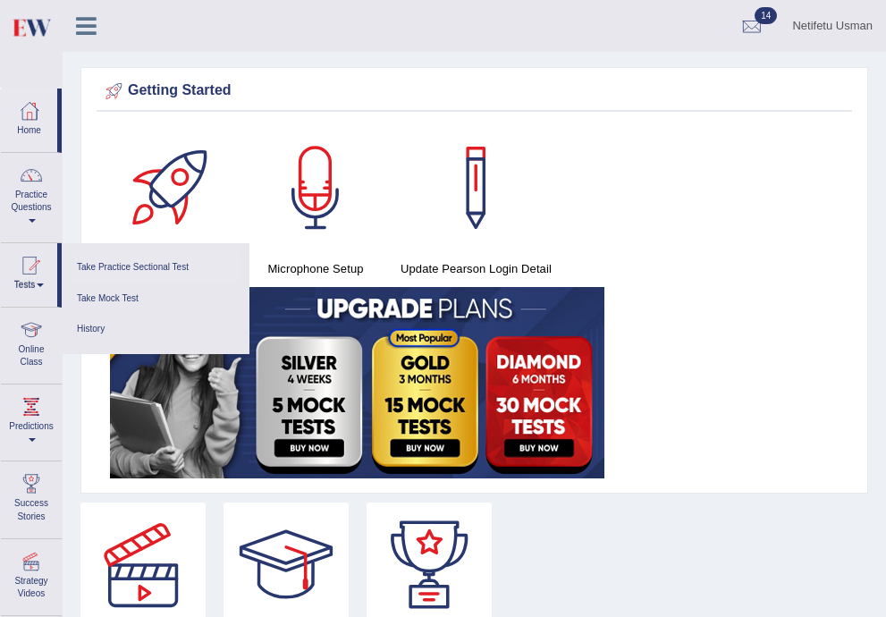
click at [112, 264] on link "Take Practice Sectional Test" at bounding box center [156, 267] width 170 height 31
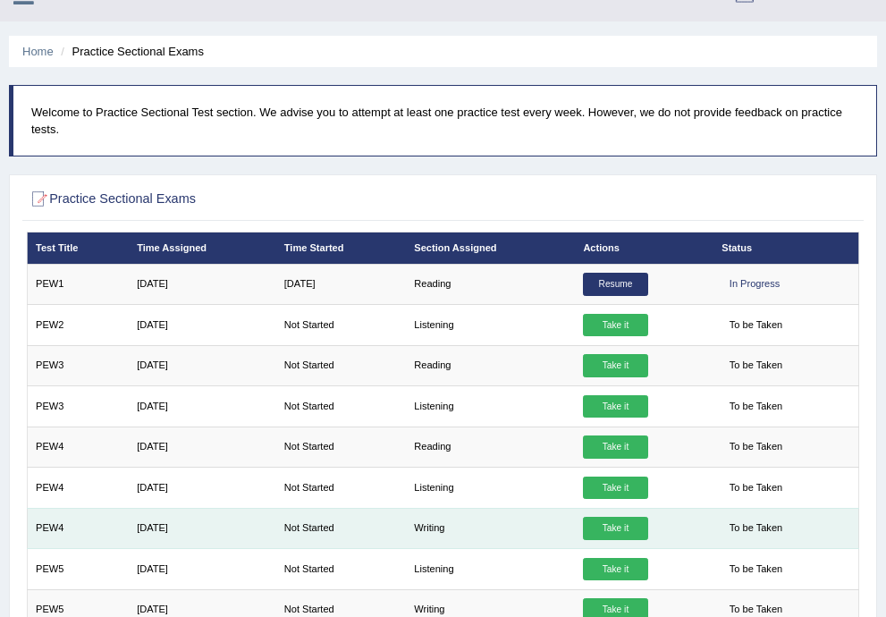
scroll to position [32, 0]
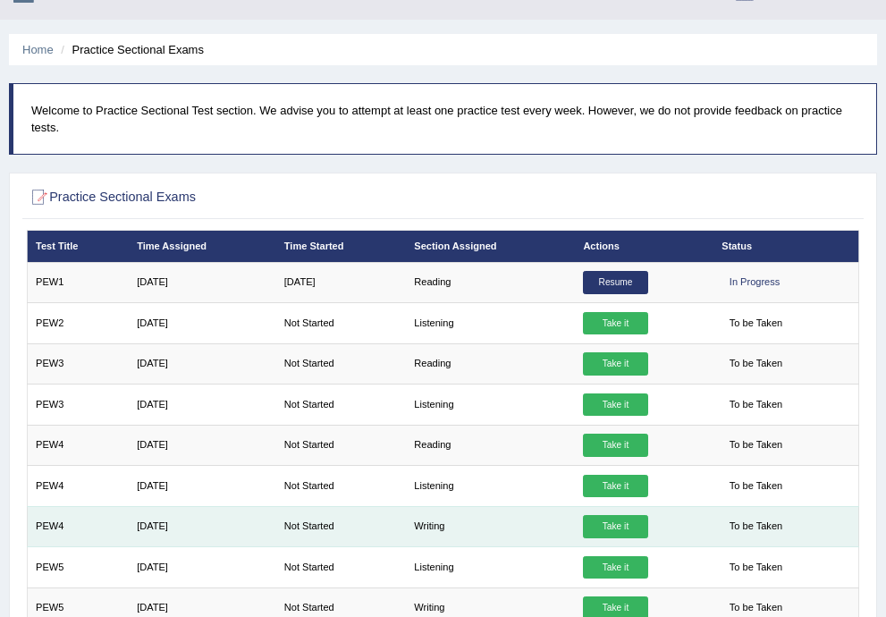
click at [613, 524] on link "Take it" at bounding box center [615, 526] width 64 height 23
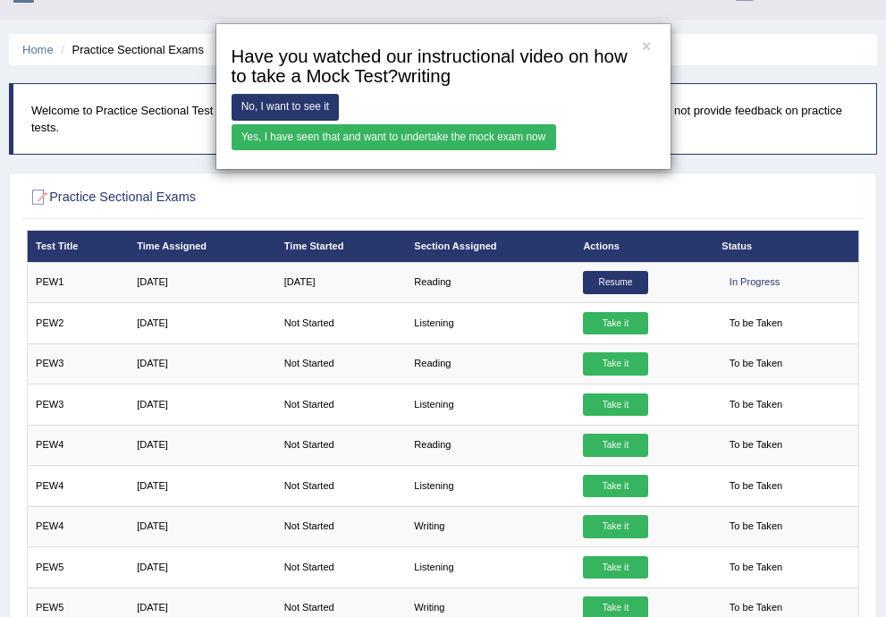
click at [442, 140] on link "Yes, I have seen that and want to undertake the mock exam now" at bounding box center [394, 137] width 325 height 26
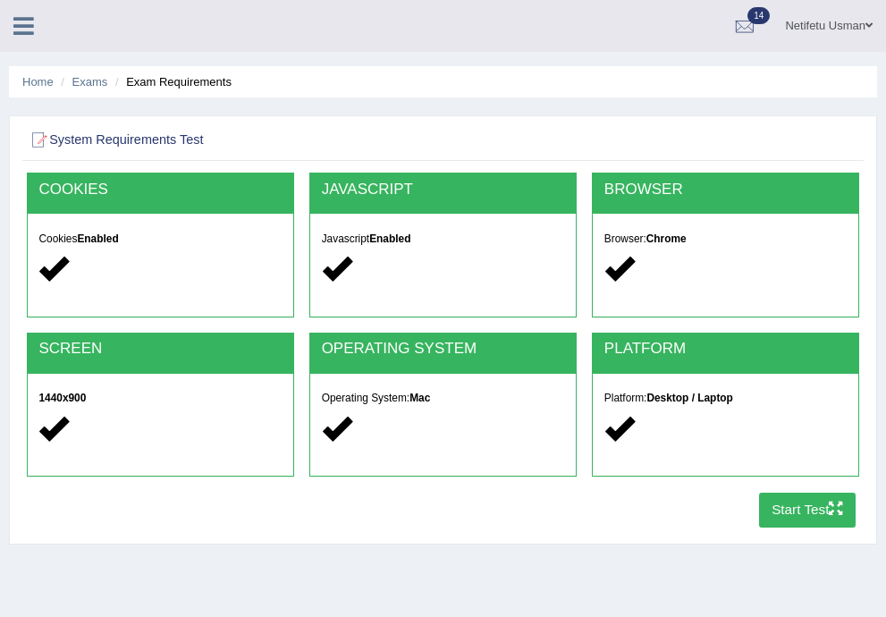
click at [791, 520] on button "Start Test" at bounding box center [807, 510] width 97 height 35
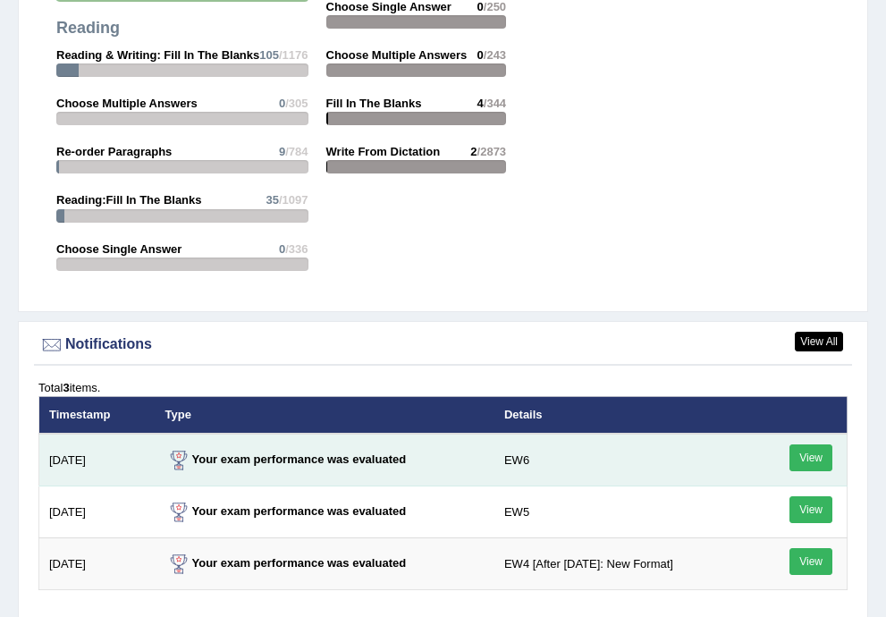
scroll to position [2602, 0]
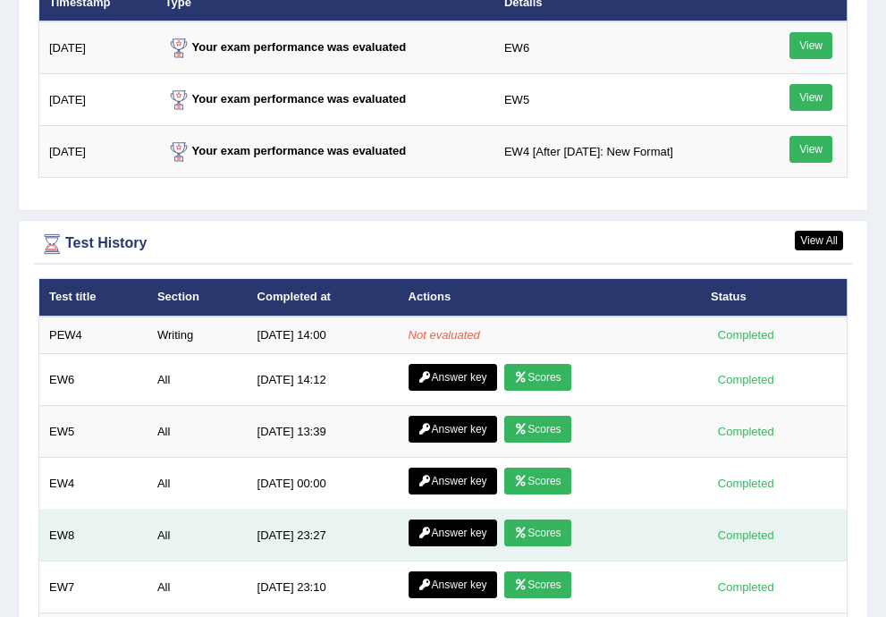
scroll to position [3010, 0]
